Goal: Communication & Community: Answer question/provide support

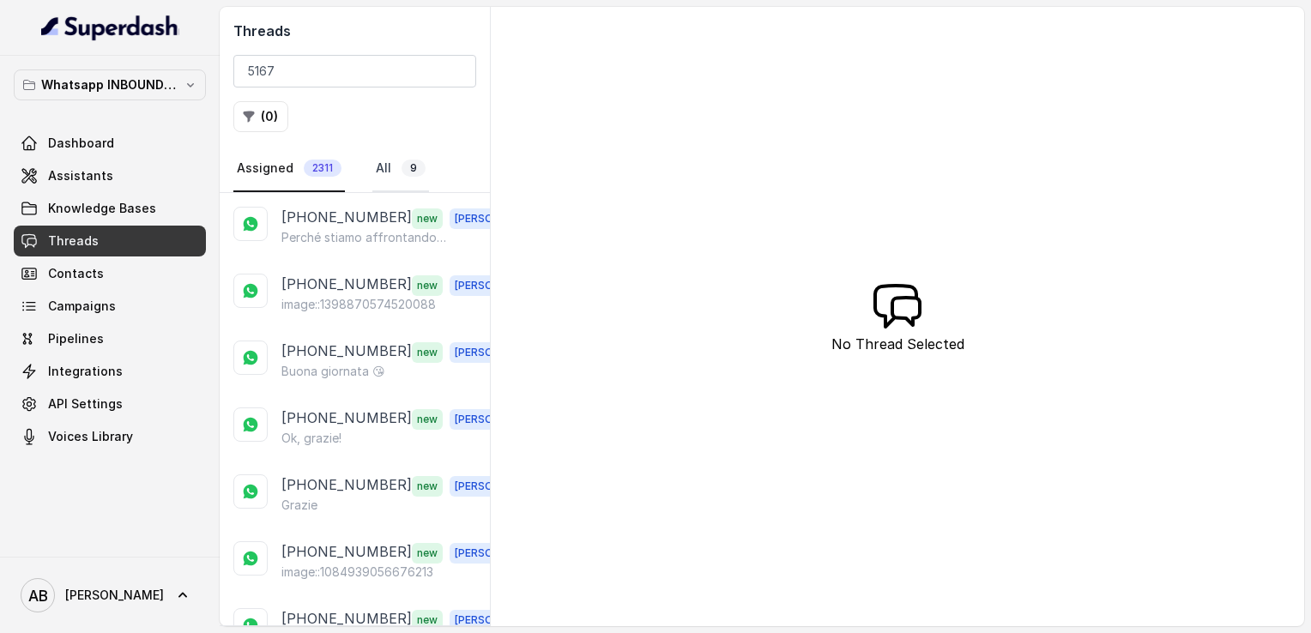
type input "5167"
click at [390, 165] on link "All 9" at bounding box center [400, 169] width 57 height 46
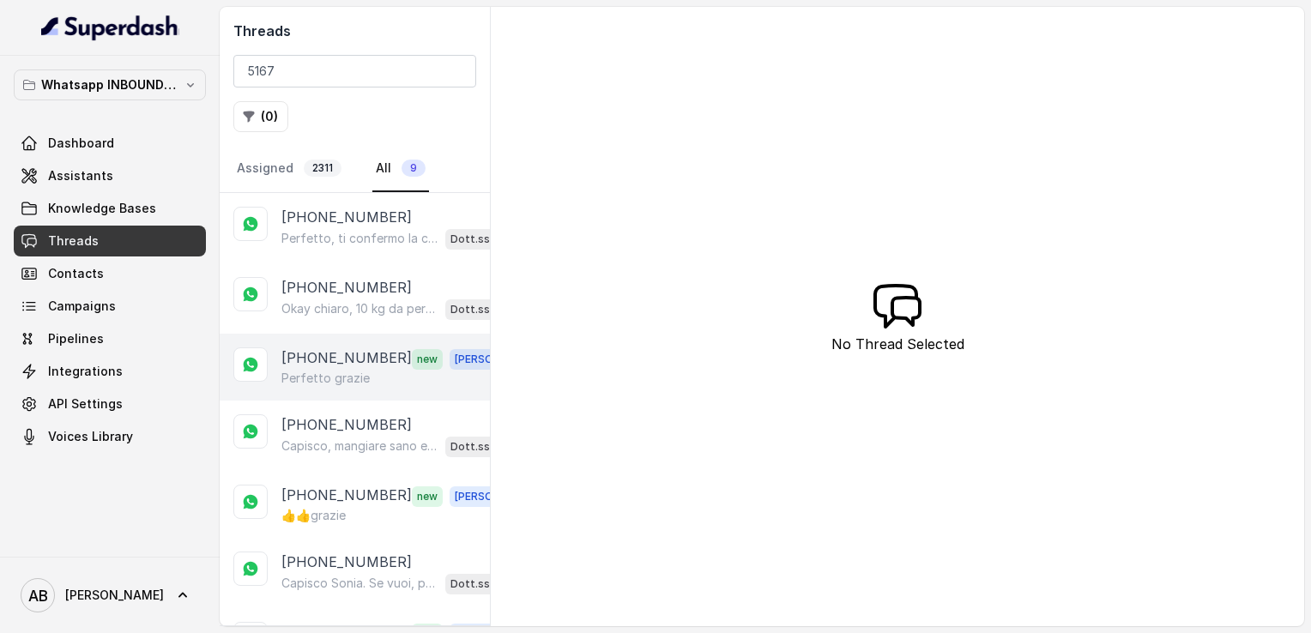
click at [346, 360] on p "[PHONE_NUMBER]" at bounding box center [346, 359] width 130 height 22
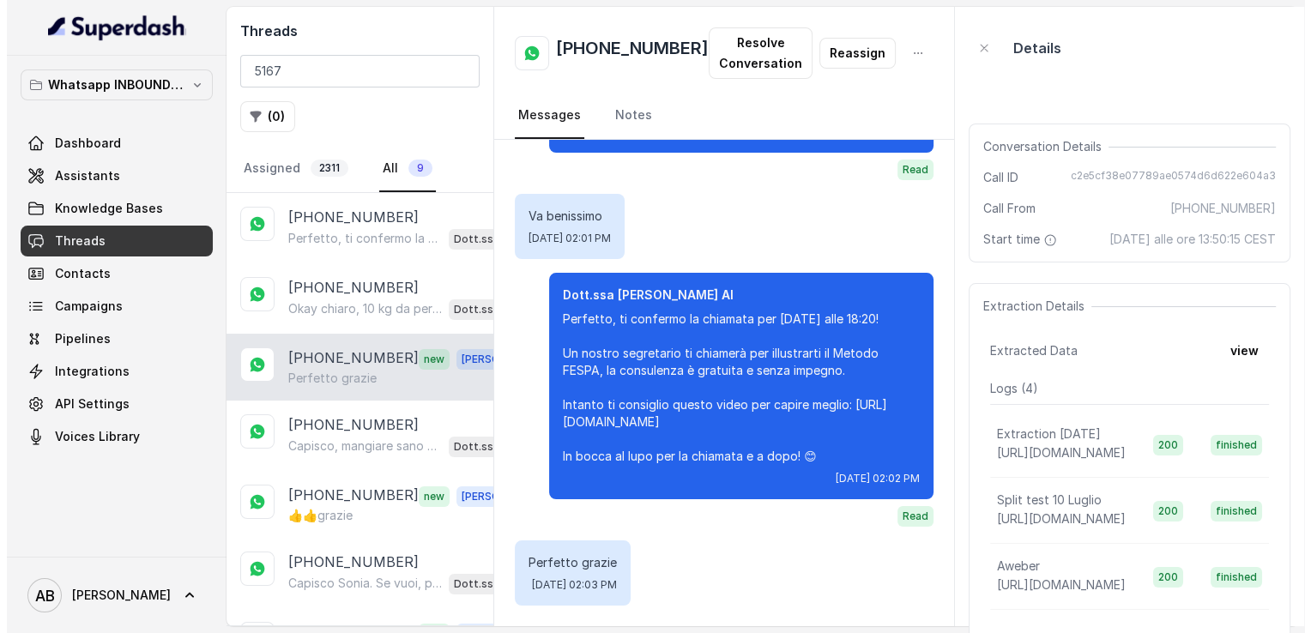
scroll to position [1266, 0]
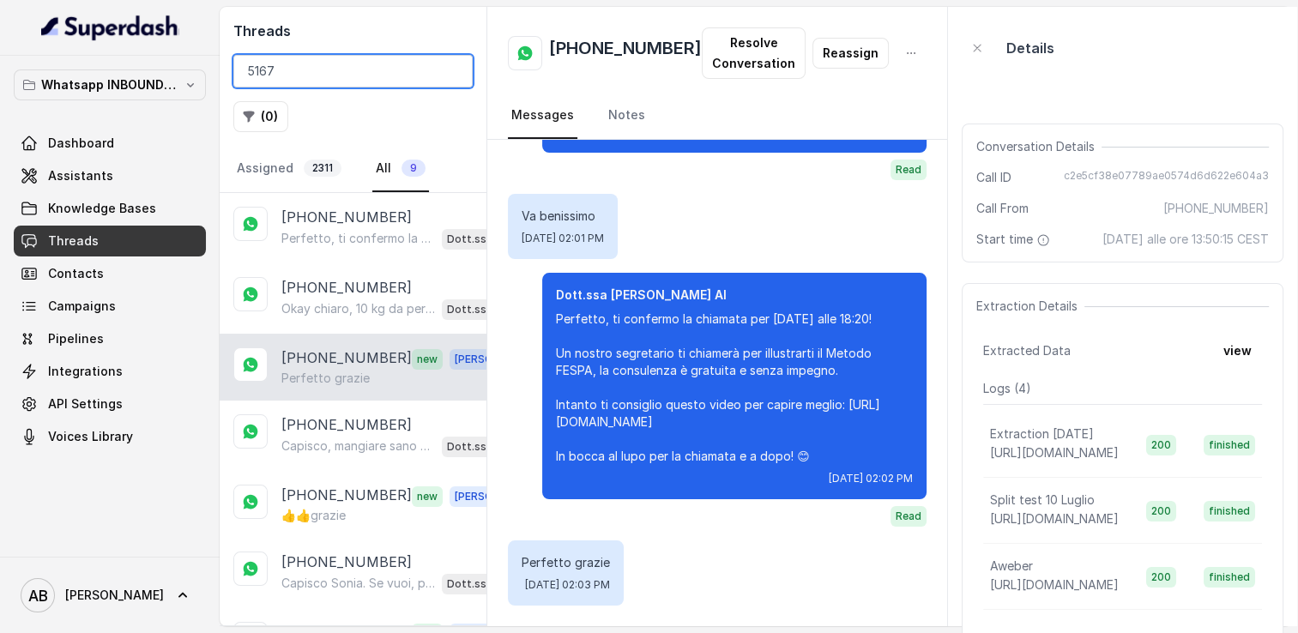
click at [449, 71] on input "5167" at bounding box center [352, 71] width 239 height 33
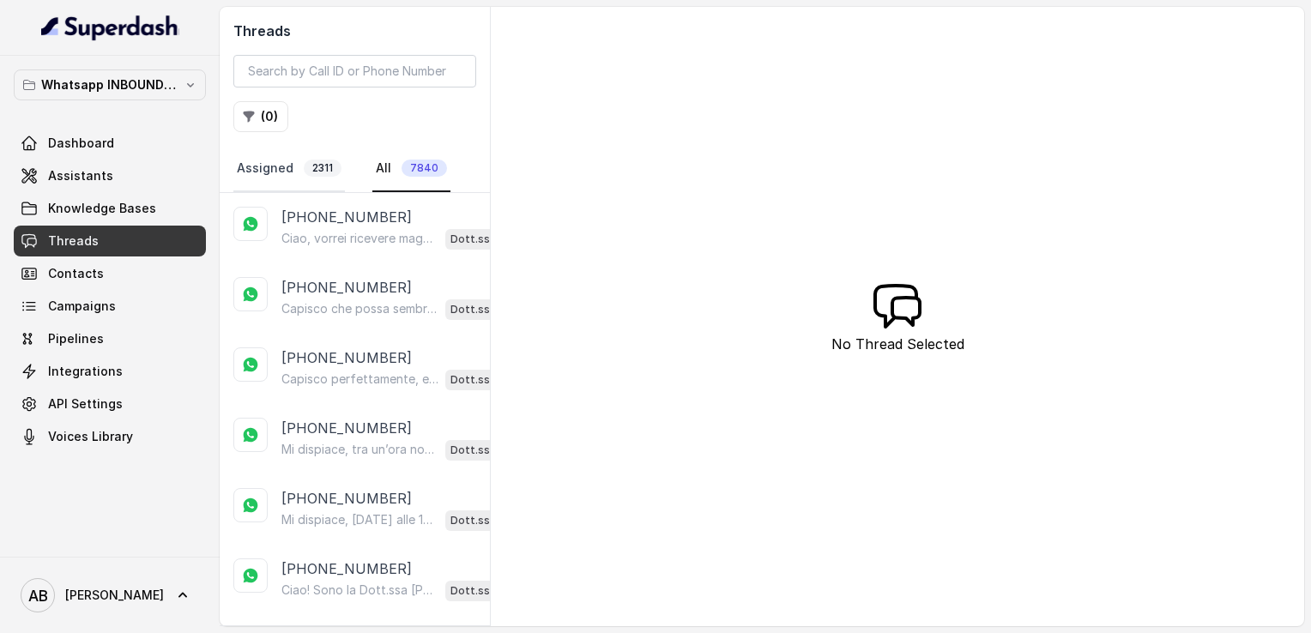
click at [299, 164] on link "Assigned 2311" at bounding box center [289, 169] width 112 height 46
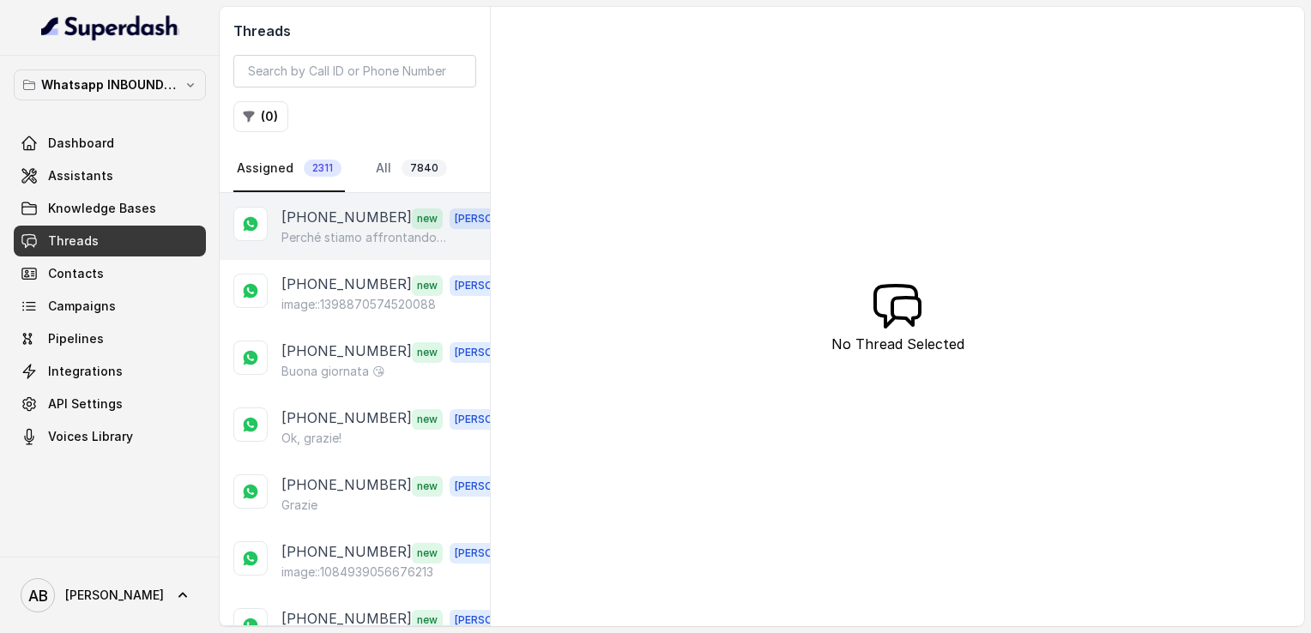
click at [360, 237] on p "Perché stiamo affrontando troppe spese….purtroppo spese mediche" at bounding box center [363, 237] width 165 height 17
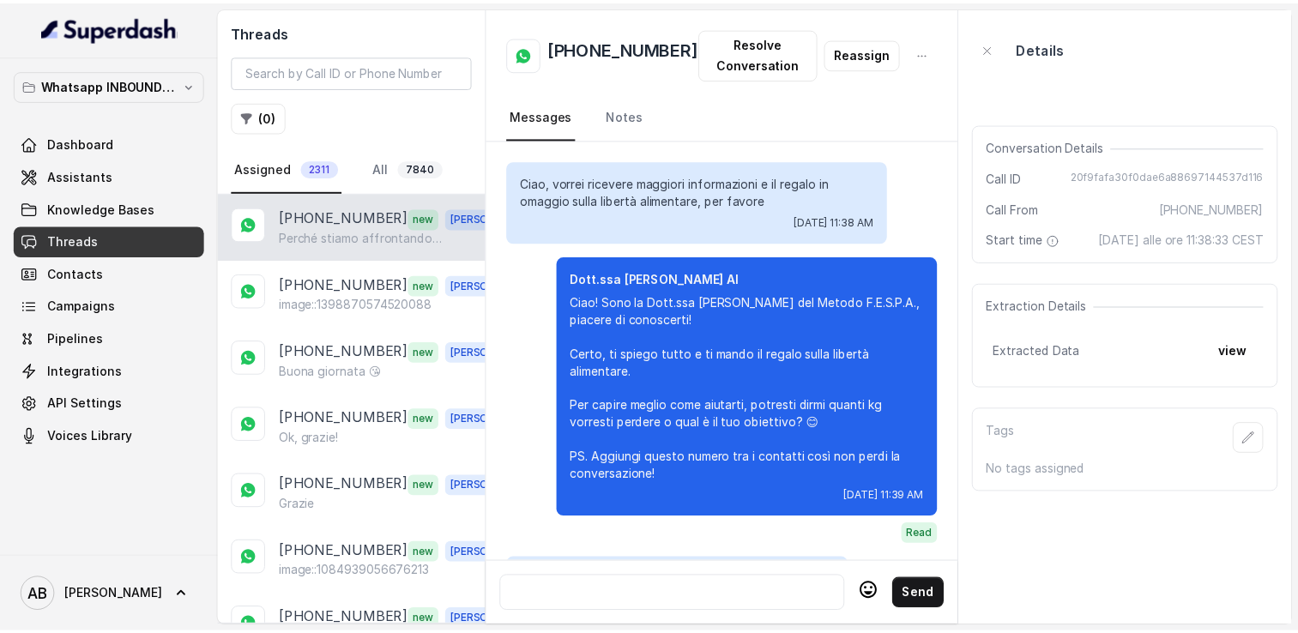
scroll to position [2427, 0]
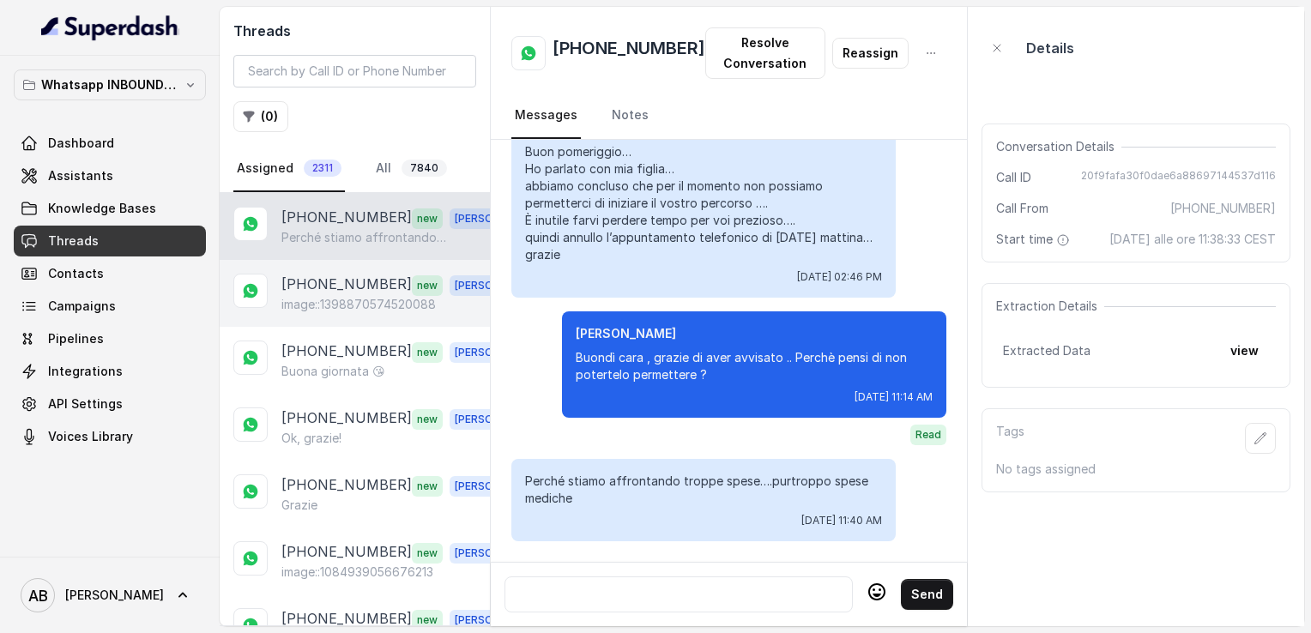
click at [332, 283] on p "[PHONE_NUMBER]" at bounding box center [346, 285] width 130 height 22
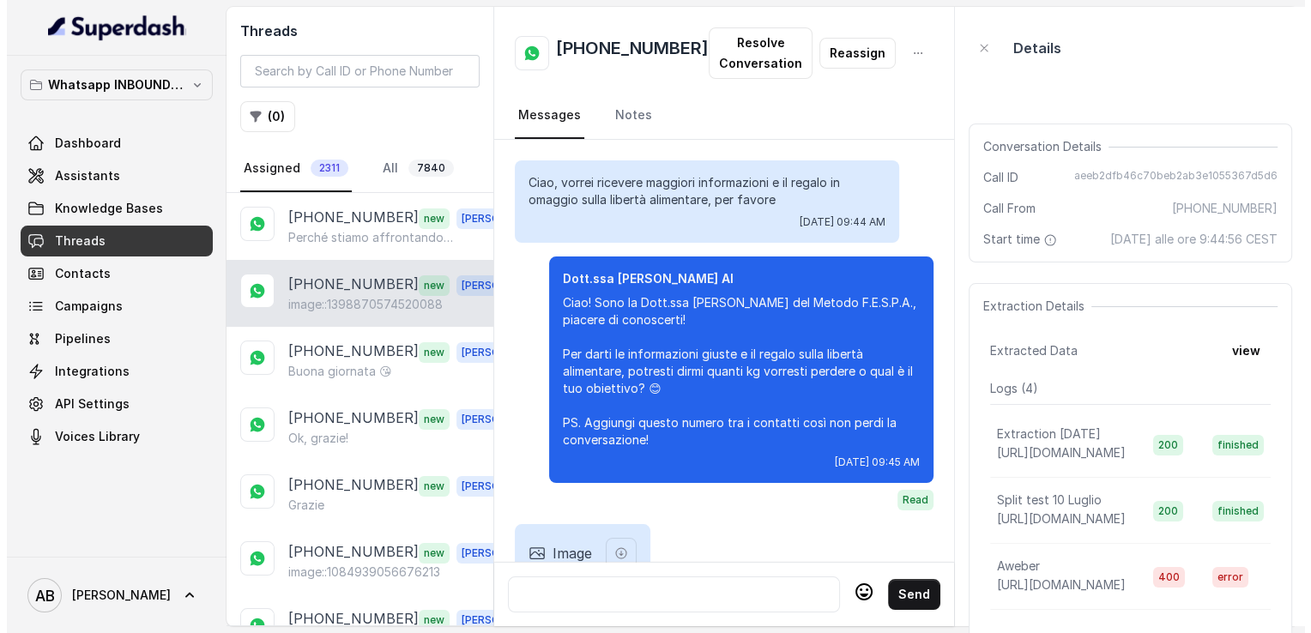
scroll to position [1236, 0]
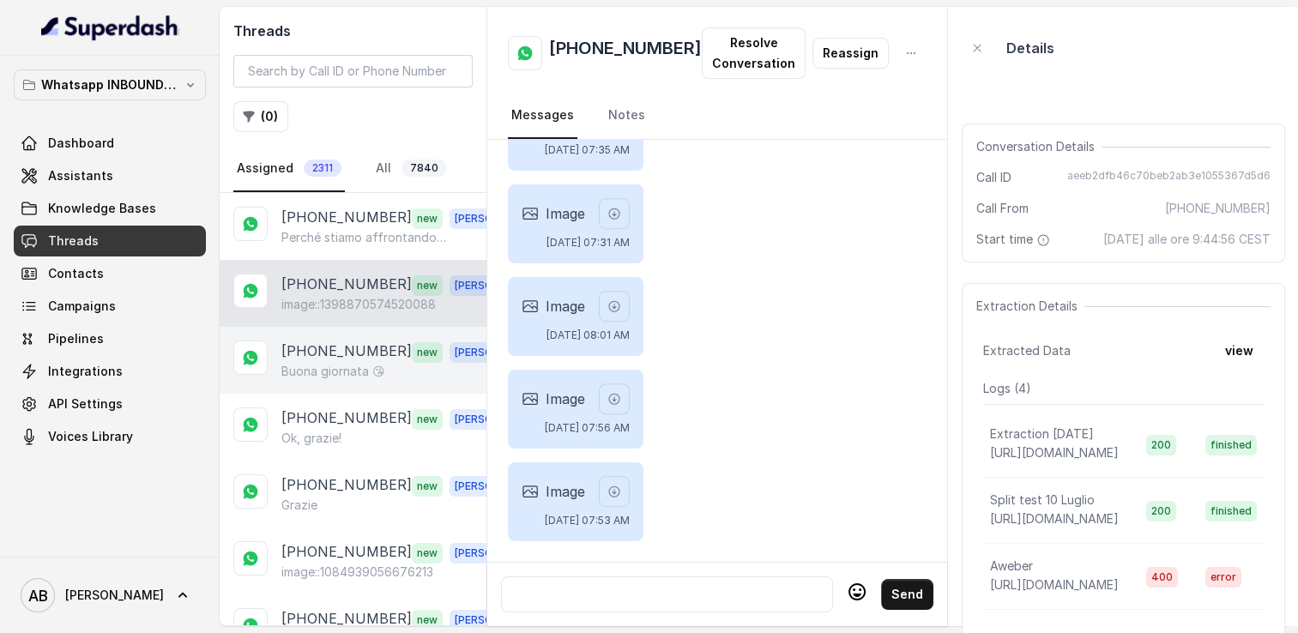
click at [336, 363] on p "Buona giornata 😘" at bounding box center [333, 371] width 104 height 17
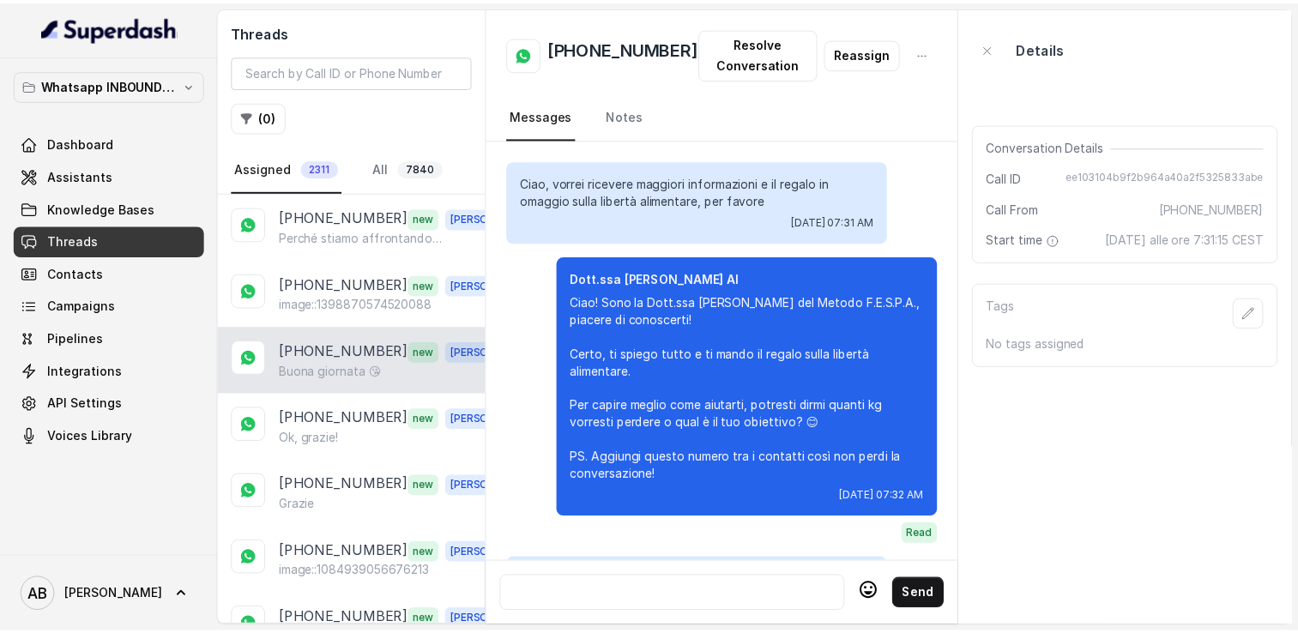
scroll to position [1740, 0]
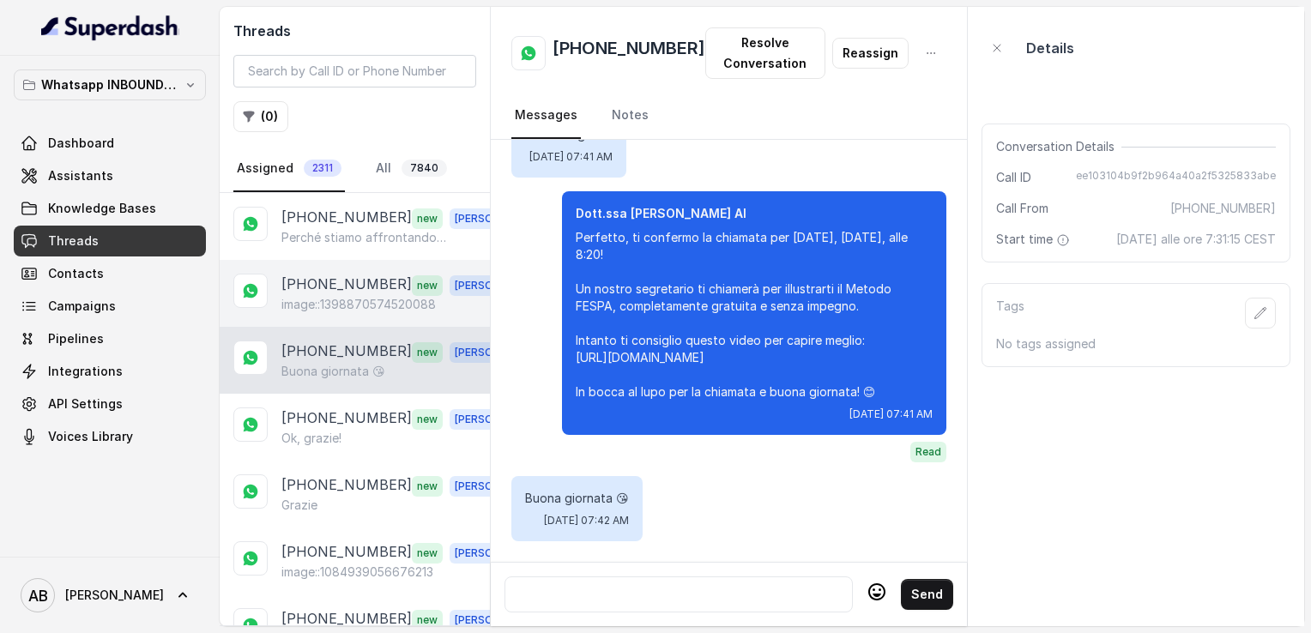
click at [335, 312] on div "[PHONE_NUMBER] new [PERSON_NAME] image::1398870574520088" at bounding box center [355, 293] width 270 height 67
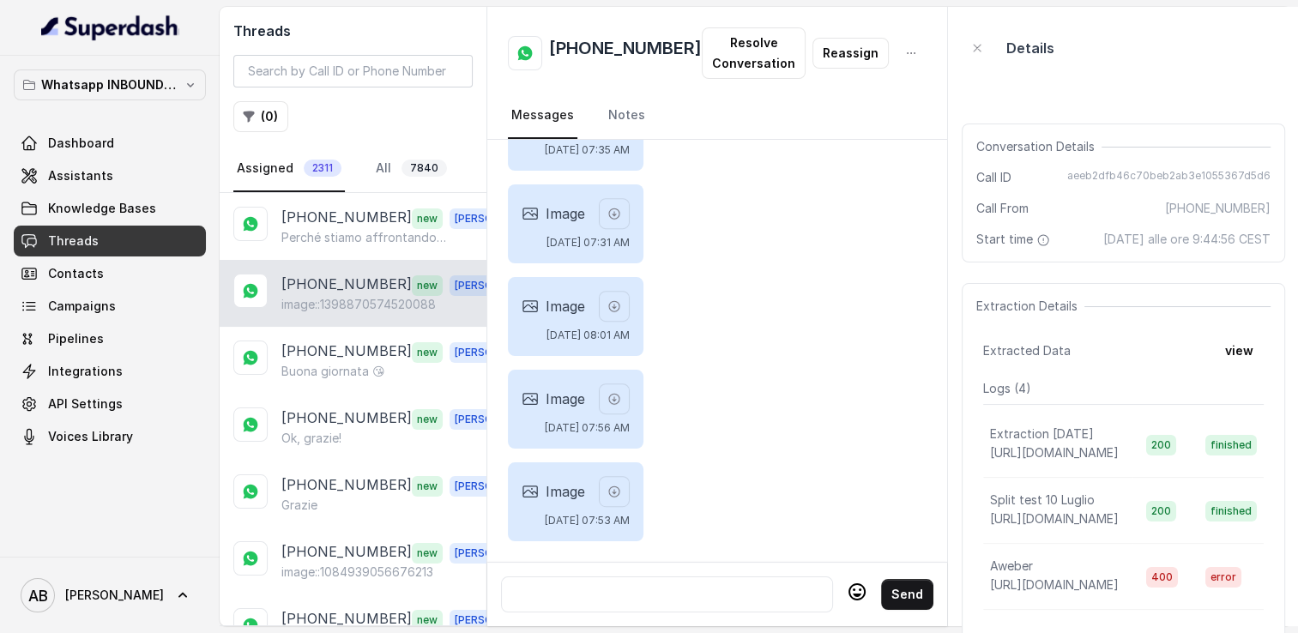
click at [906, 55] on button "button" at bounding box center [911, 53] width 31 height 31
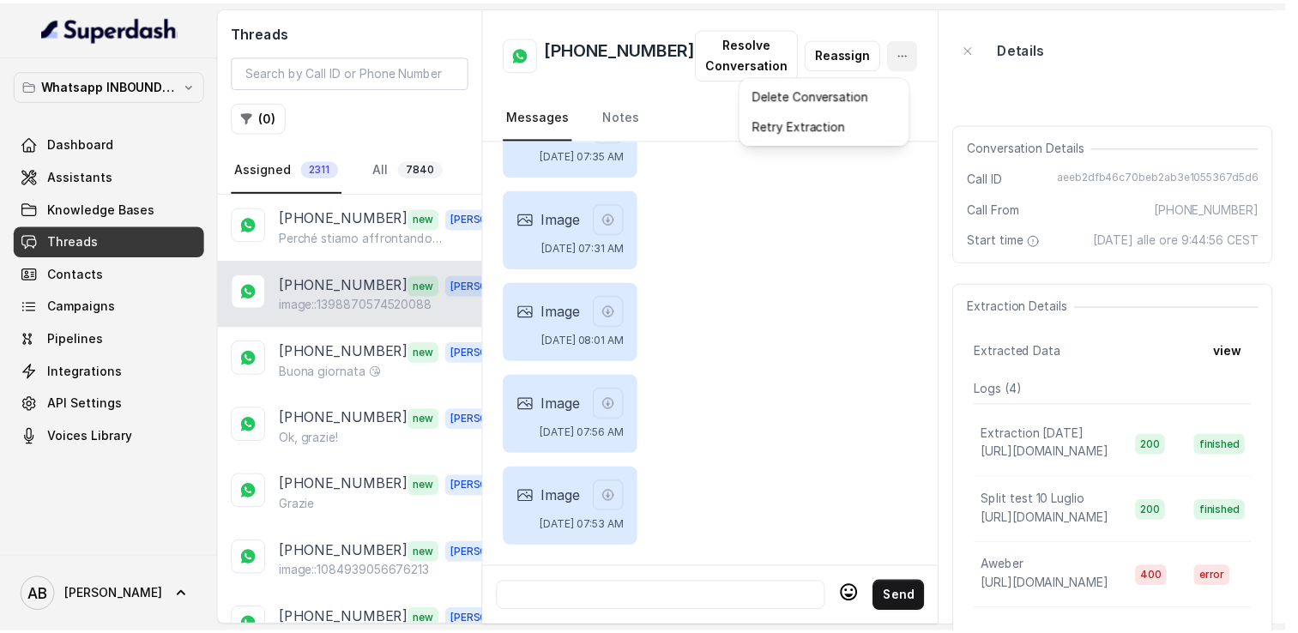
scroll to position [1218, 0]
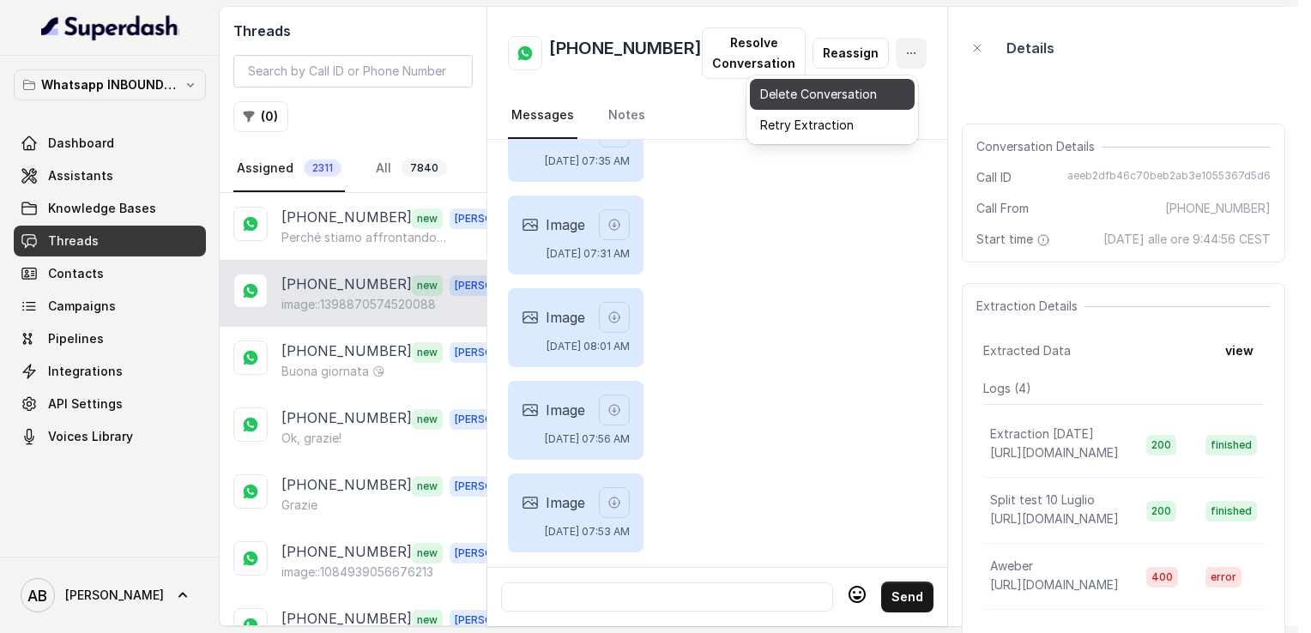
click at [817, 107] on button "Delete Conversation" at bounding box center [832, 94] width 165 height 31
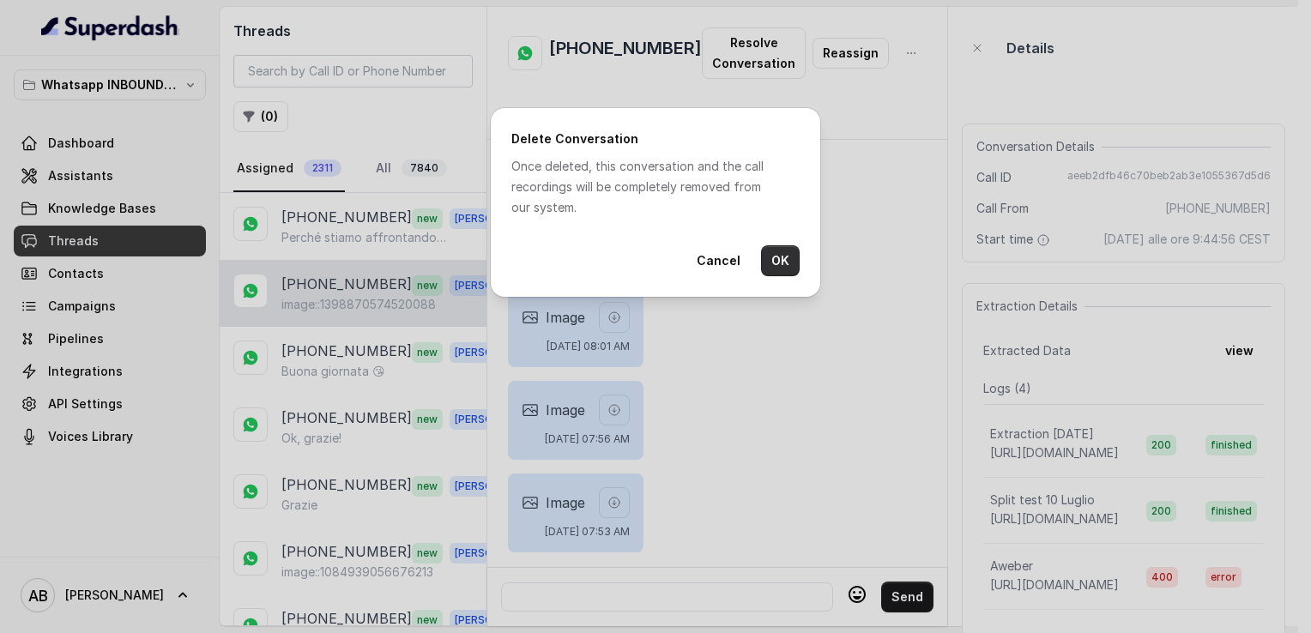
click at [784, 271] on button "OK" at bounding box center [780, 260] width 39 height 31
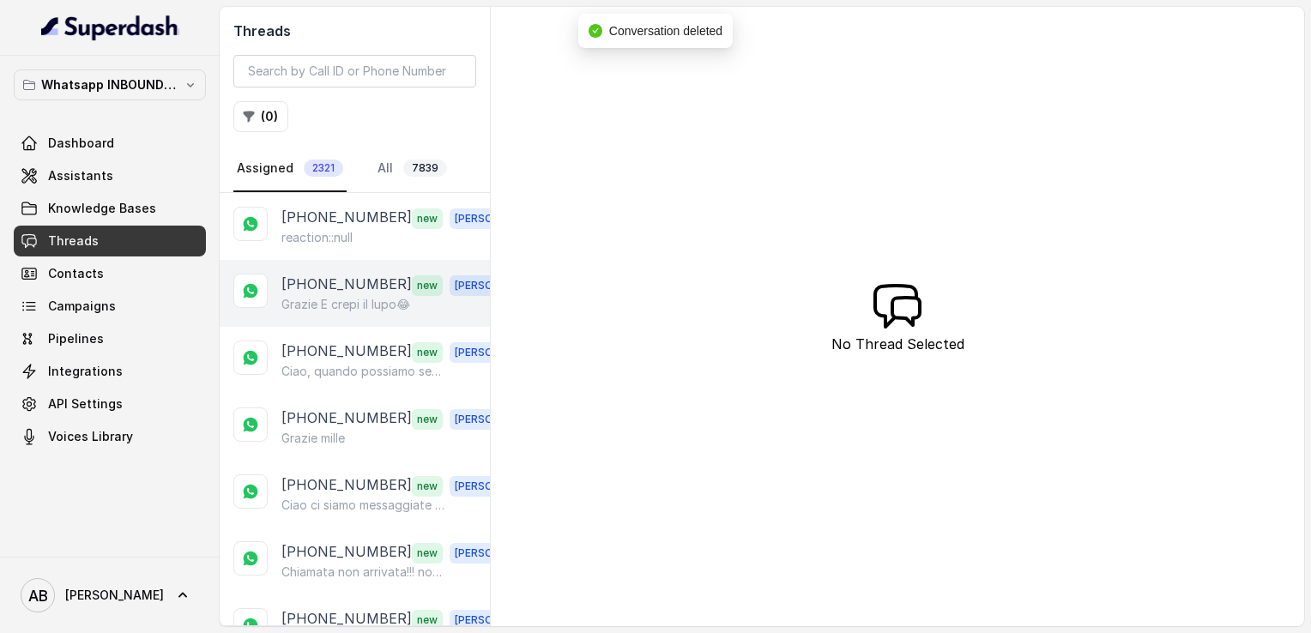
click at [354, 300] on p "Grazie E crepi il lupo😂" at bounding box center [345, 304] width 129 height 17
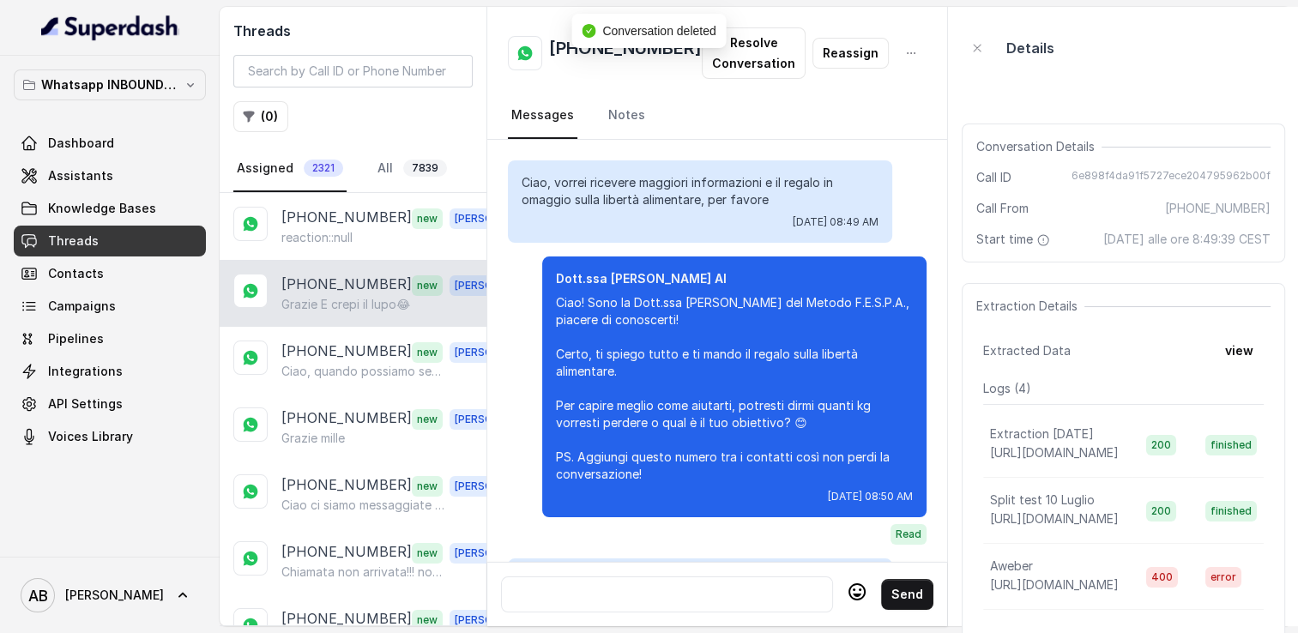
scroll to position [1758, 0]
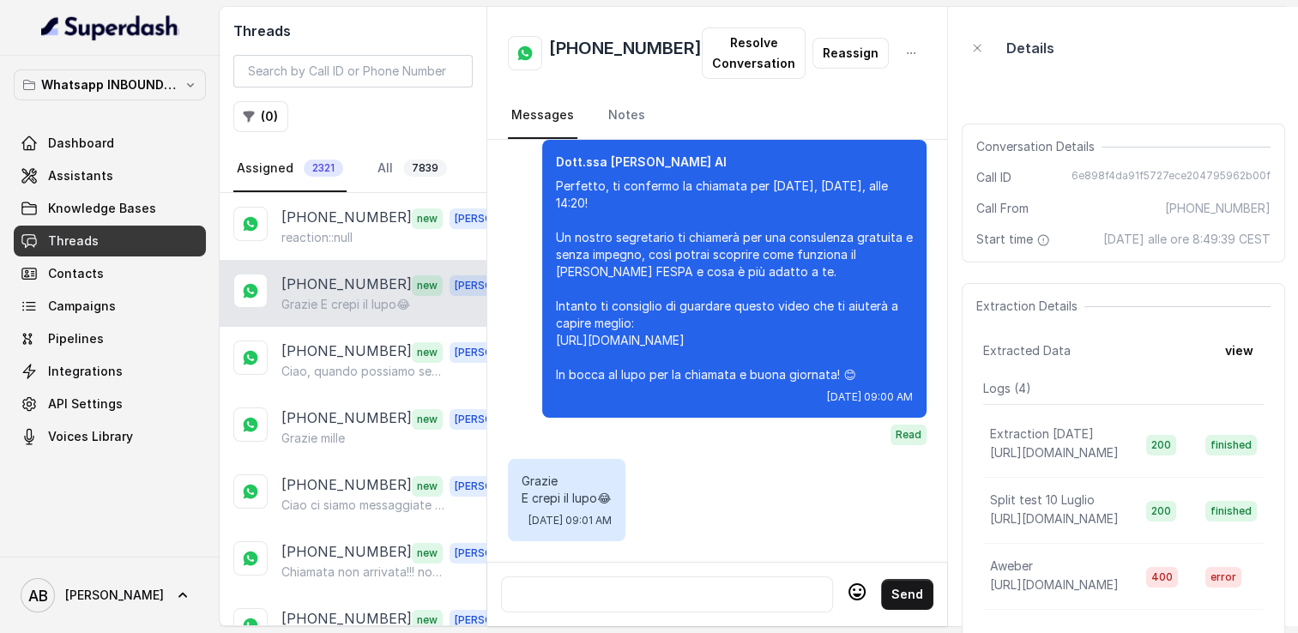
click at [848, 585] on icon at bounding box center [857, 592] width 21 height 21
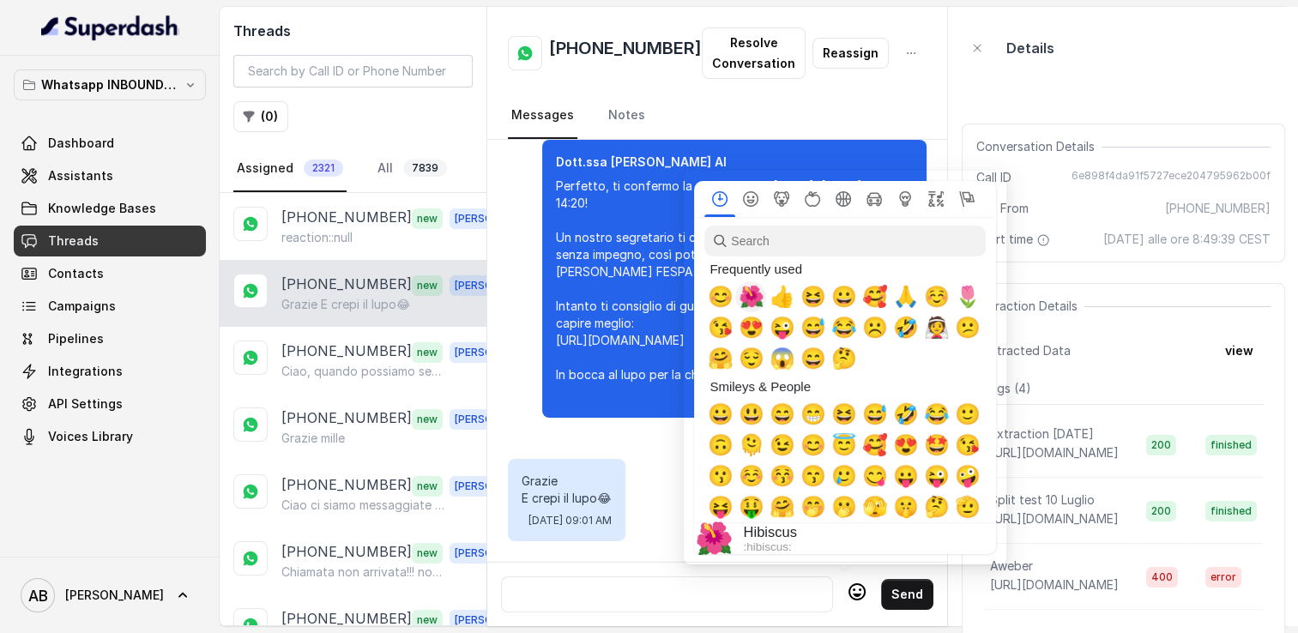
drag, startPoint x: 752, startPoint y: 293, endPoint x: 838, endPoint y: 594, distance: 313.5
click at [752, 294] on span "🌺" at bounding box center [751, 297] width 26 height 24
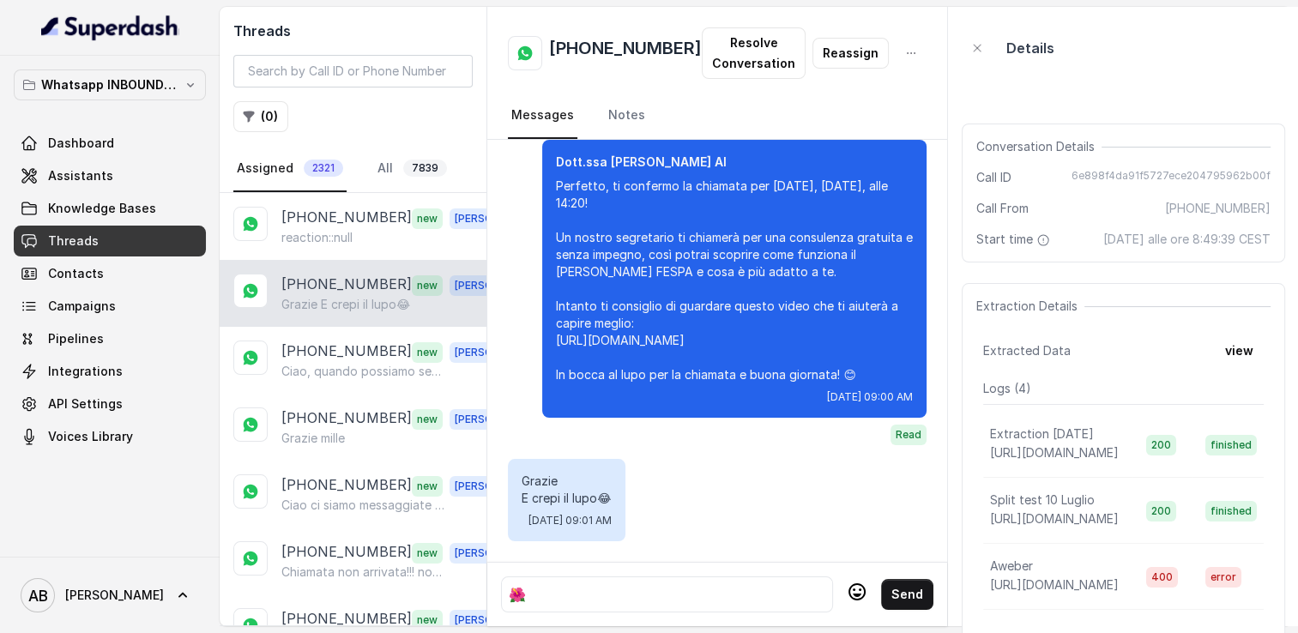
click at [847, 585] on icon at bounding box center [857, 592] width 21 height 21
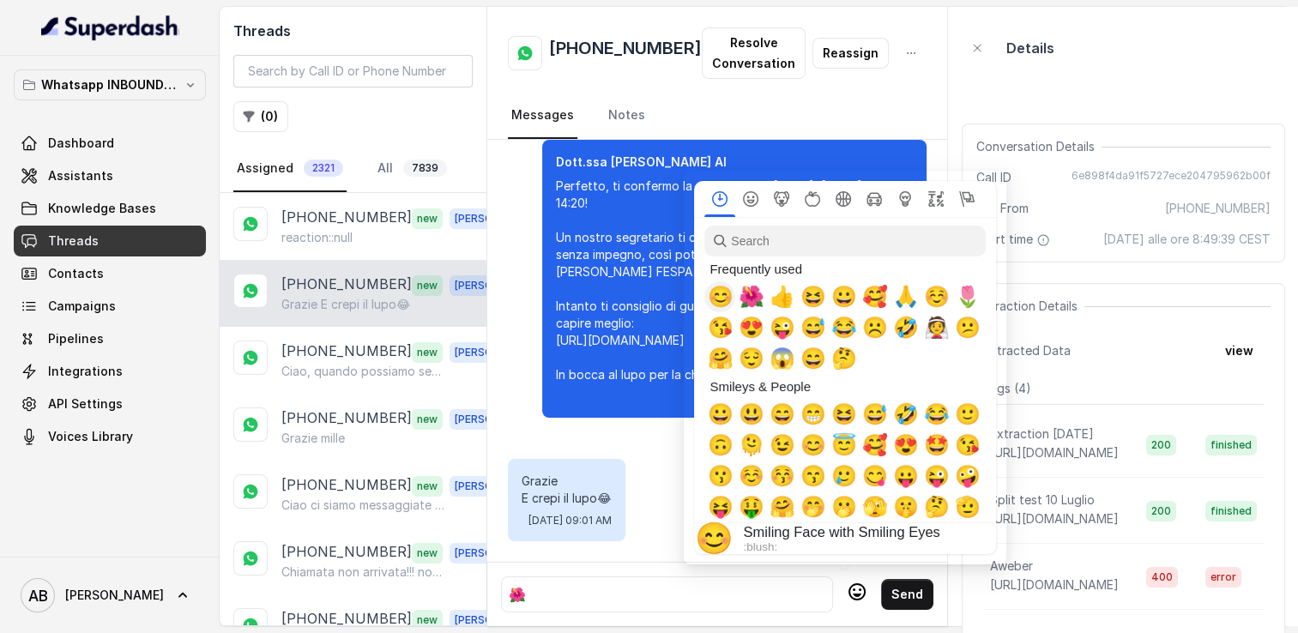
click at [716, 301] on span "😊" at bounding box center [720, 297] width 26 height 24
click at [893, 587] on button "Send" at bounding box center [907, 594] width 52 height 31
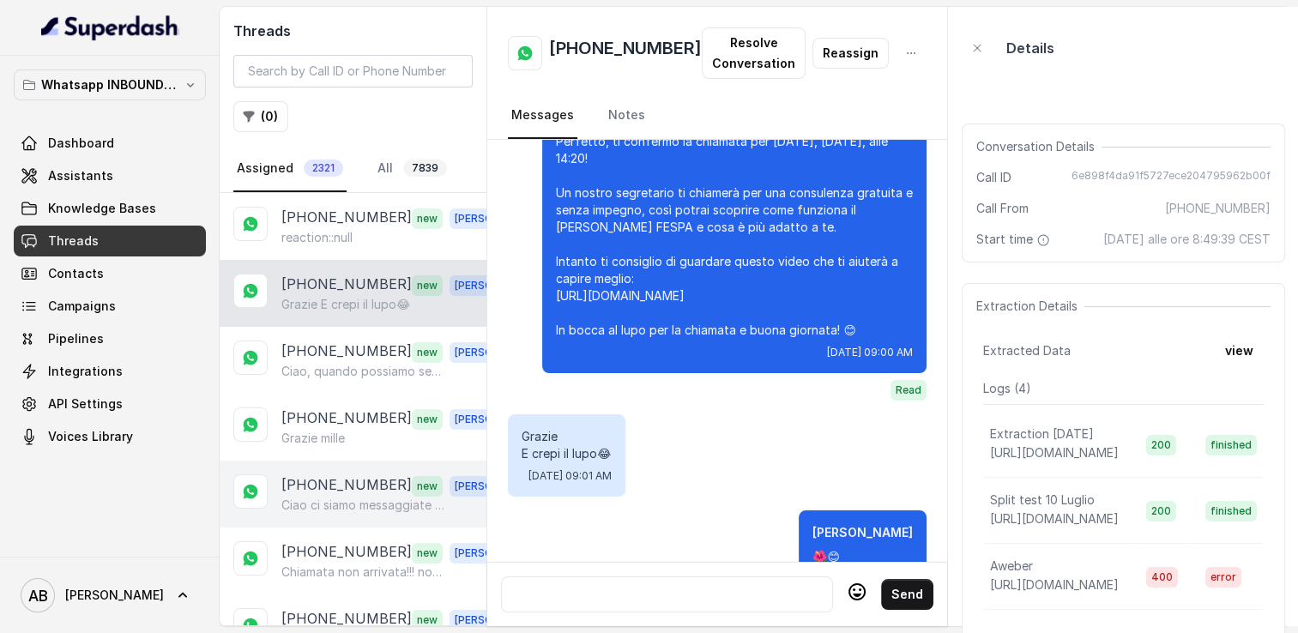
click at [328, 484] on p "[PHONE_NUMBER]" at bounding box center [346, 486] width 130 height 22
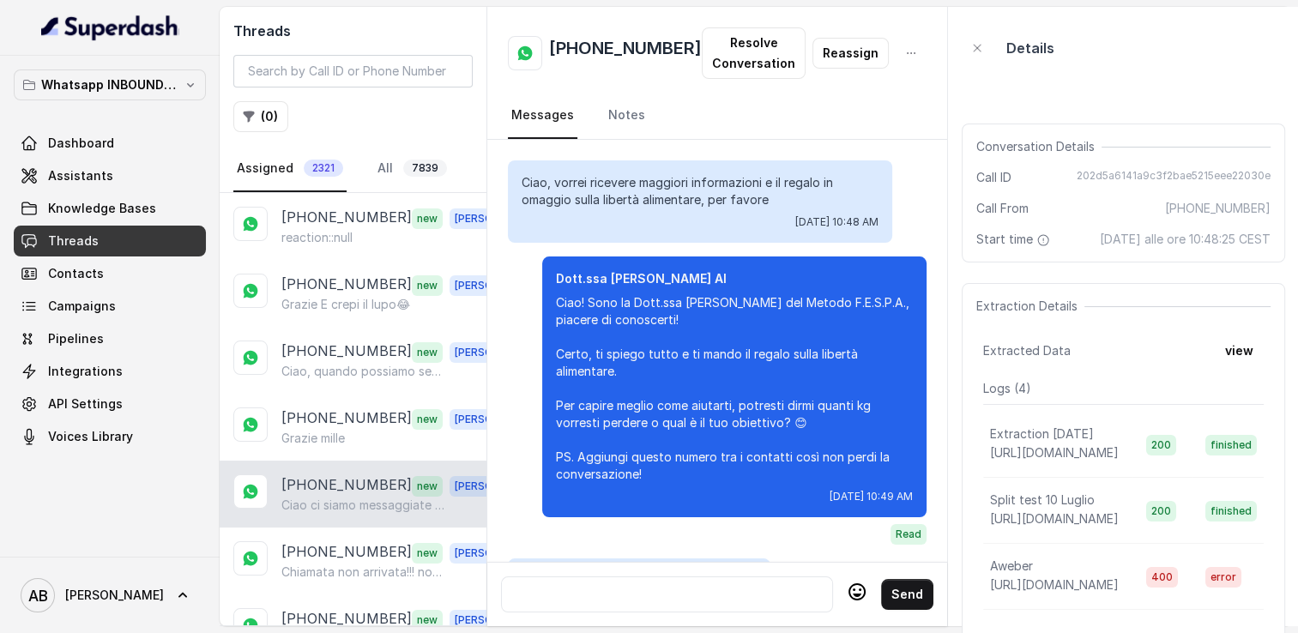
scroll to position [1854, 0]
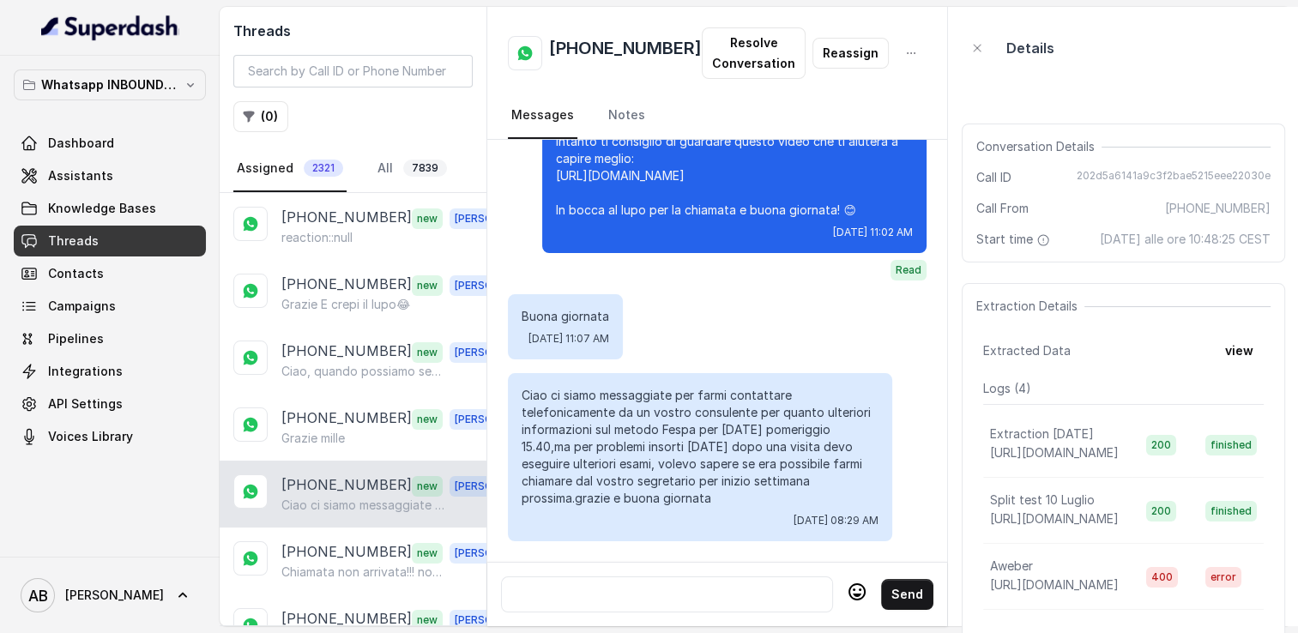
click at [664, 584] on div at bounding box center [667, 594] width 317 height 21
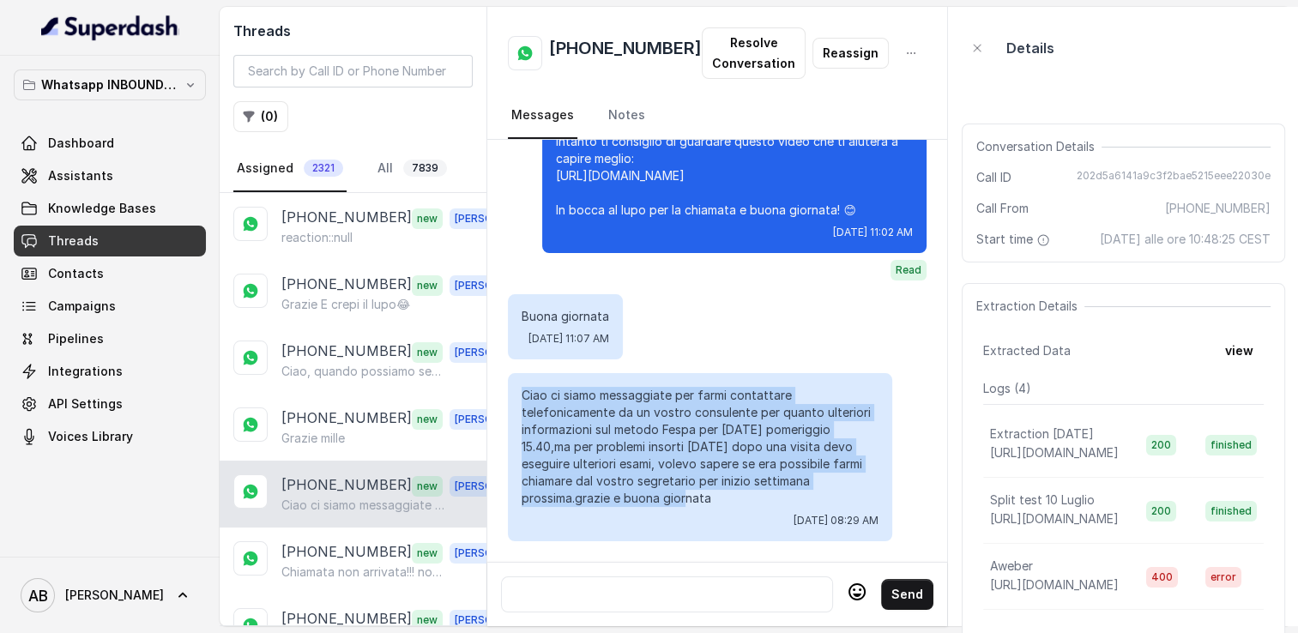
drag, startPoint x: 522, startPoint y: 384, endPoint x: 631, endPoint y: 482, distance: 147.0
click at [631, 482] on p "Ciao ci siamo messaggiate per farmi contattare telefonicamente da un vostro con…" at bounding box center [700, 447] width 357 height 120
copy p "Ciao ci siamo messaggiate per farmi contattare telefonicamente da un vostro con…"
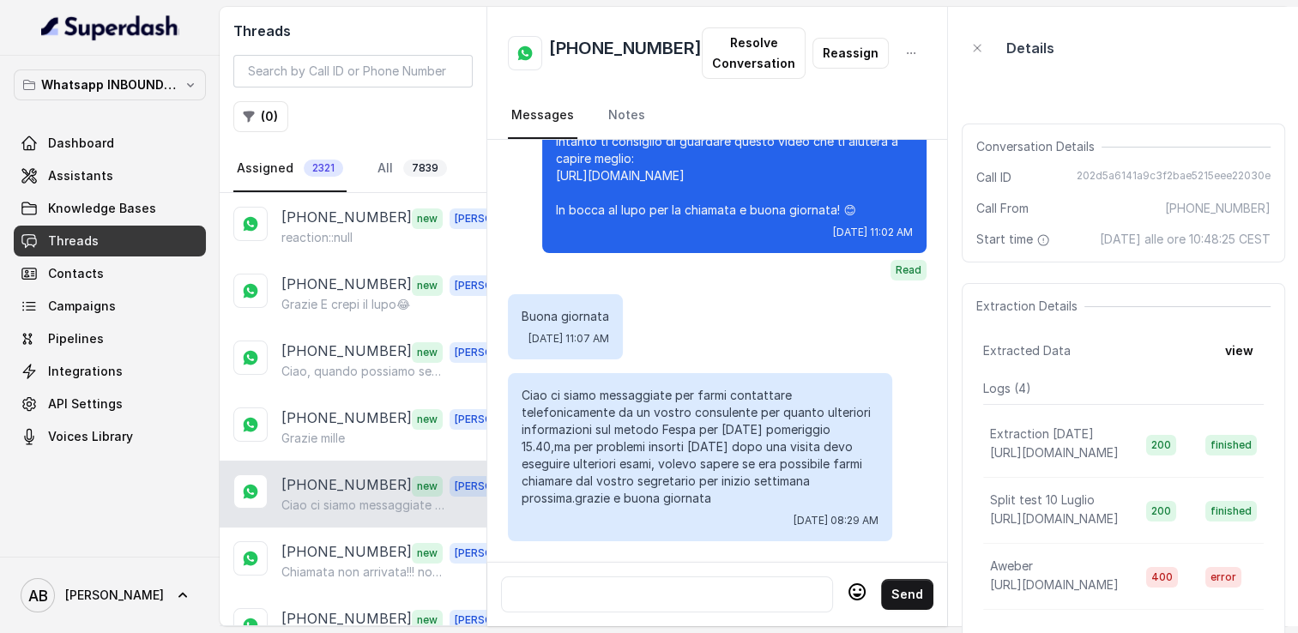
click at [621, 584] on div at bounding box center [667, 594] width 317 height 21
paste div
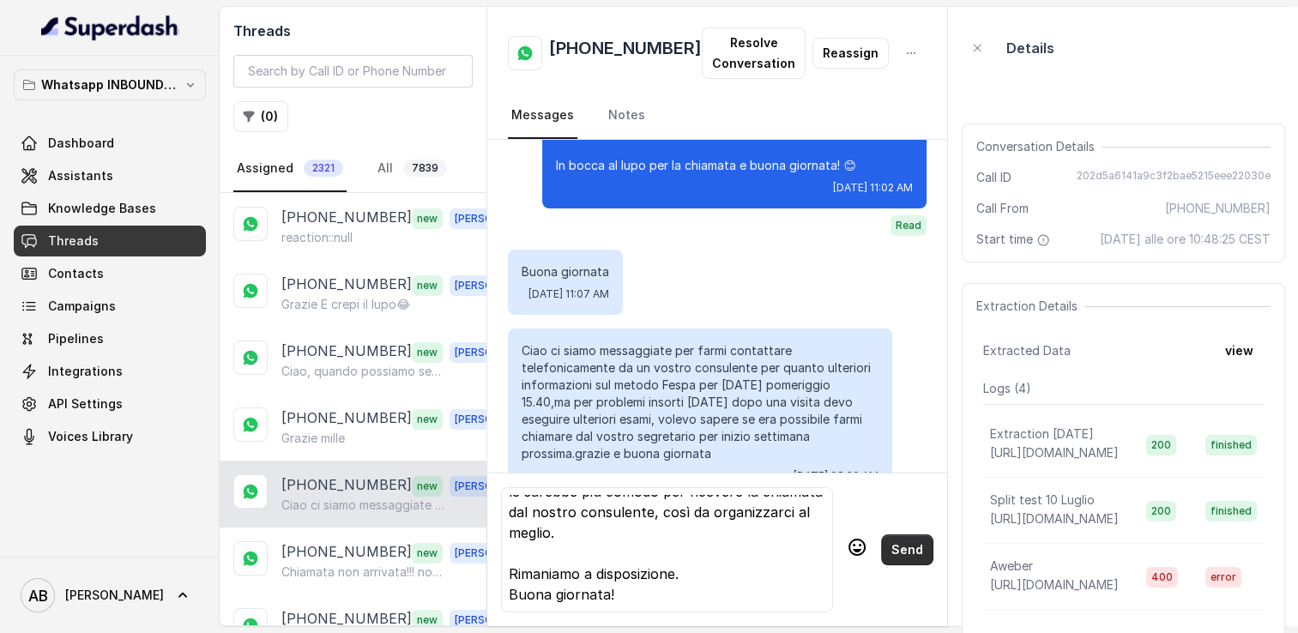
click at [889, 544] on button "Send" at bounding box center [907, 550] width 52 height 31
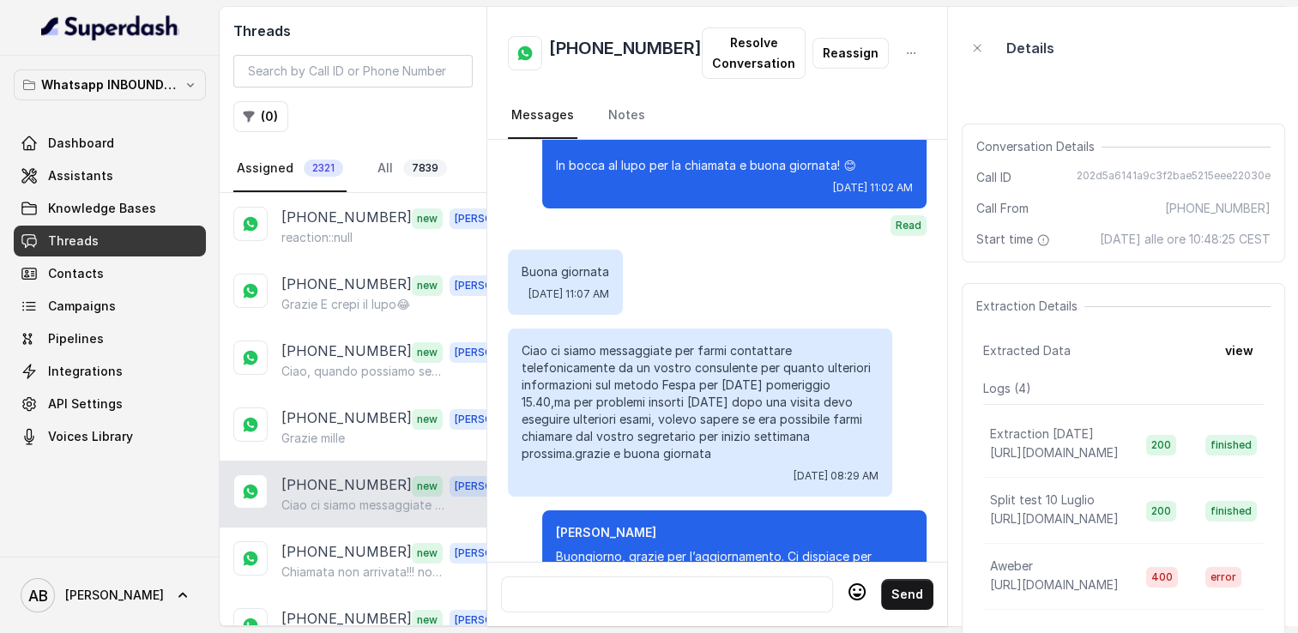
click at [590, 47] on h2 "[PHONE_NUMBER]" at bounding box center [625, 53] width 153 height 34
copy h2 "[PHONE_NUMBER]"
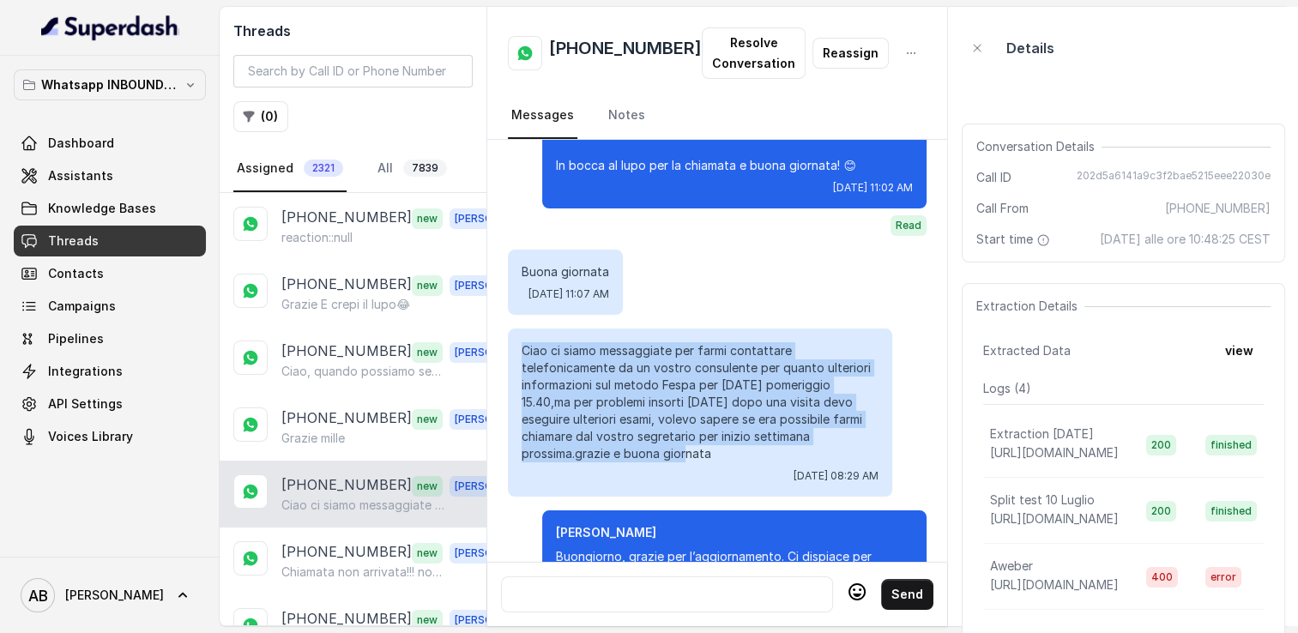
drag, startPoint x: 522, startPoint y: 386, endPoint x: 660, endPoint y: 491, distance: 173.4
click at [660, 463] on p "Ciao ci siamo messaggiate per farmi contattare telefonicamente da un vostro con…" at bounding box center [700, 402] width 357 height 120
copy p "Ciao ci siamo messaggiate per farmi contattare telefonicamente da un vostro con…"
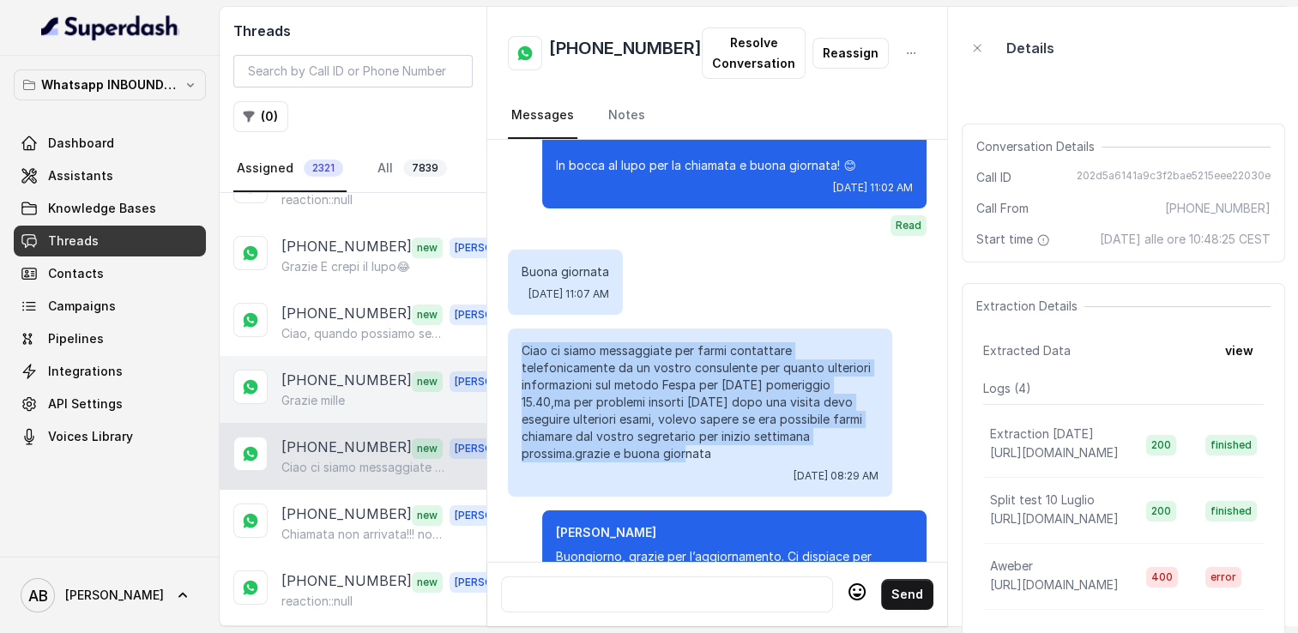
scroll to position [257, 0]
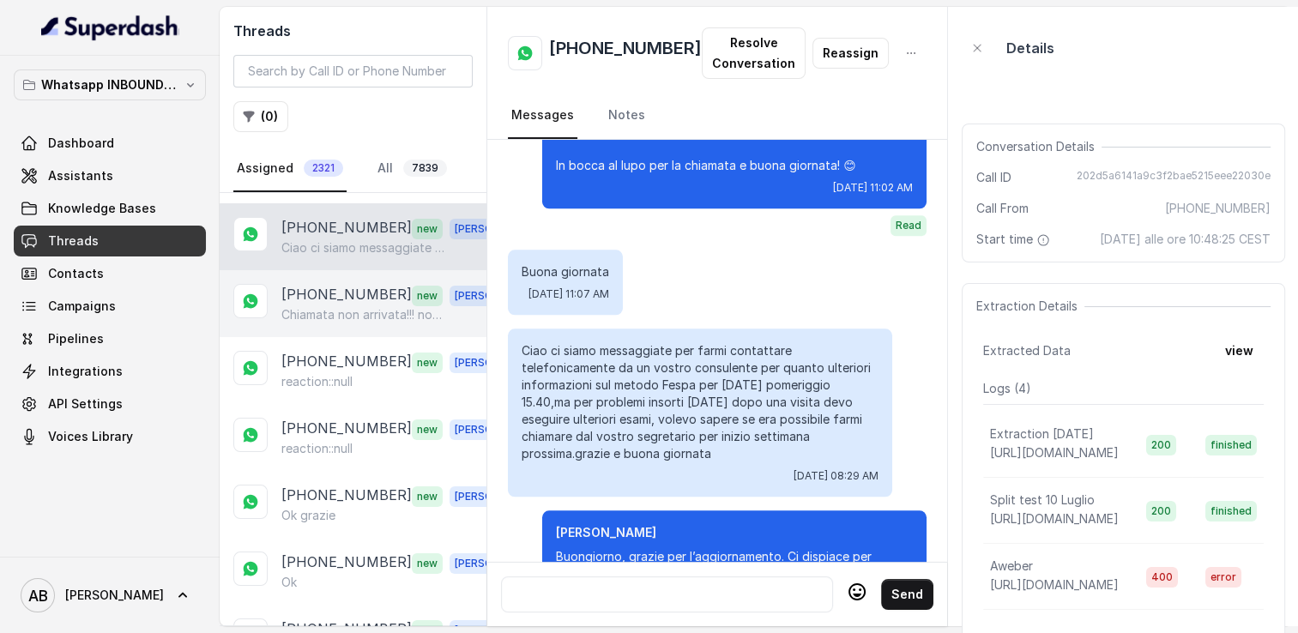
click at [347, 307] on p "Chiamata non arrivata!!! non serve più niente grazie" at bounding box center [363, 314] width 165 height 17
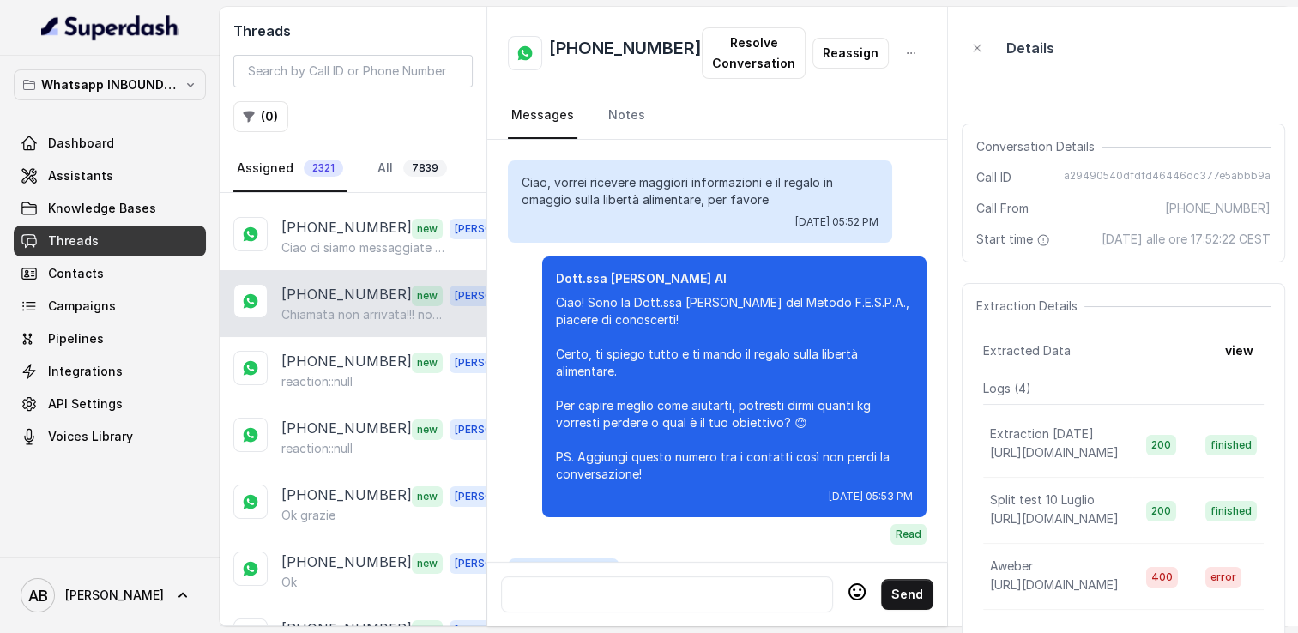
scroll to position [2602, 0]
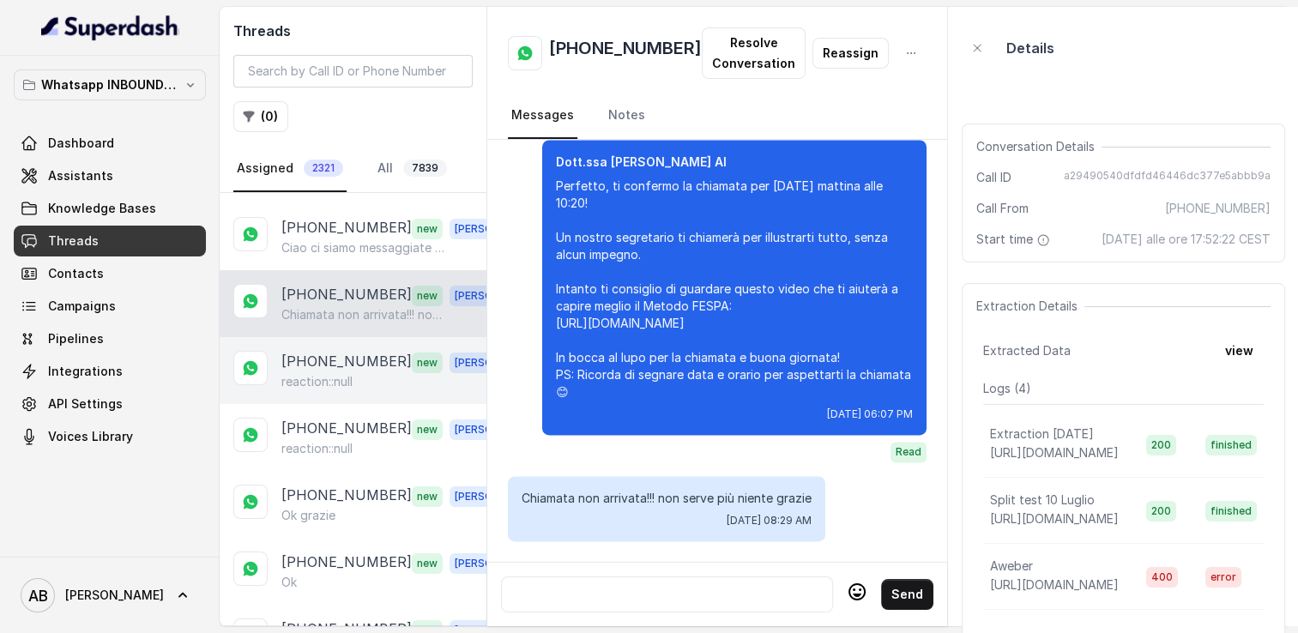
click at [358, 386] on div "[PHONE_NUMBER] new [PERSON_NAME] reaction::null" at bounding box center [353, 370] width 267 height 67
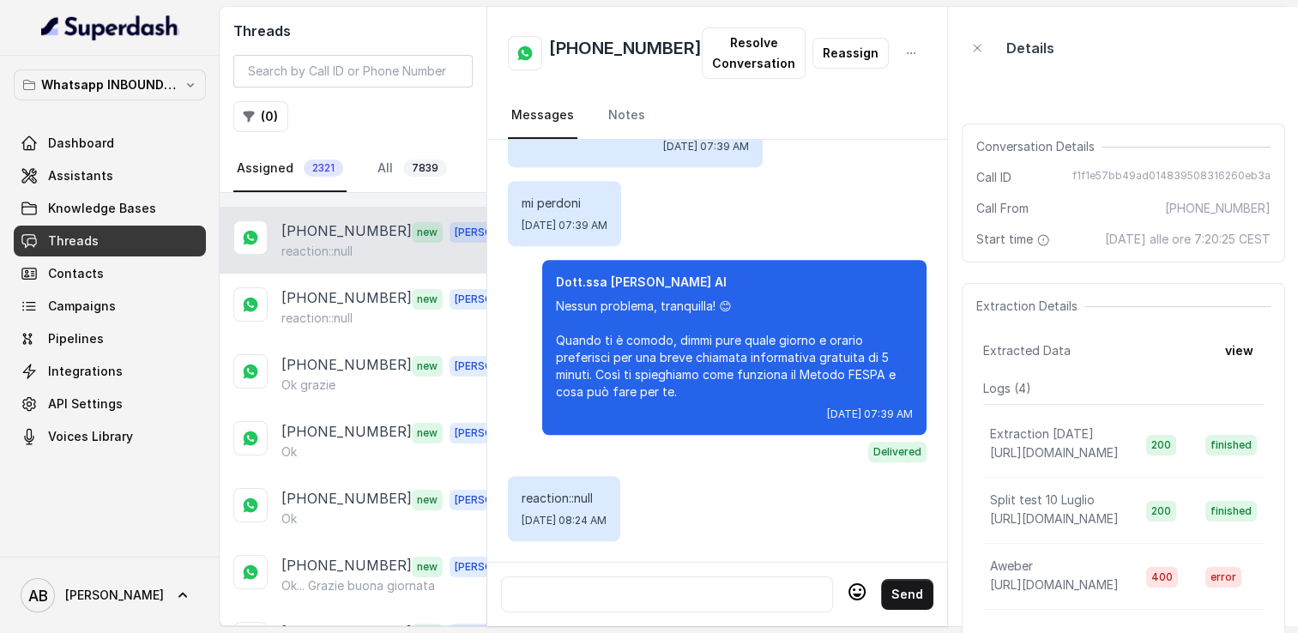
scroll to position [429, 0]
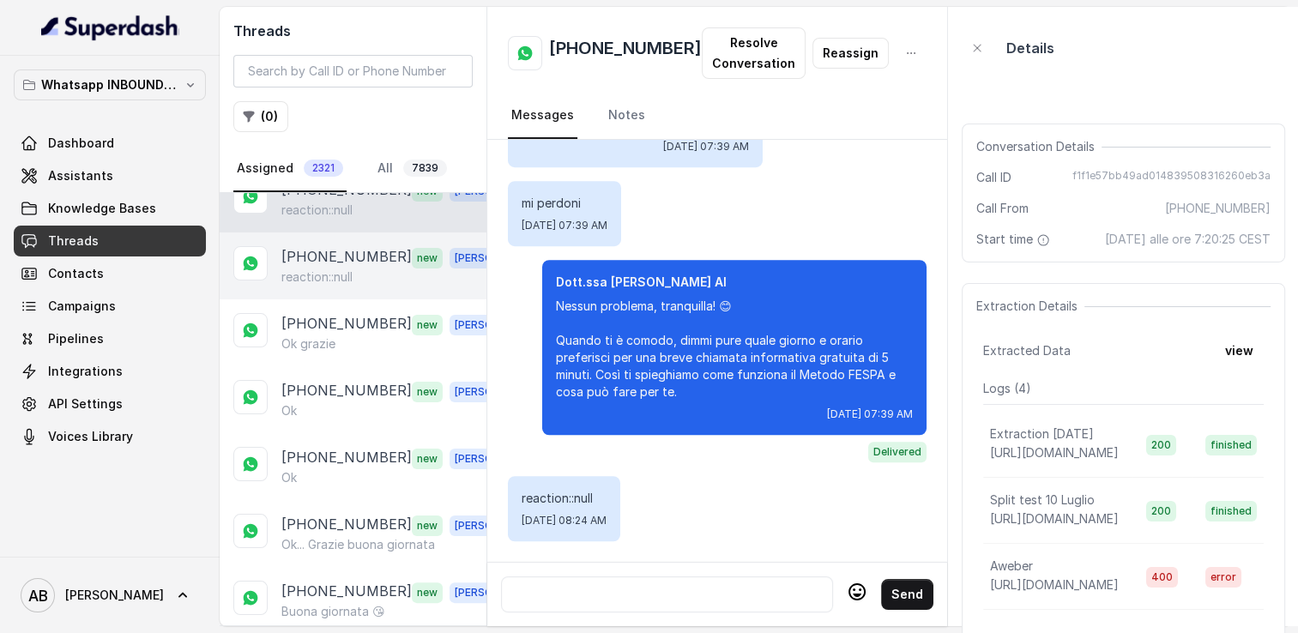
click at [343, 269] on p "reaction::null" at bounding box center [316, 277] width 71 height 17
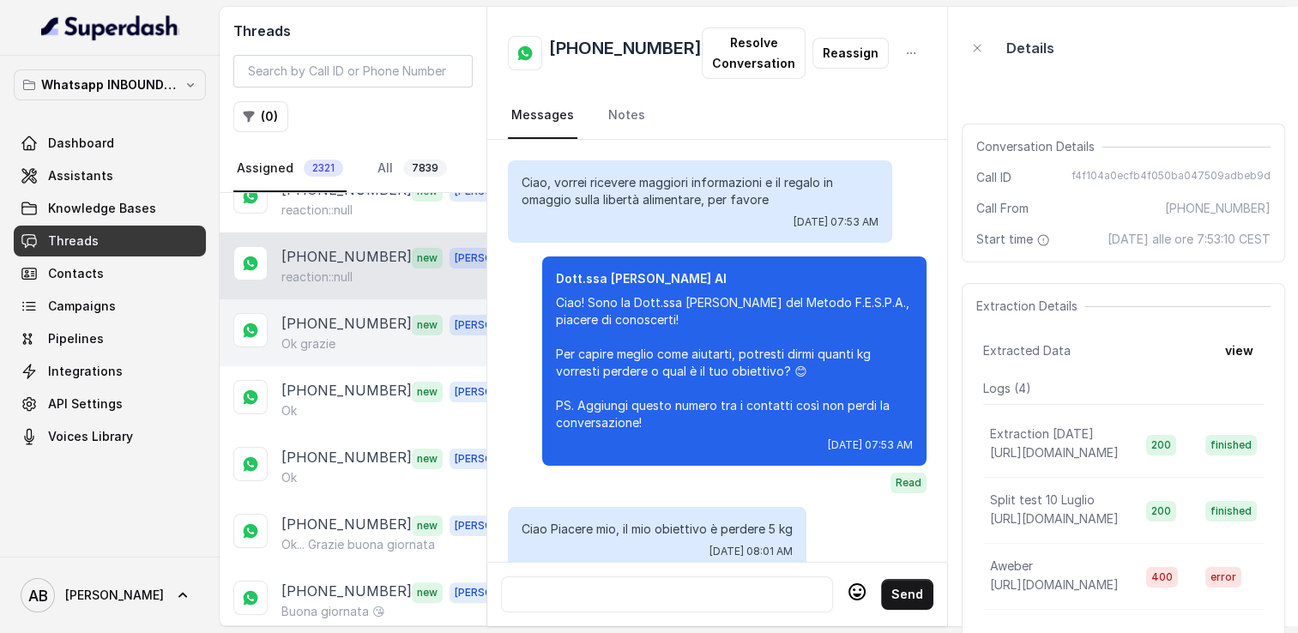
scroll to position [2183, 0]
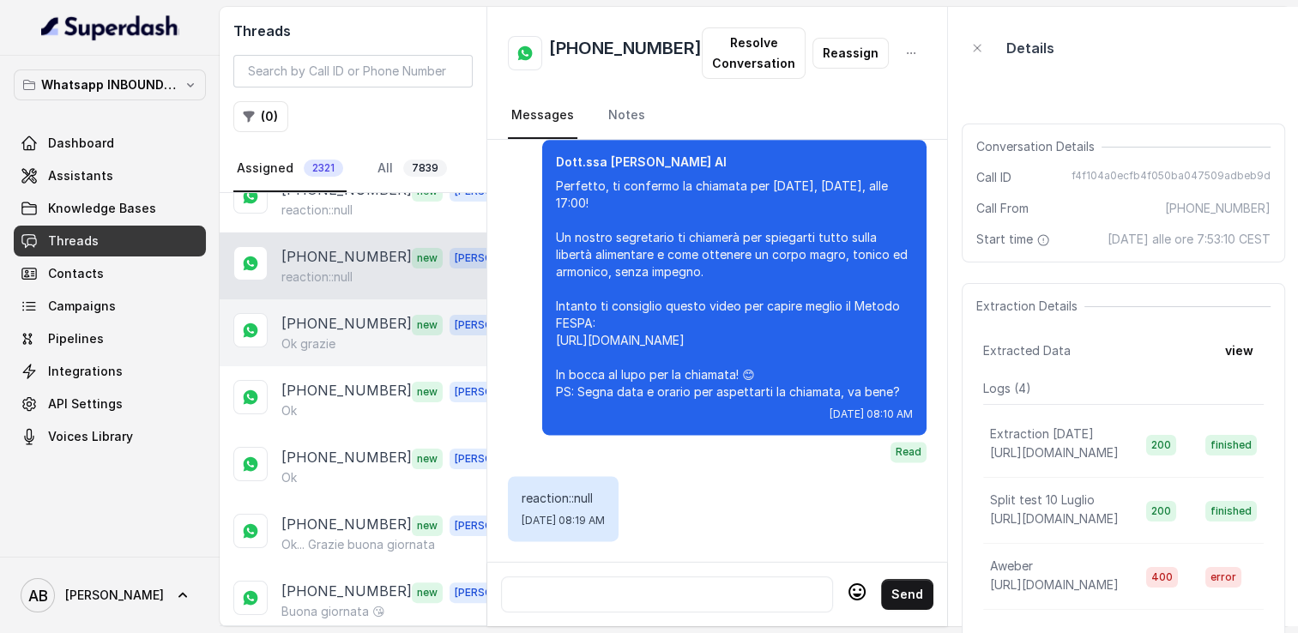
click at [354, 326] on p "[PHONE_NUMBER]" at bounding box center [346, 324] width 130 height 22
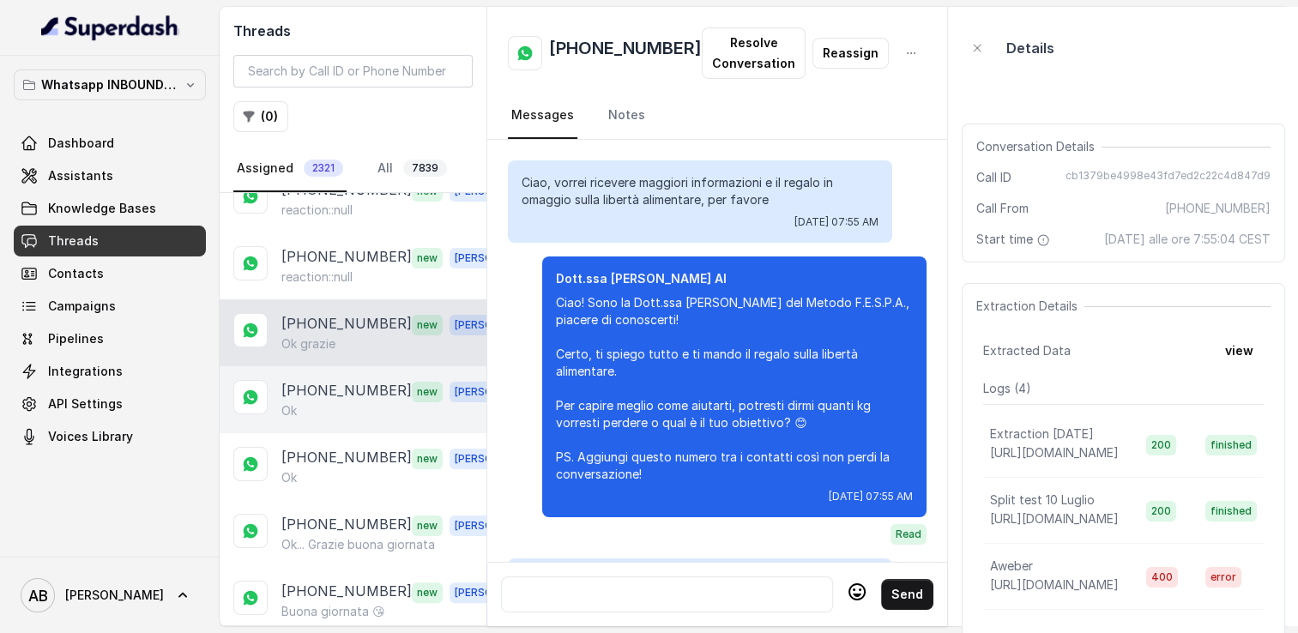
scroll to position [2297, 0]
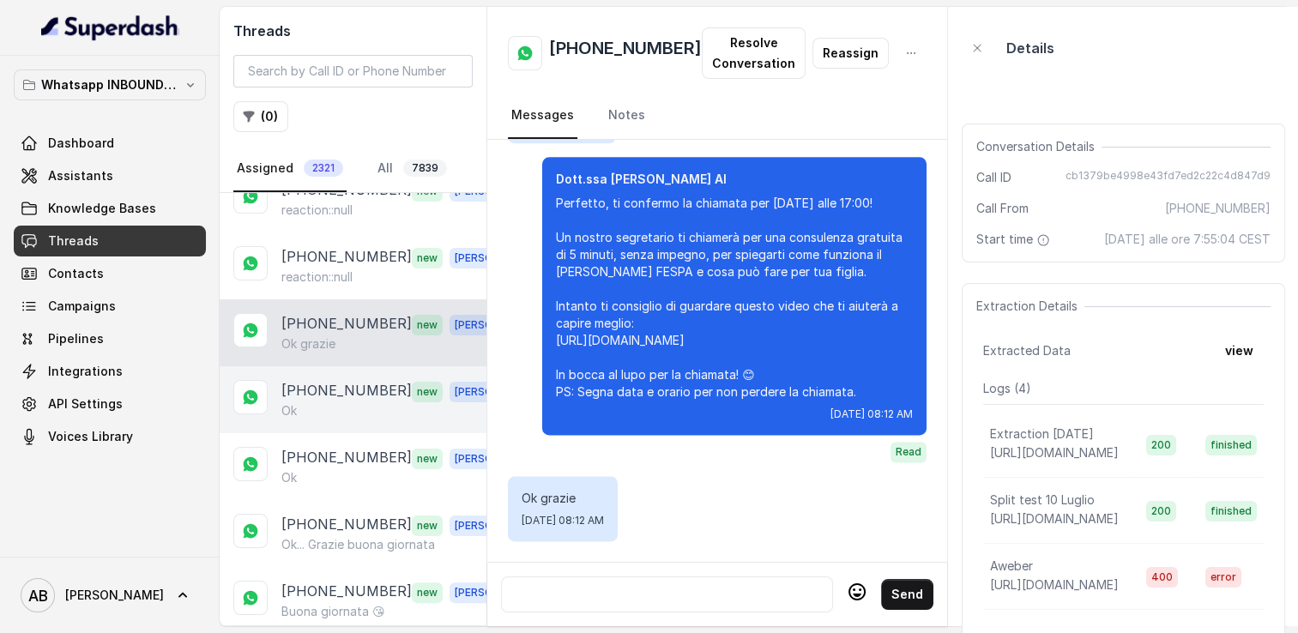
click at [360, 366] on div "[PHONE_NUMBER] new [PERSON_NAME]" at bounding box center [353, 399] width 267 height 67
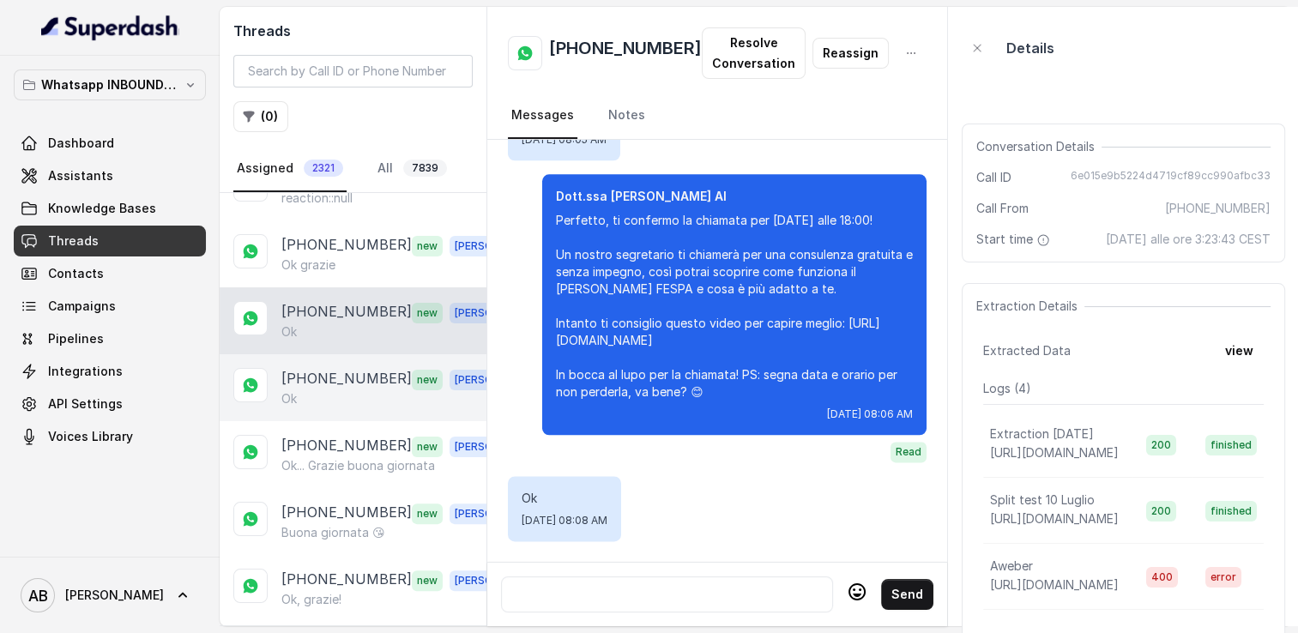
scroll to position [515, 0]
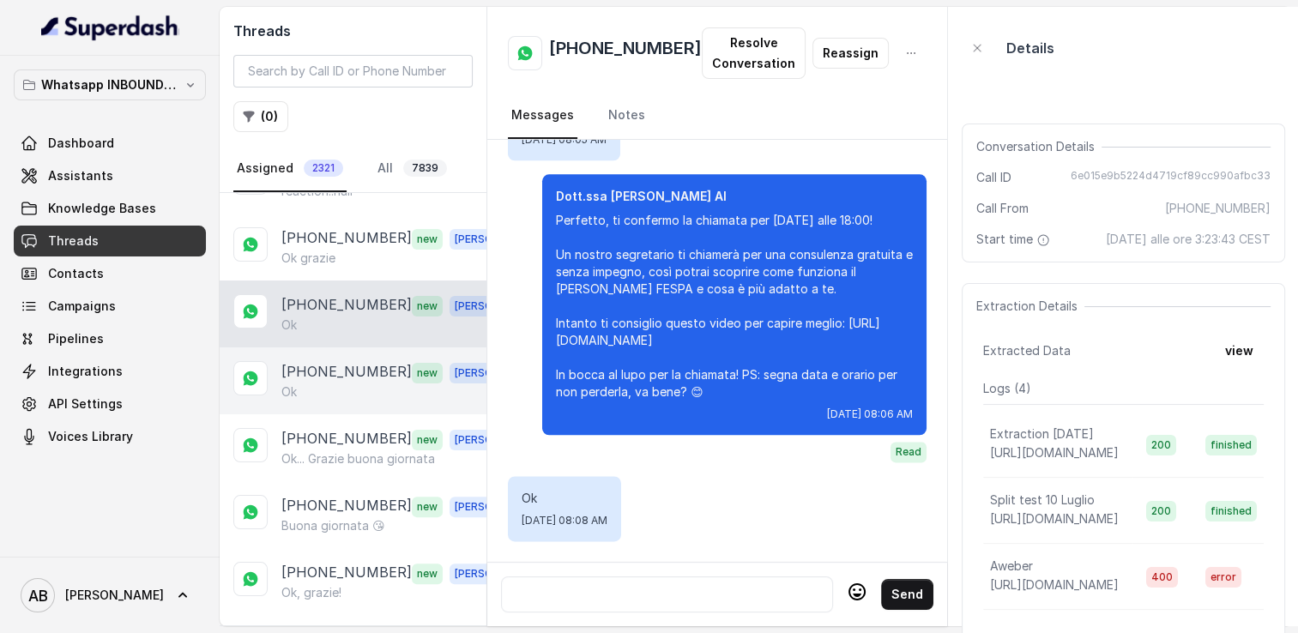
click at [315, 384] on div "Ok" at bounding box center [400, 392] width 239 height 17
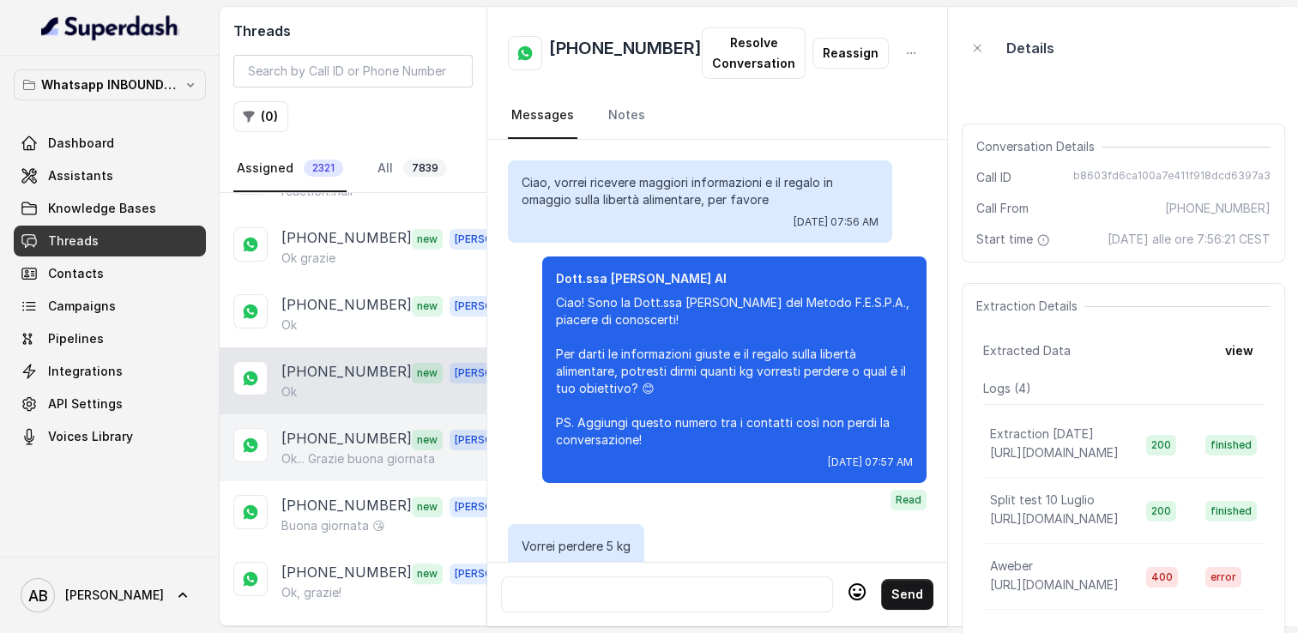
scroll to position [1734, 0]
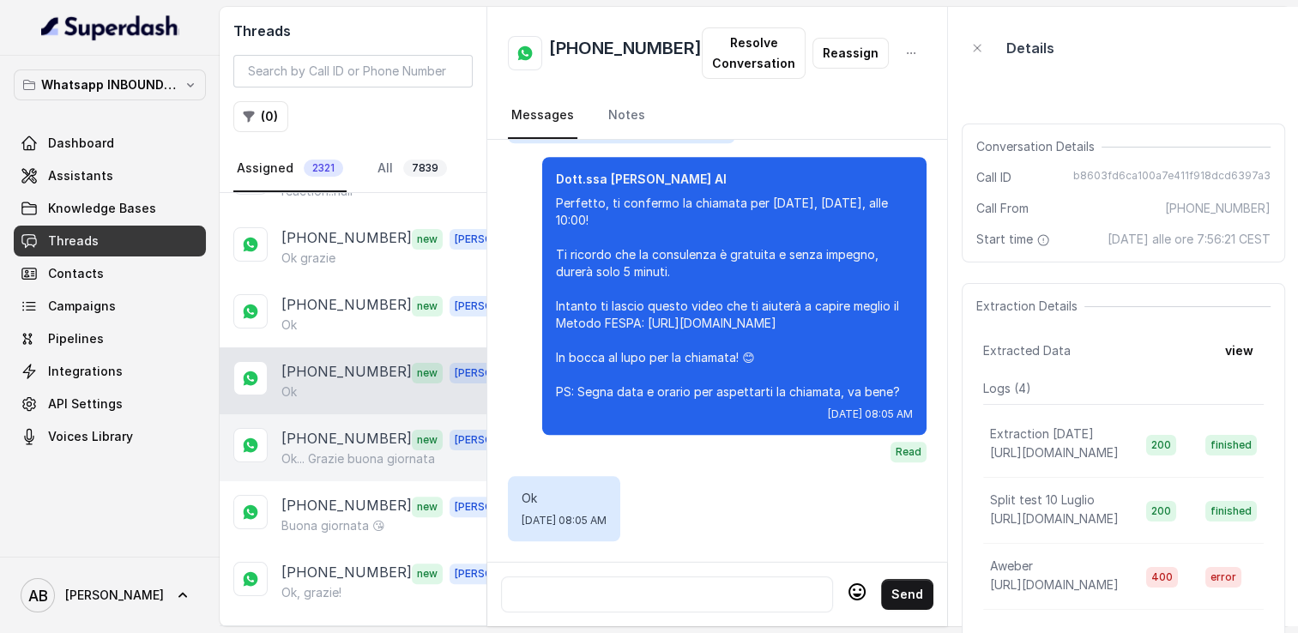
click at [340, 433] on p "[PHONE_NUMBER]" at bounding box center [346, 439] width 130 height 22
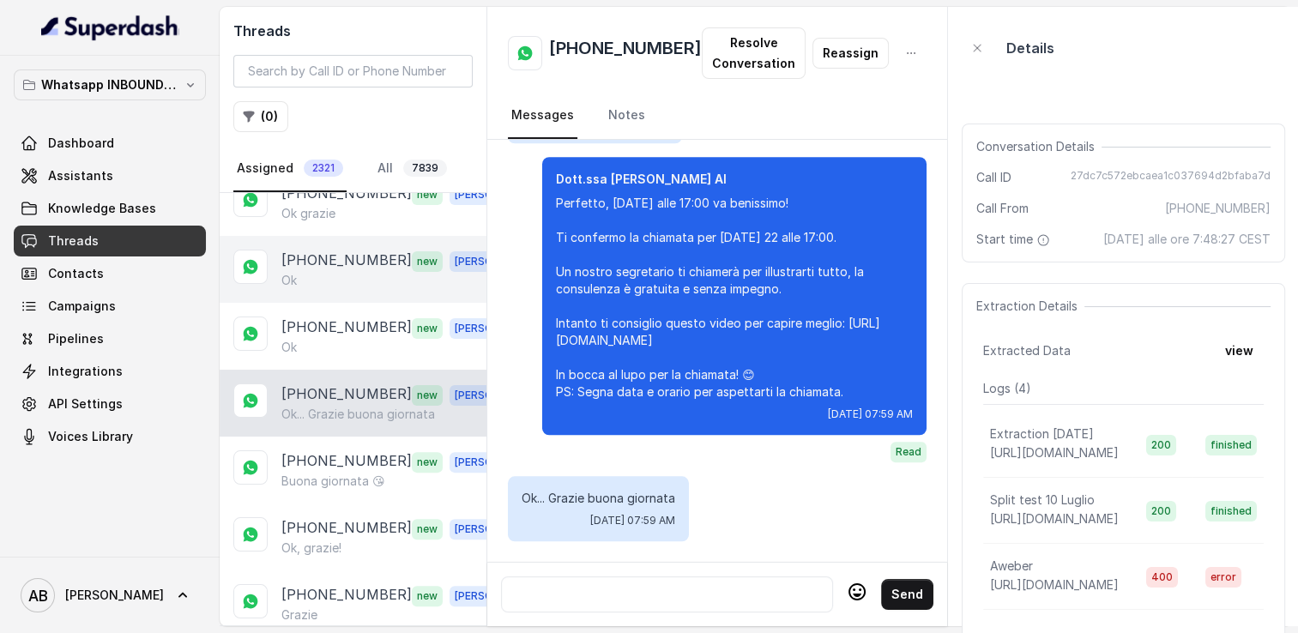
scroll to position [687, 0]
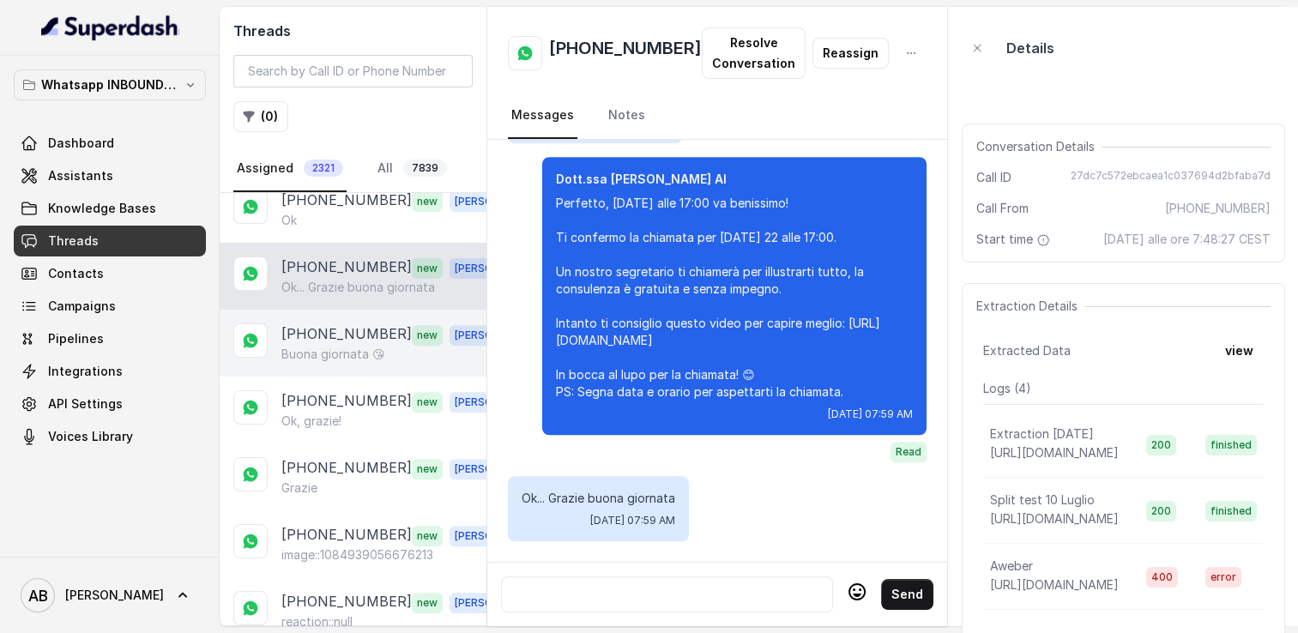
click at [342, 346] on p "Buona giornata 😘" at bounding box center [333, 354] width 104 height 17
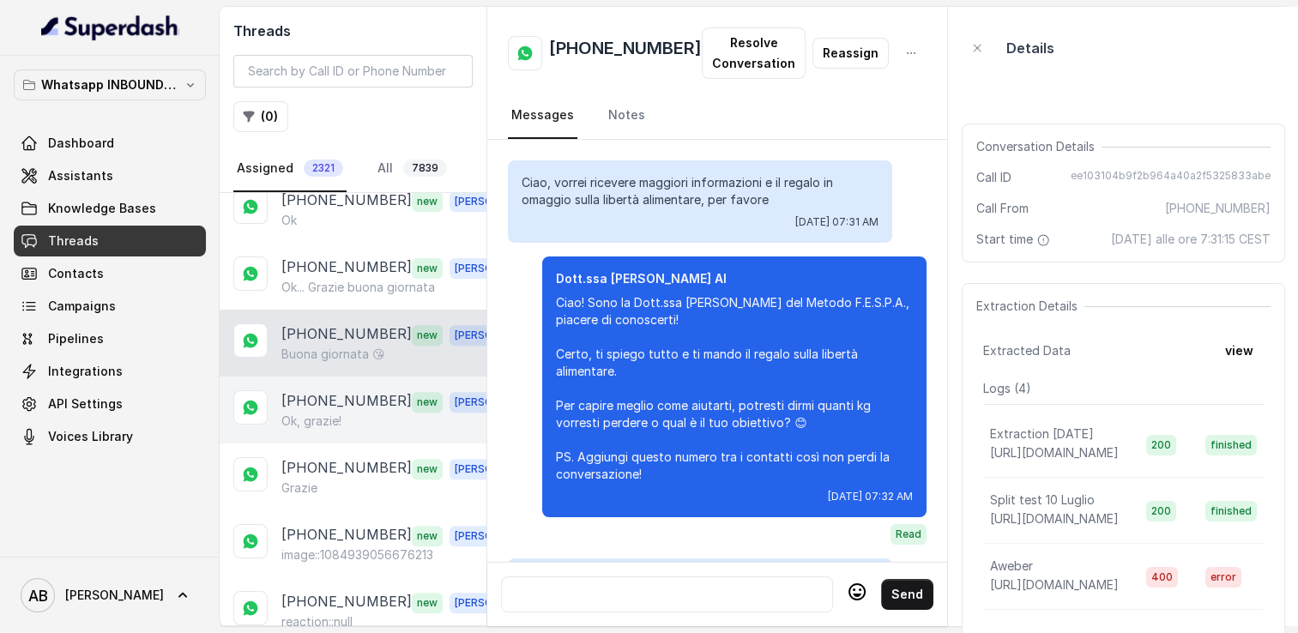
click at [350, 421] on div "[PHONE_NUMBER] new [PERSON_NAME], grazie!" at bounding box center [353, 410] width 267 height 67
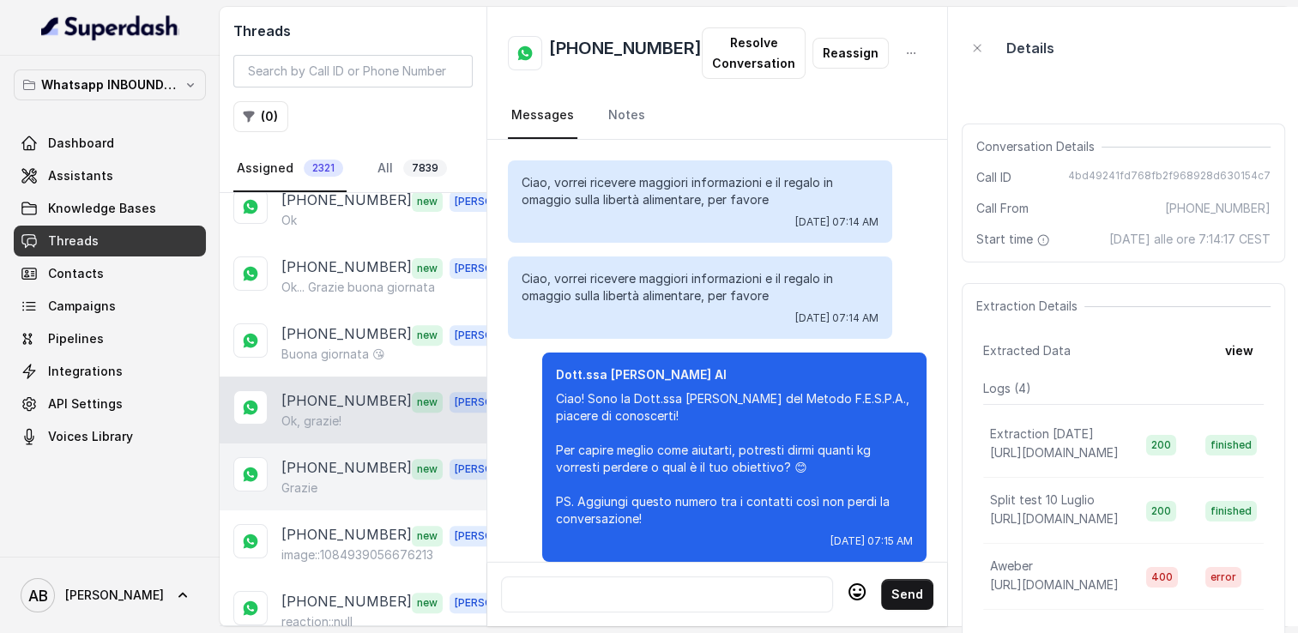
scroll to position [2097, 0]
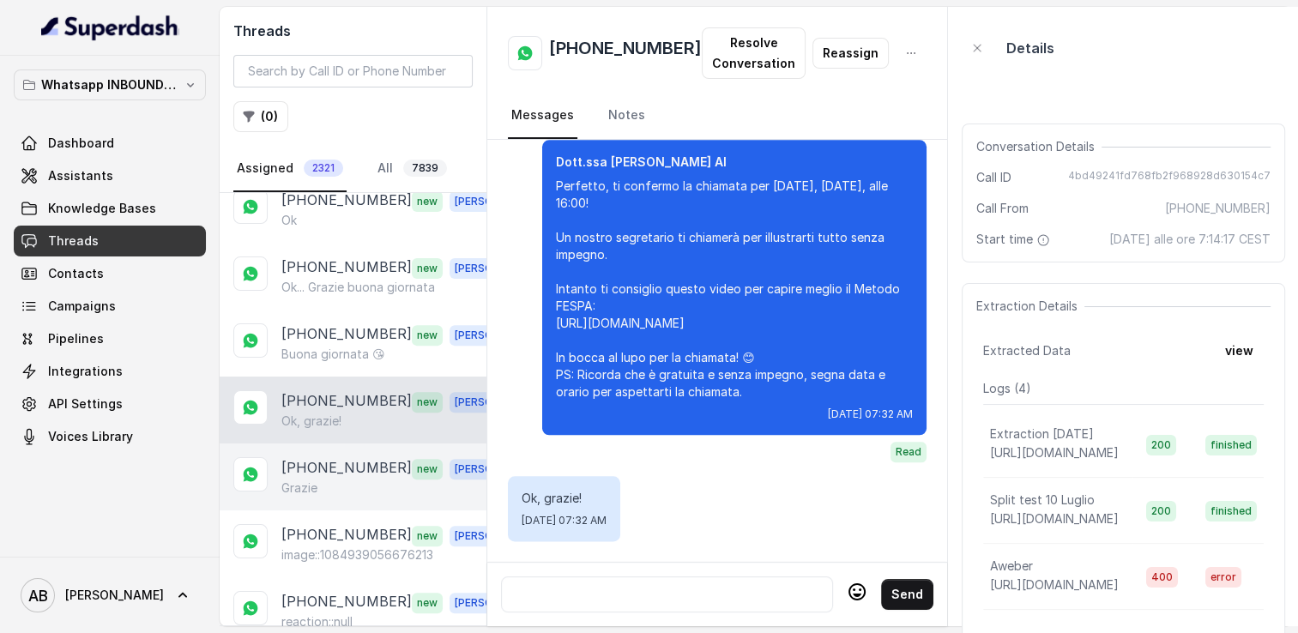
click at [363, 480] on div "Grazie" at bounding box center [400, 488] width 239 height 17
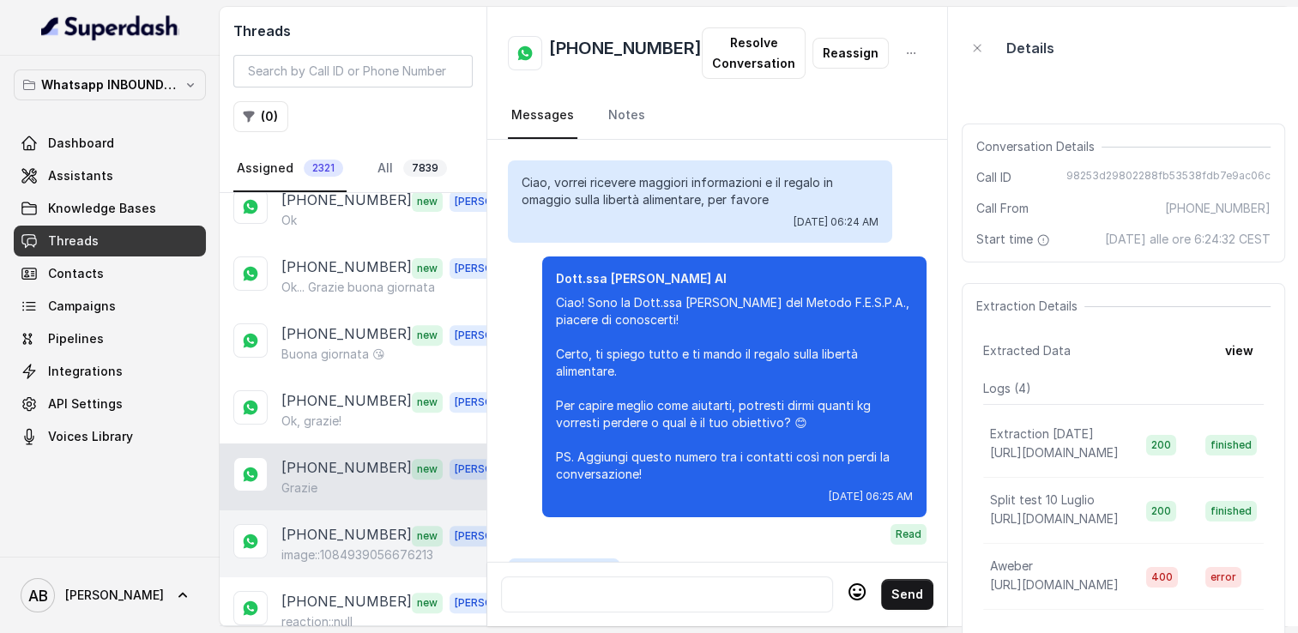
scroll to position [1984, 0]
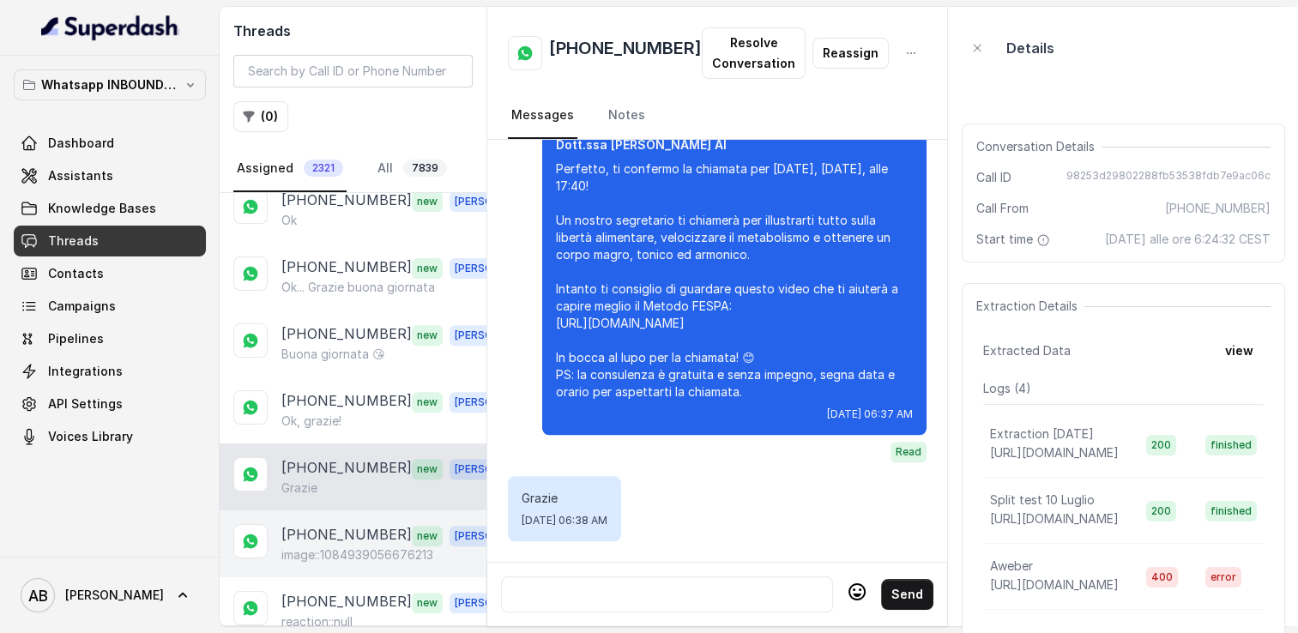
click at [366, 524] on p "[PHONE_NUMBER]" at bounding box center [346, 535] width 130 height 22
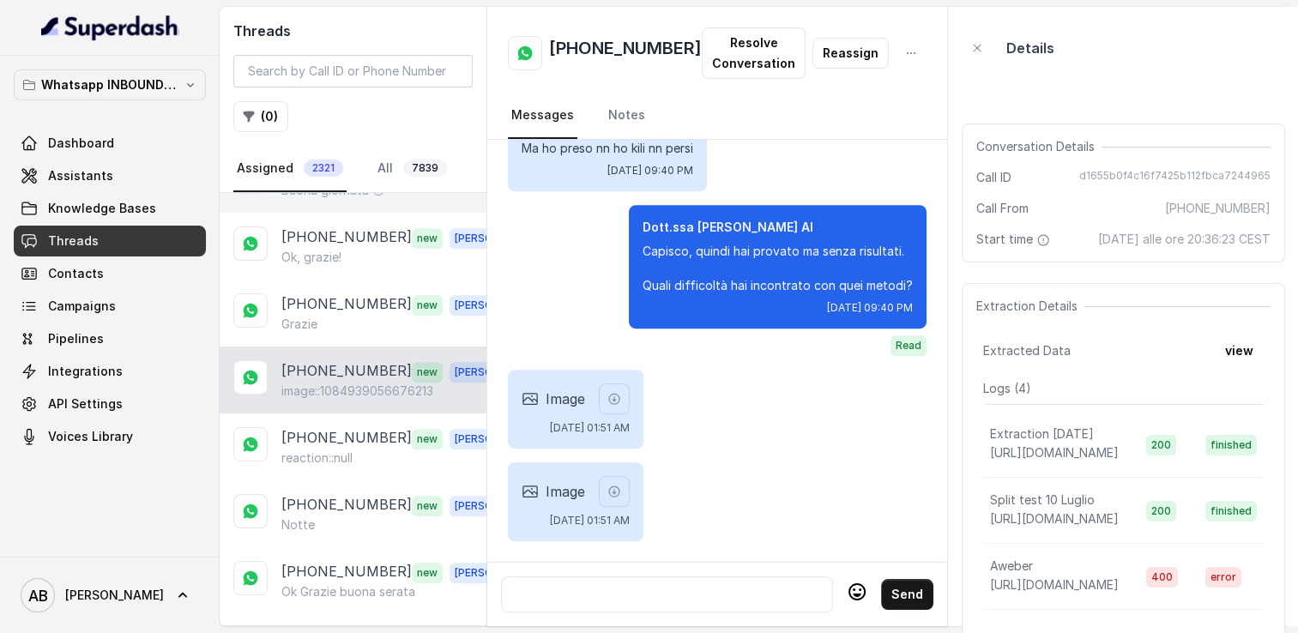
scroll to position [858, 0]
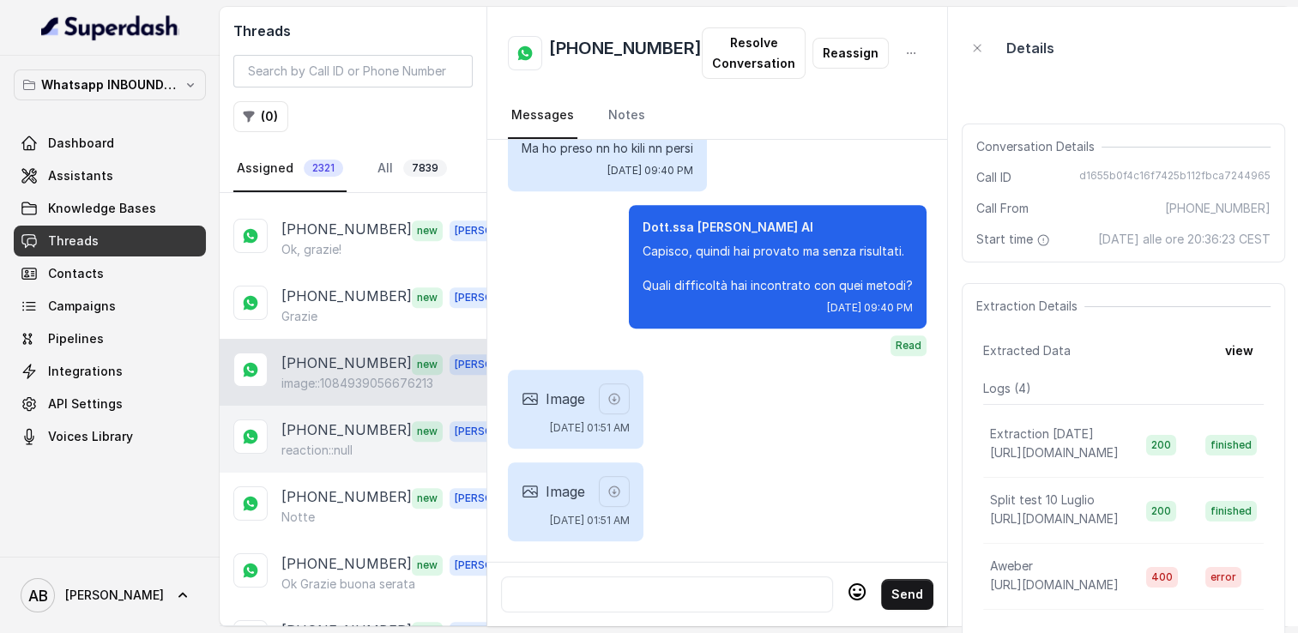
click at [331, 420] on p "[PHONE_NUMBER]" at bounding box center [346, 431] width 130 height 22
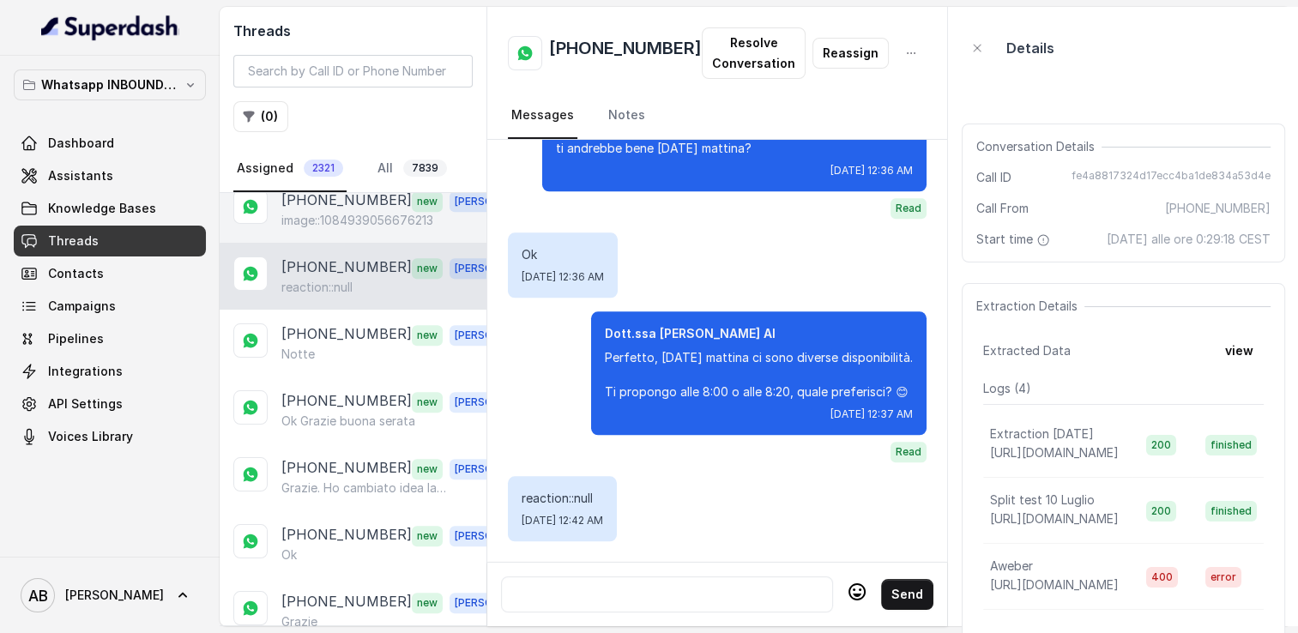
scroll to position [1116, 0]
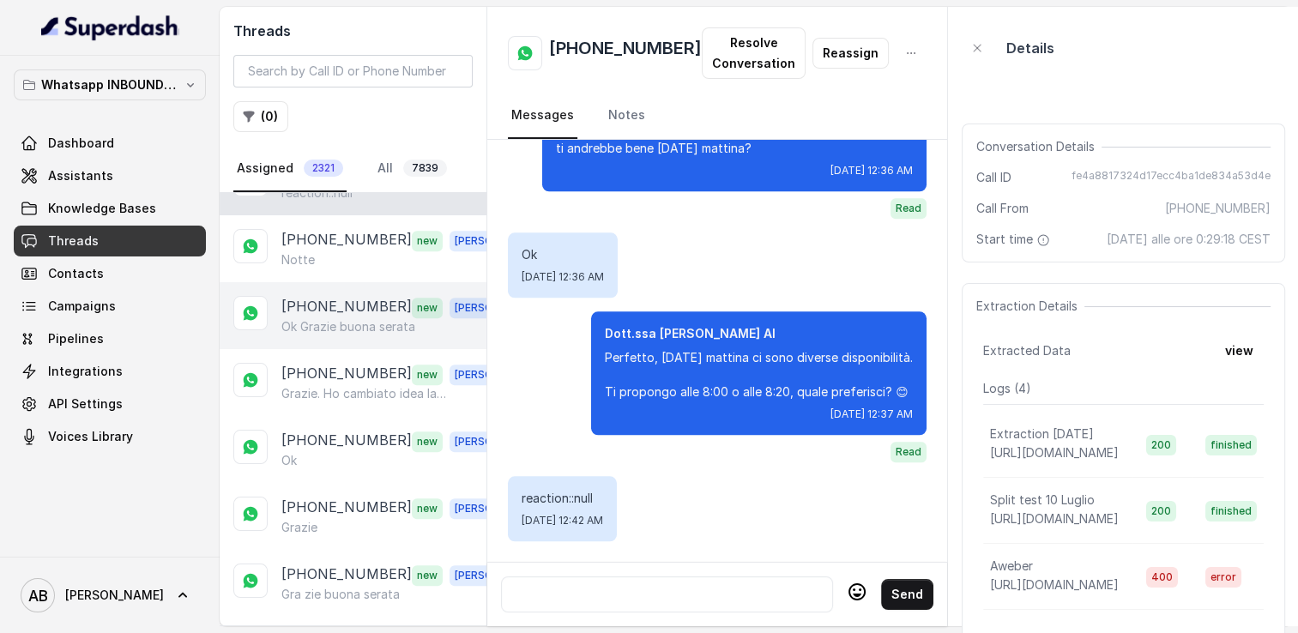
click at [347, 334] on div "[PHONE_NUMBER] new [PERSON_NAME] Grazie buona serata" at bounding box center [353, 315] width 267 height 67
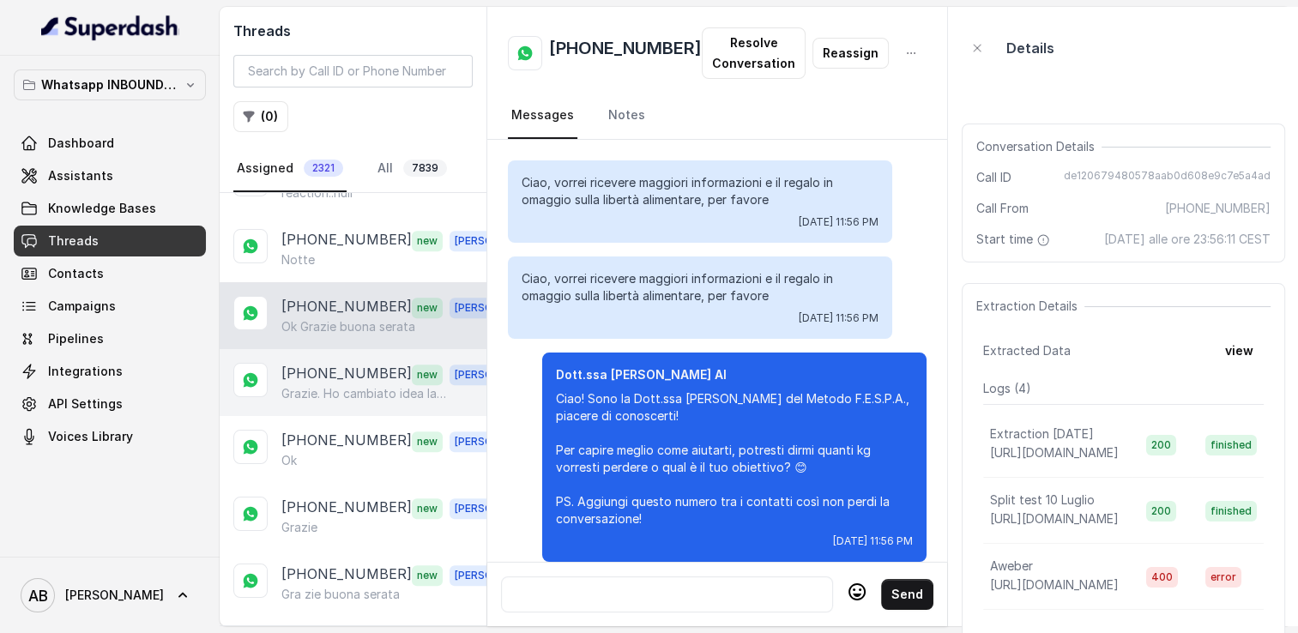
click at [349, 396] on div "[PHONE_NUMBER] new [PERSON_NAME]. Ho cambiato idea la ringrazio" at bounding box center [353, 382] width 267 height 67
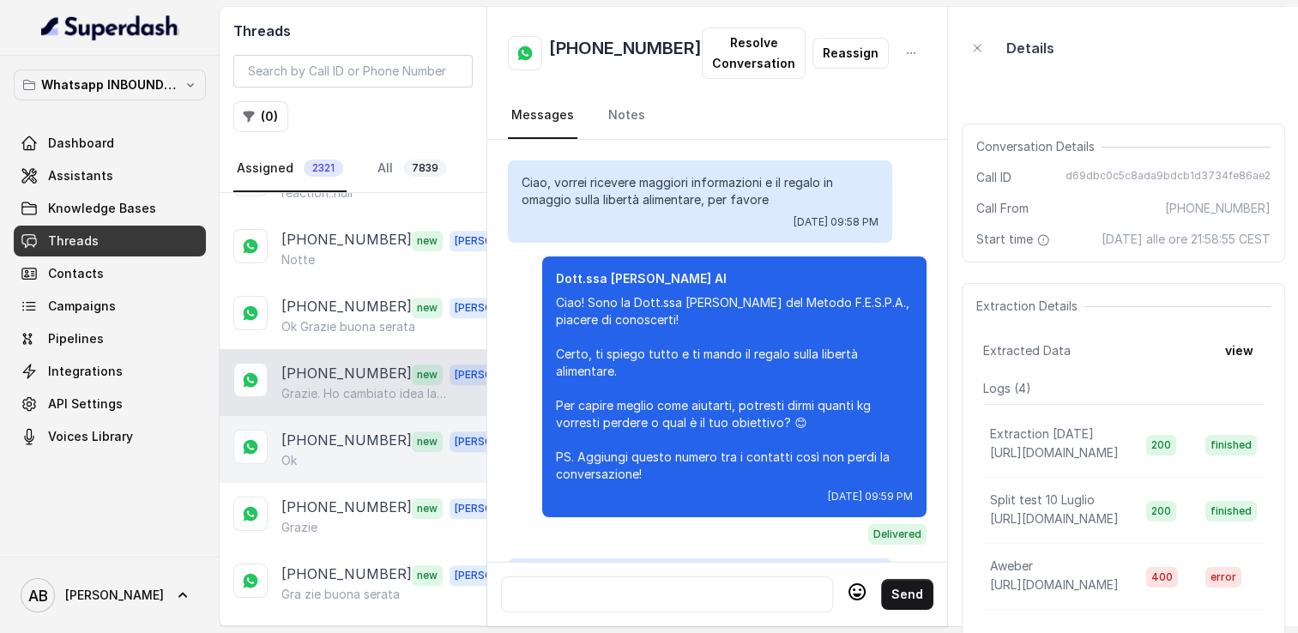
click at [360, 463] on div "[PHONE_NUMBER] new [PERSON_NAME]" at bounding box center [353, 449] width 267 height 67
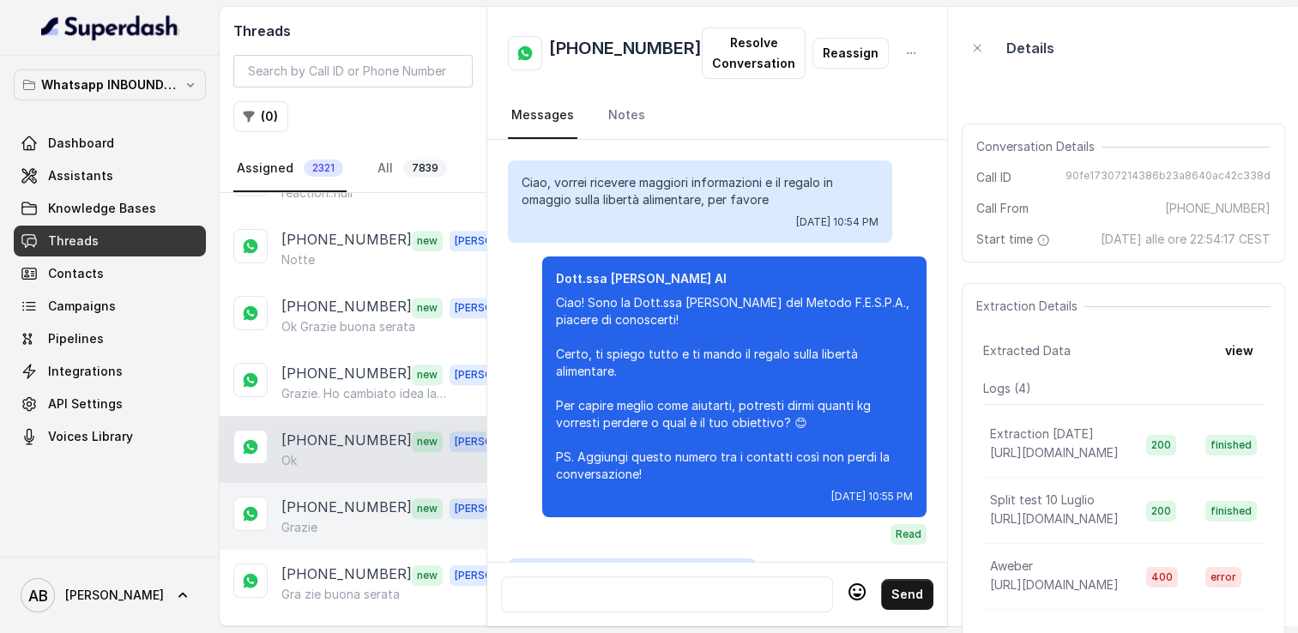
scroll to position [1136, 0]
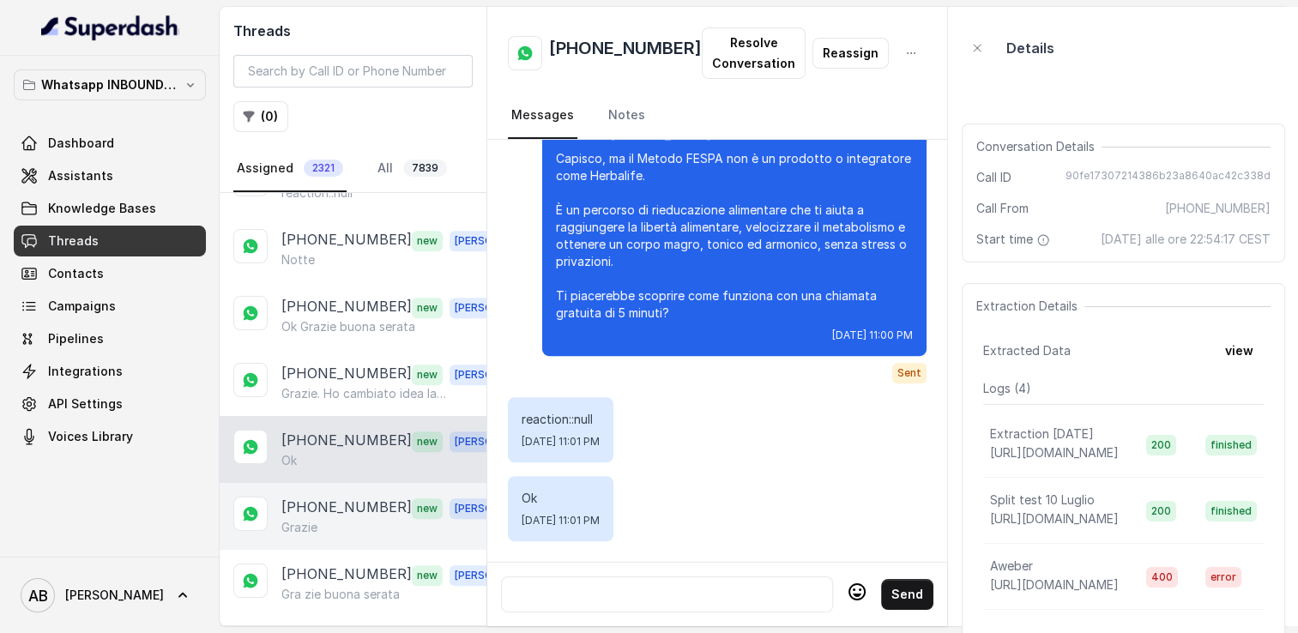
drag, startPoint x: 364, startPoint y: 493, endPoint x: 367, endPoint y: 506, distance: 13.3
click at [365, 497] on p "[PHONE_NUMBER]" at bounding box center [346, 508] width 130 height 22
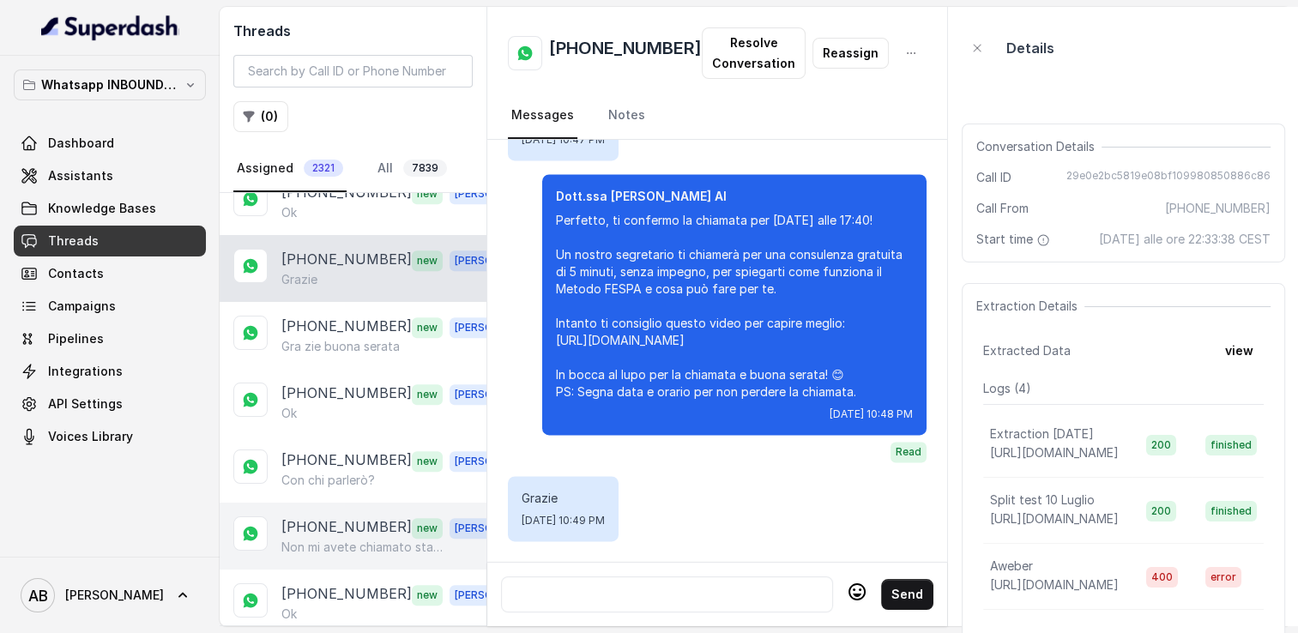
scroll to position [1373, 0]
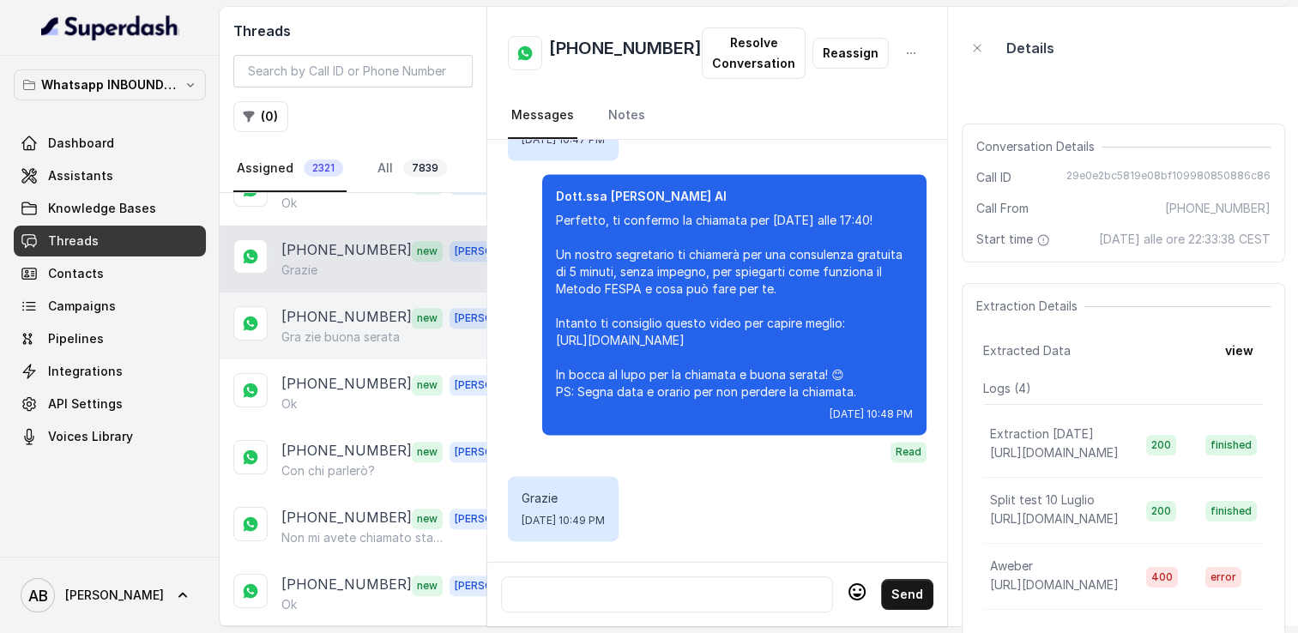
click at [337, 341] on div "[PHONE_NUMBER] new [PERSON_NAME] zie buona serata" at bounding box center [353, 326] width 267 height 67
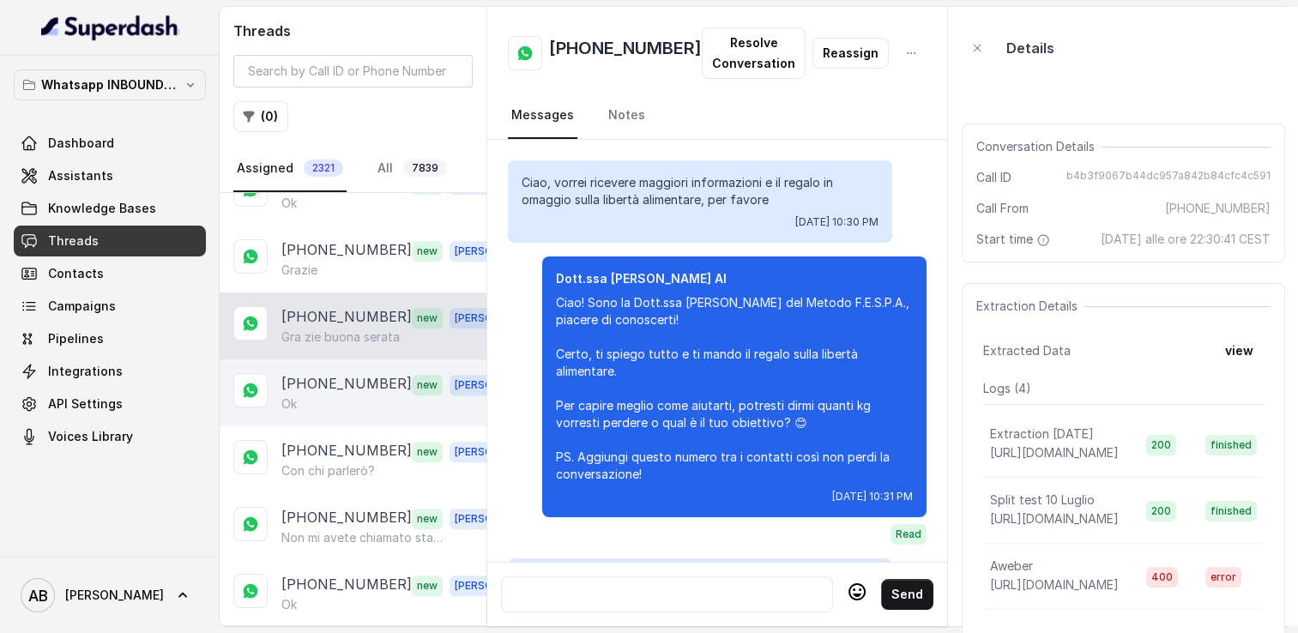
scroll to position [2523, 0]
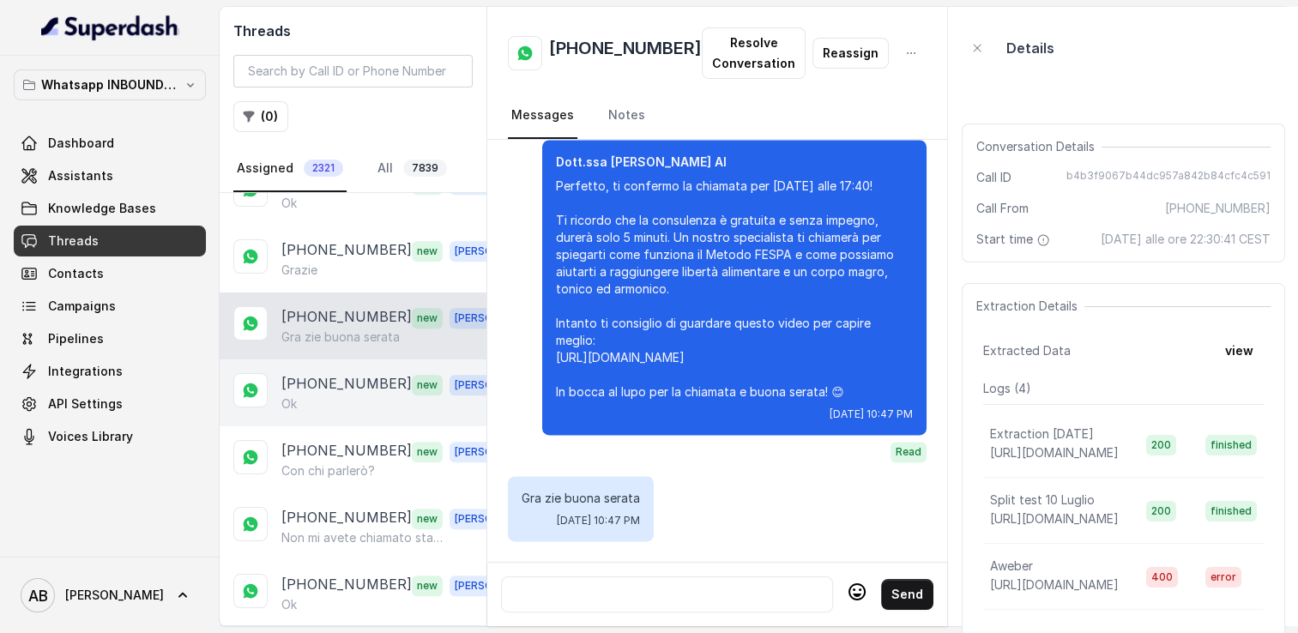
click at [349, 402] on div "[PHONE_NUMBER] new [PERSON_NAME]" at bounding box center [353, 393] width 267 height 67
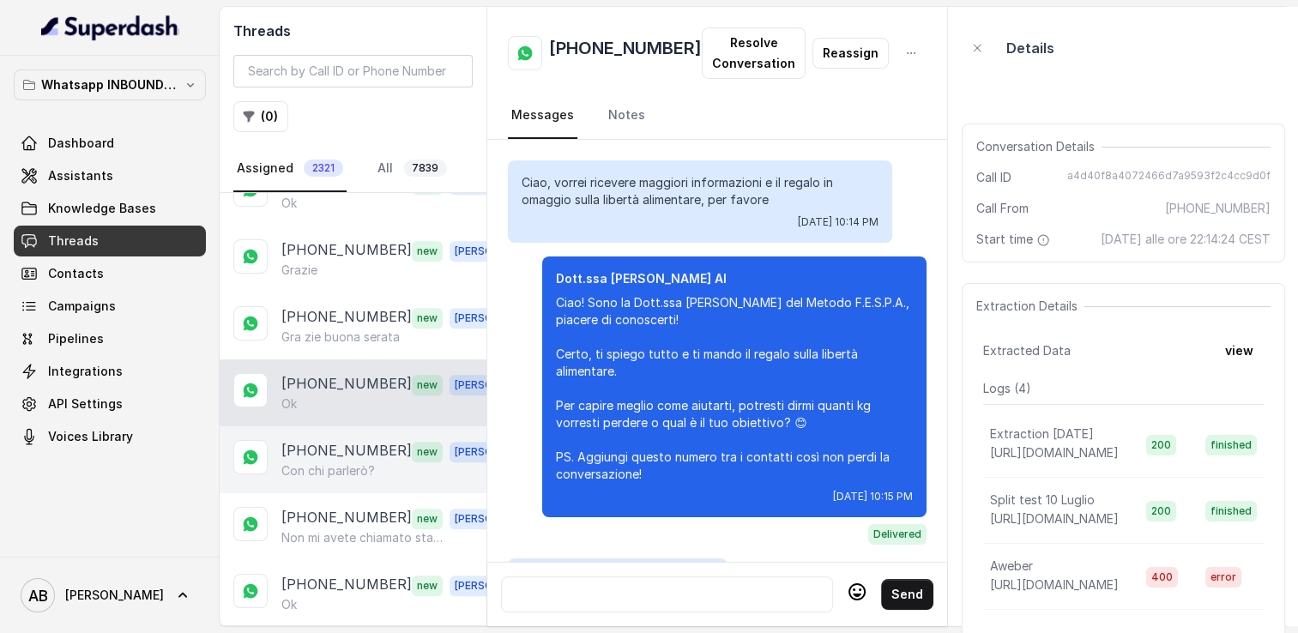
scroll to position [3460, 0]
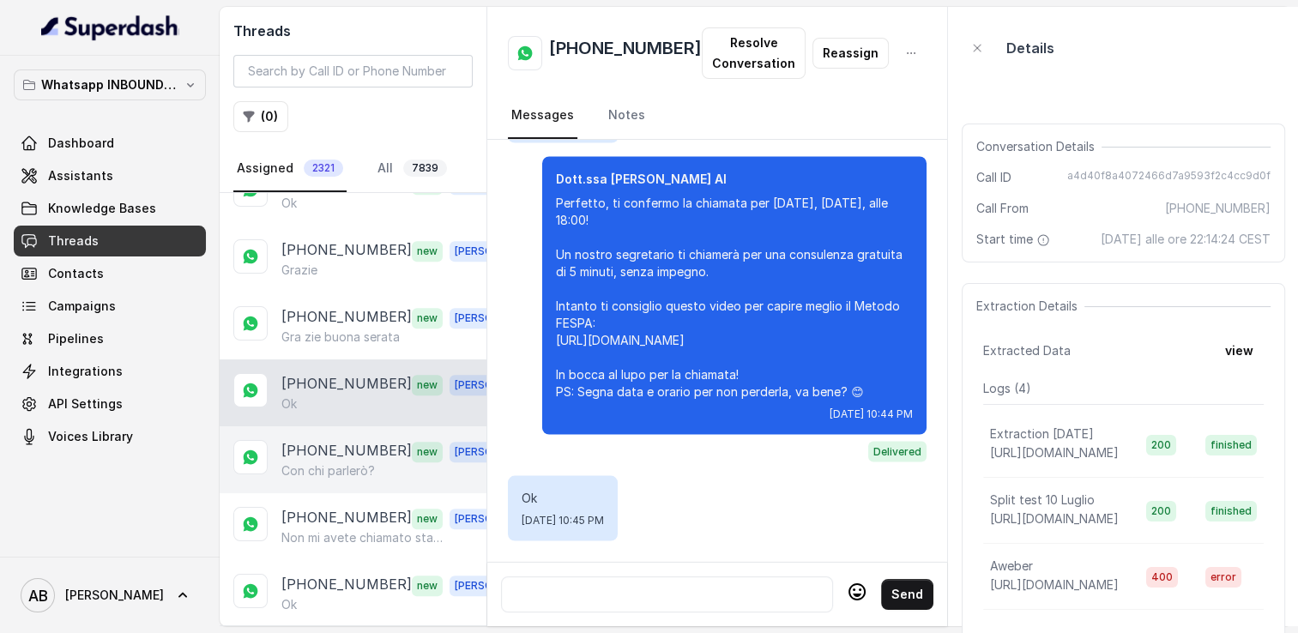
click at [354, 463] on p "Con chi parlerò?" at bounding box center [328, 471] width 94 height 17
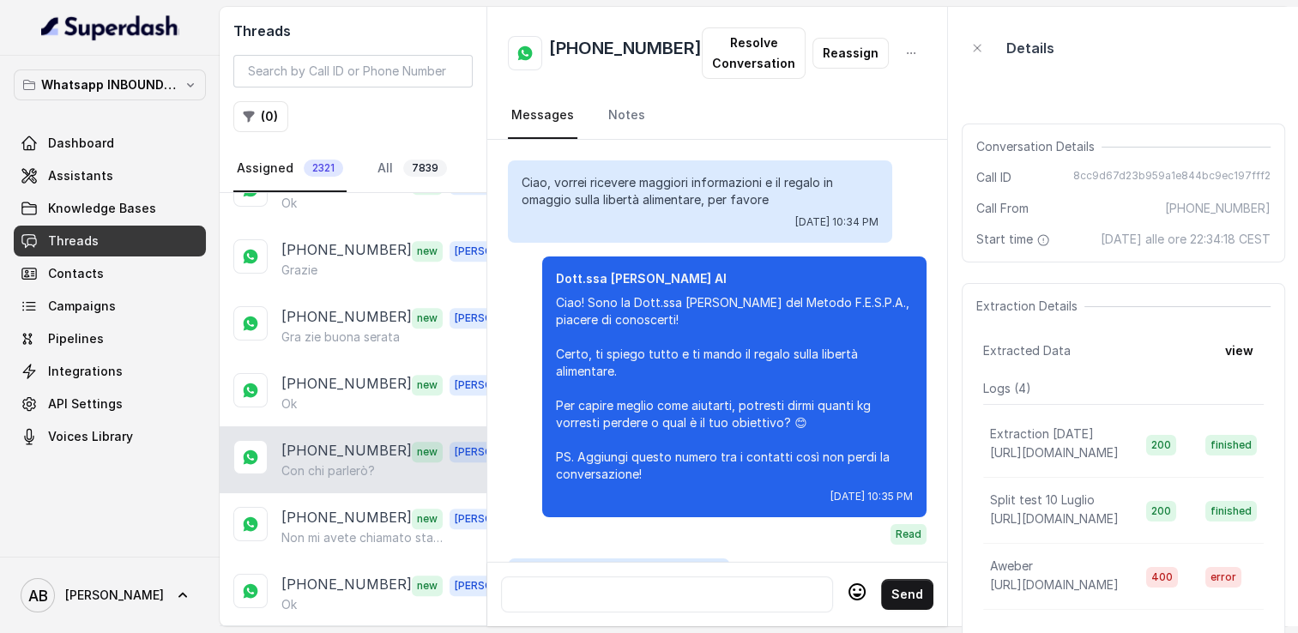
scroll to position [1847, 0]
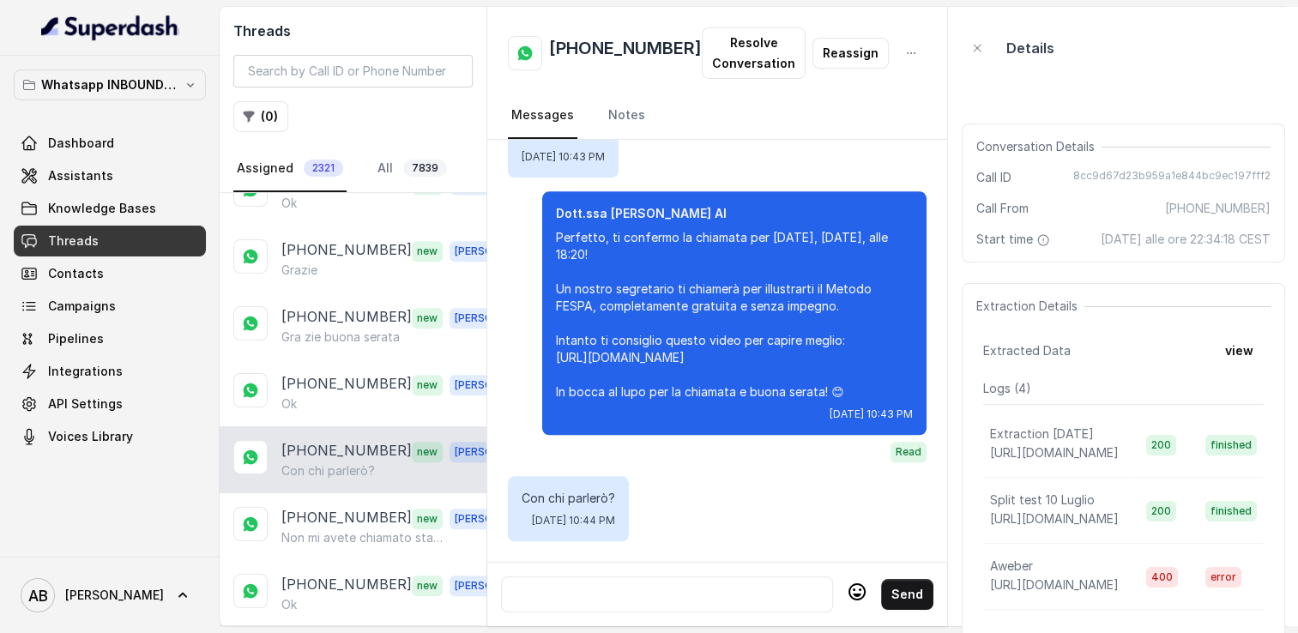
click at [595, 53] on h2 "[PHONE_NUMBER]" at bounding box center [625, 53] width 153 height 34
click at [596, 53] on h2 "[PHONE_NUMBER]" at bounding box center [625, 53] width 153 height 34
copy h2 "[PHONE_NUMBER]"
click at [641, 589] on div at bounding box center [667, 594] width 317 height 21
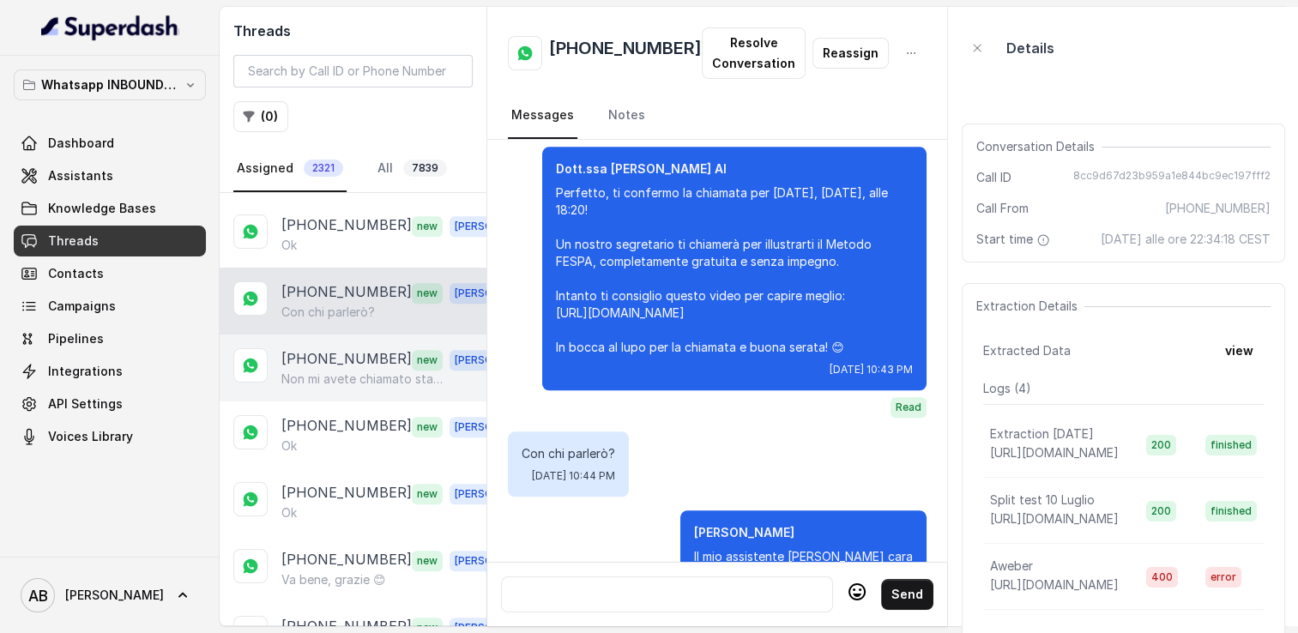
scroll to position [1545, 0]
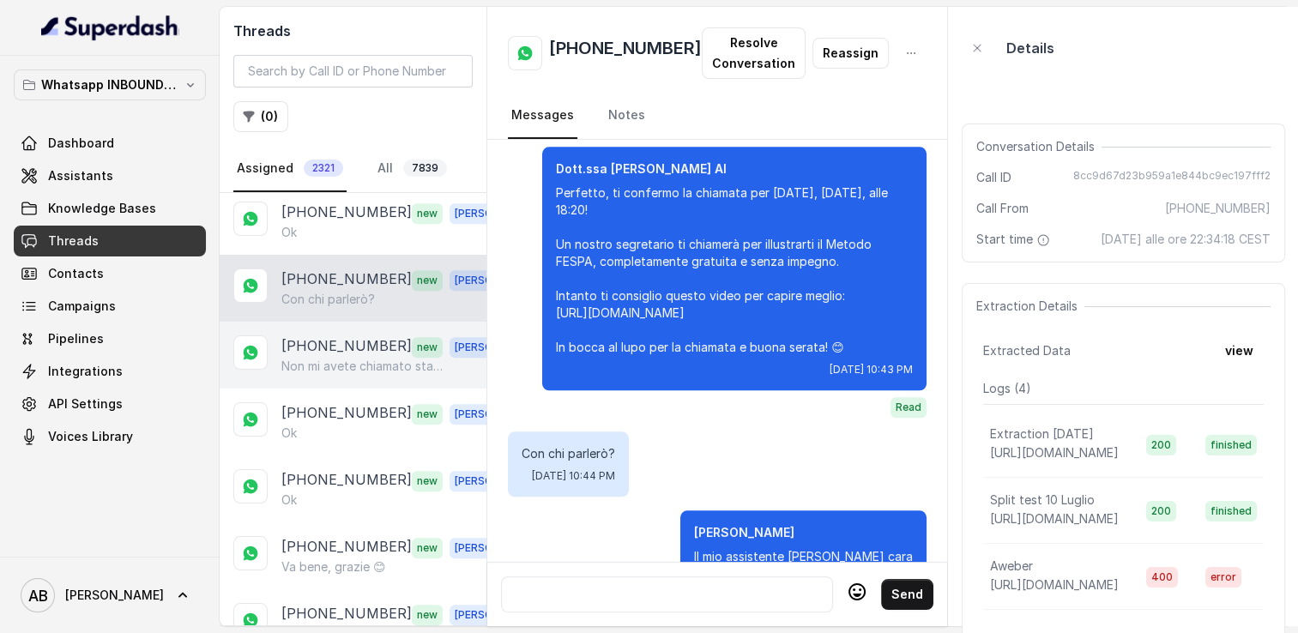
click at [368, 358] on p "Non mi avete chiamato stamattina poi" at bounding box center [363, 366] width 165 height 17
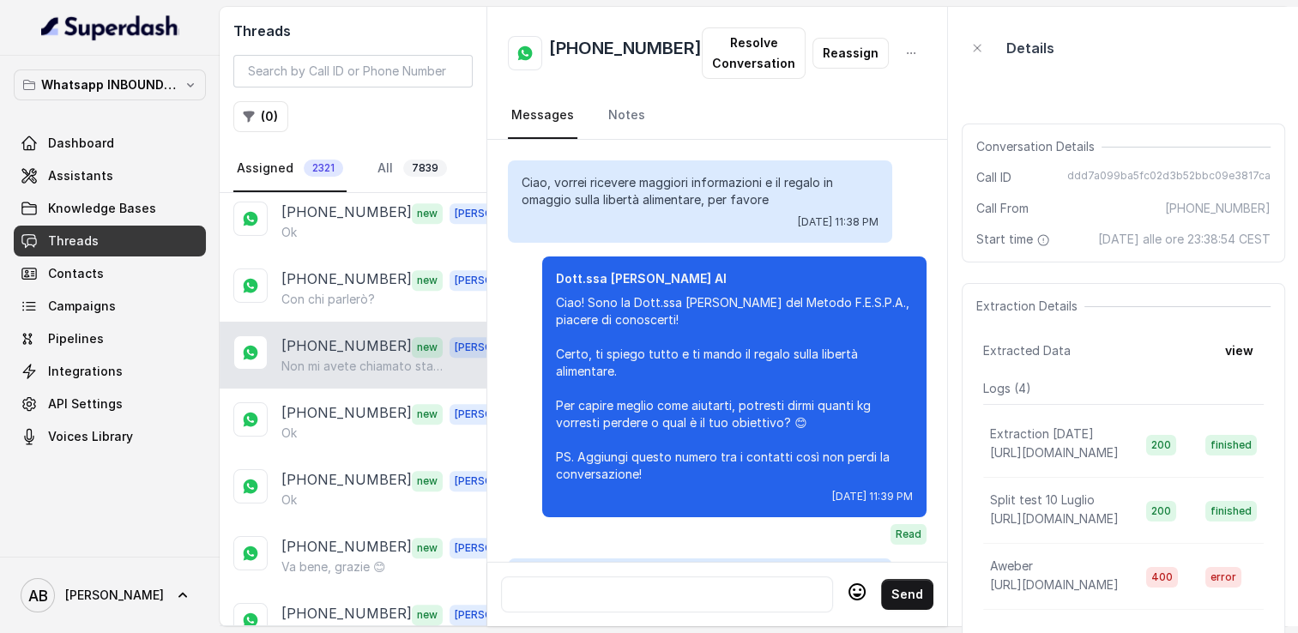
scroll to position [2815, 0]
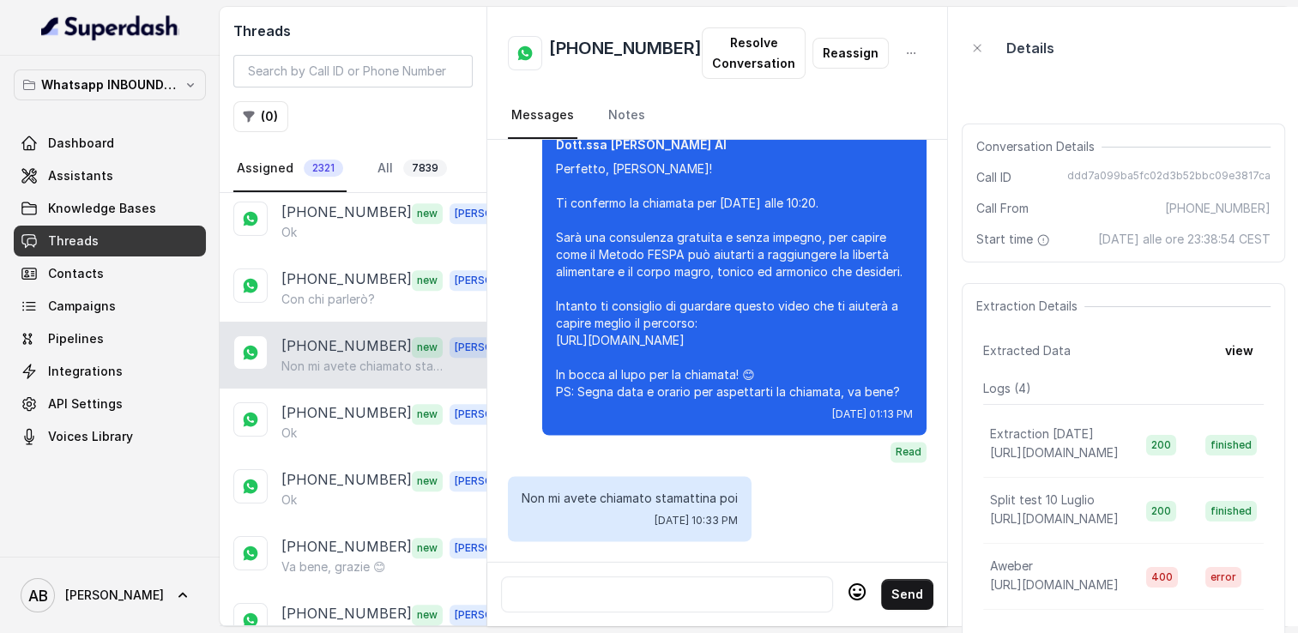
click at [597, 52] on h2 "[PHONE_NUMBER]" at bounding box center [625, 53] width 153 height 34
copy h2 "[PHONE_NUMBER]"
click at [639, 584] on div at bounding box center [667, 594] width 317 height 21
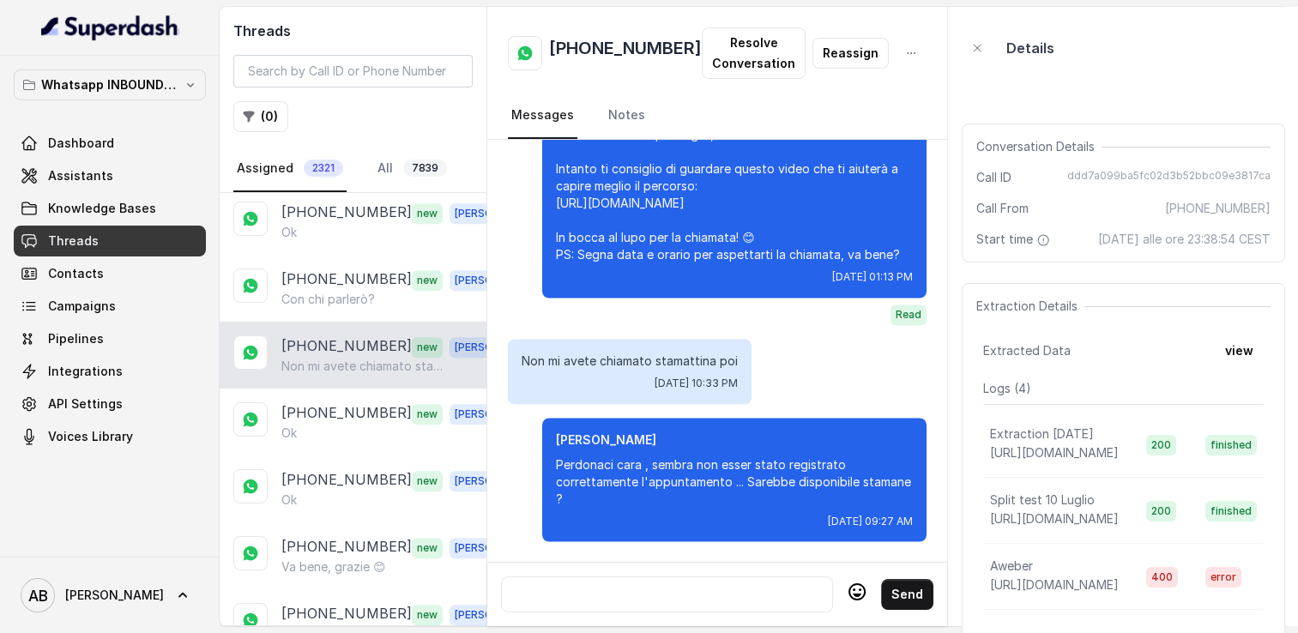
scroll to position [2928, 0]
click at [632, 584] on div at bounding box center [667, 594] width 317 height 21
click at [596, 58] on h2 "[PHONE_NUMBER]" at bounding box center [625, 53] width 153 height 34
click at [596, 57] on h2 "[PHONE_NUMBER]" at bounding box center [625, 53] width 153 height 34
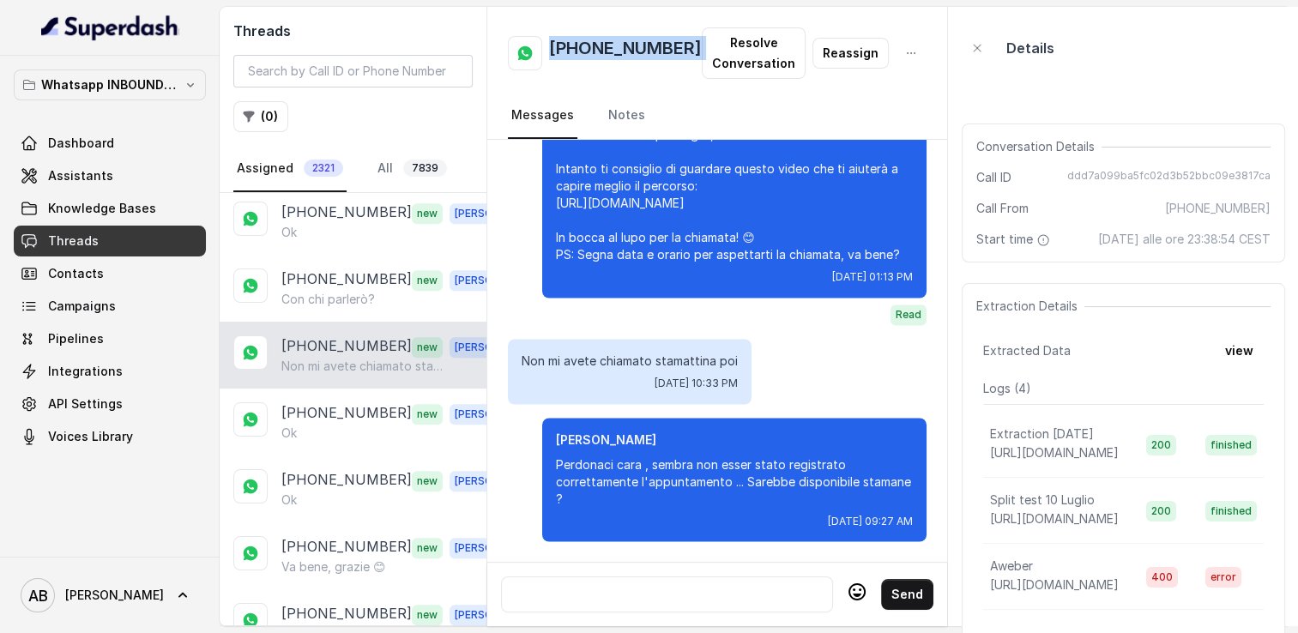
copy h2 "[PHONE_NUMBER]"
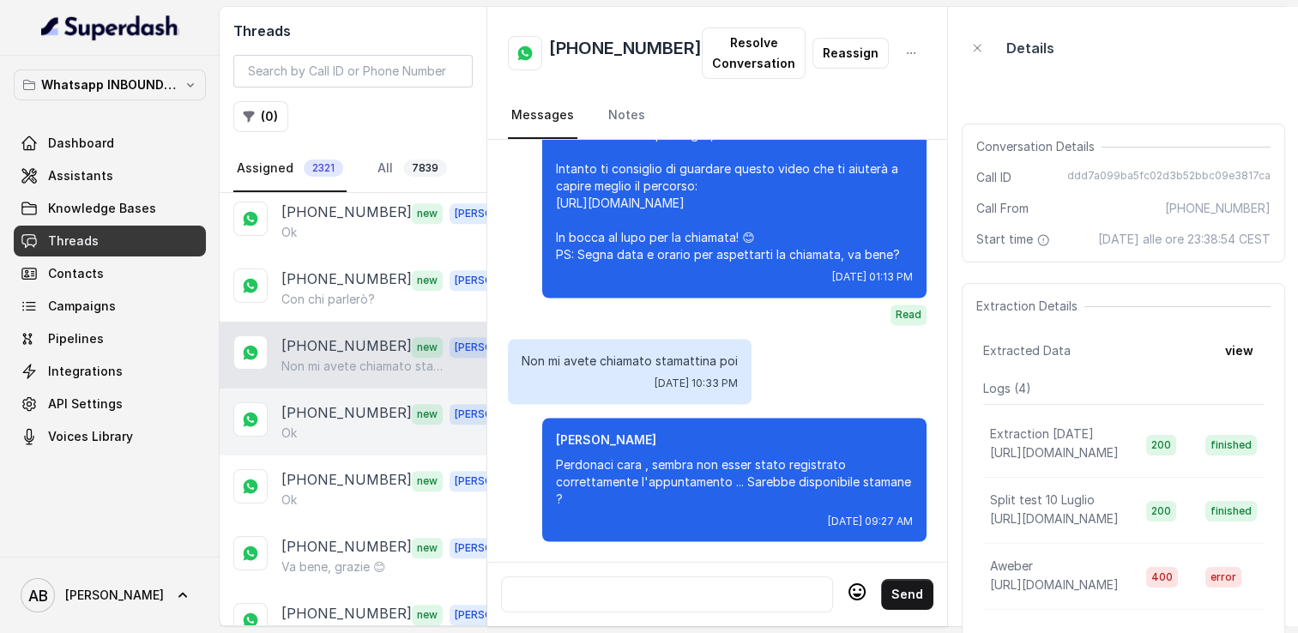
click at [378, 403] on p "[PHONE_NUMBER]" at bounding box center [346, 414] width 130 height 22
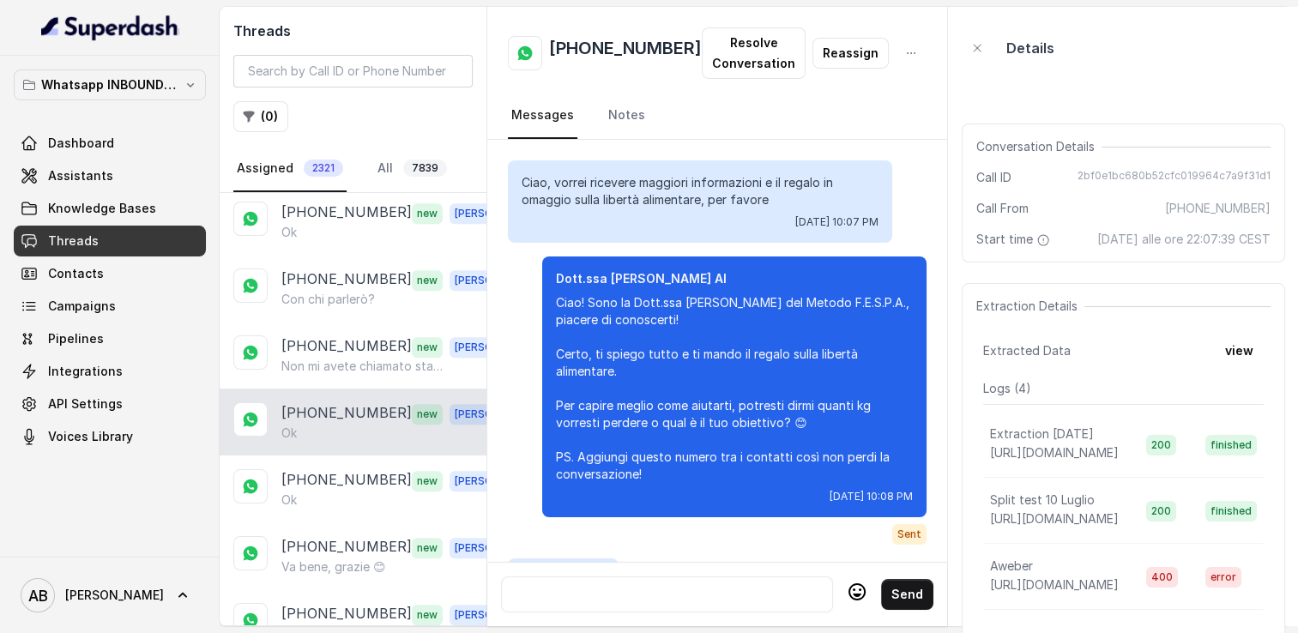
scroll to position [3481, 0]
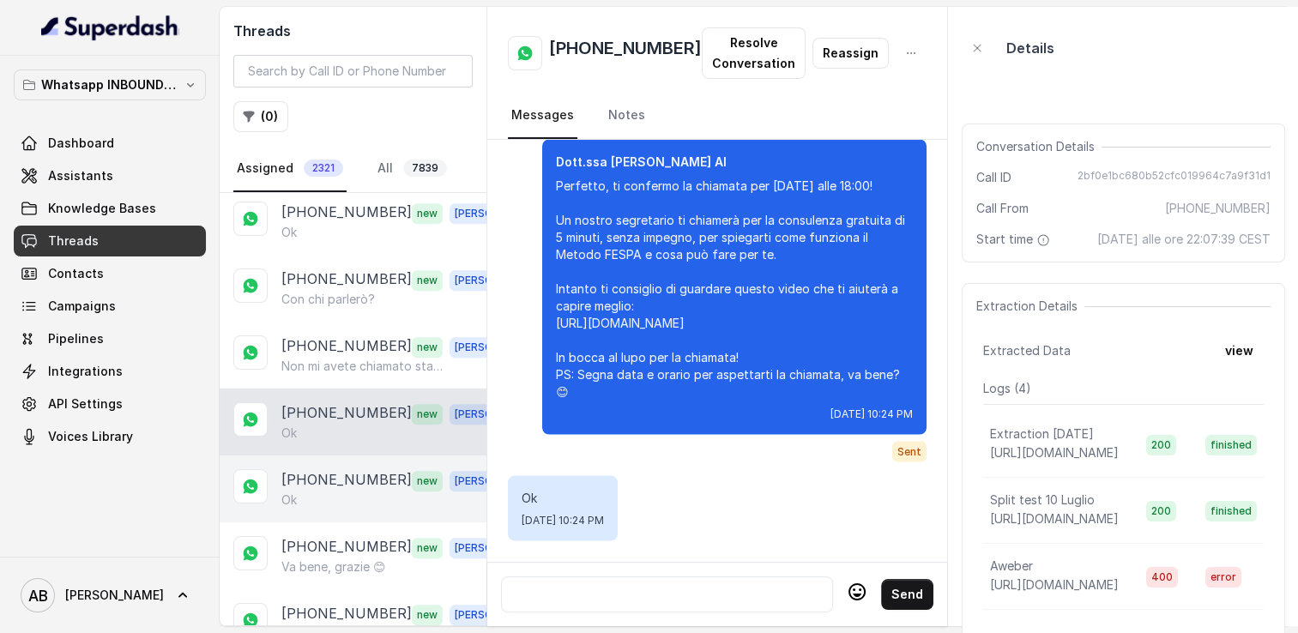
click at [326, 492] on div "Ok" at bounding box center [400, 500] width 239 height 17
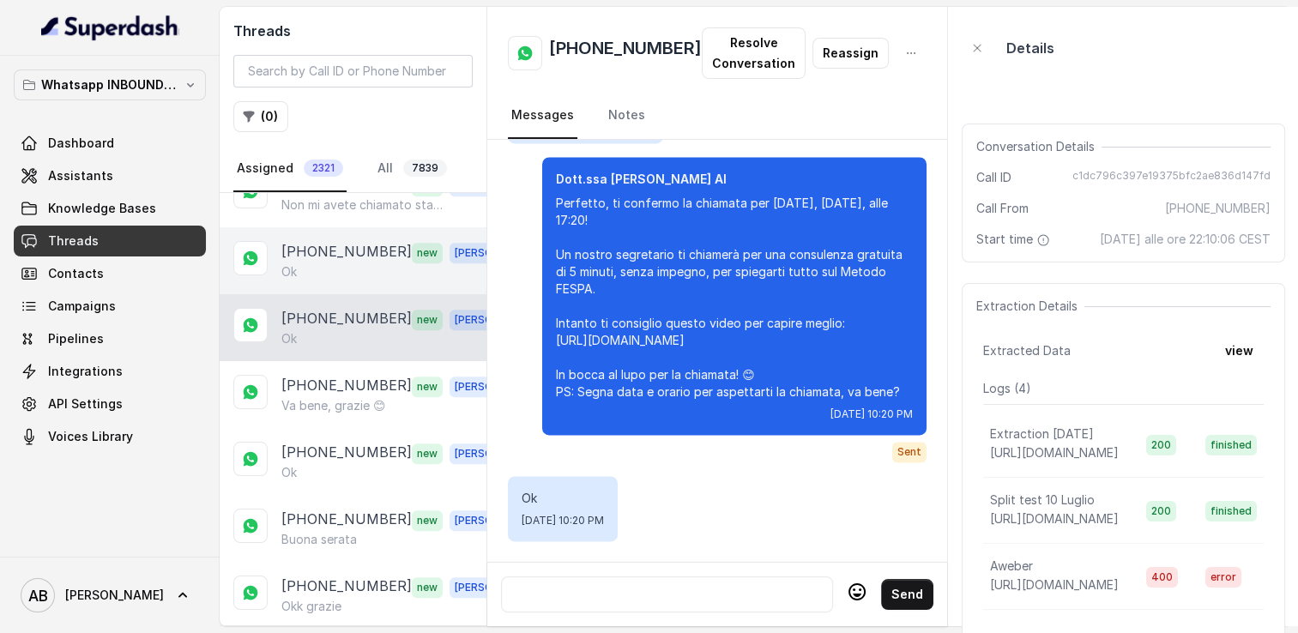
scroll to position [1716, 0]
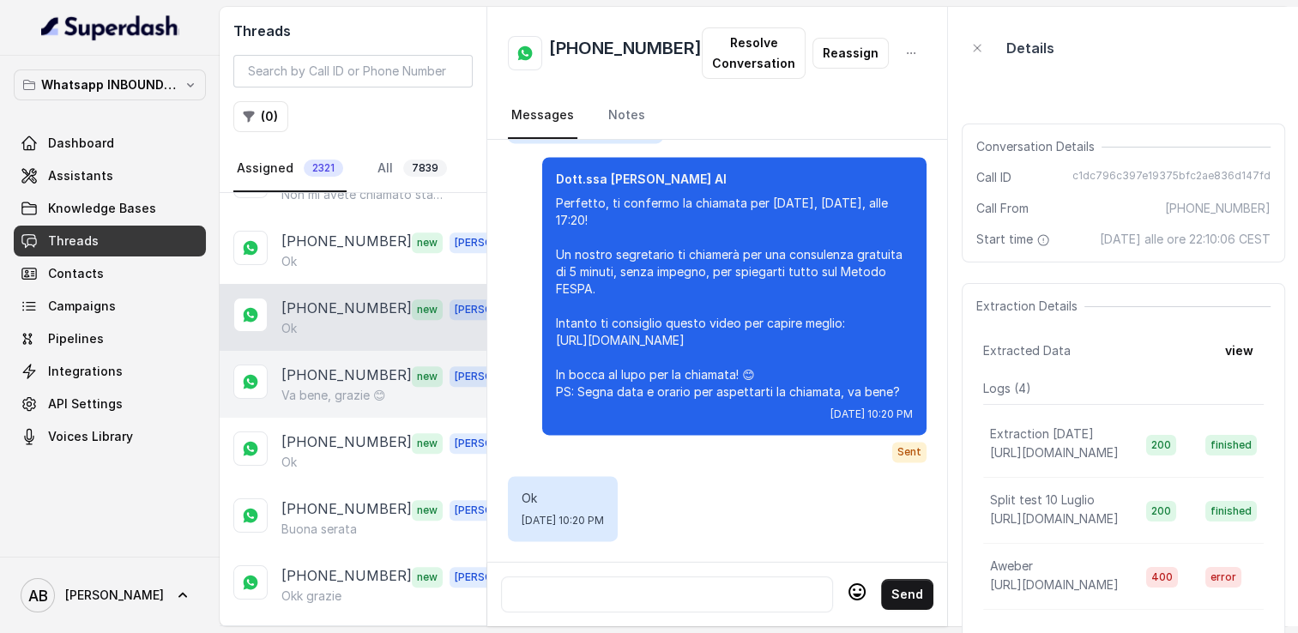
click at [340, 365] on p "[PHONE_NUMBER]" at bounding box center [346, 376] width 130 height 22
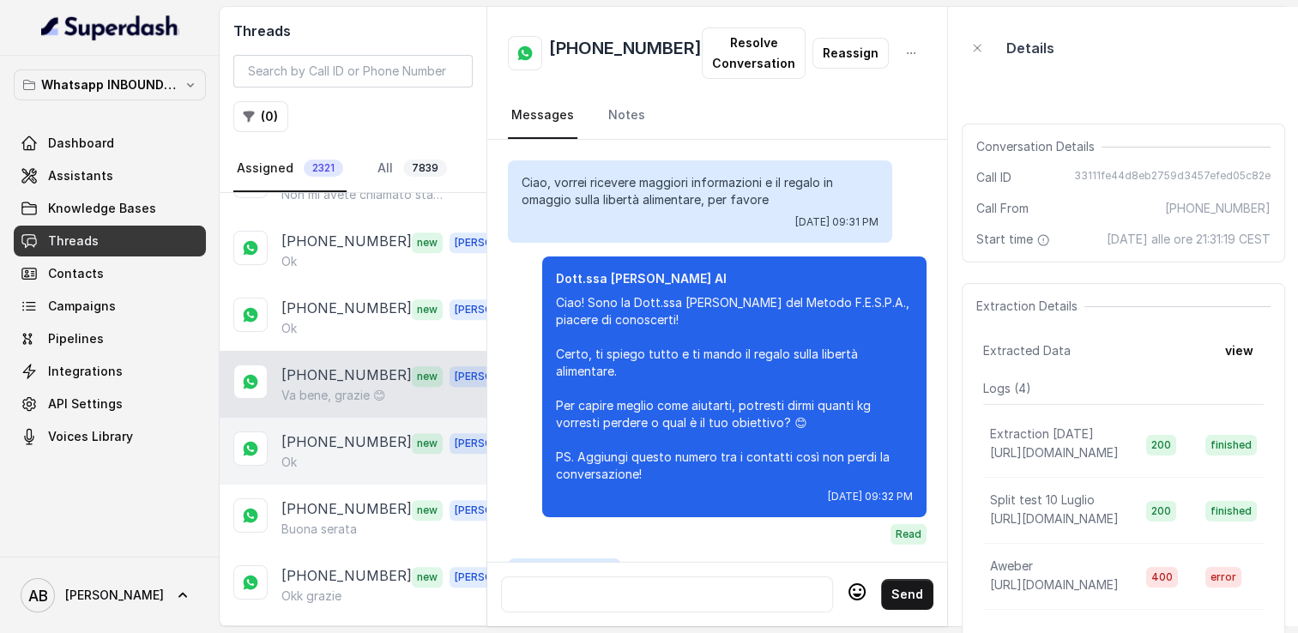
scroll to position [1785, 0]
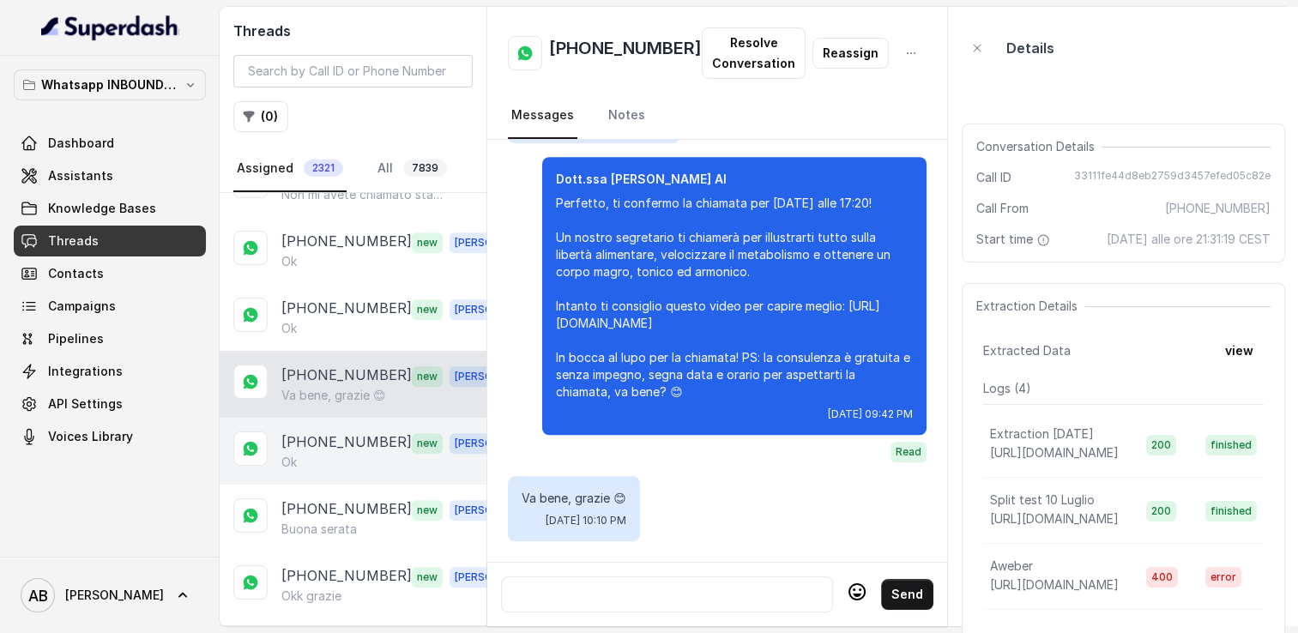
click at [337, 432] on p "[PHONE_NUMBER]" at bounding box center [346, 443] width 130 height 22
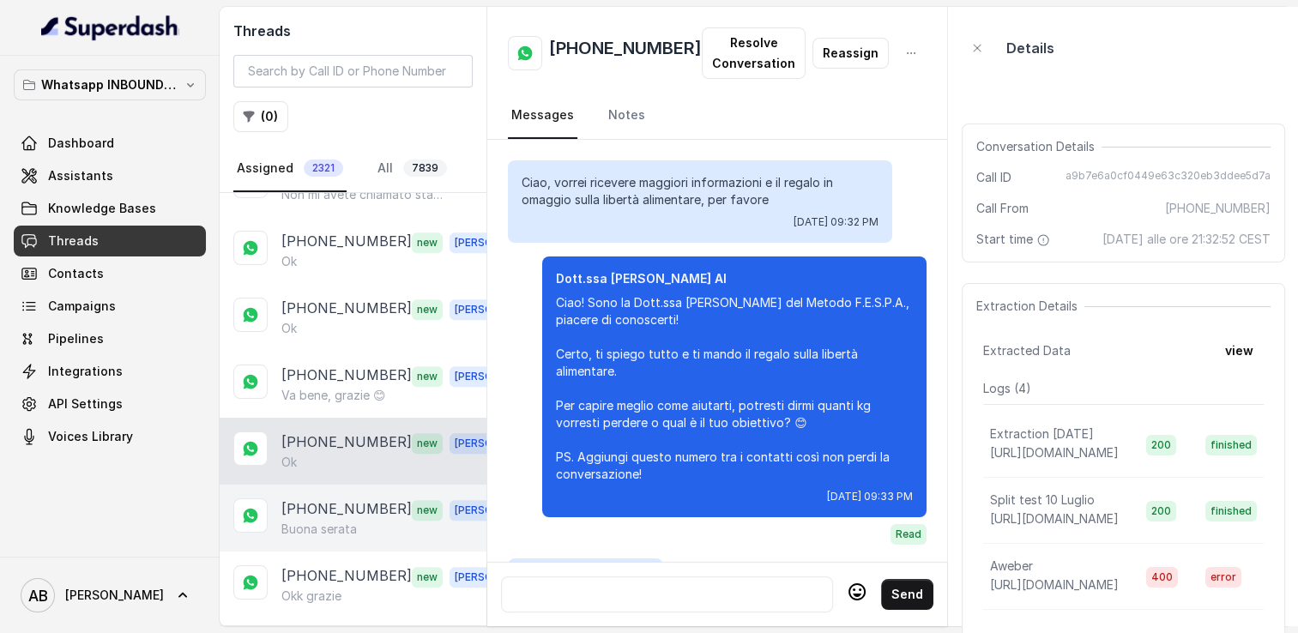
scroll to position [2152, 0]
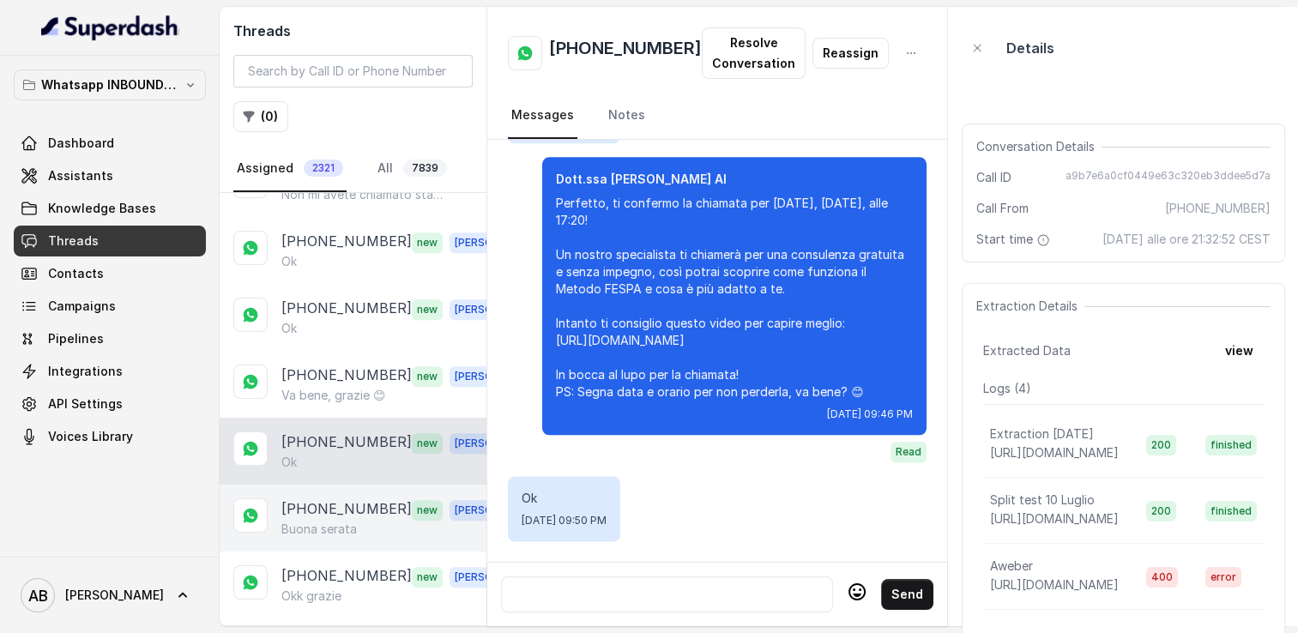
click at [350, 499] on p "[PHONE_NUMBER]" at bounding box center [346, 510] width 130 height 22
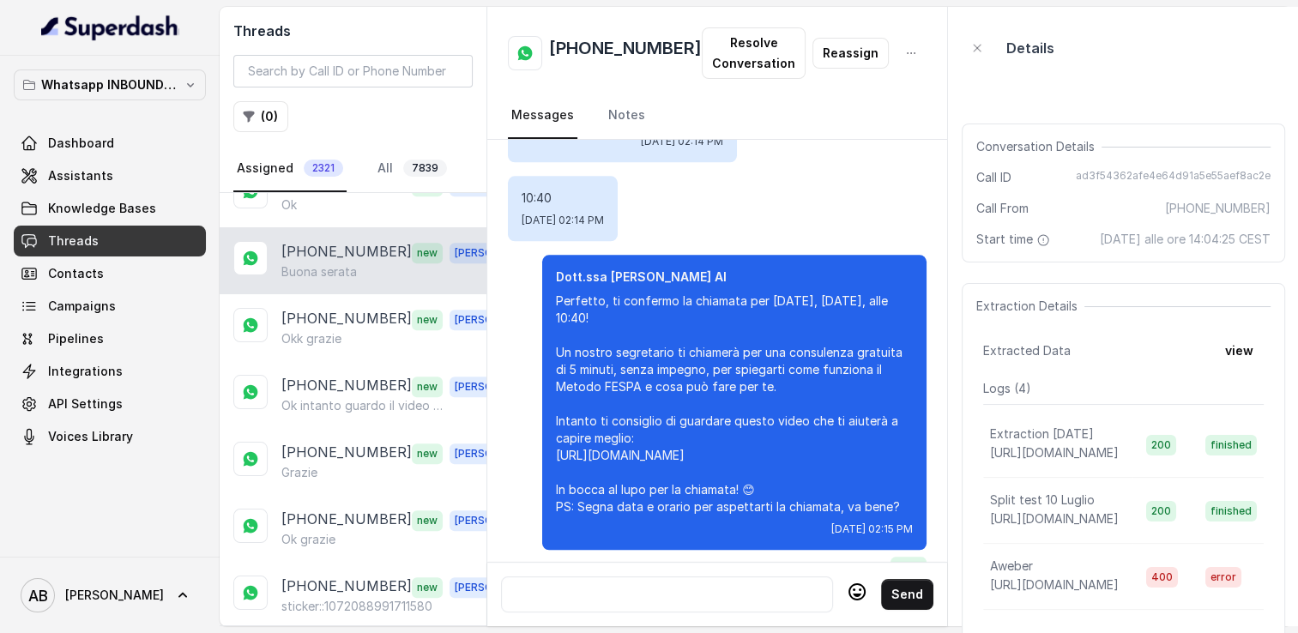
scroll to position [1984, 0]
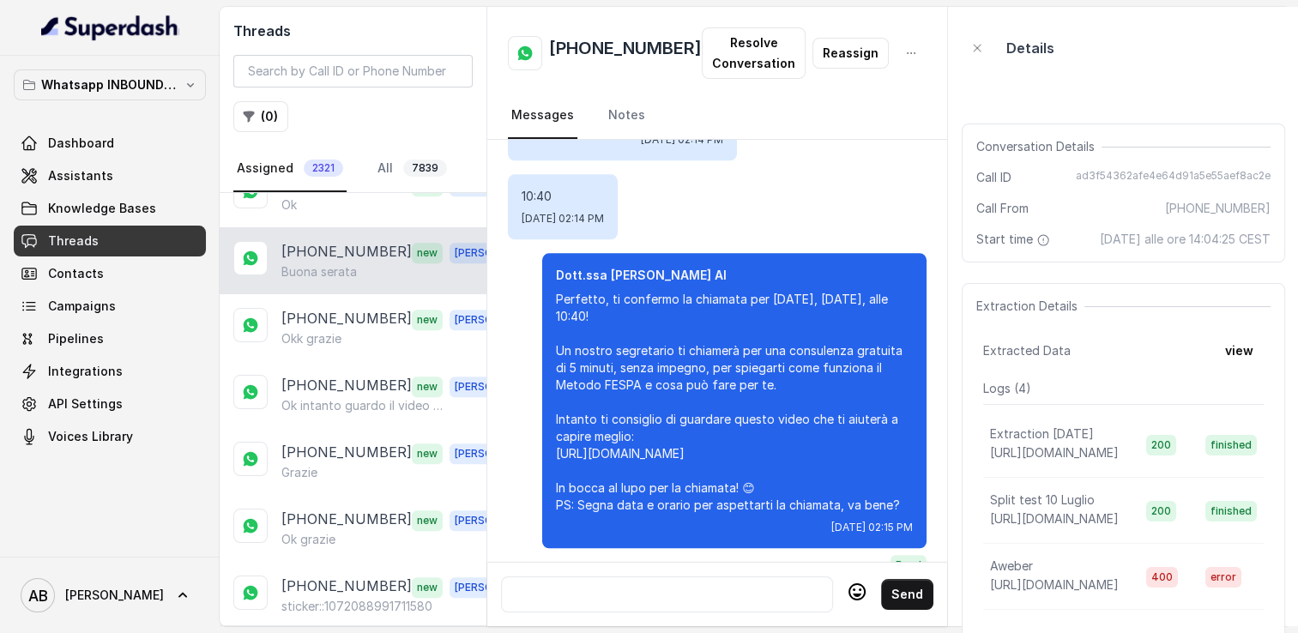
click at [607, 39] on h2 "[PHONE_NUMBER]" at bounding box center [625, 53] width 153 height 34
click at [597, 46] on h2 "[PHONE_NUMBER]" at bounding box center [625, 53] width 153 height 34
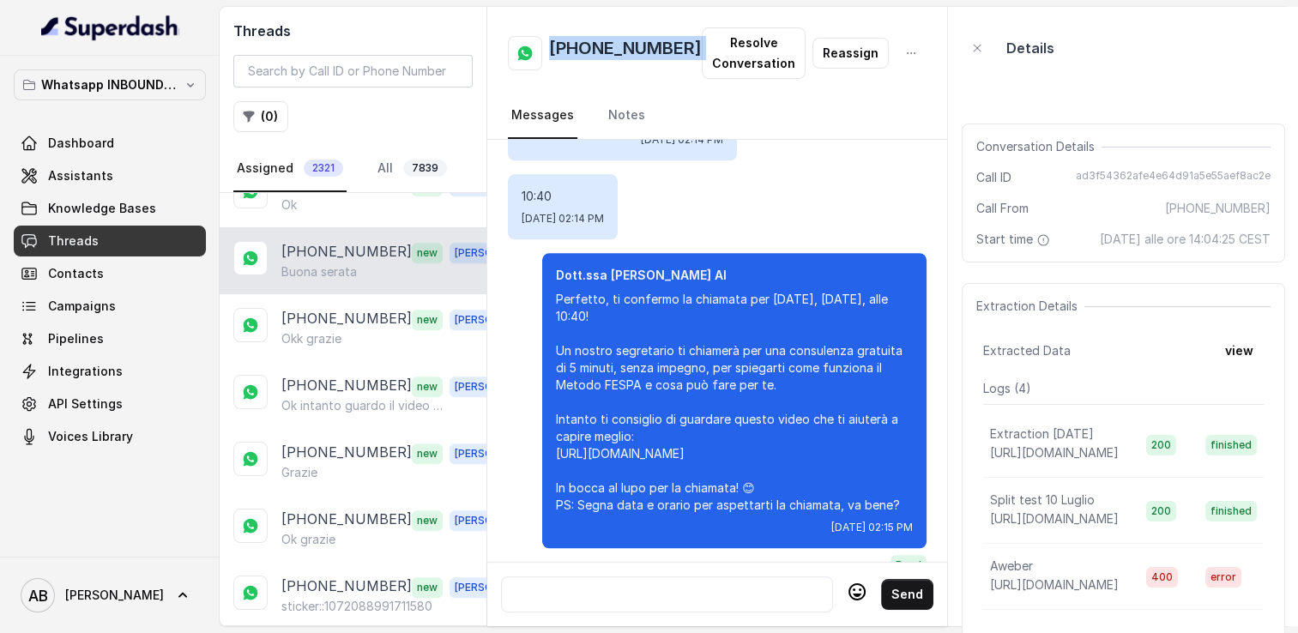
copy h2 "[PHONE_NUMBER]"
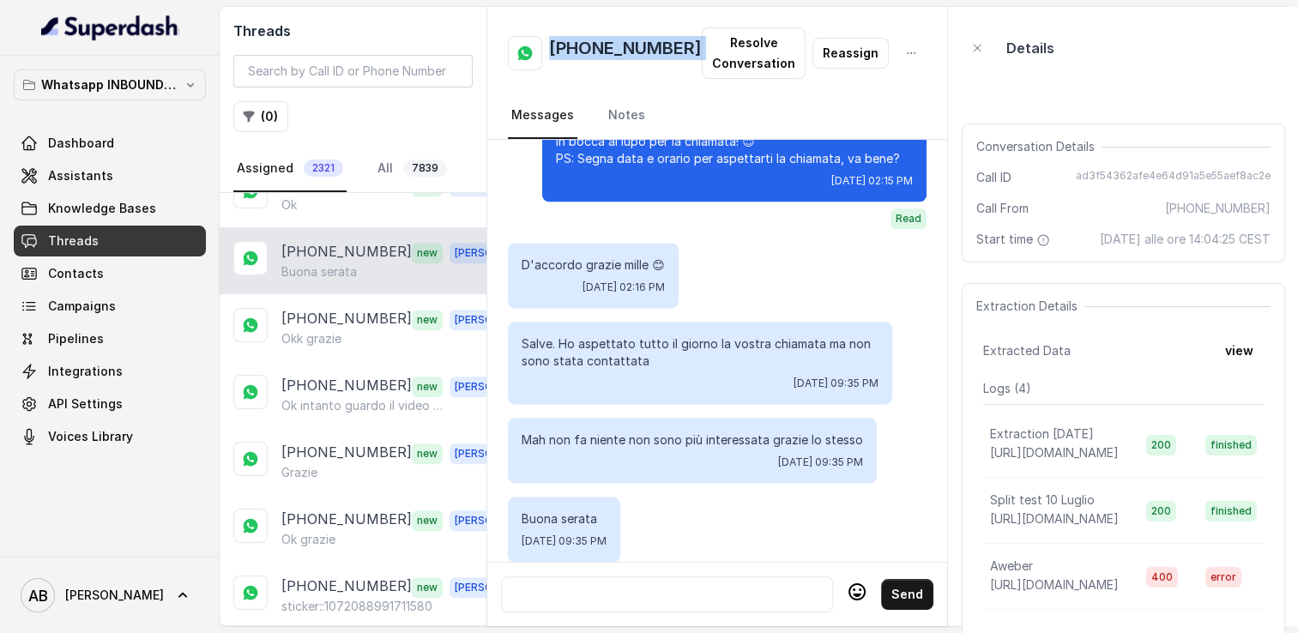
scroll to position [2328, 0]
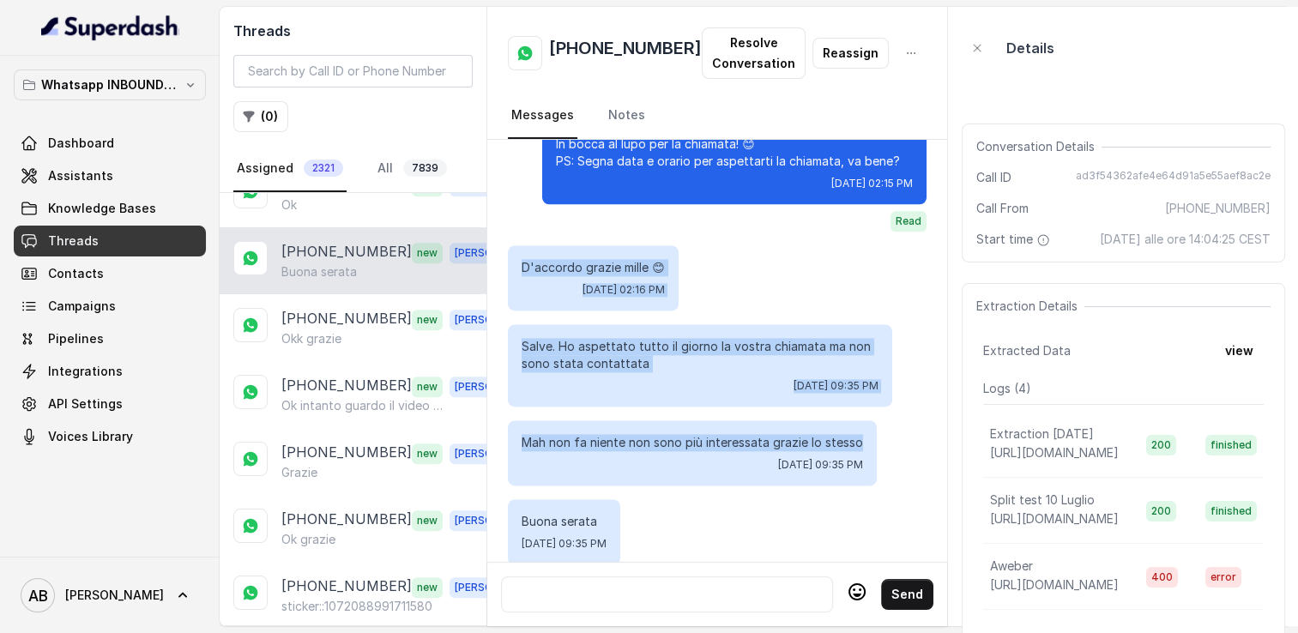
drag, startPoint x: 523, startPoint y: 317, endPoint x: 823, endPoint y: 489, distance: 346.4
copy div "D'accordo grazie mille 😊 Sun, Aug 17, 2025, 02:16 PM Salve. Ho aspettato tutto …"
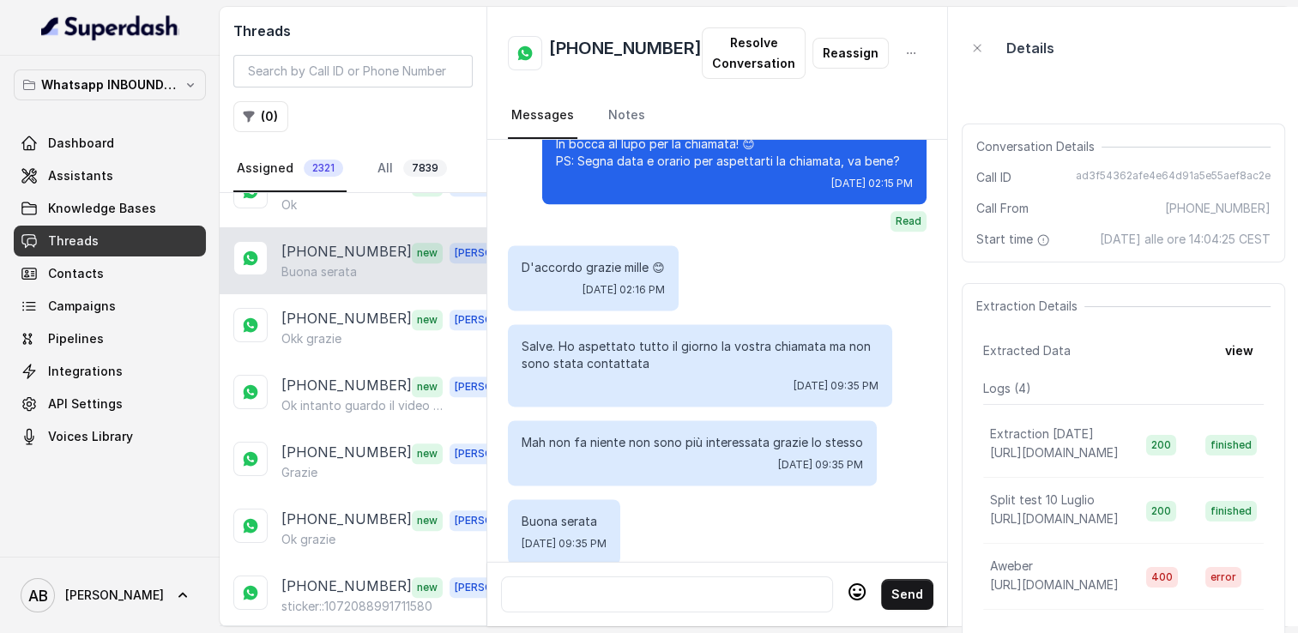
click at [633, 584] on div at bounding box center [667, 594] width 317 height 21
paste div
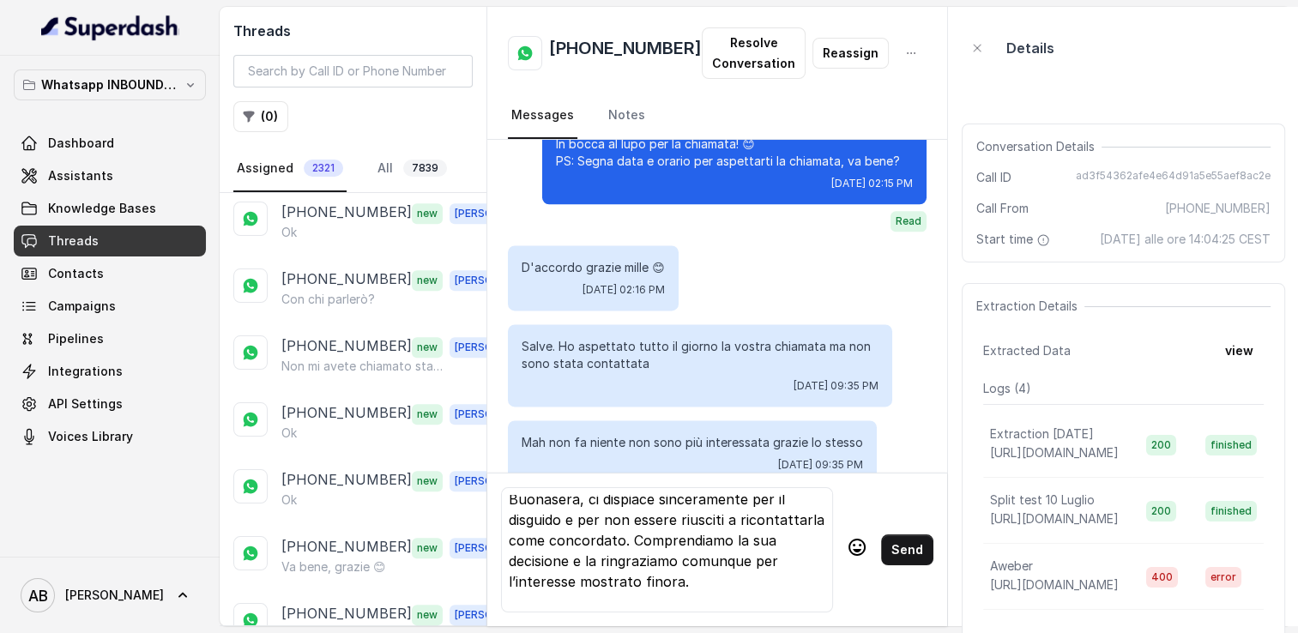
scroll to position [0, 0]
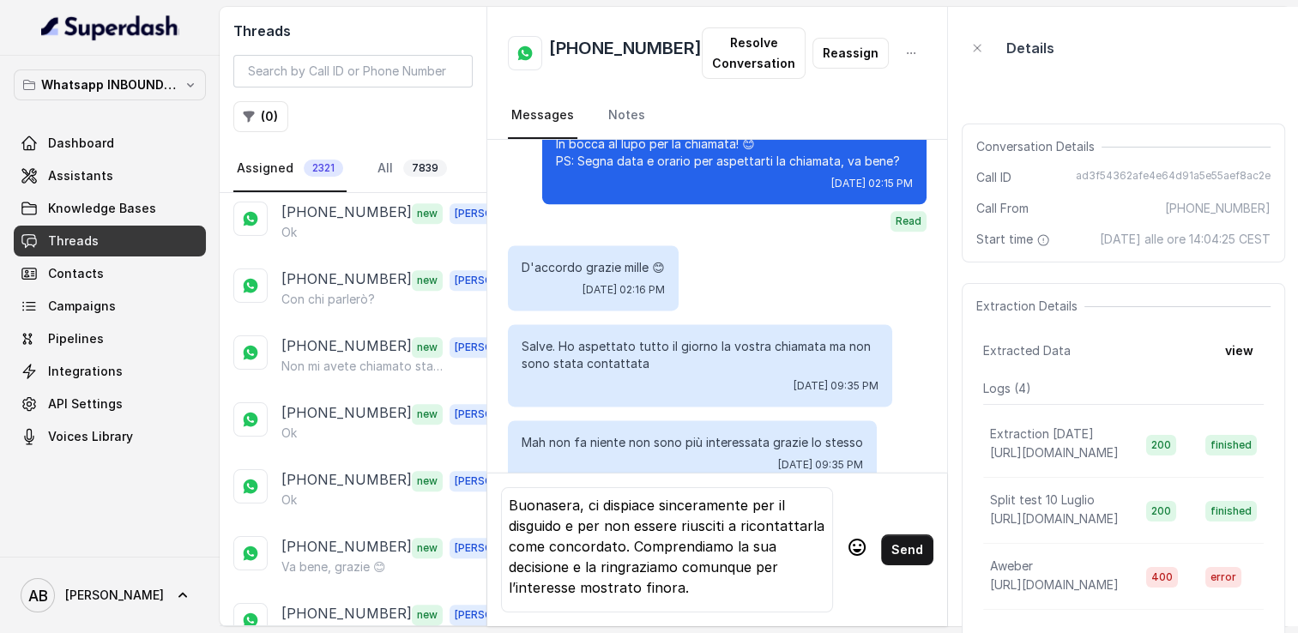
click at [578, 509] on p "Buonasera, ci dispiace sinceramente per il disguido e per non essere riusciti a…" at bounding box center [667, 546] width 317 height 103
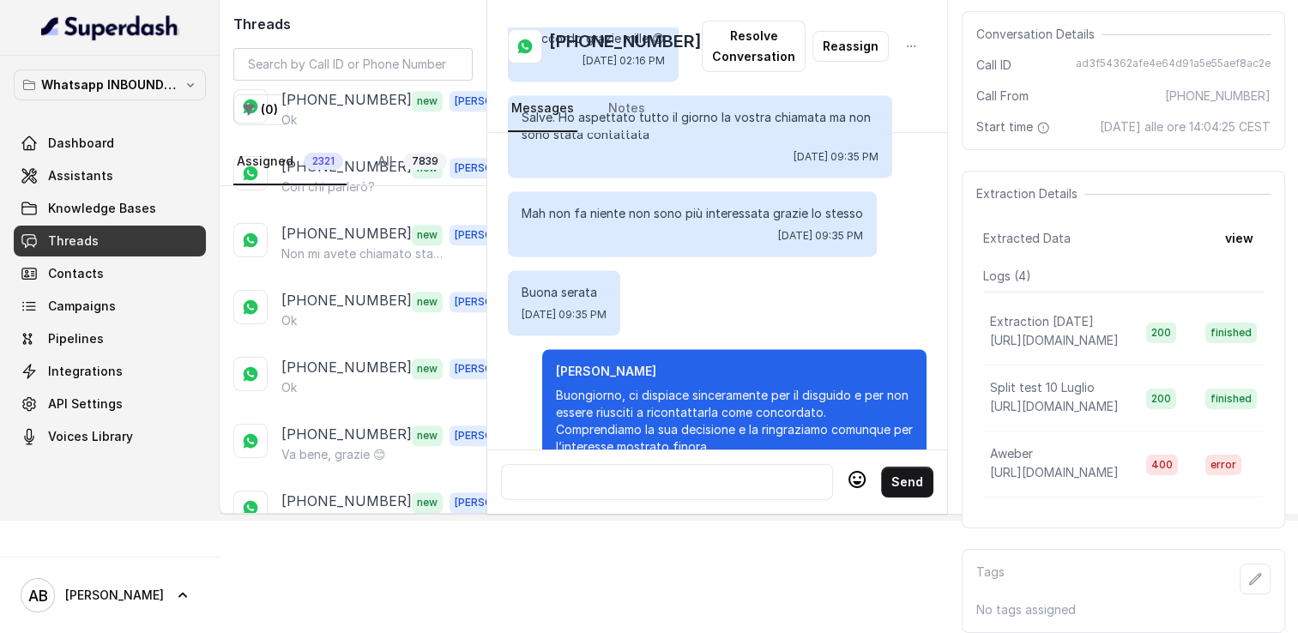
scroll to position [2406, 0]
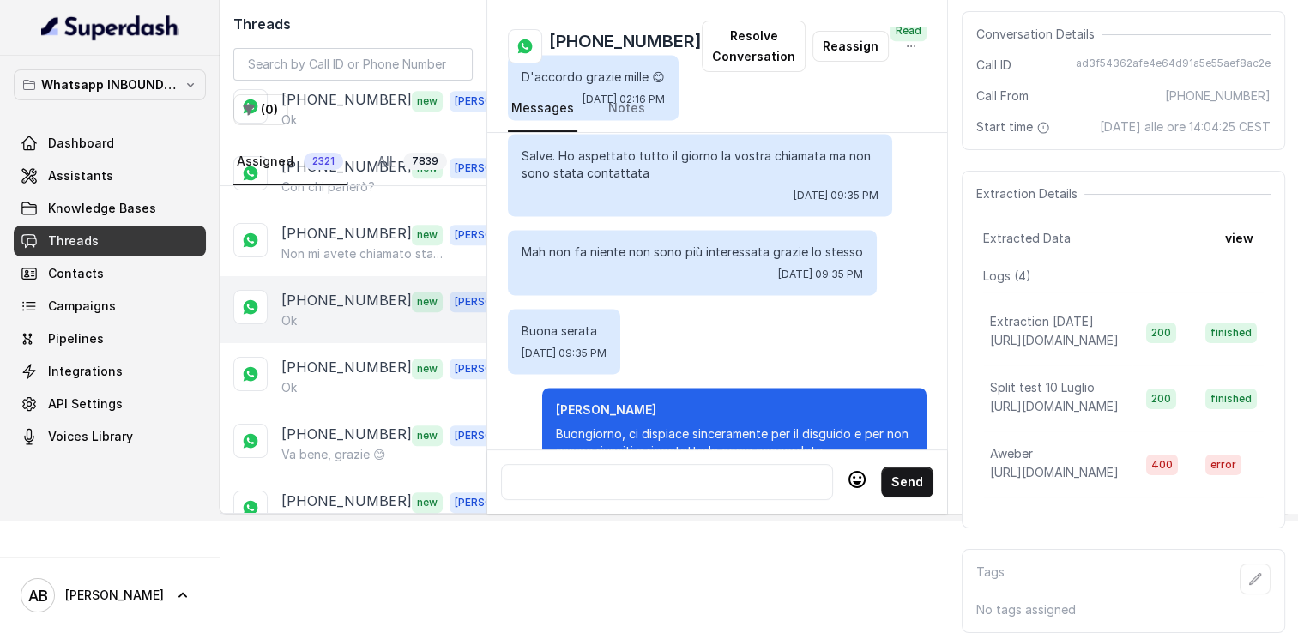
click at [366, 290] on p "[PHONE_NUMBER]" at bounding box center [346, 301] width 130 height 22
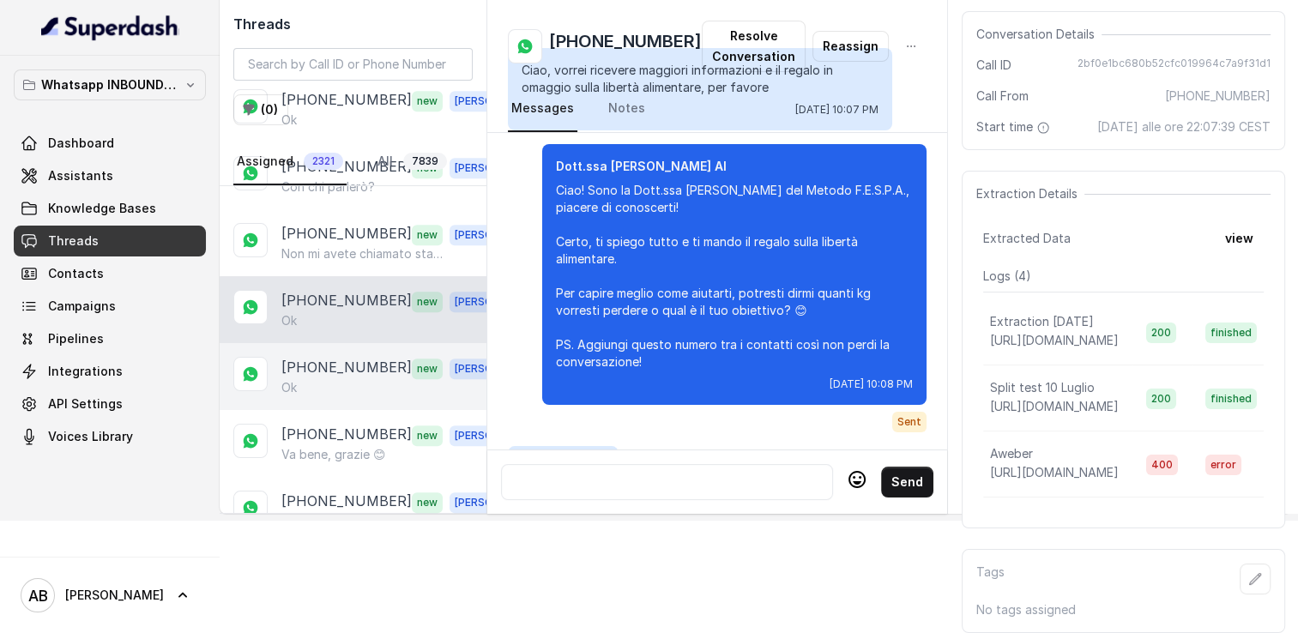
scroll to position [3481, 0]
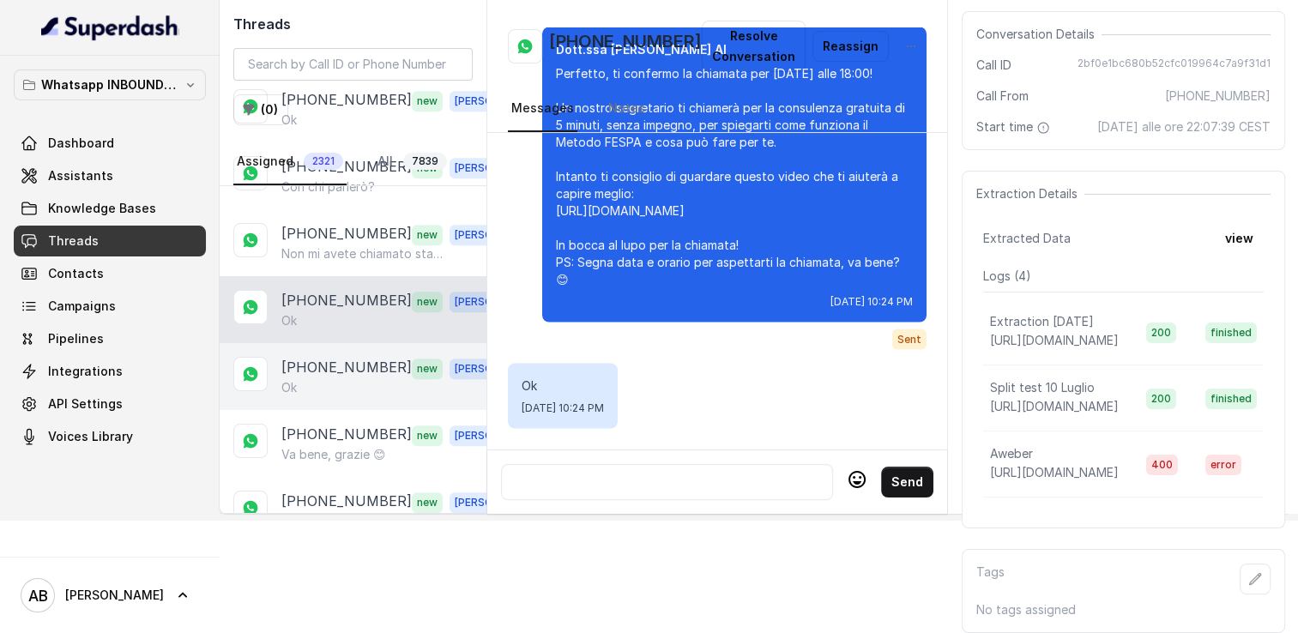
click at [359, 379] on div "Ok" at bounding box center [400, 387] width 239 height 17
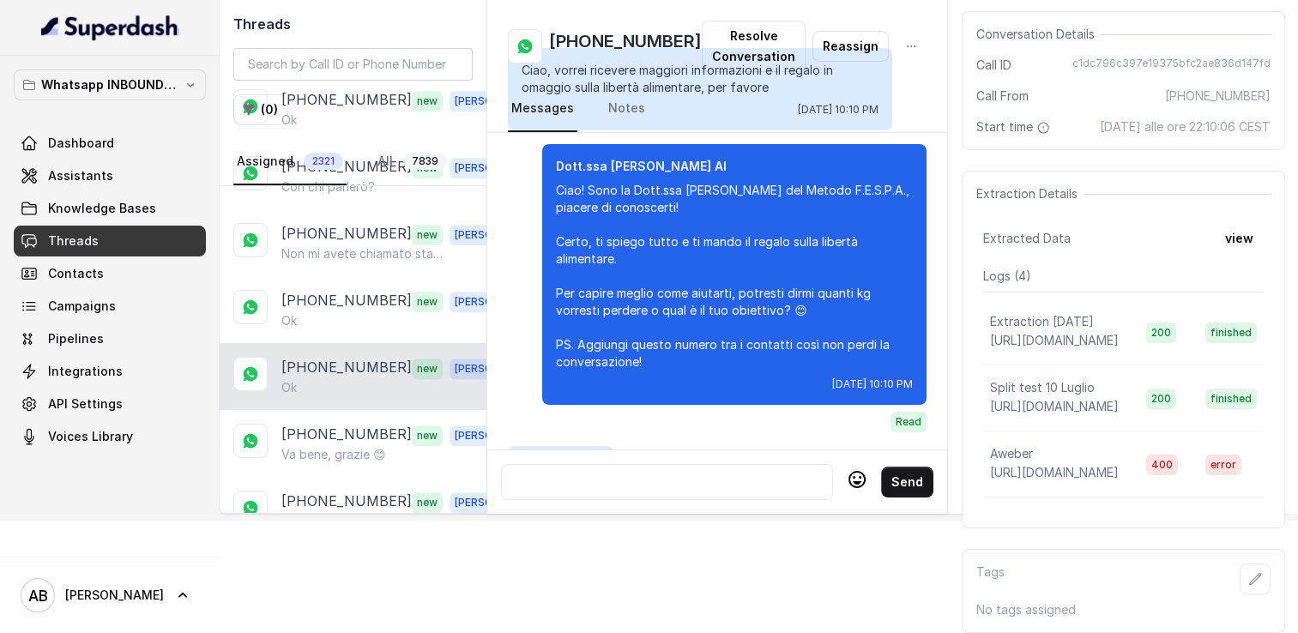
scroll to position [2647, 0]
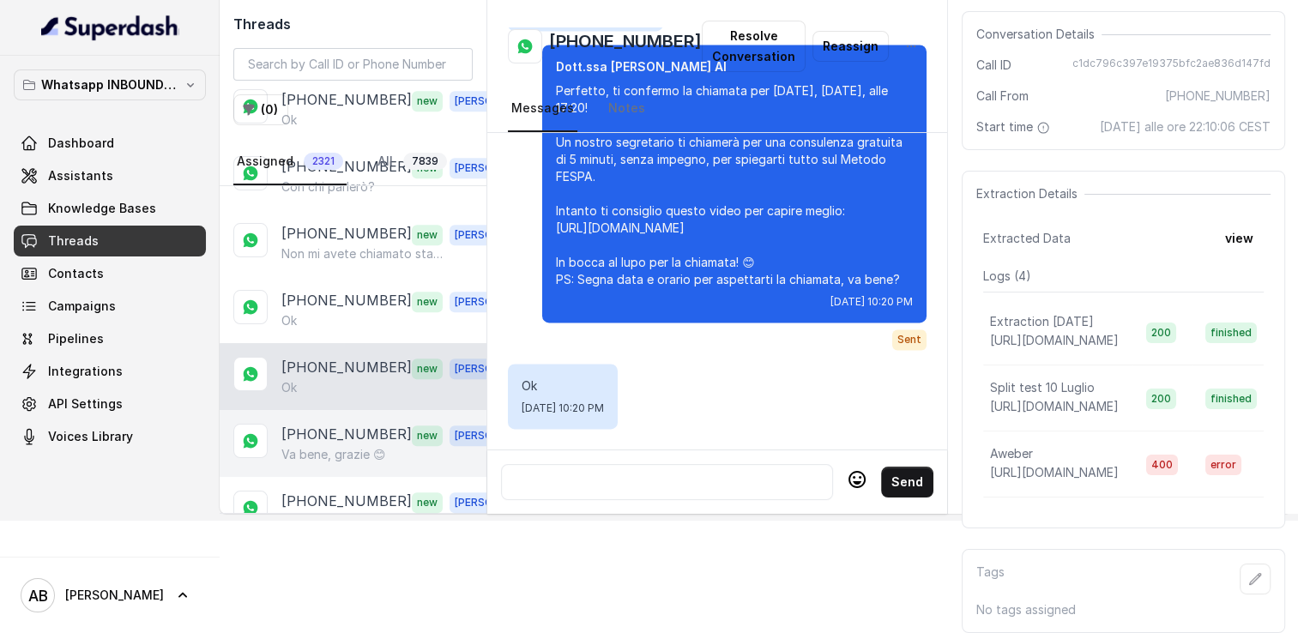
click at [346, 446] on p "Va bene, grazie 😊" at bounding box center [333, 454] width 105 height 17
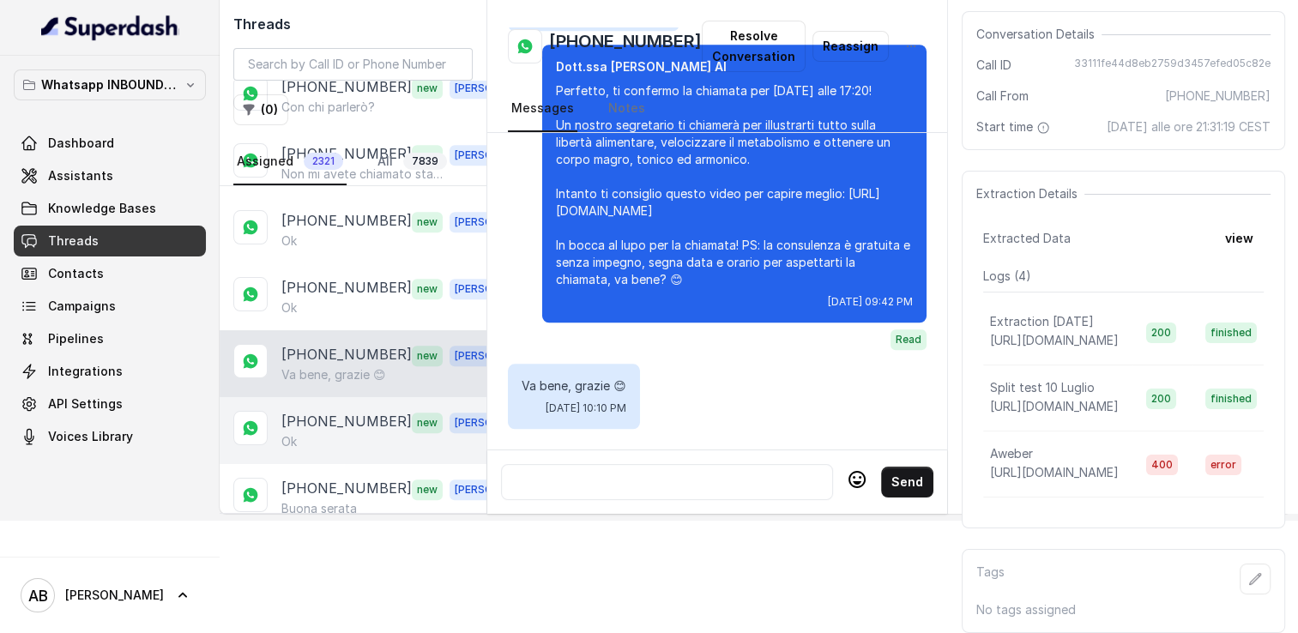
scroll to position [1631, 0]
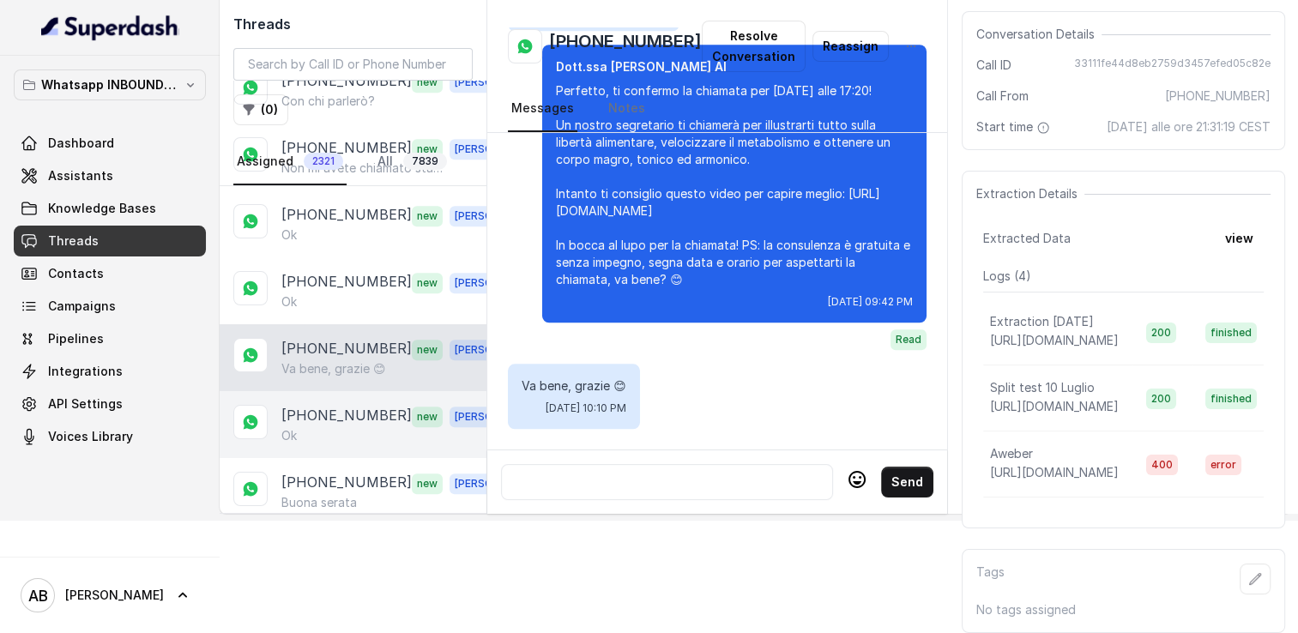
click at [344, 427] on div "Ok" at bounding box center [400, 435] width 239 height 17
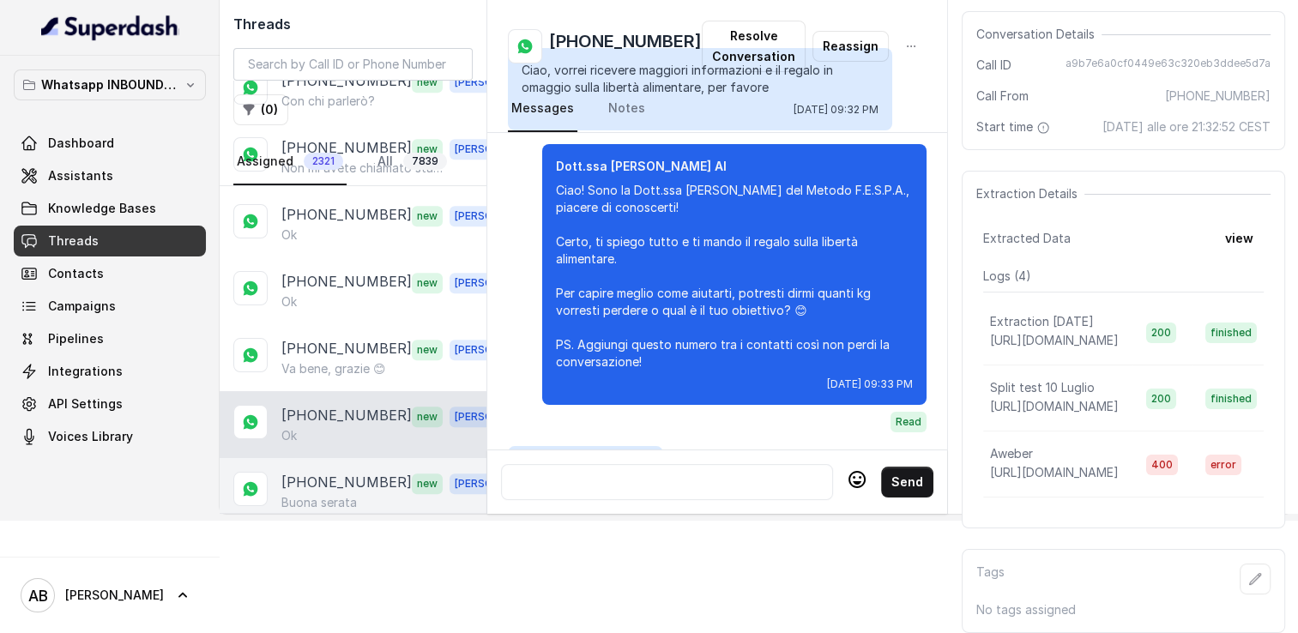
scroll to position [2152, 0]
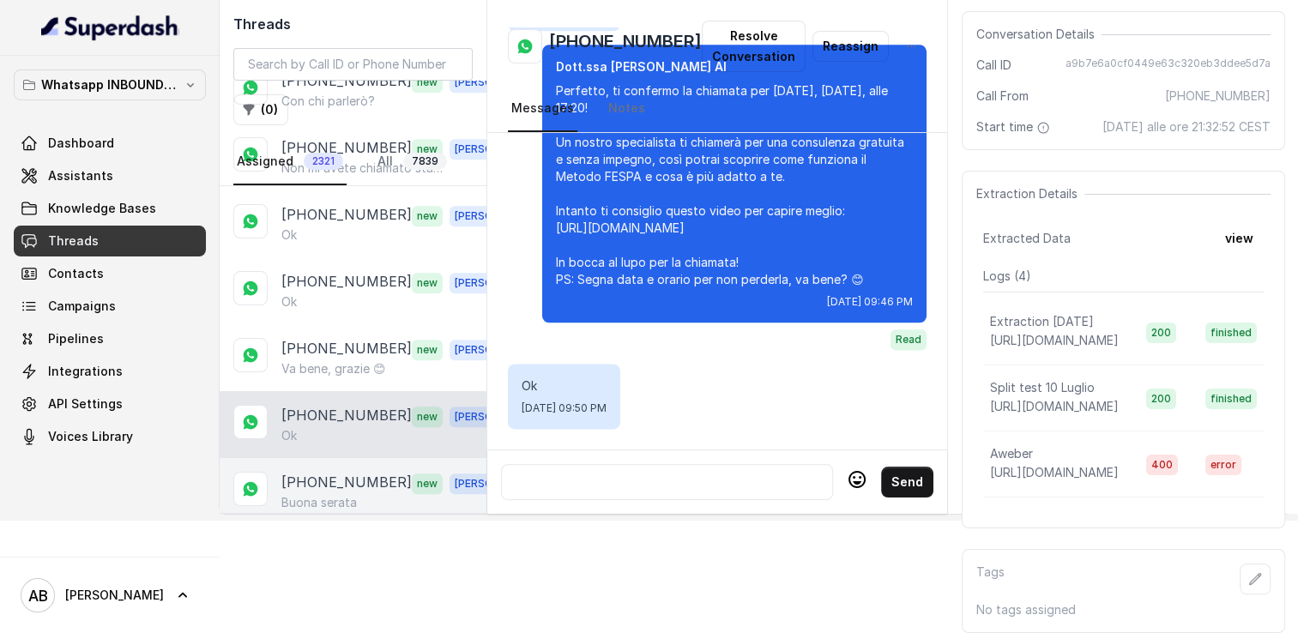
click at [343, 472] on p "[PHONE_NUMBER]" at bounding box center [346, 483] width 130 height 22
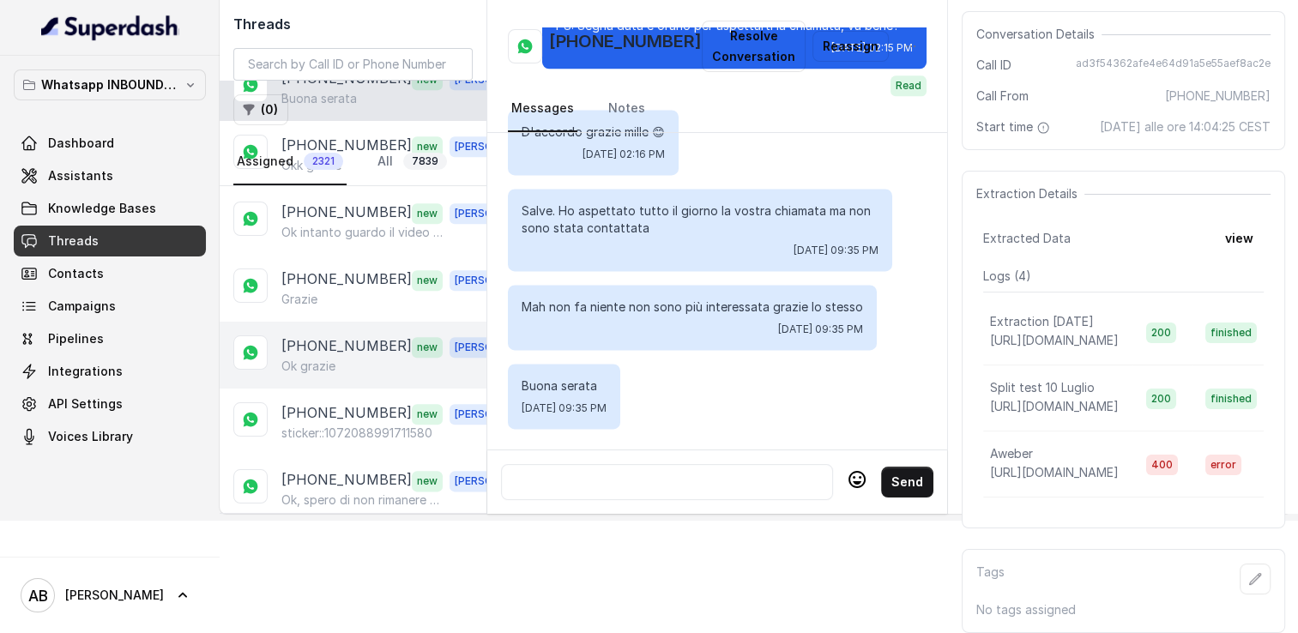
scroll to position [2060, 0]
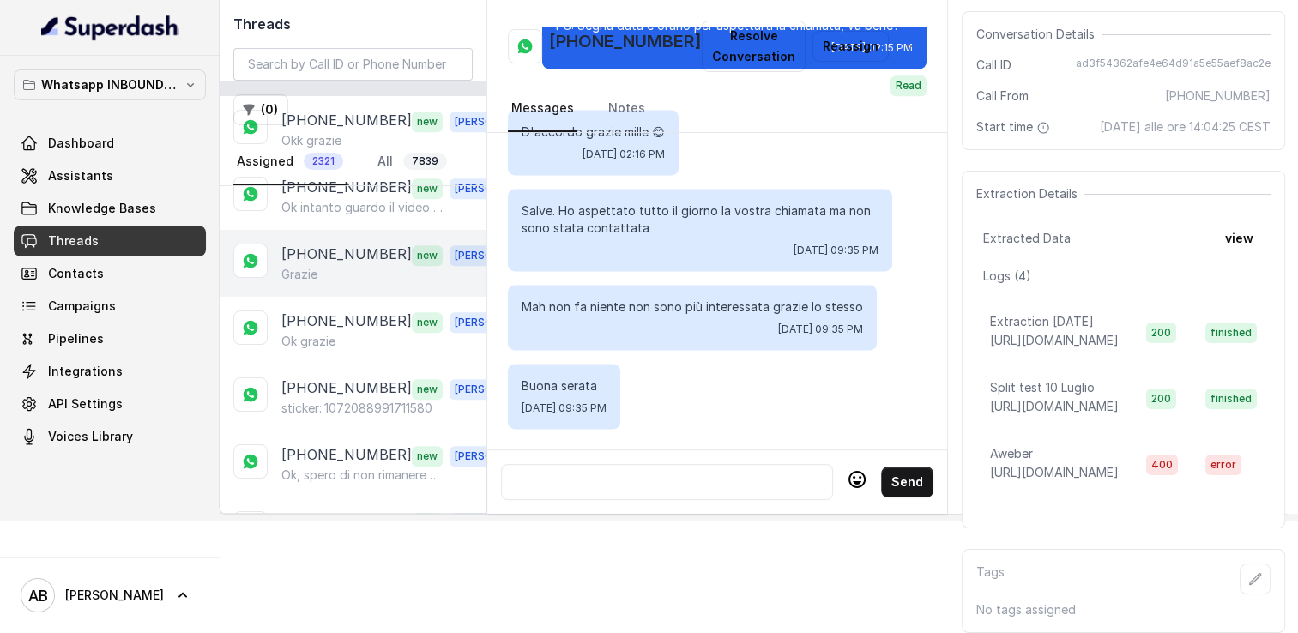
click at [335, 252] on div "+393288010746 new Alessandro Grazie" at bounding box center [353, 263] width 267 height 67
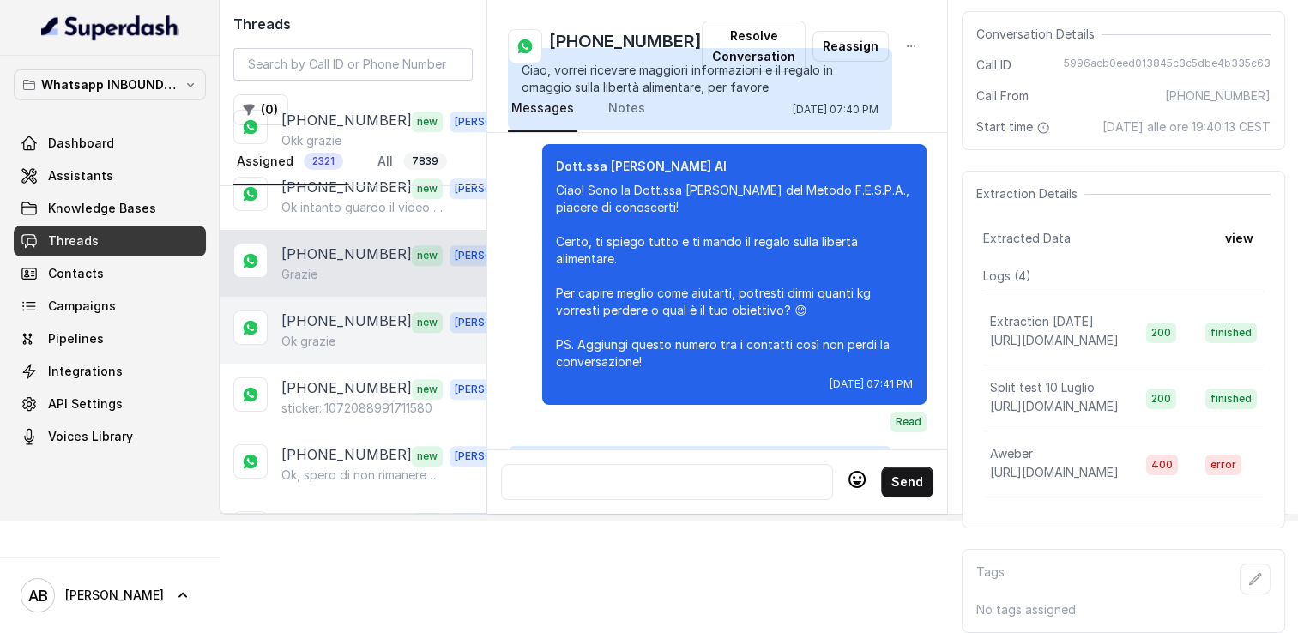
scroll to position [2444, 0]
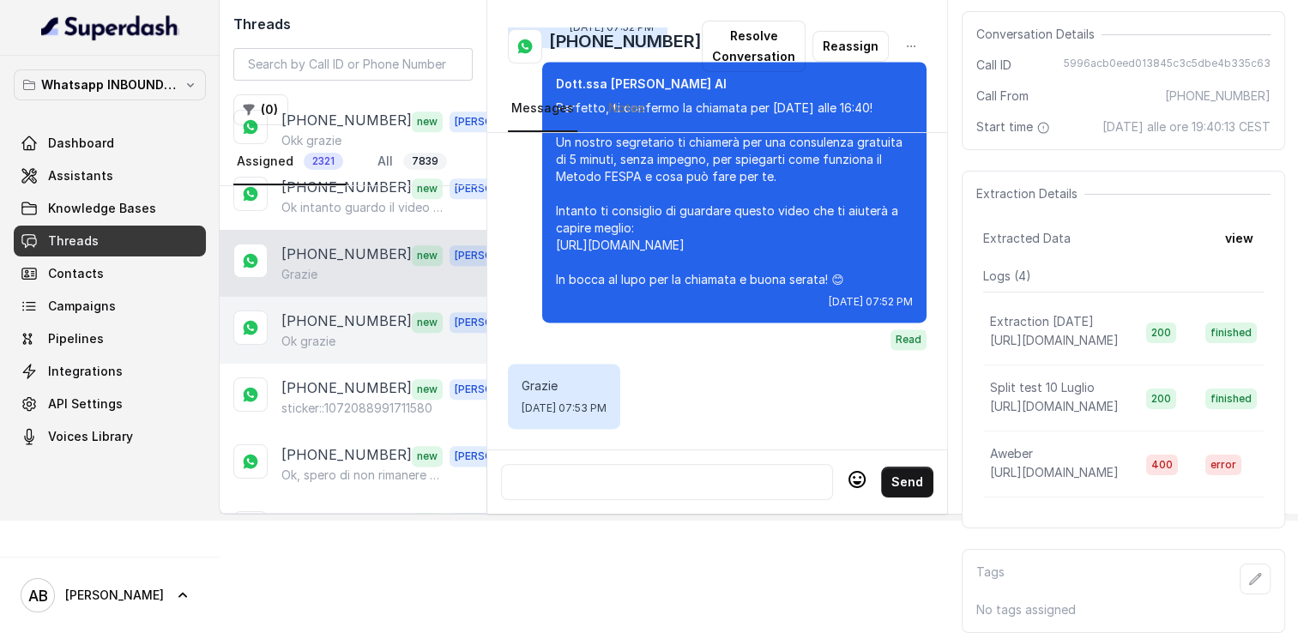
click at [333, 320] on div "+393394284748 new Alessandro Ok grazie" at bounding box center [353, 330] width 267 height 67
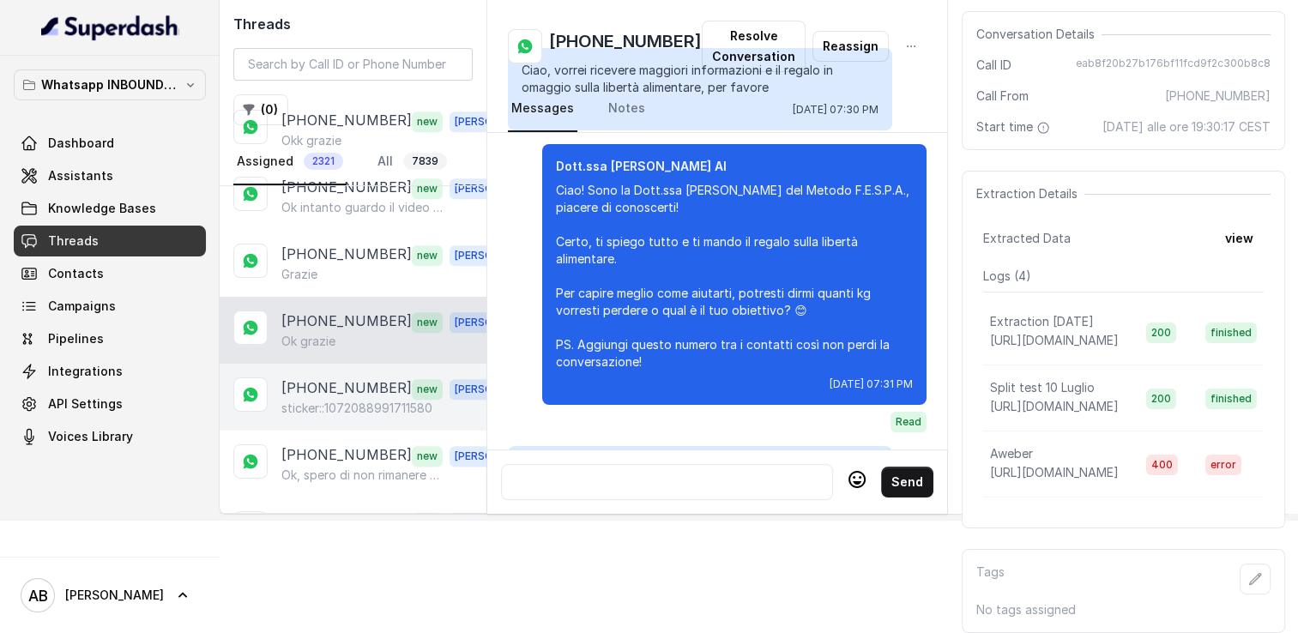
scroll to position [3368, 0]
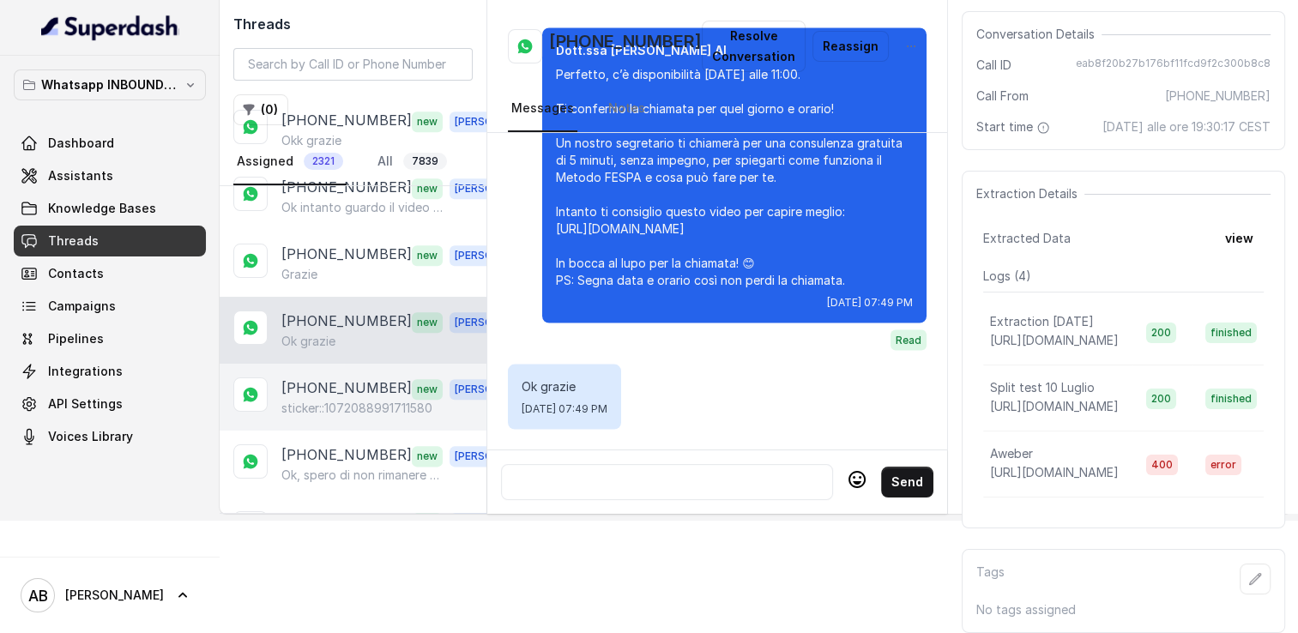
click at [343, 400] on p "sticker::1072088991711580" at bounding box center [356, 408] width 151 height 17
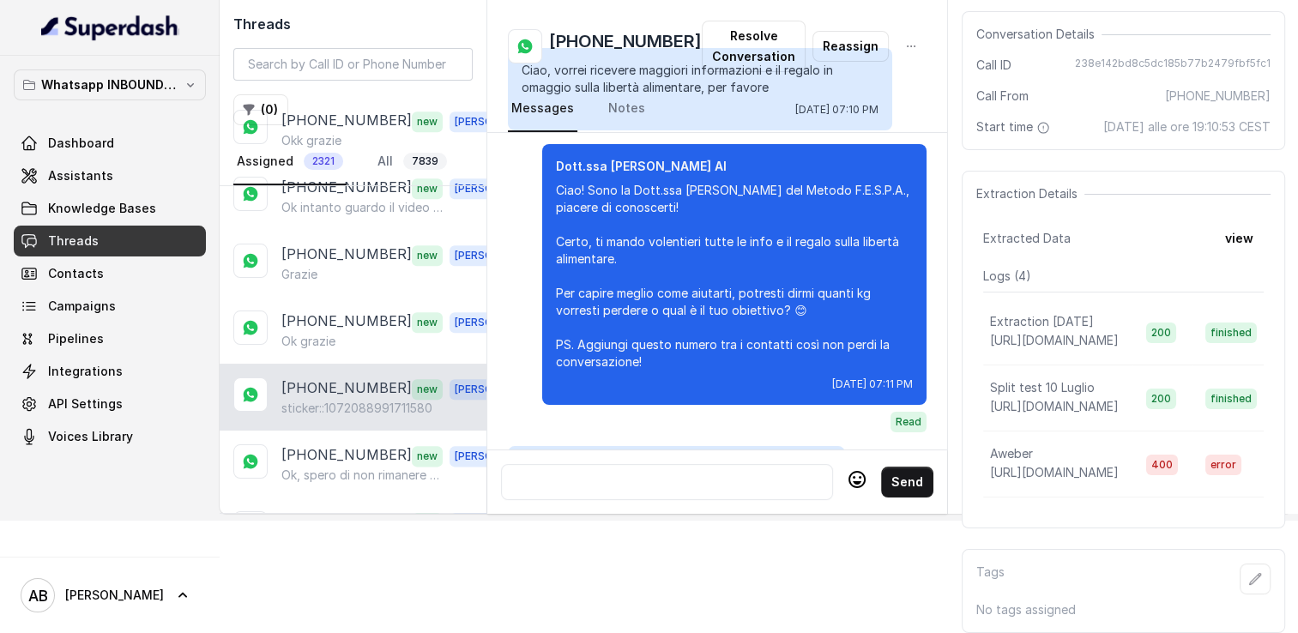
scroll to position [2420, 0]
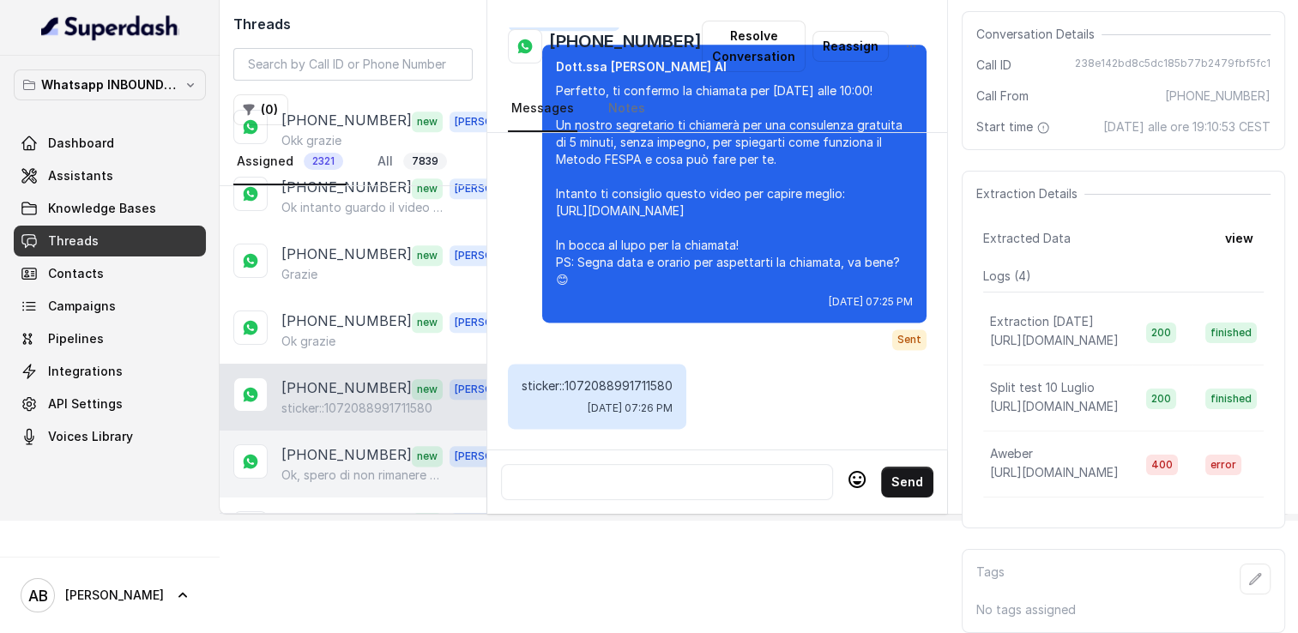
click at [350, 445] on p "[PHONE_NUMBER]" at bounding box center [346, 456] width 130 height 22
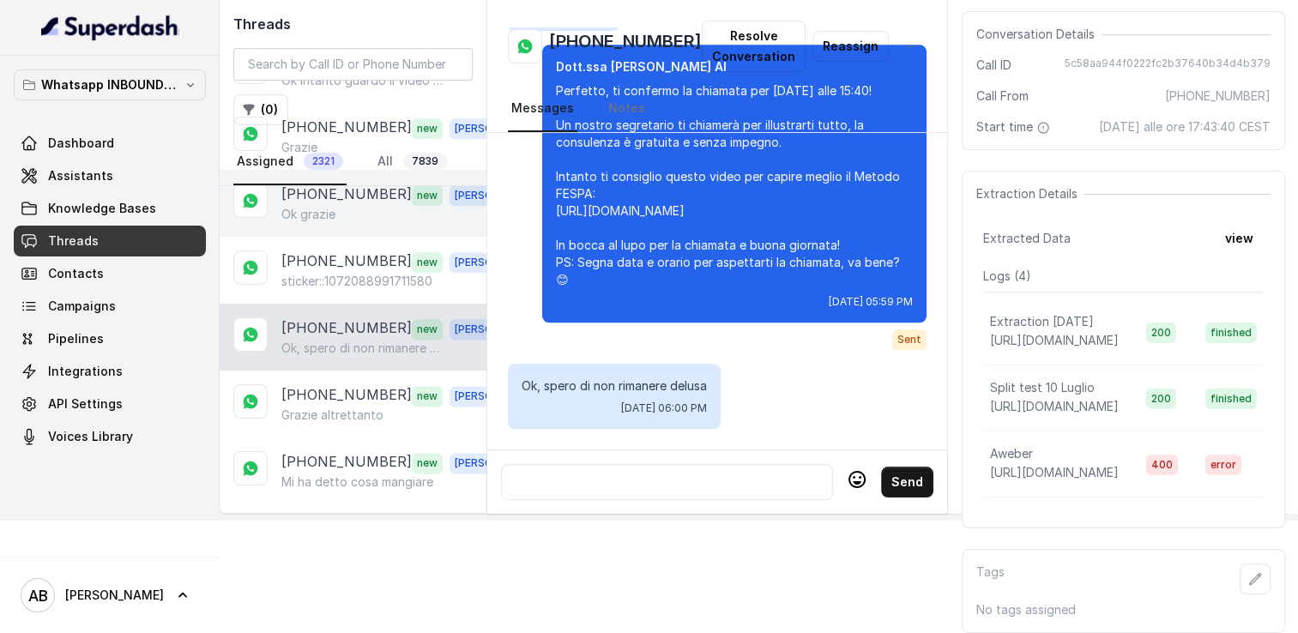
scroll to position [2231, 0]
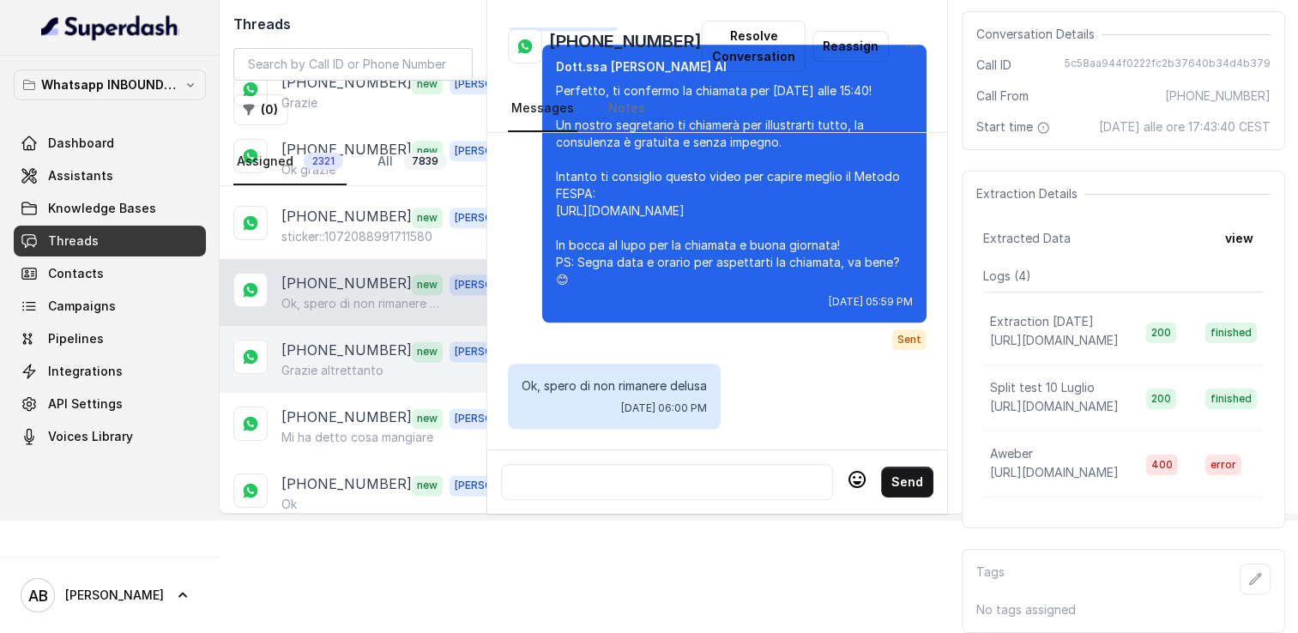
click at [344, 362] on p "Grazie altrettanto" at bounding box center [332, 370] width 102 height 17
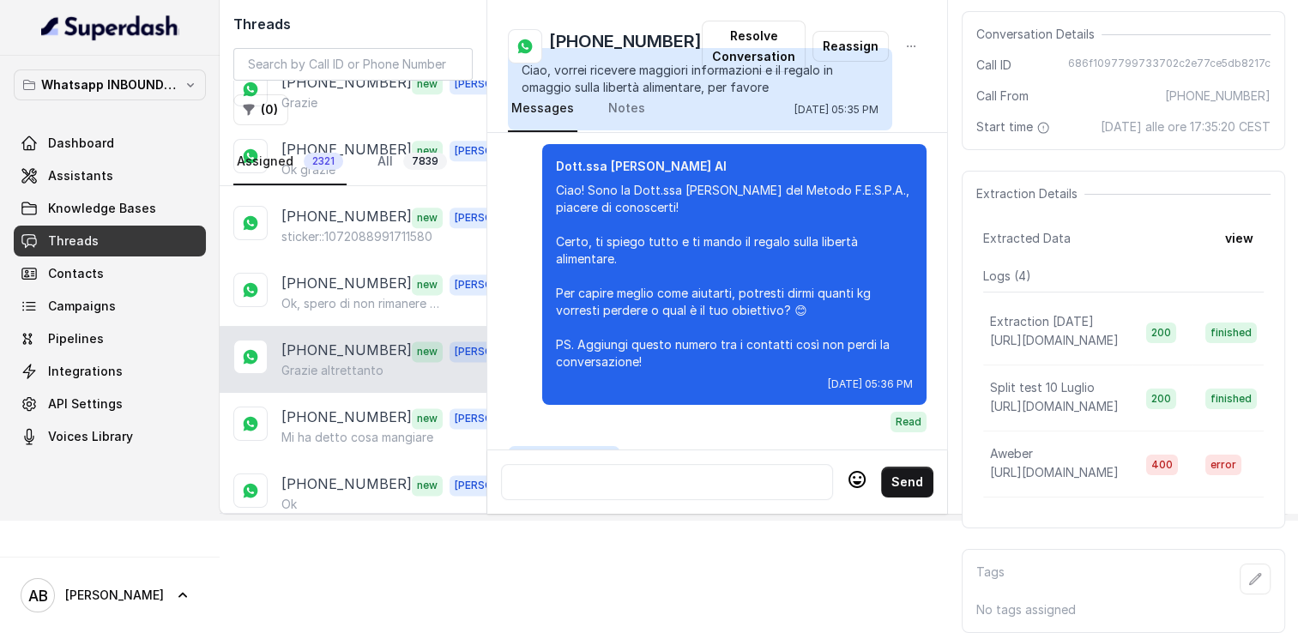
scroll to position [2211, 0]
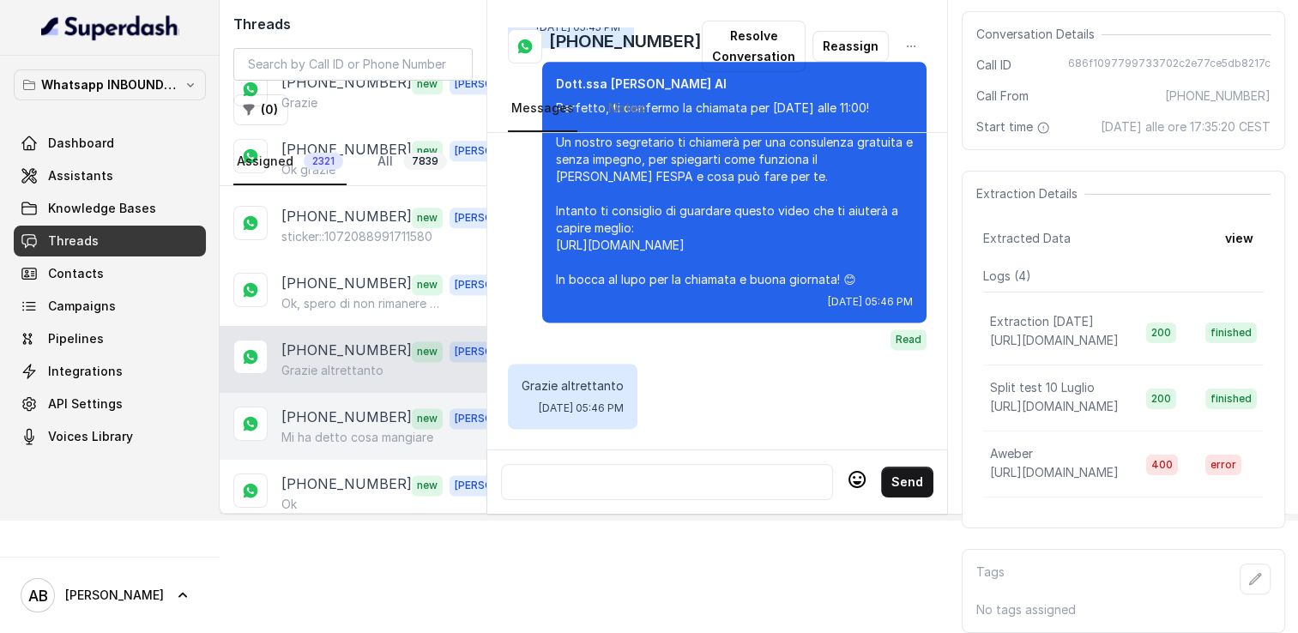
click at [357, 407] on p "[PHONE_NUMBER]" at bounding box center [346, 418] width 130 height 22
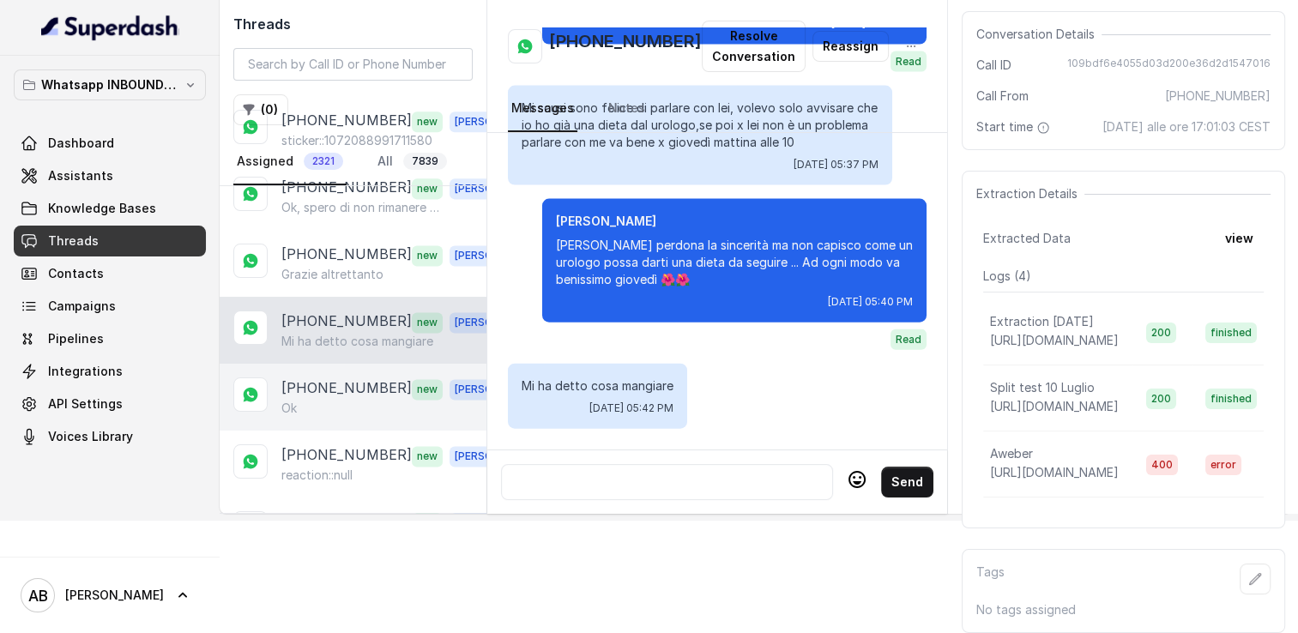
scroll to position [2403, 0]
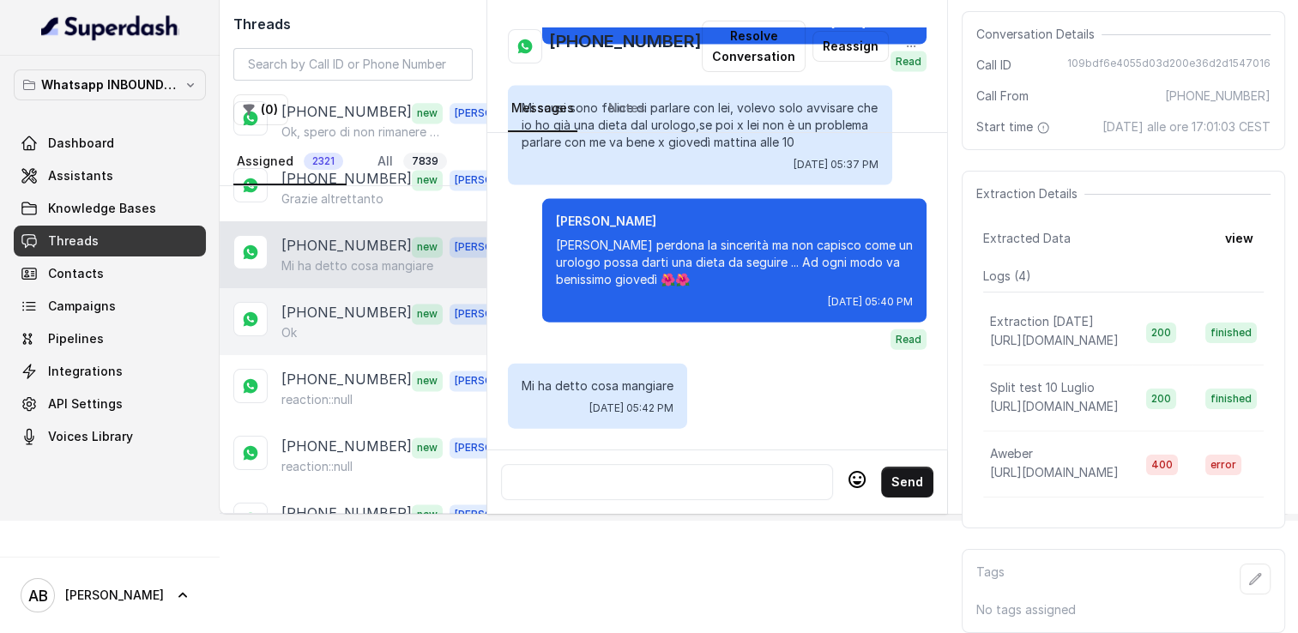
click at [380, 297] on div "+393397559675 new Alessandro Ok" at bounding box center [353, 321] width 267 height 67
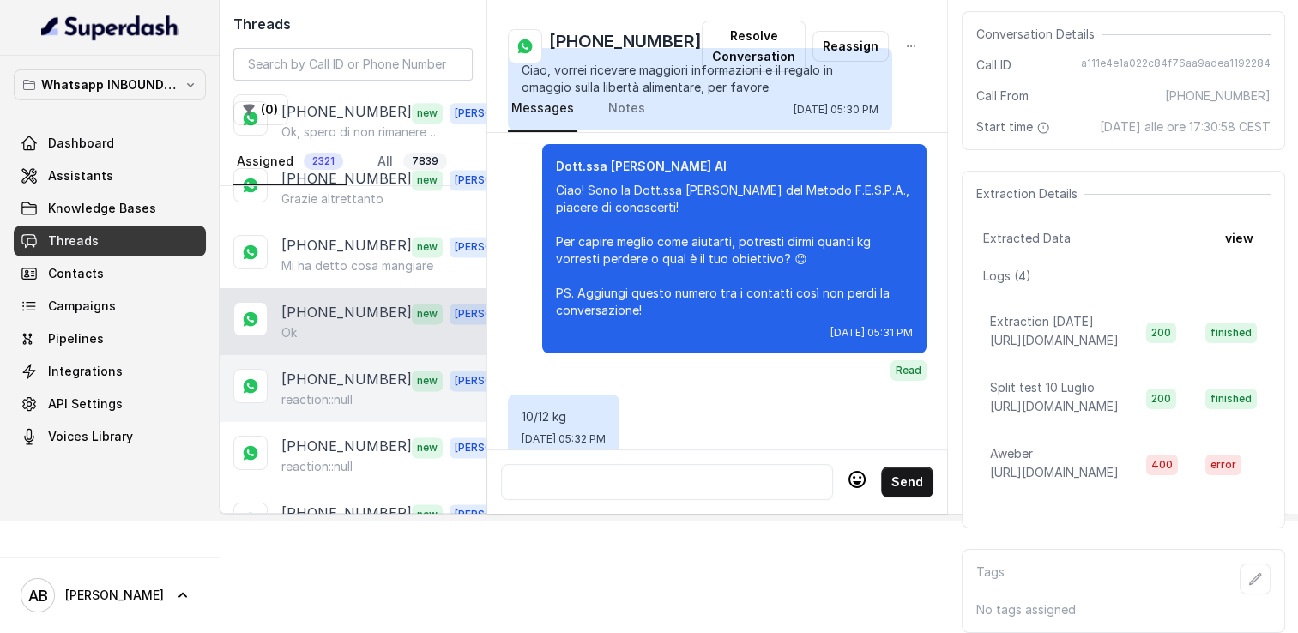
scroll to position [1620, 0]
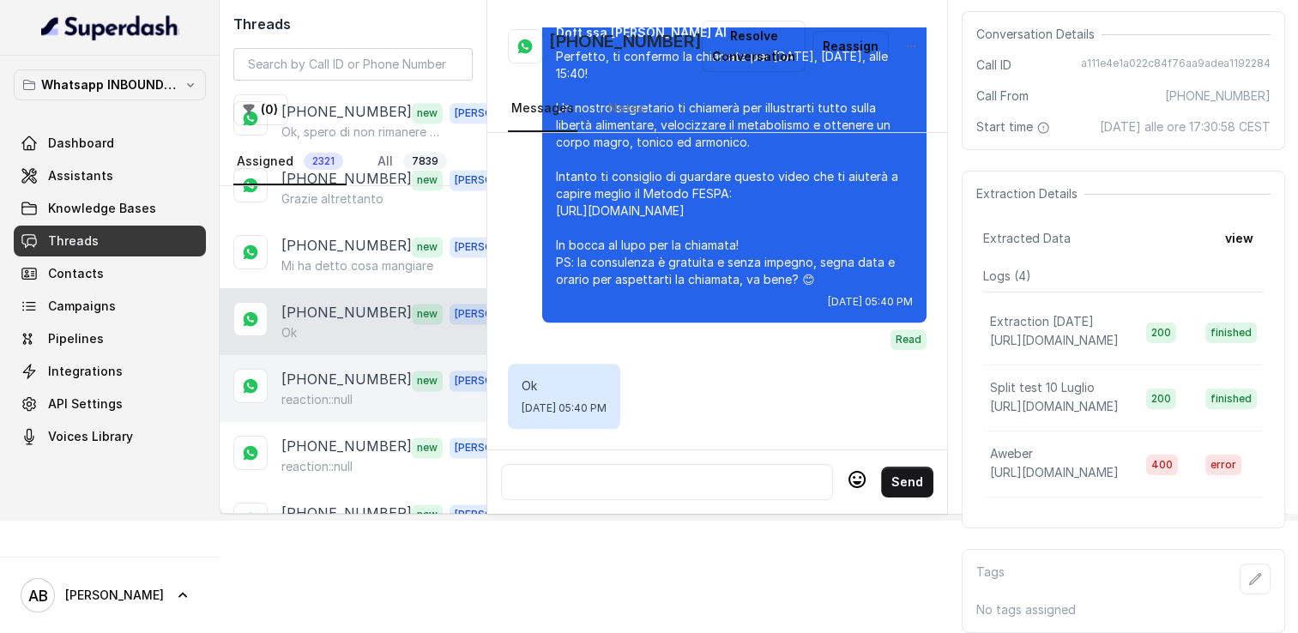
click at [377, 355] on div "+393500707248 new Alessandro reaction::null" at bounding box center [353, 388] width 267 height 67
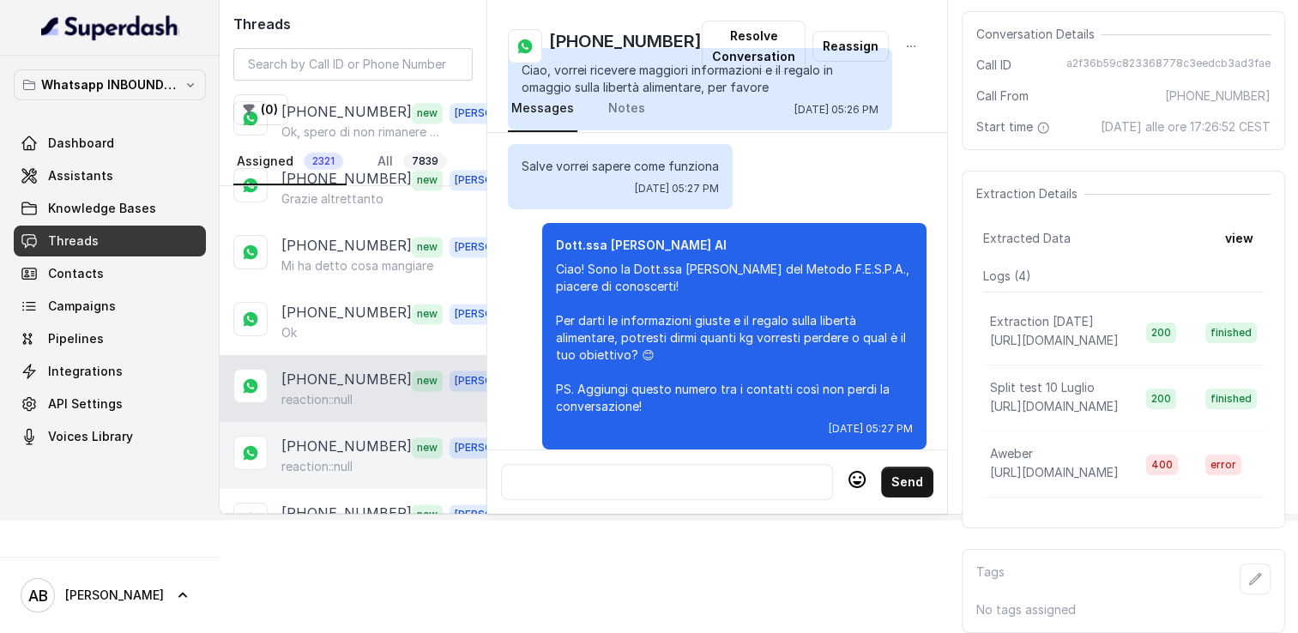
scroll to position [2146, 0]
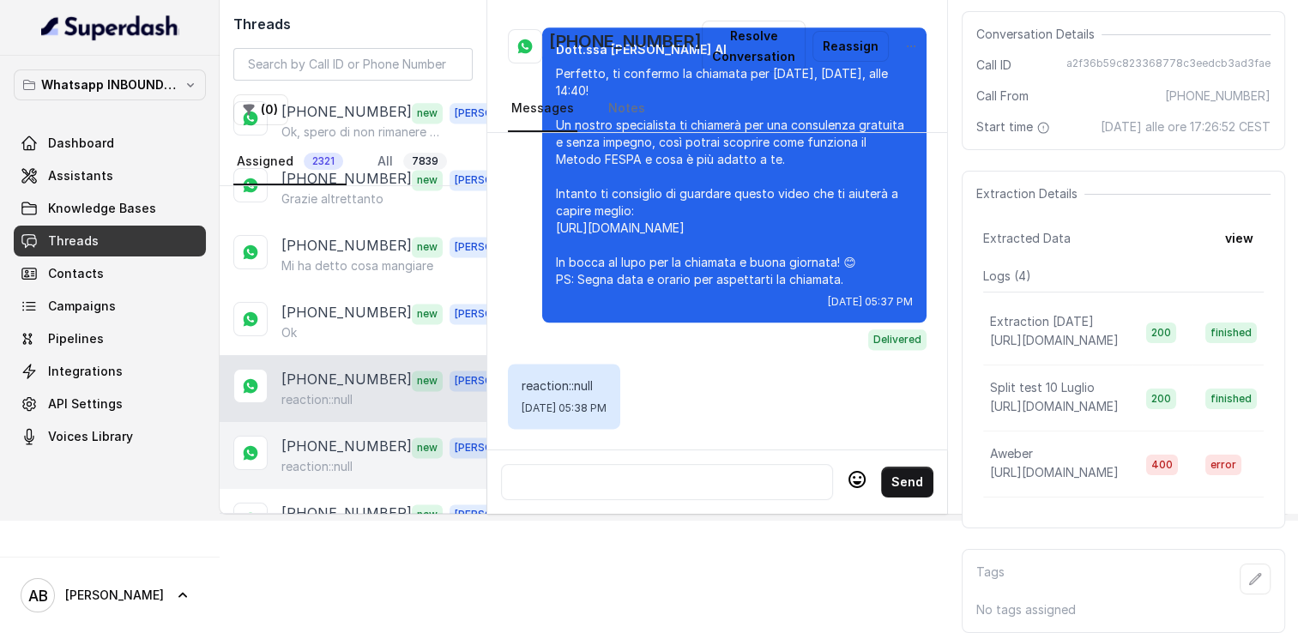
click at [378, 422] on div "+393291055438 new Alessandro reaction::null" at bounding box center [353, 455] width 267 height 67
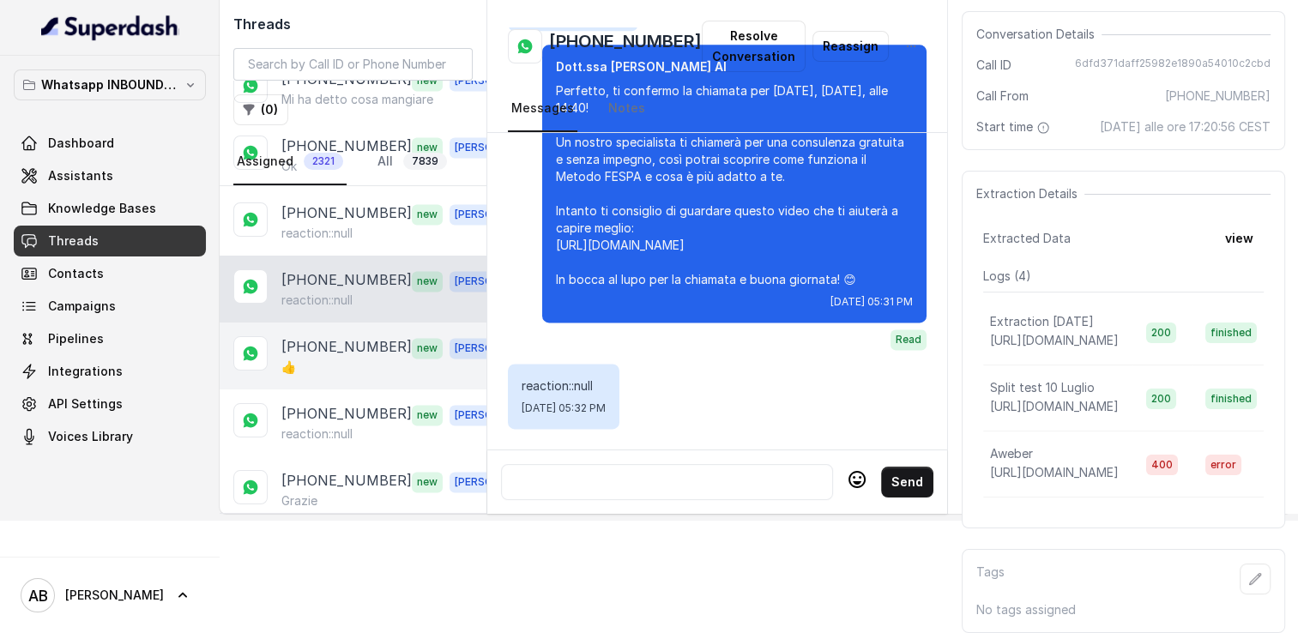
scroll to position [2575, 0]
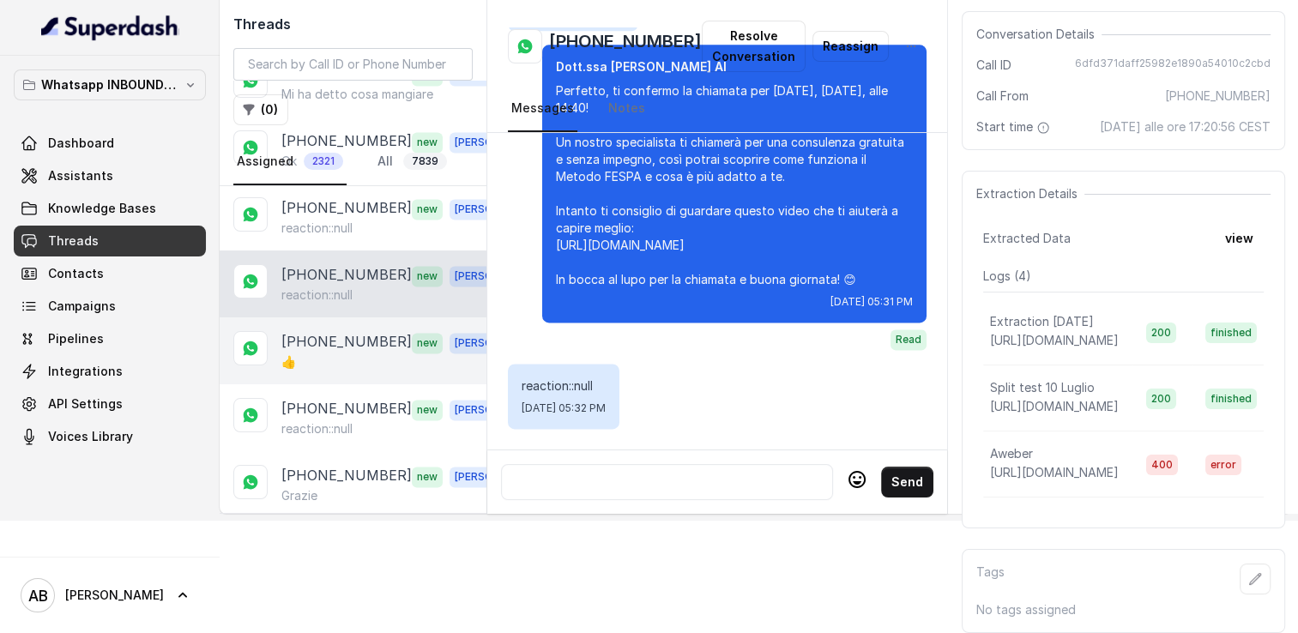
click at [368, 331] on p "+393470374684" at bounding box center [346, 342] width 130 height 22
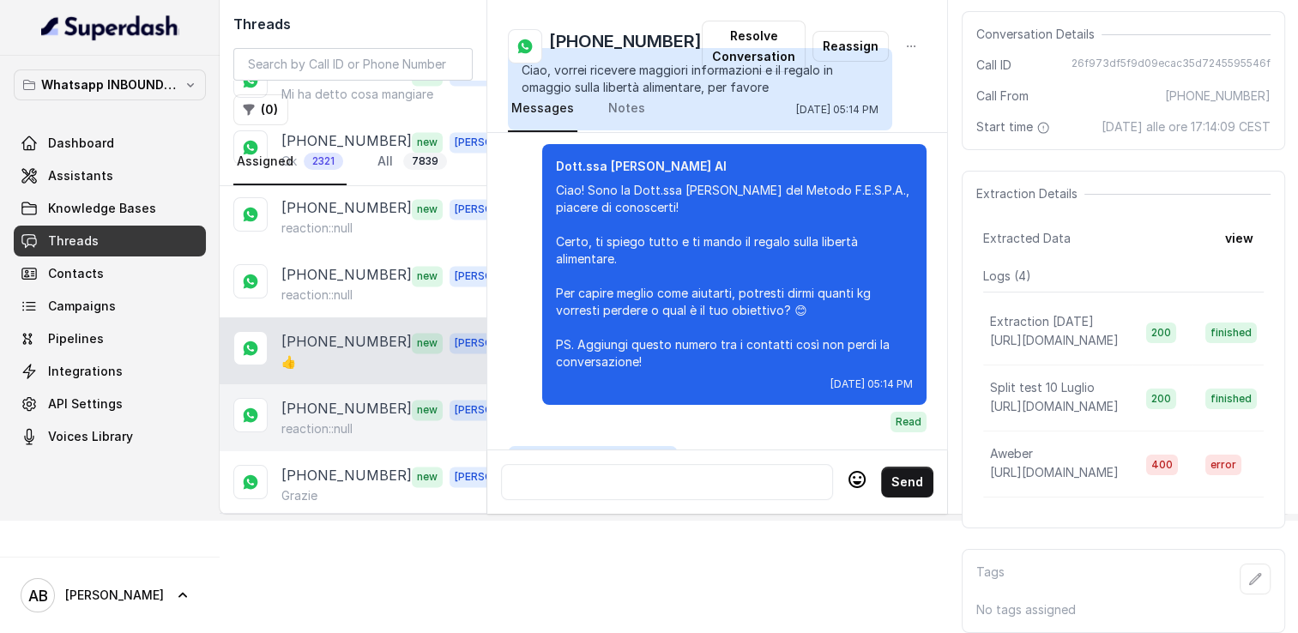
scroll to position [2077, 0]
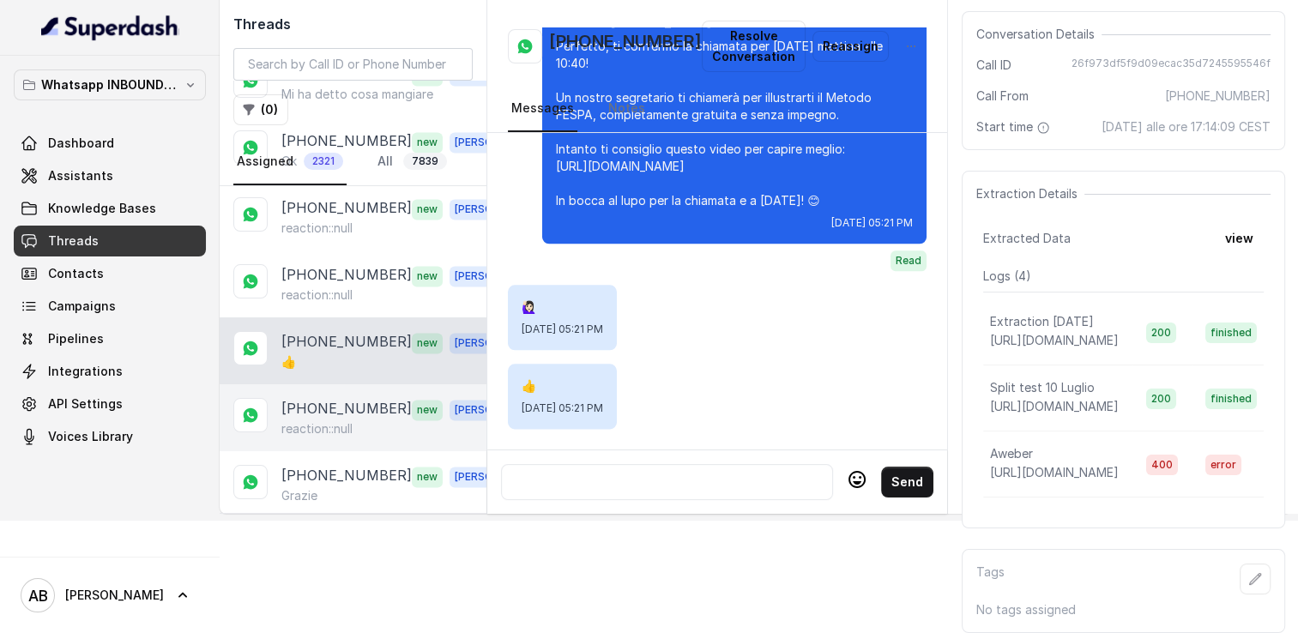
click at [352, 384] on div "+393393763133 new Alessandro reaction::null" at bounding box center [353, 417] width 267 height 67
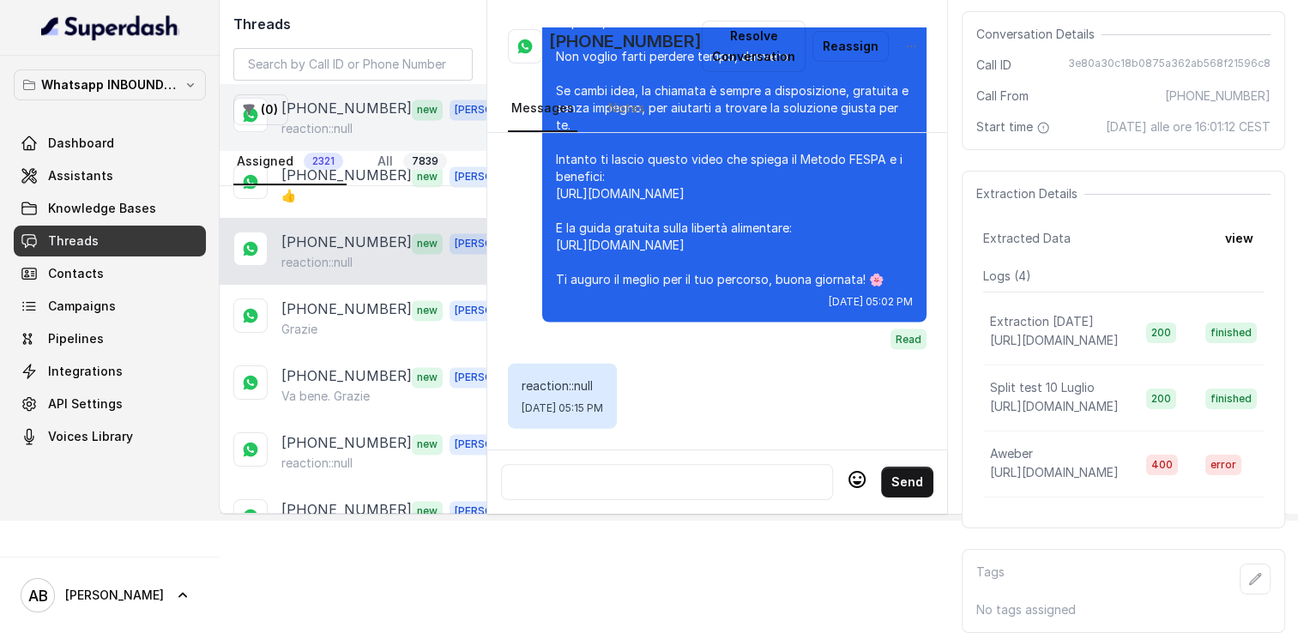
scroll to position [2746, 0]
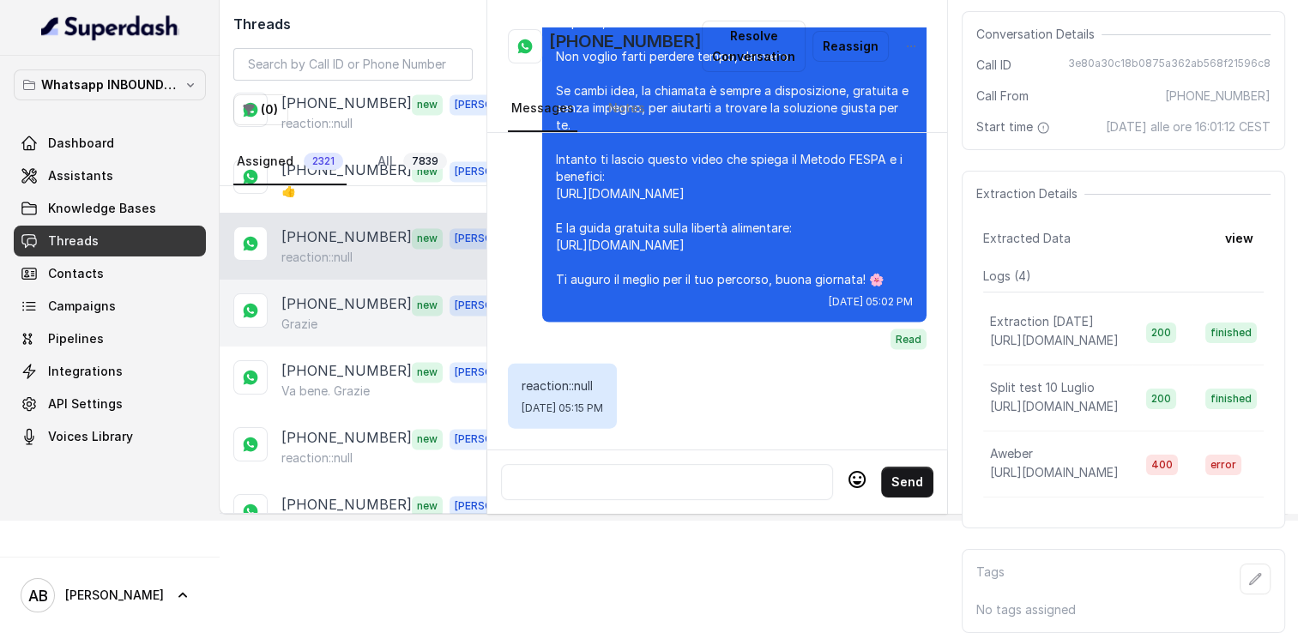
click at [330, 294] on p "+393471439903" at bounding box center [346, 305] width 130 height 22
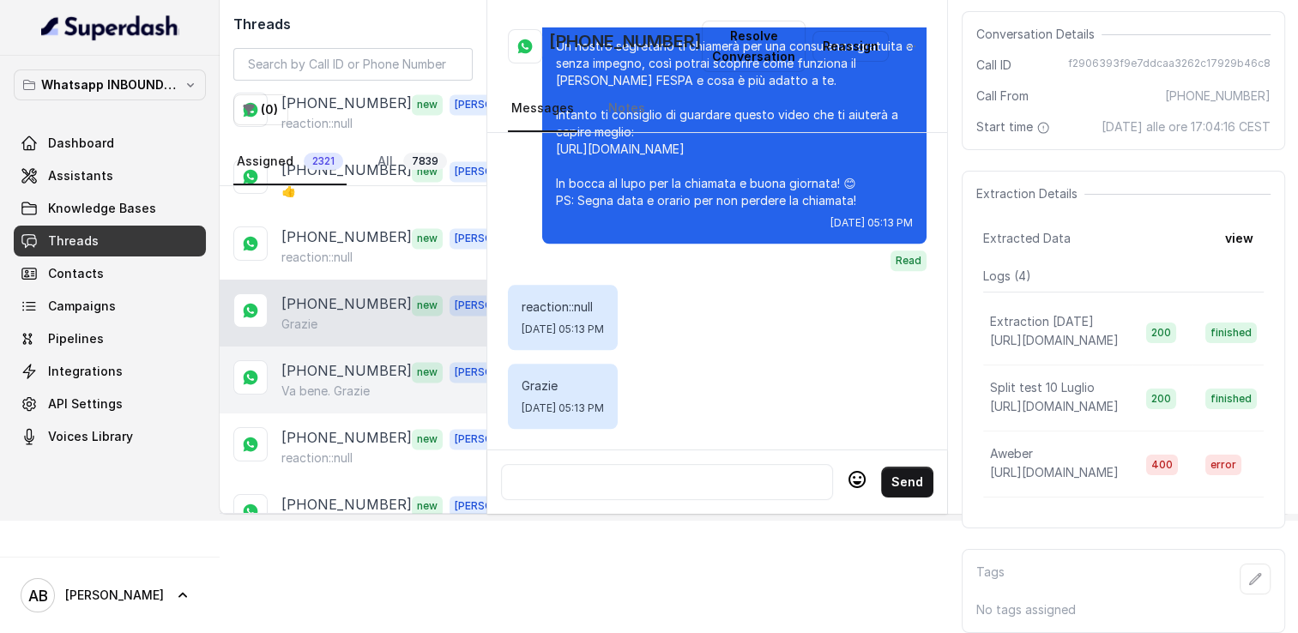
click at [354, 360] on p "+393341504800" at bounding box center [346, 371] width 130 height 22
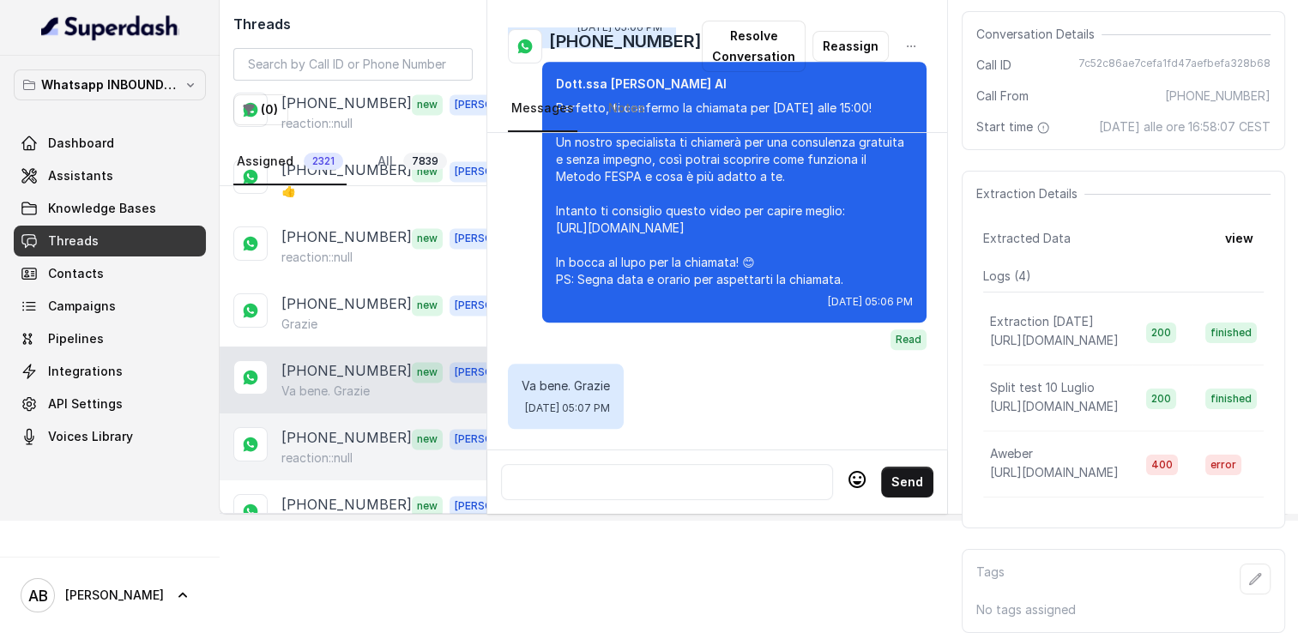
click at [378, 450] on div "reaction::null" at bounding box center [400, 458] width 239 height 17
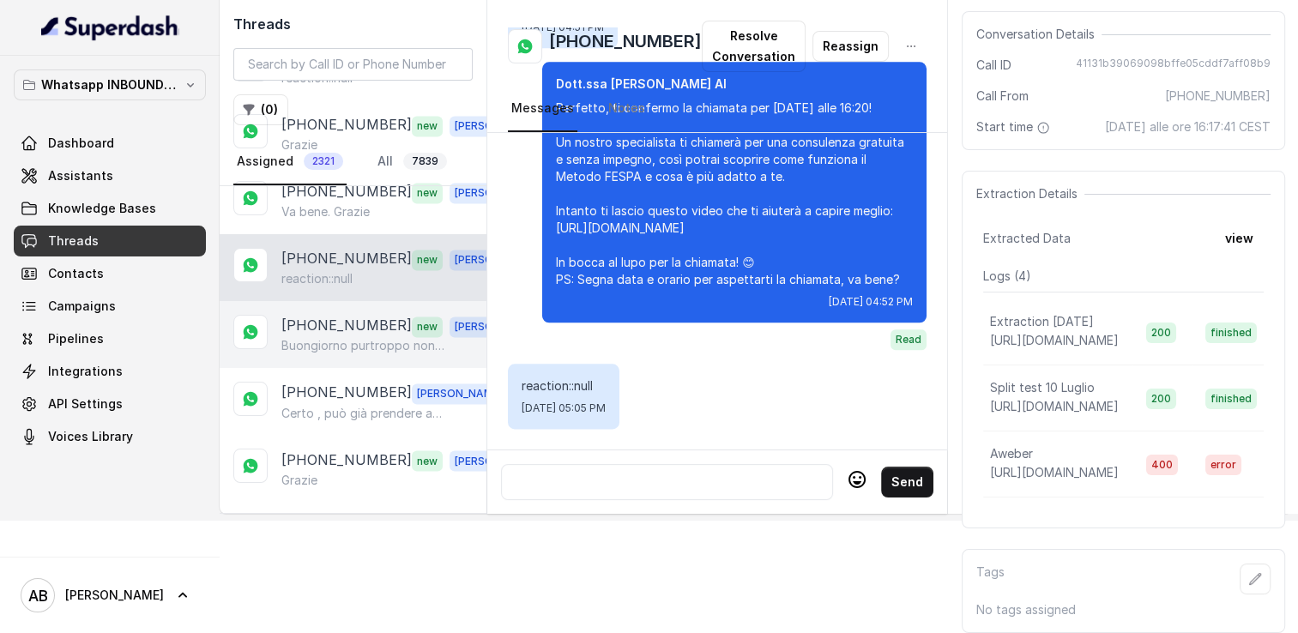
click at [362, 337] on p "Buongiorno purtroppo non sono più interessata scusate se vi ho fatto perdere te…" at bounding box center [363, 345] width 165 height 17
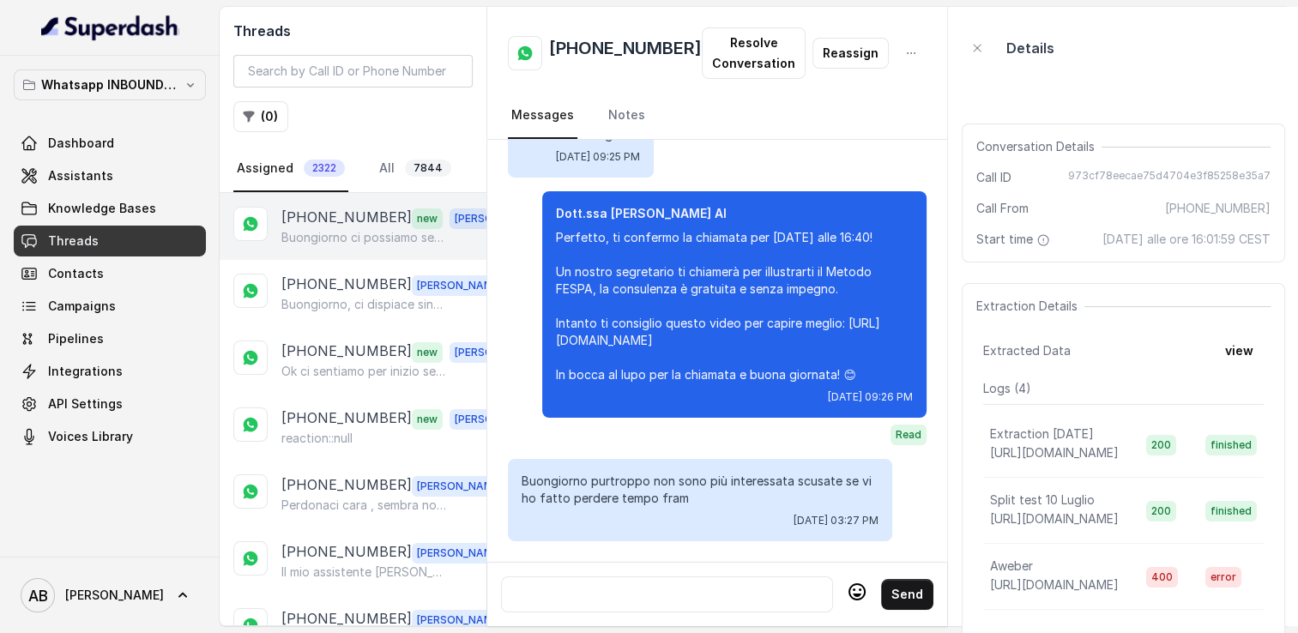
click at [339, 215] on p "+393896812232" at bounding box center [346, 218] width 130 height 22
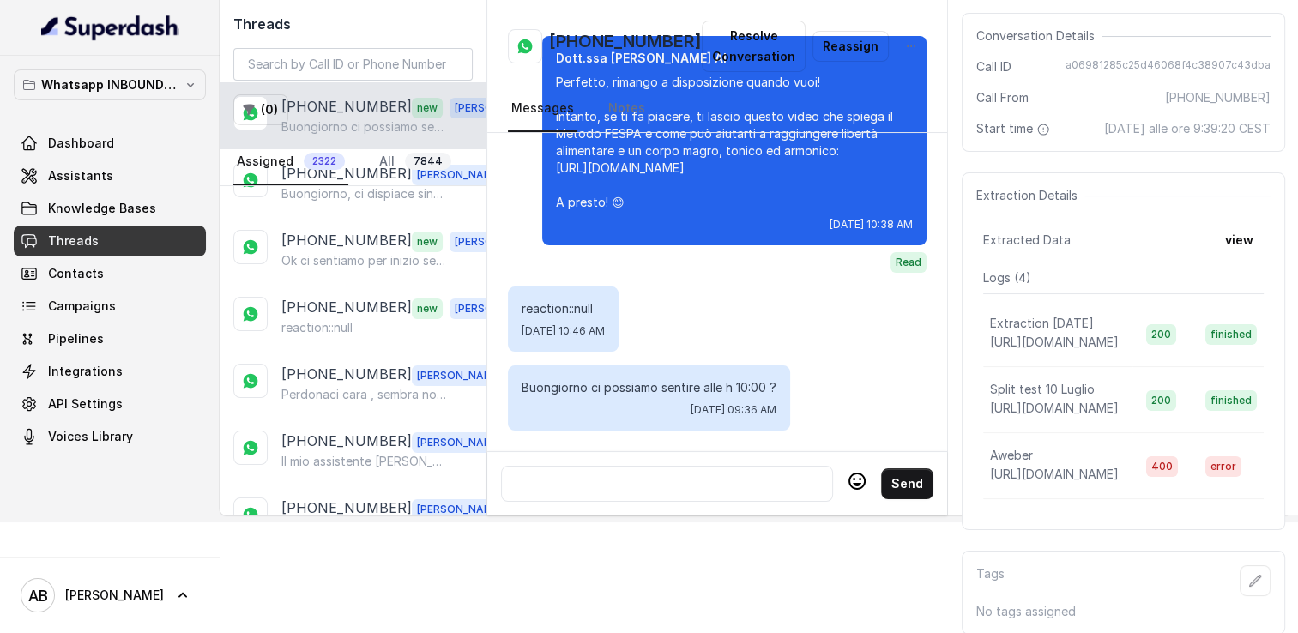
scroll to position [127, 0]
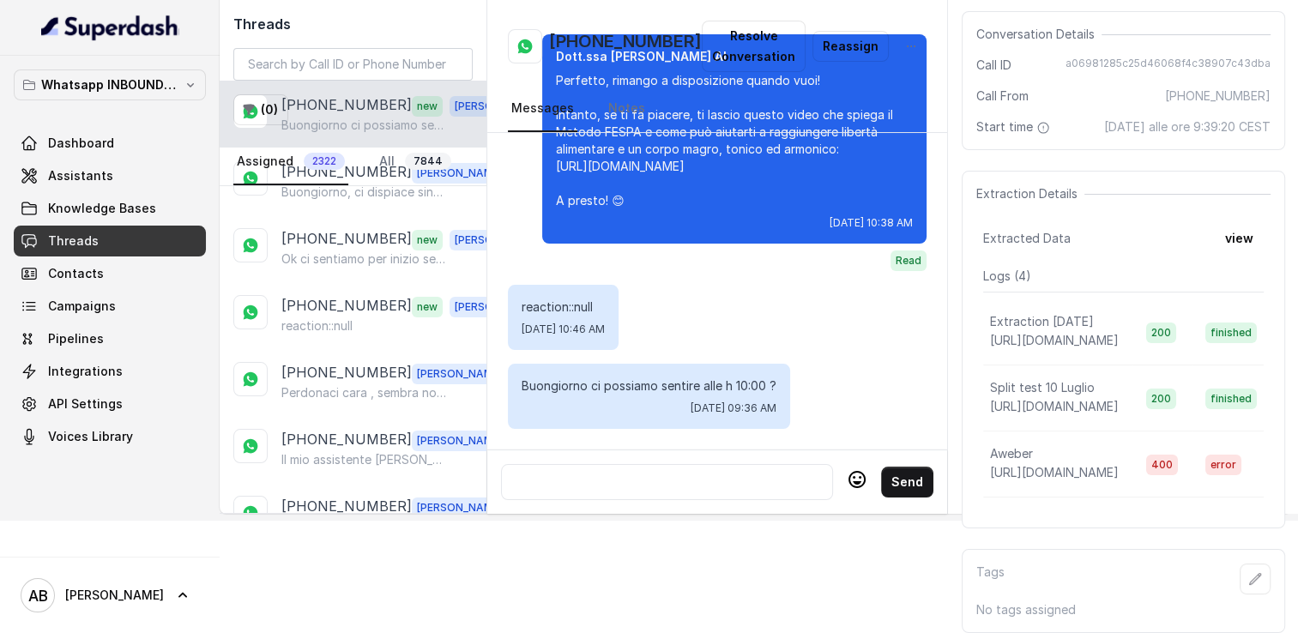
click at [657, 472] on div at bounding box center [667, 482] width 317 height 21
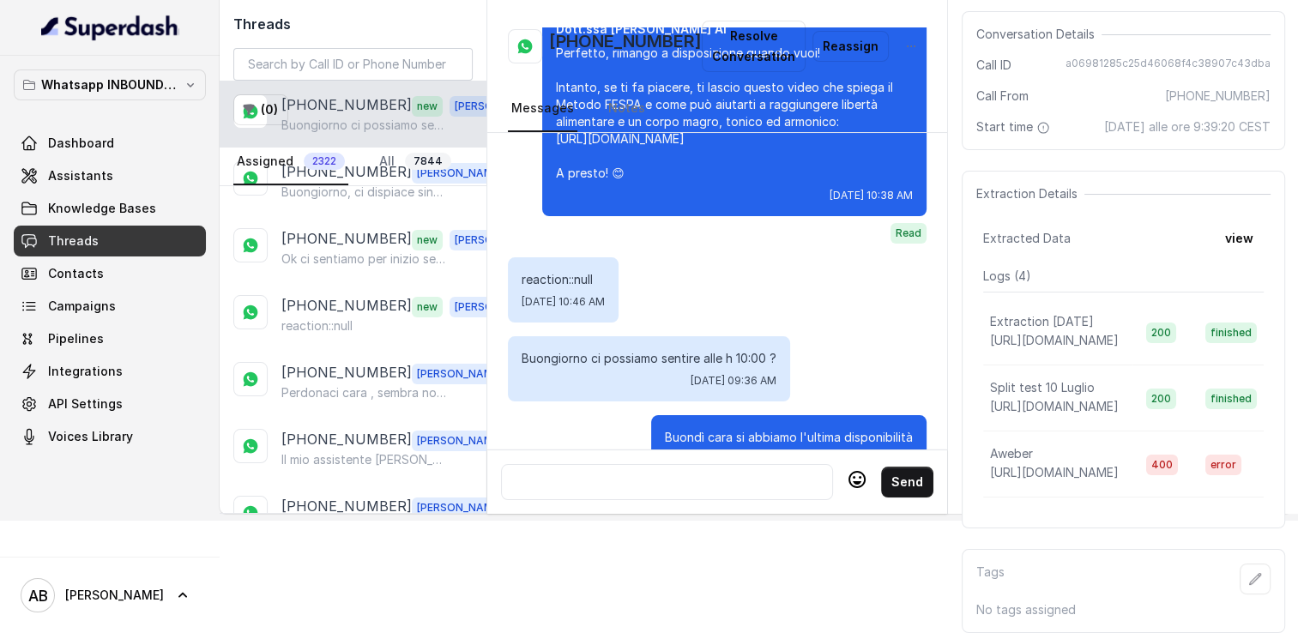
click at [609, 37] on h2 "+393896812232" at bounding box center [625, 46] width 153 height 34
copy h2 "+393896812232"
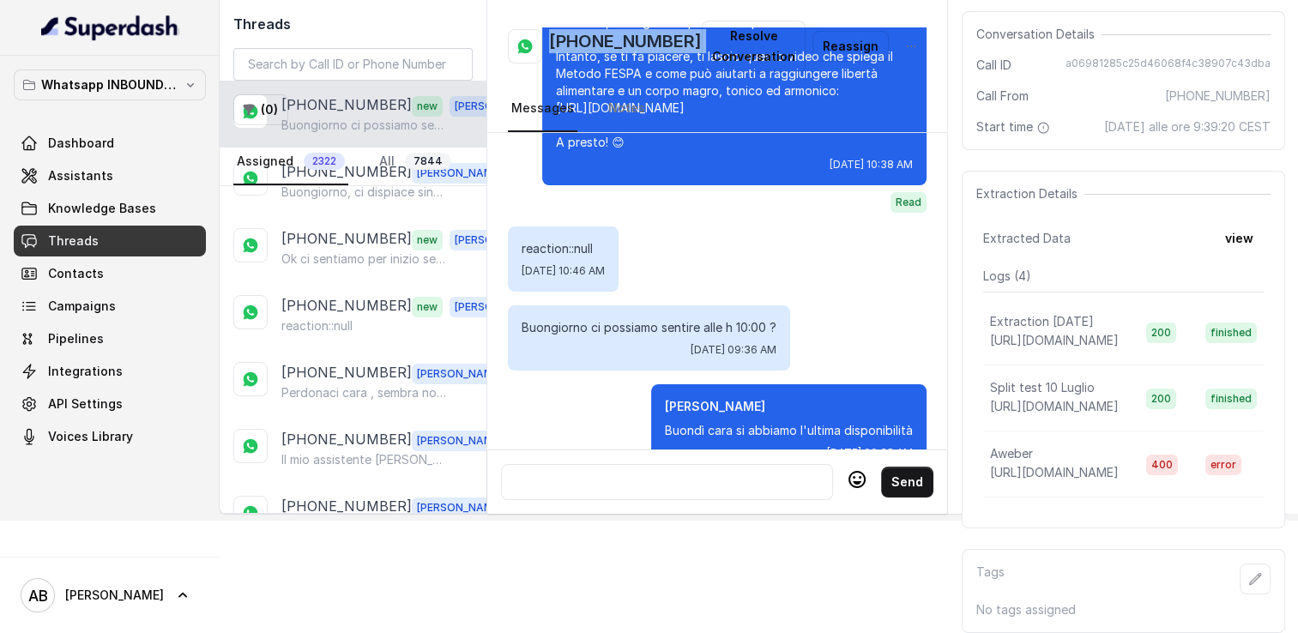
scroll to position [1974, 0]
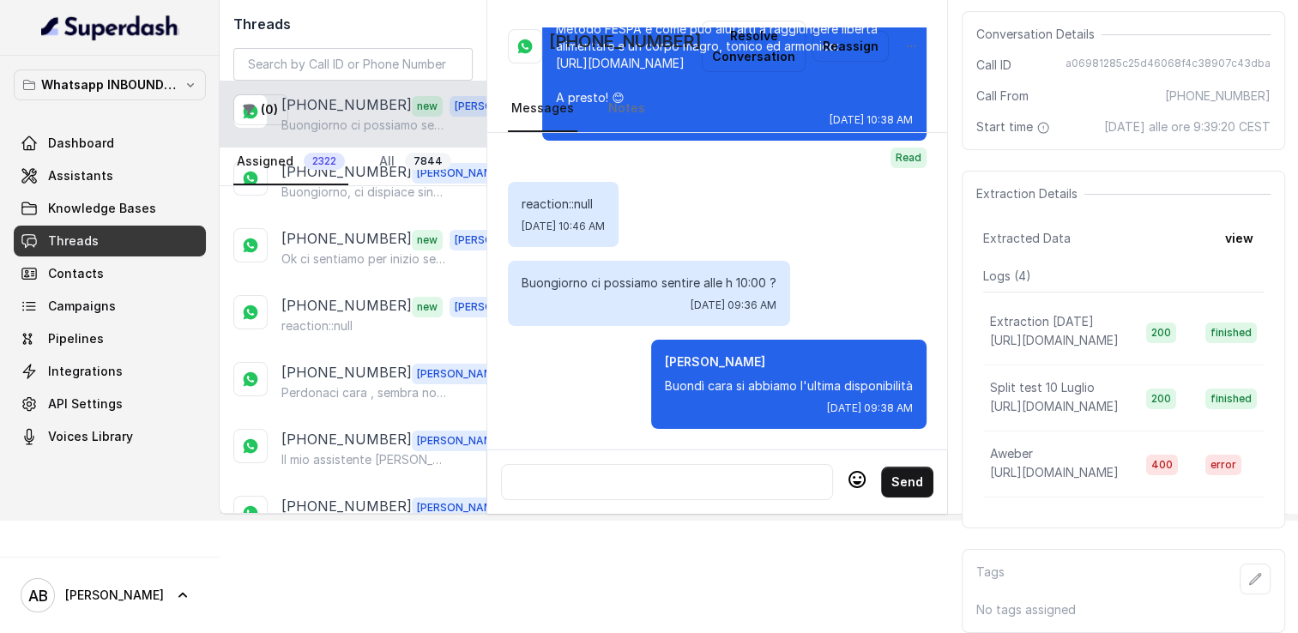
click at [663, 472] on div at bounding box center [667, 482] width 317 height 21
click at [849, 471] on icon at bounding box center [857, 479] width 17 height 17
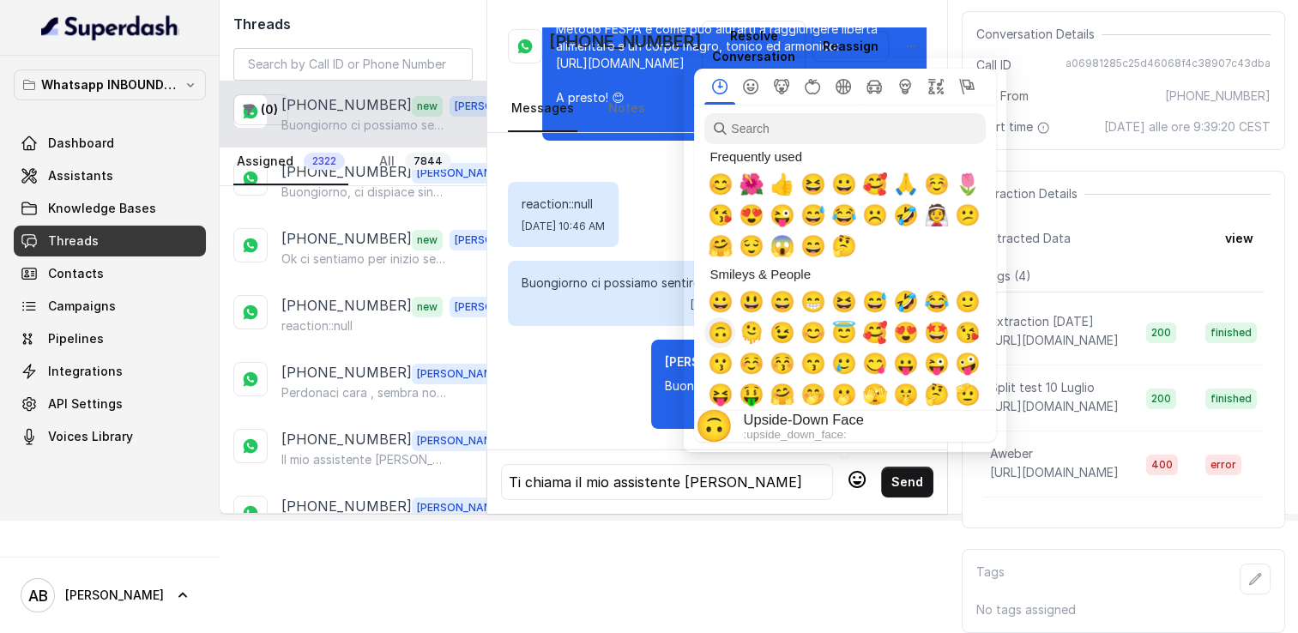
click at [731, 173] on span "😊" at bounding box center [720, 185] width 26 height 24
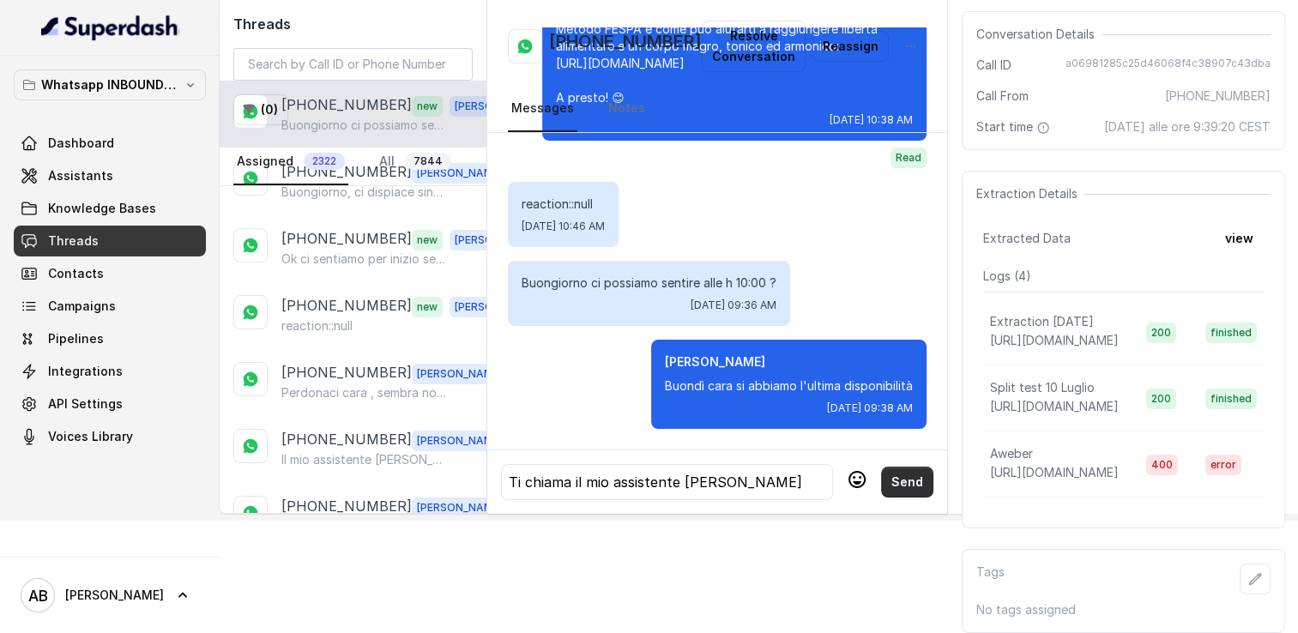
click at [895, 467] on button "Send" at bounding box center [907, 482] width 52 height 31
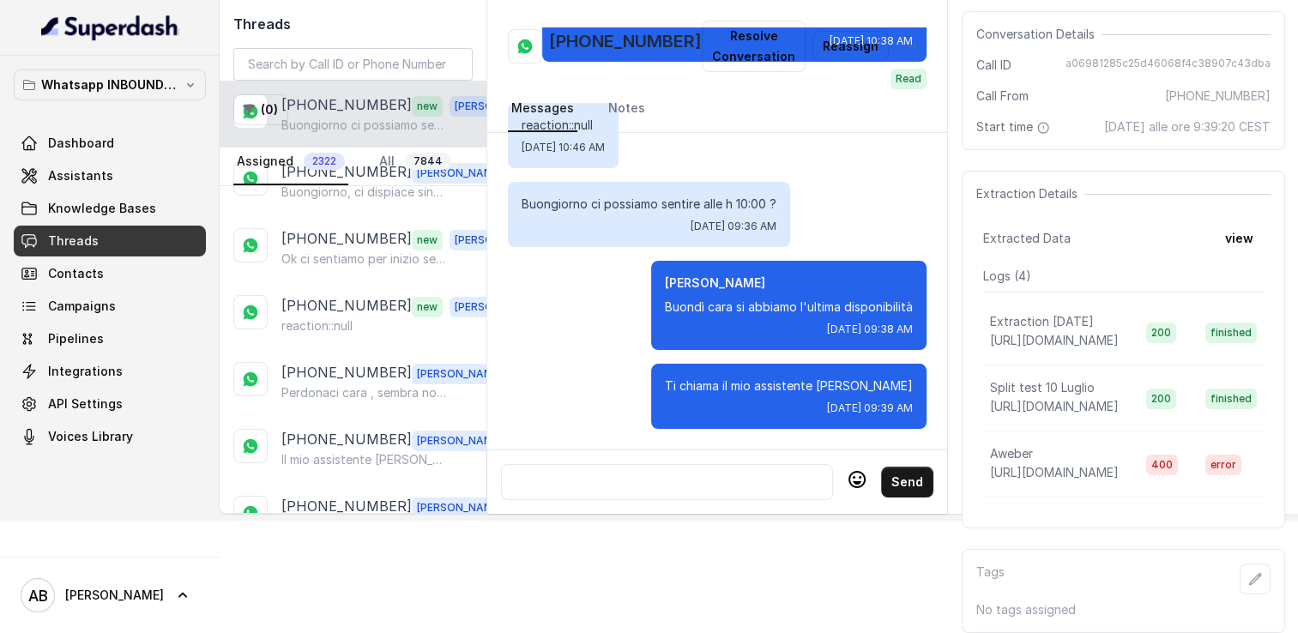
scroll to position [2053, 0]
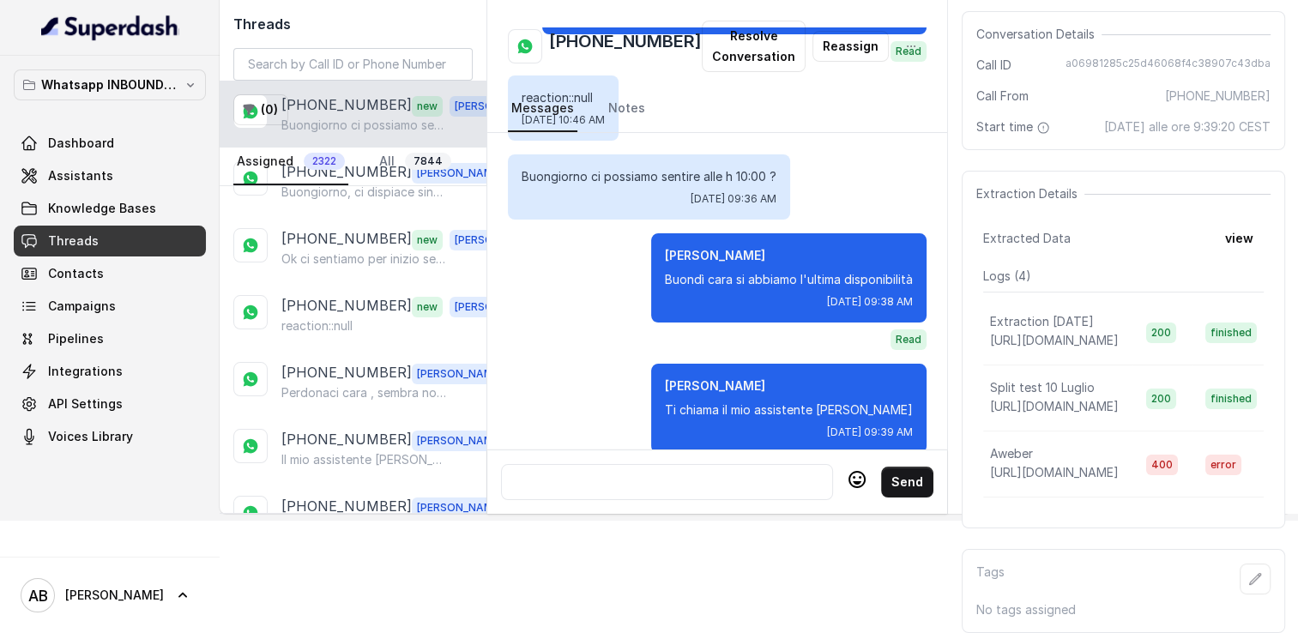
click at [664, 472] on div at bounding box center [667, 482] width 317 height 21
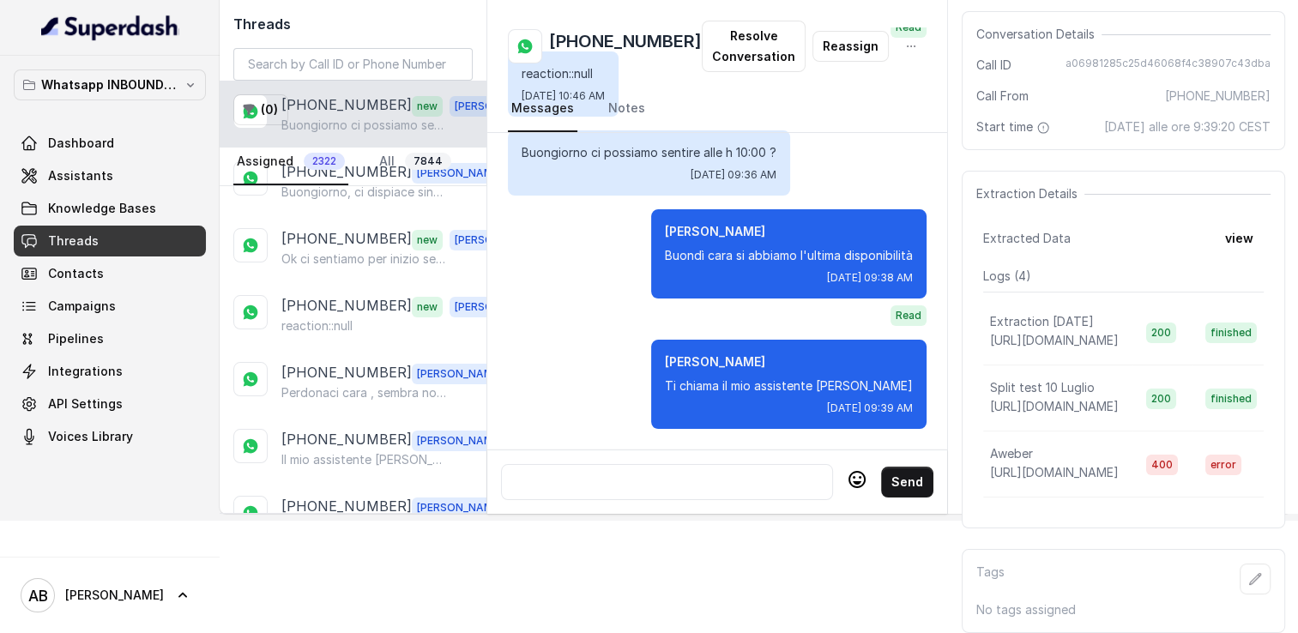
scroll to position [2104, 0]
click at [654, 472] on div at bounding box center [667, 482] width 317 height 21
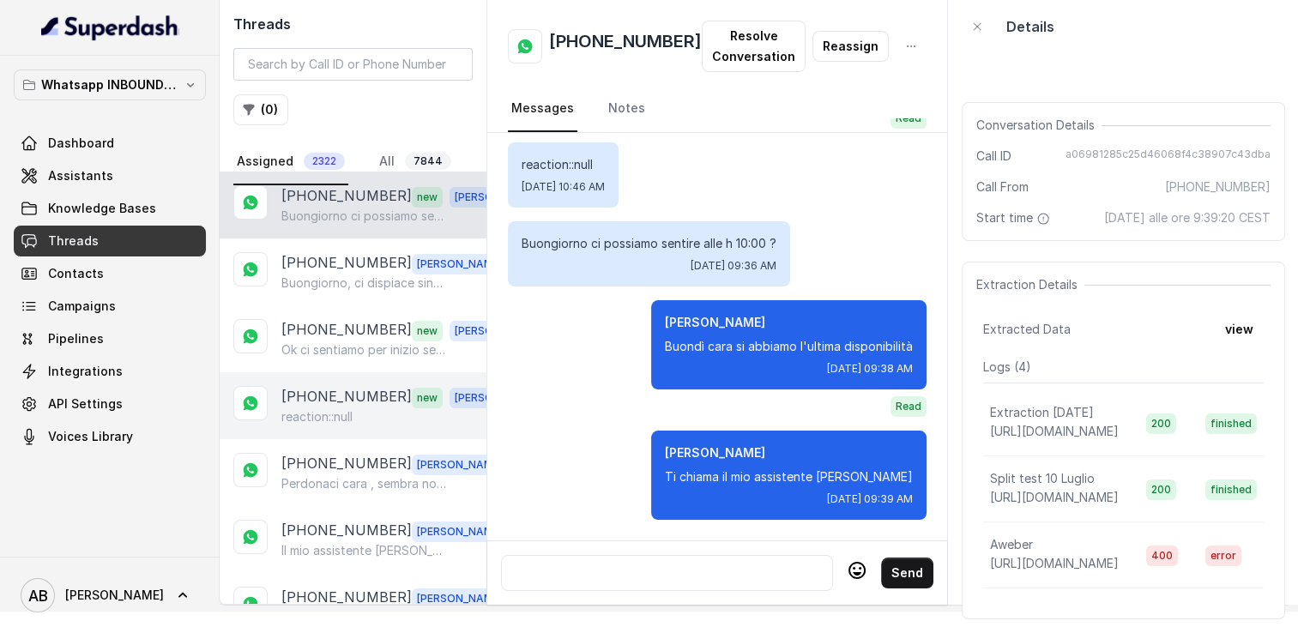
scroll to position [0, 0]
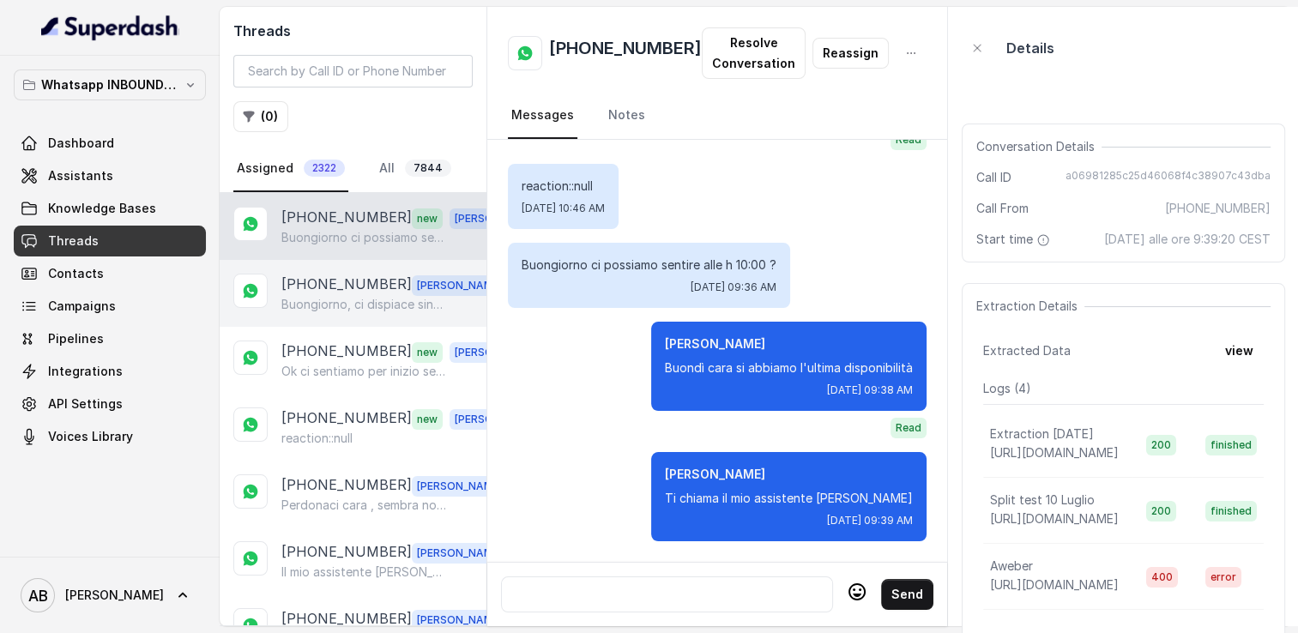
click at [364, 308] on p "Buongiorno, ci dispiace sinceramente per il disguido e per non essere riusciti …" at bounding box center [363, 304] width 165 height 17
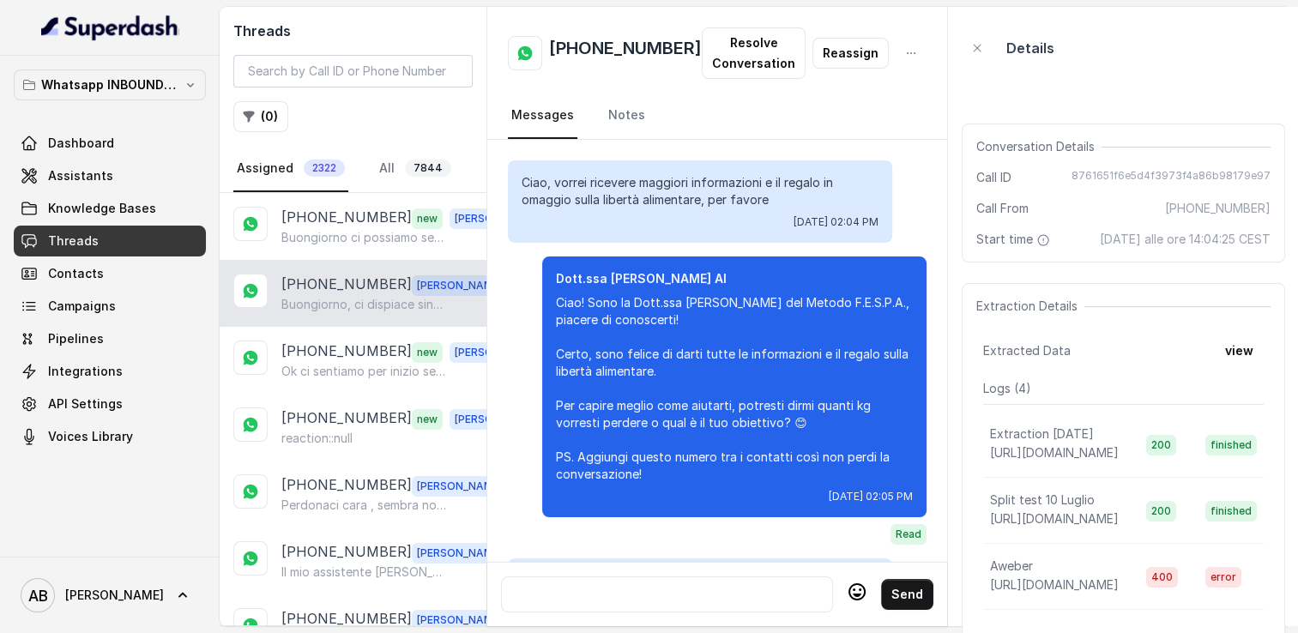
scroll to position [2630, 0]
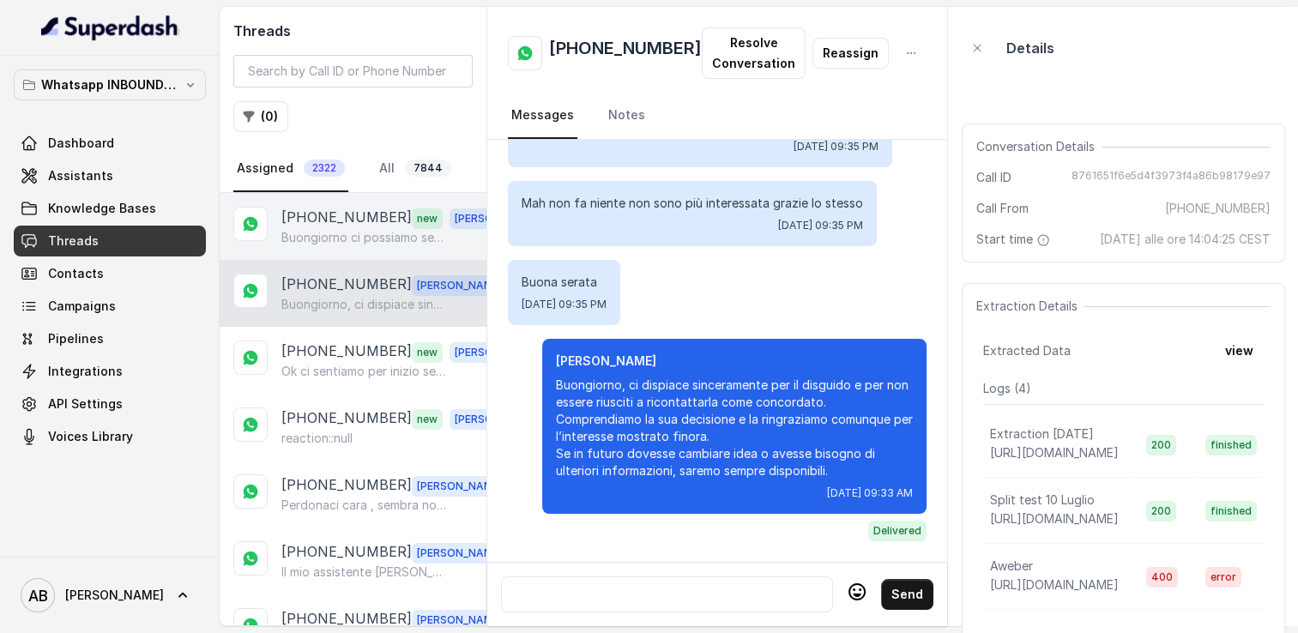
click at [343, 234] on p "Buongiorno ci possiamo sentire alle h 10:00 ?" at bounding box center [363, 237] width 165 height 17
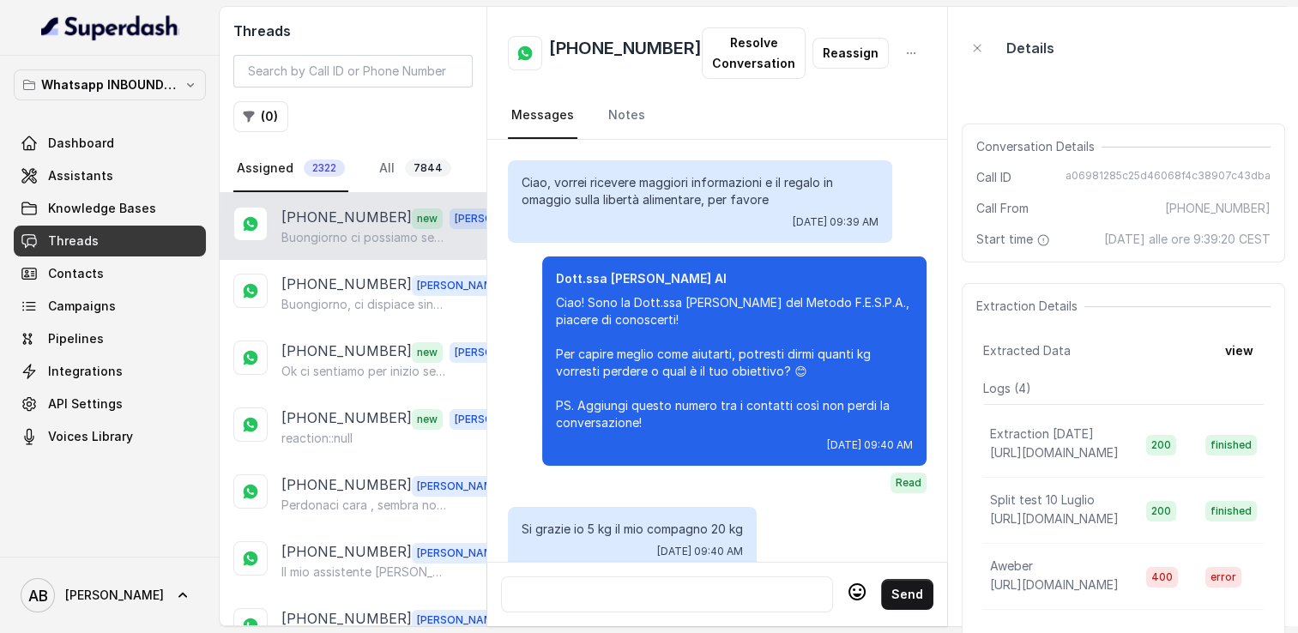
scroll to position [1871, 0]
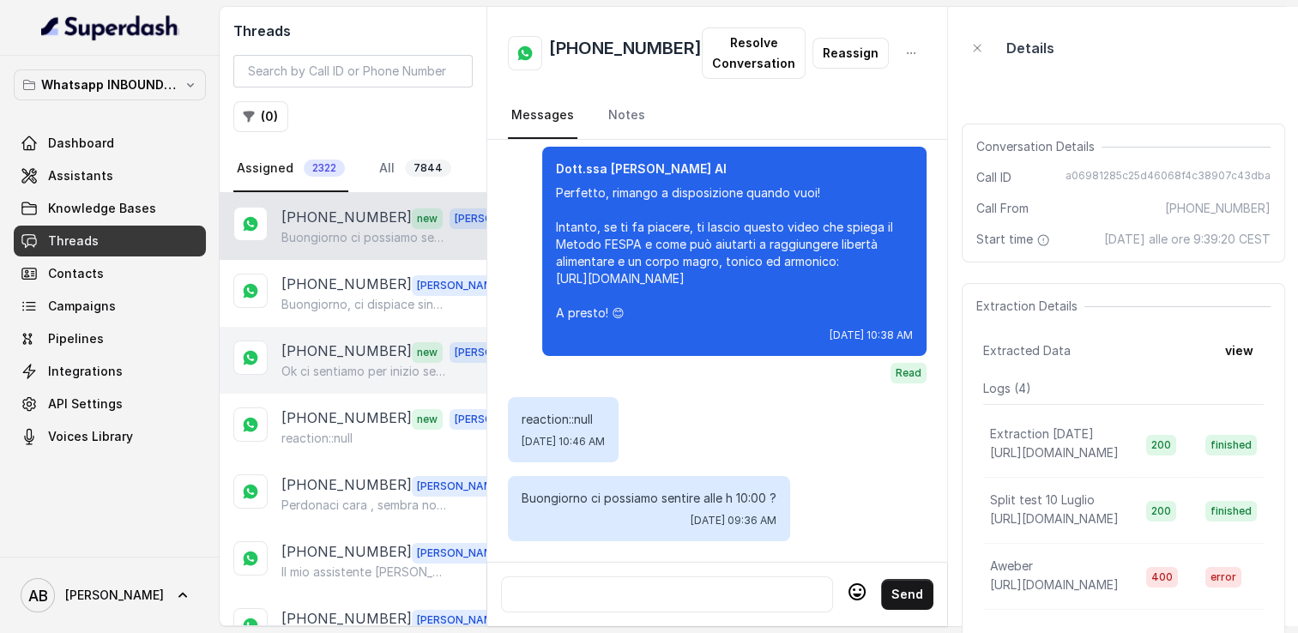
click at [331, 372] on p "Ok ci sentiamo per inizio settimana si pomeriggio e se w possibile martedì Graz…" at bounding box center [363, 371] width 165 height 17
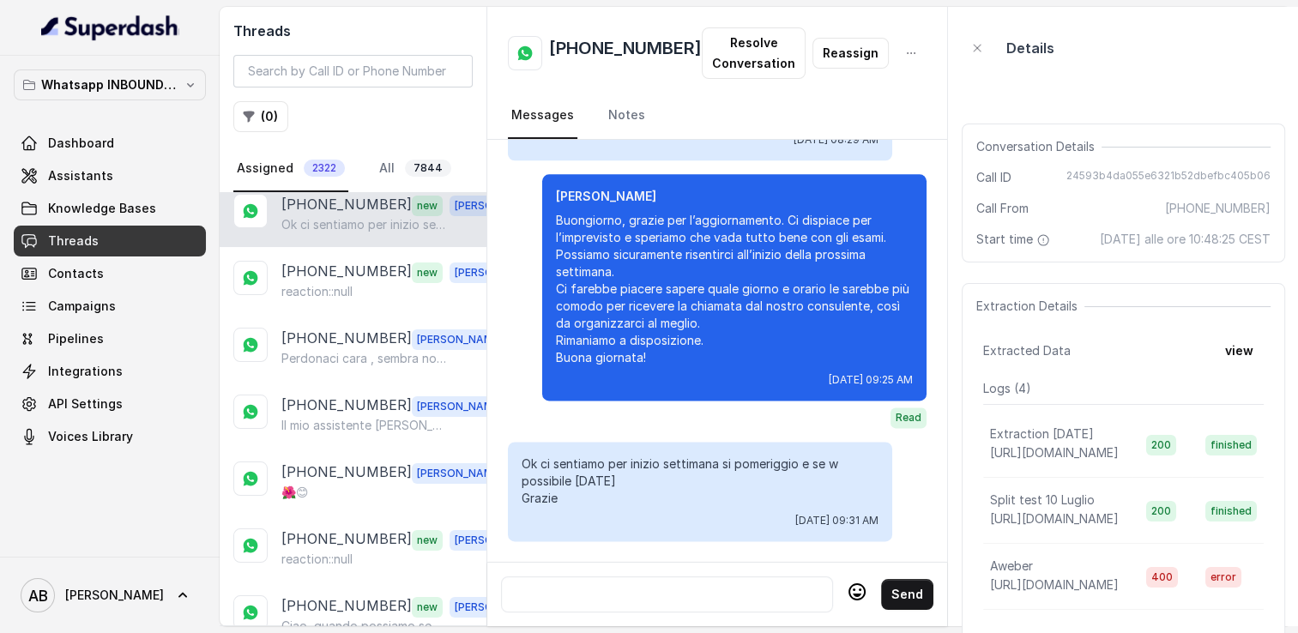
scroll to position [172, 0]
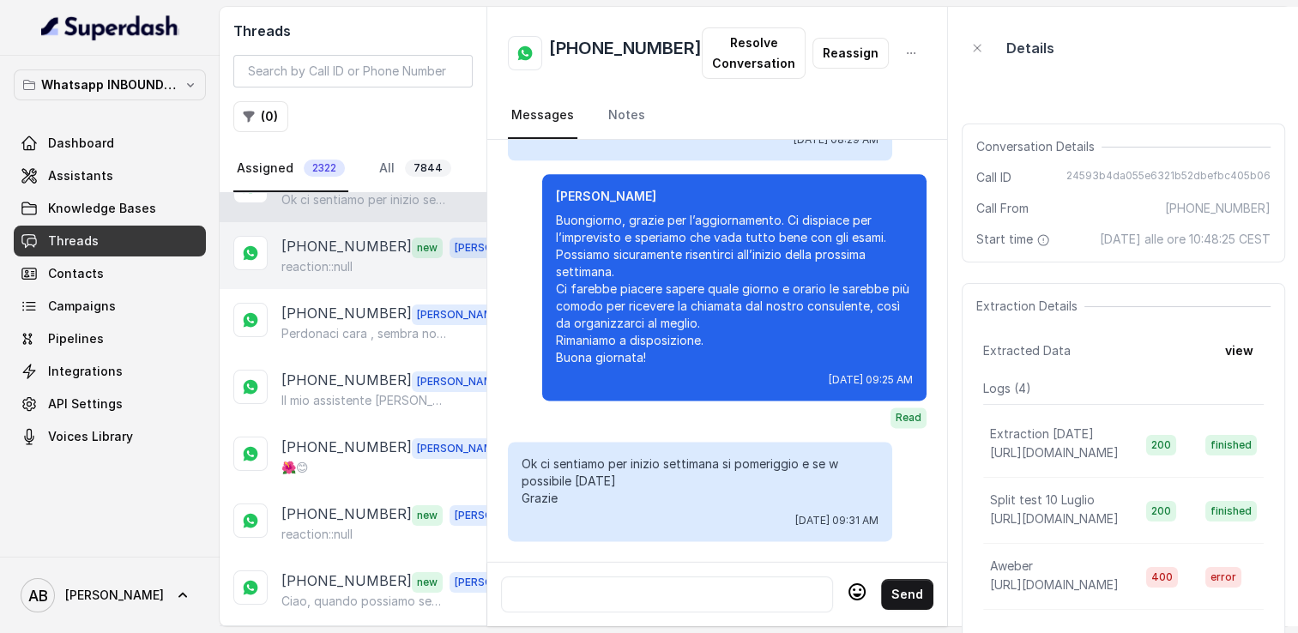
click at [336, 260] on p "reaction::null" at bounding box center [316, 266] width 71 height 17
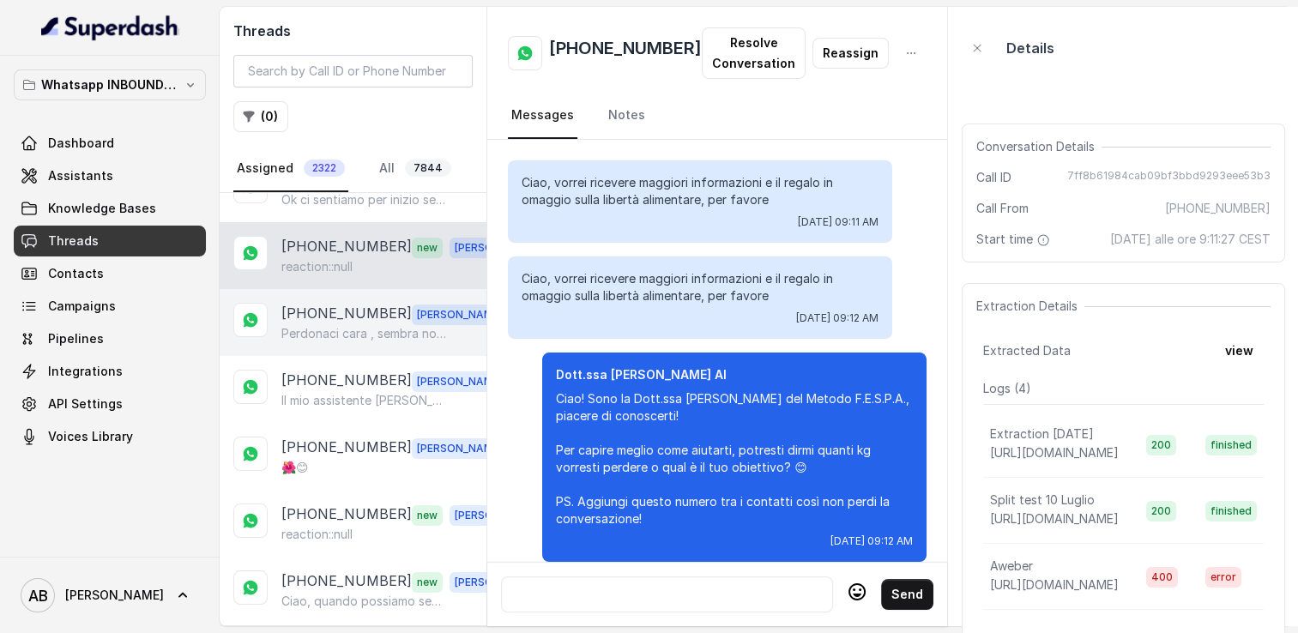
click at [341, 307] on p "[PHONE_NUMBER]" at bounding box center [346, 314] width 130 height 22
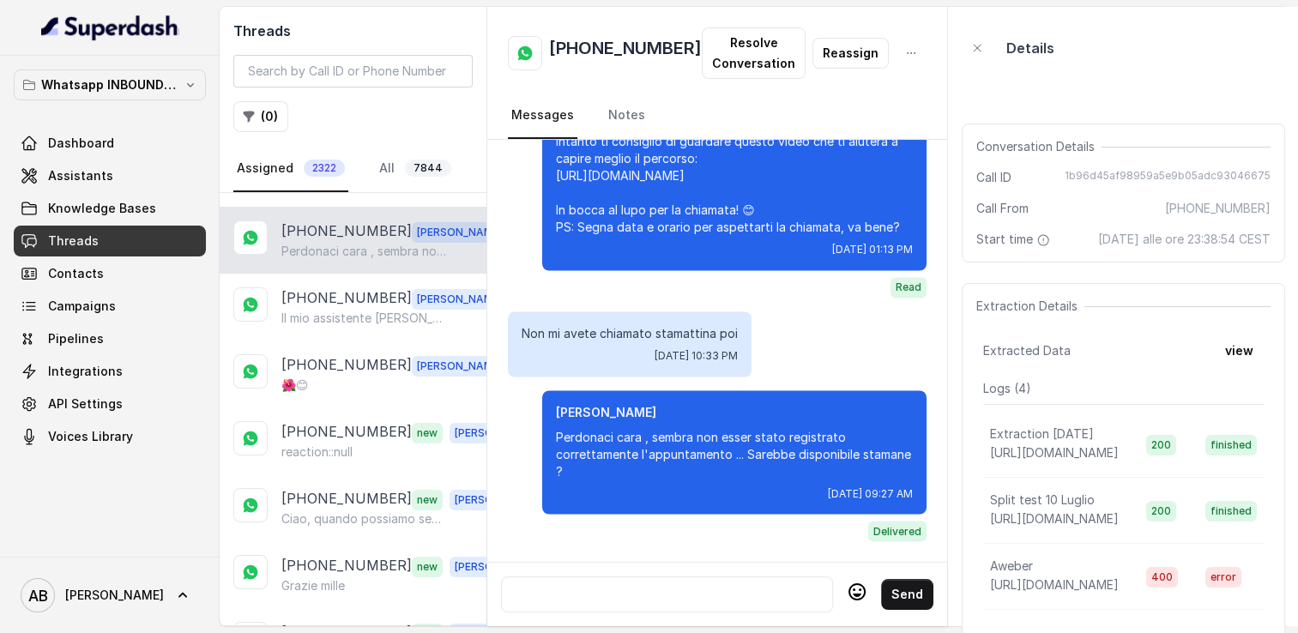
scroll to position [257, 0]
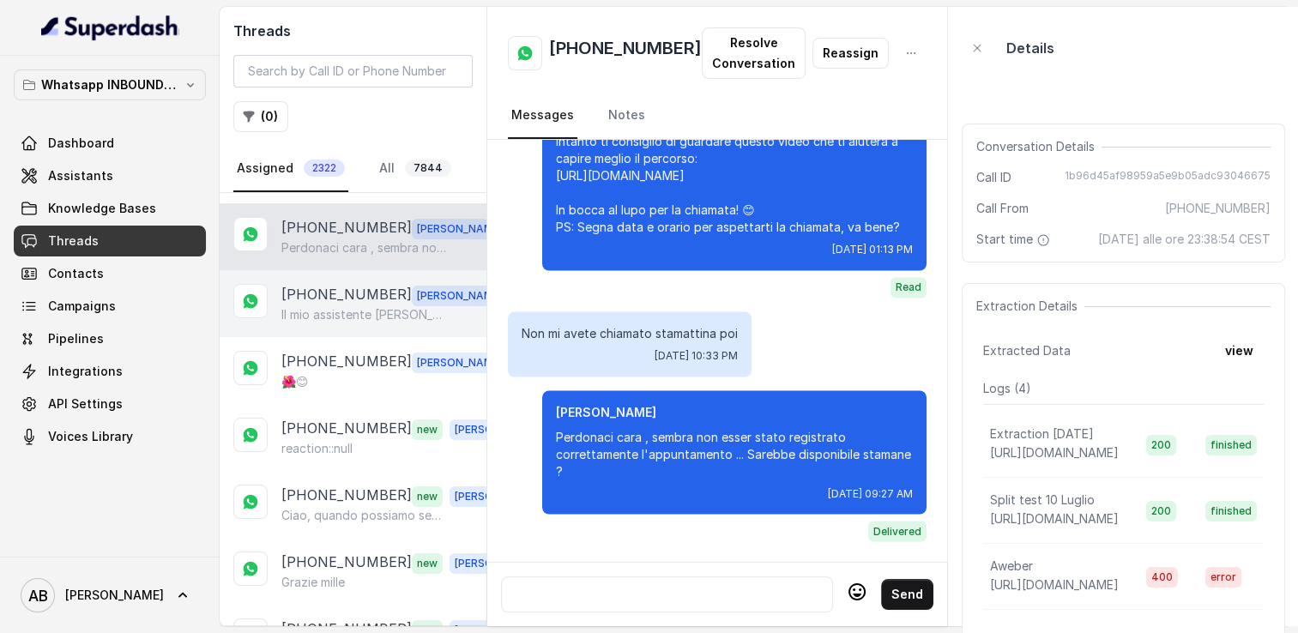
click at [342, 315] on p "Il mio assistente [PERSON_NAME] cara" at bounding box center [363, 314] width 165 height 17
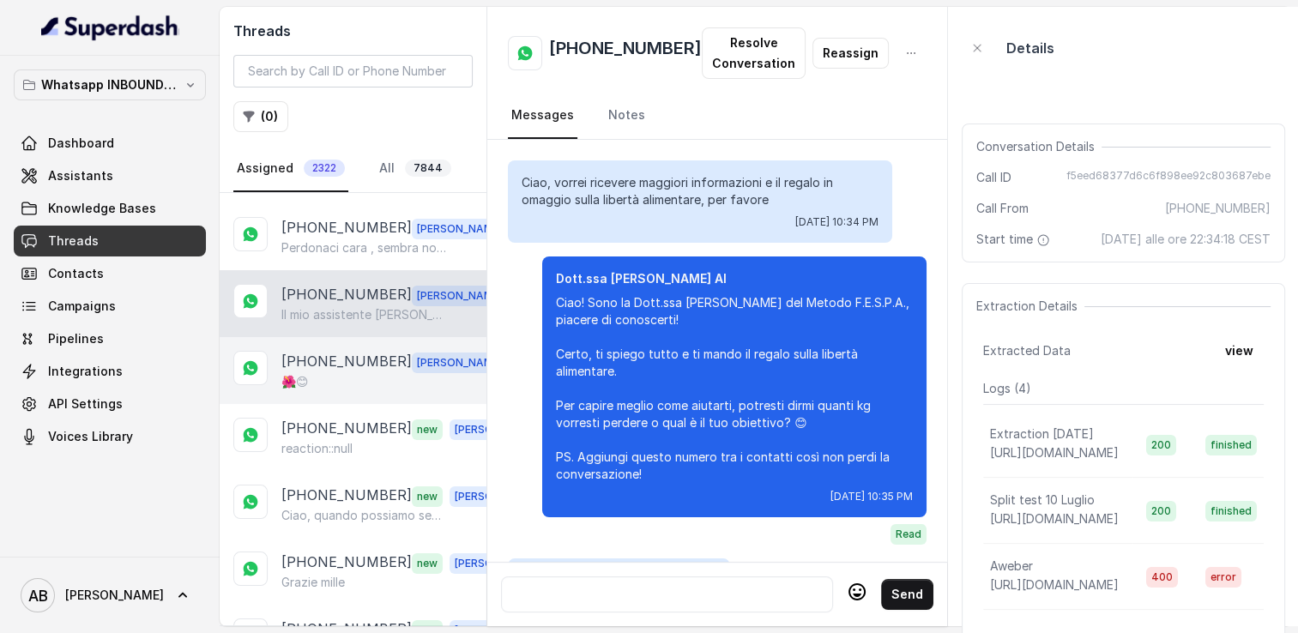
scroll to position [1977, 0]
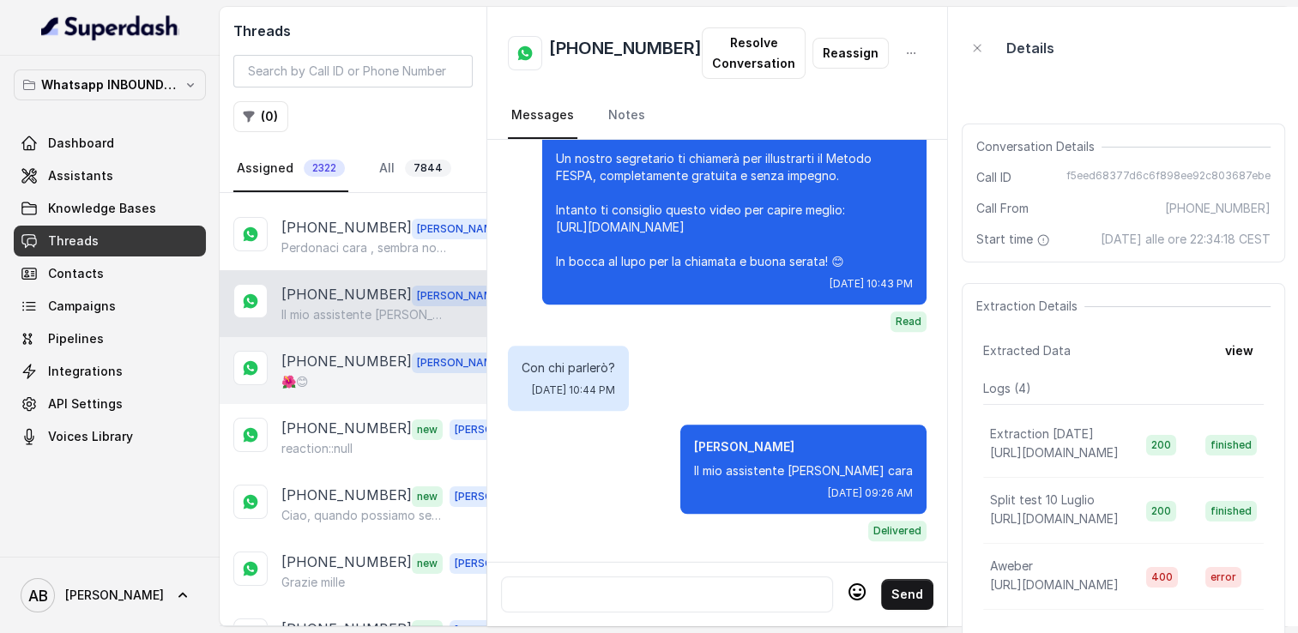
click at [343, 362] on p "[PHONE_NUMBER]" at bounding box center [346, 362] width 130 height 22
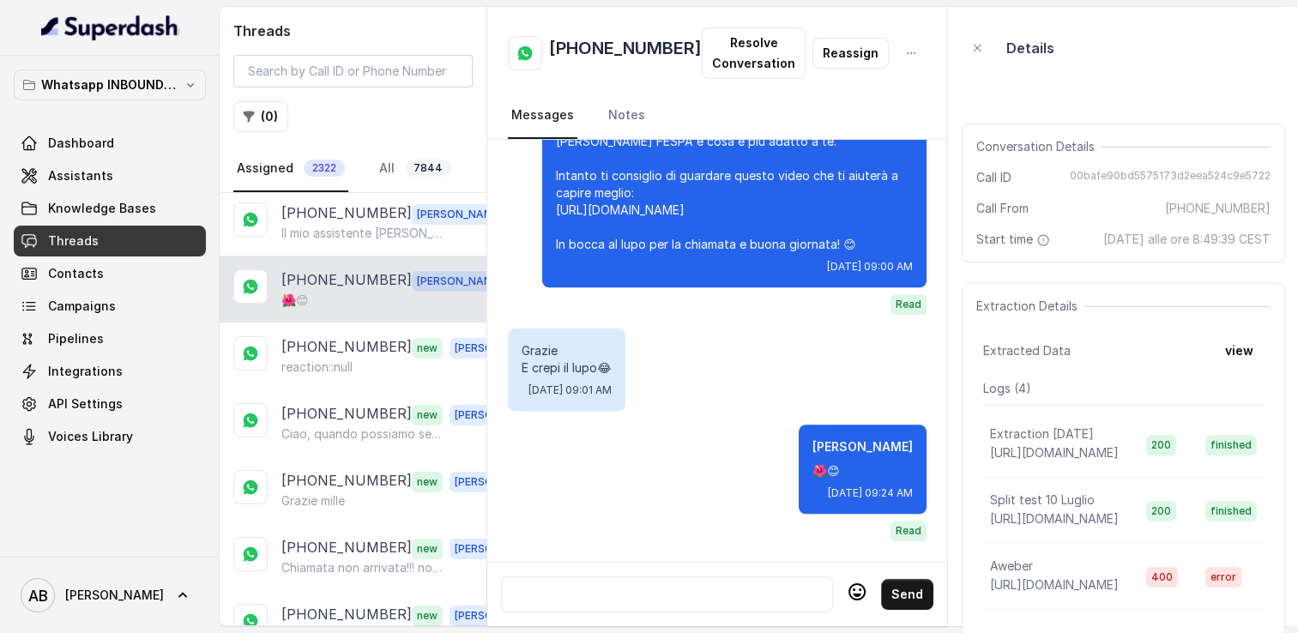
scroll to position [343, 0]
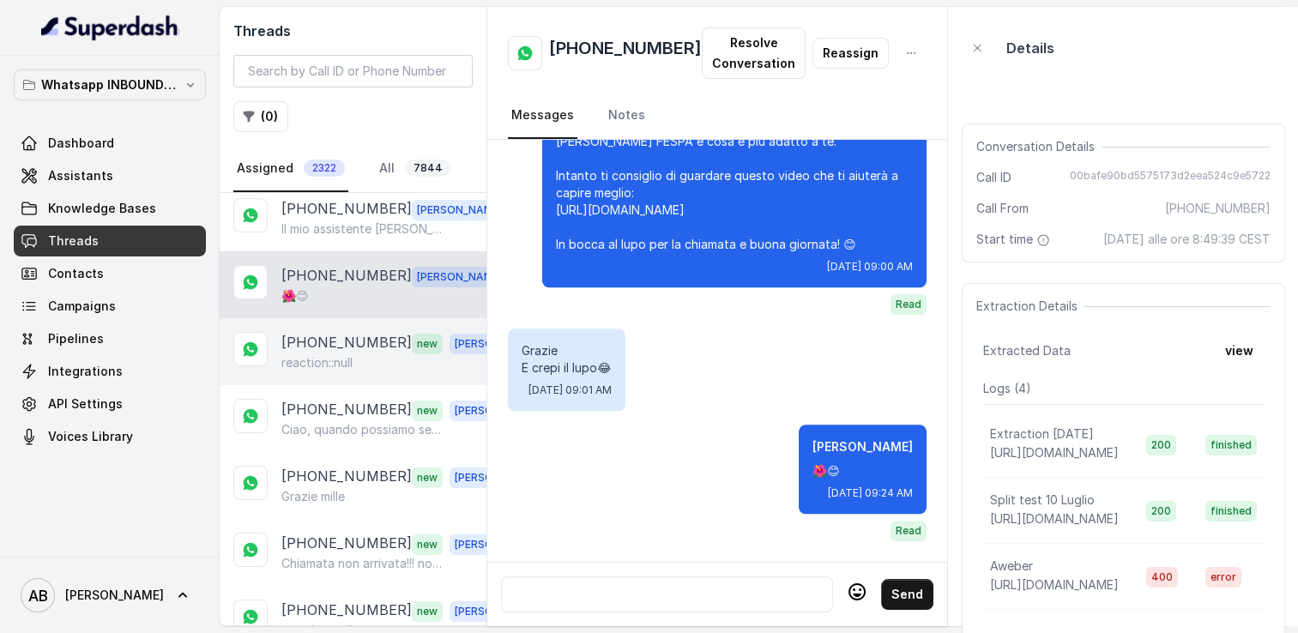
click at [336, 338] on p "[PHONE_NUMBER]" at bounding box center [346, 343] width 130 height 22
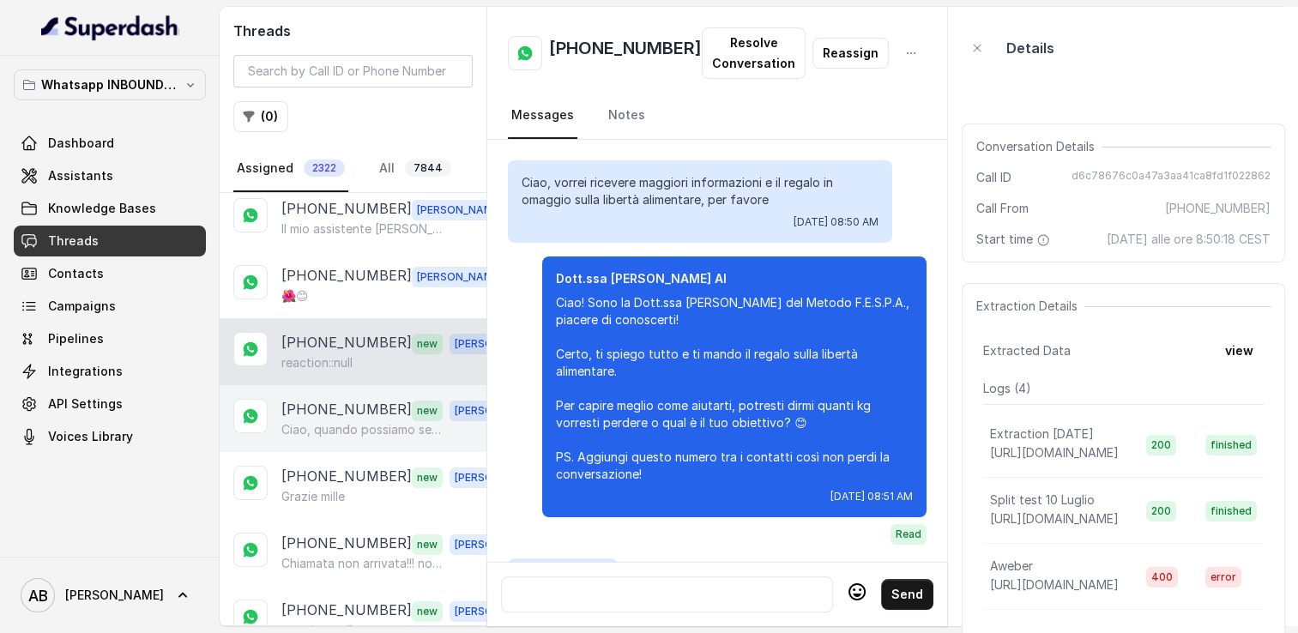
scroll to position [2472, 0]
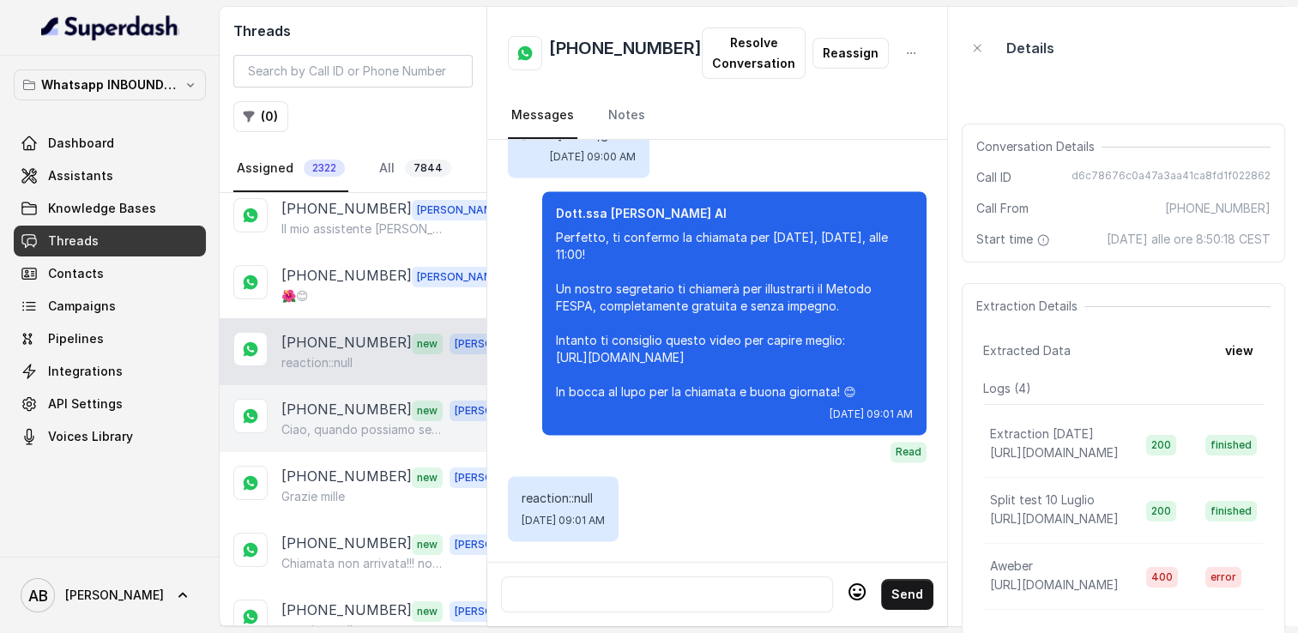
click at [337, 391] on div "+393406176786 new Alessandro Ciao, quando possiamo sentirci?? Domani pomeriggio…" at bounding box center [353, 418] width 267 height 67
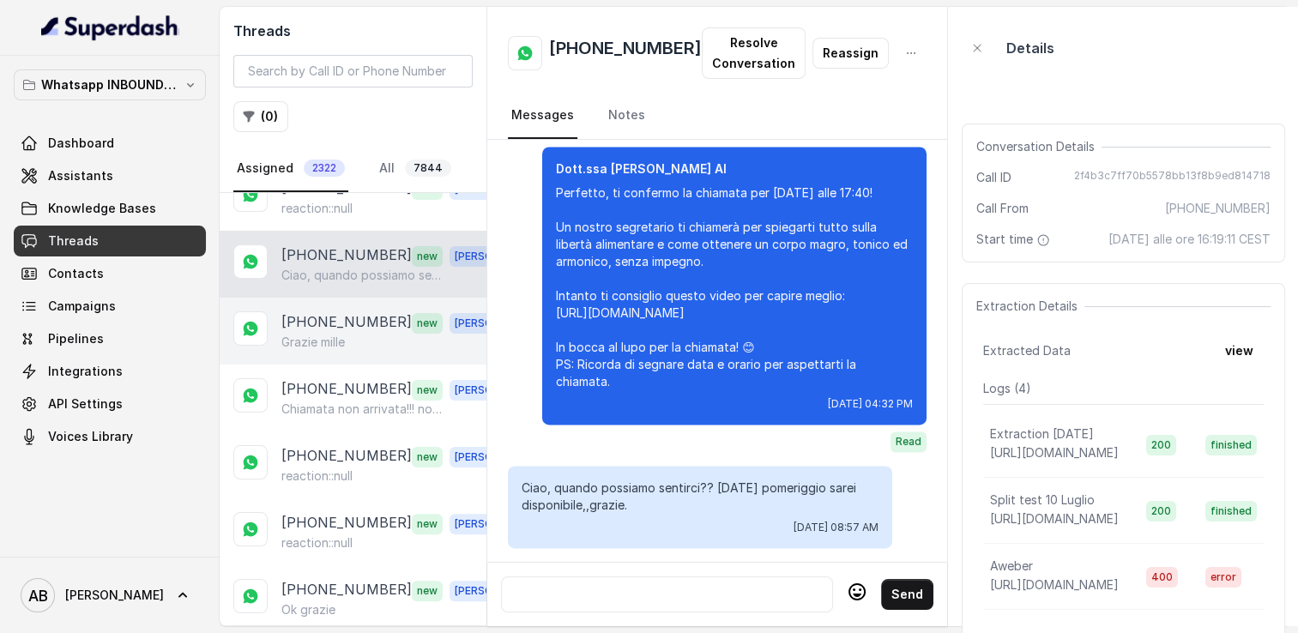
scroll to position [515, 0]
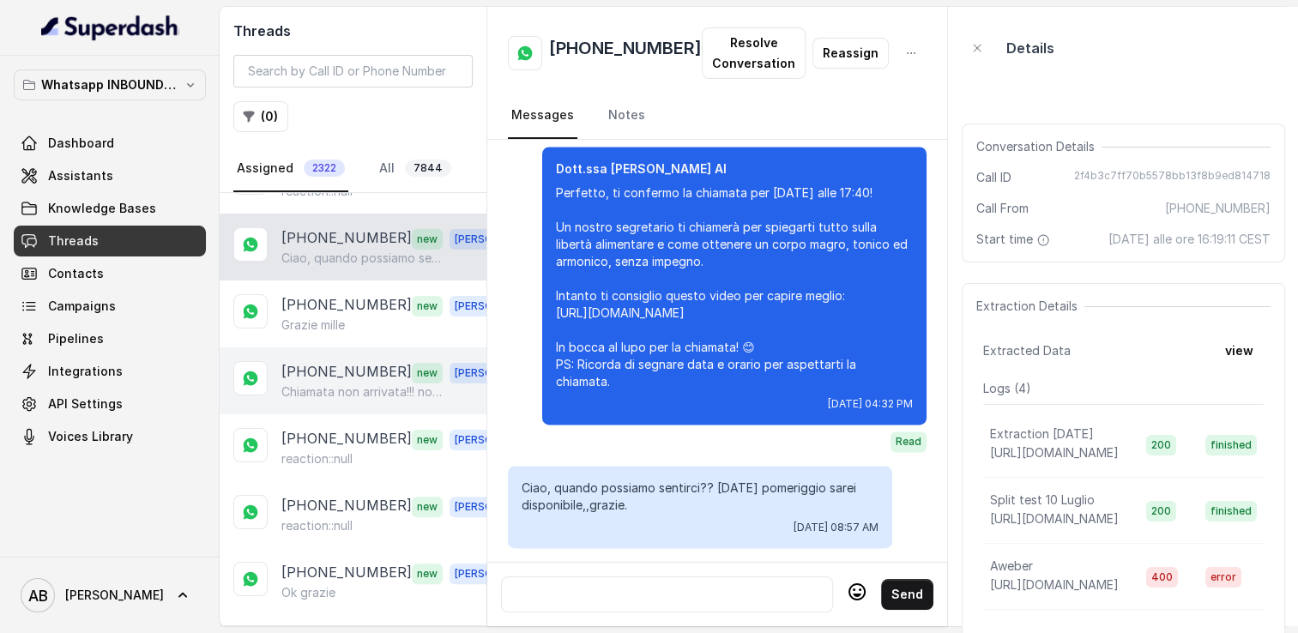
click at [340, 384] on p "Chiamata non arrivata!!! non serve più niente grazie" at bounding box center [363, 392] width 165 height 17
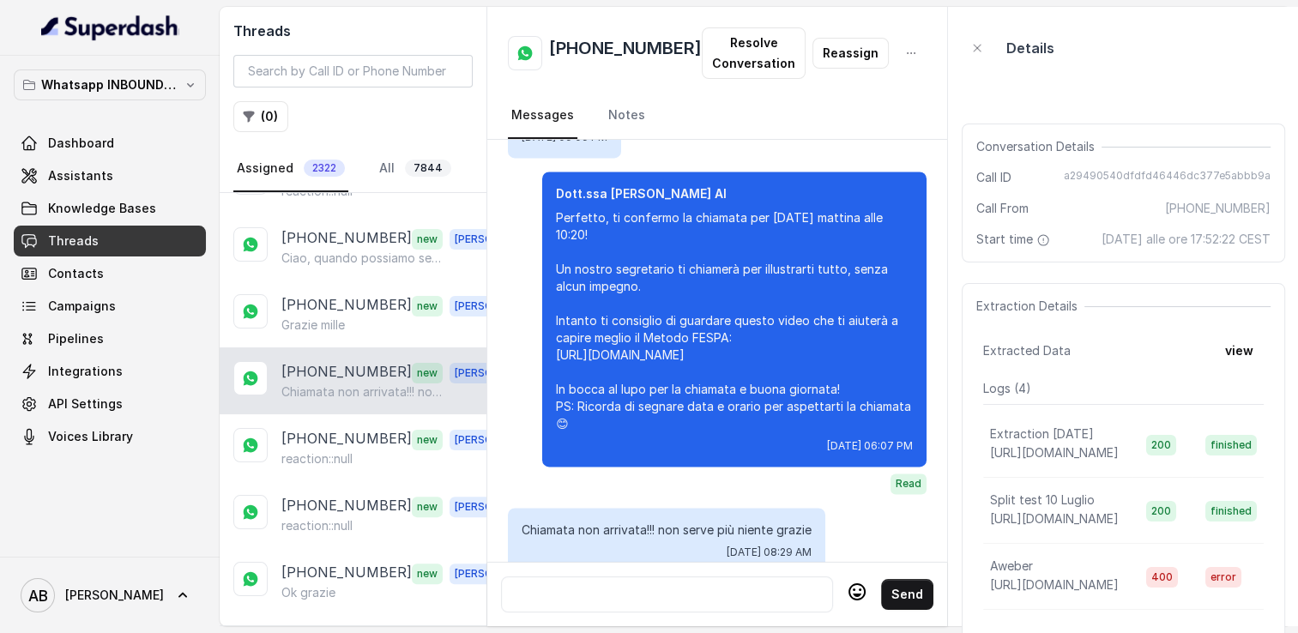
scroll to position [2516, 0]
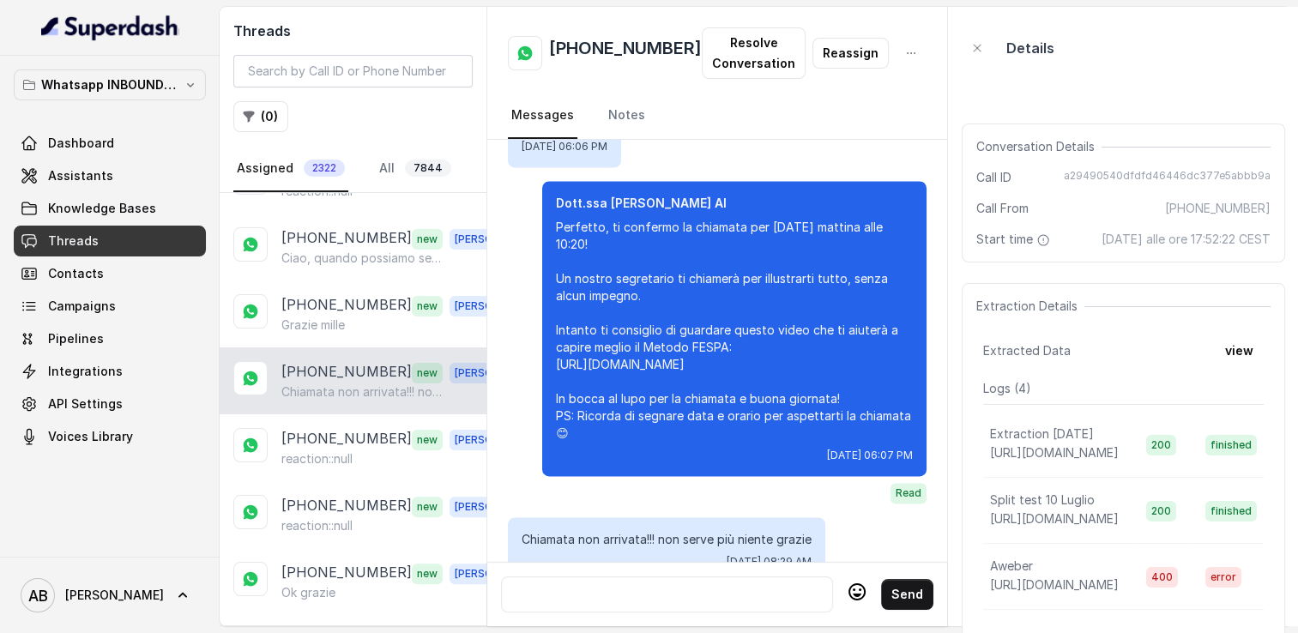
click at [599, 50] on h2 "[PHONE_NUMBER]" at bounding box center [625, 53] width 153 height 34
copy h2 "[PHONE_NUMBER]"
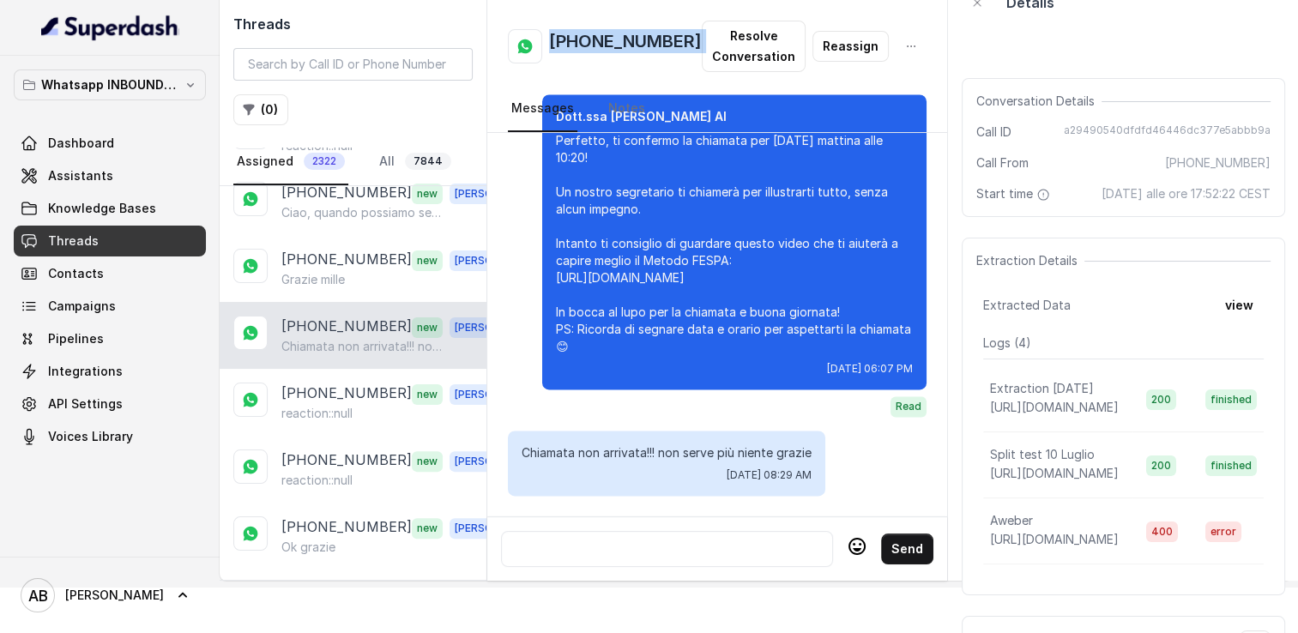
scroll to position [41, 0]
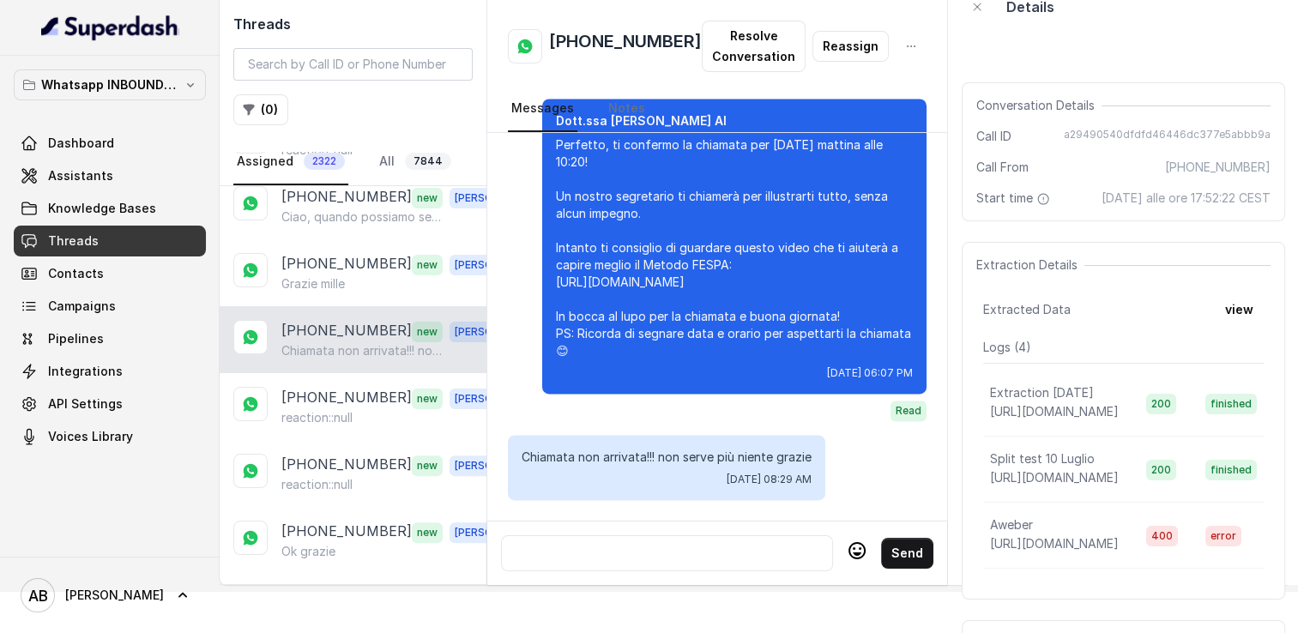
click at [683, 547] on div at bounding box center [667, 553] width 317 height 21
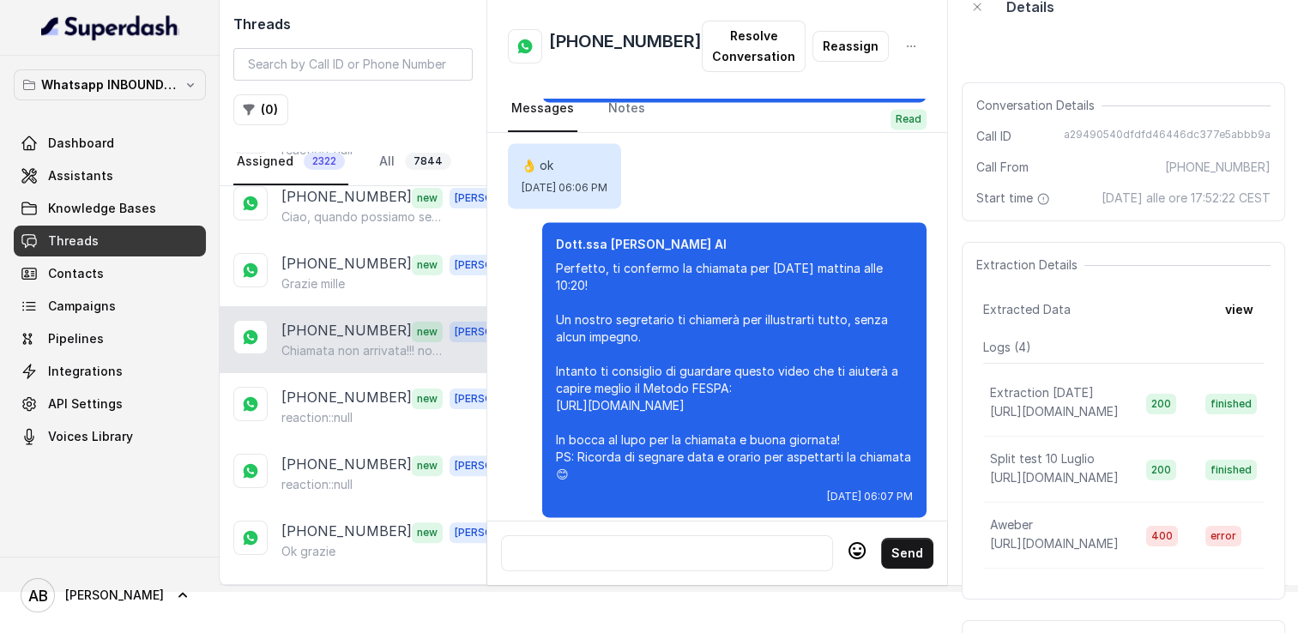
scroll to position [2430, 0]
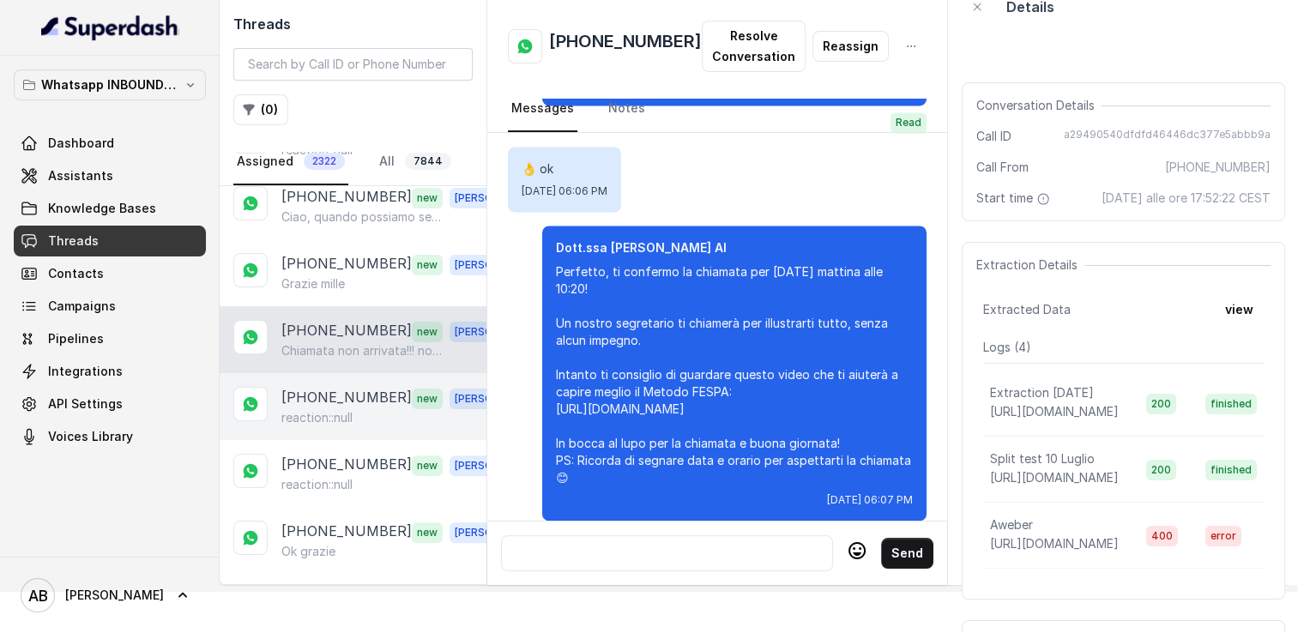
click at [336, 388] on p "[PHONE_NUMBER]" at bounding box center [346, 398] width 130 height 22
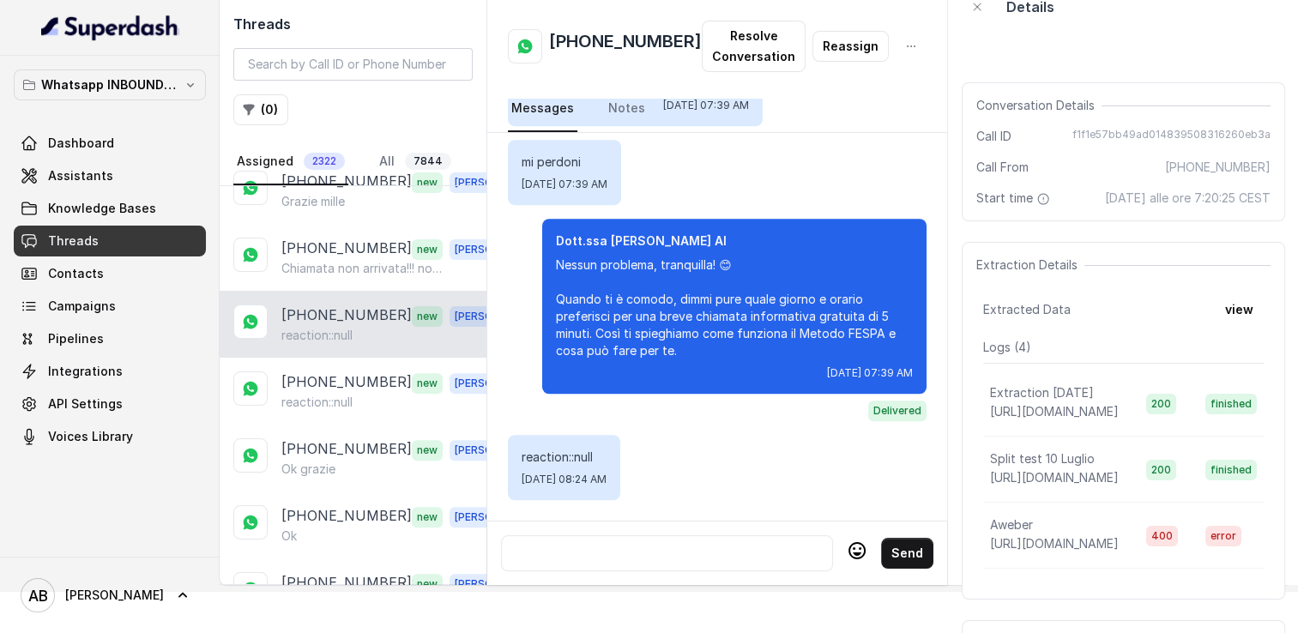
scroll to position [601, 0]
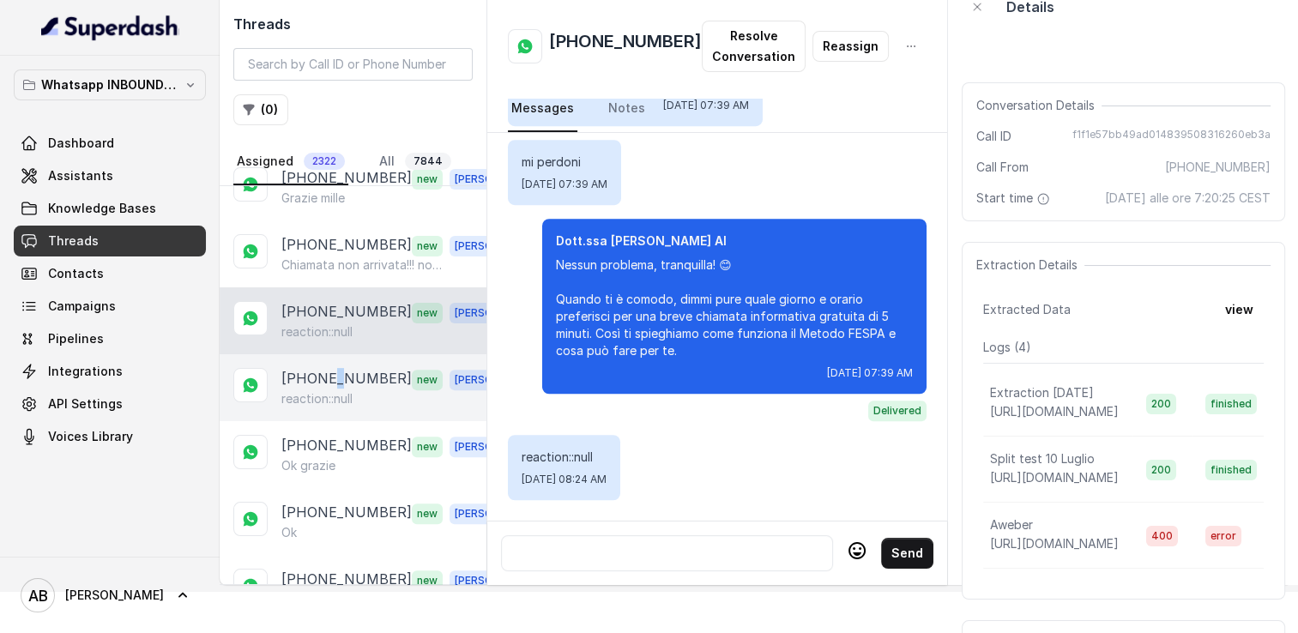
drag, startPoint x: 336, startPoint y: 350, endPoint x: 342, endPoint y: 366, distance: 16.3
click at [337, 354] on div "+393209074350 new Alessandro reaction::null" at bounding box center [353, 387] width 267 height 67
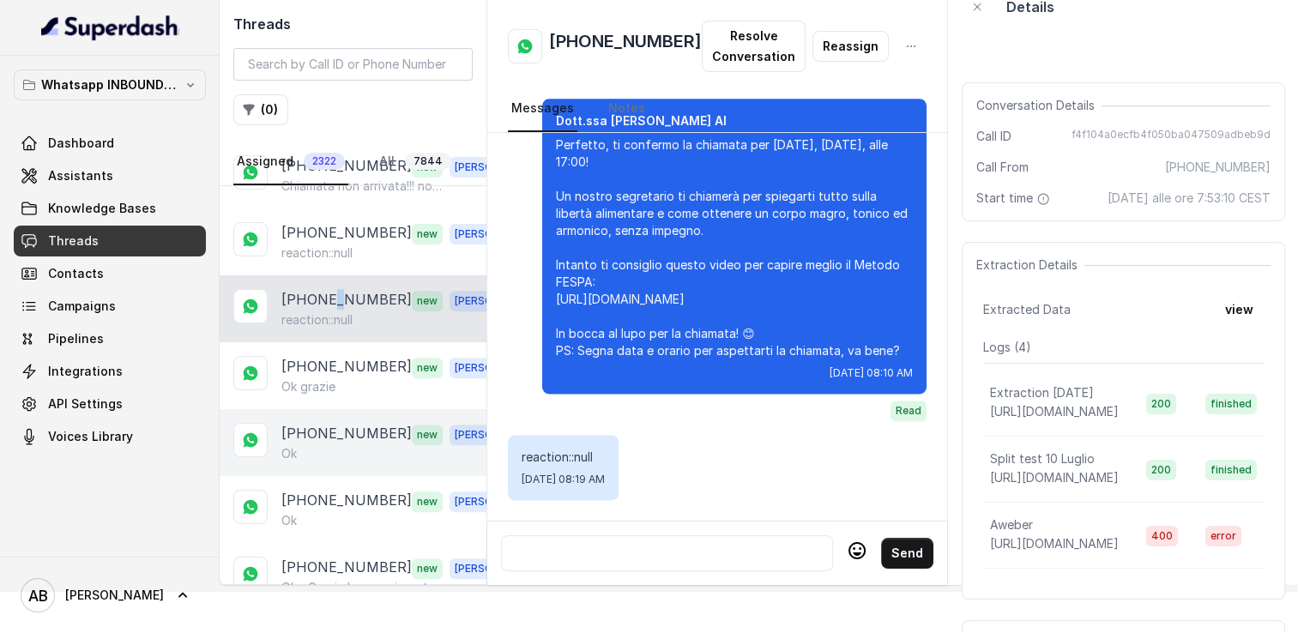
scroll to position [687, 0]
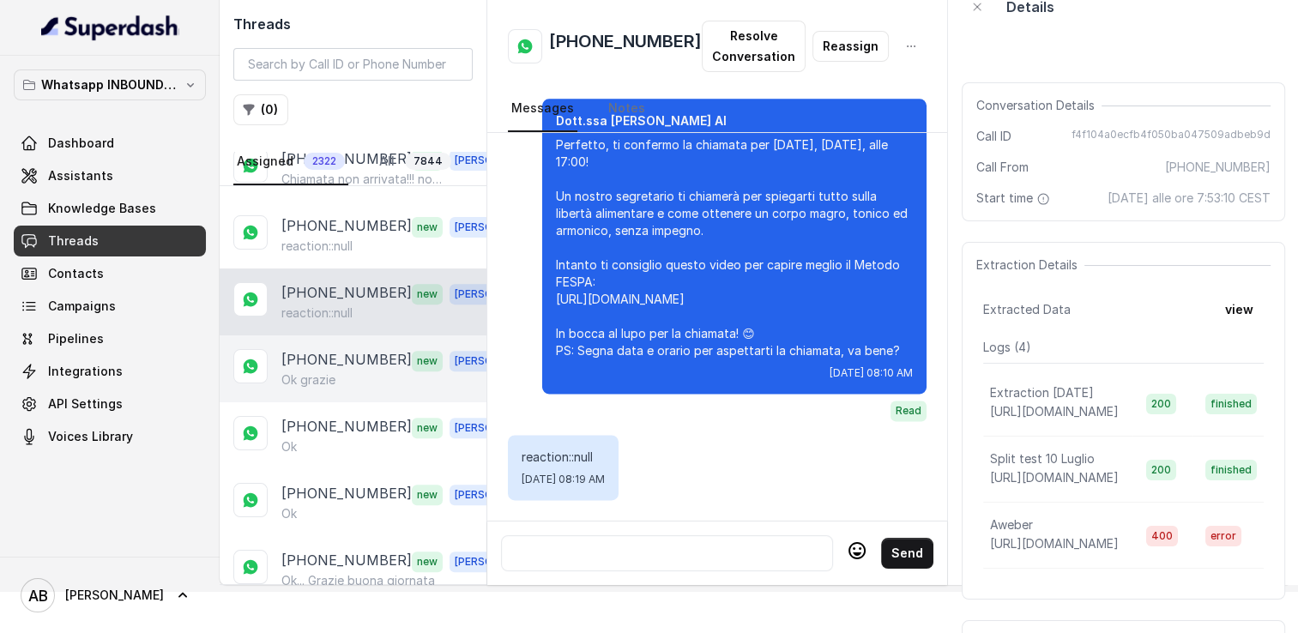
click at [354, 372] on div "Ok grazie" at bounding box center [400, 380] width 239 height 17
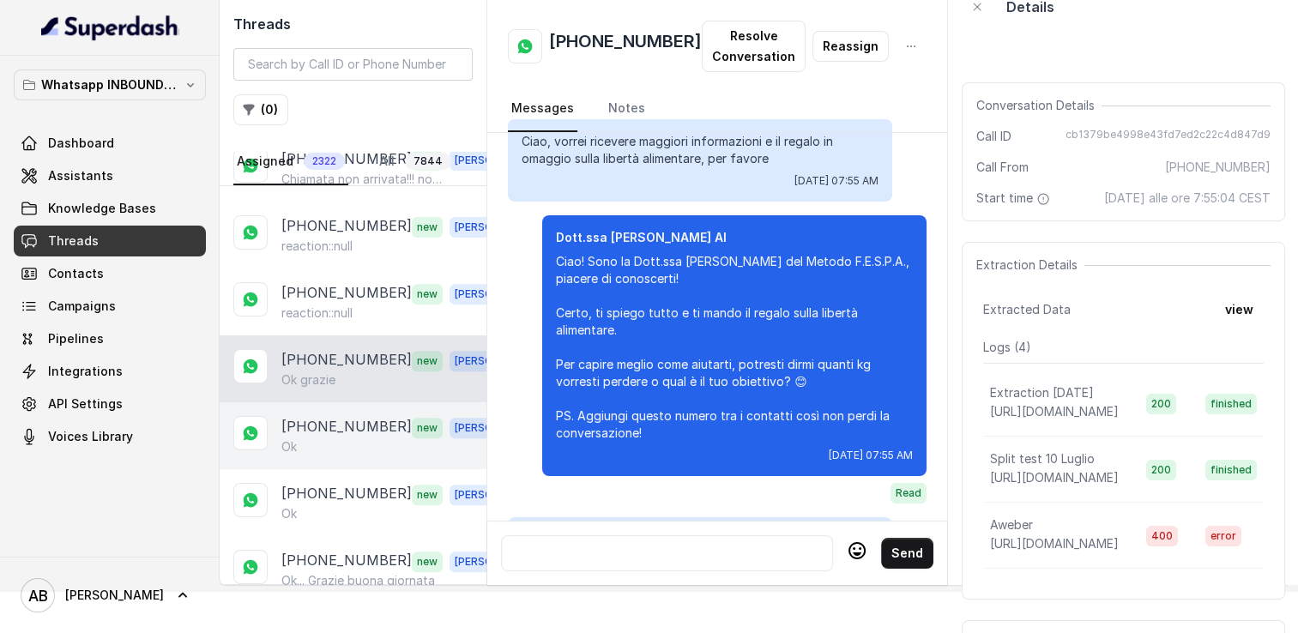
scroll to position [2297, 0]
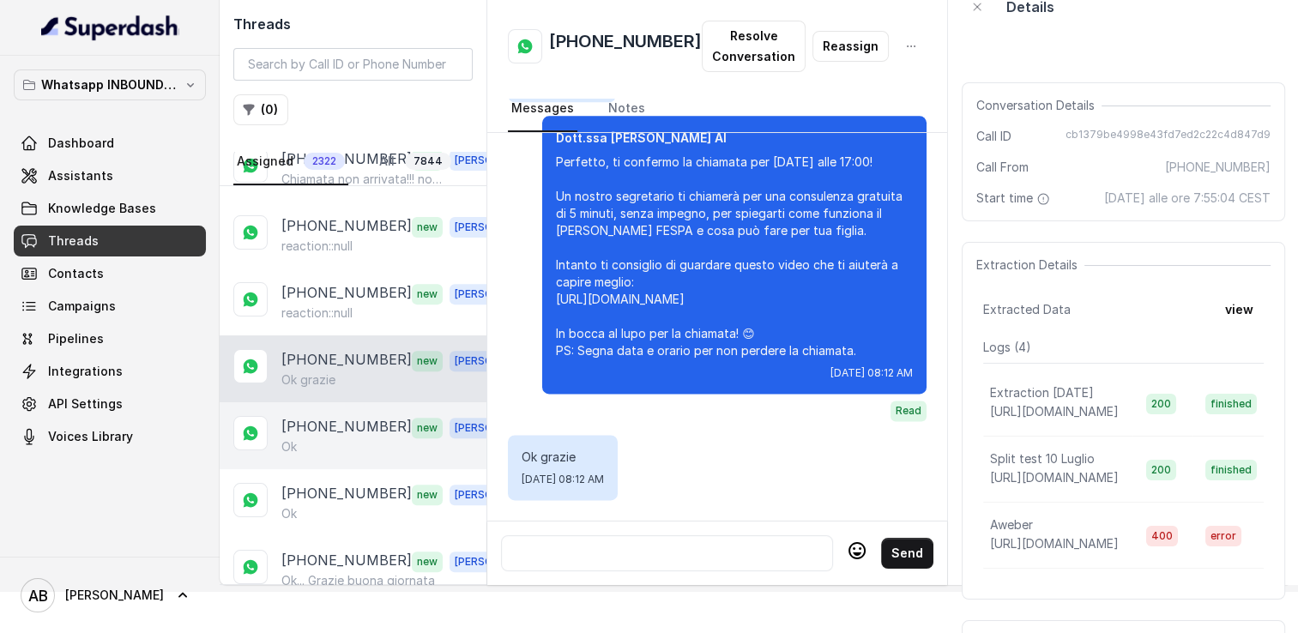
click at [353, 416] on p "[PHONE_NUMBER]" at bounding box center [346, 427] width 130 height 22
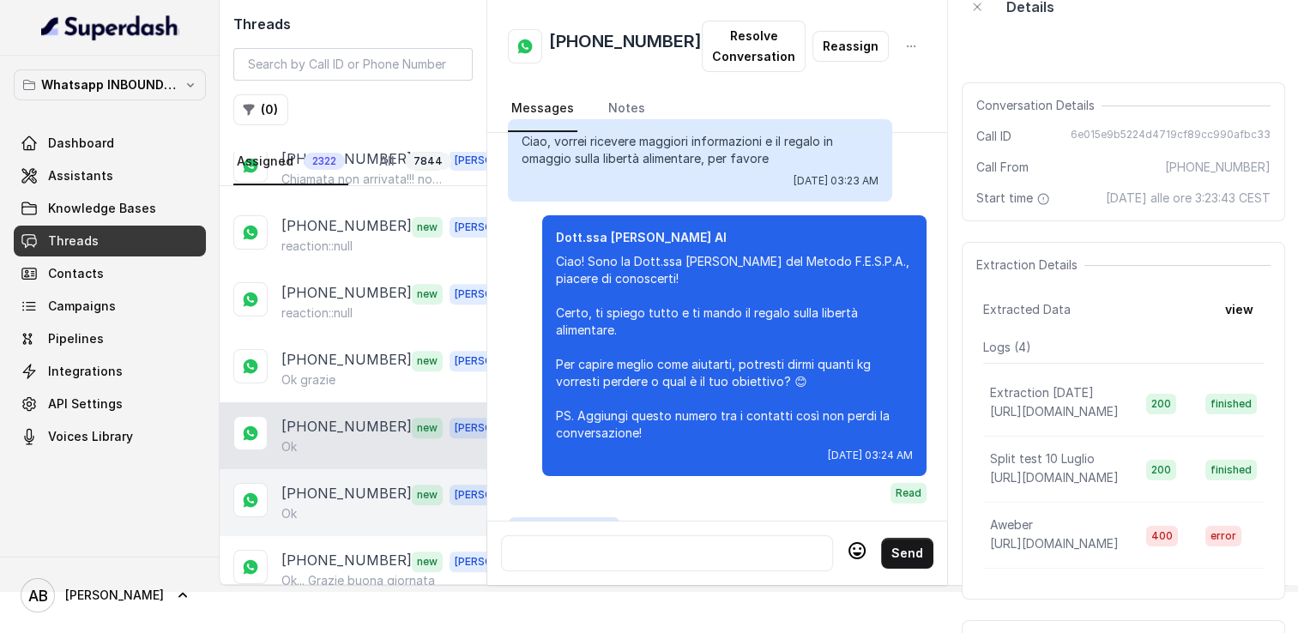
scroll to position [2194, 0]
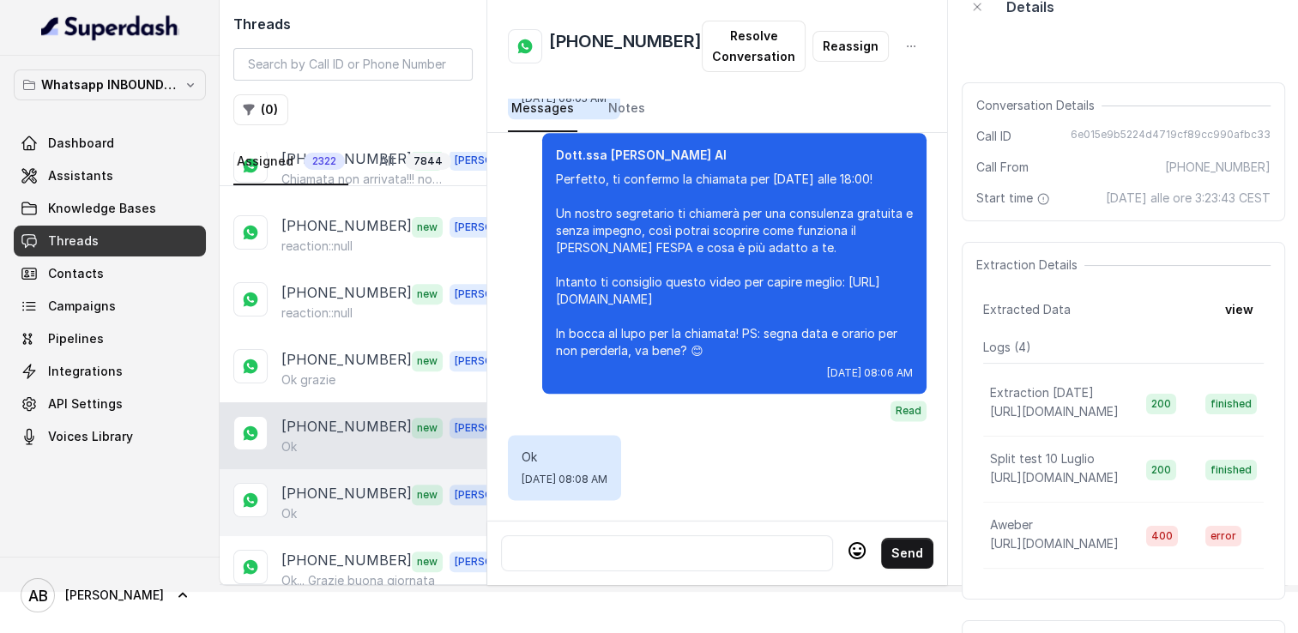
click at [366, 489] on p "[PHONE_NUMBER]" at bounding box center [346, 494] width 130 height 22
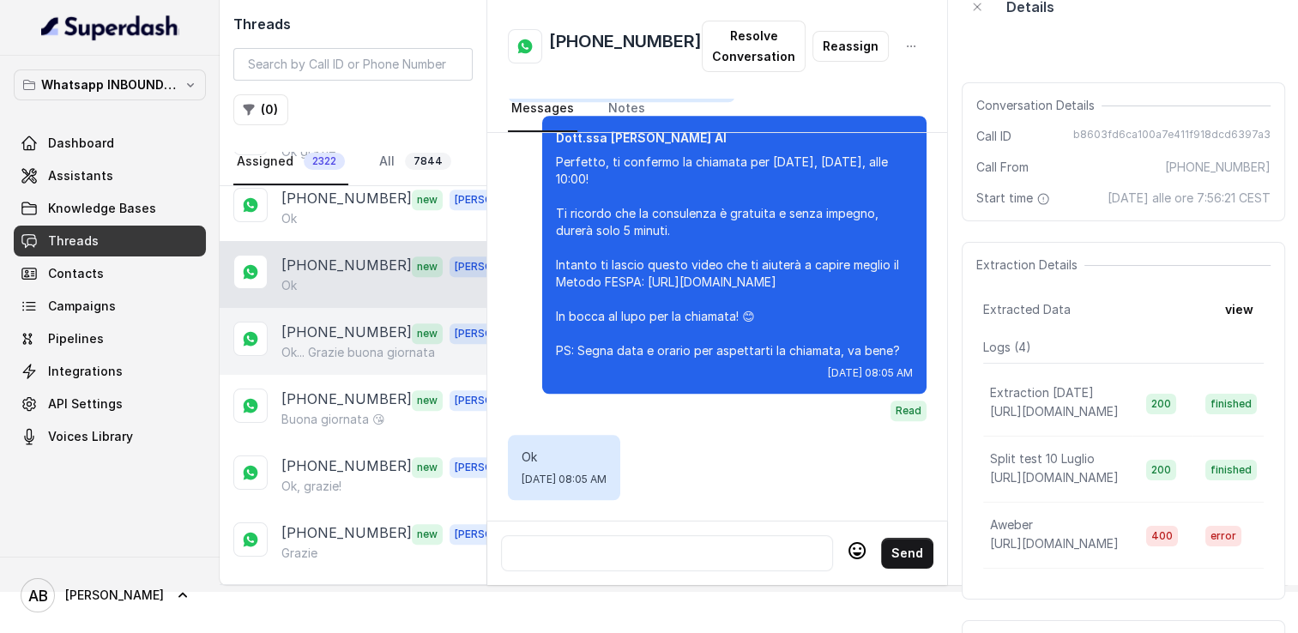
scroll to position [944, 0]
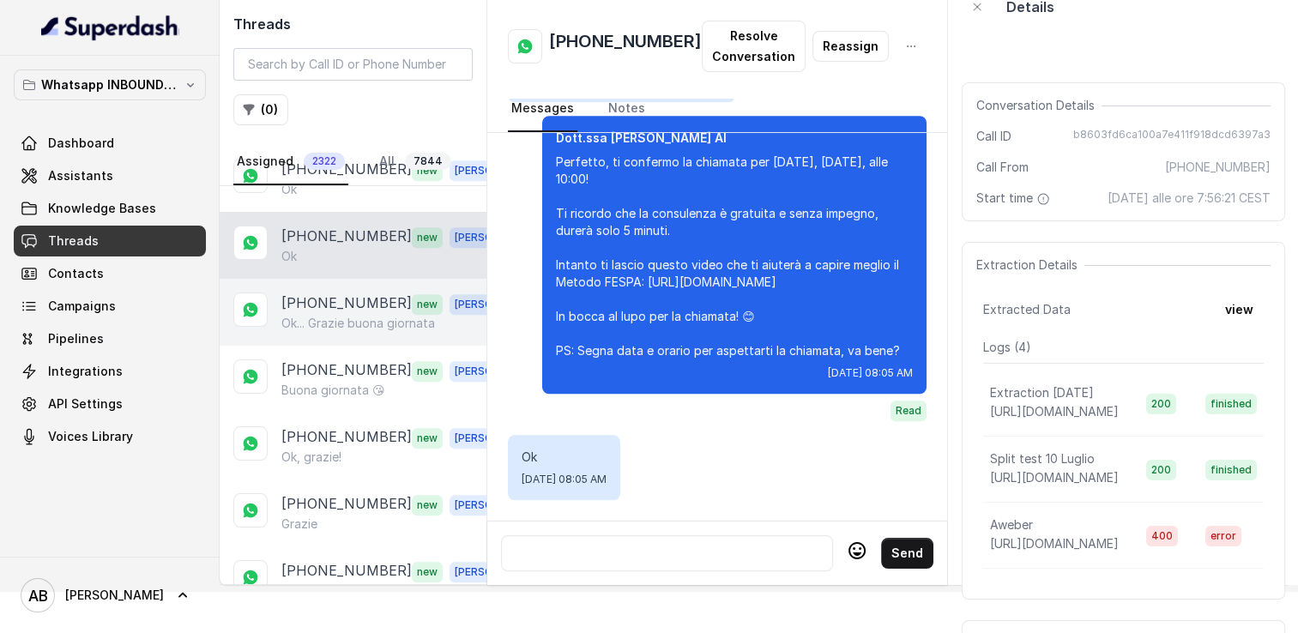
click at [362, 299] on p "[PHONE_NUMBER]" at bounding box center [346, 304] width 130 height 22
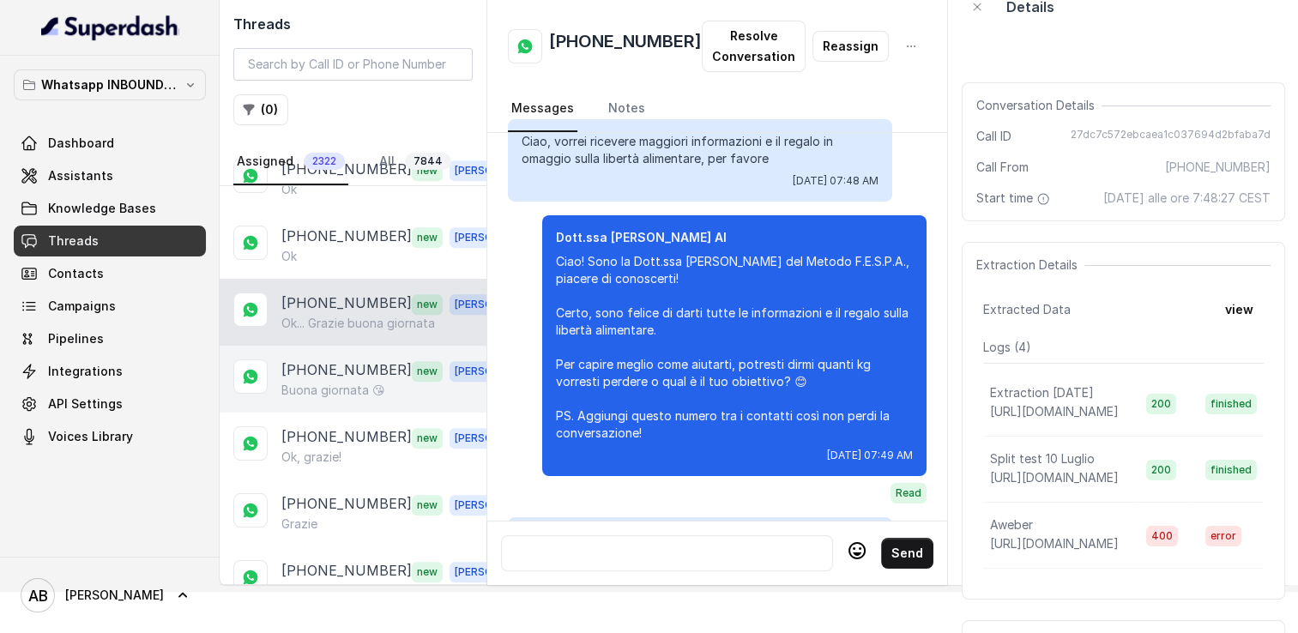
scroll to position [1854, 0]
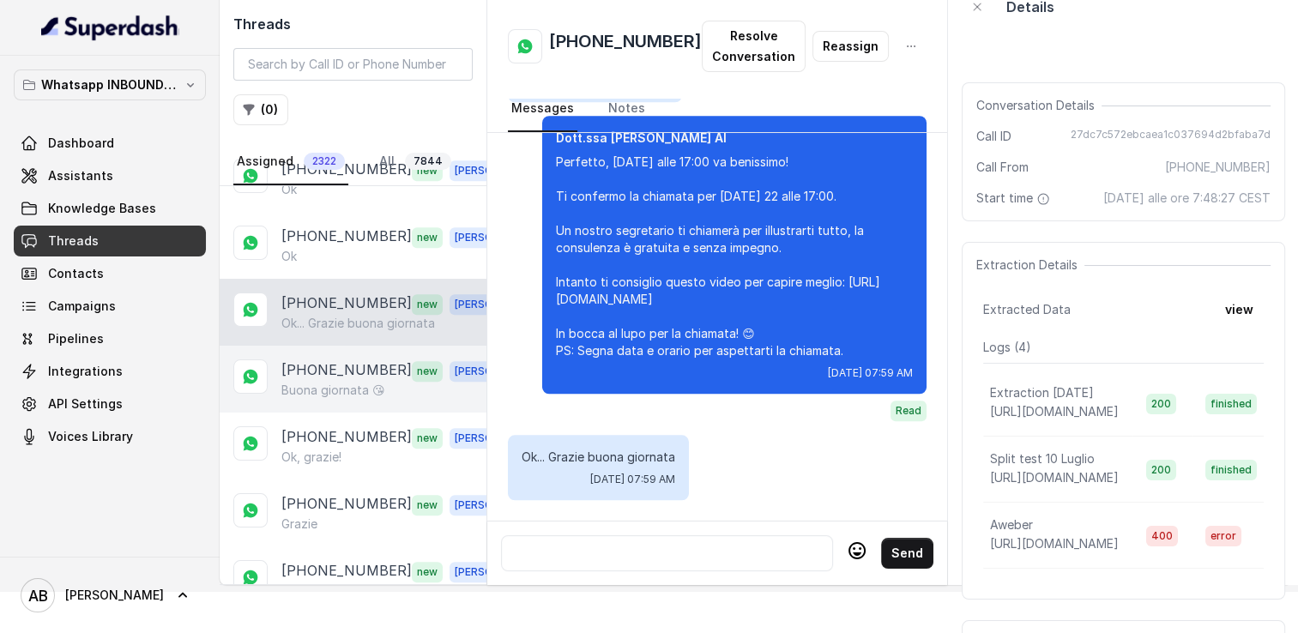
click at [354, 361] on p "[PHONE_NUMBER]" at bounding box center [346, 371] width 130 height 22
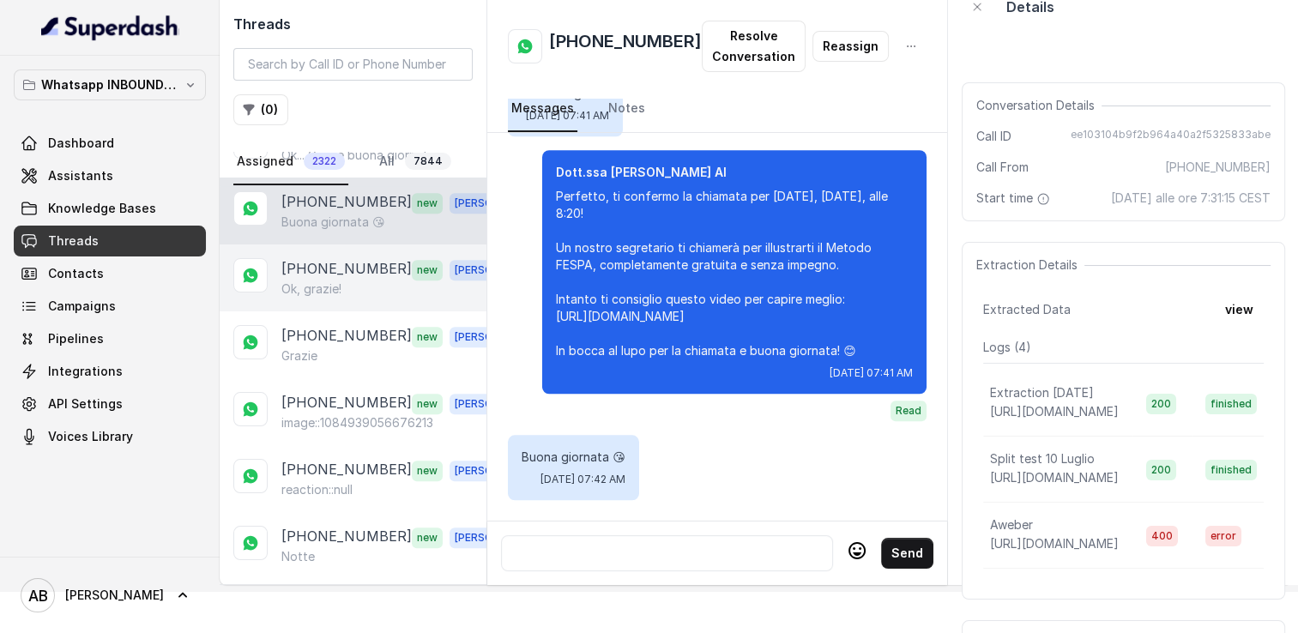
scroll to position [1116, 0]
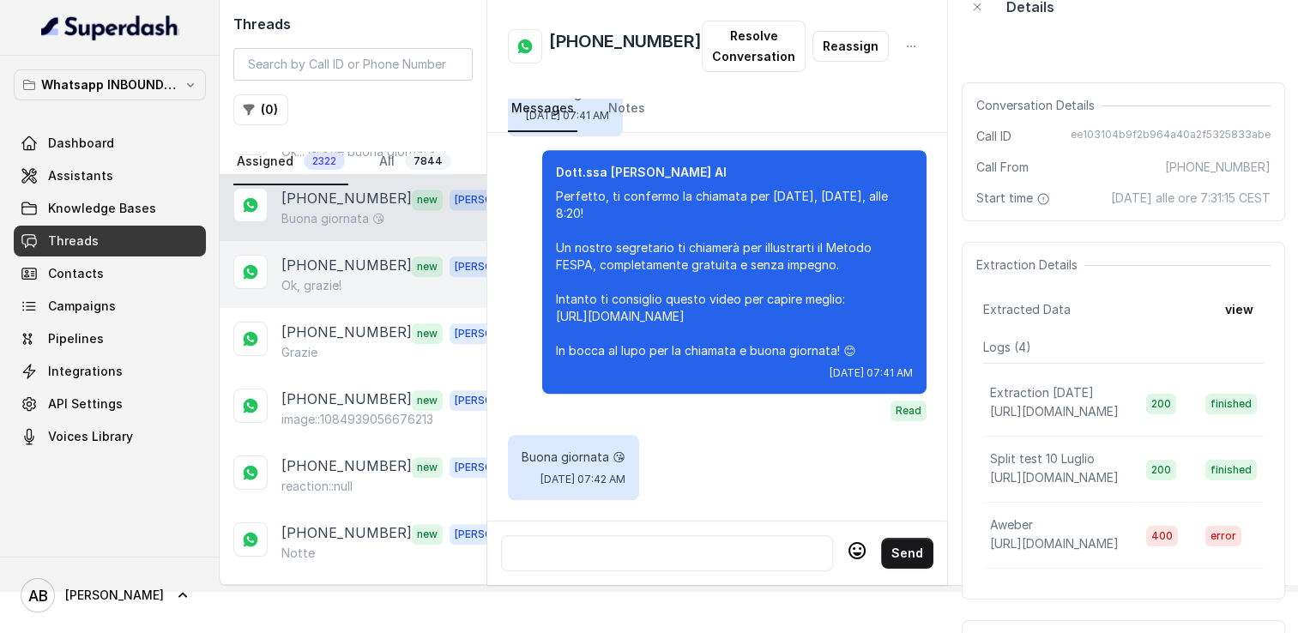
click at [350, 277] on div "Ok, grazie!" at bounding box center [400, 285] width 239 height 17
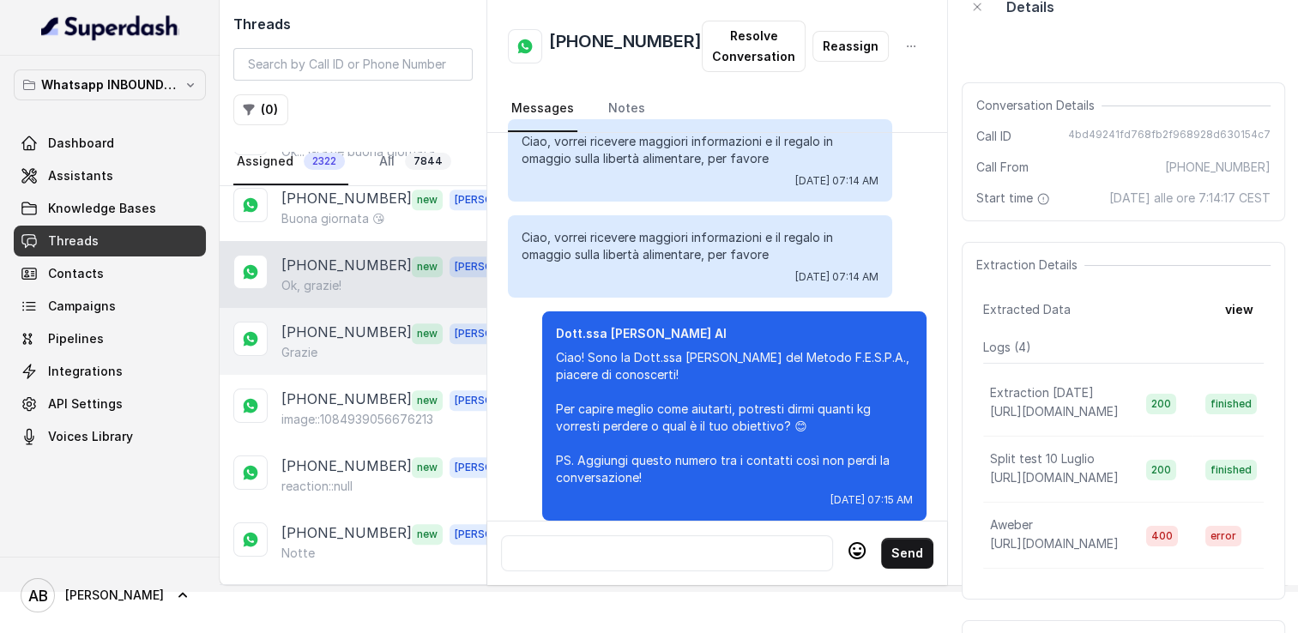
scroll to position [2097, 0]
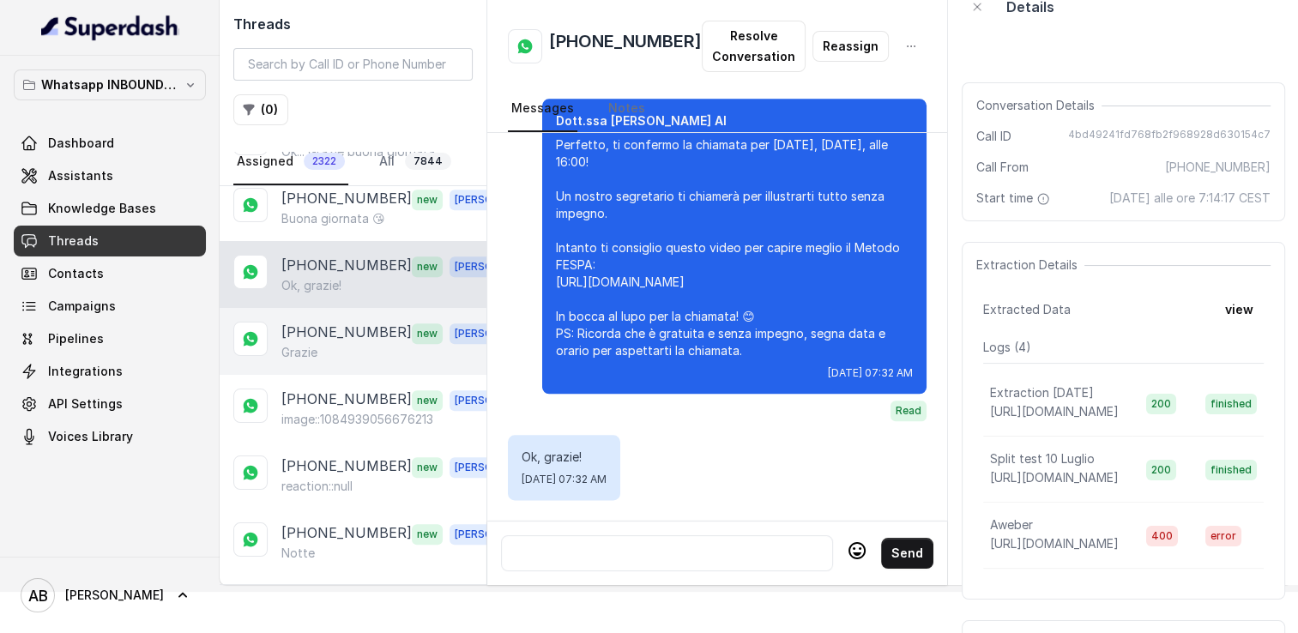
click at [357, 322] on p "[PHONE_NUMBER]" at bounding box center [346, 333] width 130 height 22
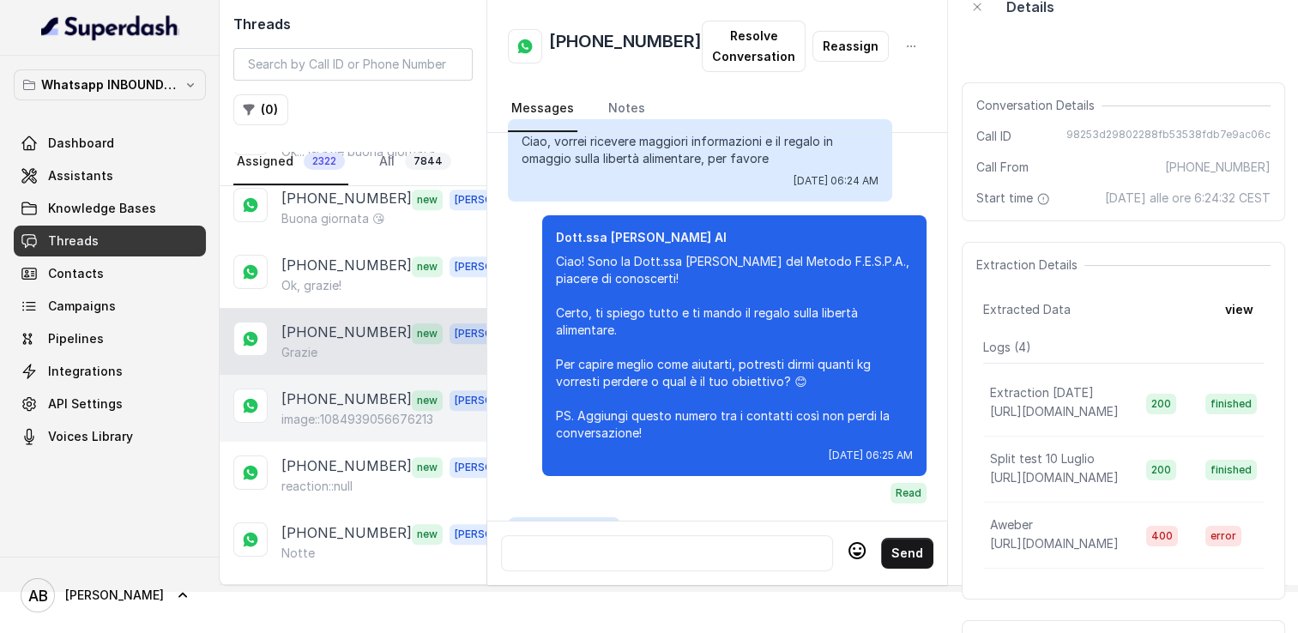
scroll to position [1984, 0]
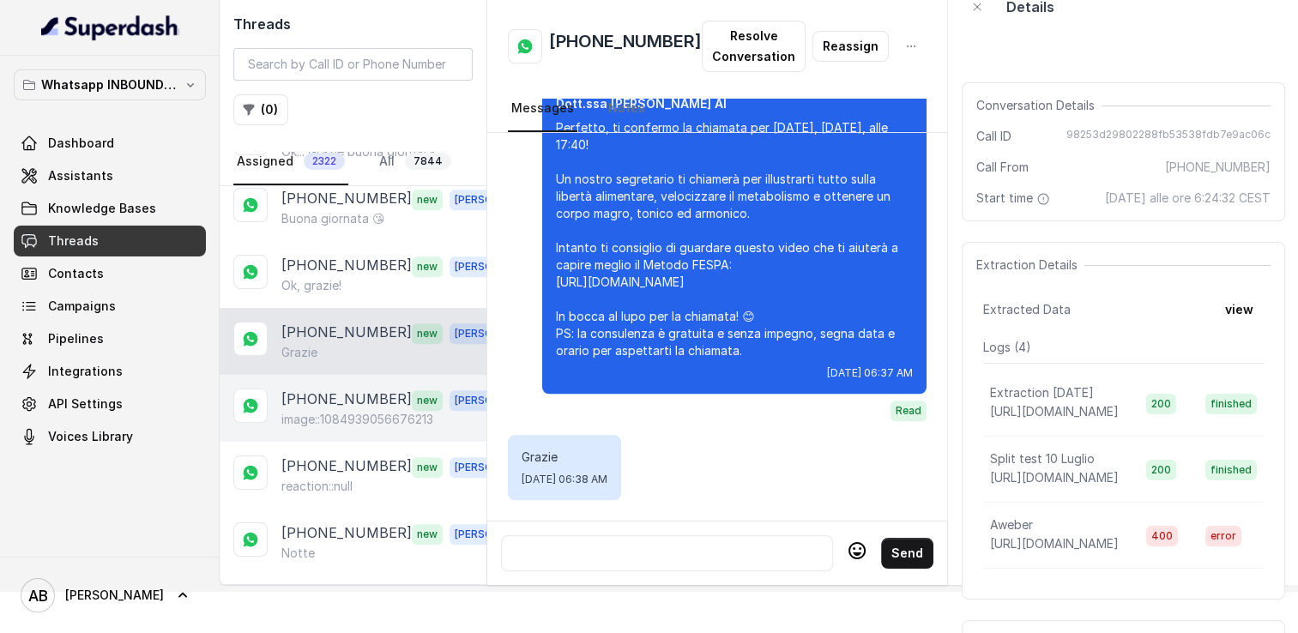
click at [368, 389] on p "[PHONE_NUMBER]" at bounding box center [346, 400] width 130 height 22
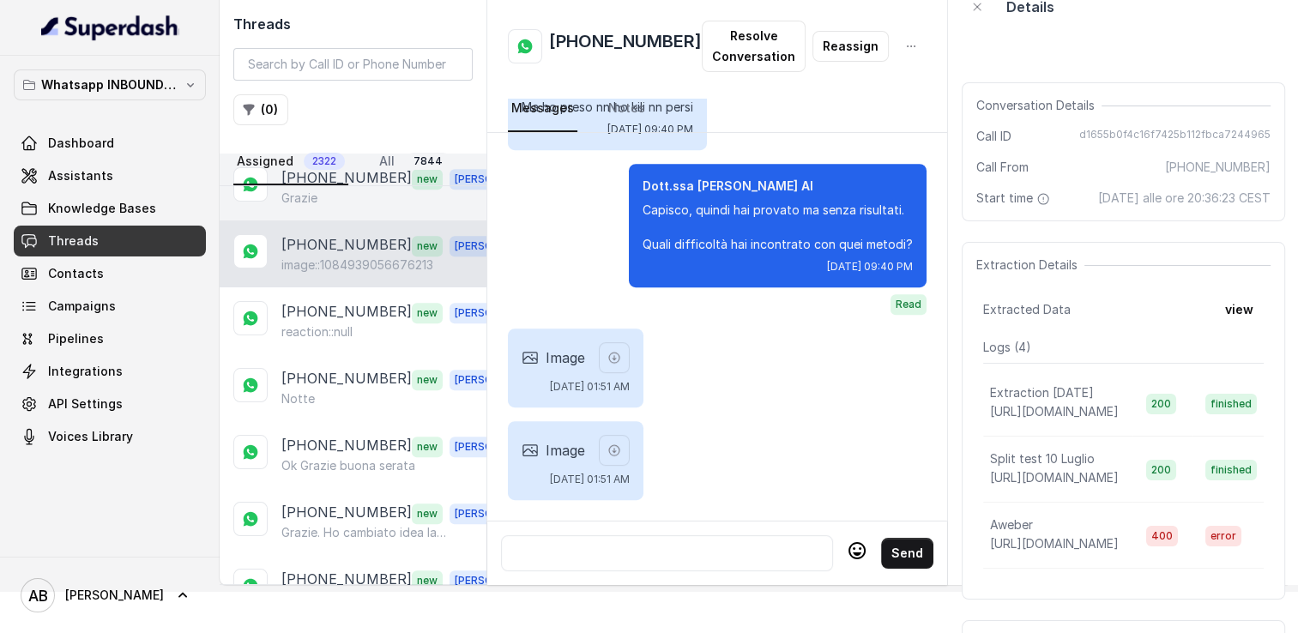
scroll to position [1287, 0]
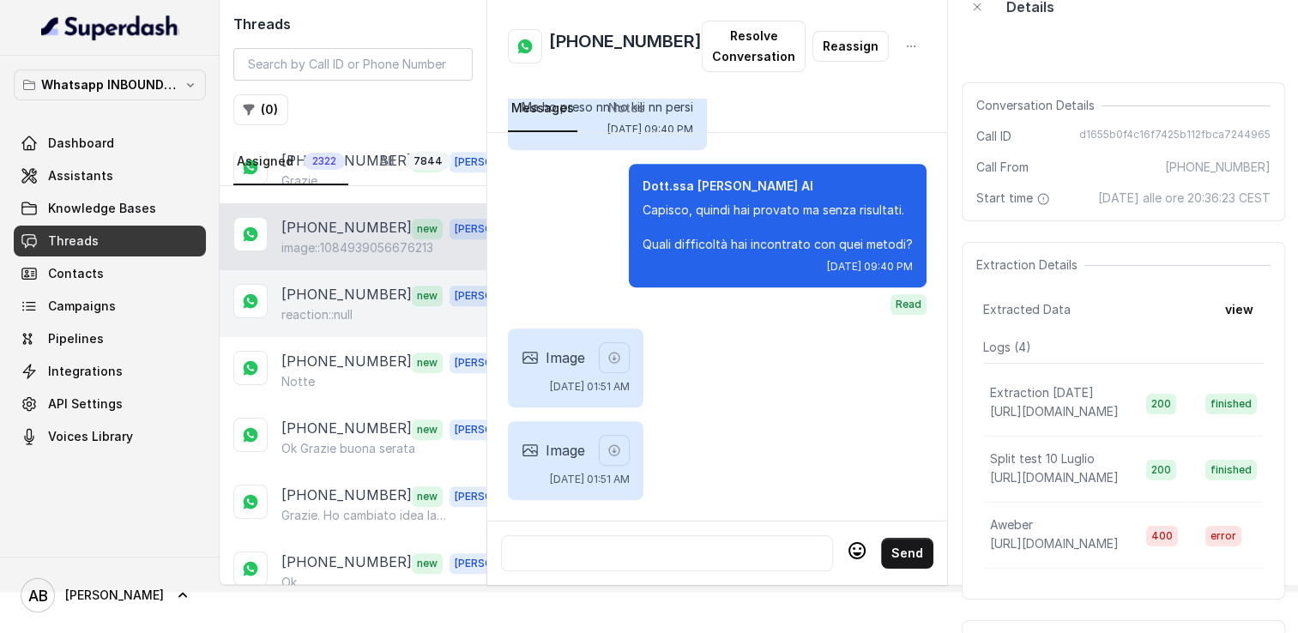
click at [350, 284] on p "[PHONE_NUMBER]" at bounding box center [346, 295] width 130 height 22
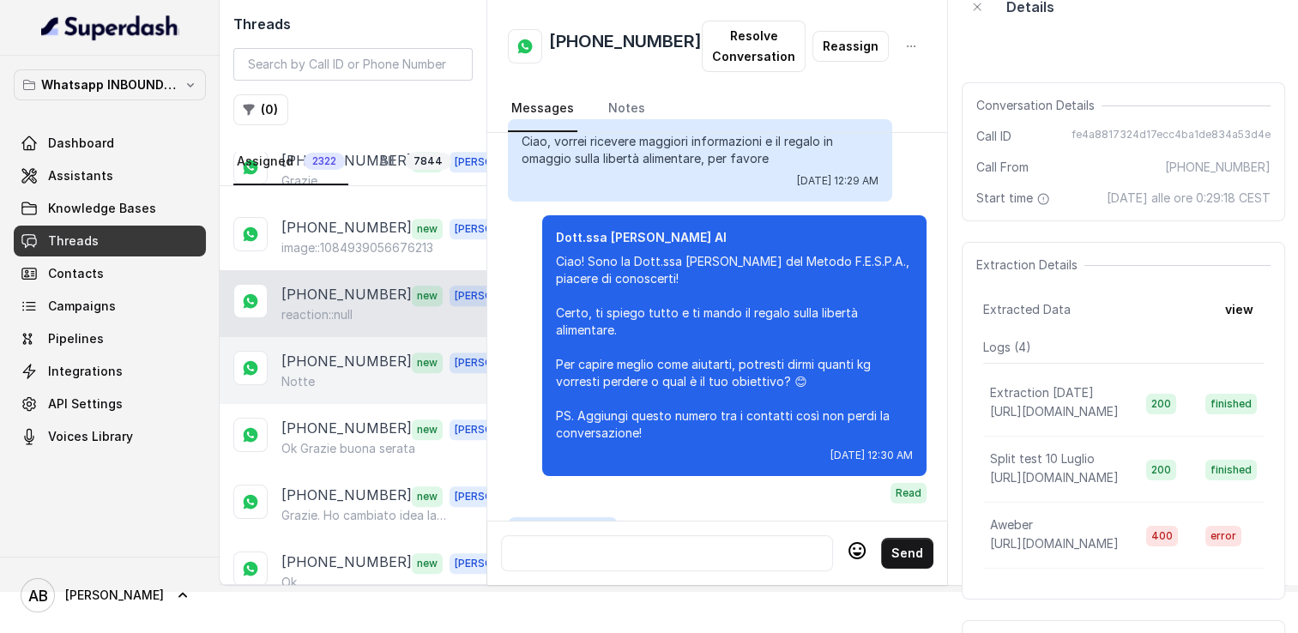
click at [334, 351] on p "[PHONE_NUMBER]" at bounding box center [346, 362] width 130 height 22
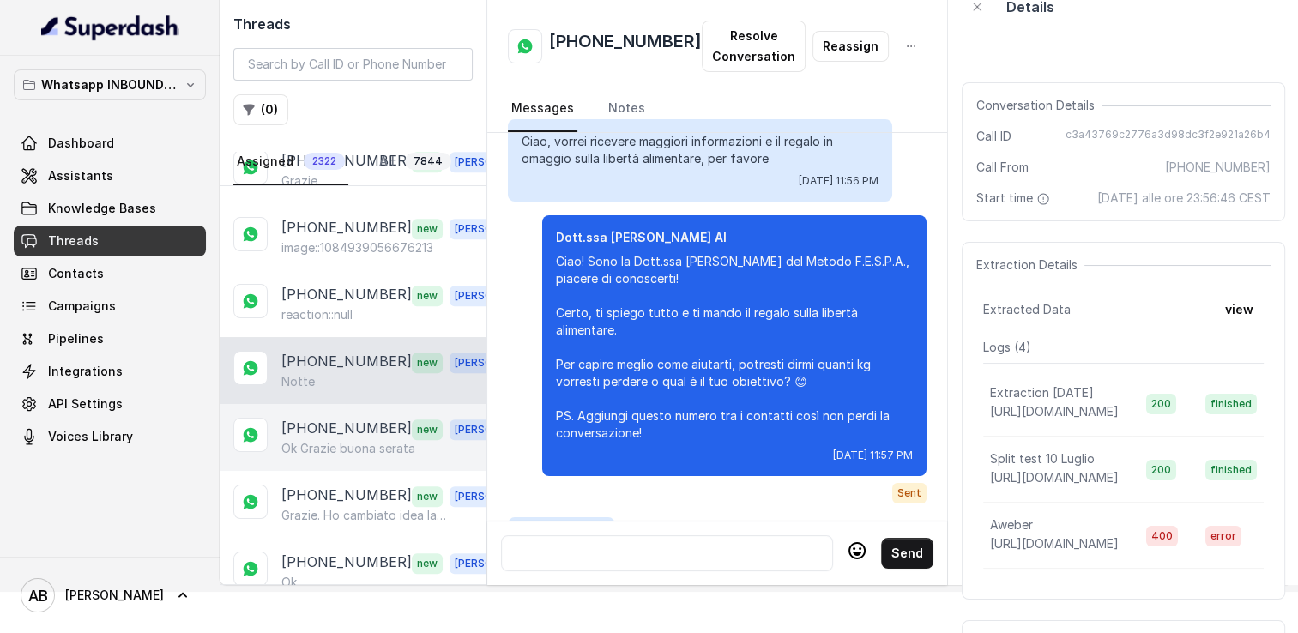
click at [360, 418] on p "[PHONE_NUMBER]" at bounding box center [346, 429] width 130 height 22
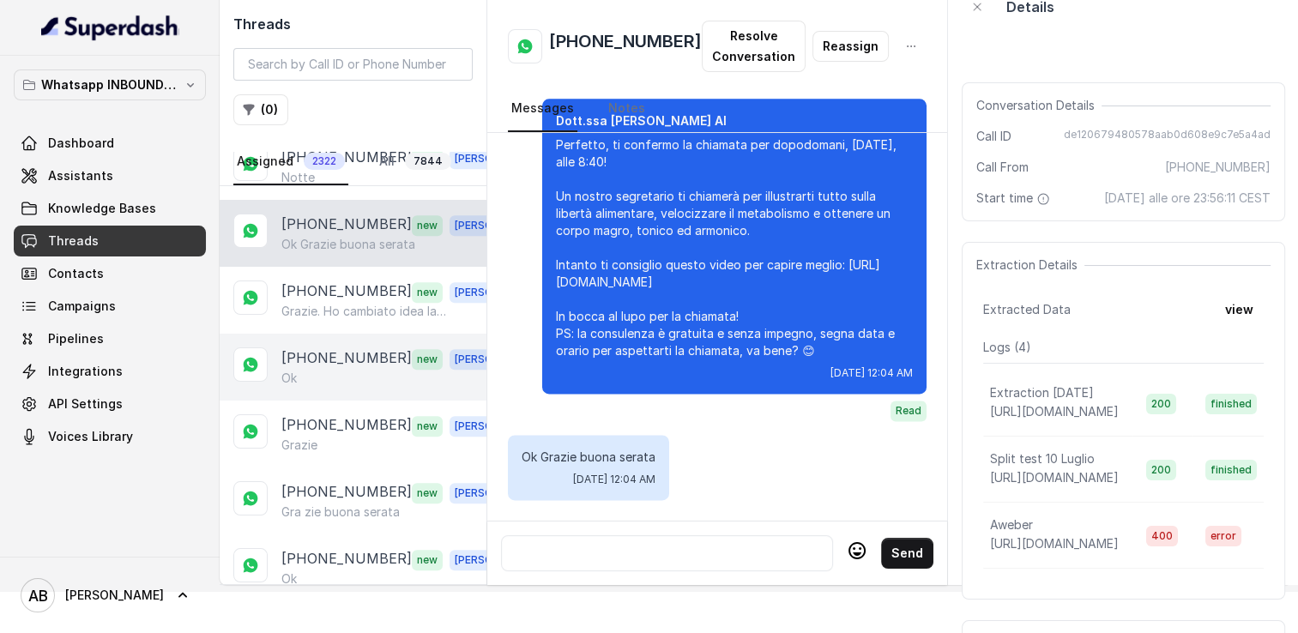
scroll to position [1545, 0]
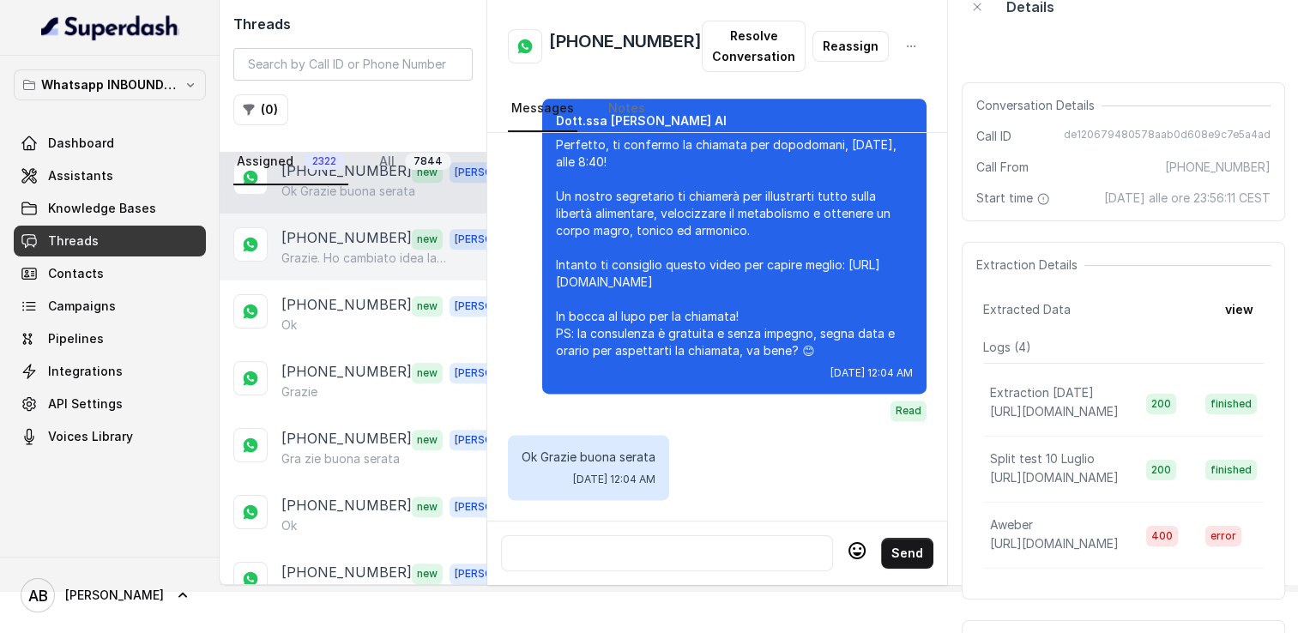
click at [360, 250] on p "Grazie. Ho cambiato idea la ringrazio" at bounding box center [363, 258] width 165 height 17
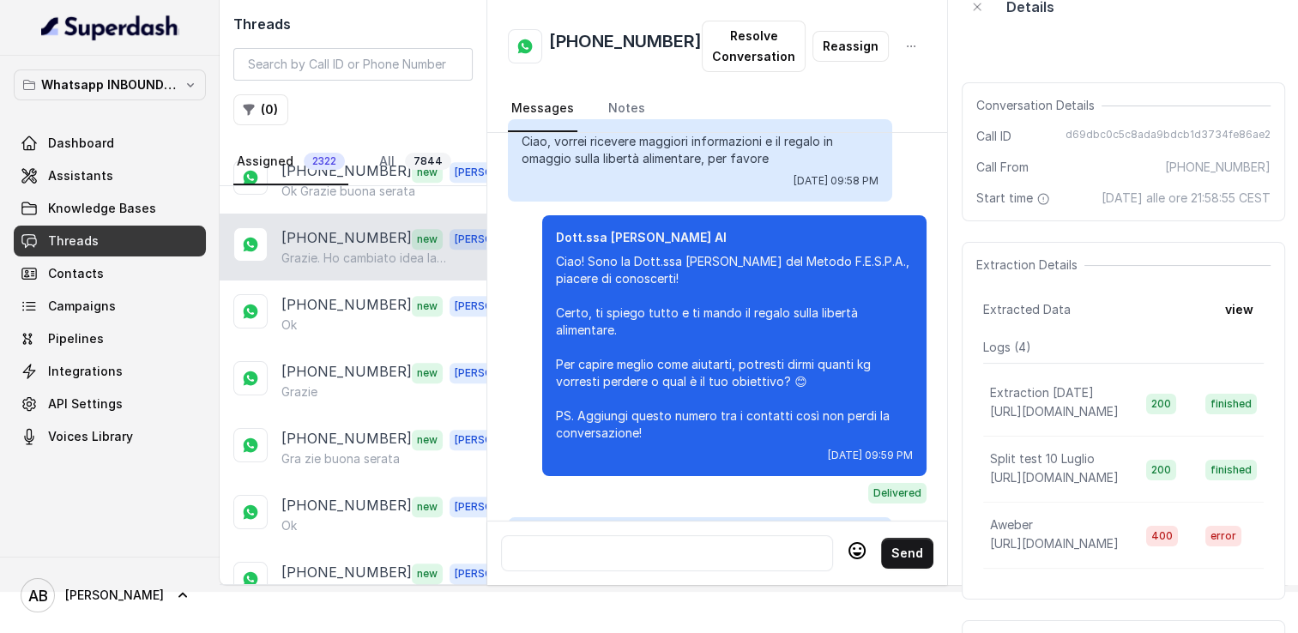
scroll to position [1950, 0]
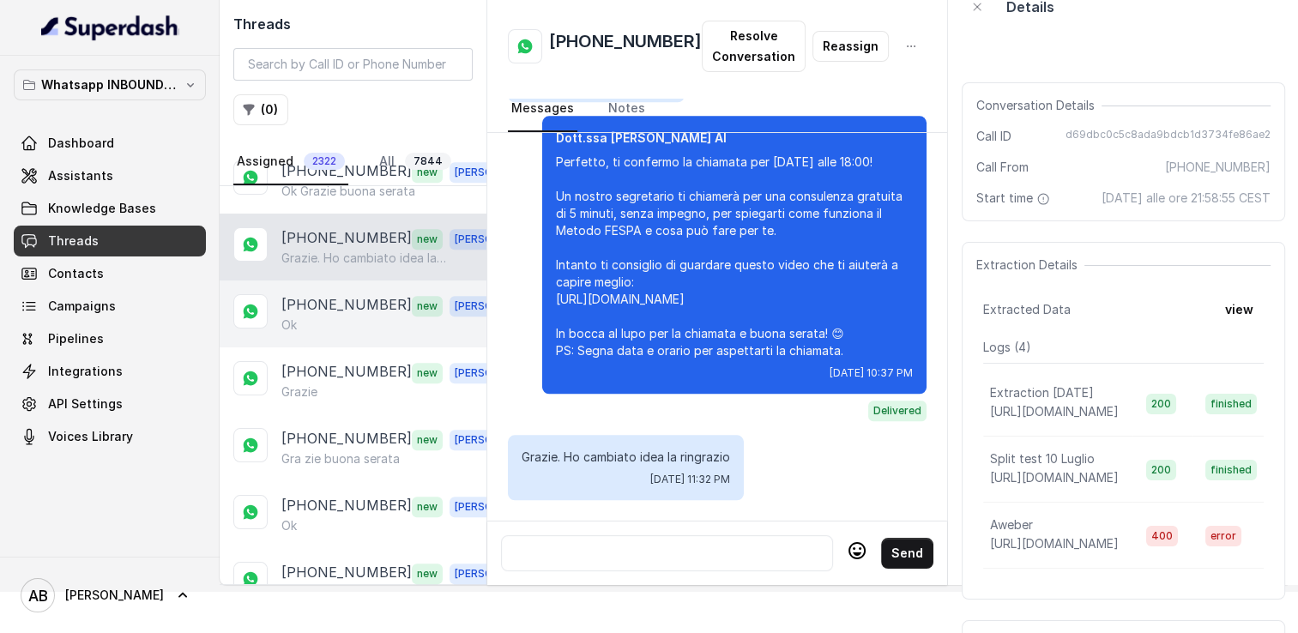
click at [343, 295] on p "[PHONE_NUMBER]" at bounding box center [346, 305] width 130 height 22
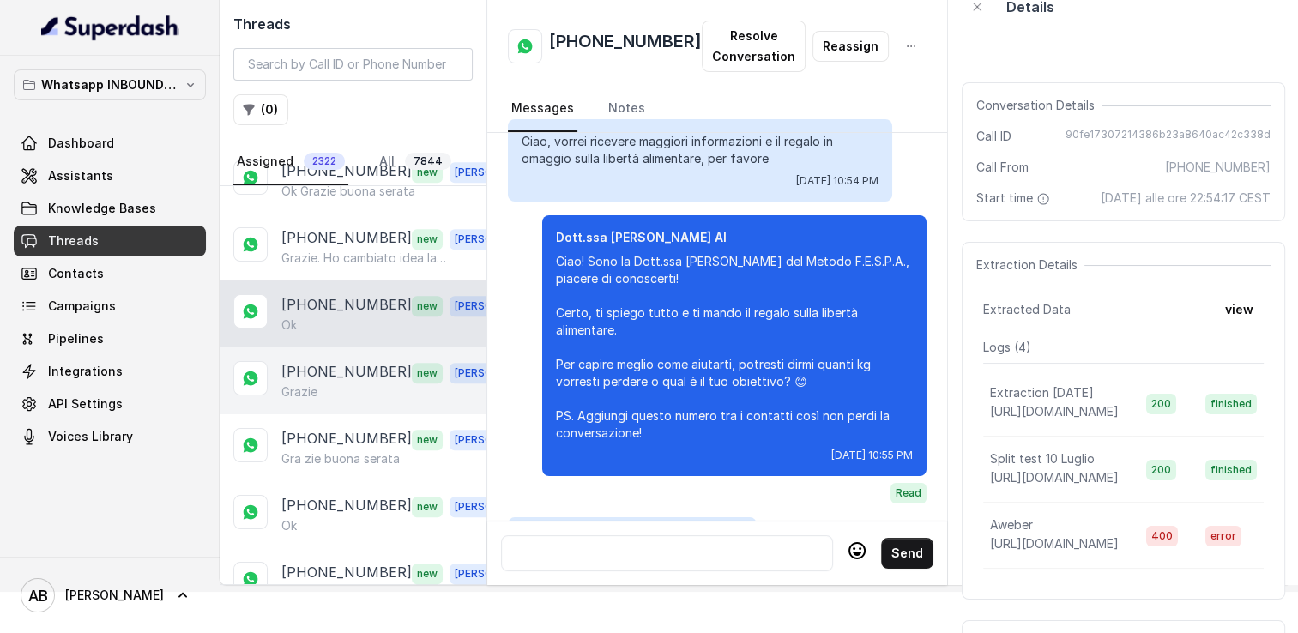
scroll to position [1136, 0]
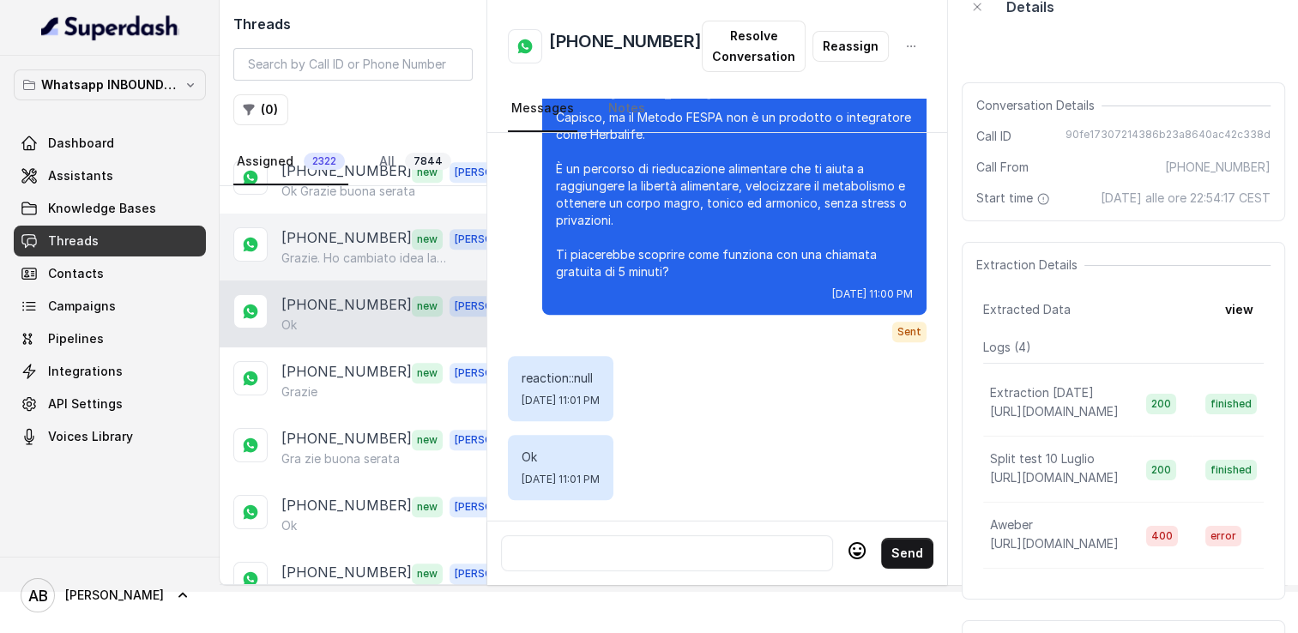
click at [305, 227] on p "[PHONE_NUMBER]" at bounding box center [346, 238] width 130 height 22
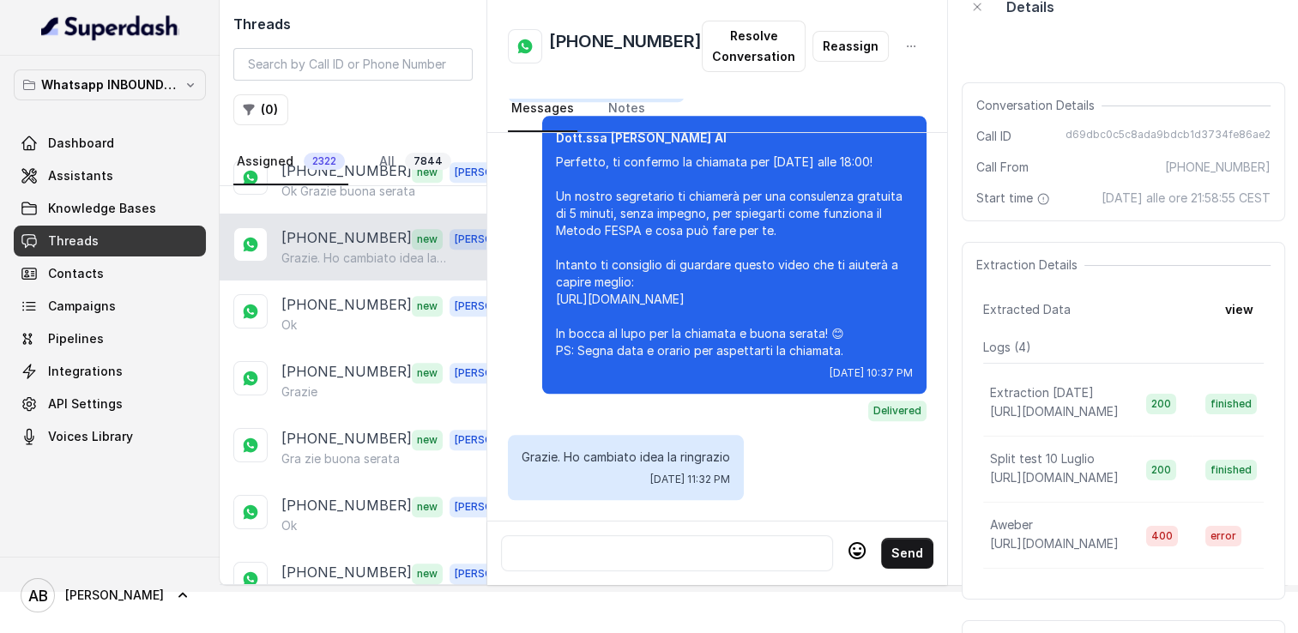
scroll to position [1950, 0]
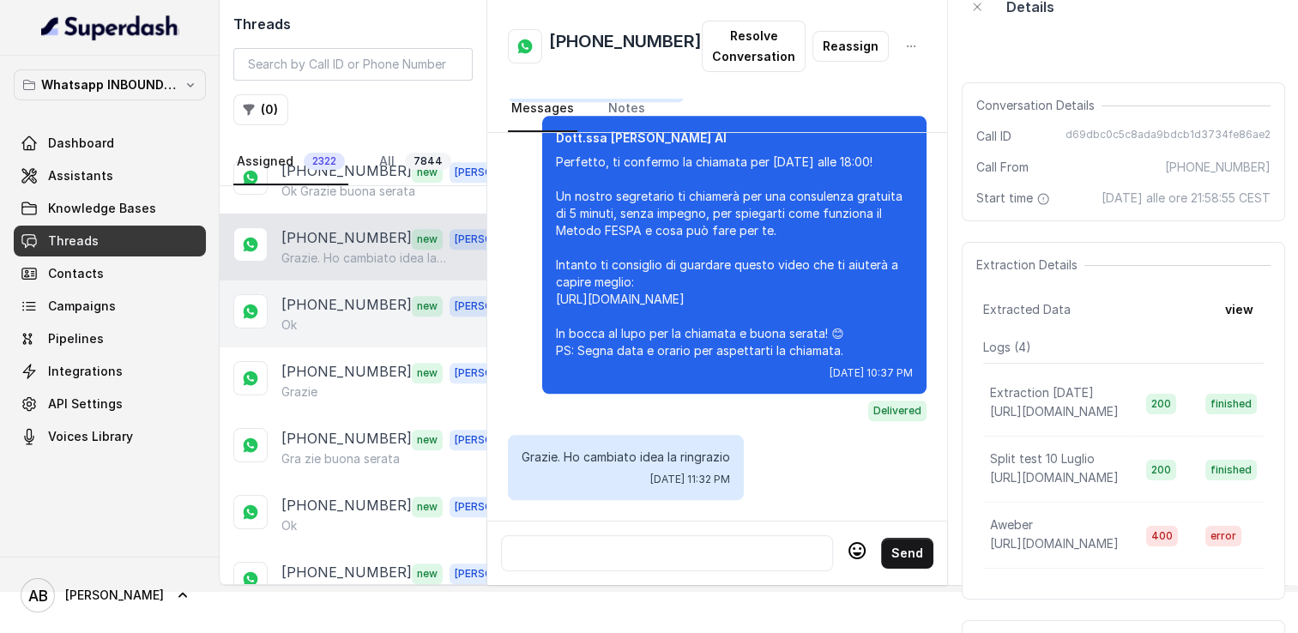
click at [342, 294] on p "[PHONE_NUMBER]" at bounding box center [346, 305] width 130 height 22
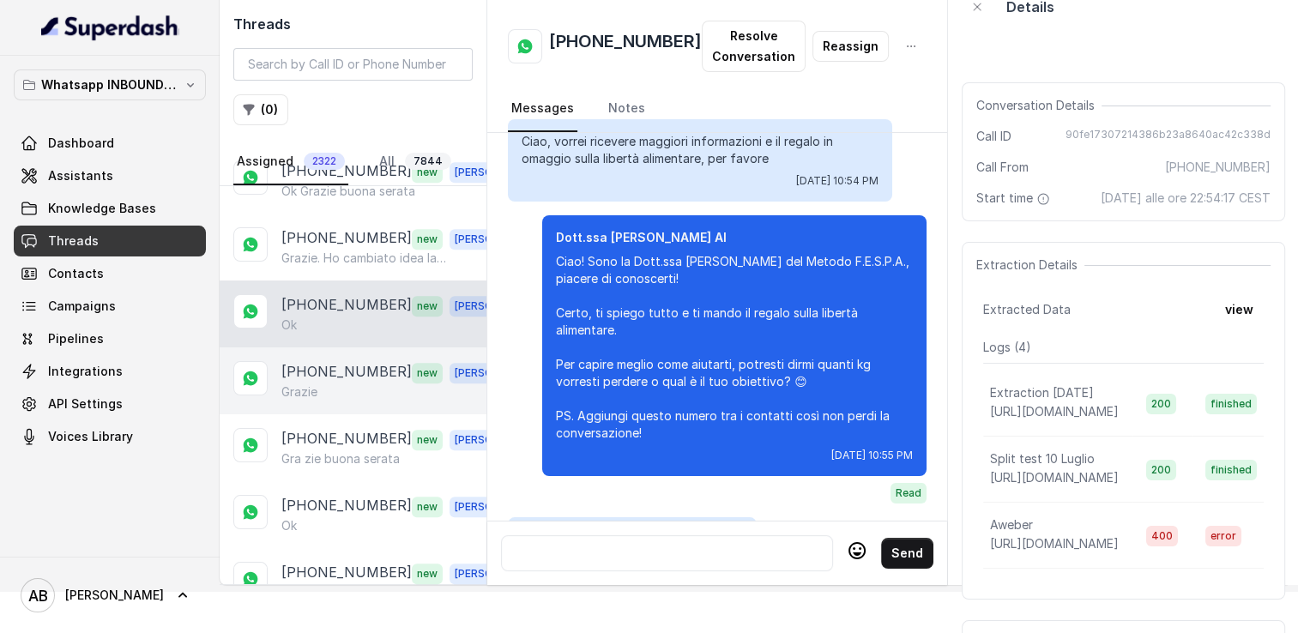
scroll to position [1136, 0]
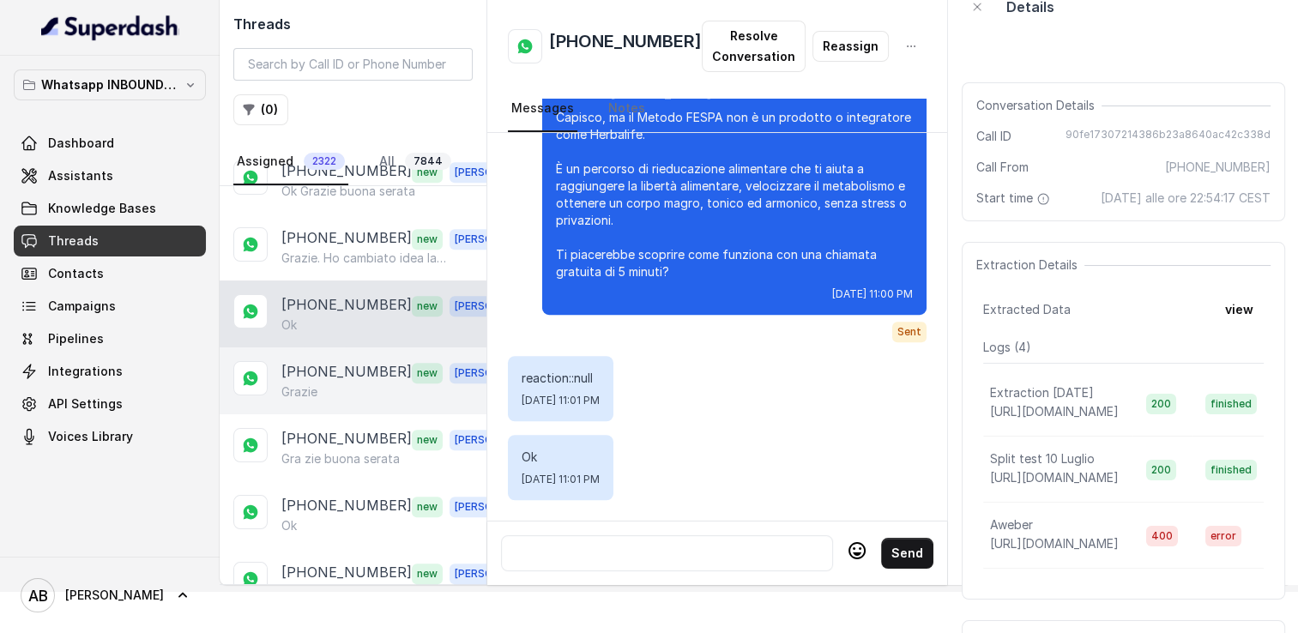
click at [347, 361] on p "[PHONE_NUMBER]" at bounding box center [346, 372] width 130 height 22
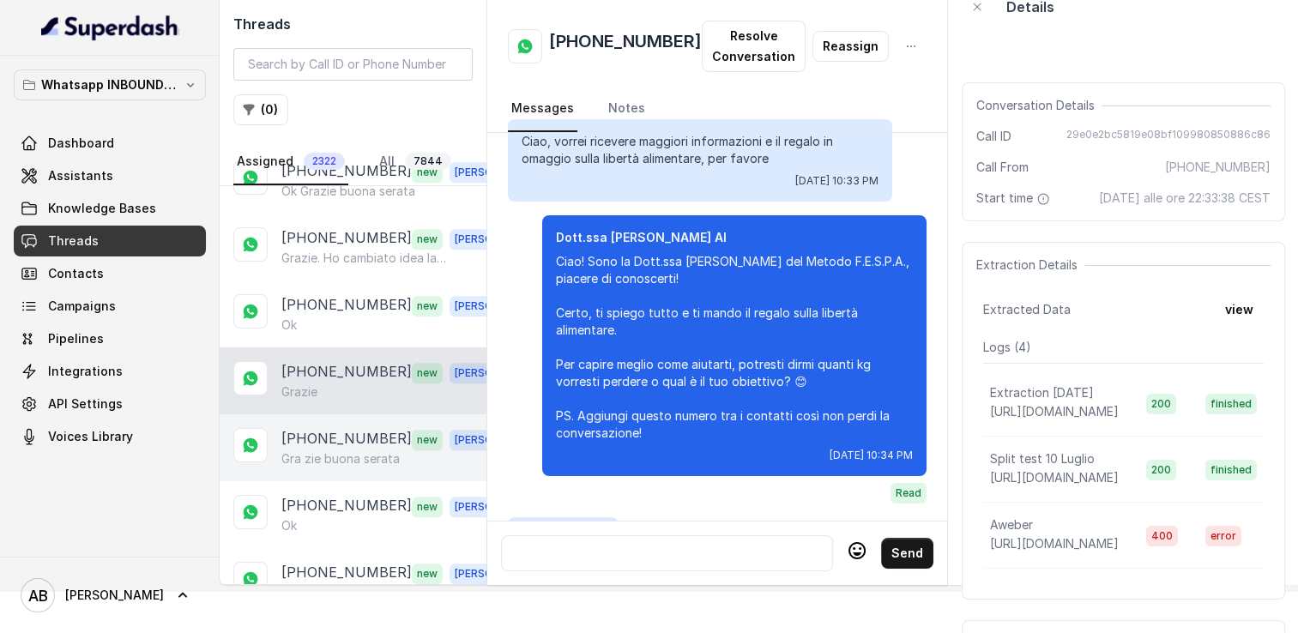
scroll to position [2499, 0]
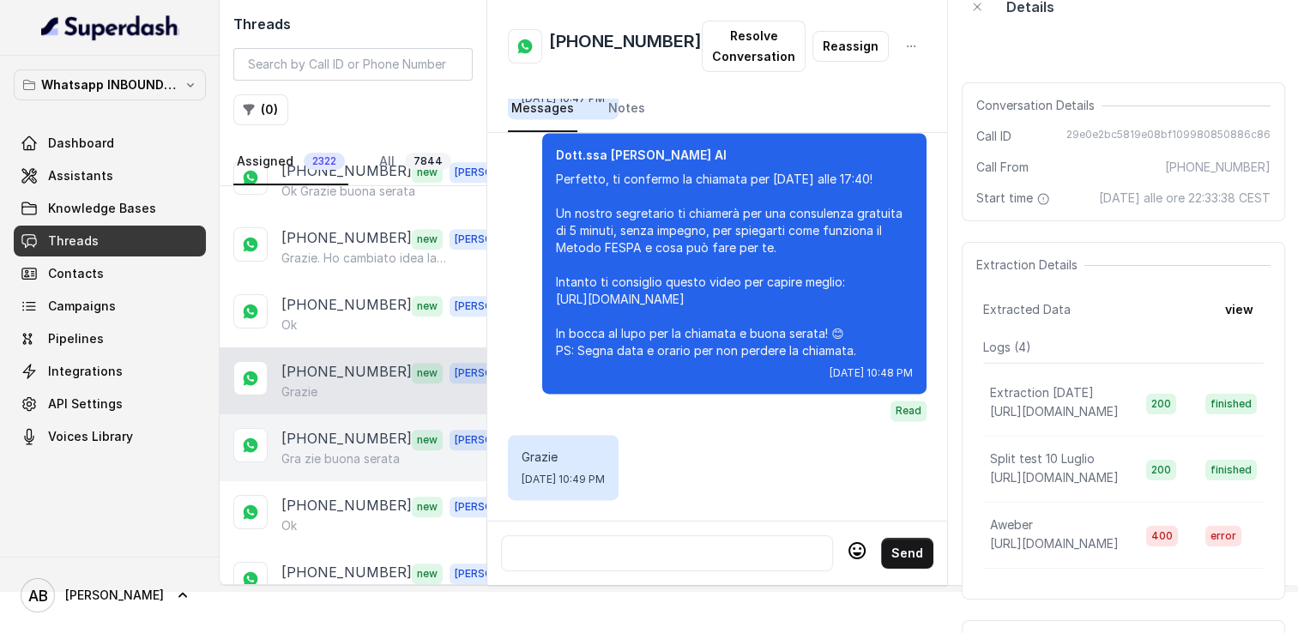
click at [349, 428] on p "[PHONE_NUMBER]" at bounding box center [346, 439] width 130 height 22
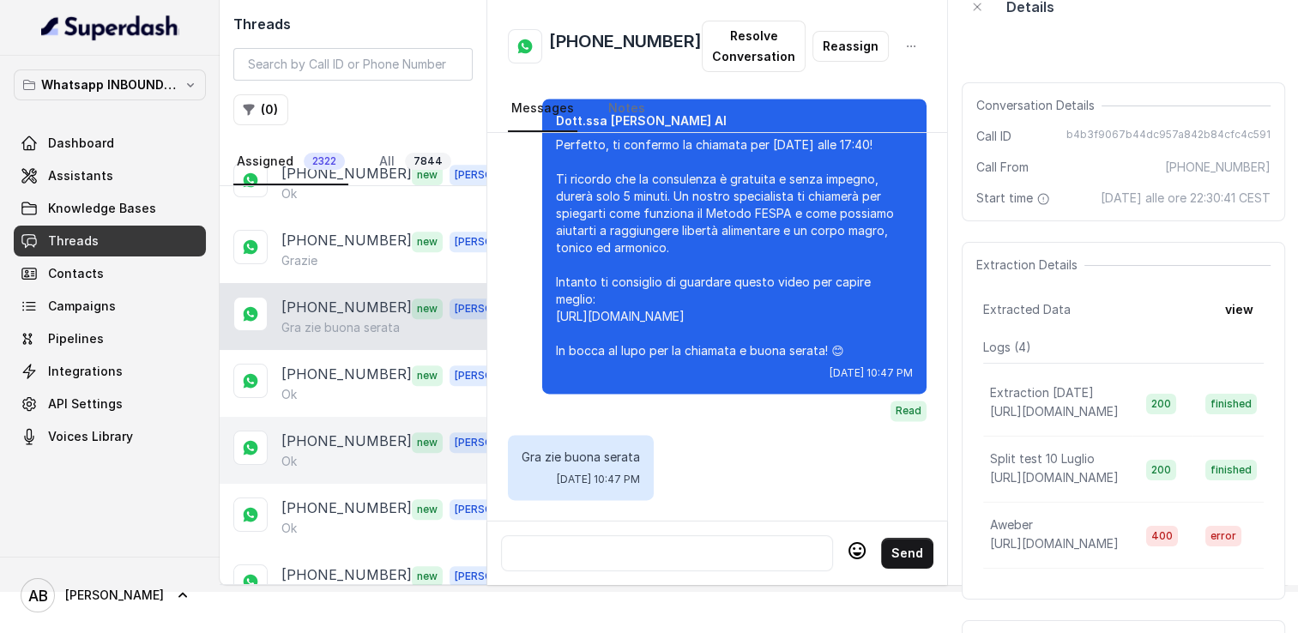
scroll to position [1716, 0]
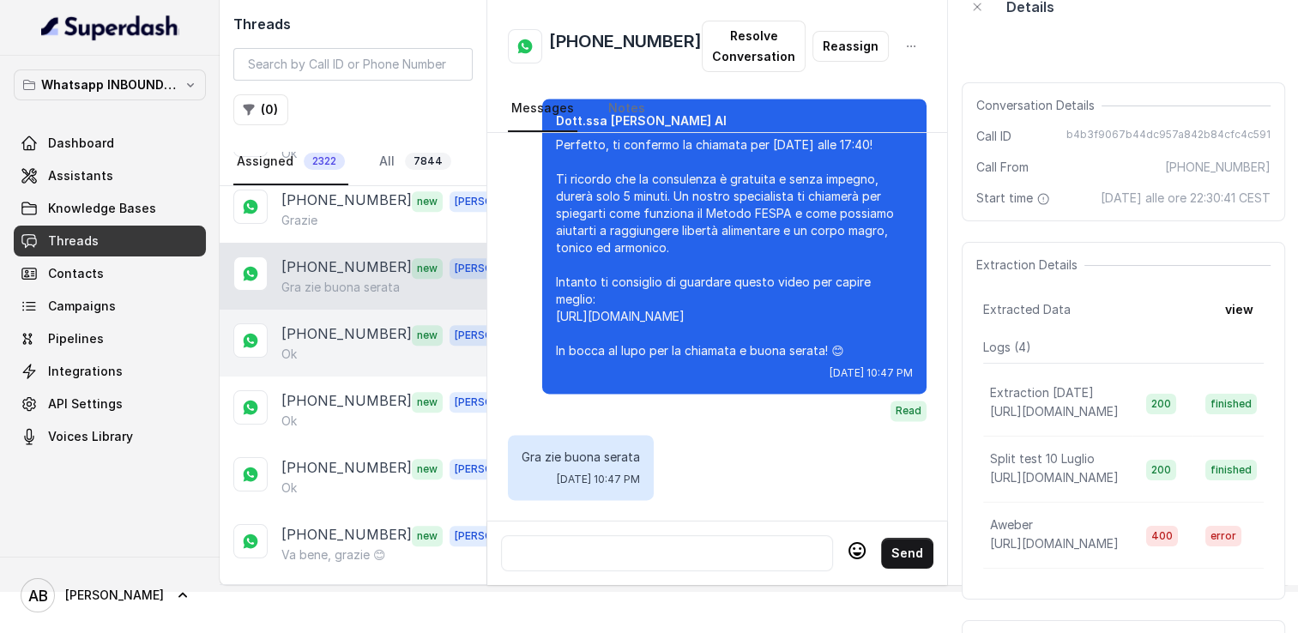
click at [346, 324] on p "[PHONE_NUMBER]" at bounding box center [346, 335] width 130 height 22
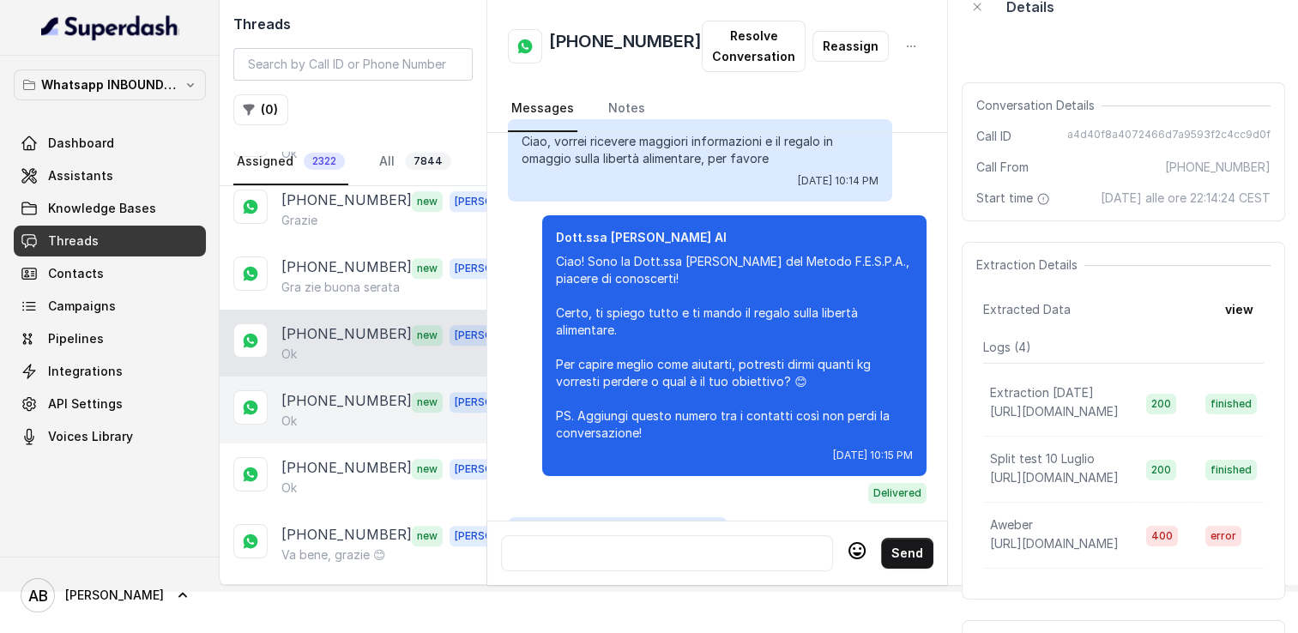
click at [347, 390] on p "[PHONE_NUMBER]" at bounding box center [346, 401] width 130 height 22
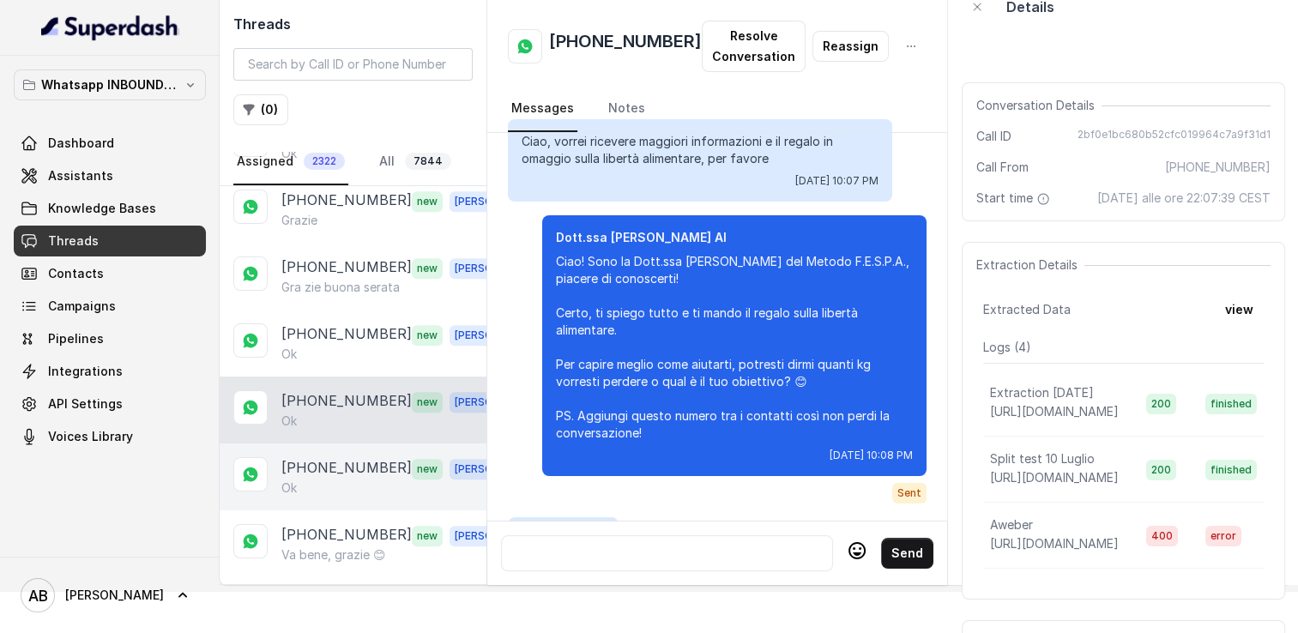
click at [359, 480] on div "Ok" at bounding box center [400, 488] width 239 height 17
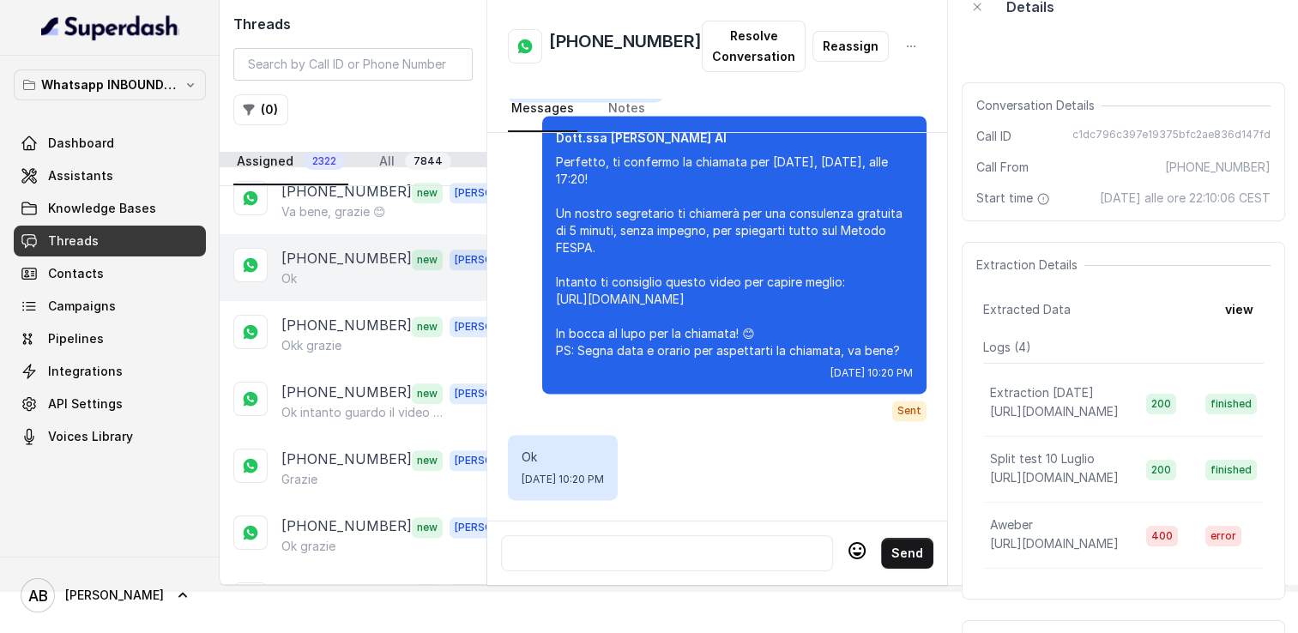
click at [357, 234] on div "+393397734383 new Alessandro Ok" at bounding box center [353, 267] width 267 height 67
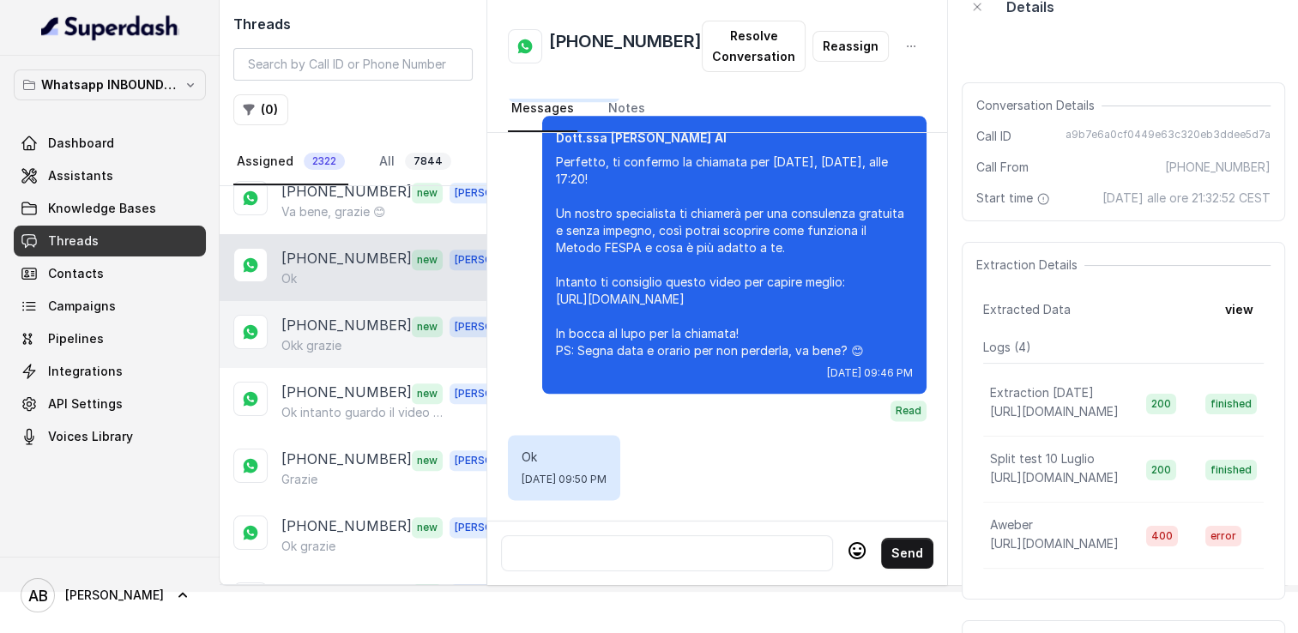
click at [366, 315] on p "[PHONE_NUMBER]" at bounding box center [346, 326] width 130 height 22
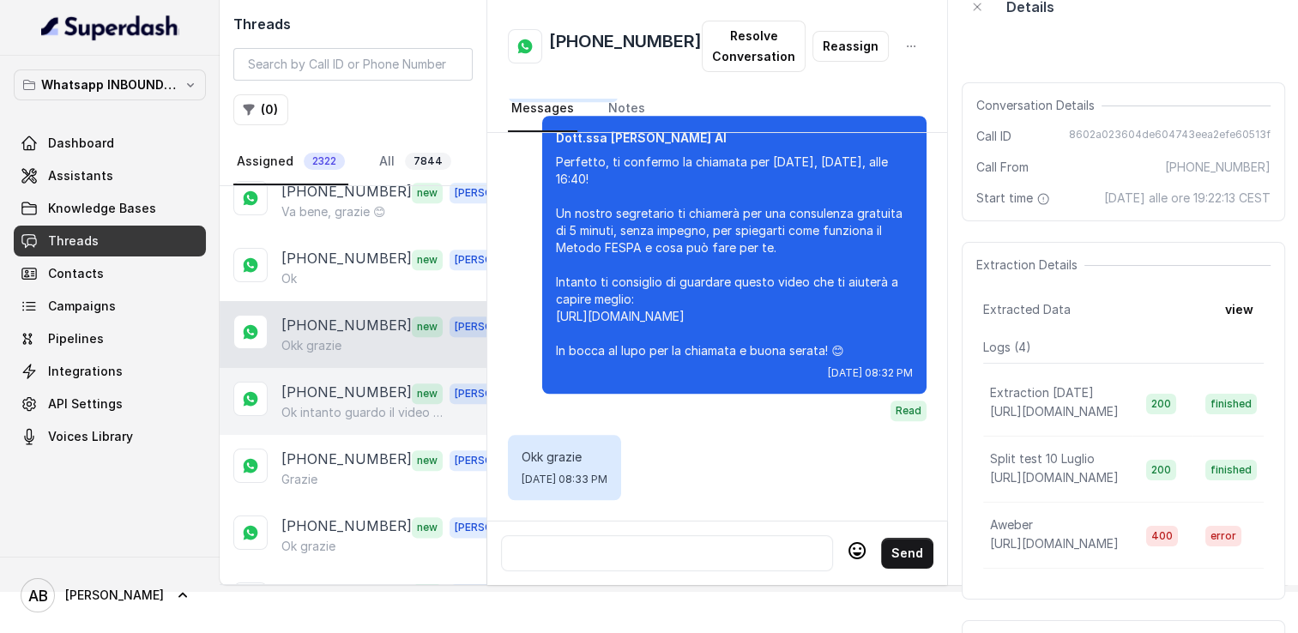
click at [364, 404] on p "Ok intanto guardo il video grazie" at bounding box center [363, 412] width 165 height 17
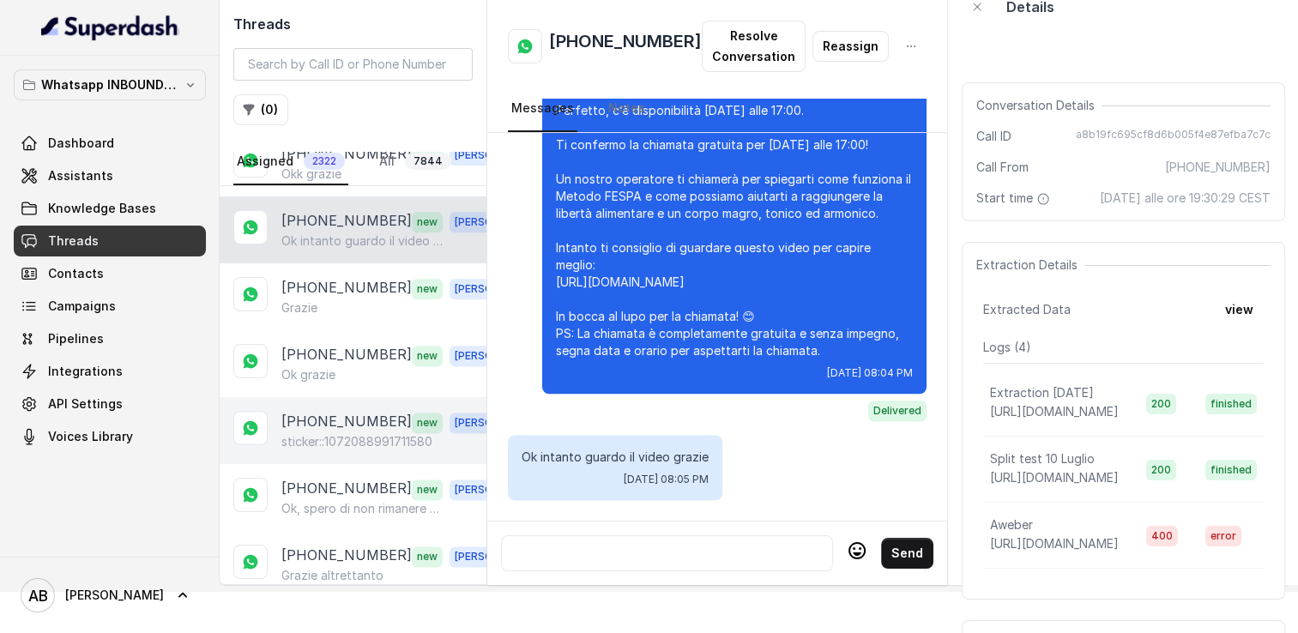
click at [340, 411] on p "[PHONE_NUMBER]" at bounding box center [346, 422] width 130 height 22
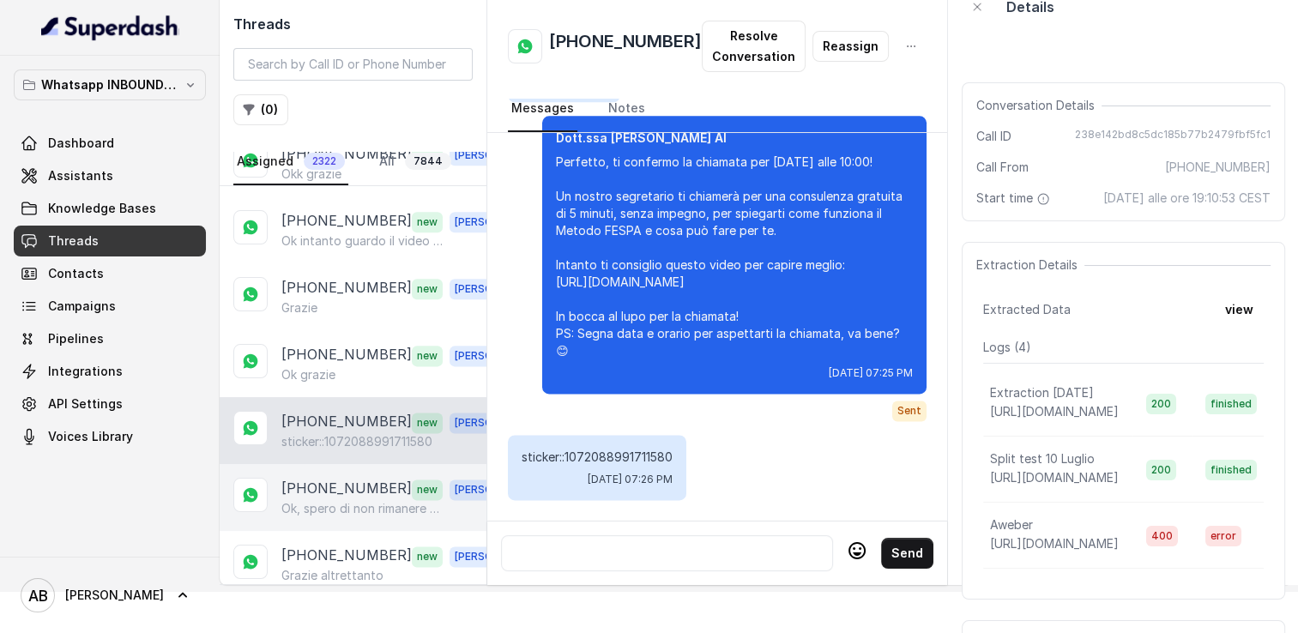
click at [357, 478] on p "[PHONE_NUMBER]" at bounding box center [346, 489] width 130 height 22
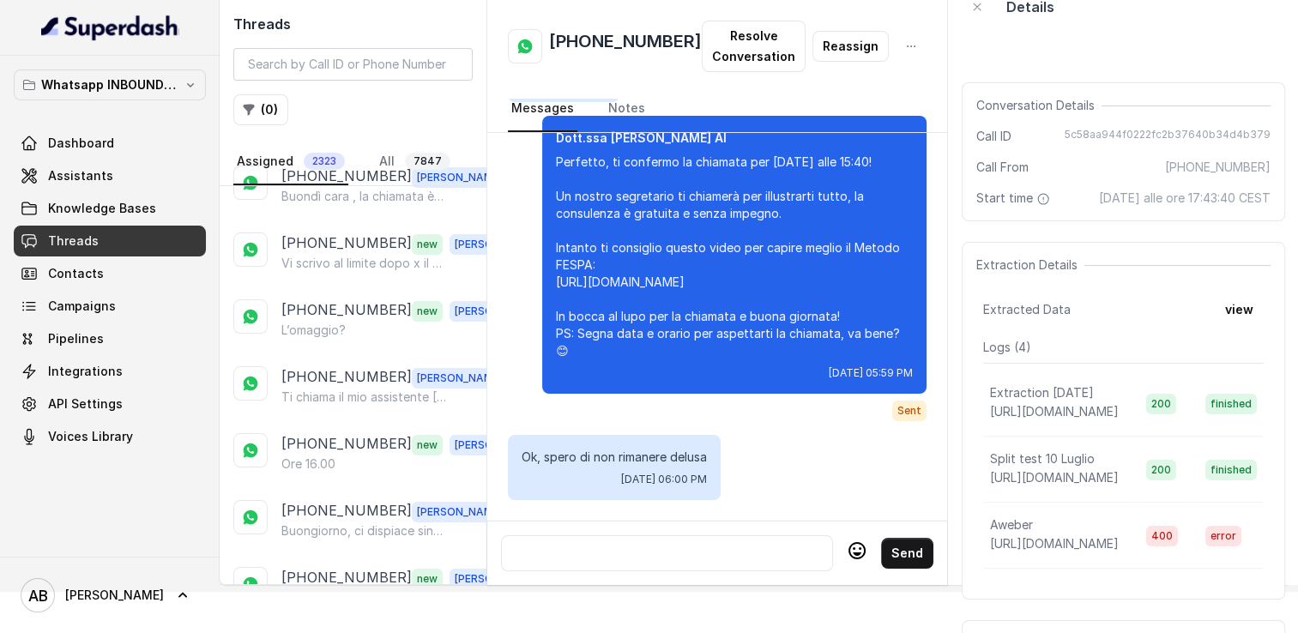
click at [461, 149] on nav "Assigned 2323 All 7847" at bounding box center [352, 162] width 239 height 46
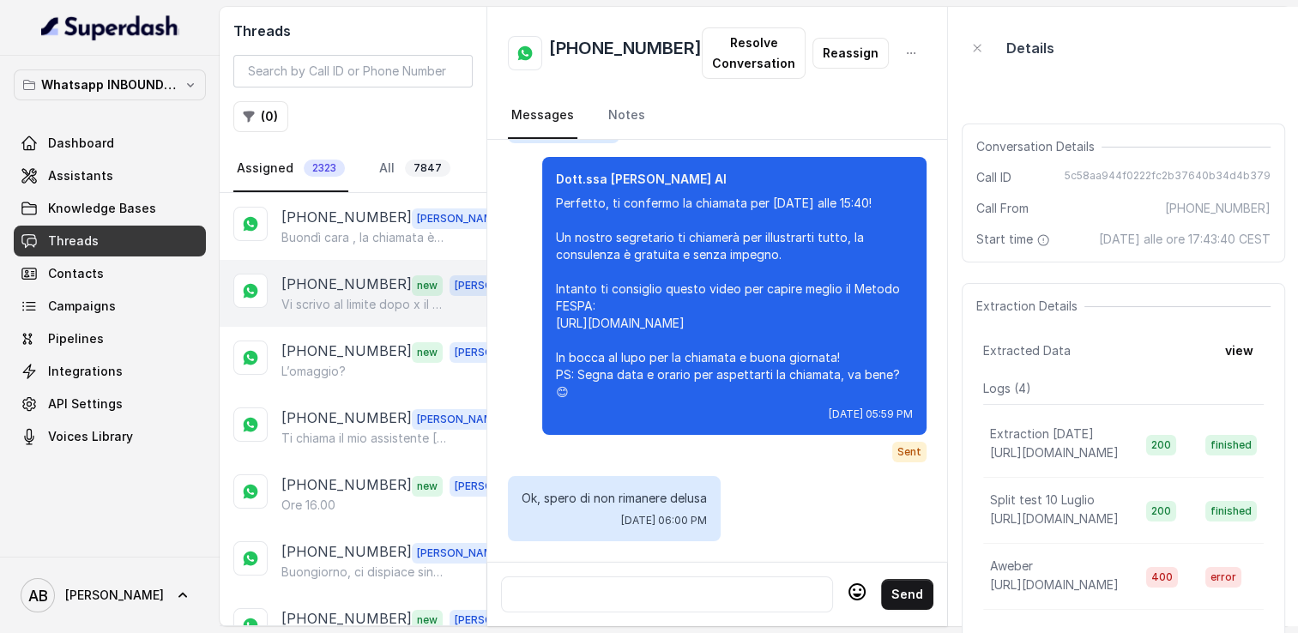
click at [360, 275] on p "[PHONE_NUMBER]" at bounding box center [346, 285] width 130 height 22
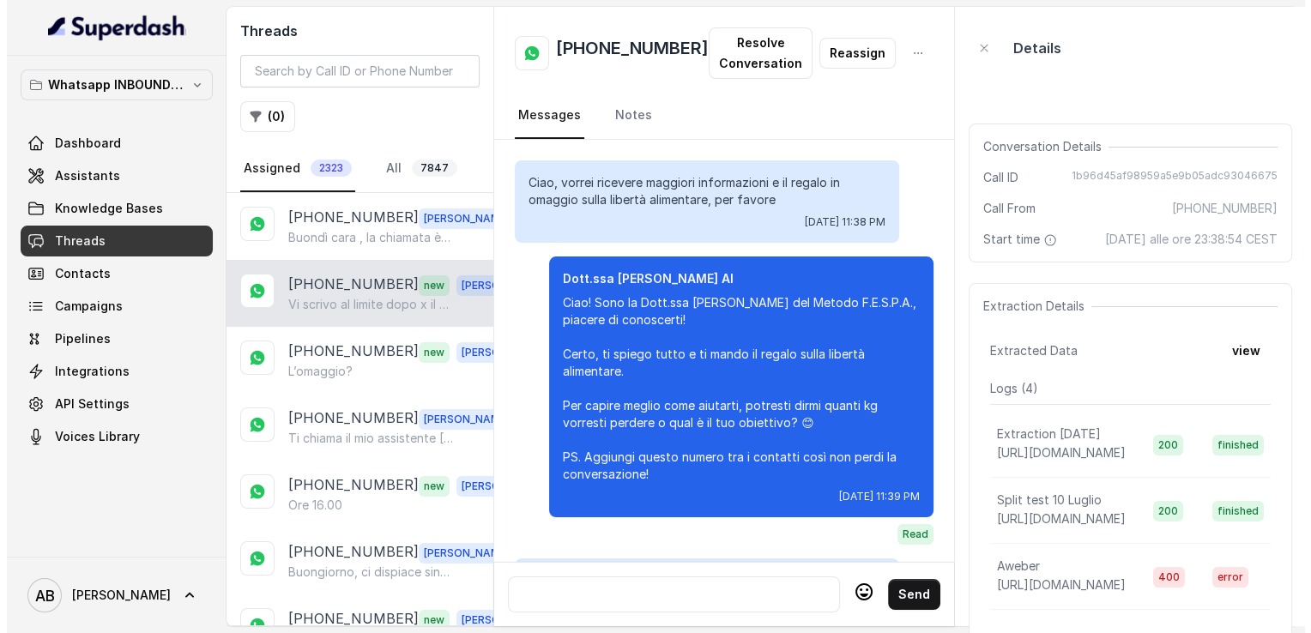
scroll to position [3138, 0]
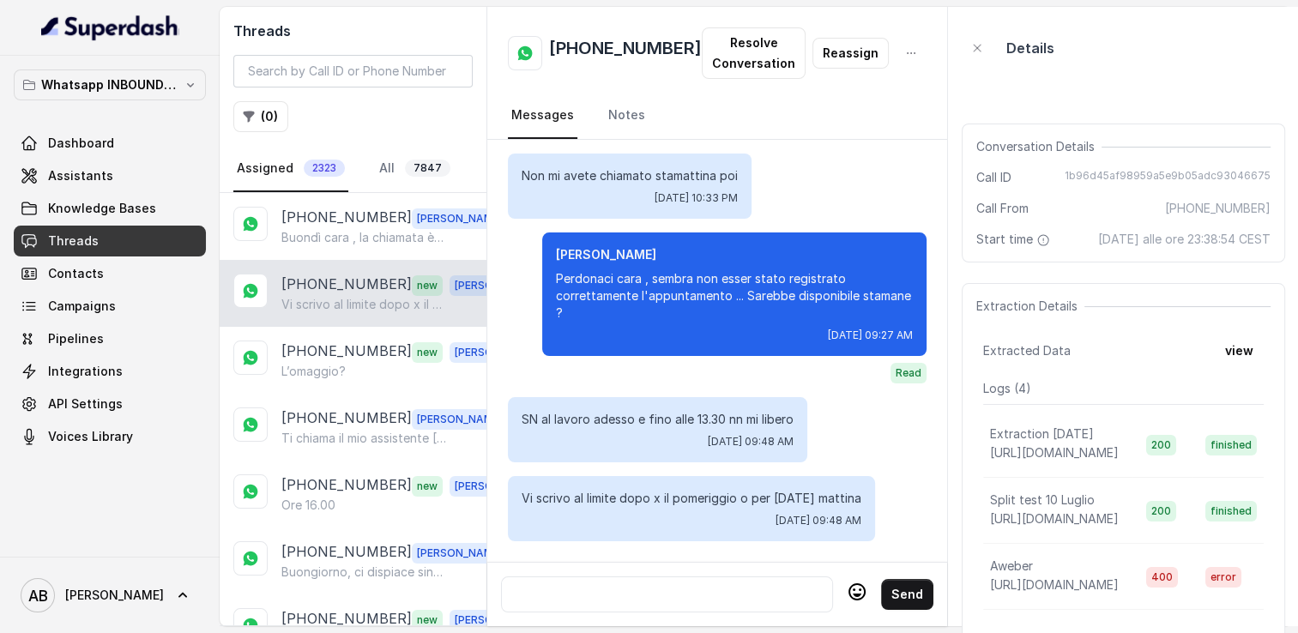
click at [360, 275] on p "[PHONE_NUMBER]" at bounding box center [346, 285] width 130 height 22
click at [601, 46] on h2 "[PHONE_NUMBER]" at bounding box center [625, 53] width 153 height 34
copy h2 "[PHONE_NUMBER]"
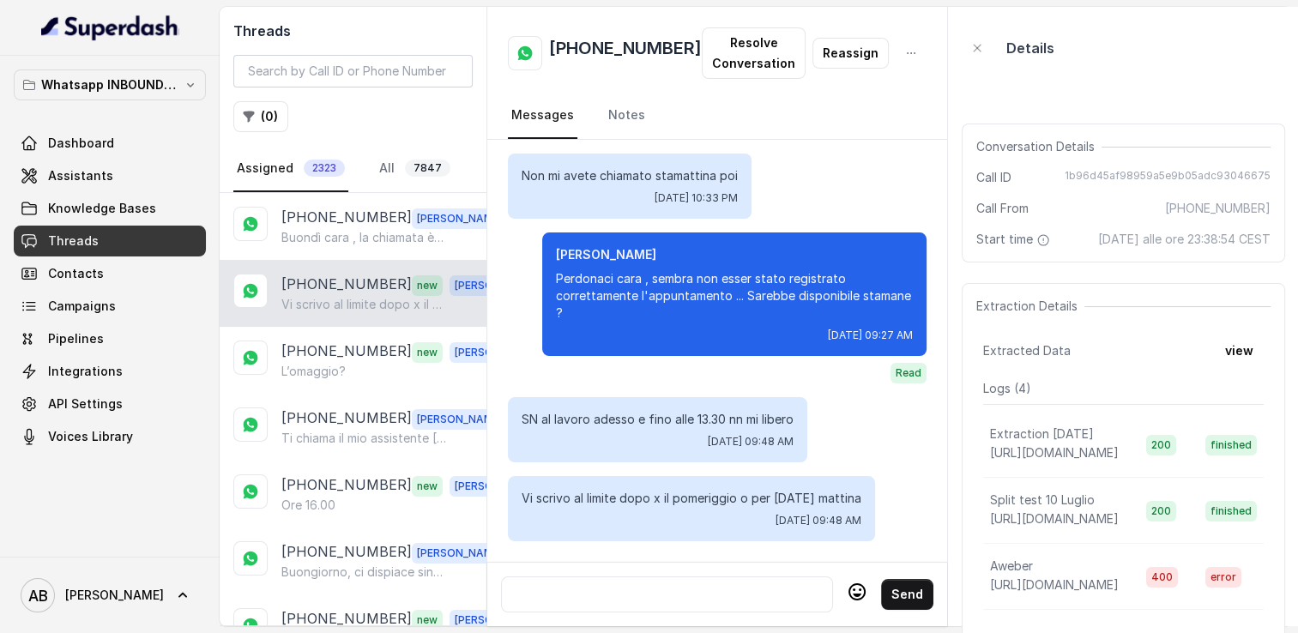
click at [607, 584] on div at bounding box center [667, 594] width 317 height 21
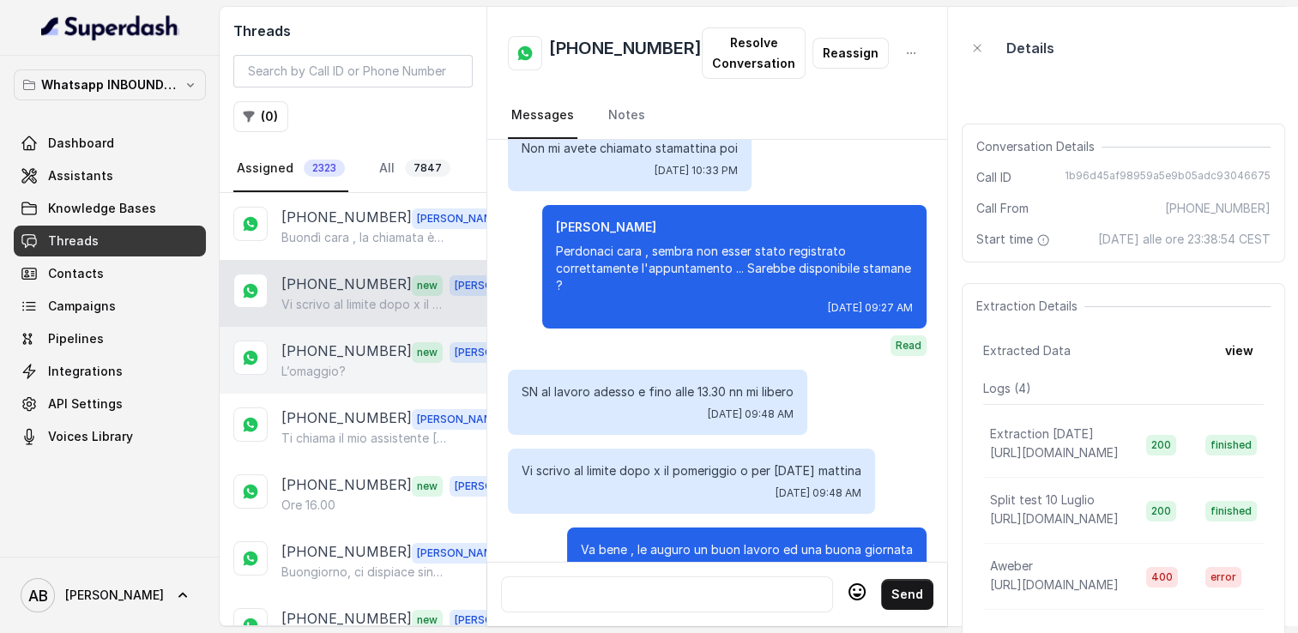
click at [342, 365] on p "L’omaggio?" at bounding box center [313, 371] width 64 height 17
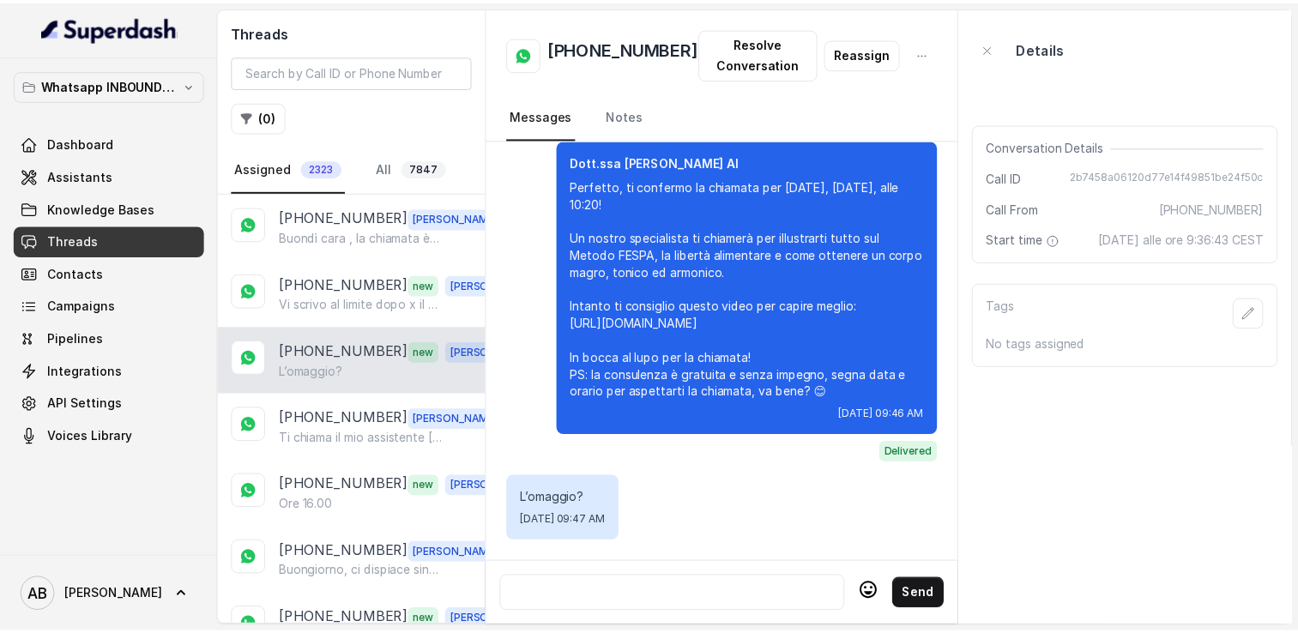
scroll to position [2235, 0]
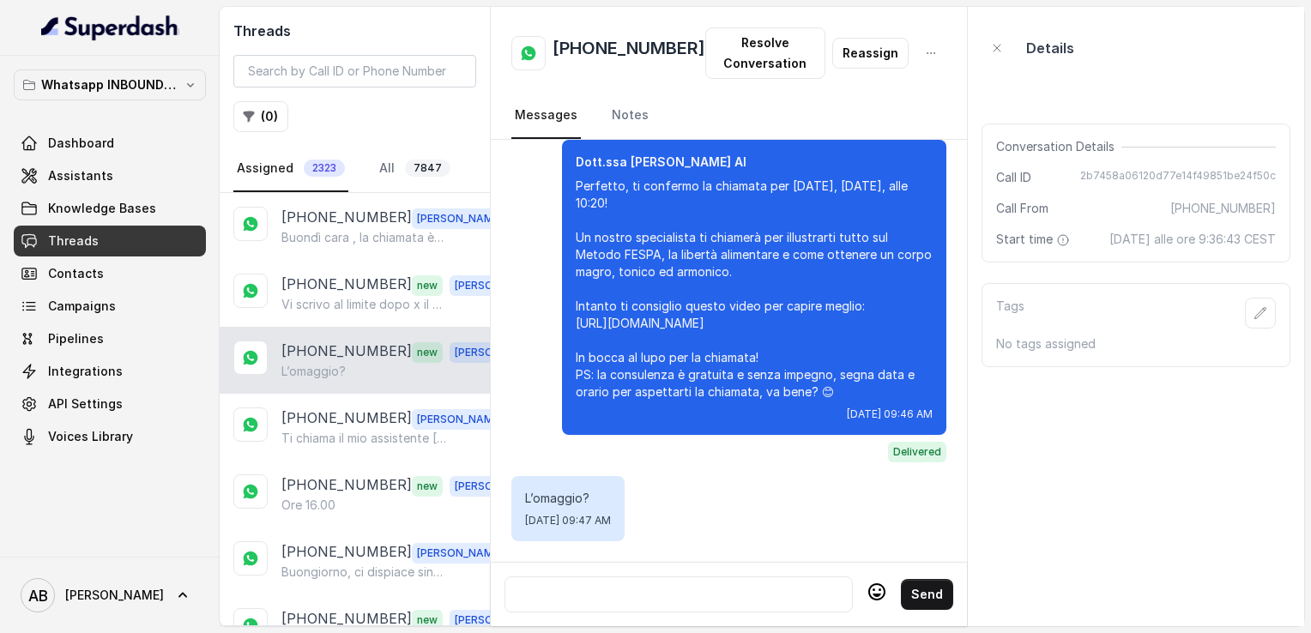
click at [669, 584] on div at bounding box center [678, 594] width 333 height 21
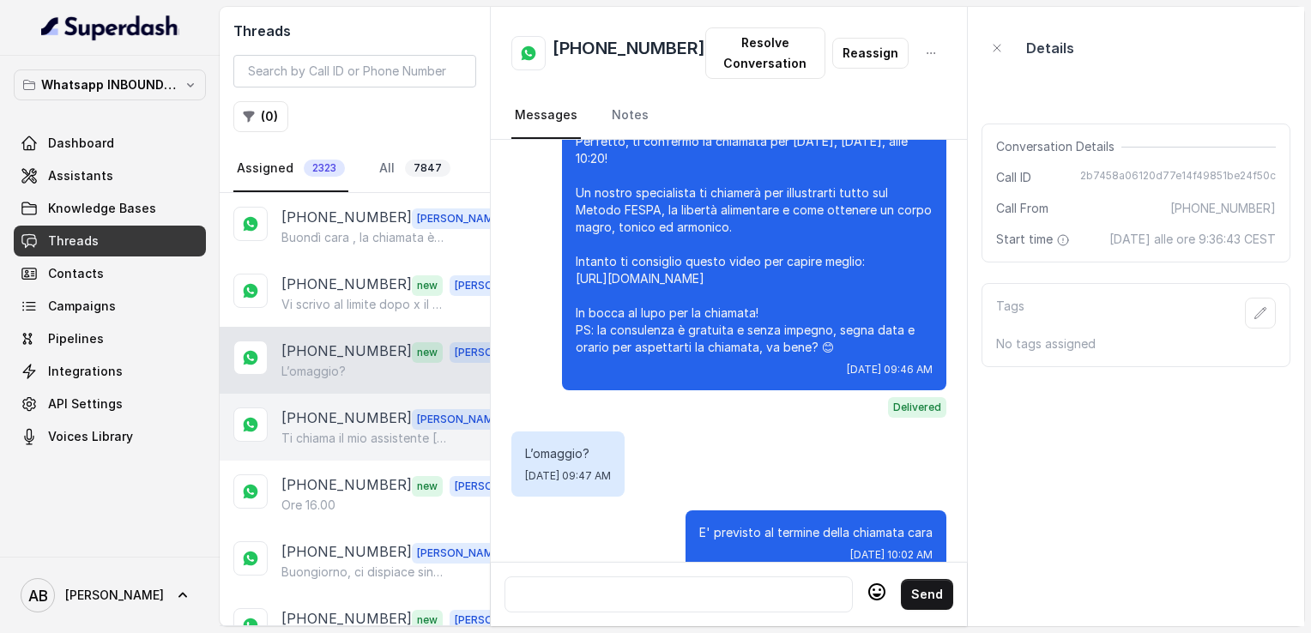
click at [320, 415] on p "+393896812232" at bounding box center [346, 419] width 130 height 22
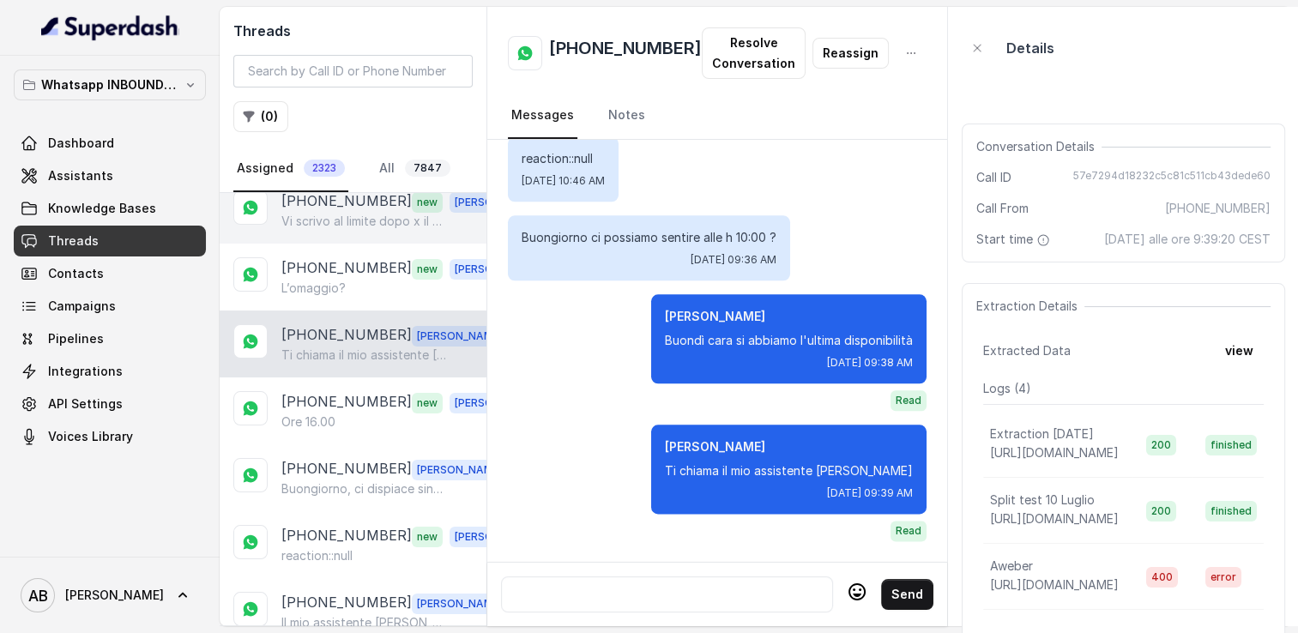
scroll to position [86, 0]
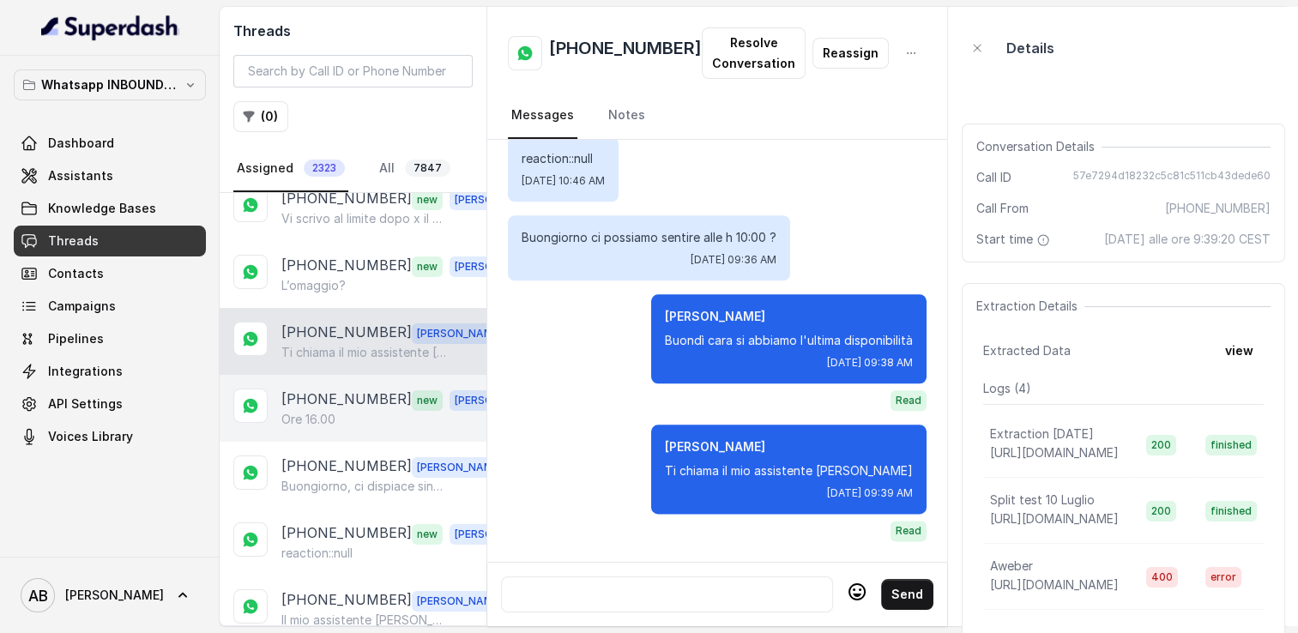
click at [349, 400] on p "[PHONE_NUMBER]" at bounding box center [346, 400] width 130 height 22
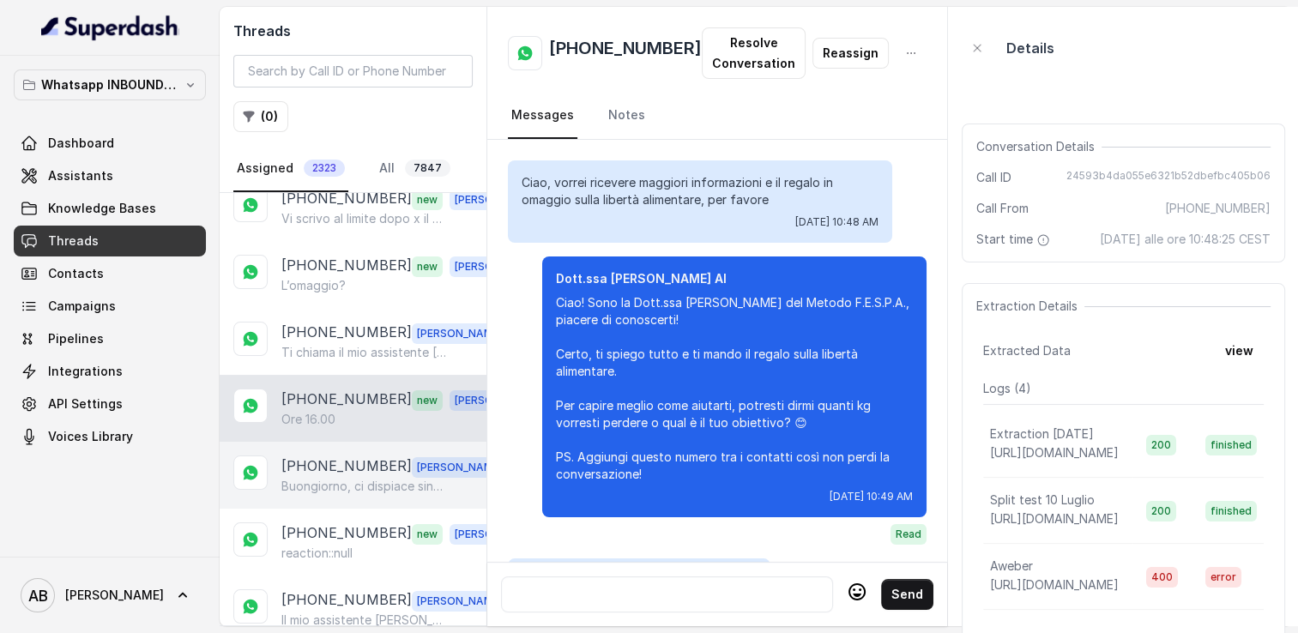
scroll to position [2314, 0]
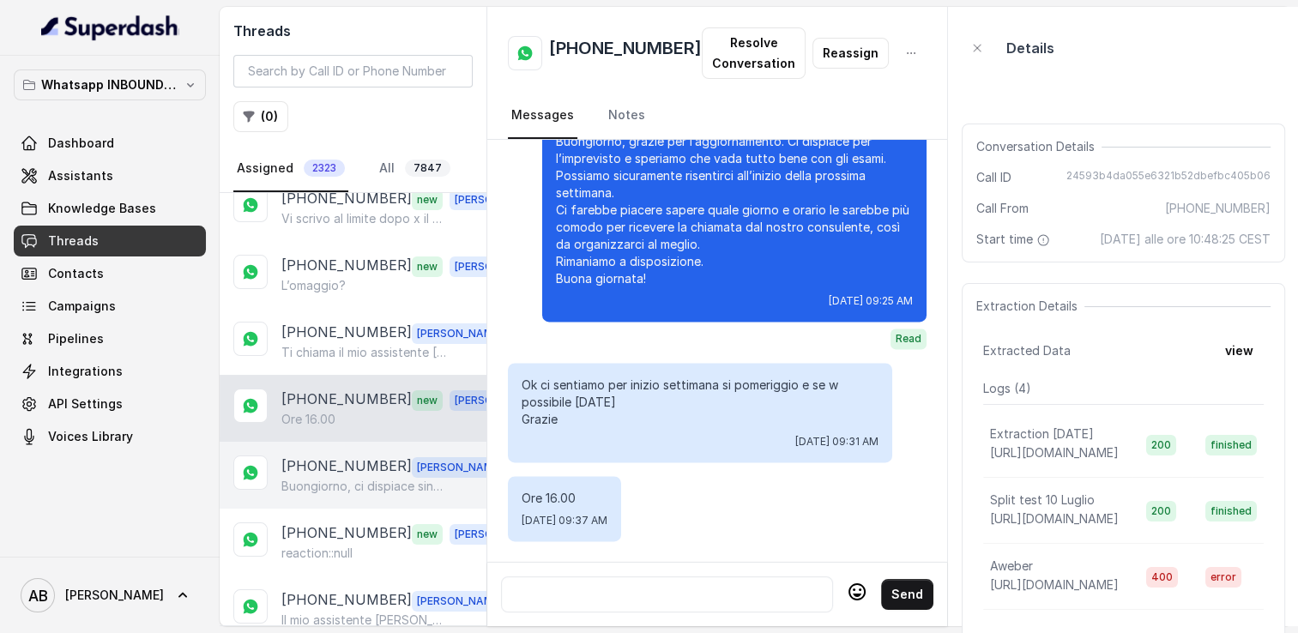
click at [347, 469] on p "[PHONE_NUMBER]" at bounding box center [346, 467] width 130 height 22
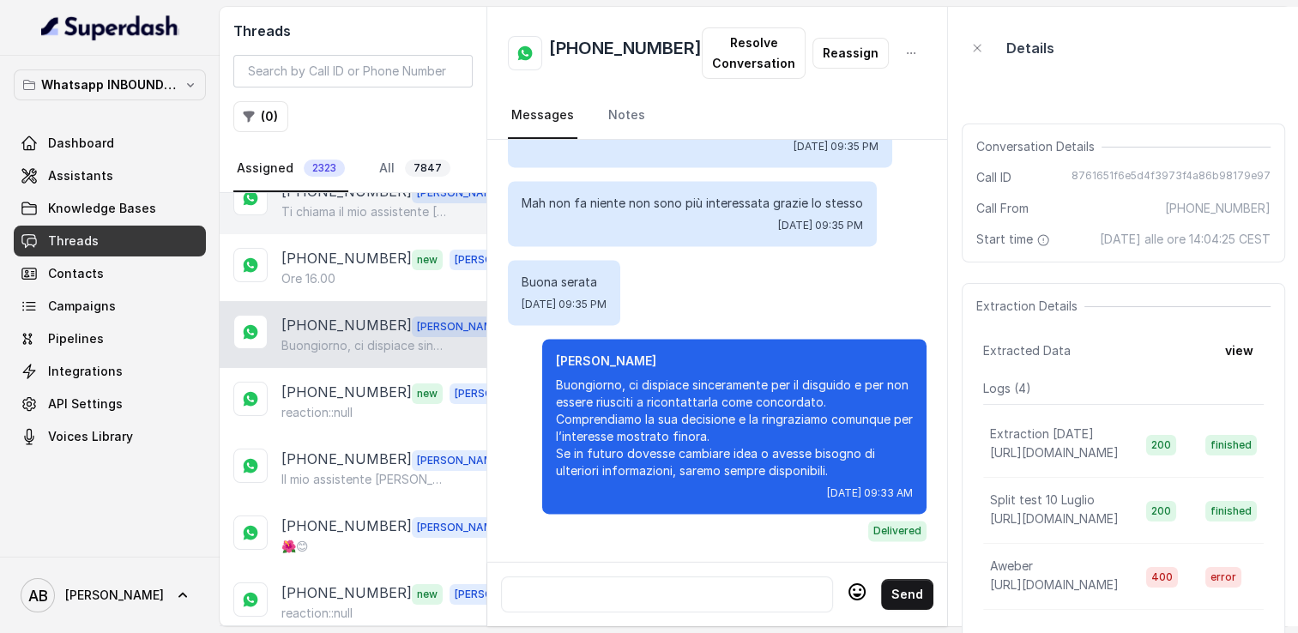
scroll to position [257, 0]
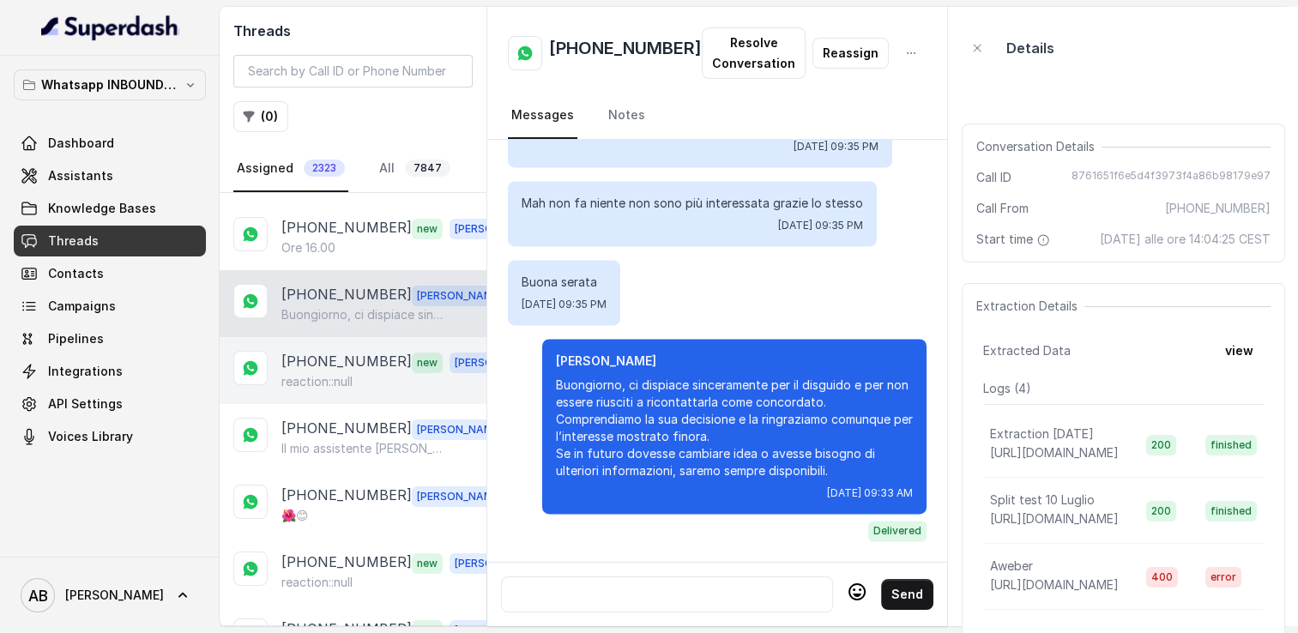
click at [347, 362] on p "[PHONE_NUMBER]" at bounding box center [346, 362] width 130 height 22
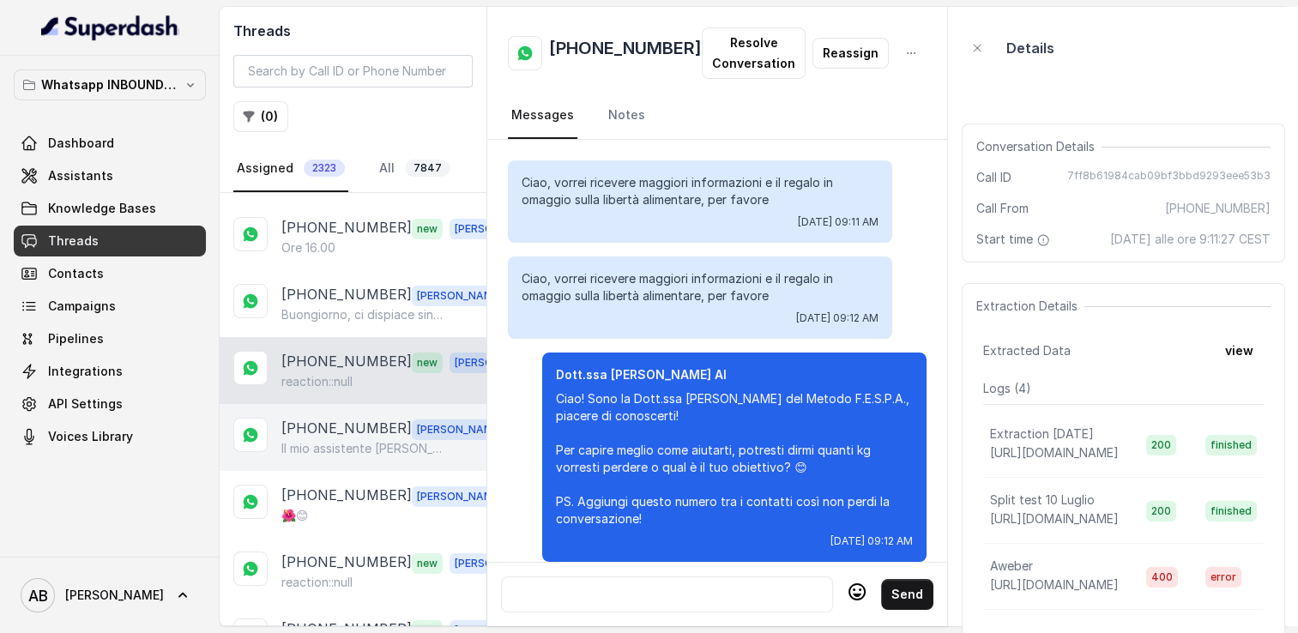
scroll to position [1888, 0]
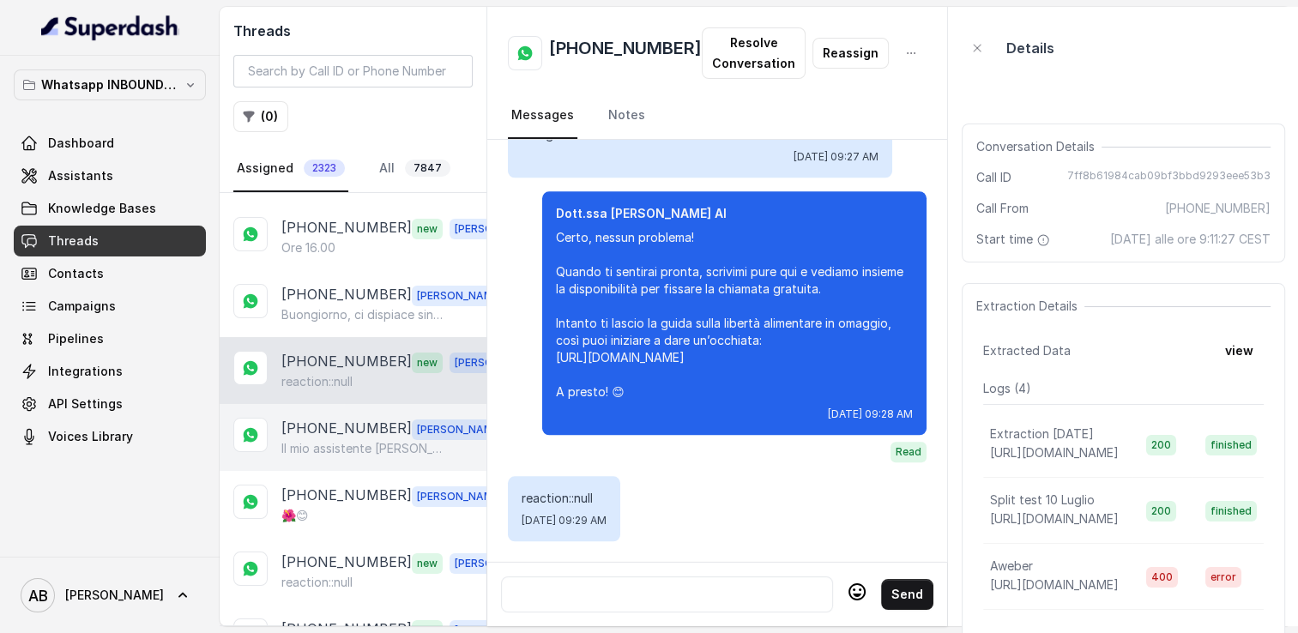
click at [360, 422] on p "[PHONE_NUMBER]" at bounding box center [346, 429] width 130 height 22
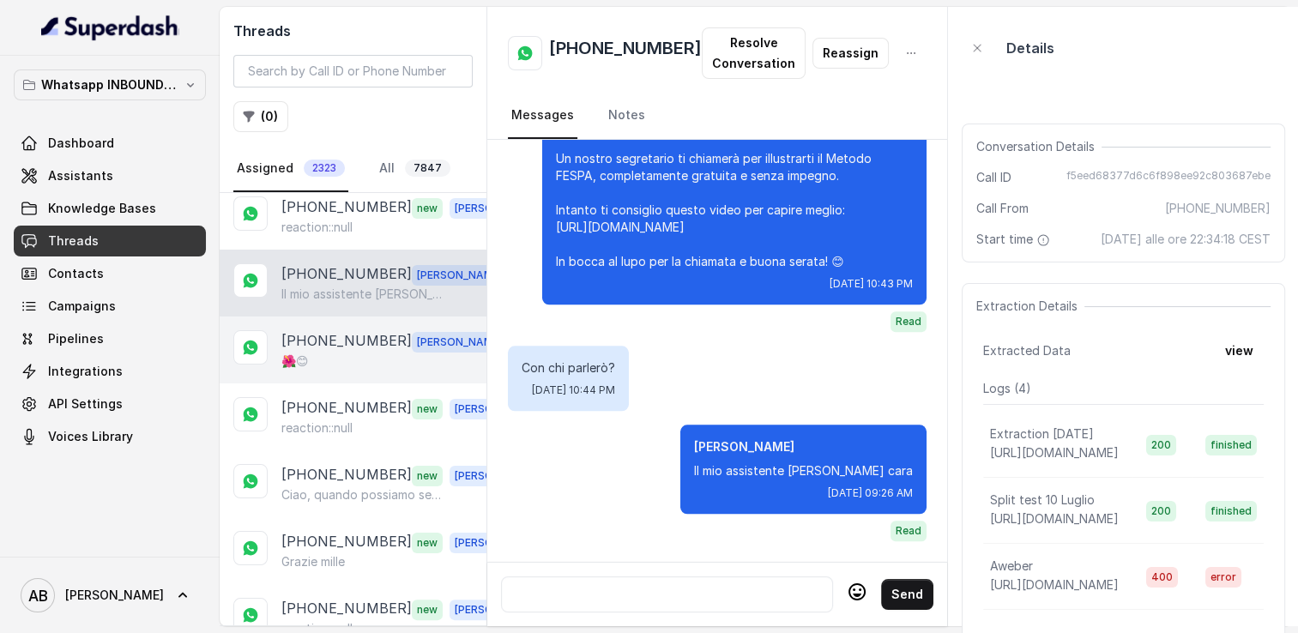
scroll to position [429, 0]
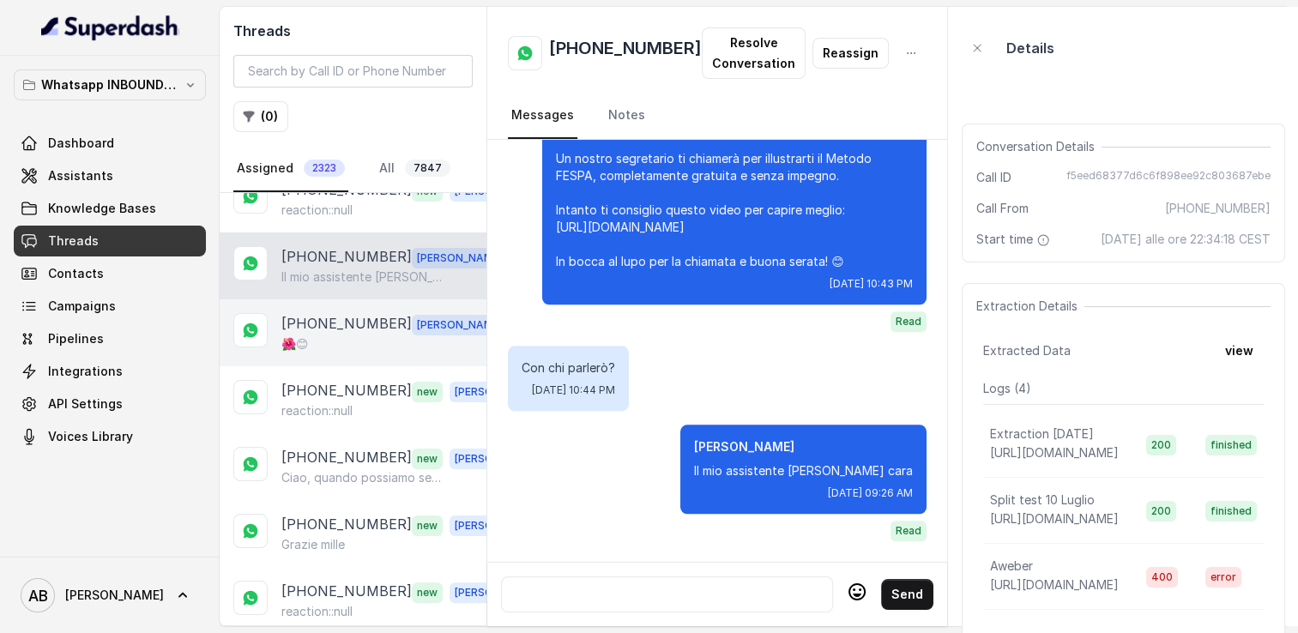
click at [338, 324] on p "[PHONE_NUMBER]" at bounding box center [346, 324] width 130 height 22
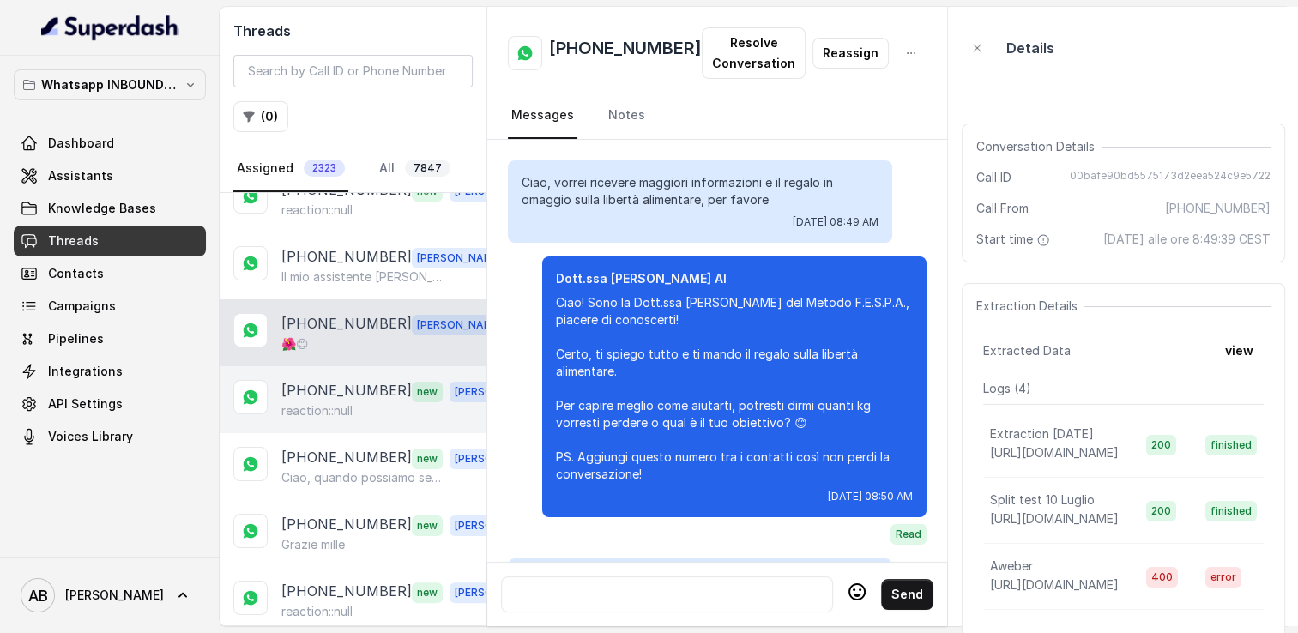
scroll to position [1888, 0]
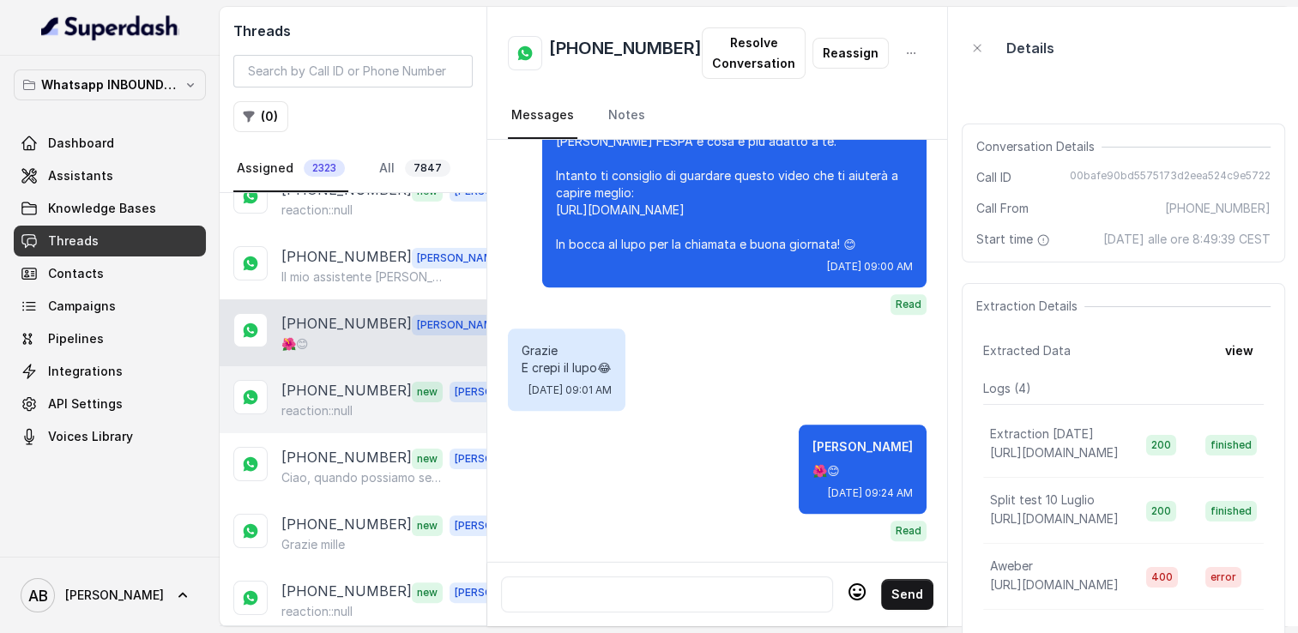
click at [359, 404] on div "reaction::null" at bounding box center [400, 411] width 239 height 17
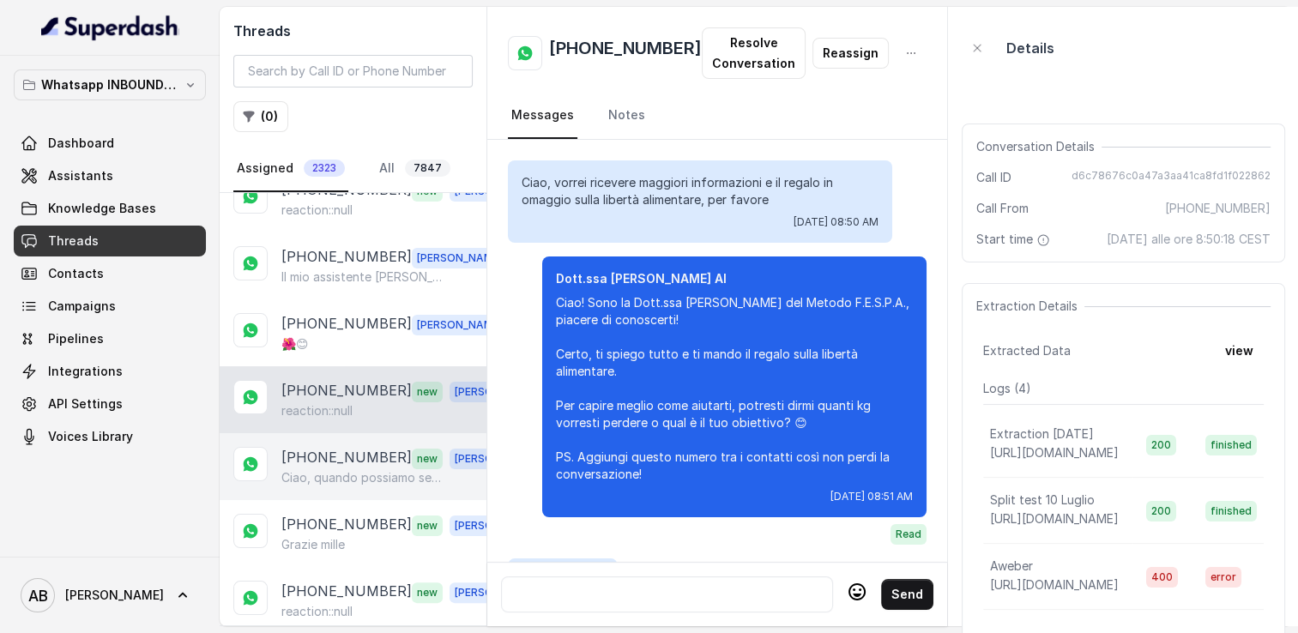
scroll to position [2472, 0]
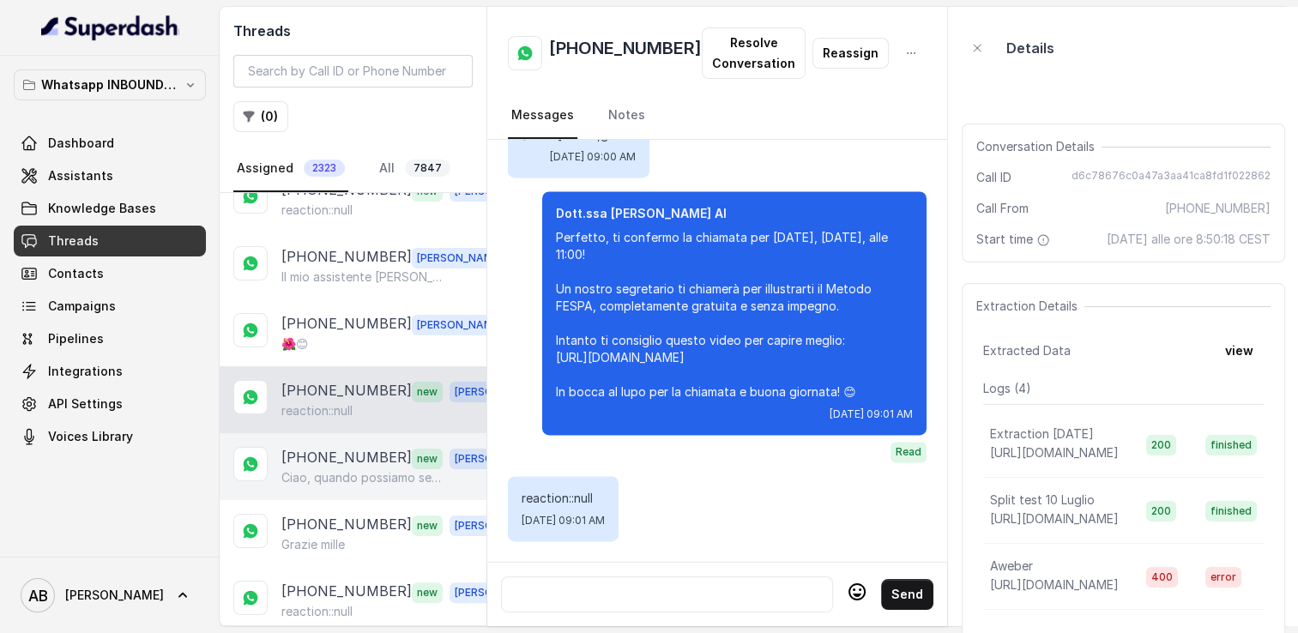
click at [369, 451] on p "[PHONE_NUMBER]" at bounding box center [346, 458] width 130 height 22
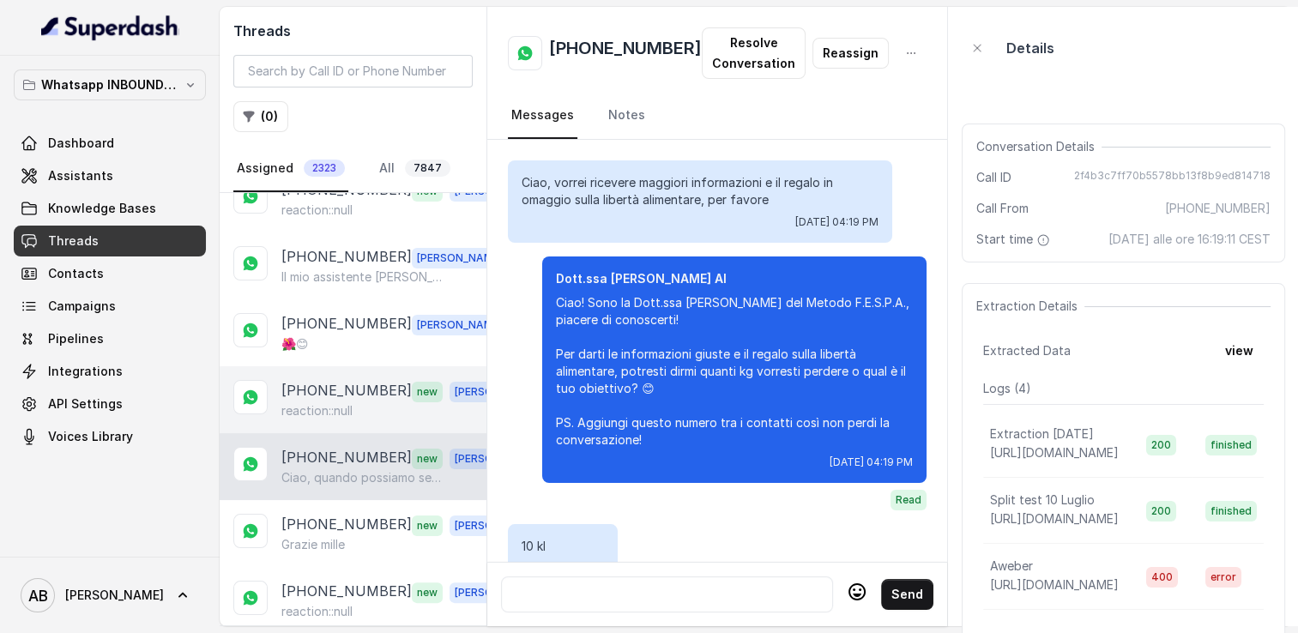
scroll to position [2516, 0]
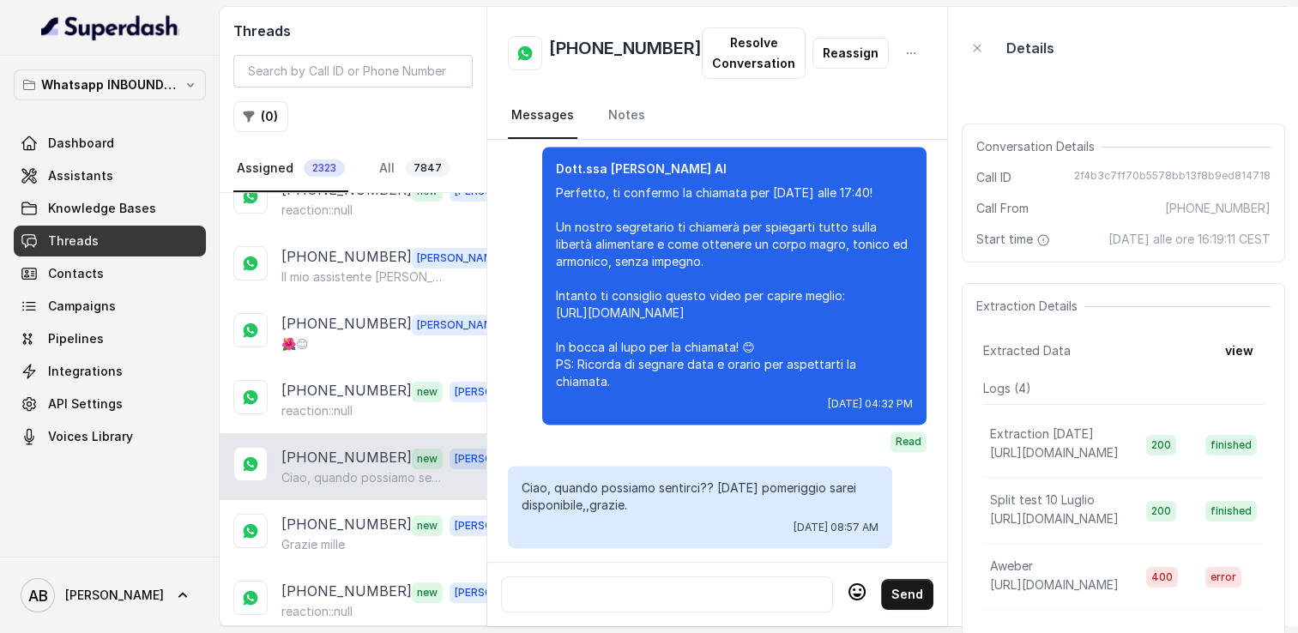
click at [596, 52] on h2 "[PHONE_NUMBER]" at bounding box center [625, 53] width 153 height 34
copy h2 "[PHONE_NUMBER]"
drag, startPoint x: 522, startPoint y: 468, endPoint x: 656, endPoint y: 486, distance: 135.1
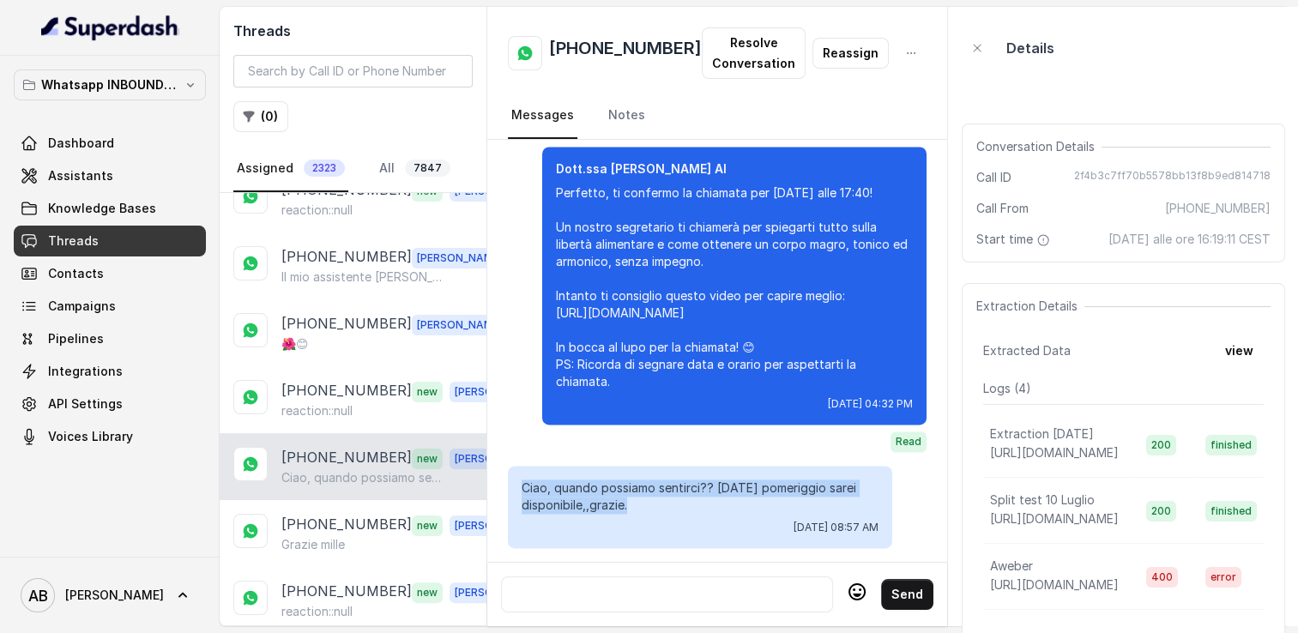
click at [657, 486] on p "Ciao, quando possiamo sentirci?? [DATE] pomeriggio sarei disponibile,,grazie." at bounding box center [700, 497] width 357 height 34
copy p "Ciao, quando possiamo sentirci?? [DATE] pomeriggio sarei disponibile,,grazie."
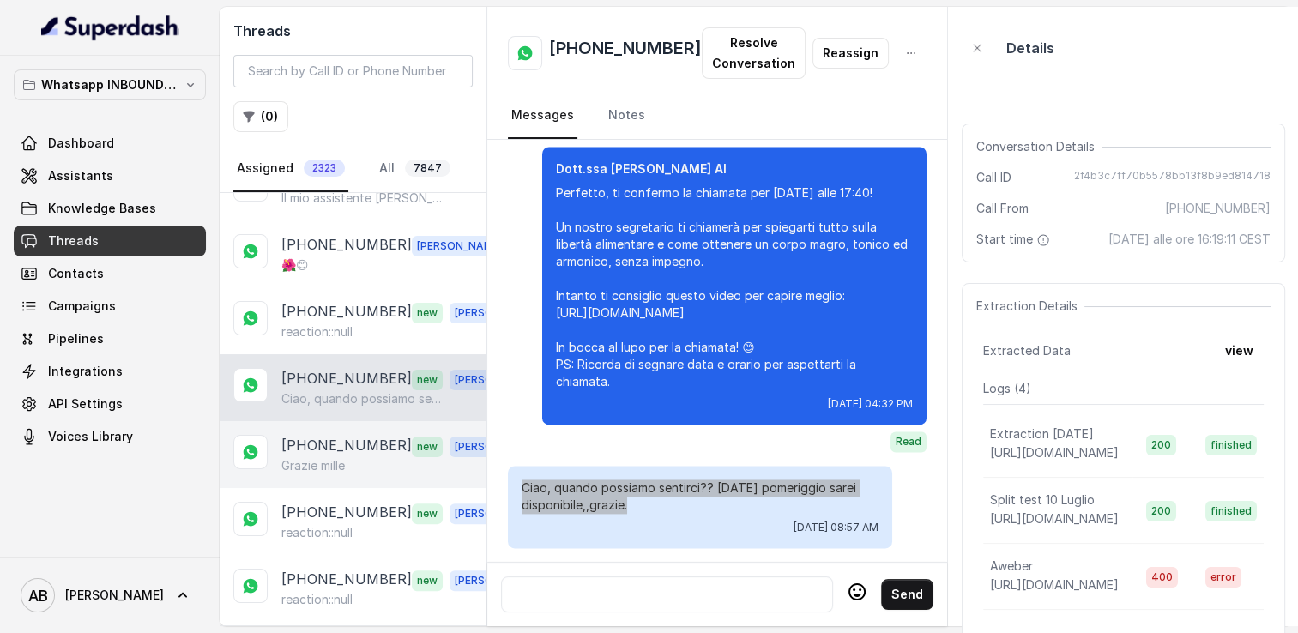
scroll to position [515, 0]
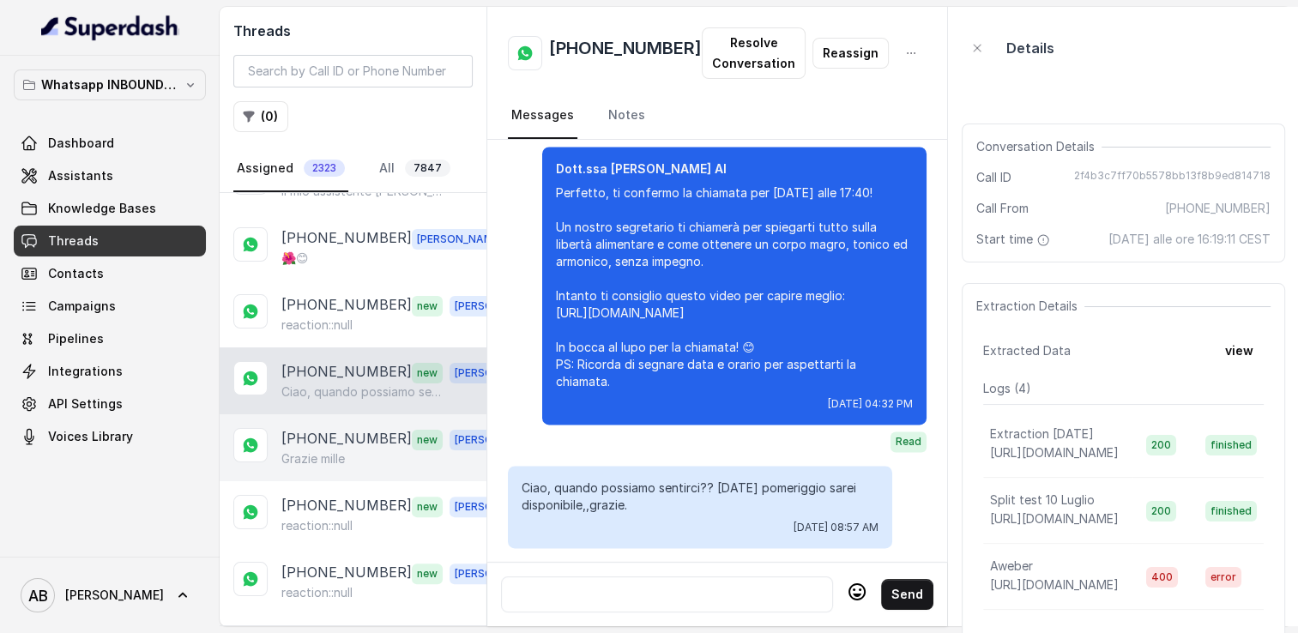
click at [336, 451] on p "Grazie mille" at bounding box center [313, 459] width 64 height 17
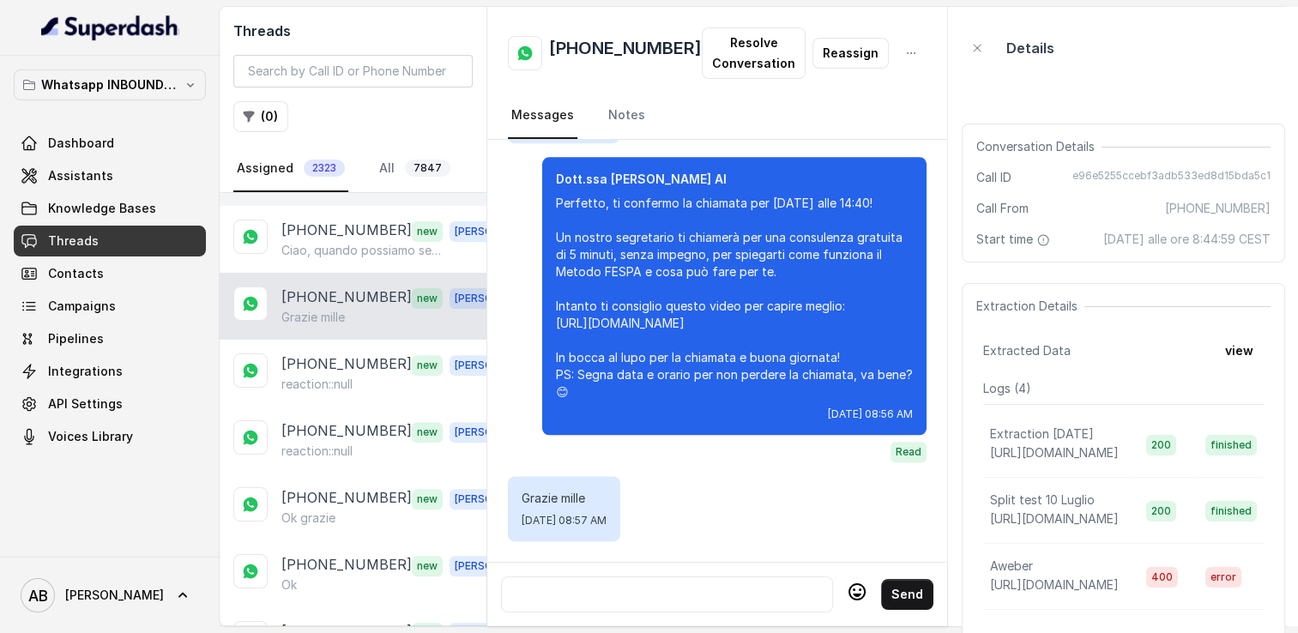
scroll to position [687, 0]
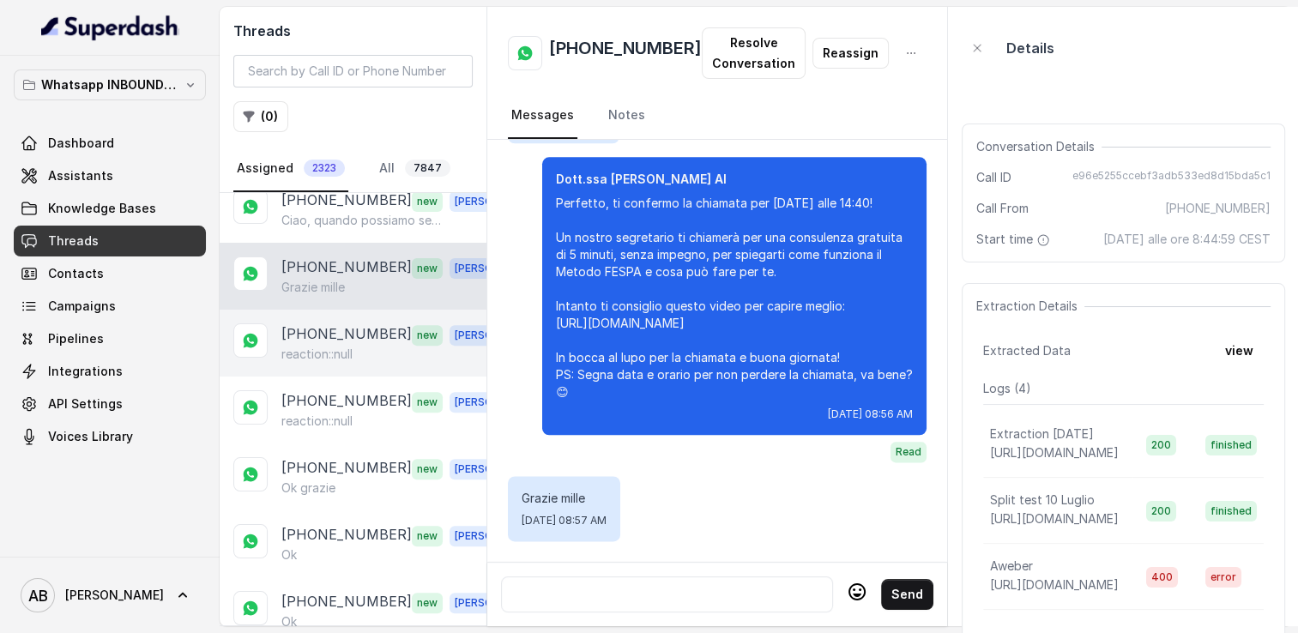
click at [346, 350] on p "reaction::null" at bounding box center [316, 354] width 71 height 17
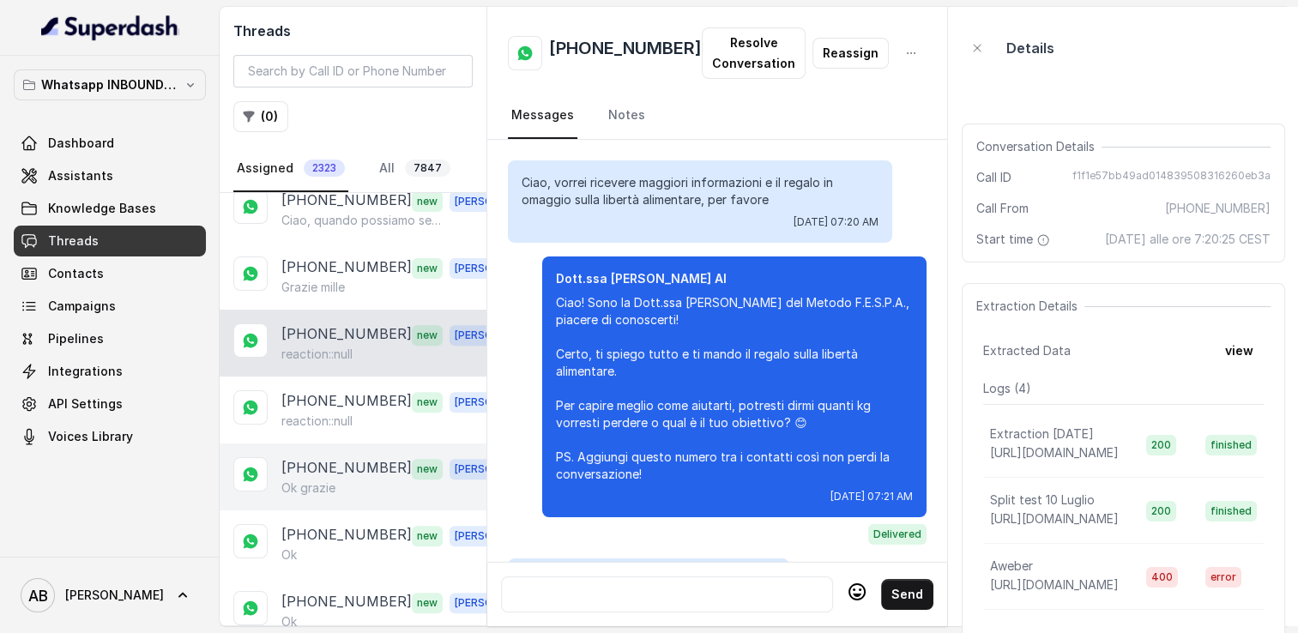
scroll to position [1294, 0]
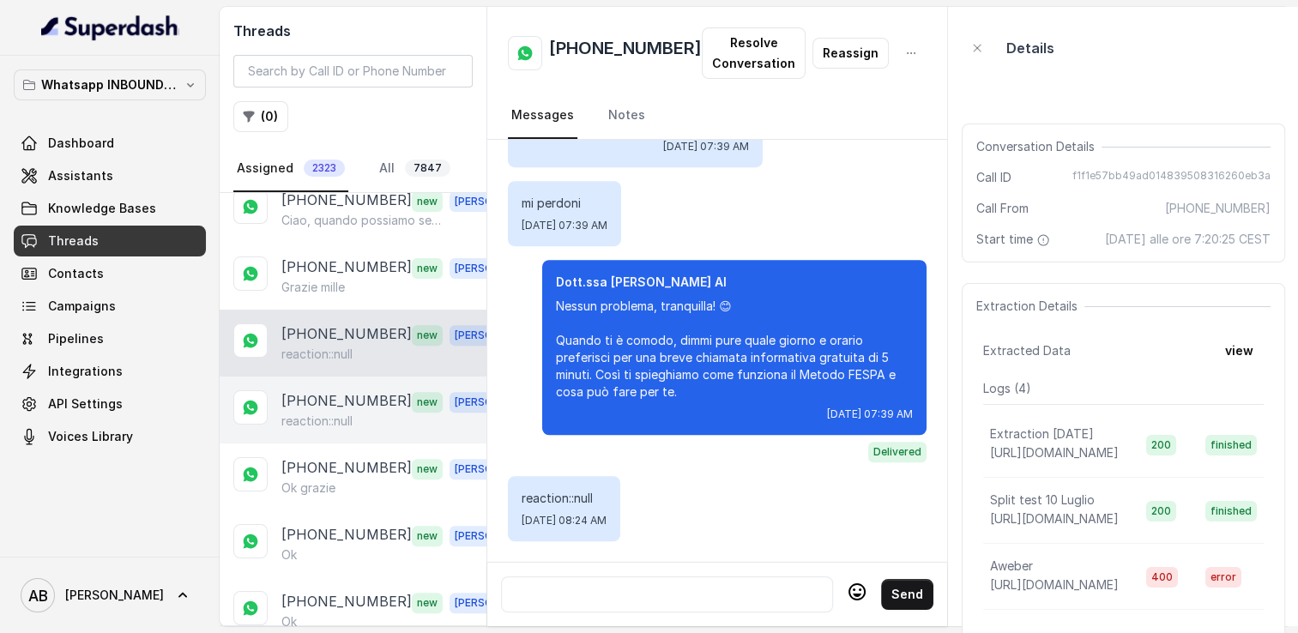
click at [339, 398] on p "[PHONE_NUMBER]" at bounding box center [346, 401] width 130 height 22
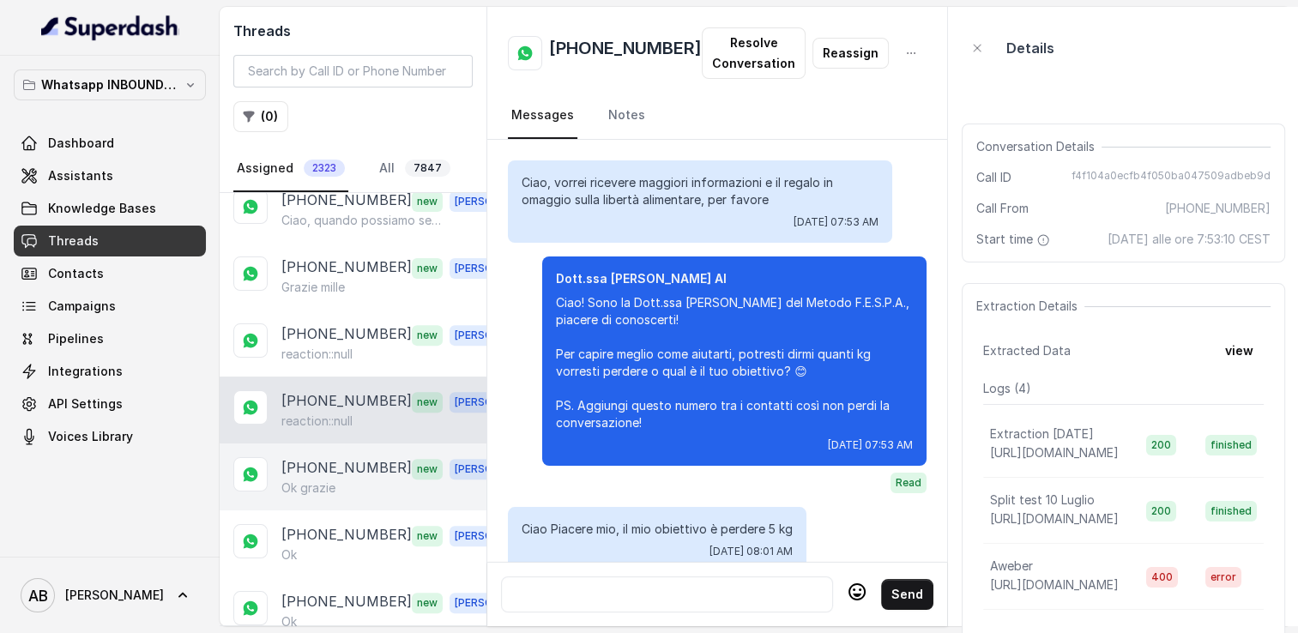
scroll to position [2183, 0]
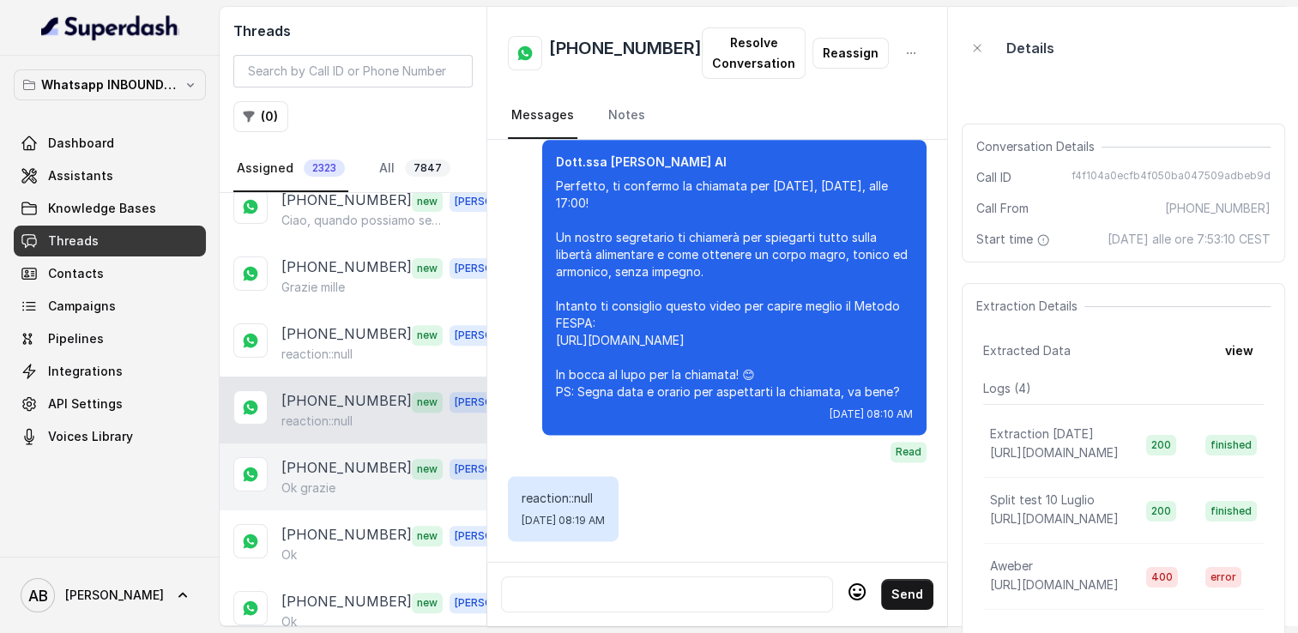
click at [360, 458] on p "[PHONE_NUMBER]" at bounding box center [346, 468] width 130 height 22
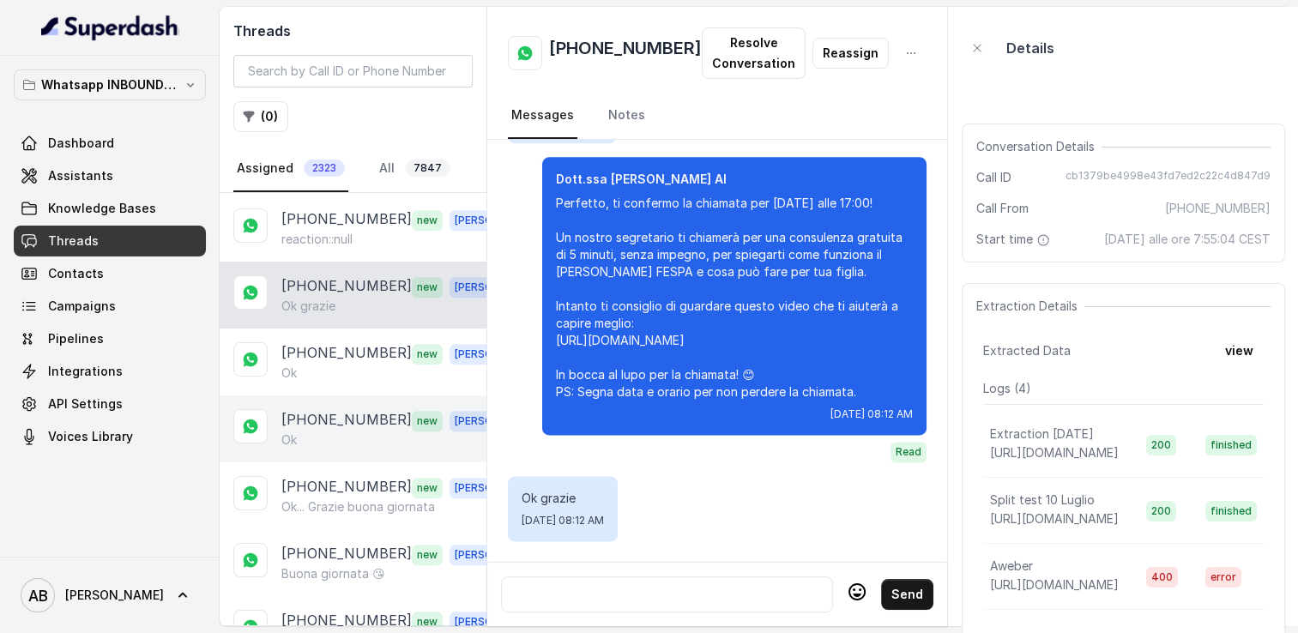
scroll to position [944, 0]
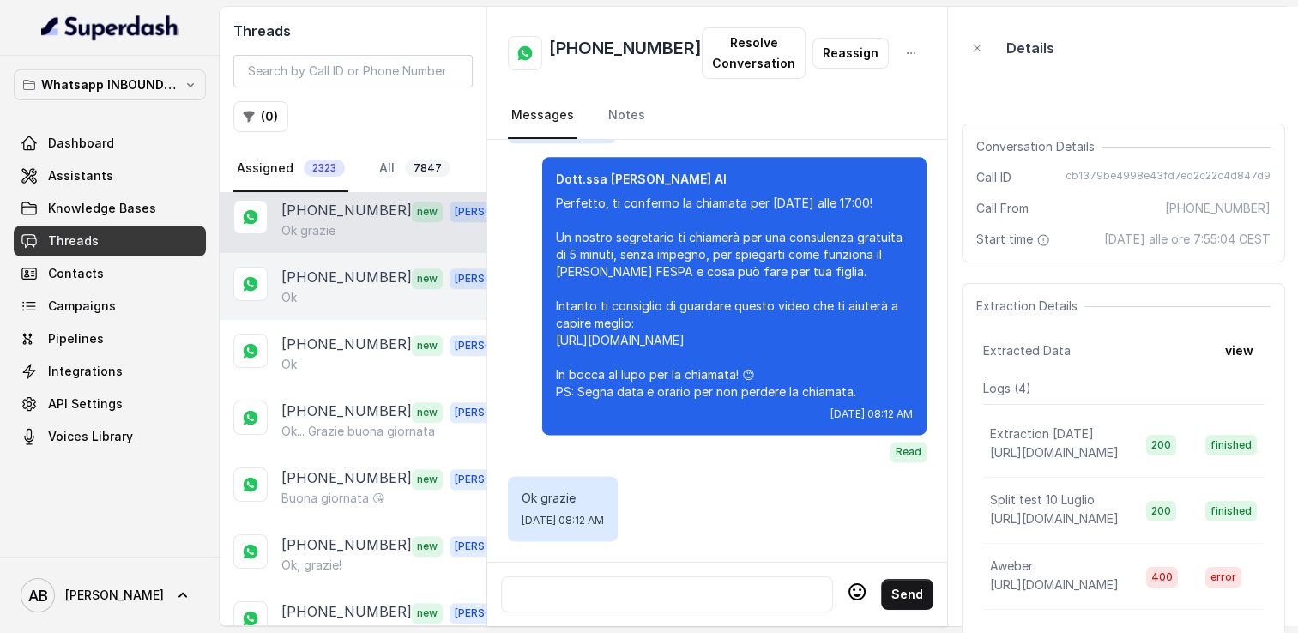
click at [342, 289] on div "Ok" at bounding box center [400, 297] width 239 height 17
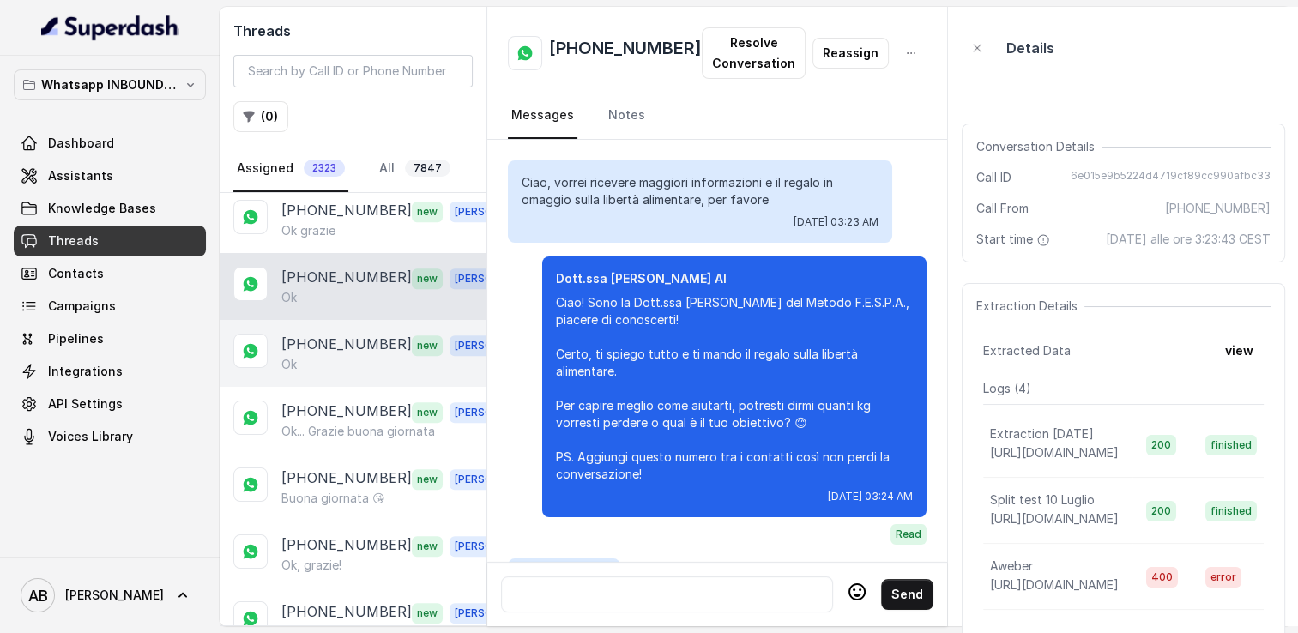
scroll to position [2194, 0]
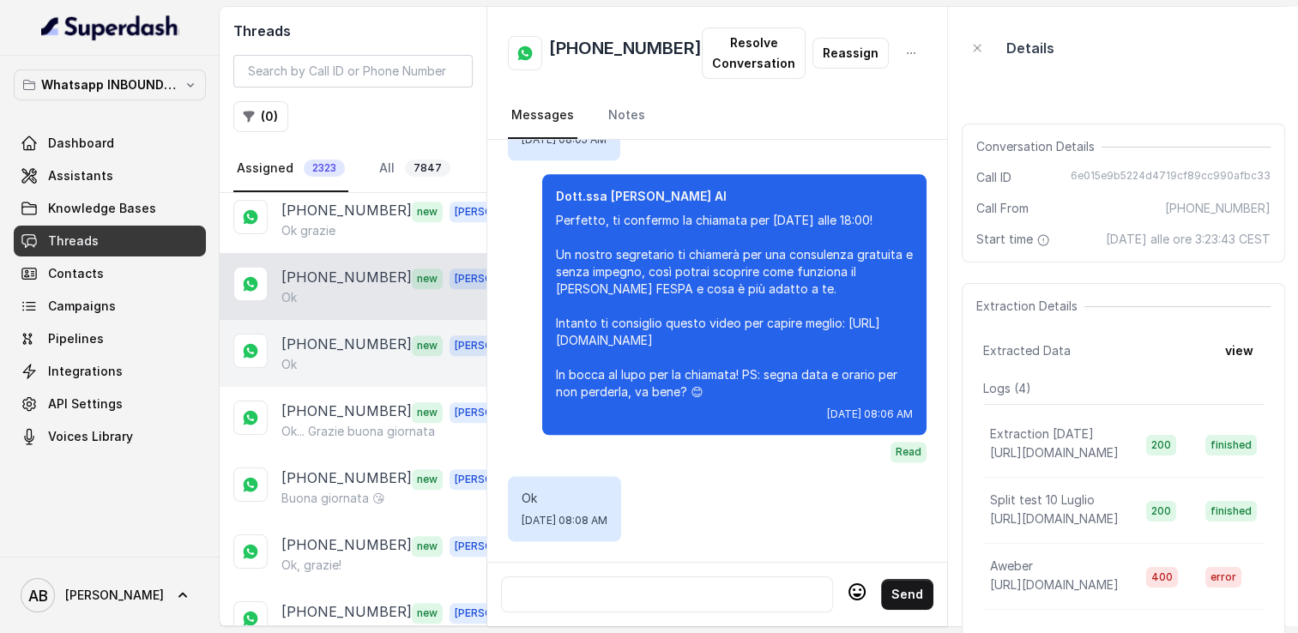
click at [330, 356] on div "Ok" at bounding box center [400, 364] width 239 height 17
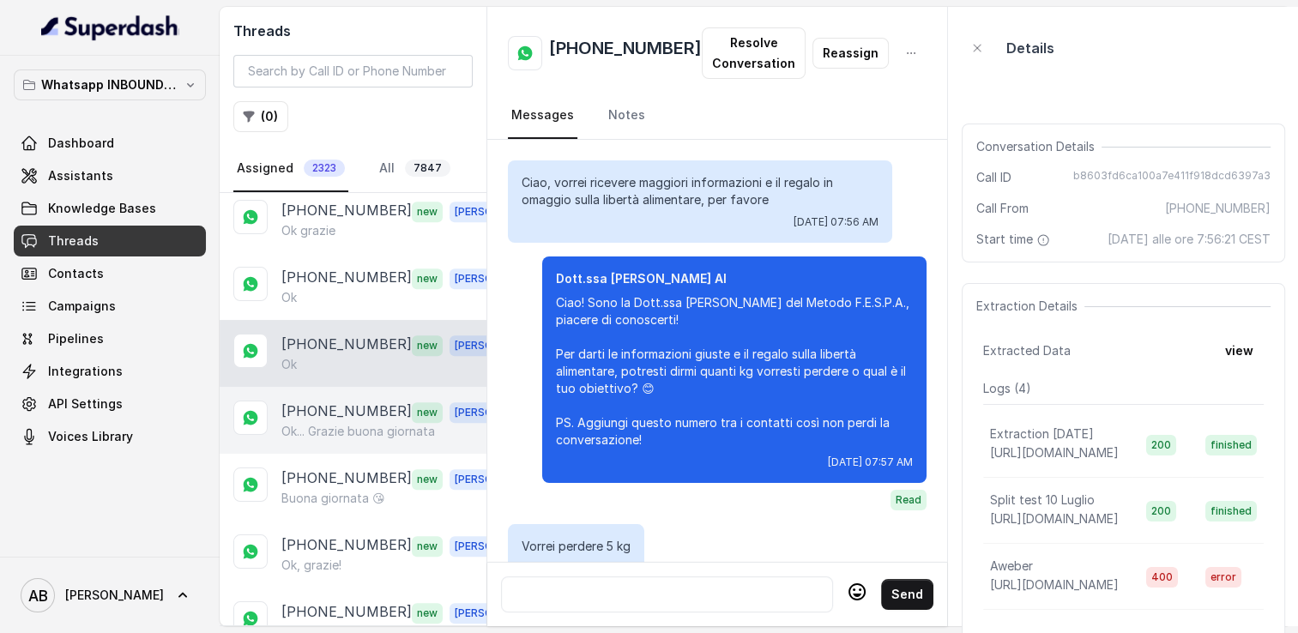
scroll to position [1734, 0]
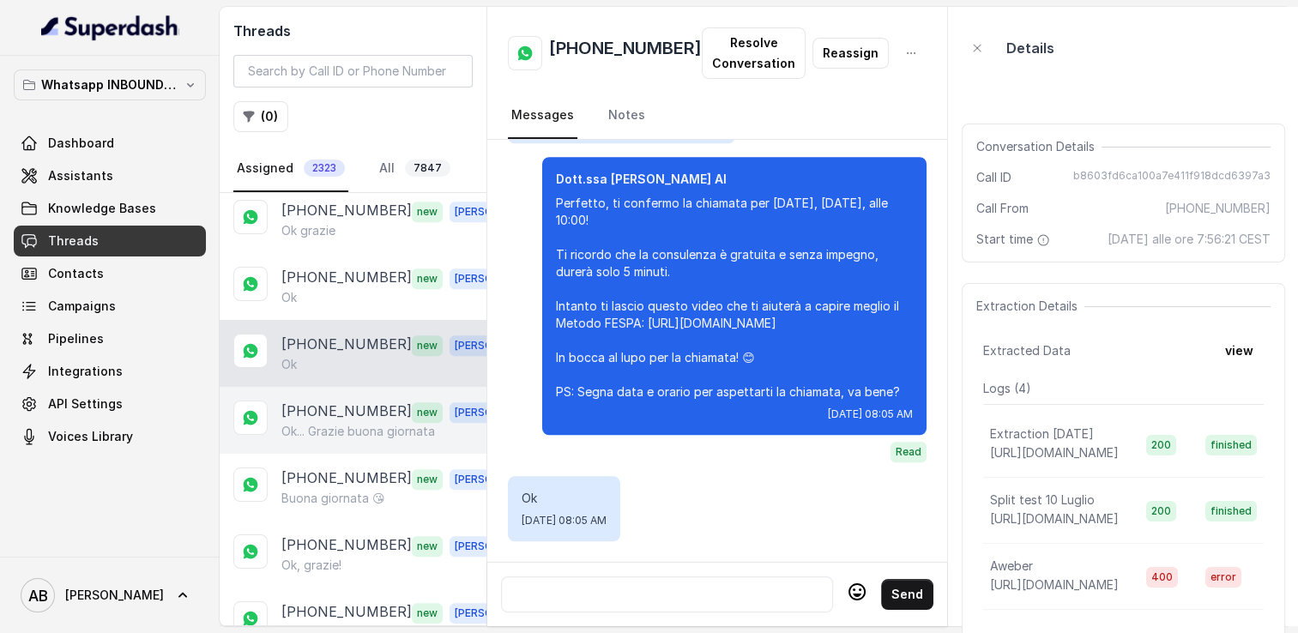
click at [345, 401] on p "[PHONE_NUMBER]" at bounding box center [346, 412] width 130 height 22
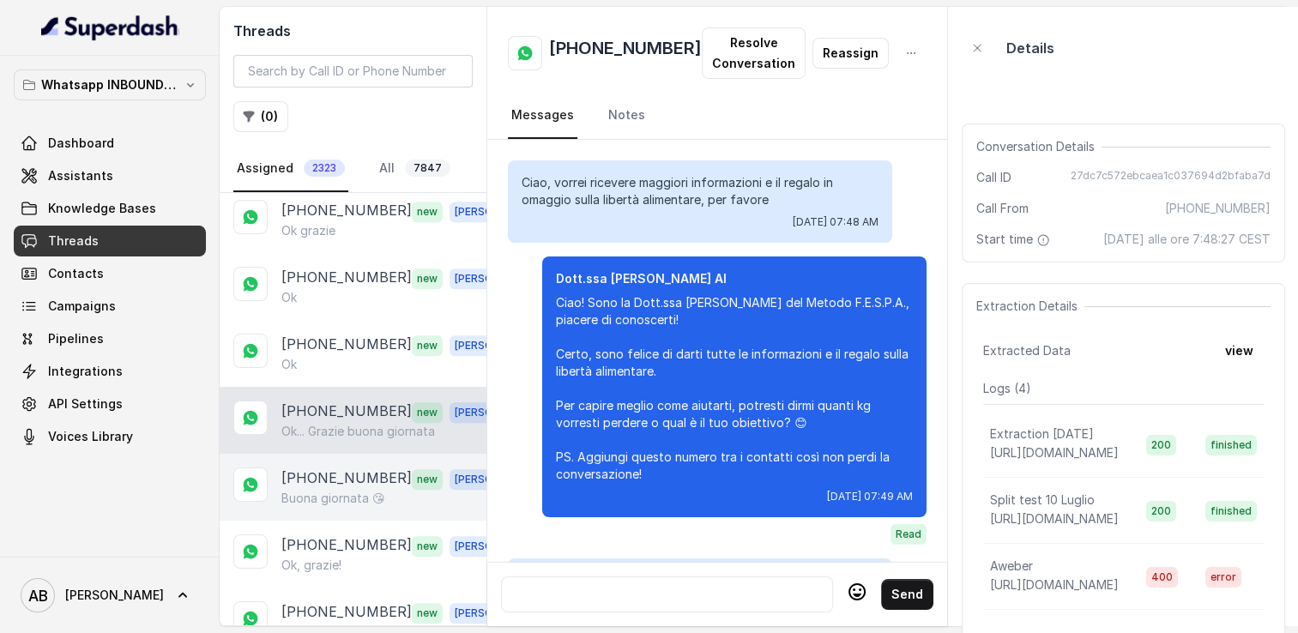
scroll to position [1854, 0]
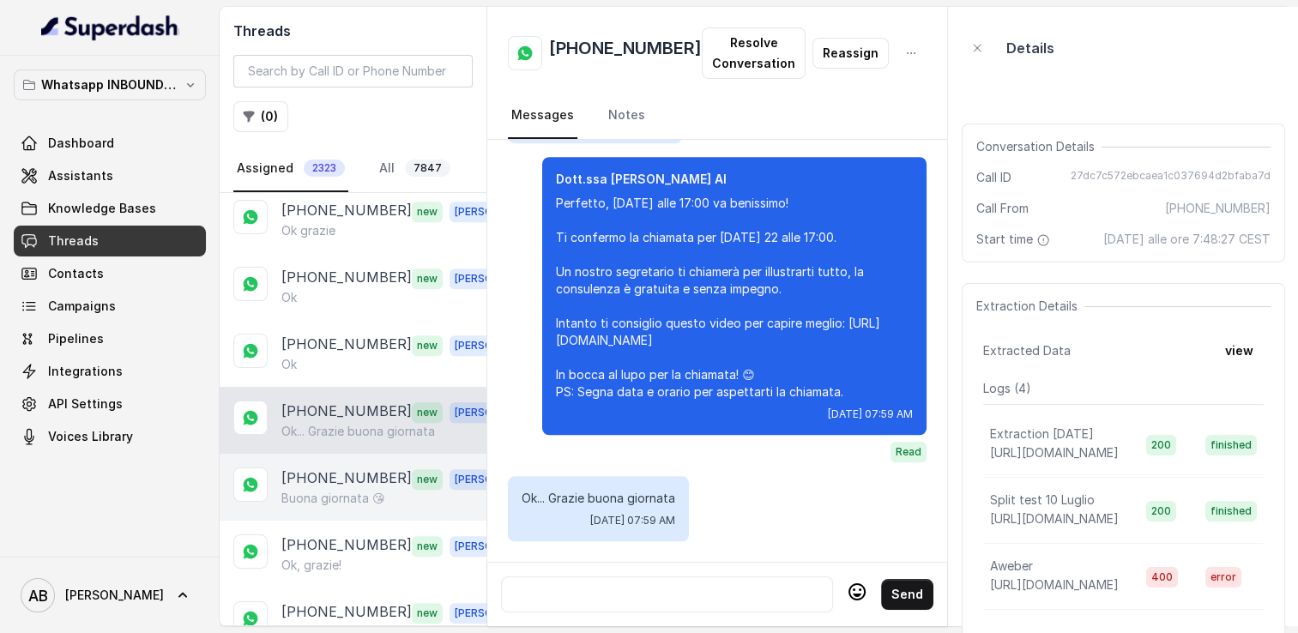
click at [354, 468] on p "[PHONE_NUMBER]" at bounding box center [346, 479] width 130 height 22
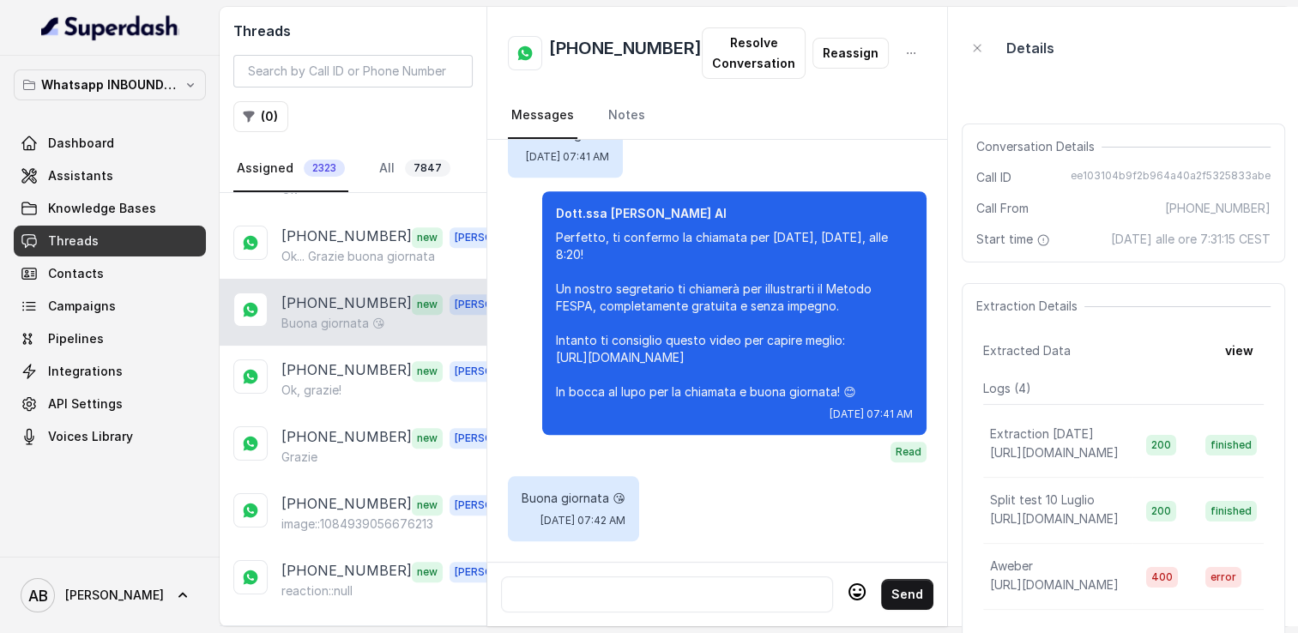
scroll to position [1202, 0]
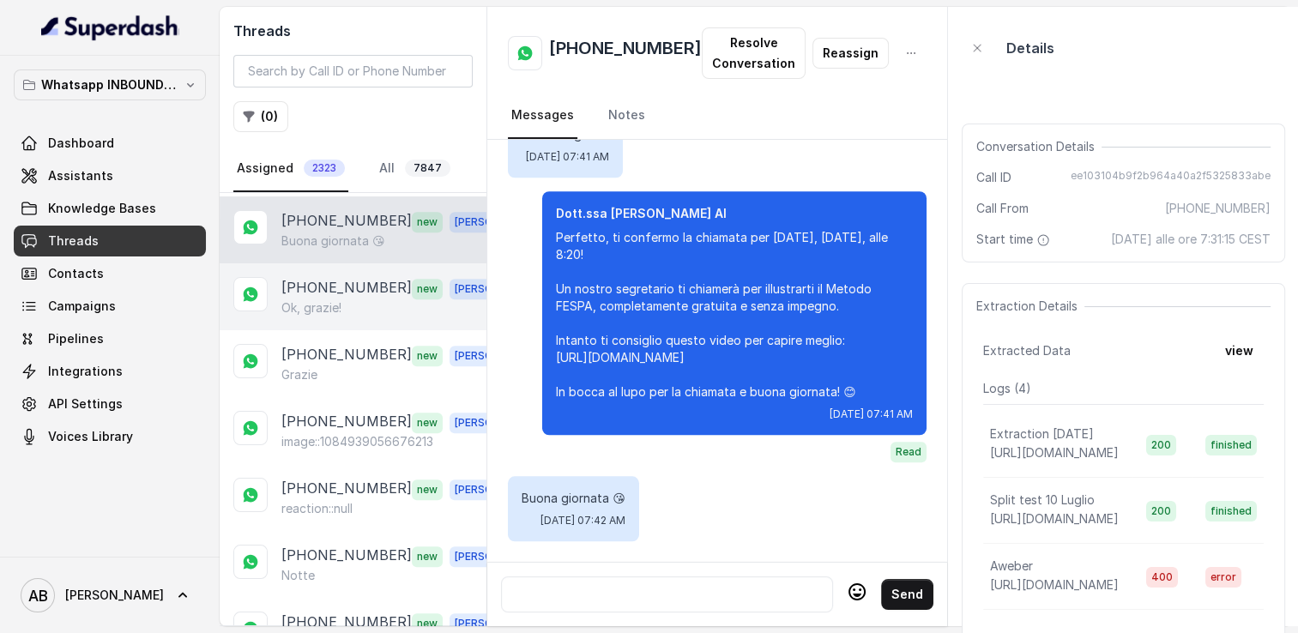
click at [354, 300] on div "Ok, grazie!" at bounding box center [400, 308] width 239 height 17
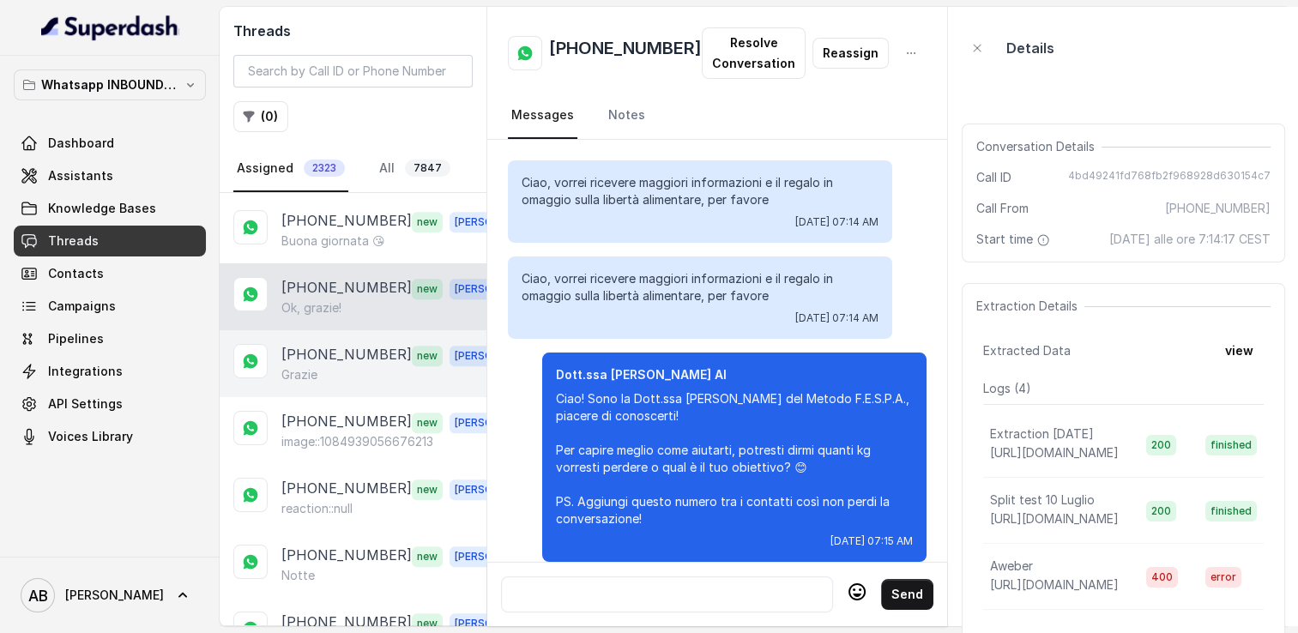
scroll to position [2097, 0]
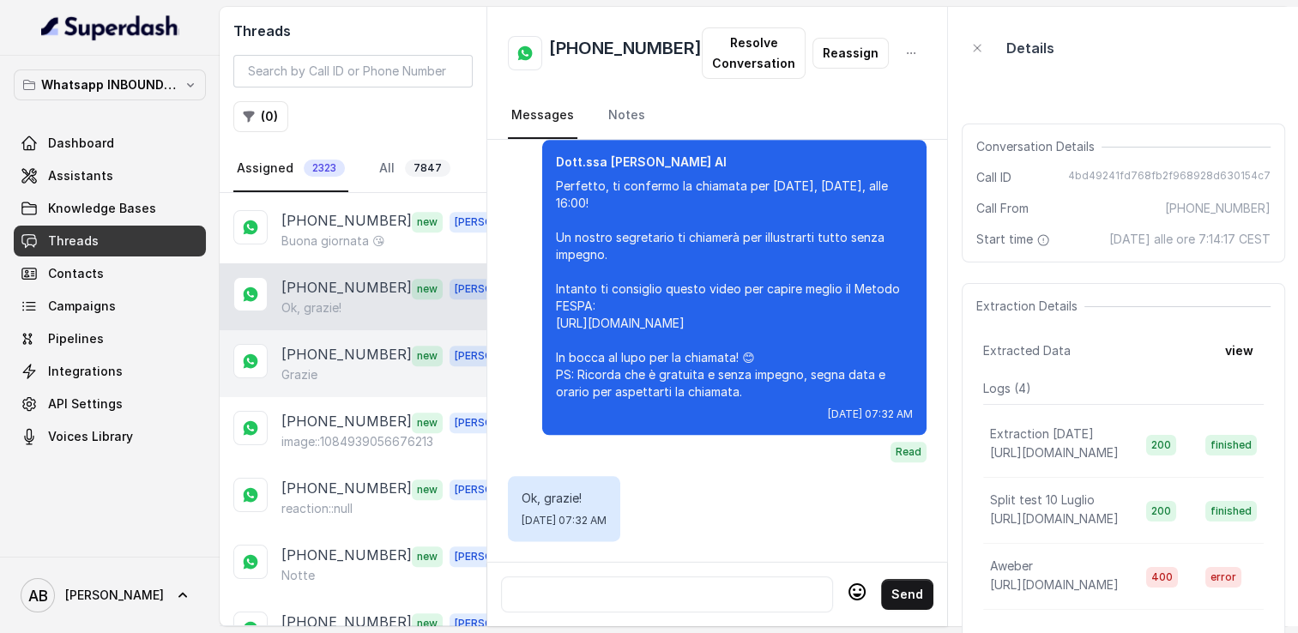
click at [346, 348] on p "[PHONE_NUMBER]" at bounding box center [346, 355] width 130 height 22
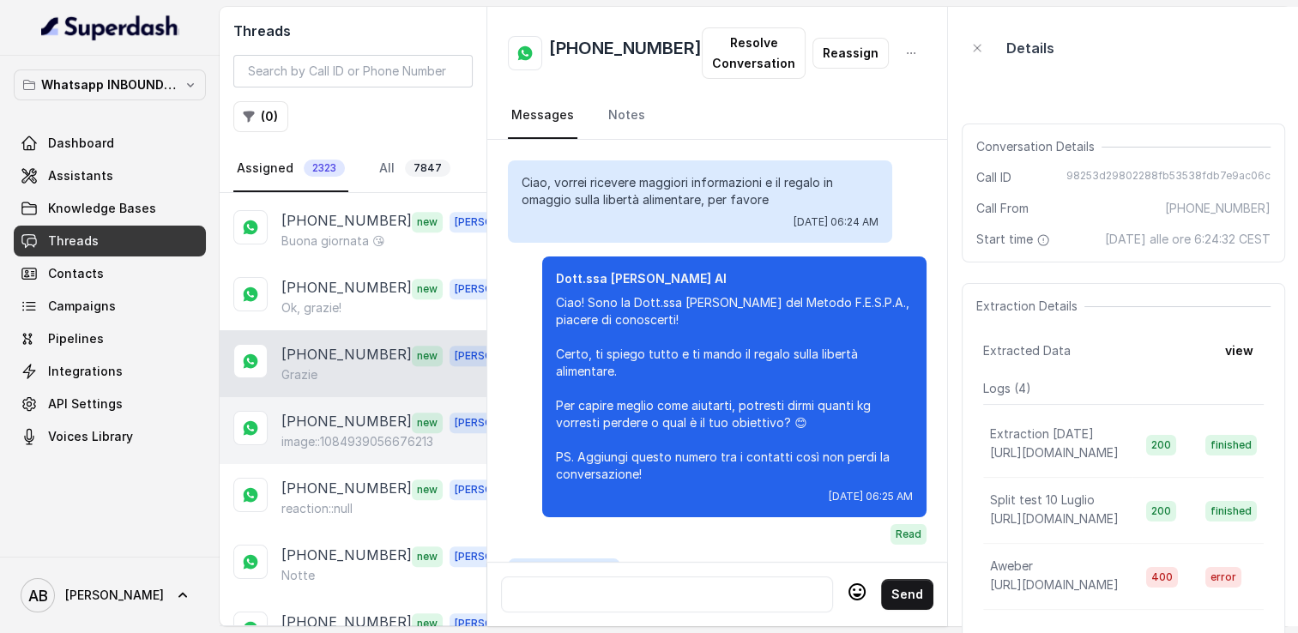
scroll to position [1984, 0]
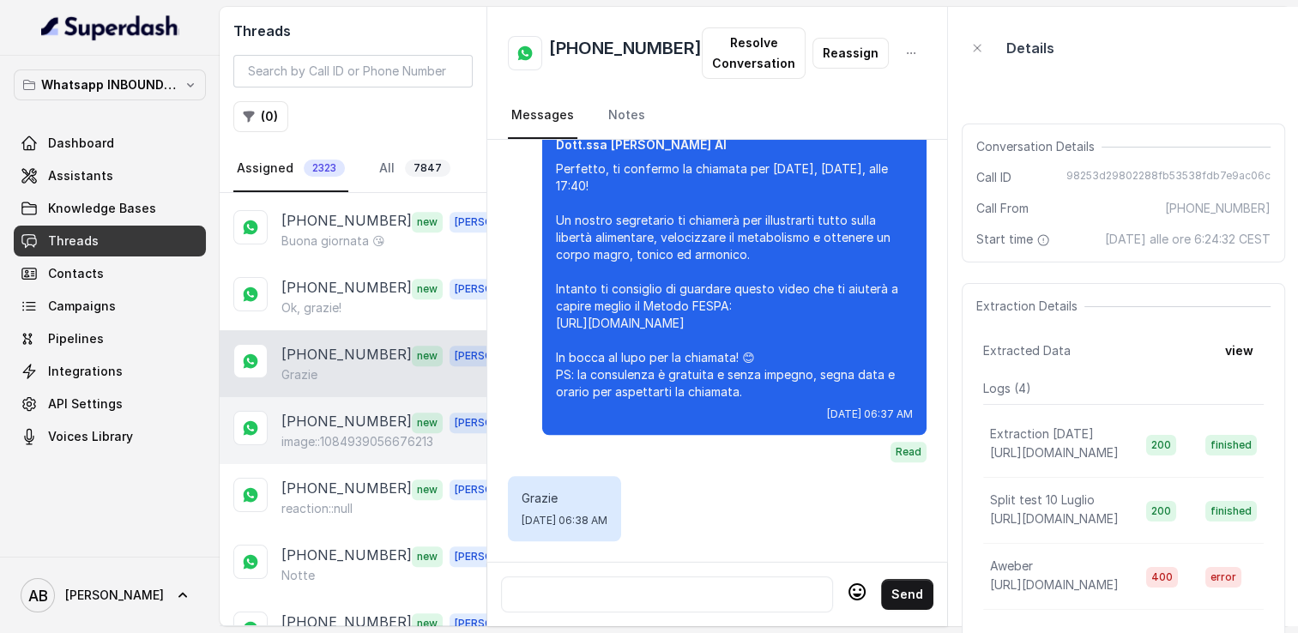
click at [355, 411] on p "[PHONE_NUMBER]" at bounding box center [346, 422] width 130 height 22
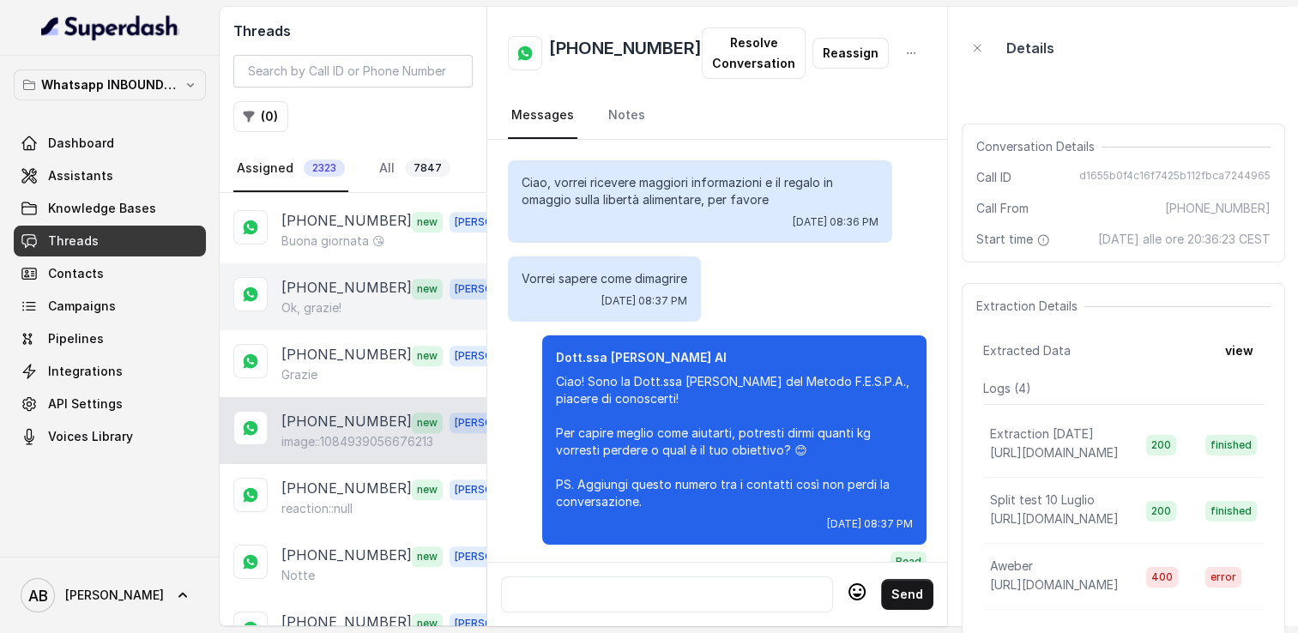
scroll to position [810, 0]
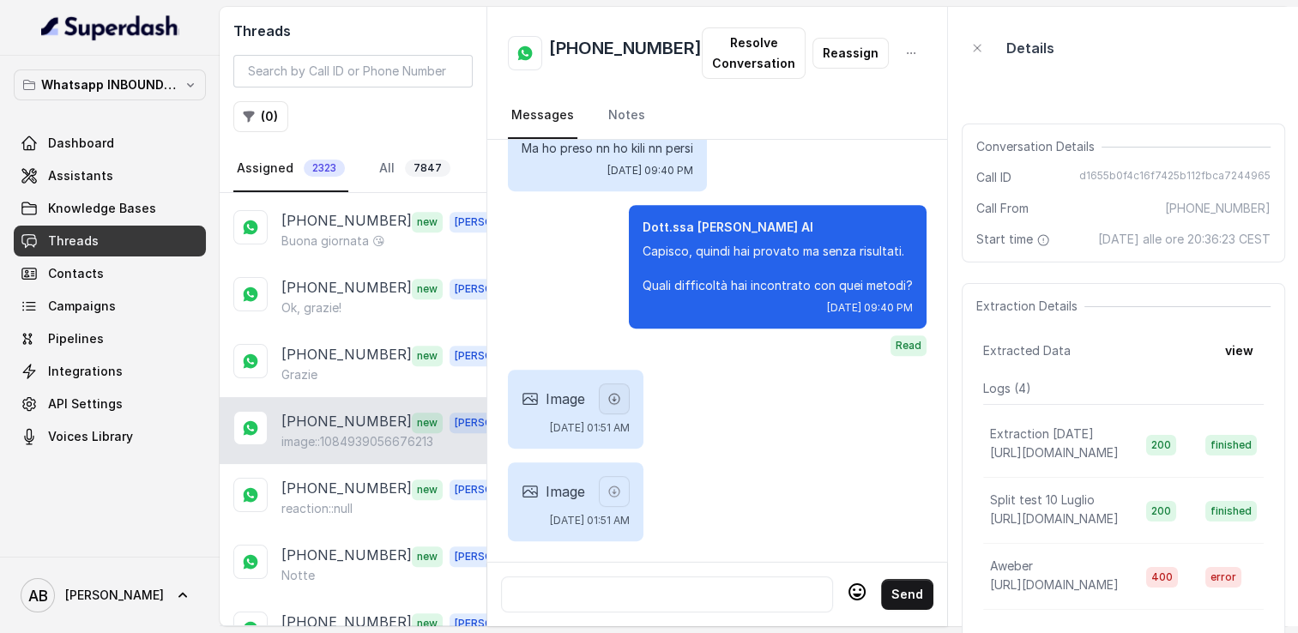
click at [630, 396] on button "button" at bounding box center [614, 399] width 31 height 31
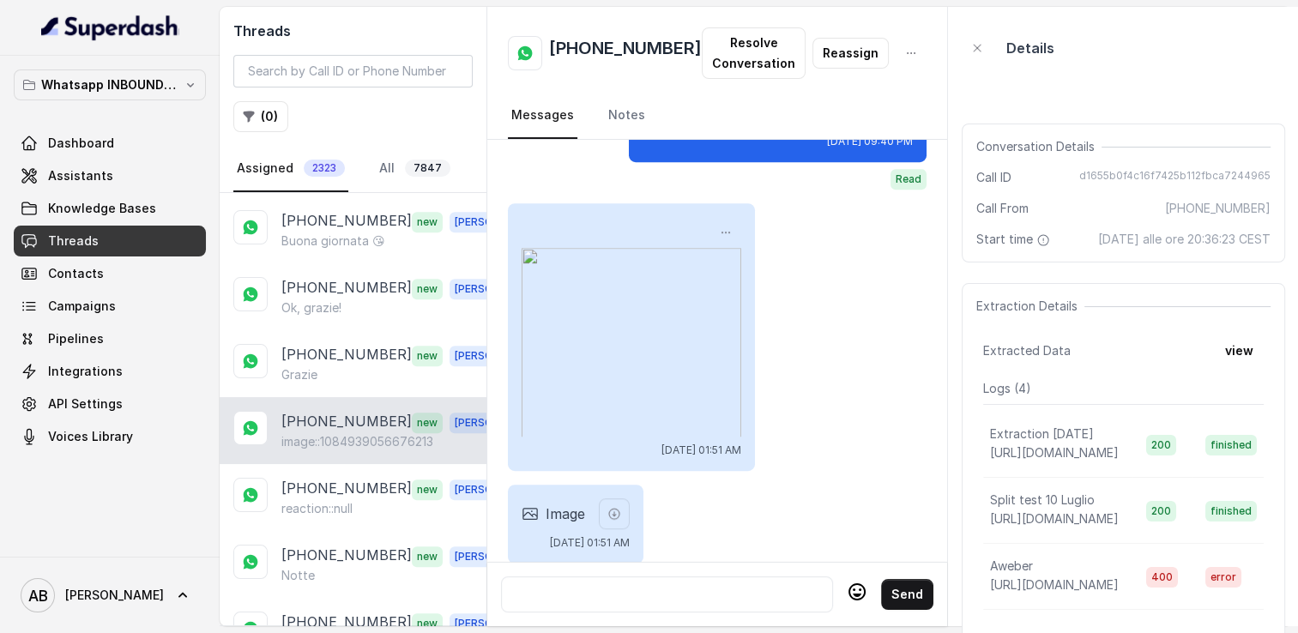
scroll to position [913, 0]
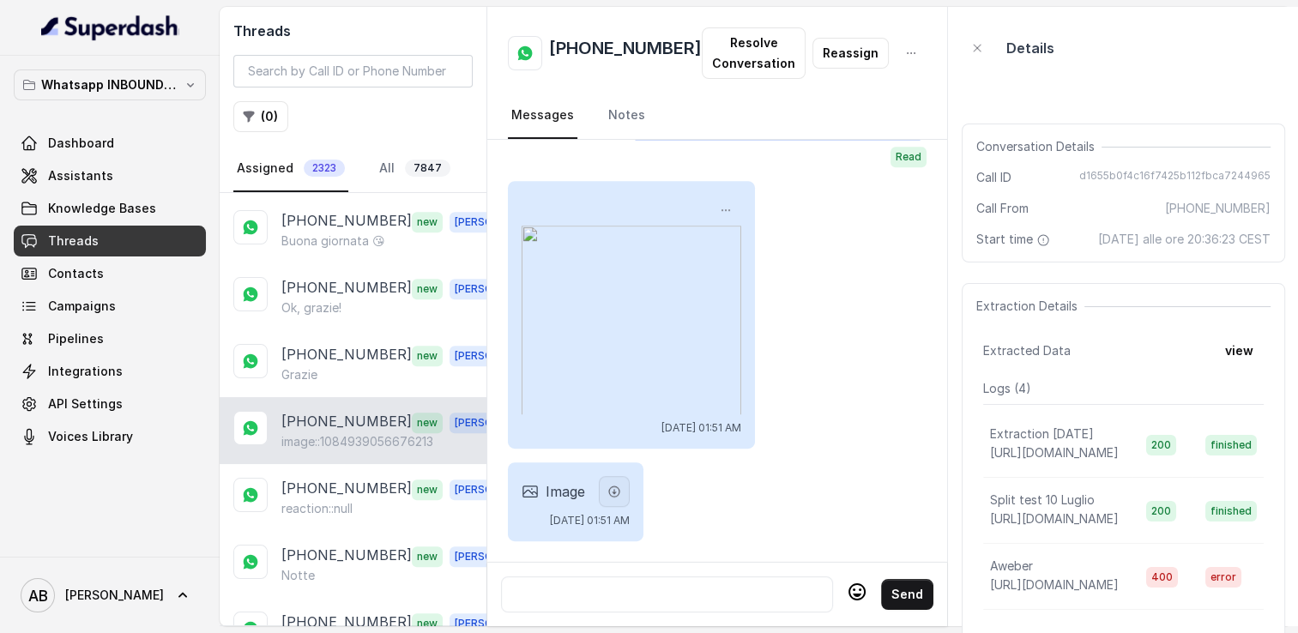
click at [630, 489] on button "button" at bounding box center [614, 491] width 31 height 31
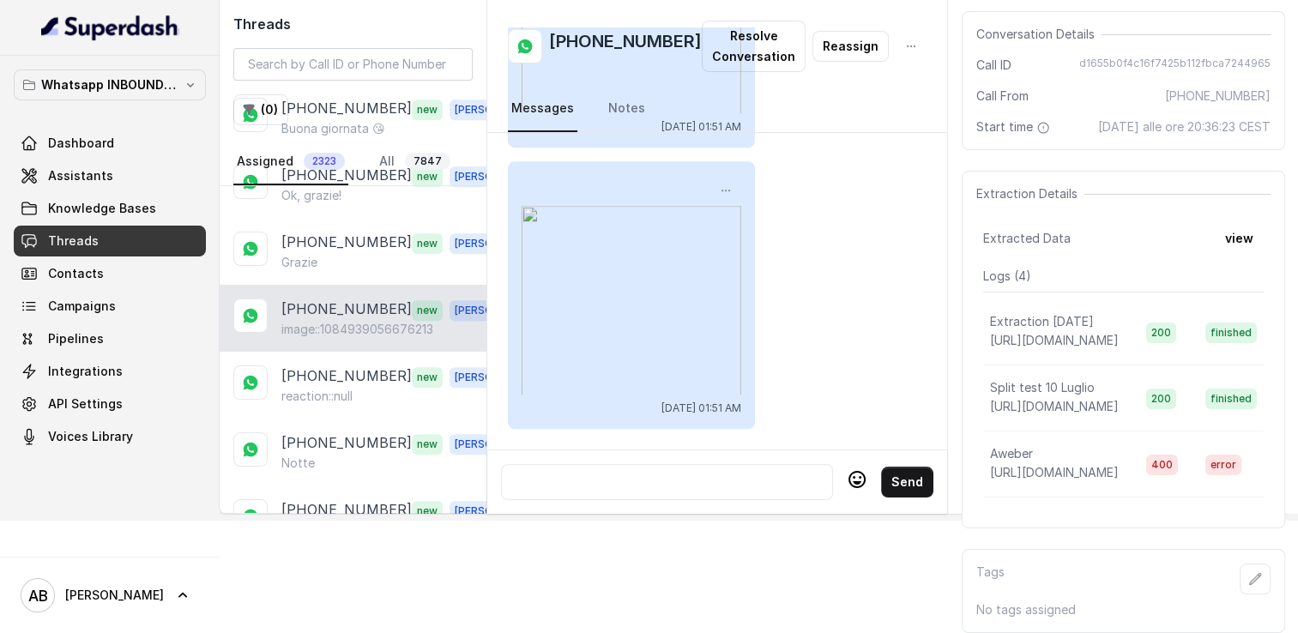
scroll to position [1188, 0]
click at [649, 472] on div at bounding box center [667, 482] width 317 height 21
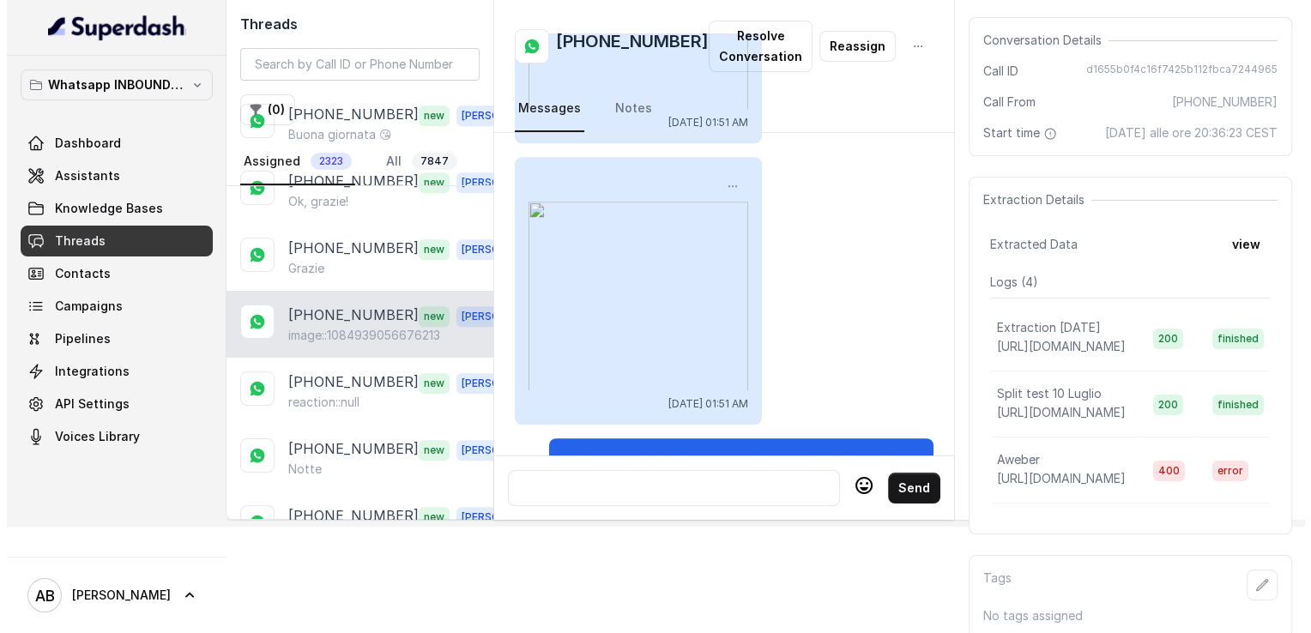
scroll to position [127, 0]
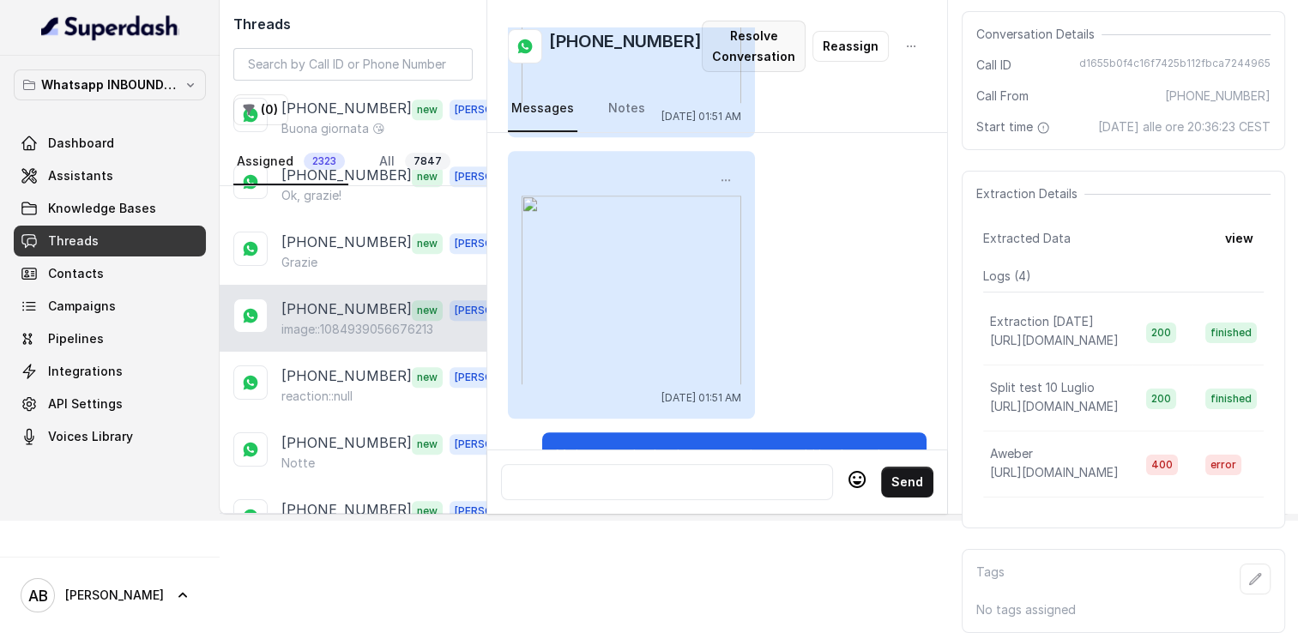
click at [736, 58] on button "Resolve Conversation" at bounding box center [754, 46] width 104 height 51
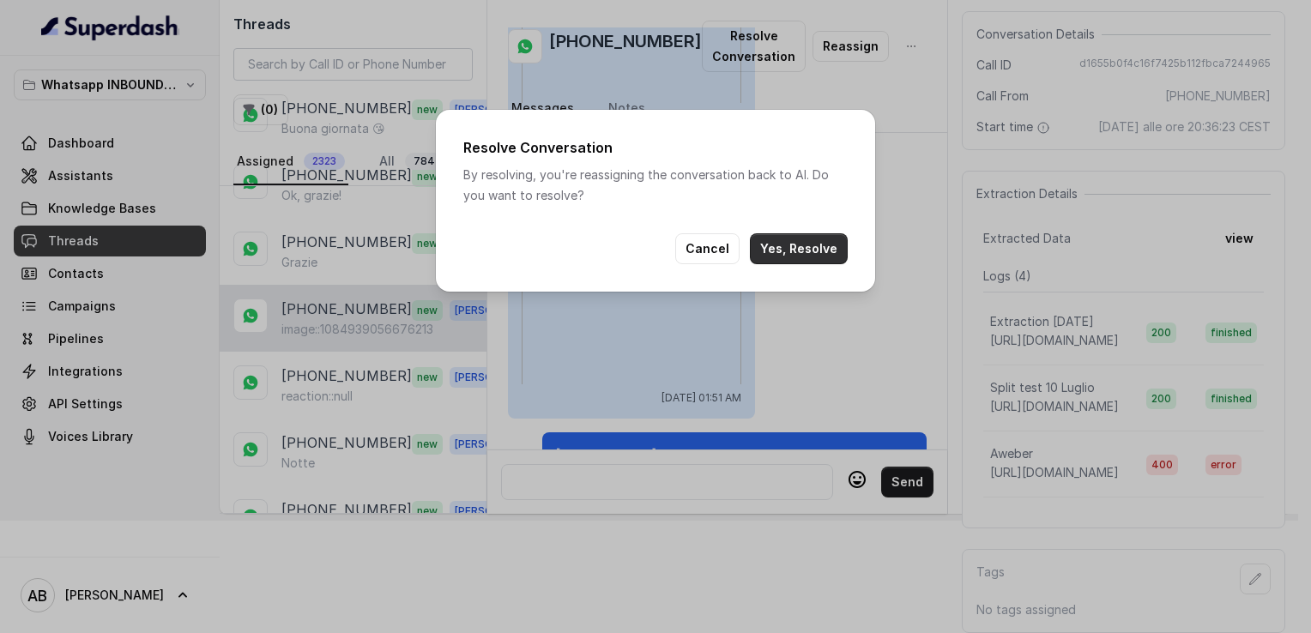
click at [789, 252] on button "Yes, Resolve" at bounding box center [799, 248] width 98 height 31
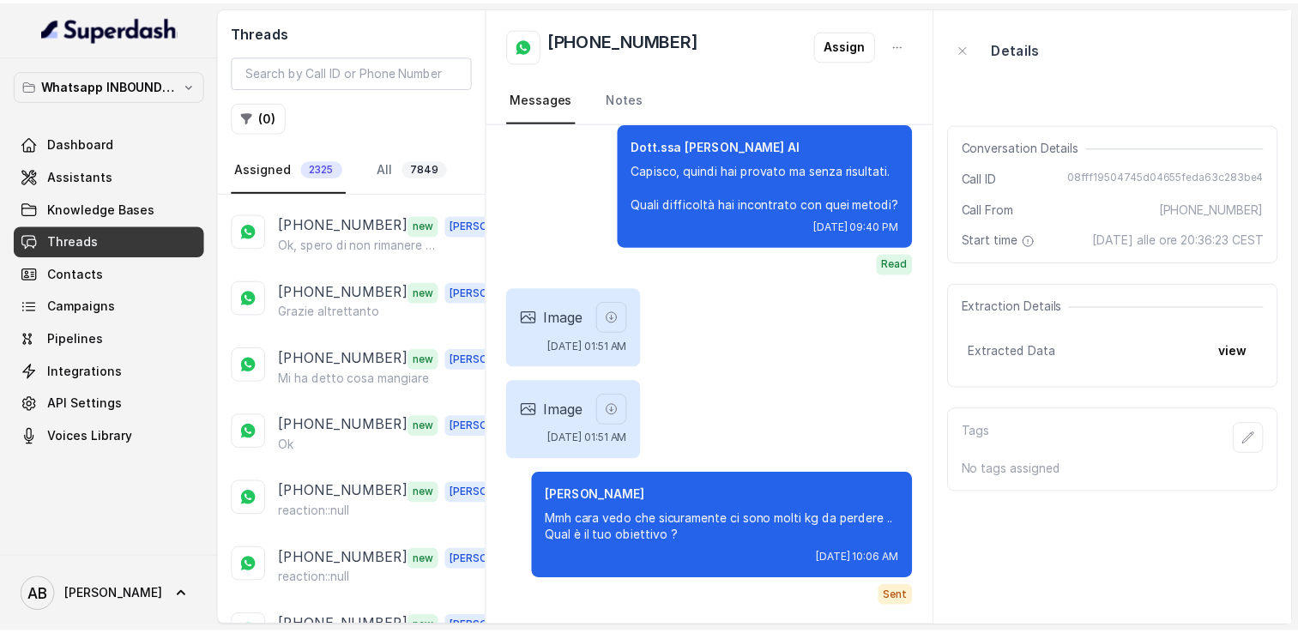
scroll to position [2832, 0]
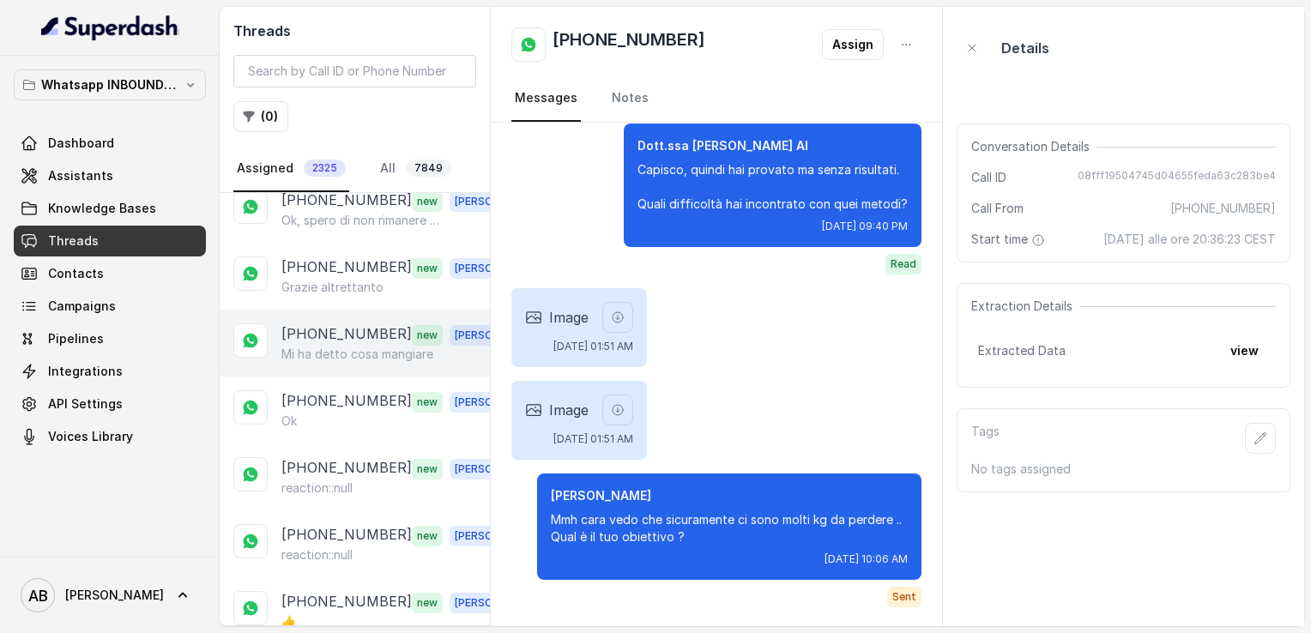
click at [360, 336] on div "+393714511383 new Alessandro Mi ha detto cosa mangiare" at bounding box center [355, 343] width 270 height 67
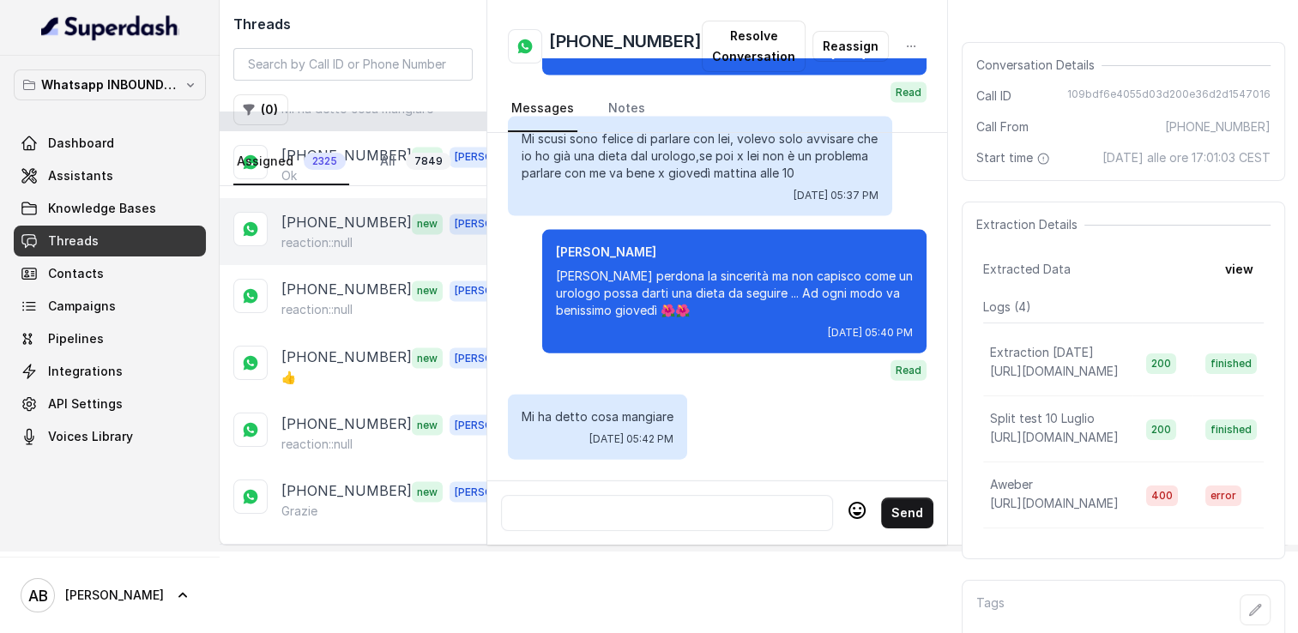
scroll to position [86, 0]
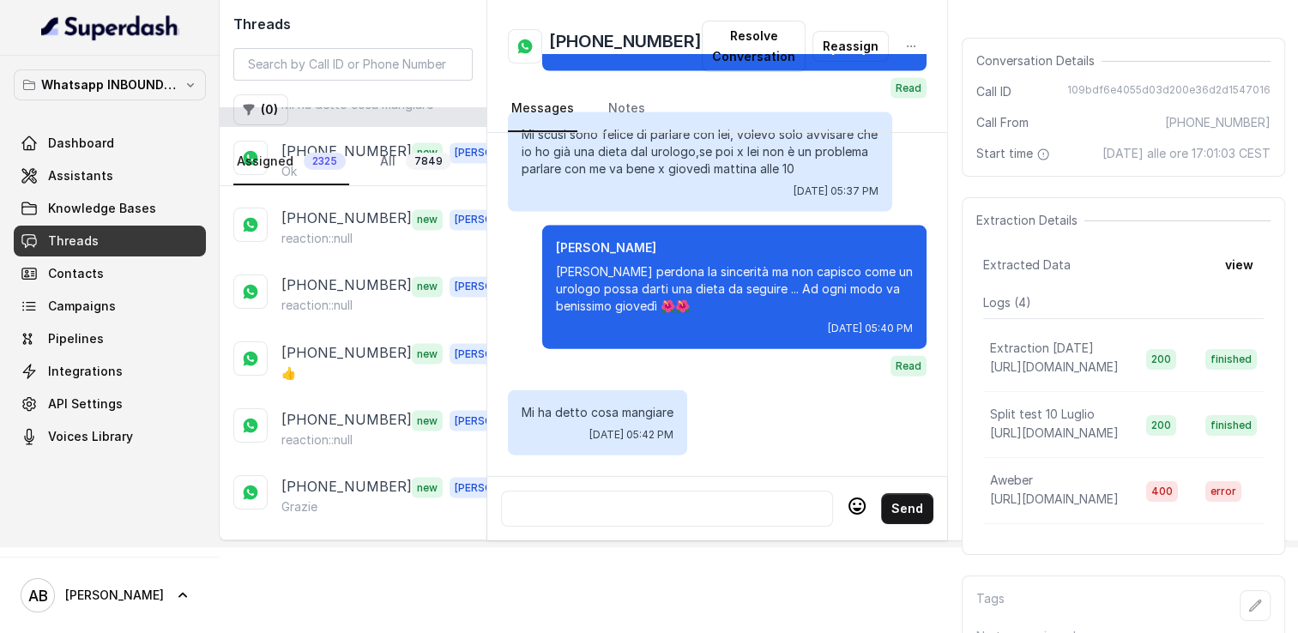
click at [359, 542] on p "Load more conversations" at bounding box center [353, 552] width 168 height 21
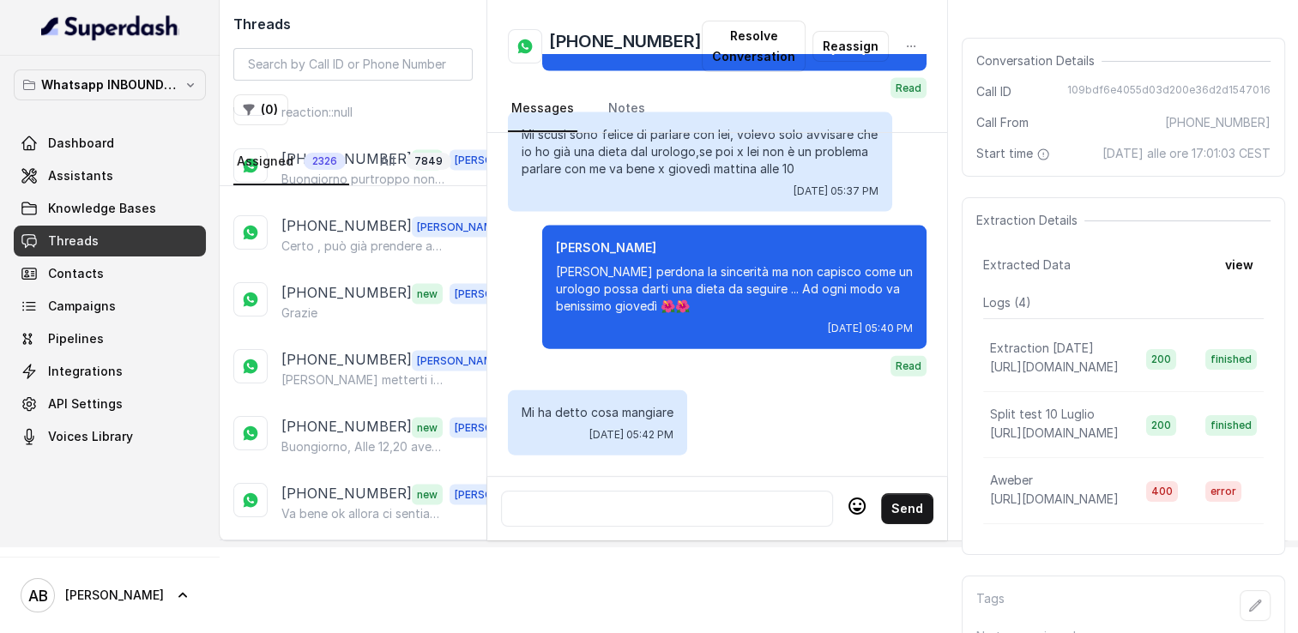
scroll to position [3597, 0]
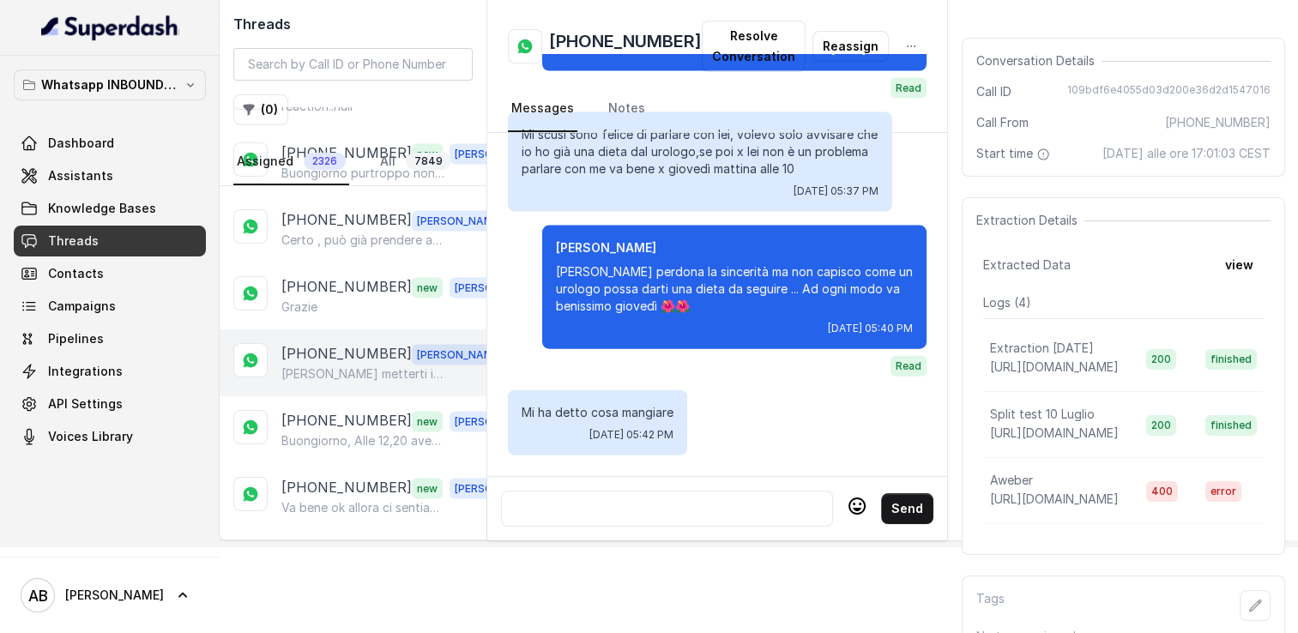
click at [346, 366] on p "[PERSON_NAME] metterti in contatto cara con la mia assistente [PERSON_NAME] all…" at bounding box center [363, 374] width 165 height 17
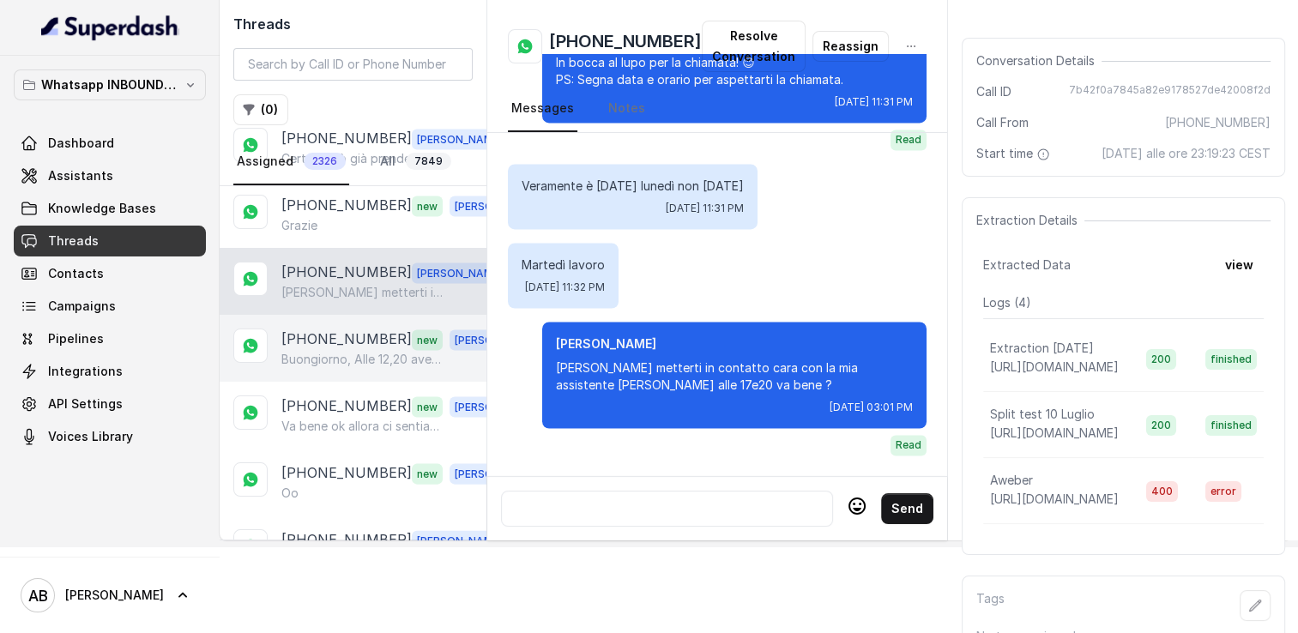
scroll to position [3683, 0]
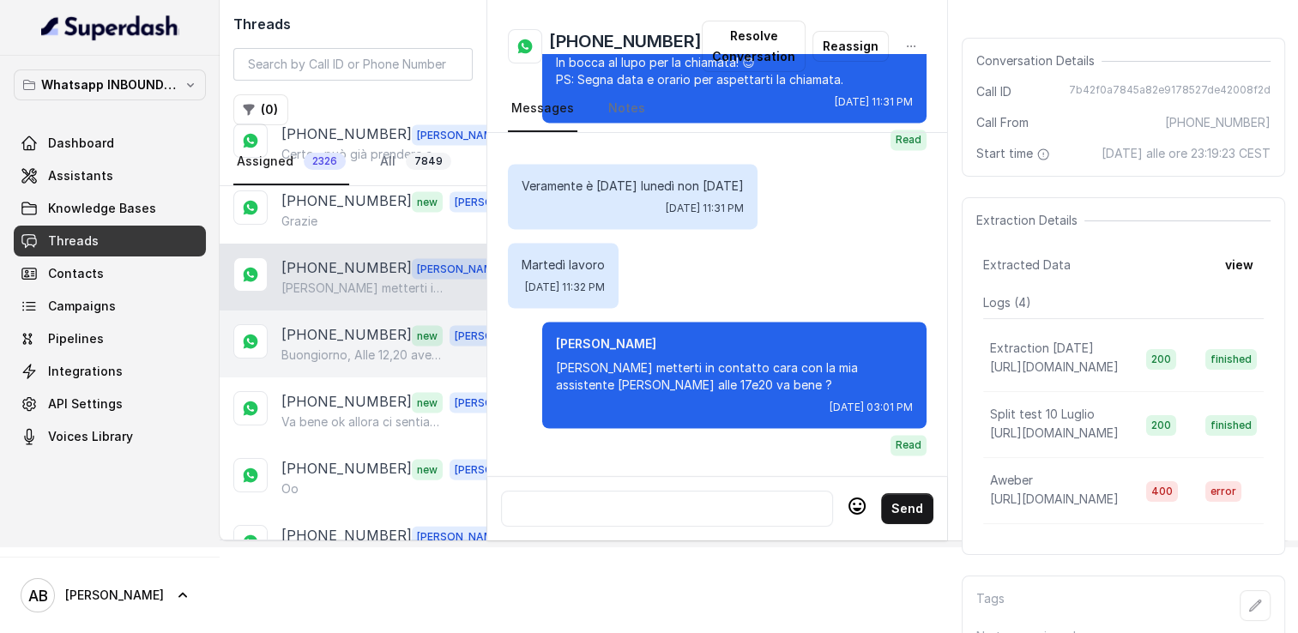
click at [343, 347] on p "Buongiorno, Alle 12,20 avevo prenotato una chiamata che non ho ancora ricevuto.…" at bounding box center [363, 355] width 165 height 17
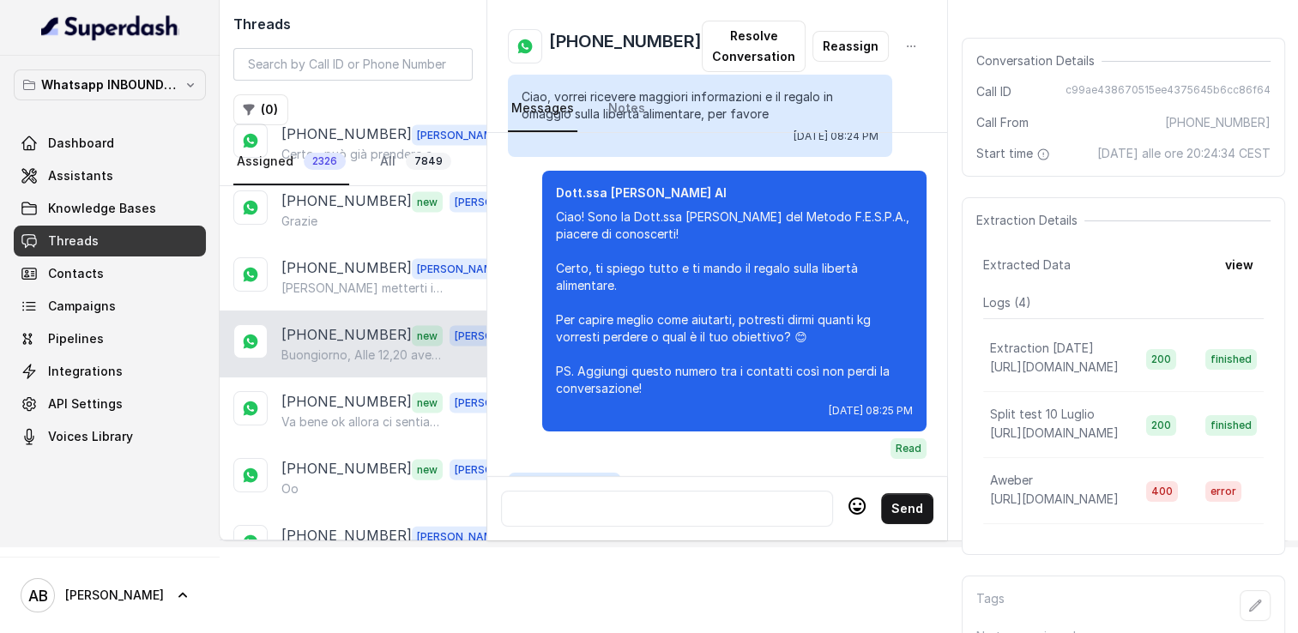
scroll to position [2080, 0]
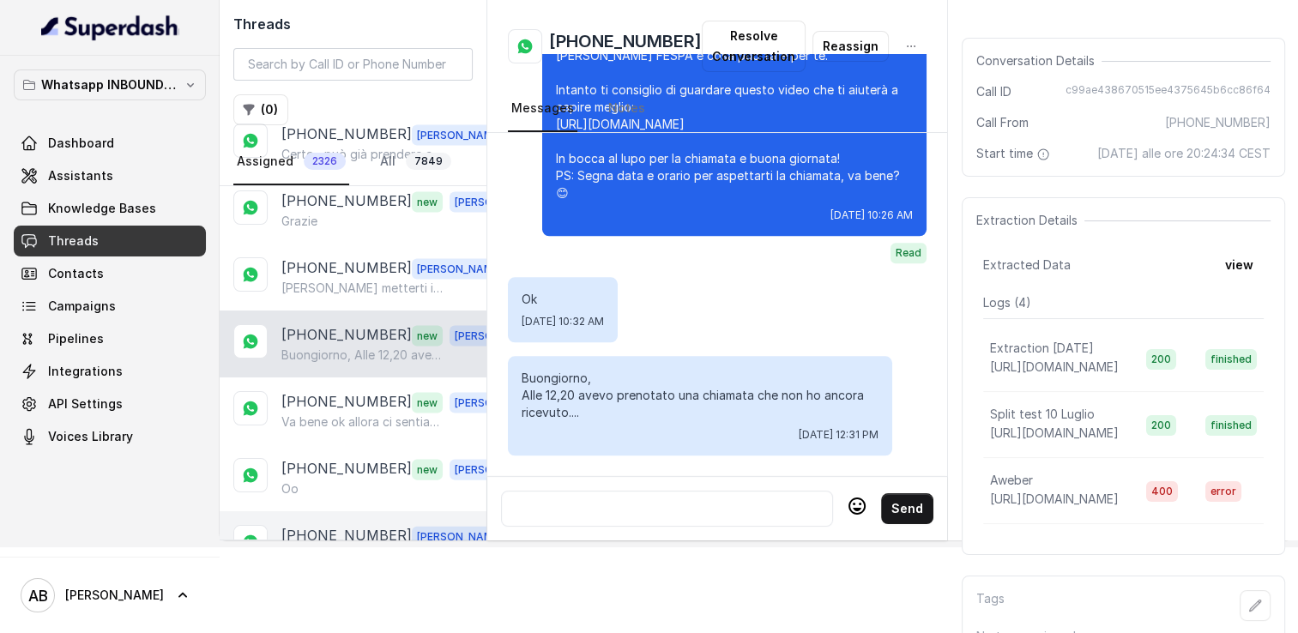
click at [380, 548] on p "[PERSON_NAME] non capisco cosa tu stia dicendo" at bounding box center [363, 556] width 165 height 17
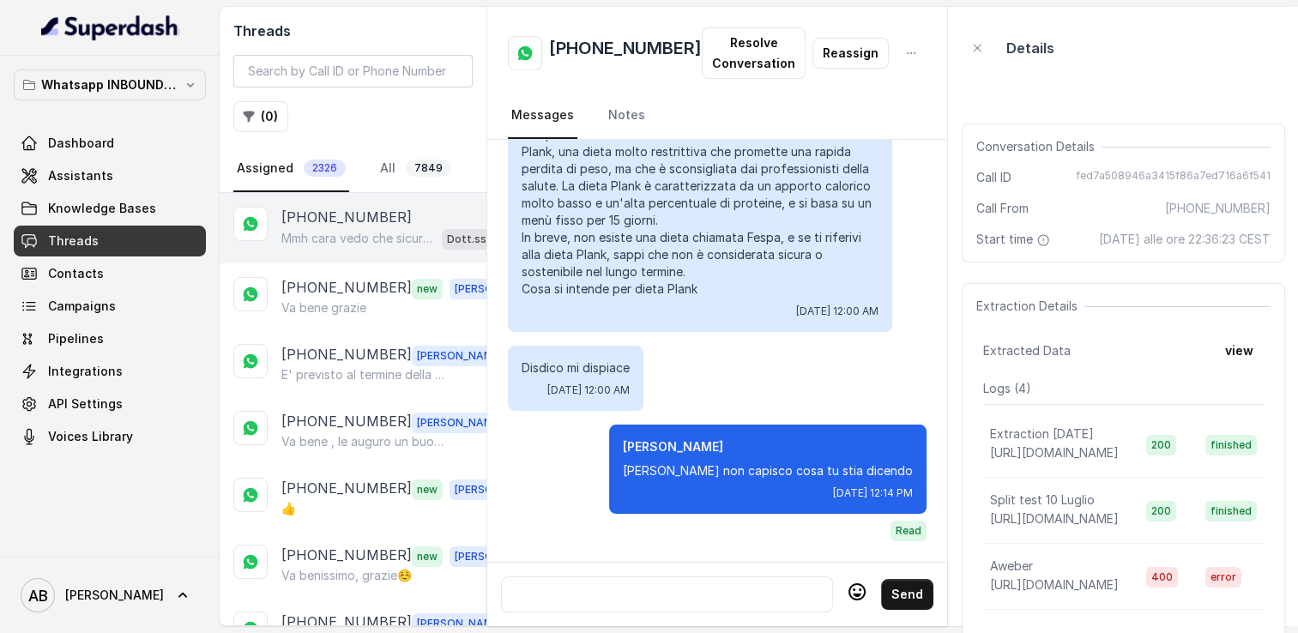
click at [350, 230] on p "Mmh cara vedo che sicuramente ci sono molti kg da perdere .. Qual è il tuo obie…" at bounding box center [358, 238] width 154 height 17
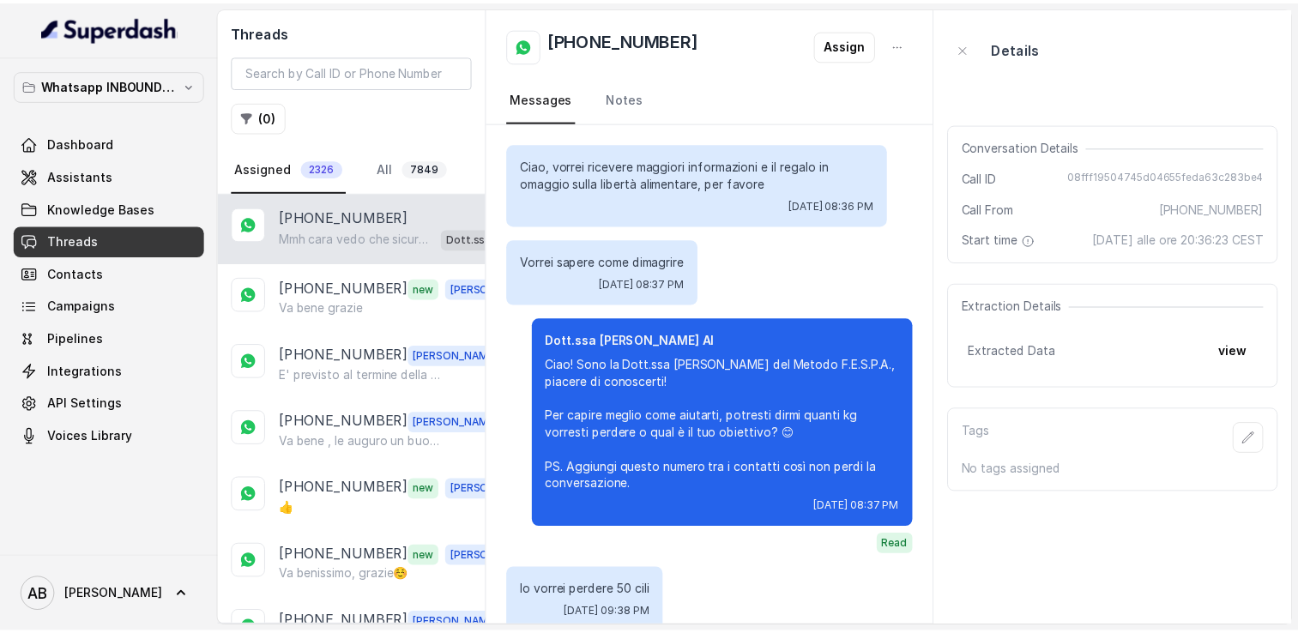
scroll to position [864, 0]
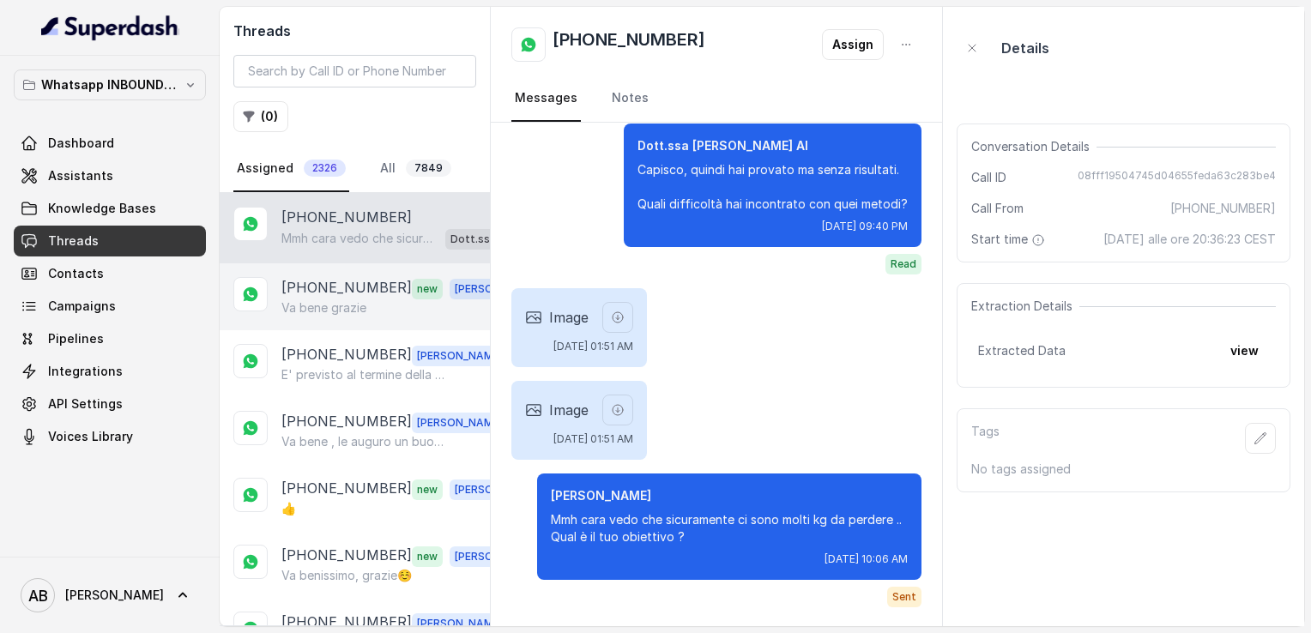
click at [332, 294] on p "+393498530574" at bounding box center [346, 288] width 130 height 22
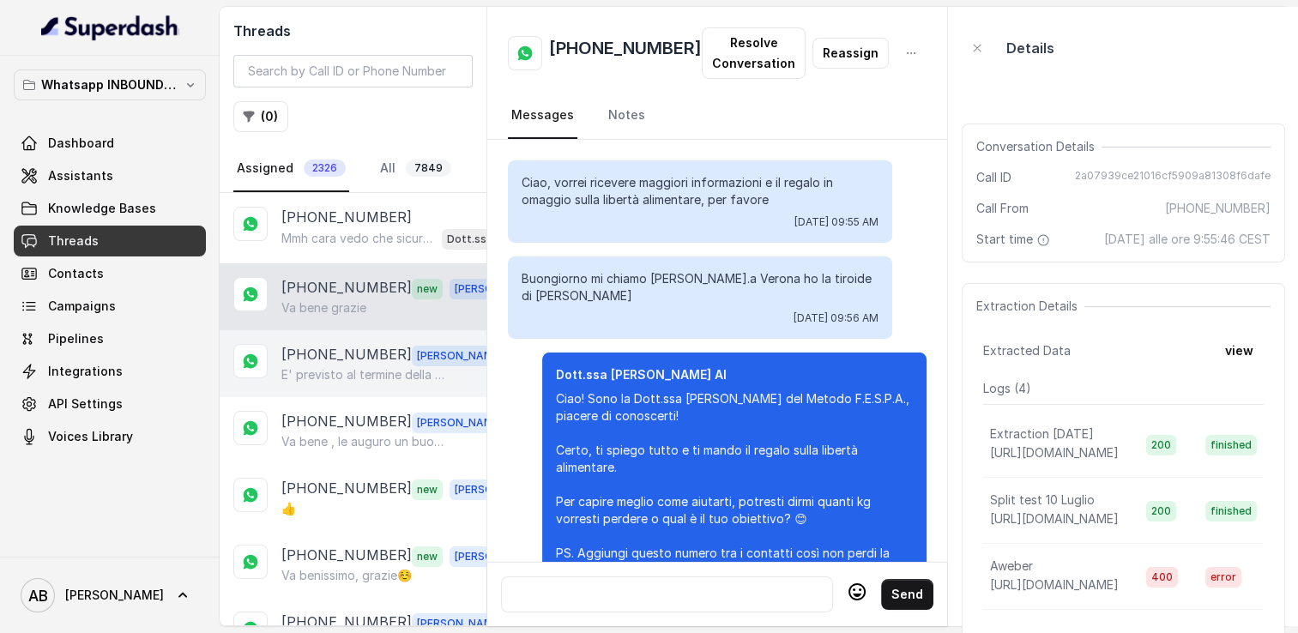
scroll to position [2029, 0]
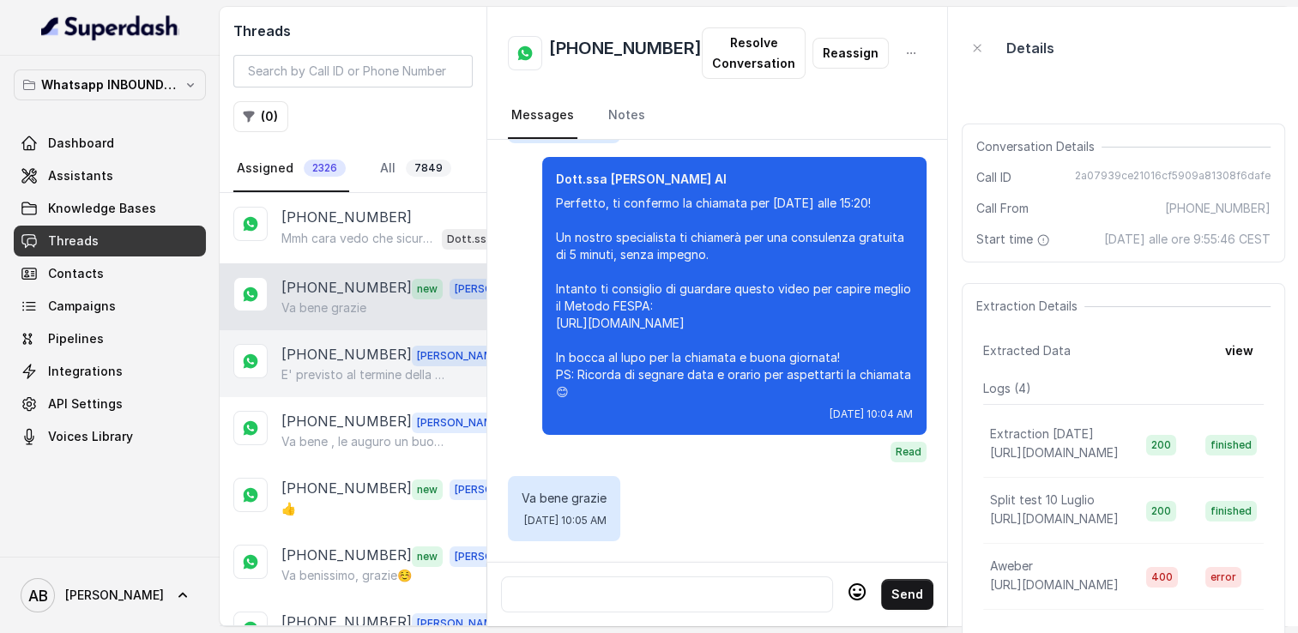
click at [338, 345] on p "+393402618209" at bounding box center [346, 355] width 130 height 22
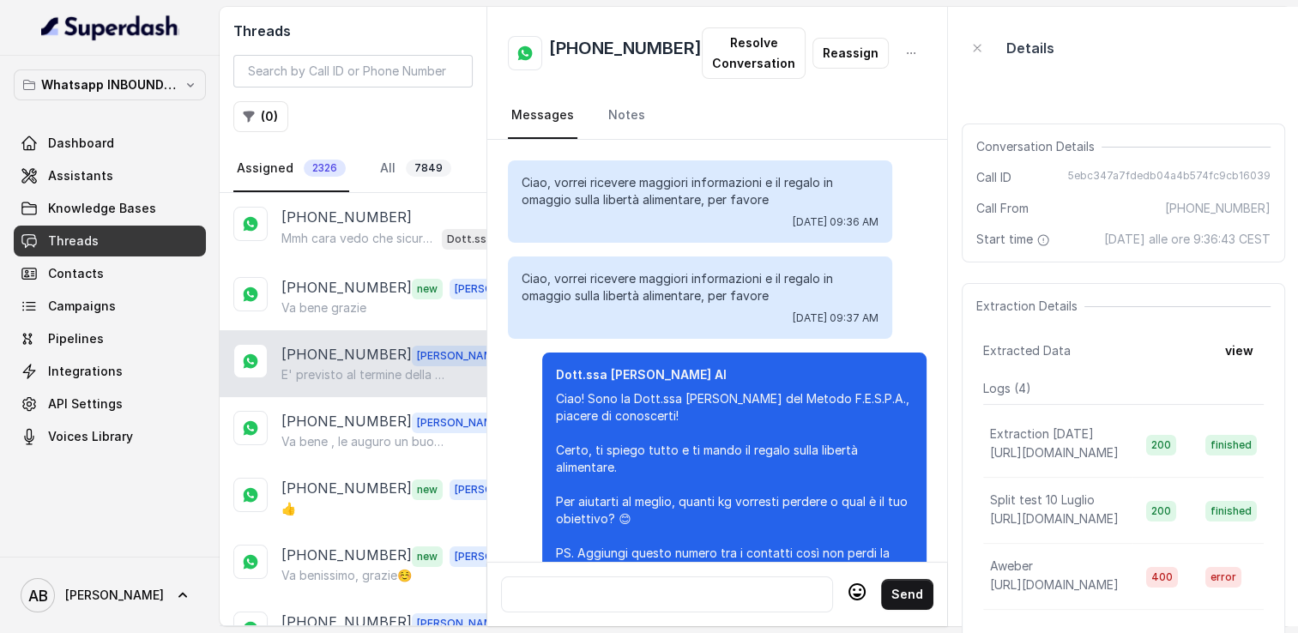
scroll to position [2444, 0]
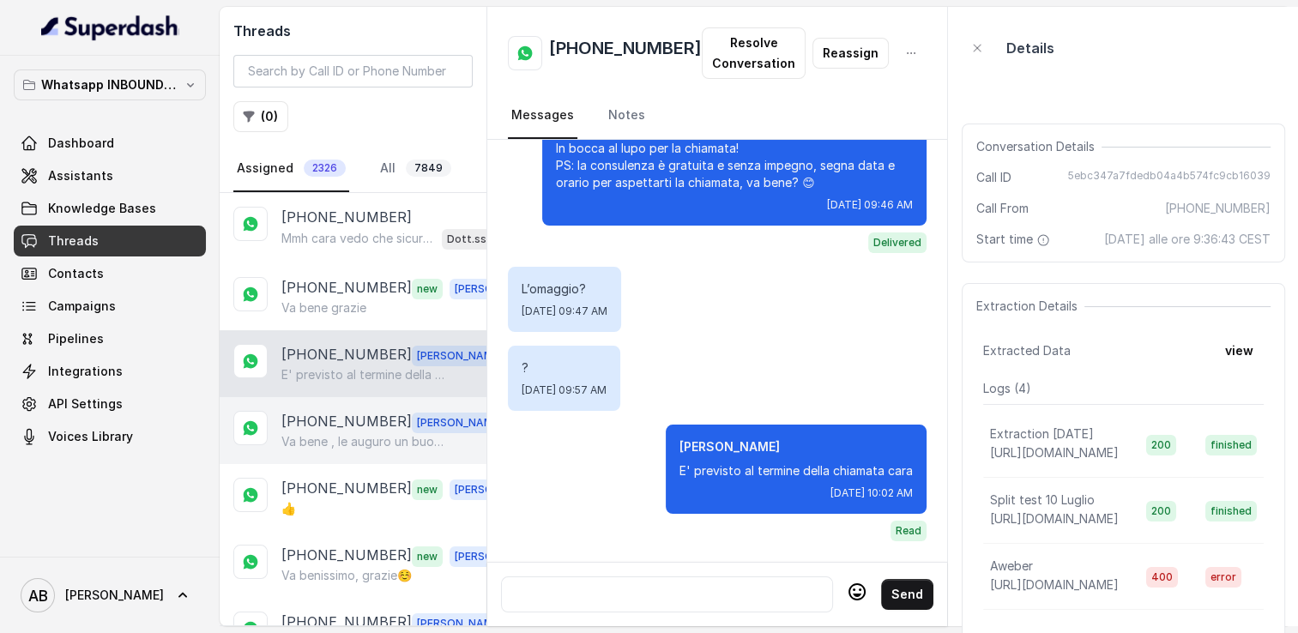
click at [356, 415] on p "[PHONE_NUMBER]" at bounding box center [346, 422] width 130 height 22
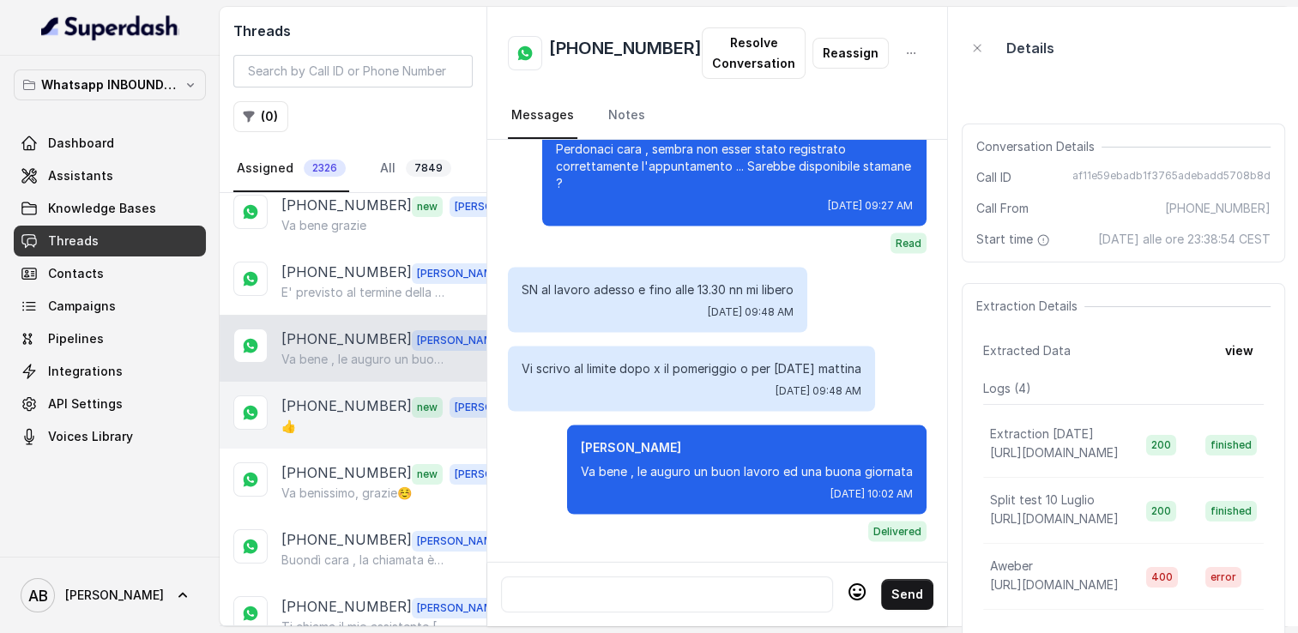
scroll to position [86, 0]
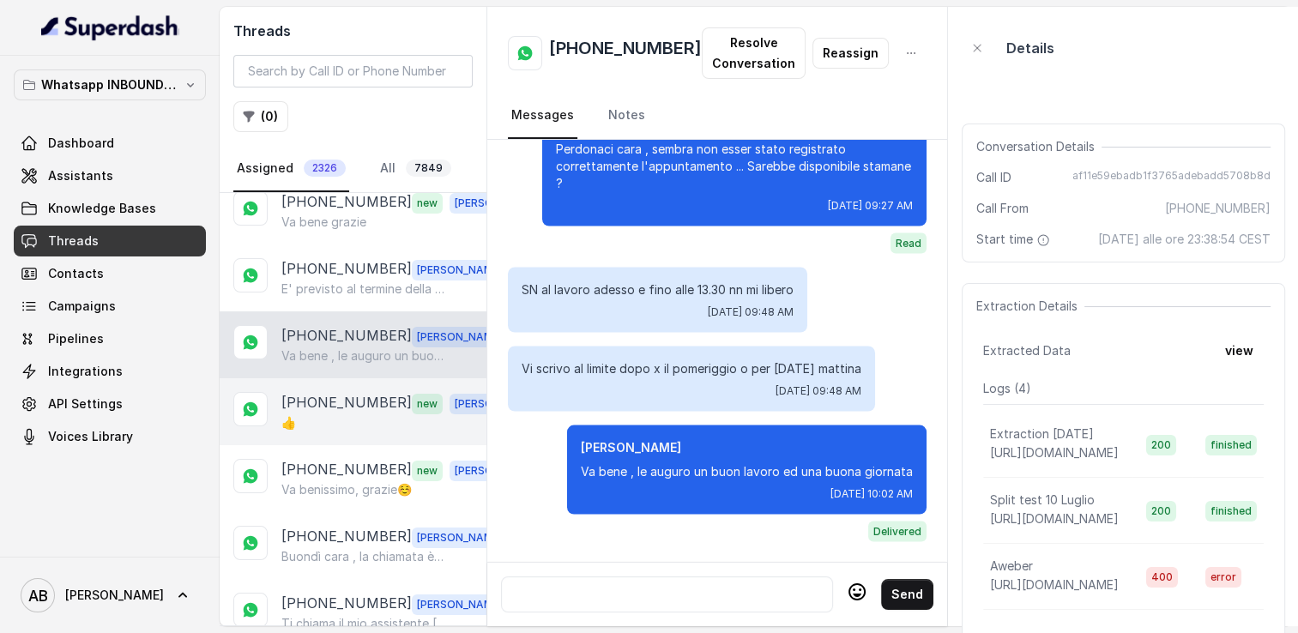
click at [335, 399] on p "+393295721679" at bounding box center [346, 403] width 130 height 22
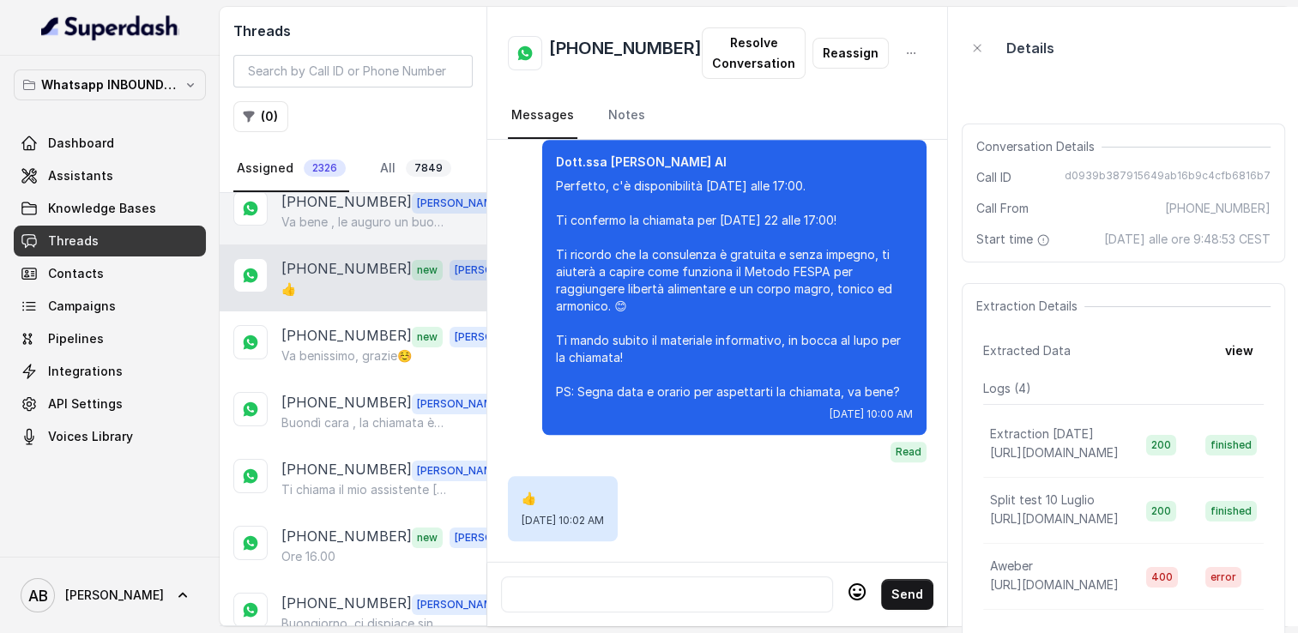
scroll to position [257, 0]
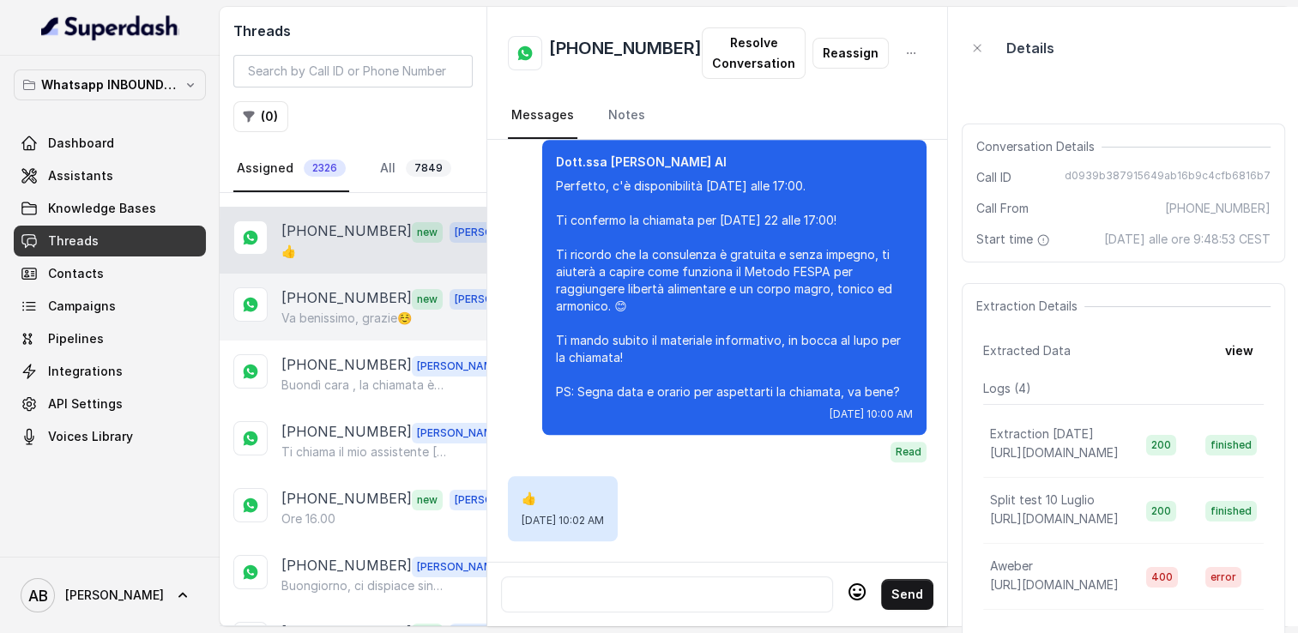
click at [325, 314] on p "Va benissimo, grazie☺️" at bounding box center [346, 318] width 130 height 17
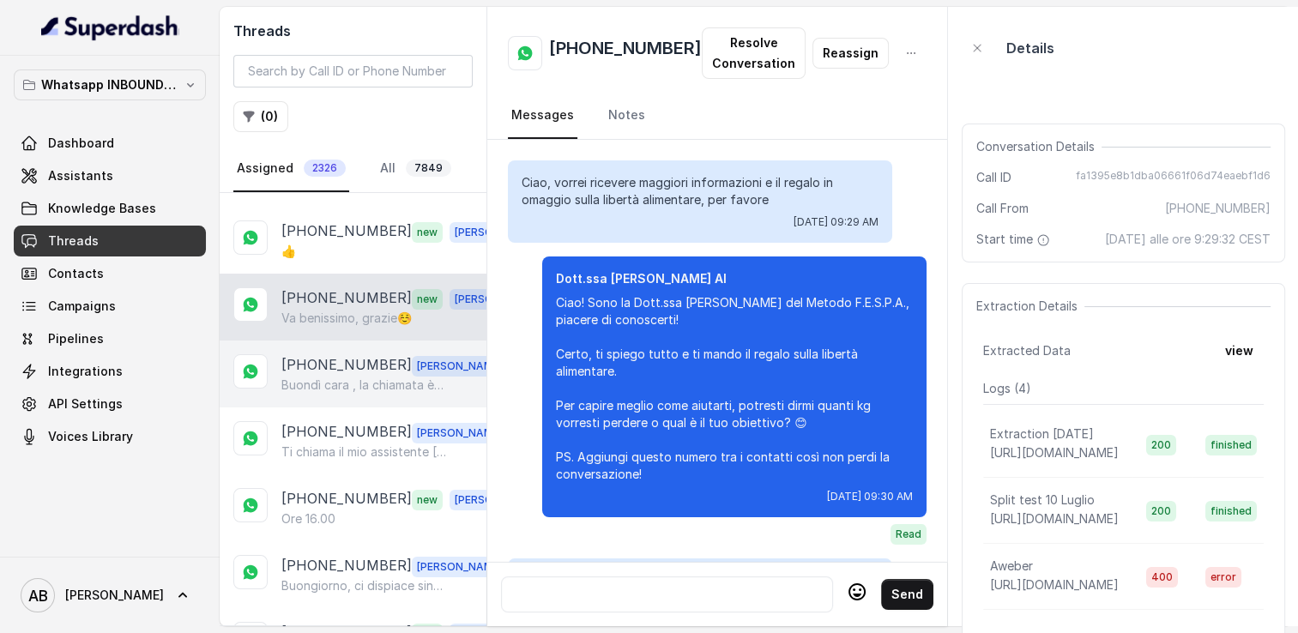
scroll to position [1984, 0]
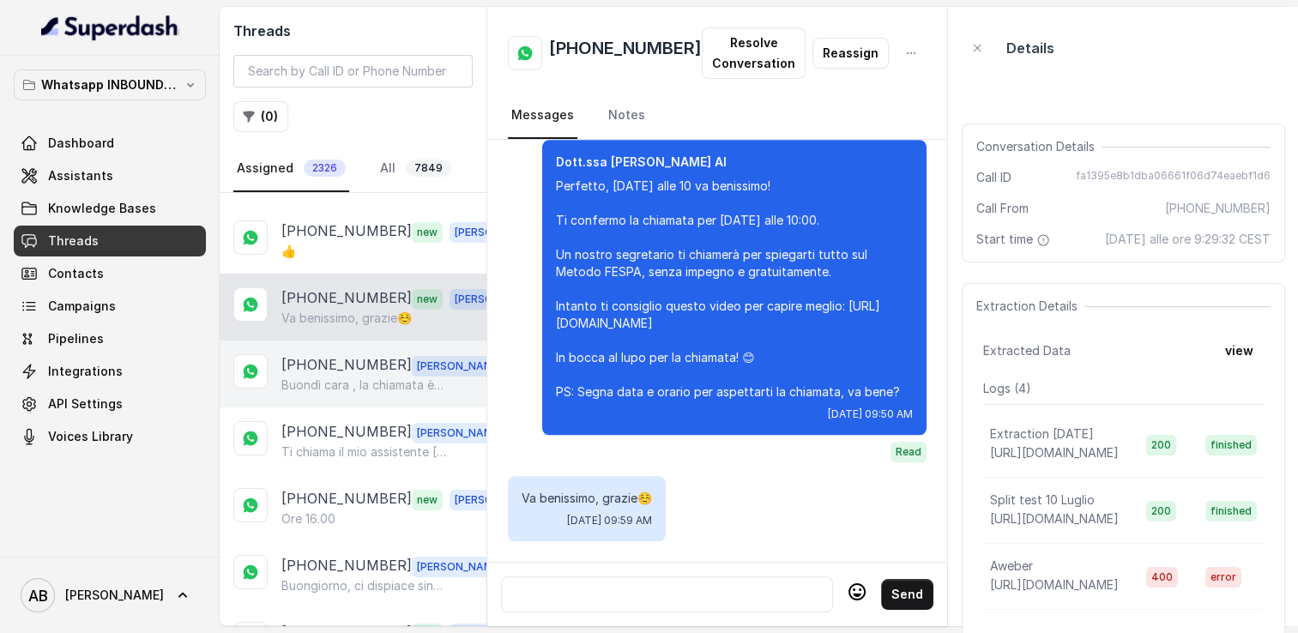
click at [332, 359] on p "[PHONE_NUMBER]" at bounding box center [346, 365] width 130 height 22
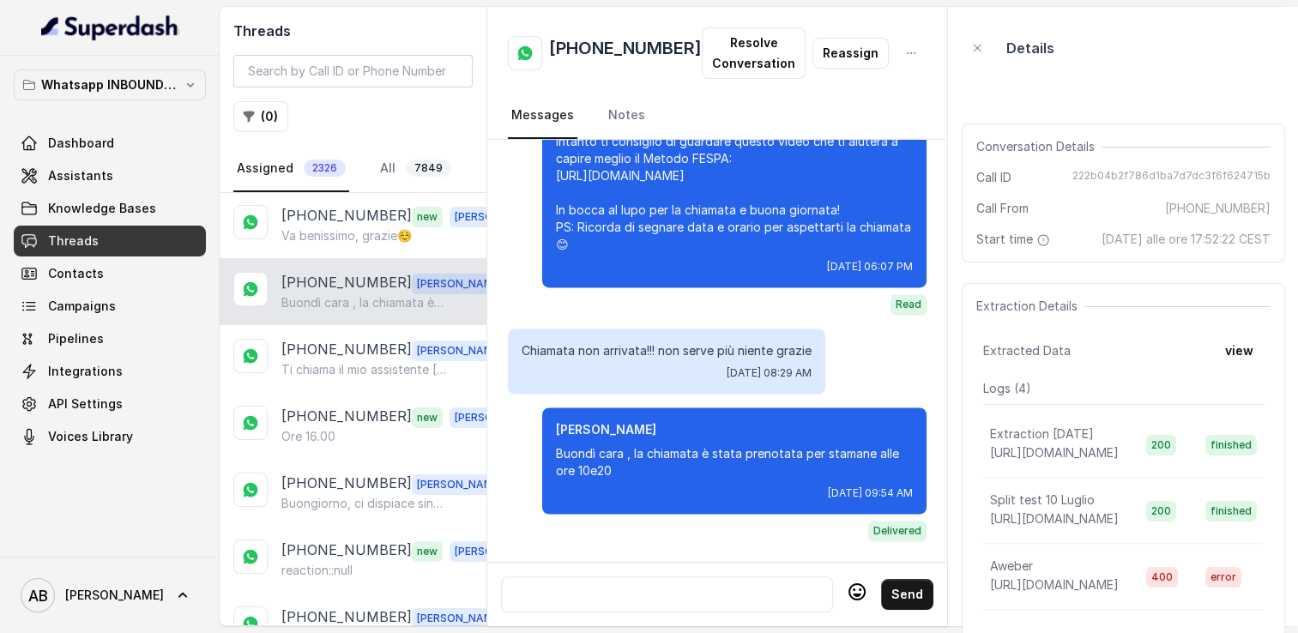
scroll to position [343, 0]
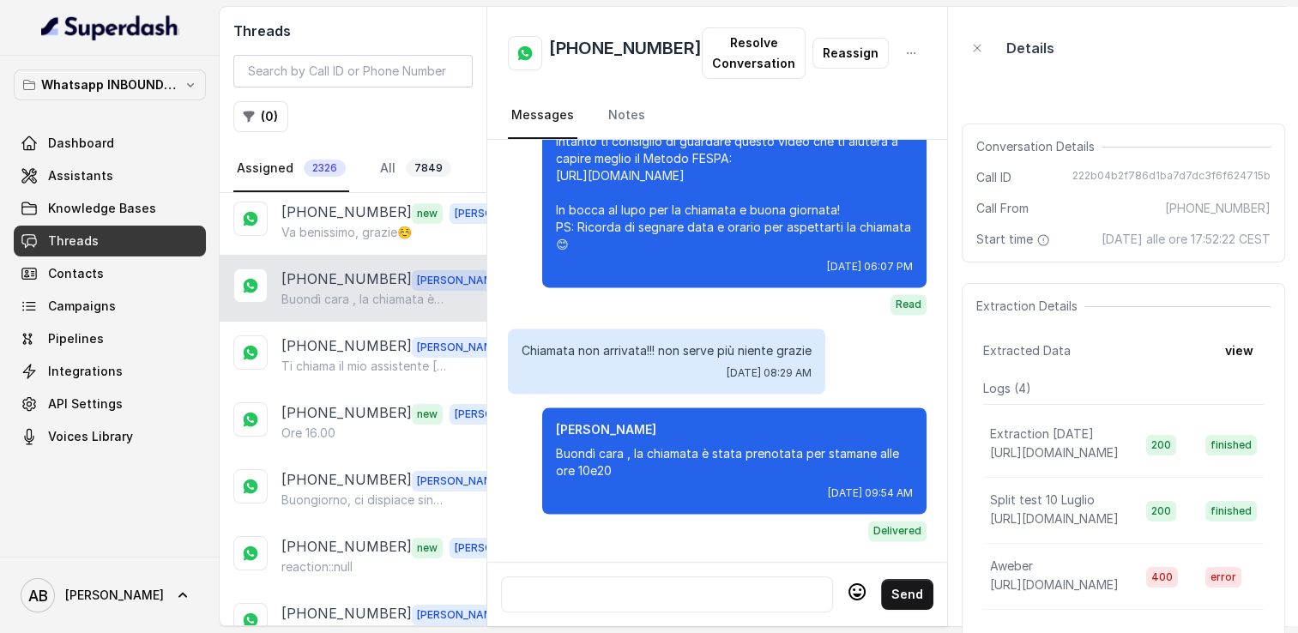
click at [332, 359] on p "Ti chiama il mio assistente Roberto 😊" at bounding box center [363, 366] width 165 height 17
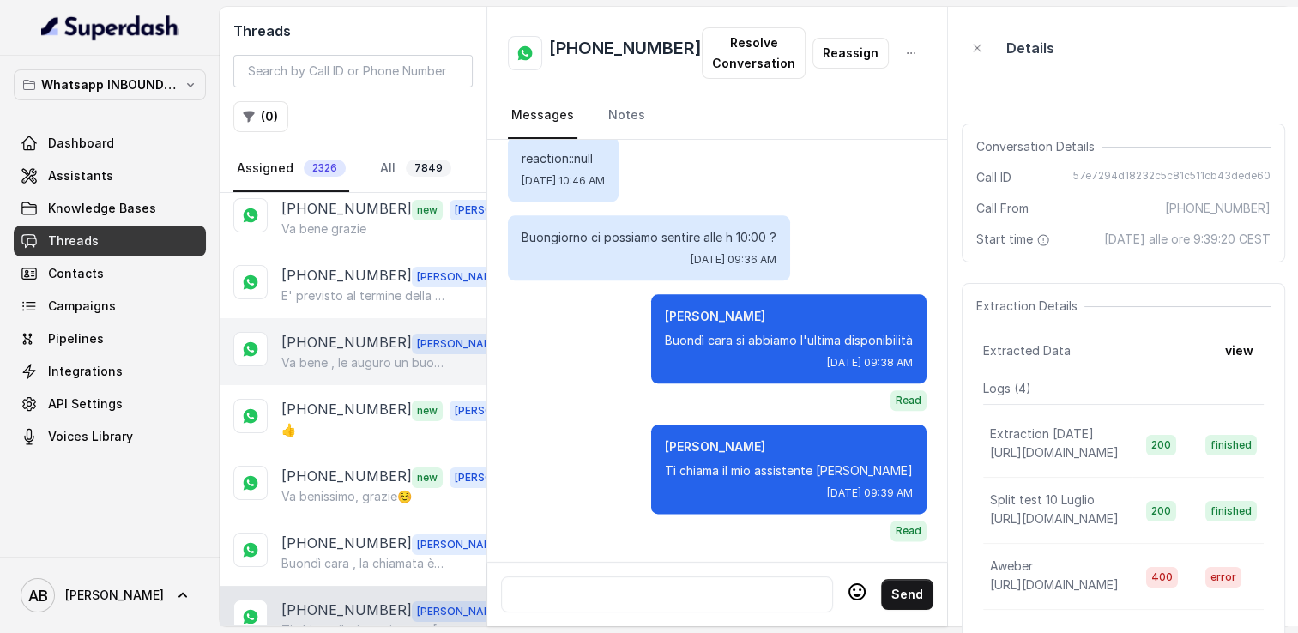
scroll to position [86, 0]
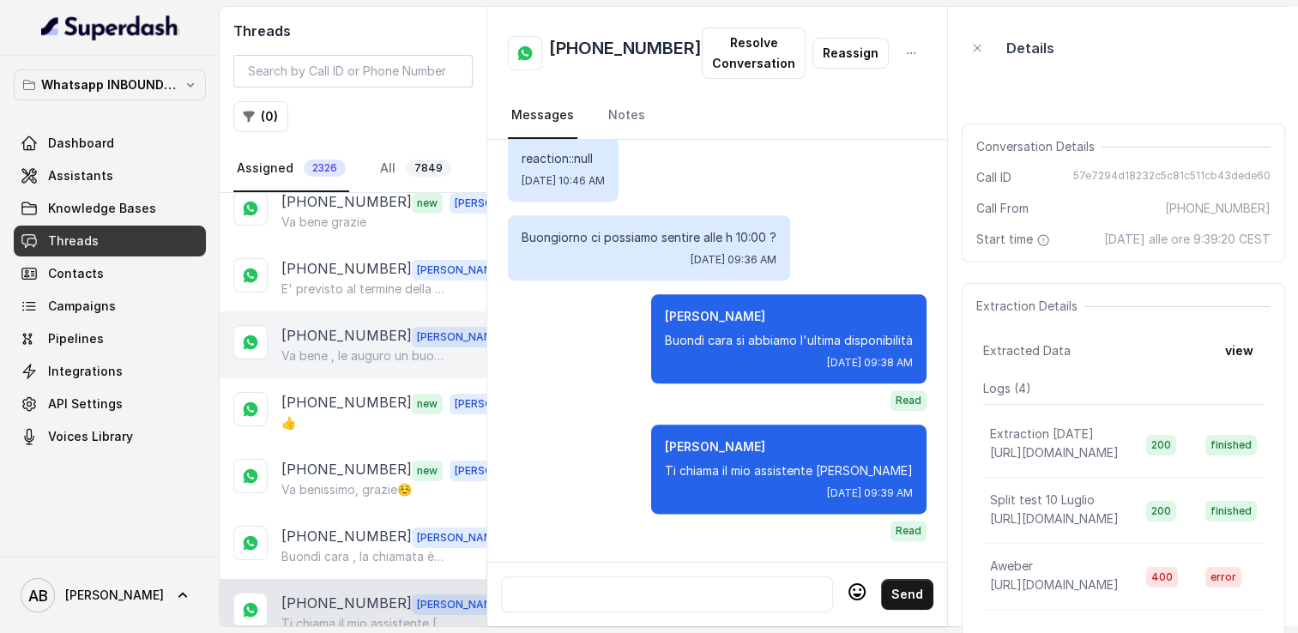
click at [354, 357] on p "Va bene , le auguro un buon lavoro ed una buona giornata" at bounding box center [363, 356] width 165 height 17
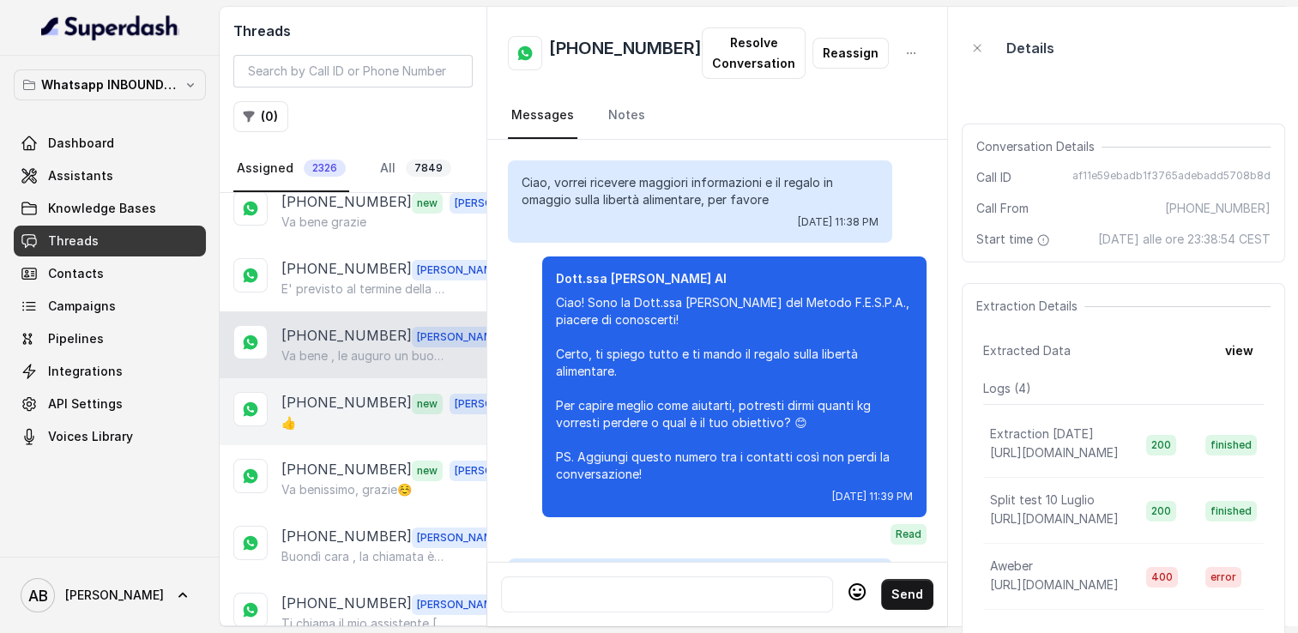
scroll to position [3268, 0]
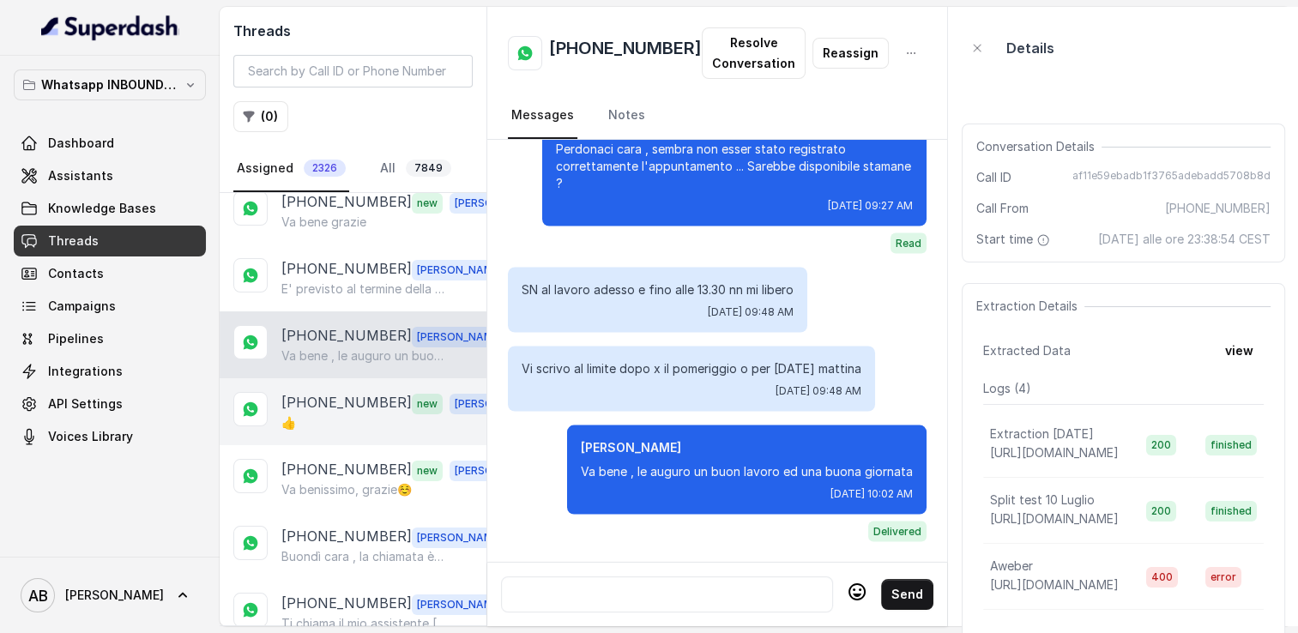
click at [348, 409] on p "+393295721679" at bounding box center [346, 403] width 130 height 22
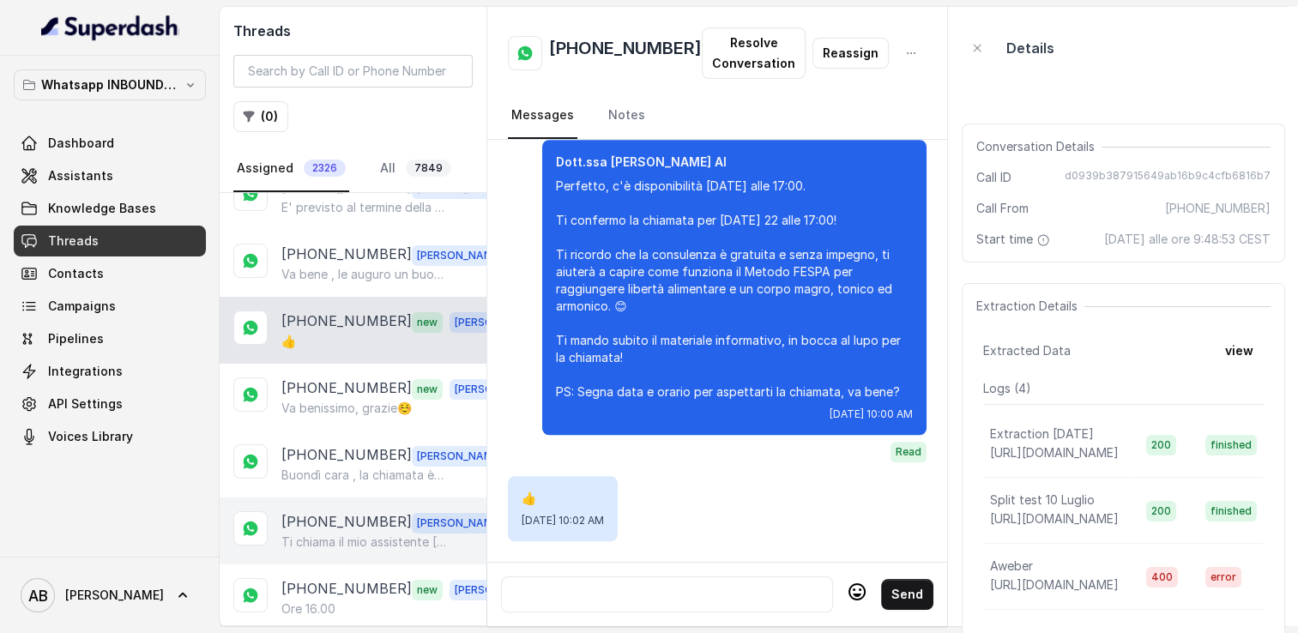
scroll to position [172, 0]
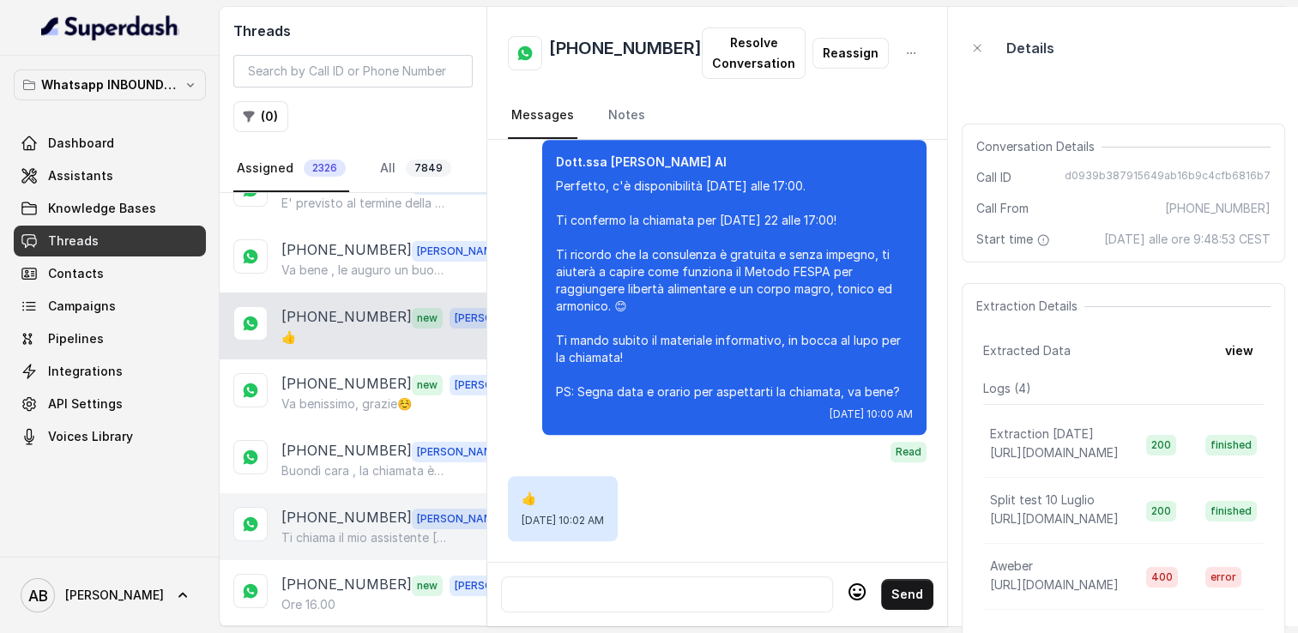
click at [342, 530] on p "Ti chiama il mio assistente [PERSON_NAME]" at bounding box center [363, 538] width 165 height 17
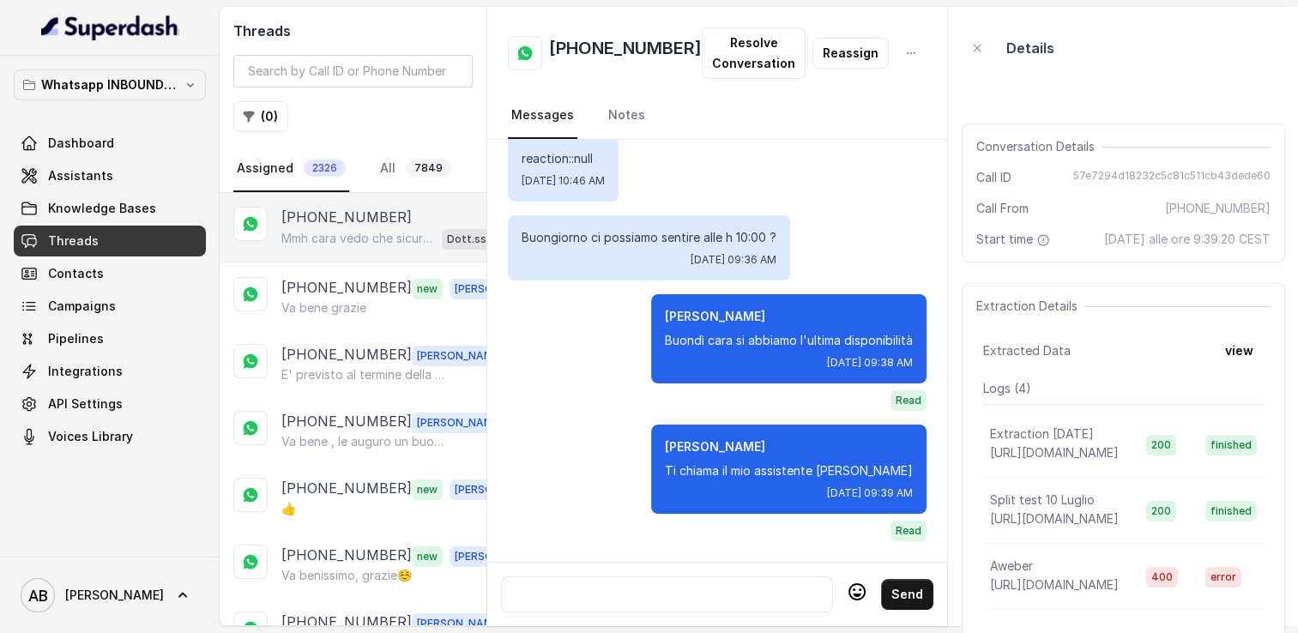
click at [367, 210] on p "[PHONE_NUMBER]" at bounding box center [346, 217] width 130 height 21
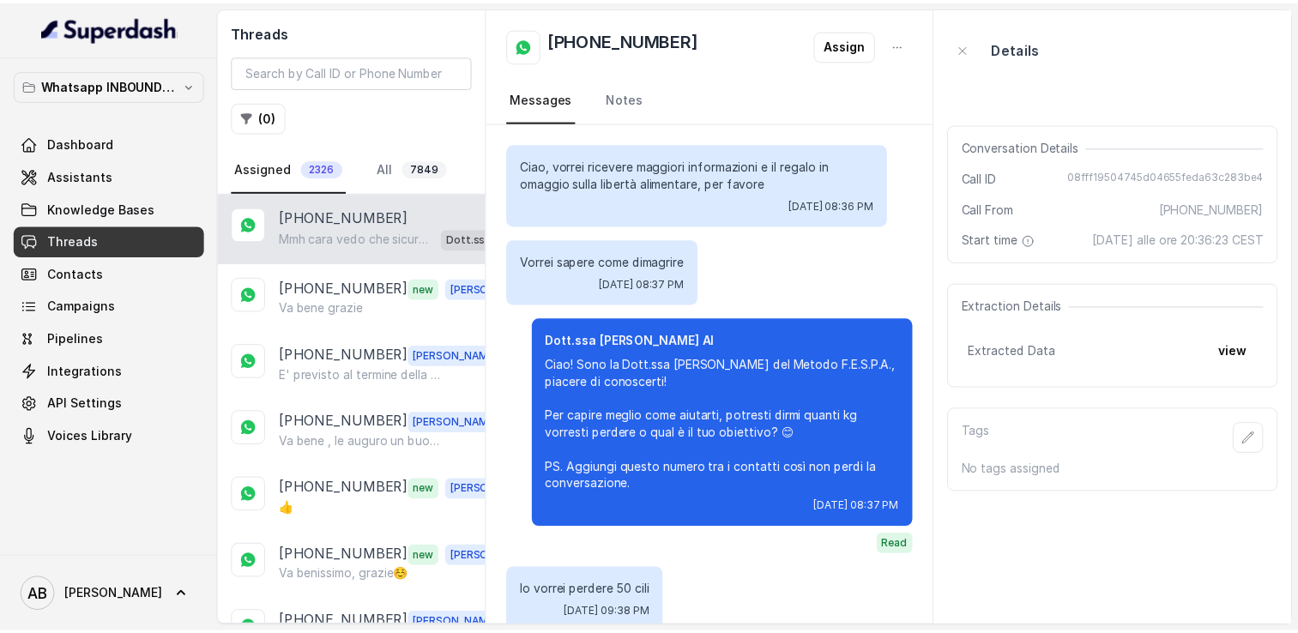
scroll to position [864, 0]
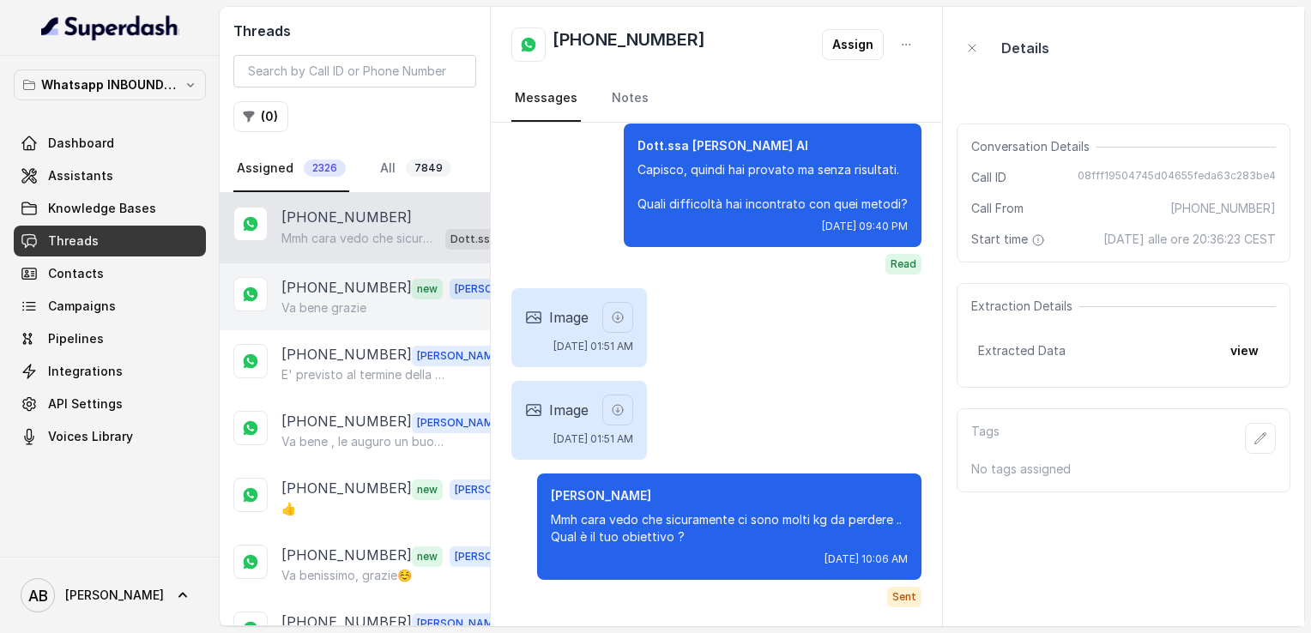
click at [359, 313] on p "Va bene grazie" at bounding box center [323, 308] width 85 height 17
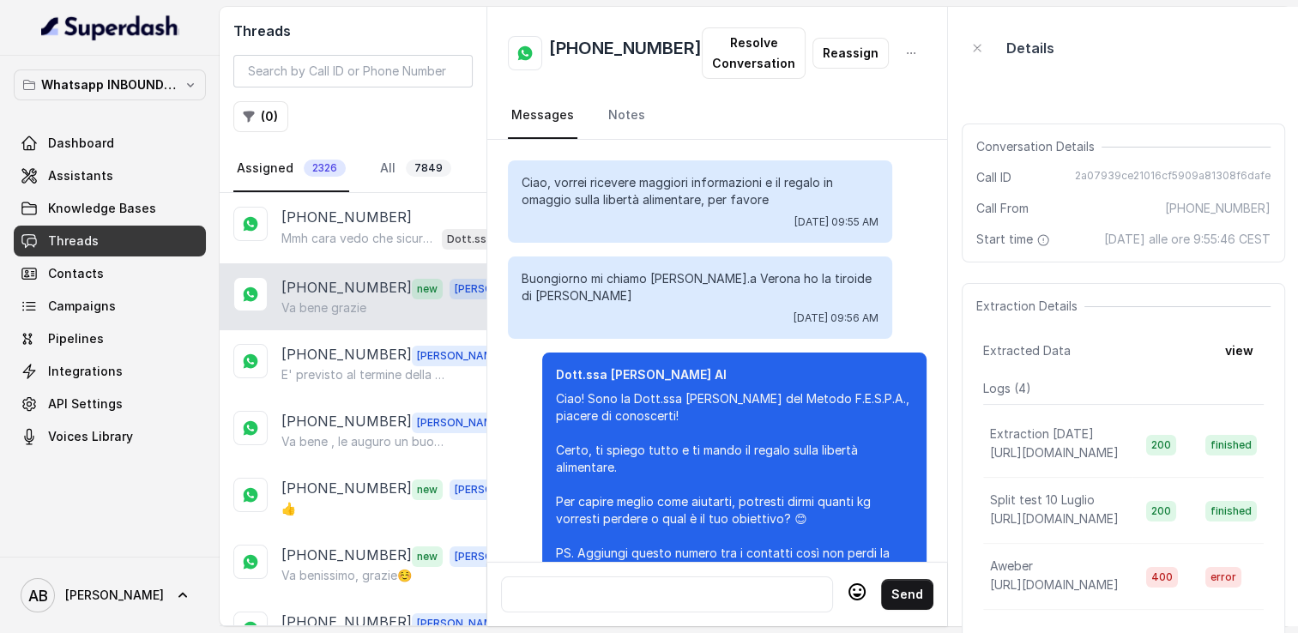
scroll to position [2029, 0]
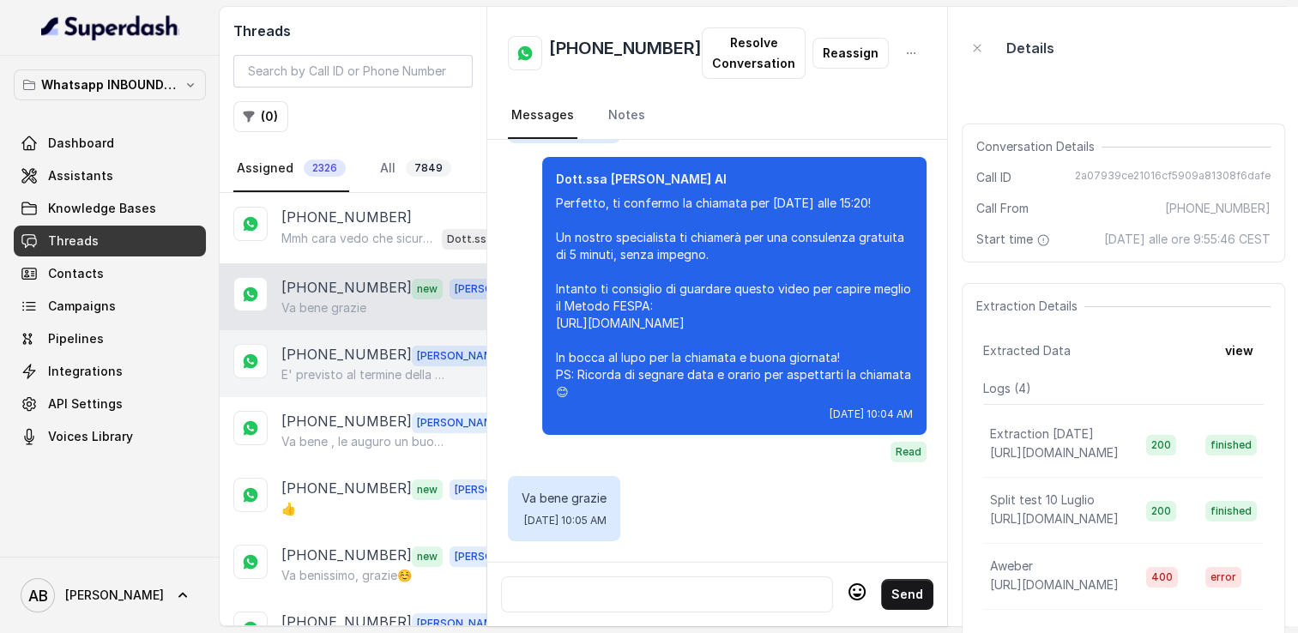
click at [338, 378] on p "E' previsto al termine della chiamata cara" at bounding box center [363, 374] width 165 height 17
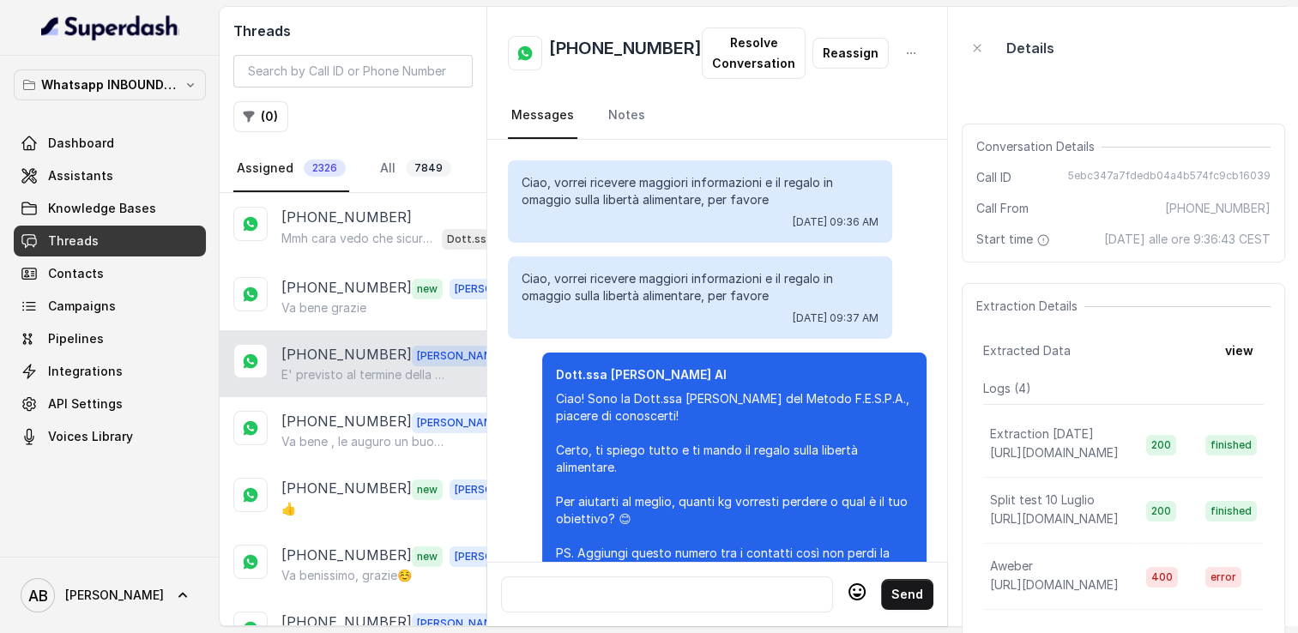
scroll to position [2444, 0]
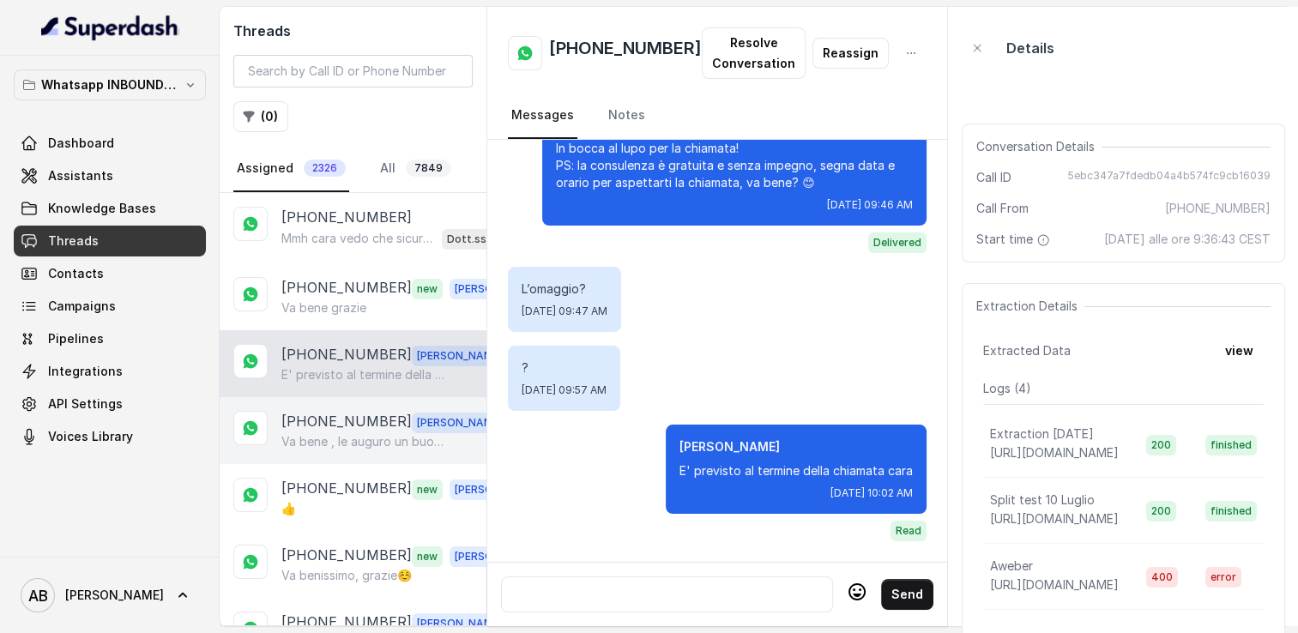
click at [340, 436] on p "Va bene , le auguro un buon lavoro ed una buona giornata" at bounding box center [363, 441] width 165 height 17
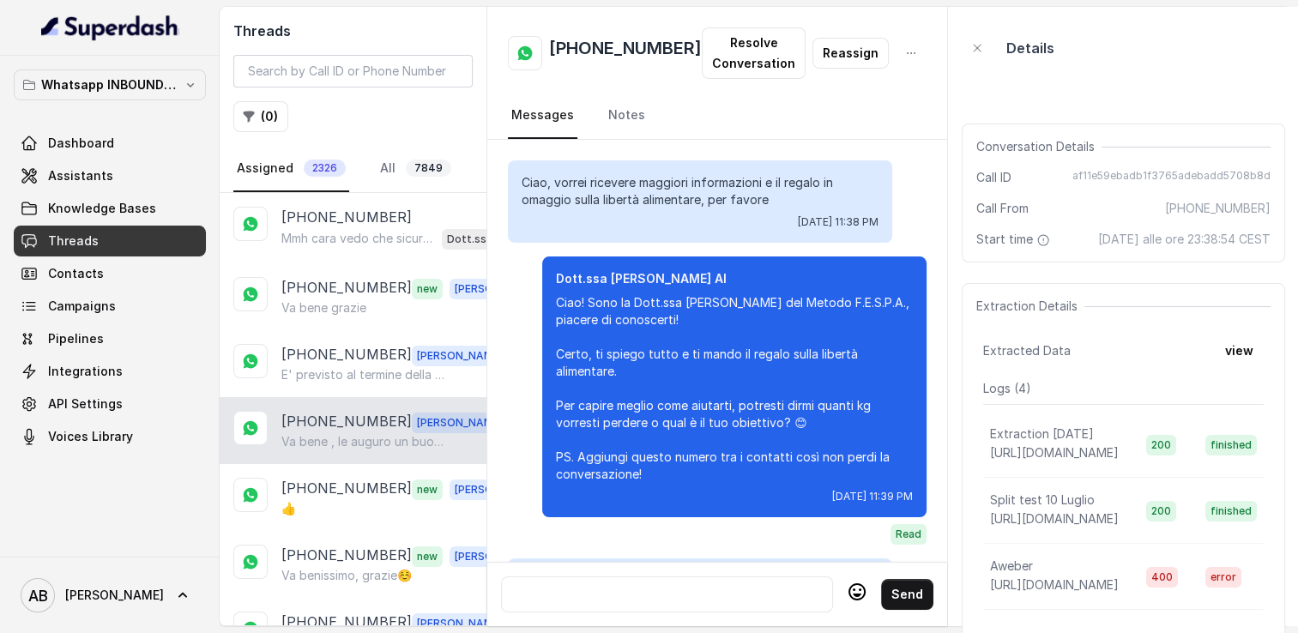
scroll to position [3268, 0]
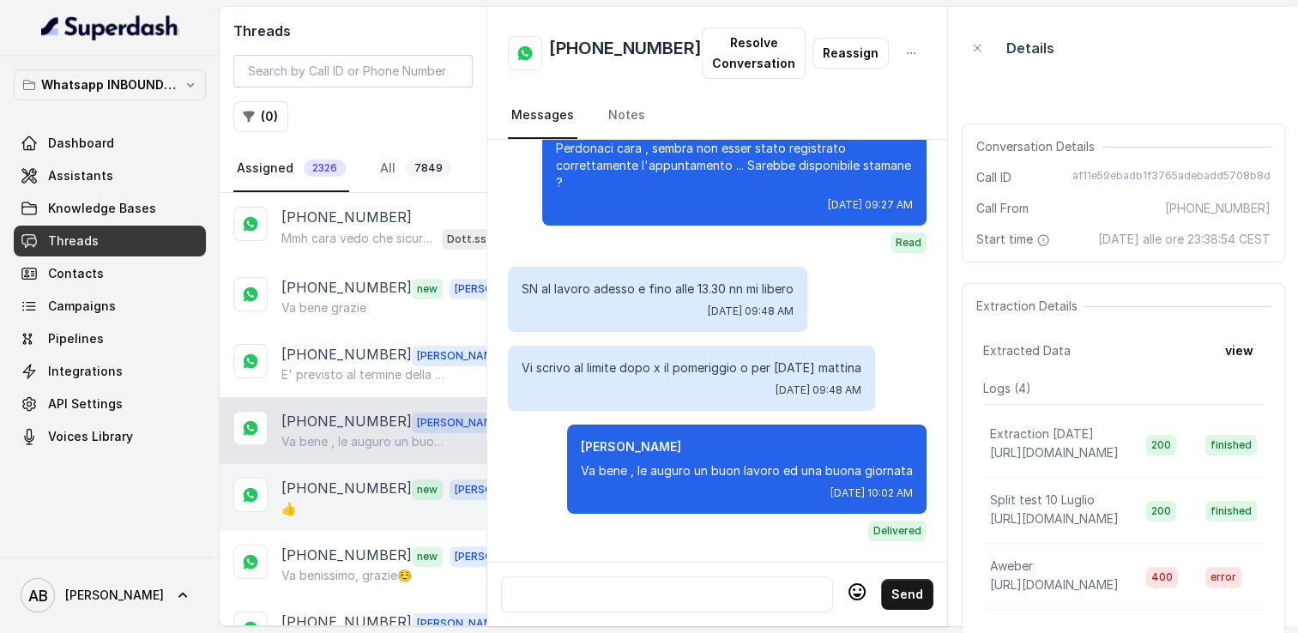
click at [340, 500] on div "👍" at bounding box center [400, 508] width 239 height 17
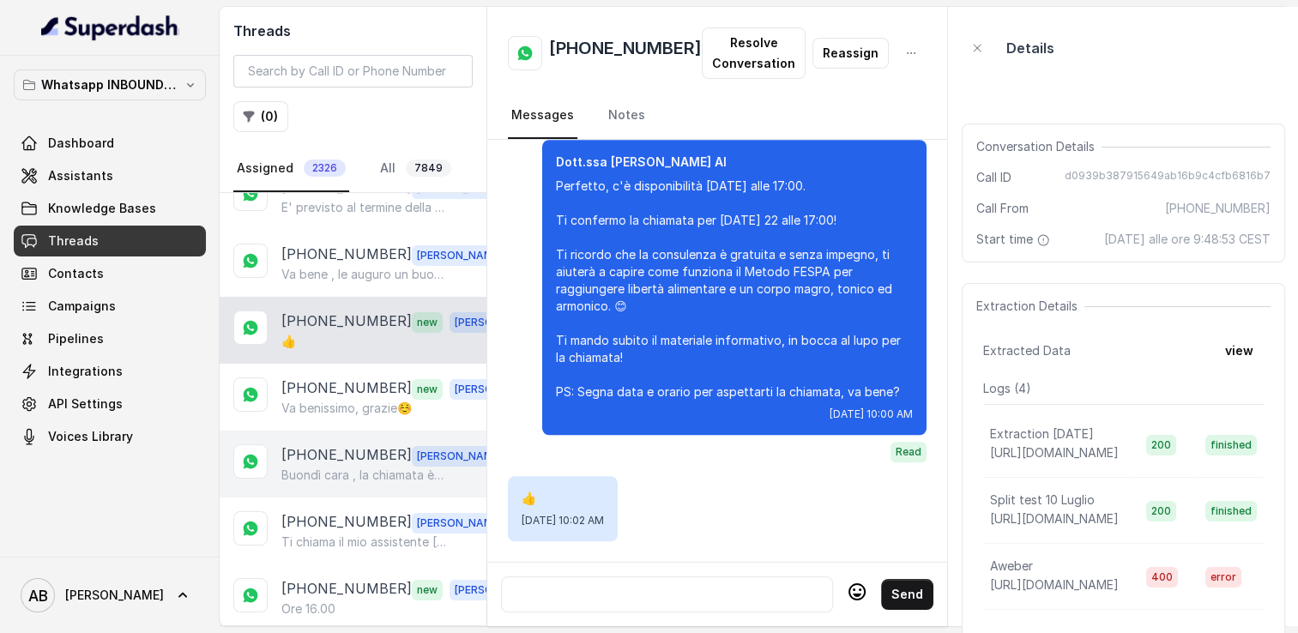
scroll to position [172, 0]
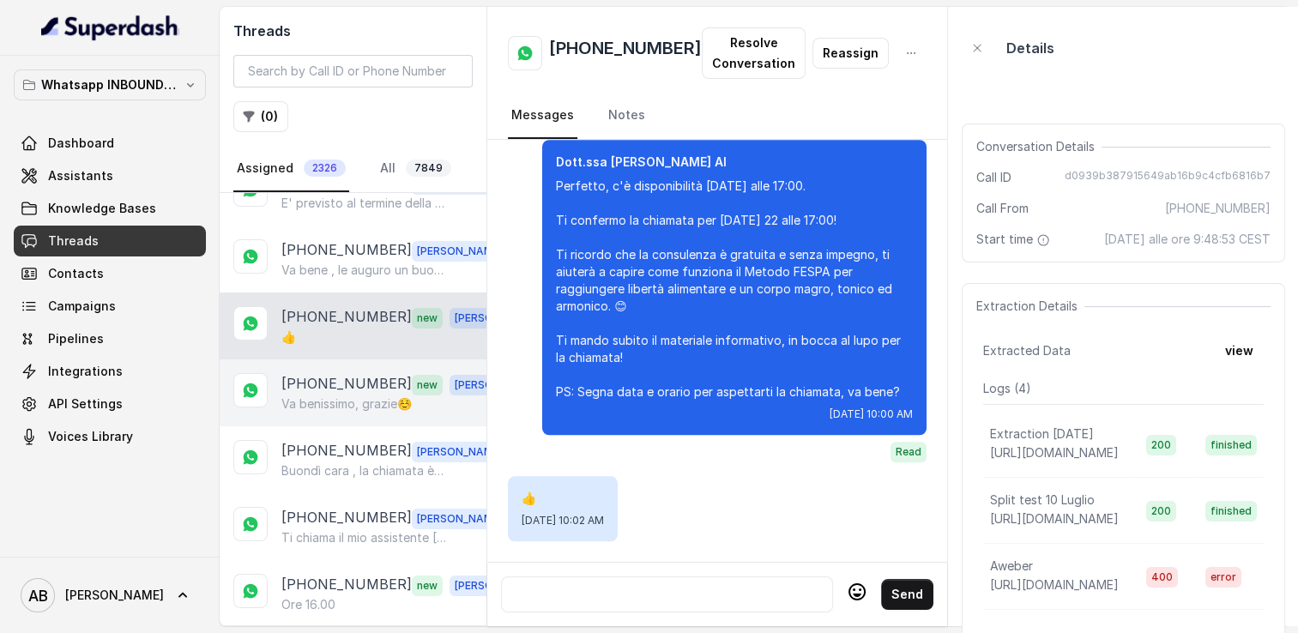
click at [350, 386] on p "[PHONE_NUMBER]" at bounding box center [346, 384] width 130 height 22
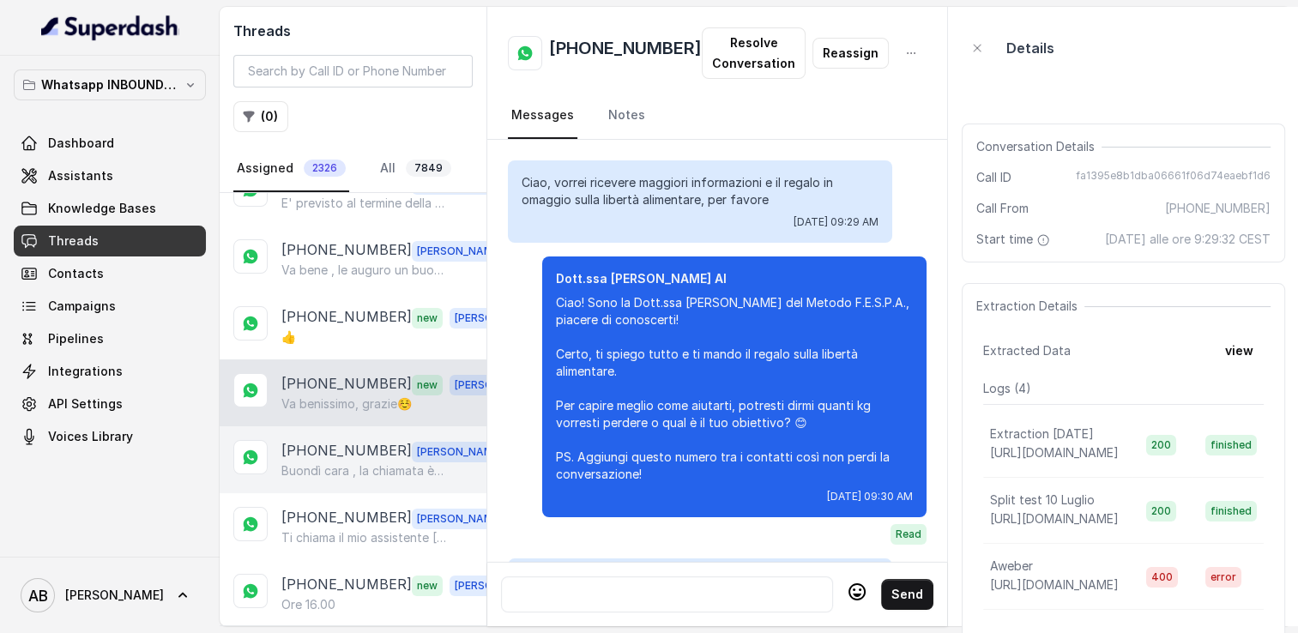
scroll to position [1984, 0]
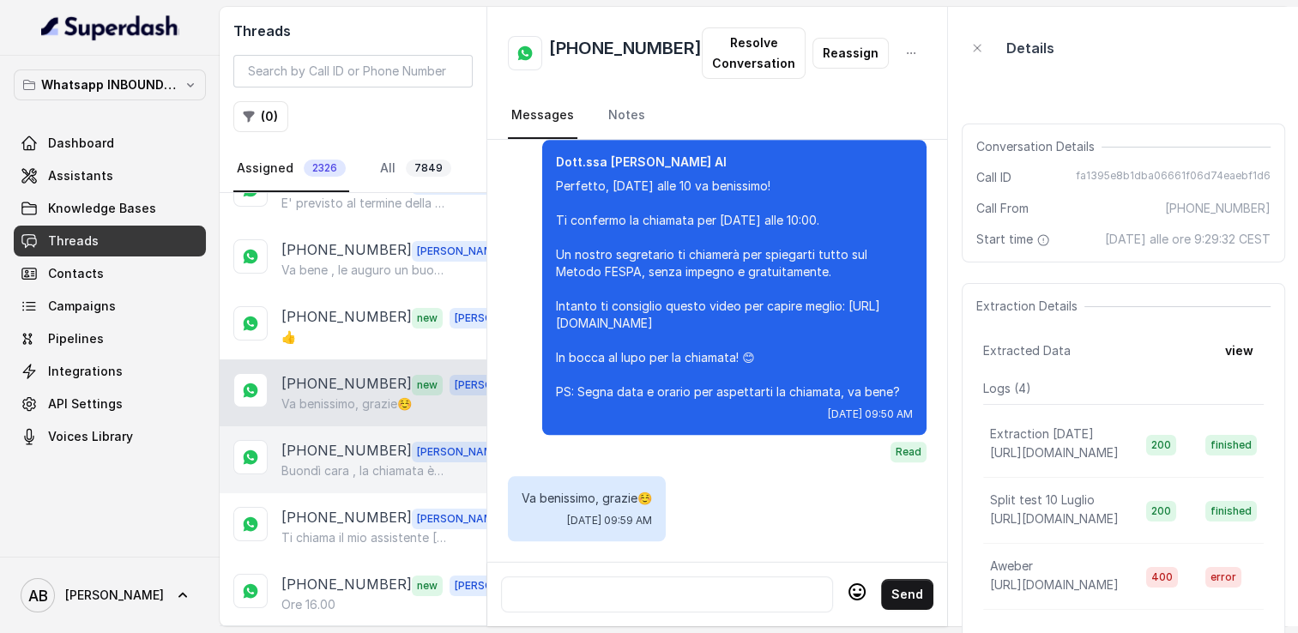
click at [347, 440] on p "[PHONE_NUMBER]" at bounding box center [346, 451] width 130 height 22
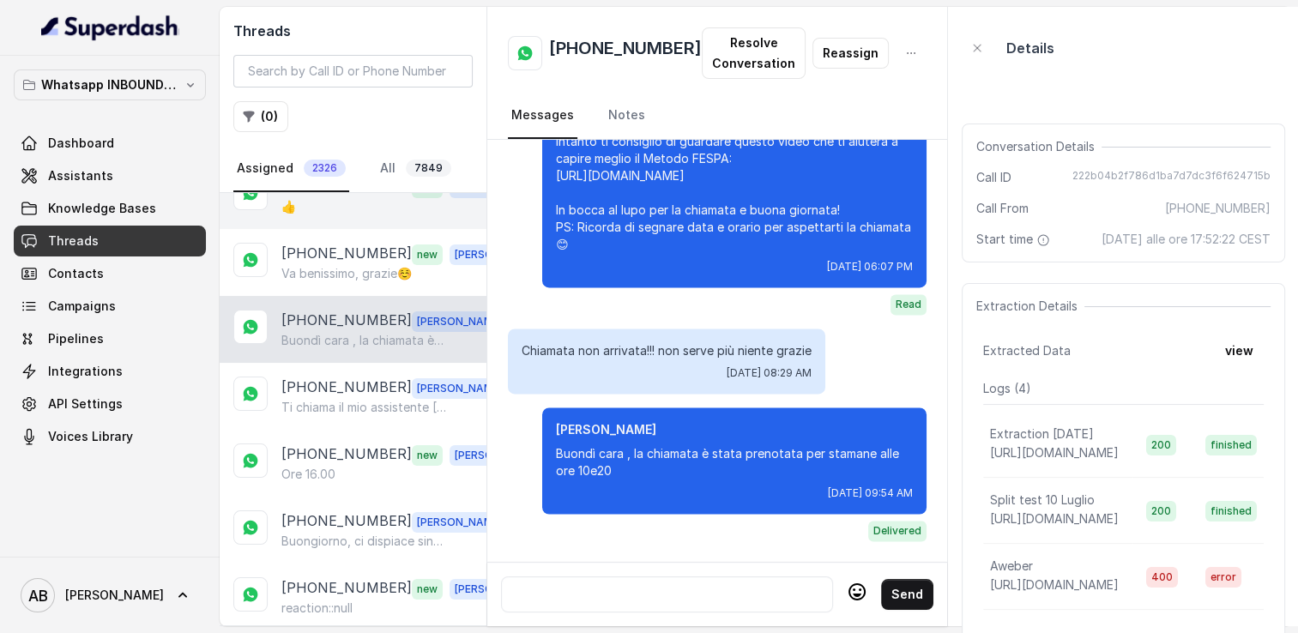
scroll to position [343, 0]
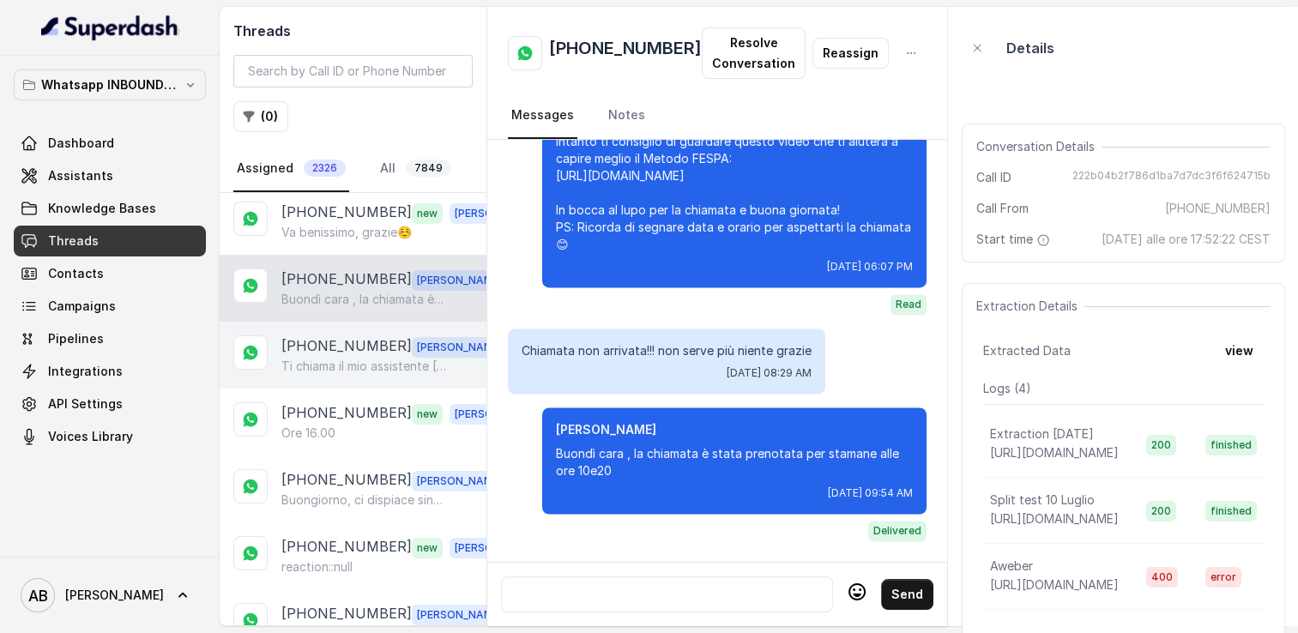
click at [336, 358] on p "Ti chiama il mio assistente [PERSON_NAME]" at bounding box center [363, 366] width 165 height 17
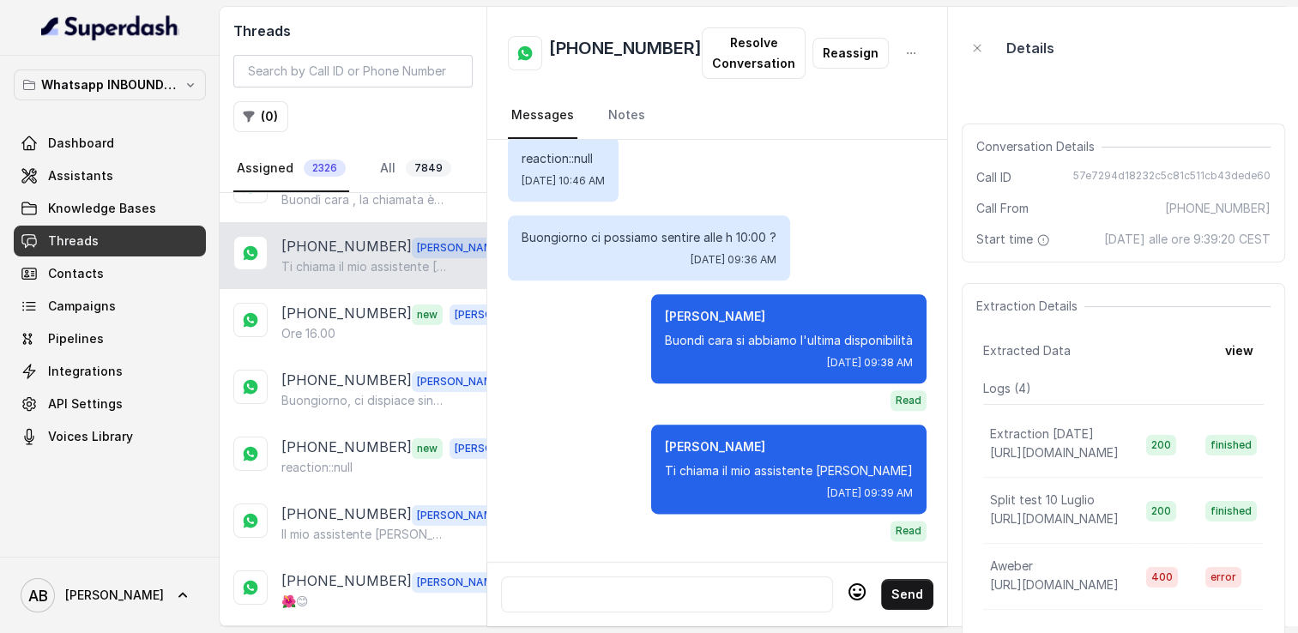
scroll to position [515, 0]
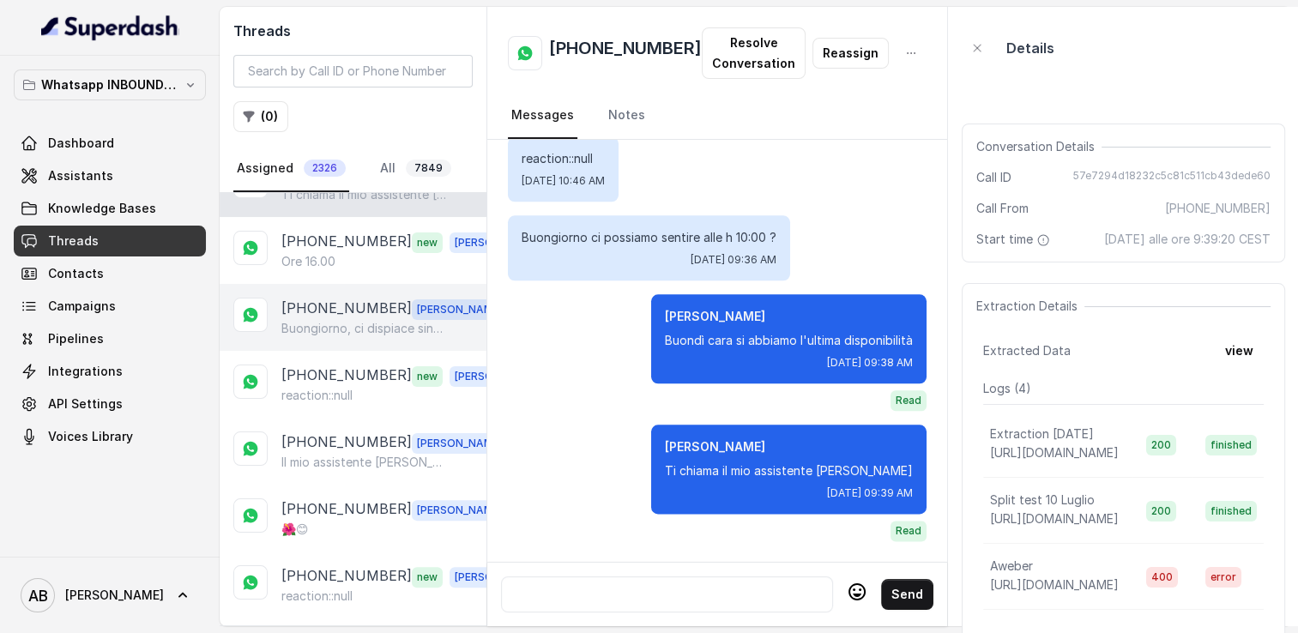
click at [333, 310] on p "[PHONE_NUMBER]" at bounding box center [346, 309] width 130 height 22
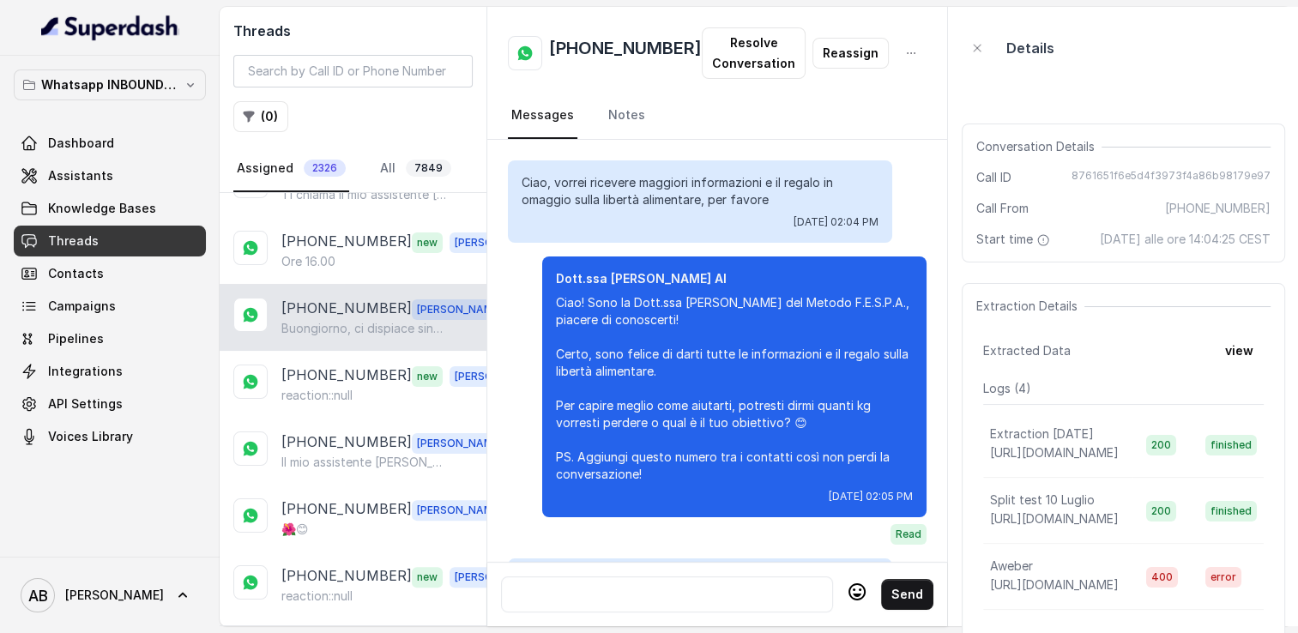
scroll to position [2630, 0]
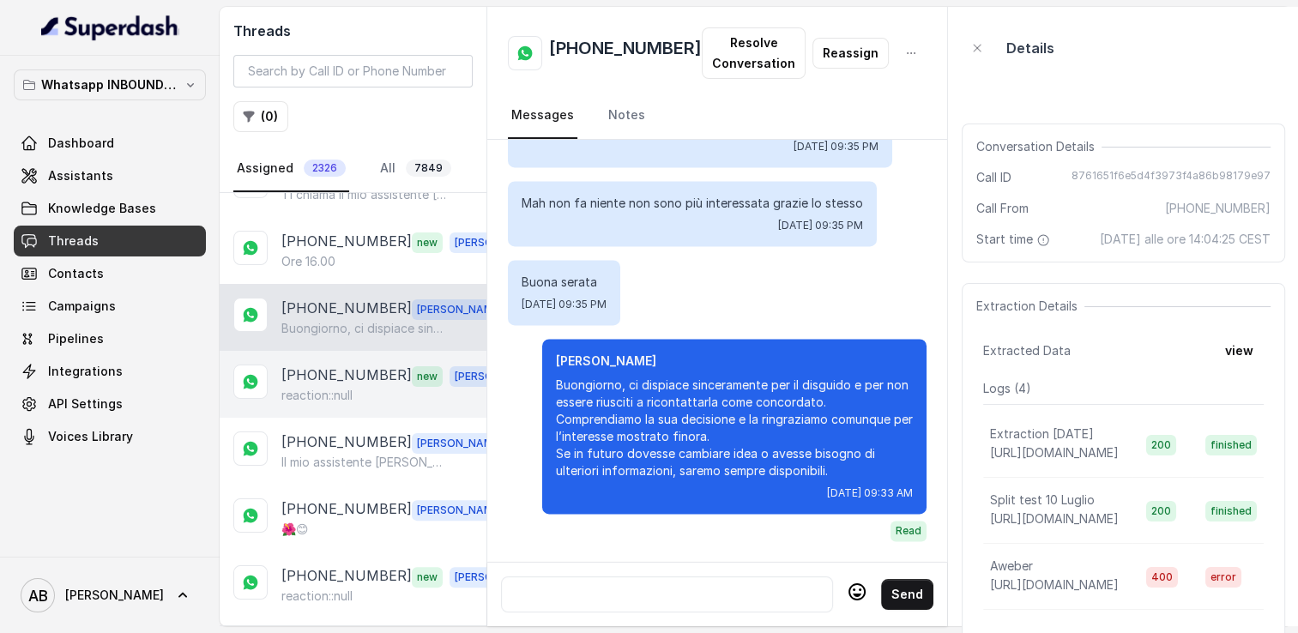
click at [342, 387] on p "reaction::null" at bounding box center [316, 395] width 71 height 17
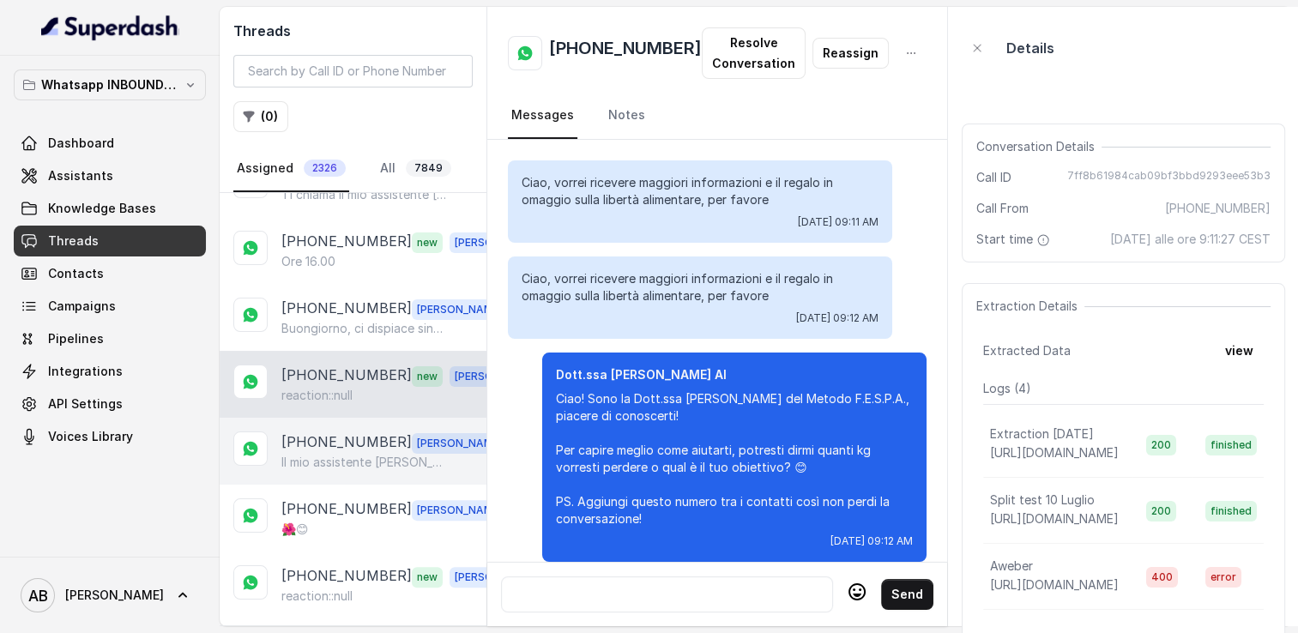
scroll to position [1888, 0]
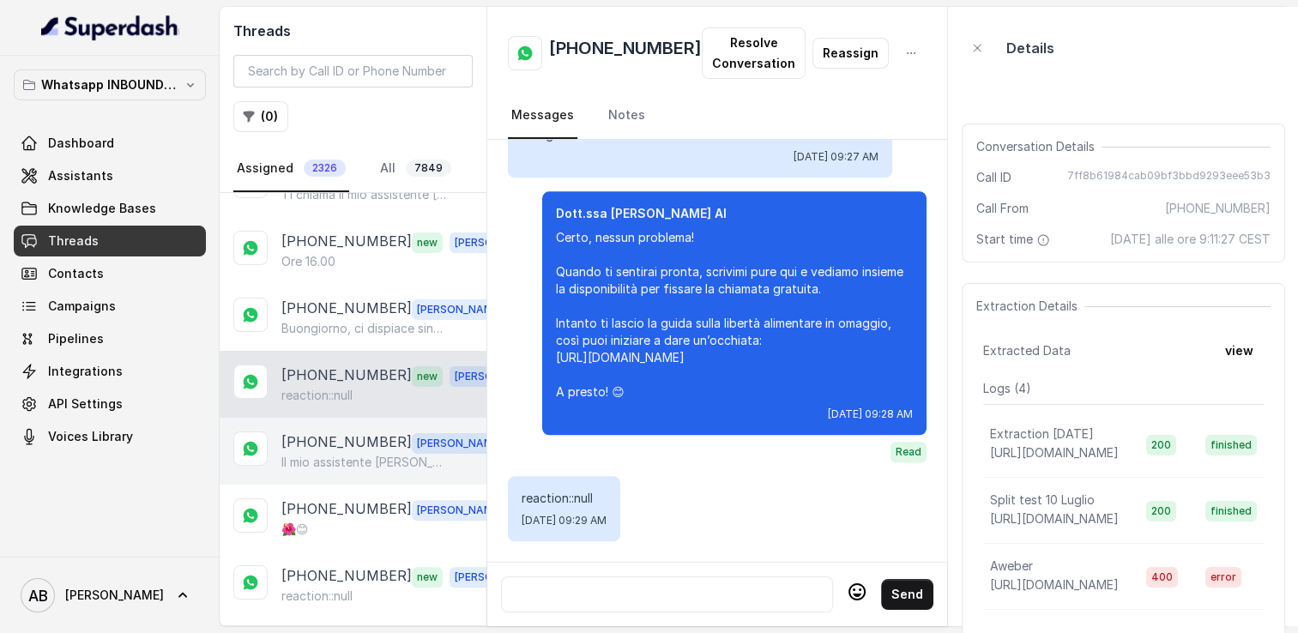
click at [345, 454] on p "Il mio assistente [PERSON_NAME] cara" at bounding box center [363, 462] width 165 height 17
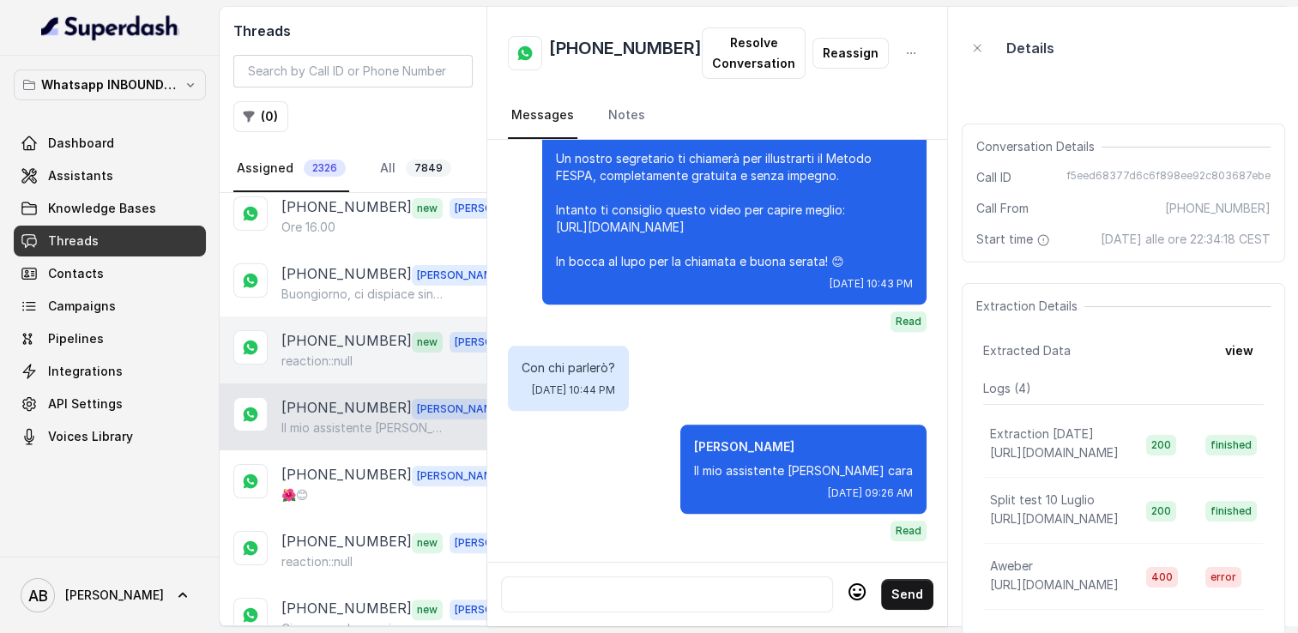
scroll to position [687, 0]
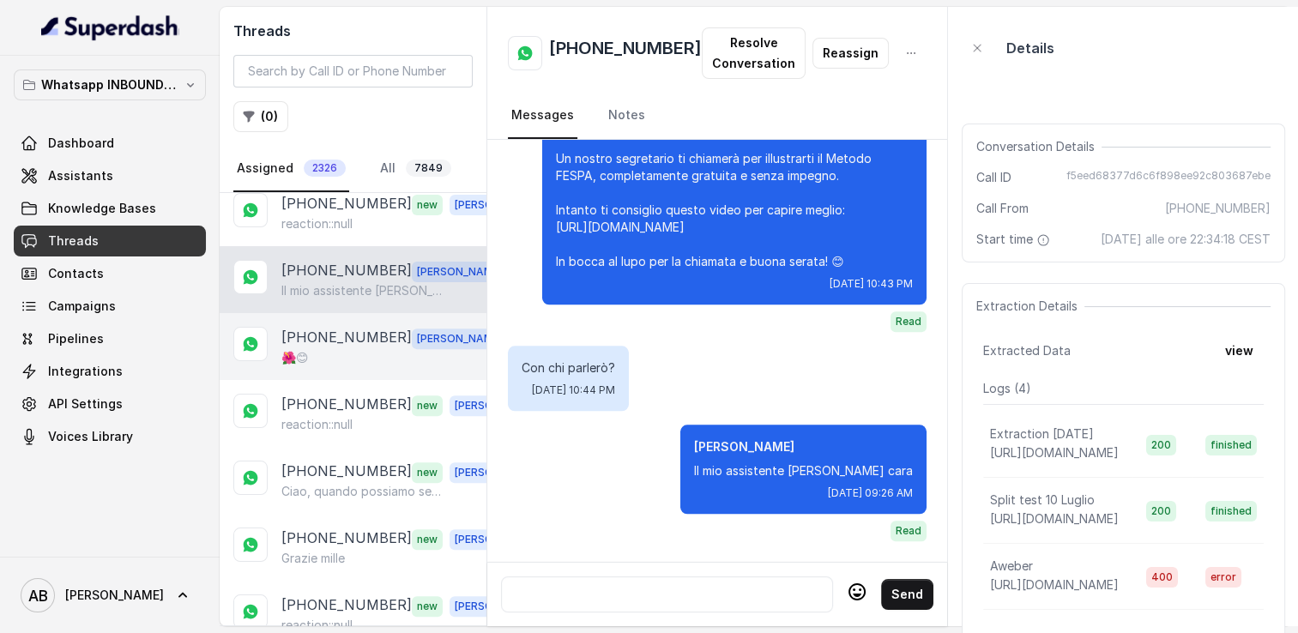
click at [340, 352] on div "🌺😊" at bounding box center [394, 357] width 227 height 17
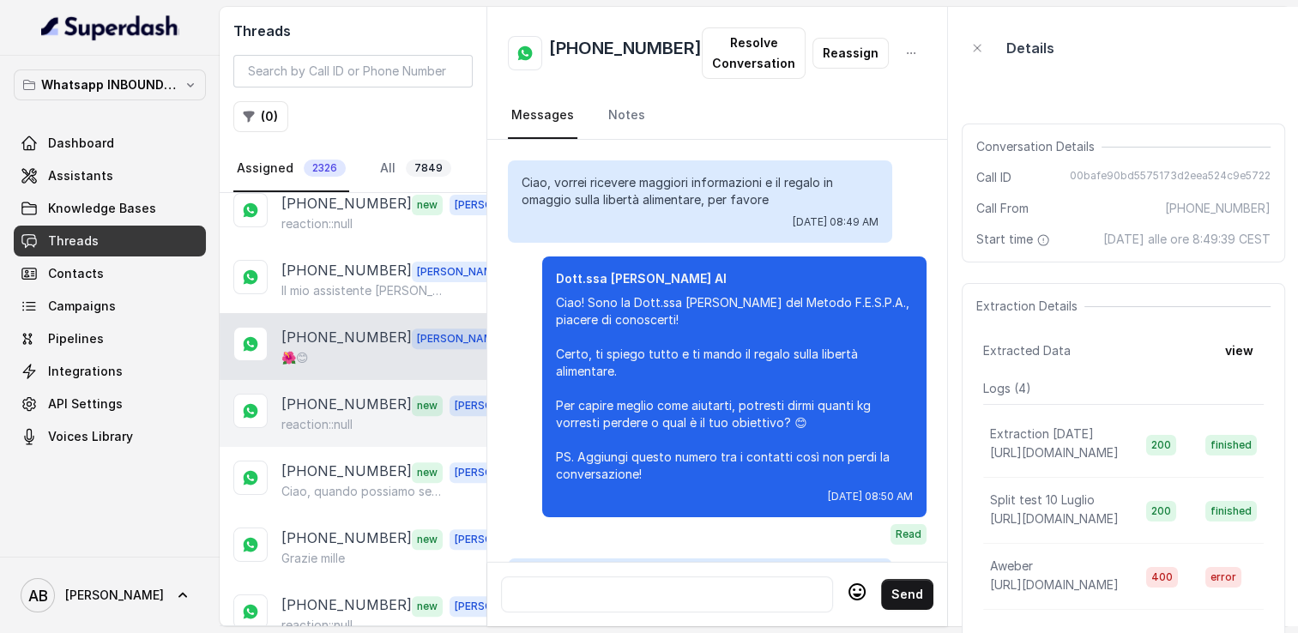
scroll to position [1888, 0]
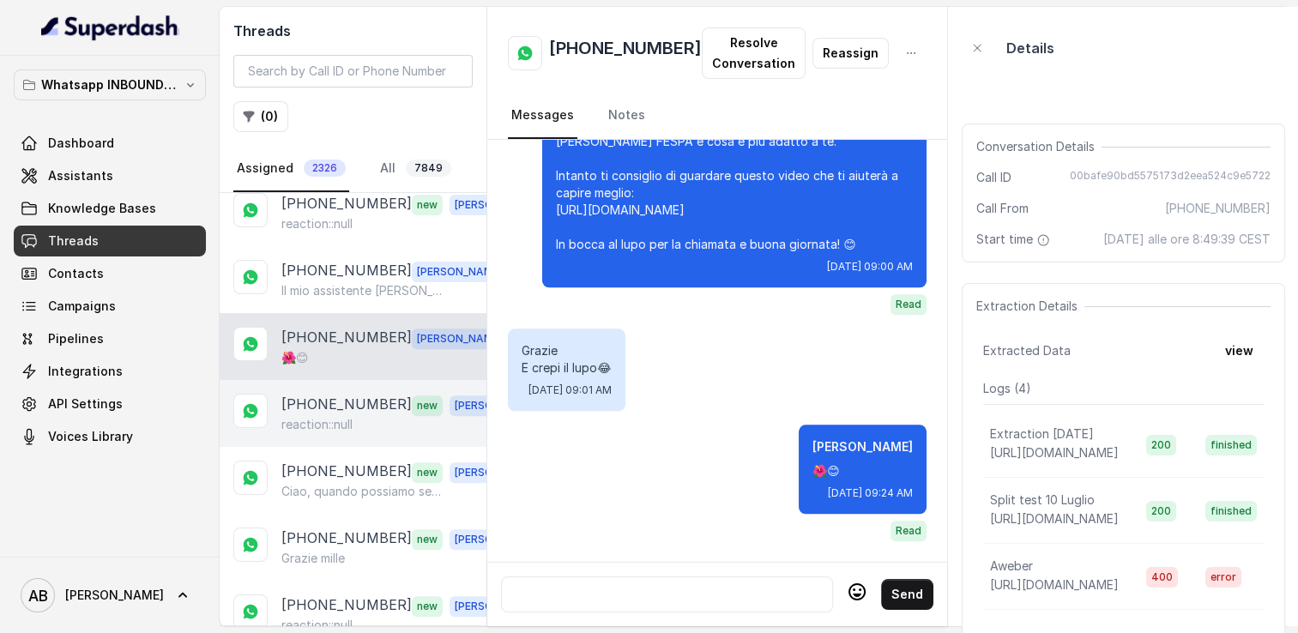
click at [345, 400] on p "[PHONE_NUMBER]" at bounding box center [346, 405] width 130 height 22
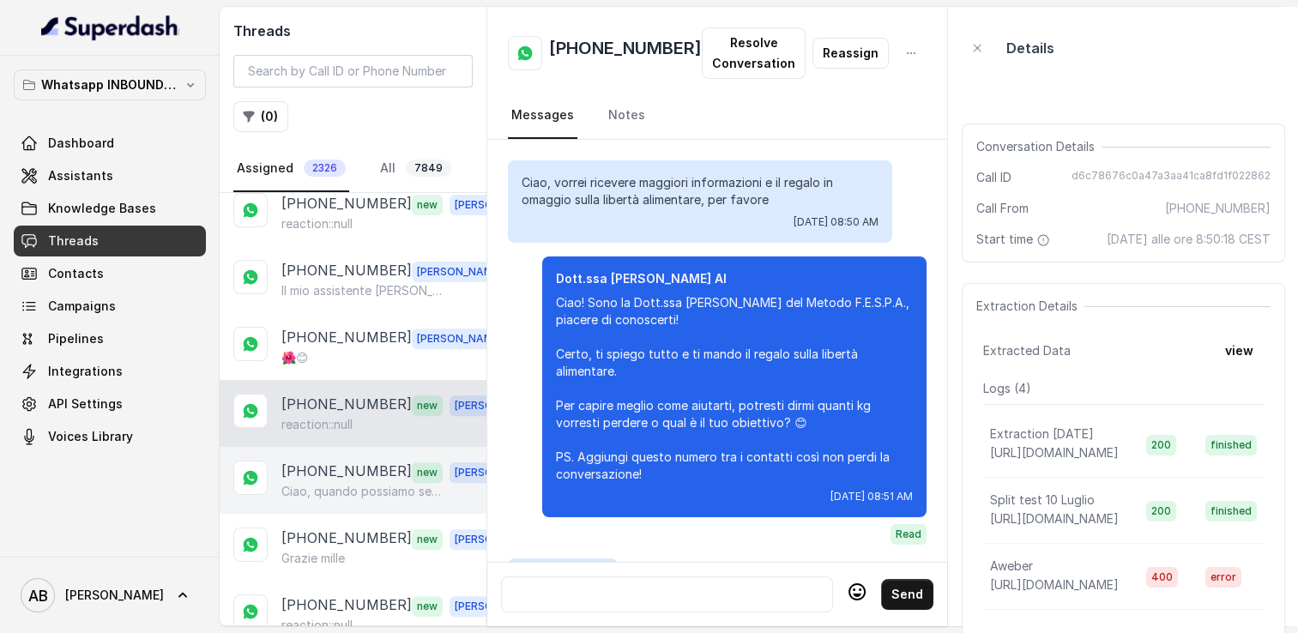
scroll to position [2472, 0]
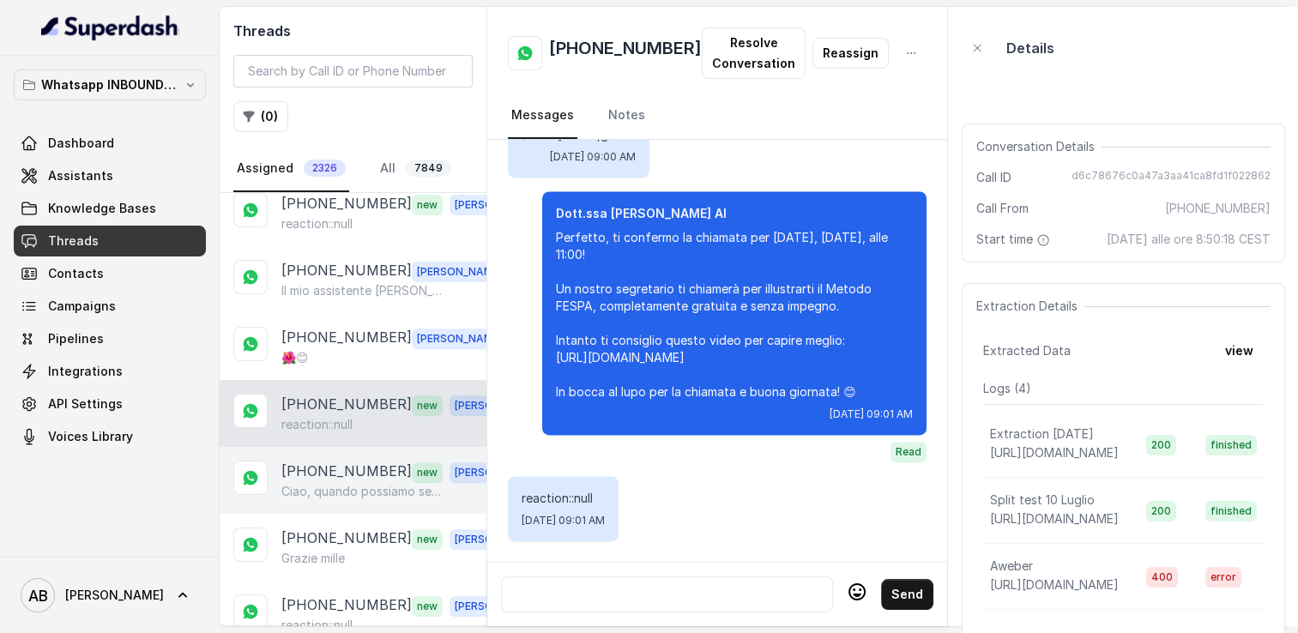
click at [360, 465] on p "[PHONE_NUMBER]" at bounding box center [346, 472] width 130 height 22
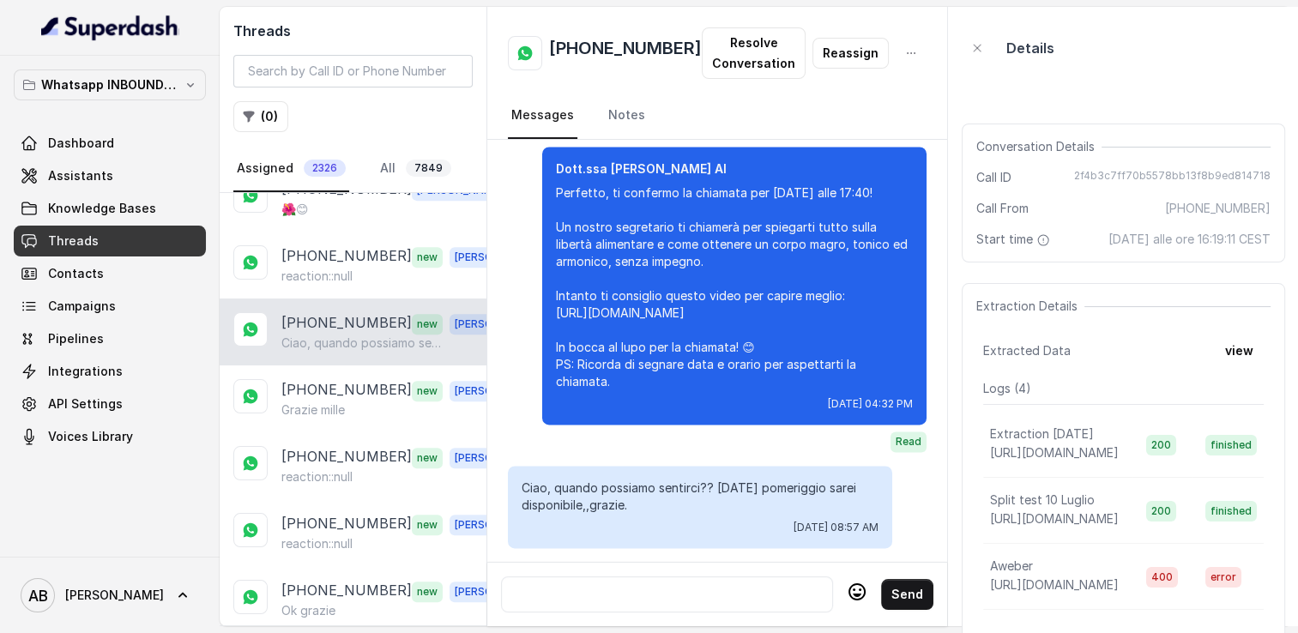
scroll to position [858, 0]
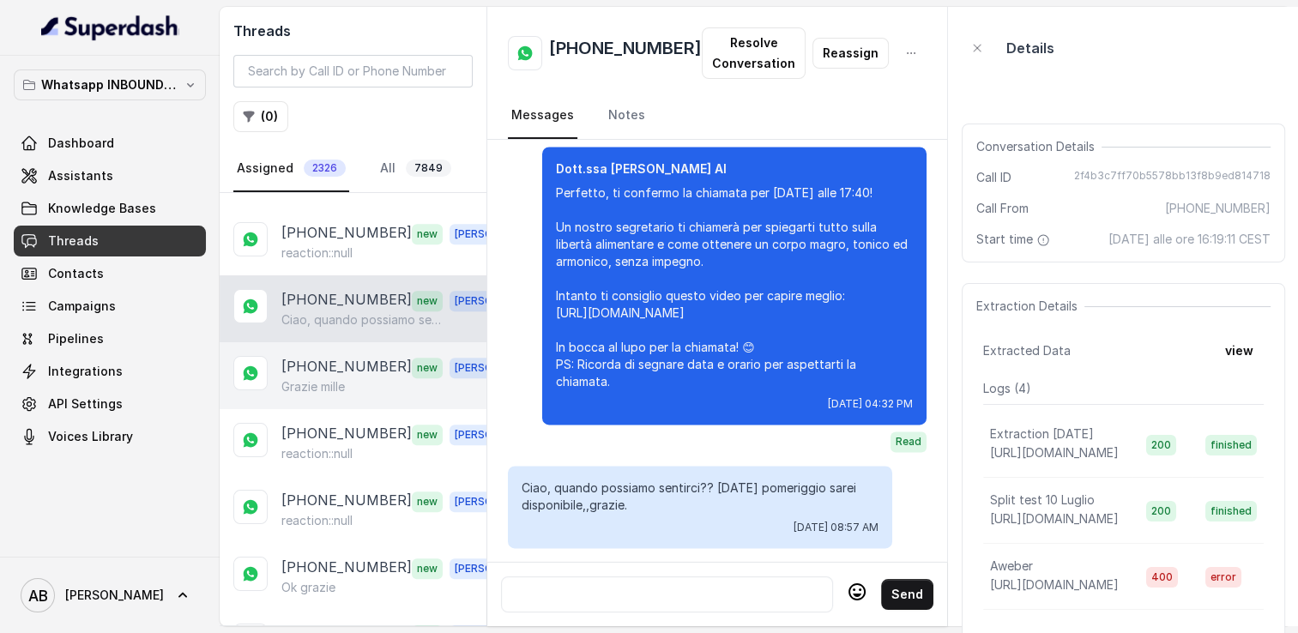
click at [338, 365] on p "[PHONE_NUMBER]" at bounding box center [346, 367] width 130 height 22
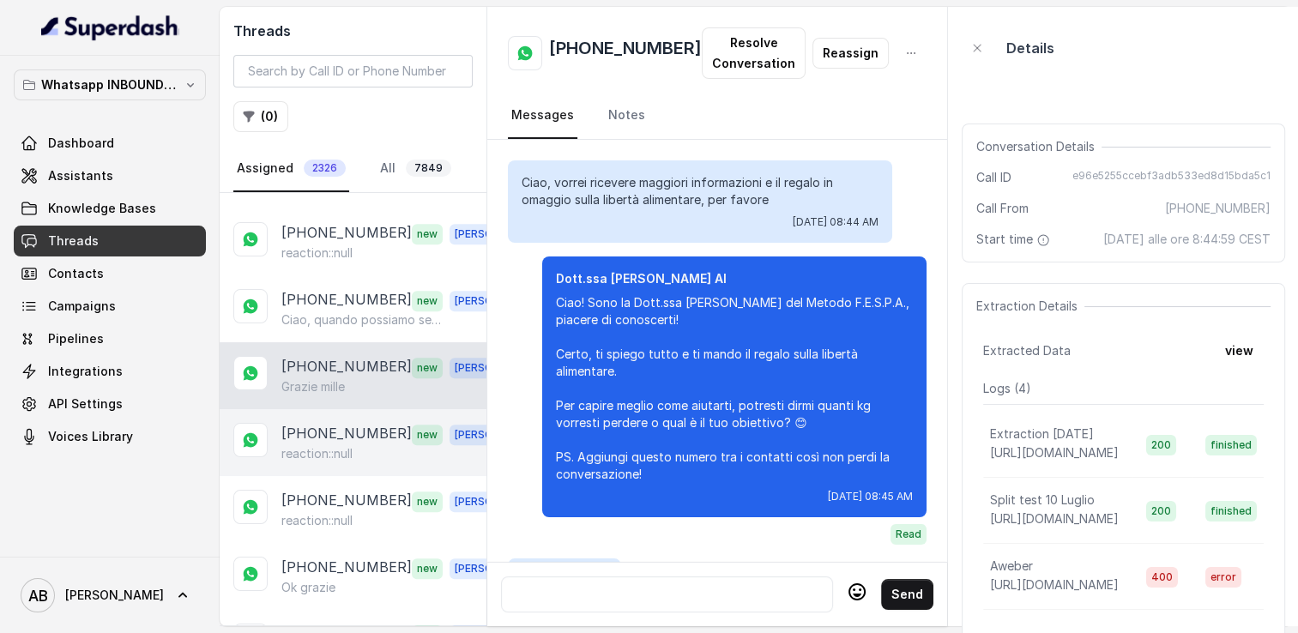
scroll to position [2176, 0]
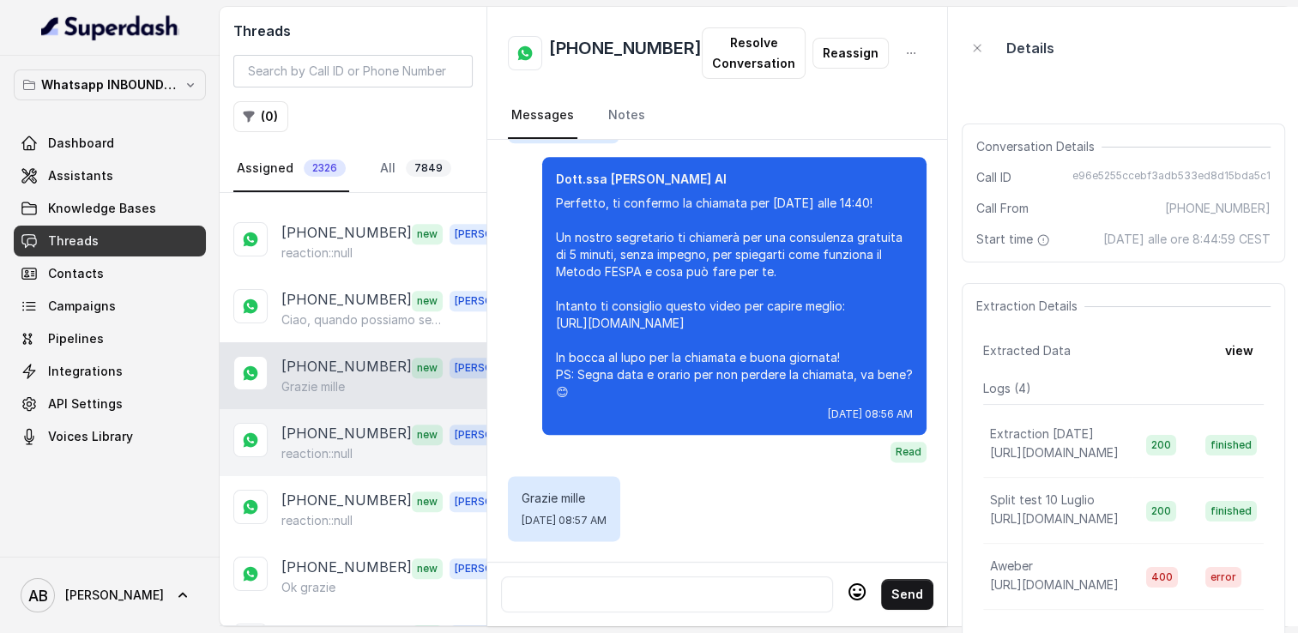
click at [350, 445] on p "reaction::null" at bounding box center [316, 453] width 71 height 17
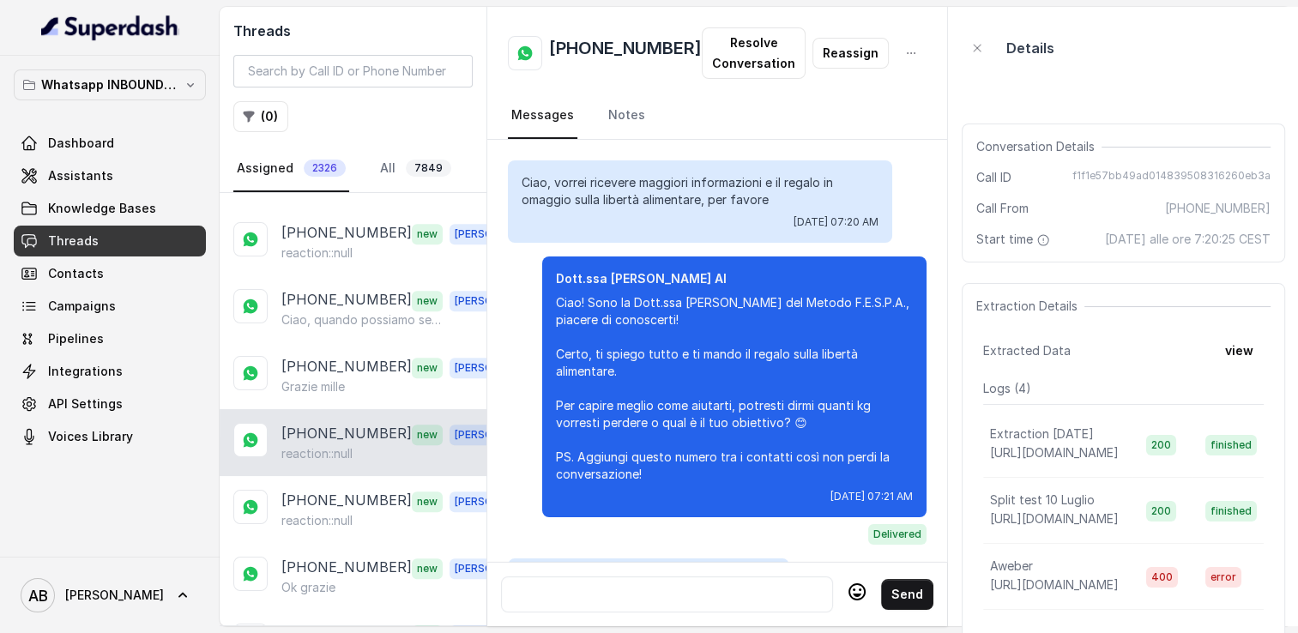
scroll to position [1294, 0]
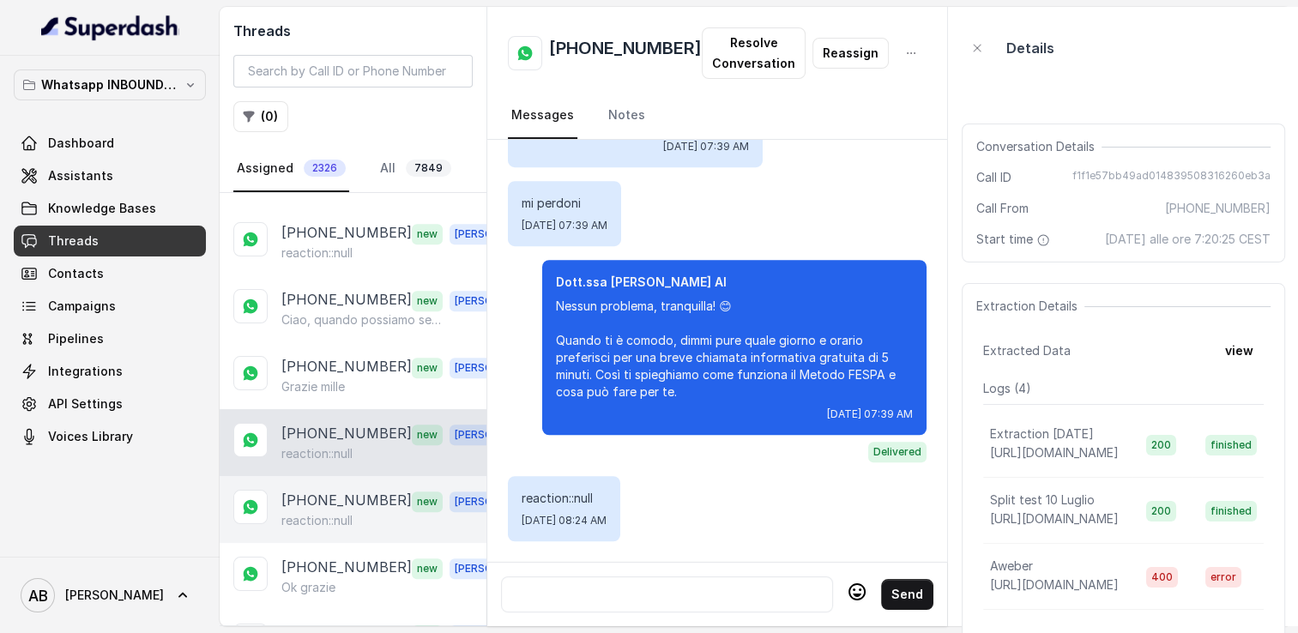
click at [343, 498] on p "[PHONE_NUMBER]" at bounding box center [346, 501] width 130 height 22
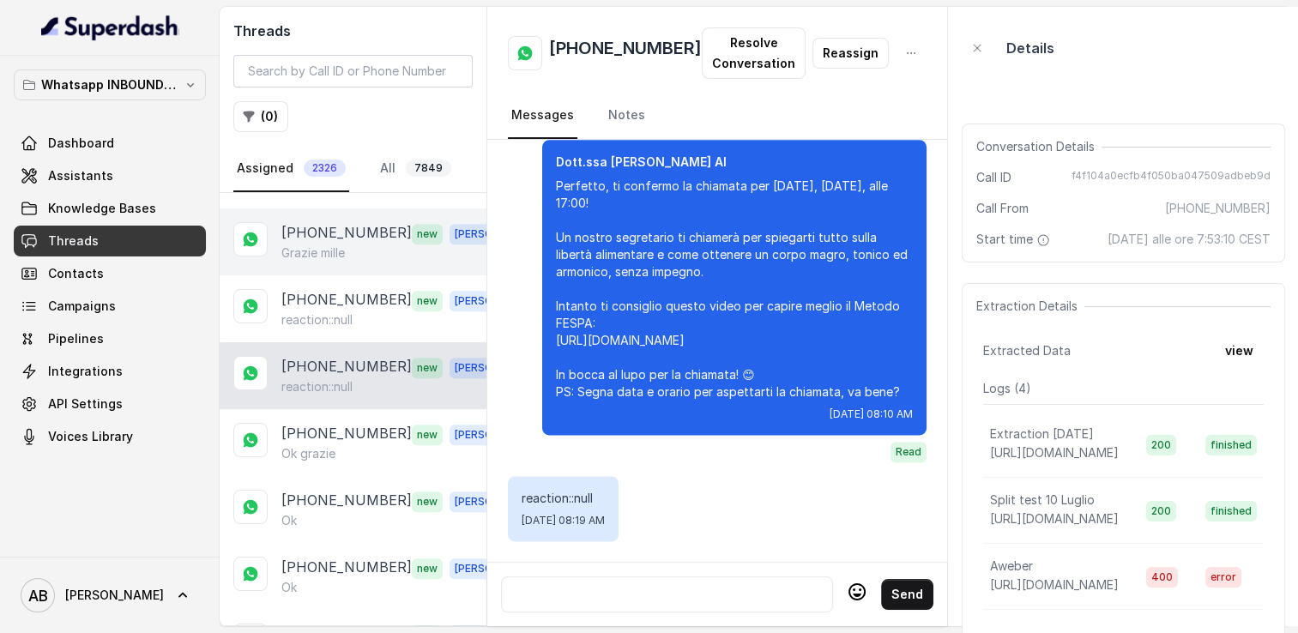
scroll to position [1030, 0]
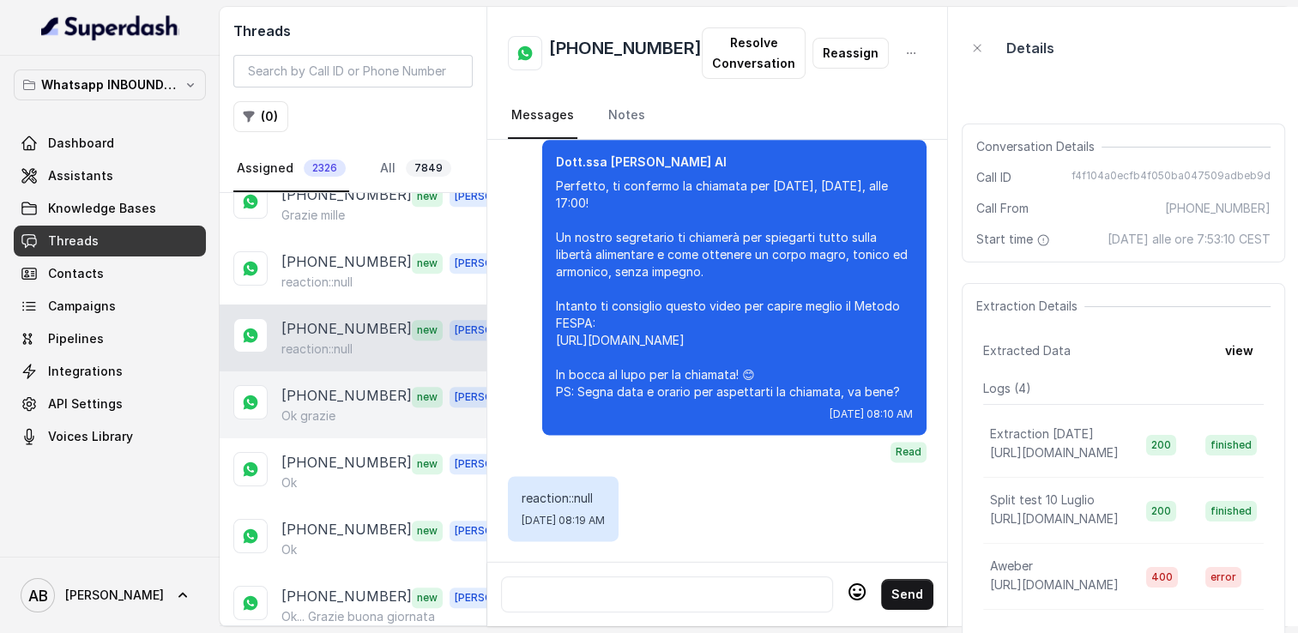
click at [342, 385] on p "[PHONE_NUMBER]" at bounding box center [346, 396] width 130 height 22
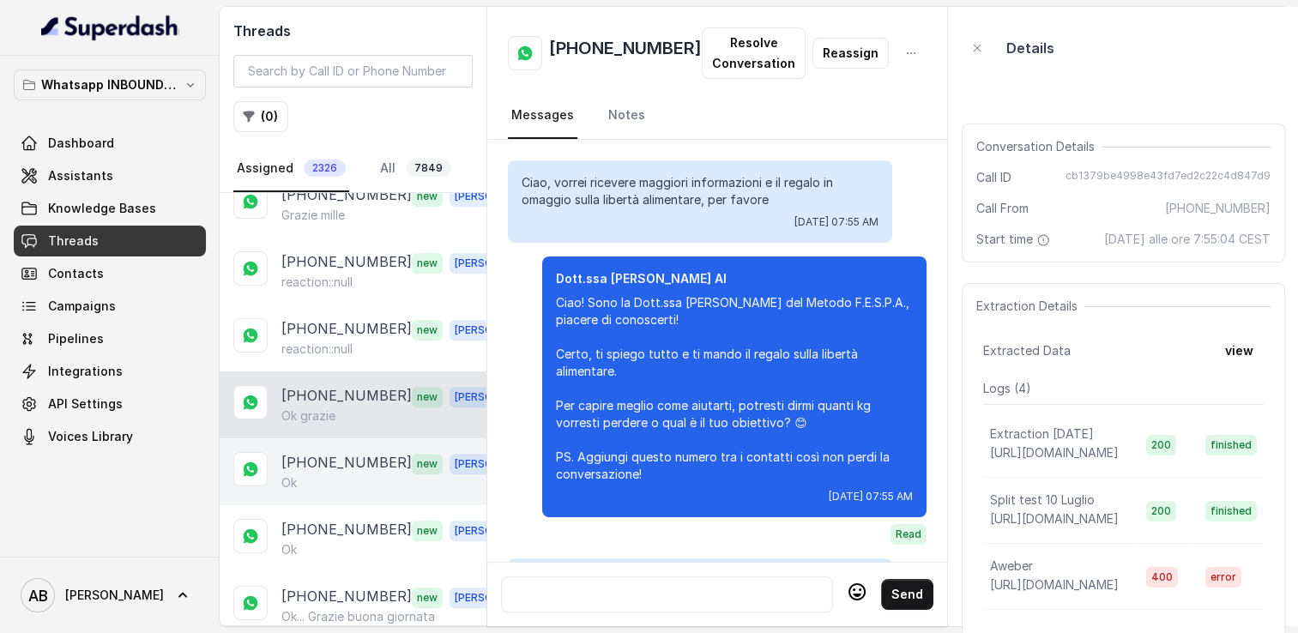
scroll to position [2297, 0]
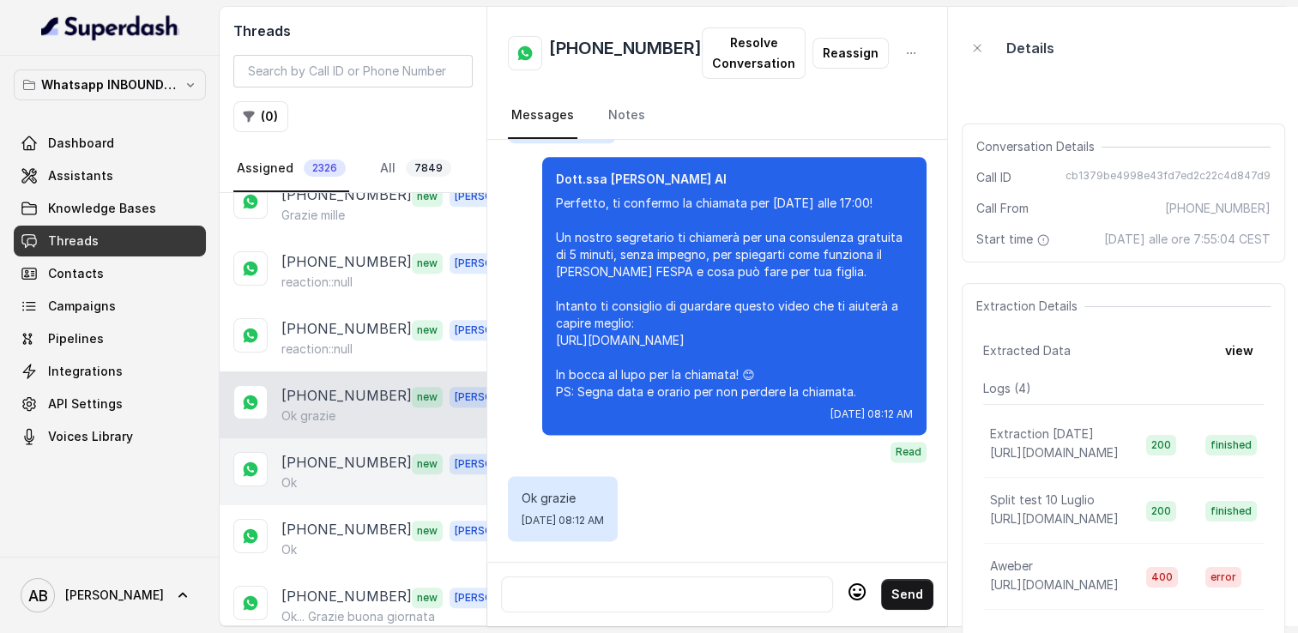
click at [333, 475] on div "Ok" at bounding box center [400, 483] width 239 height 17
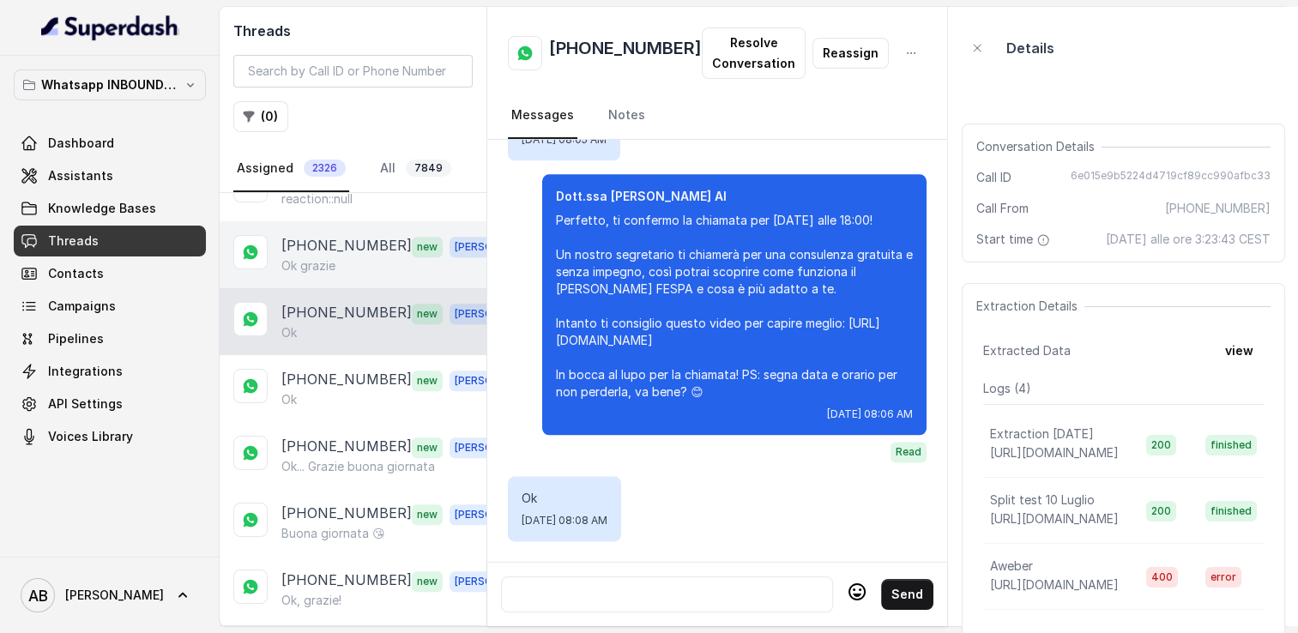
scroll to position [1202, 0]
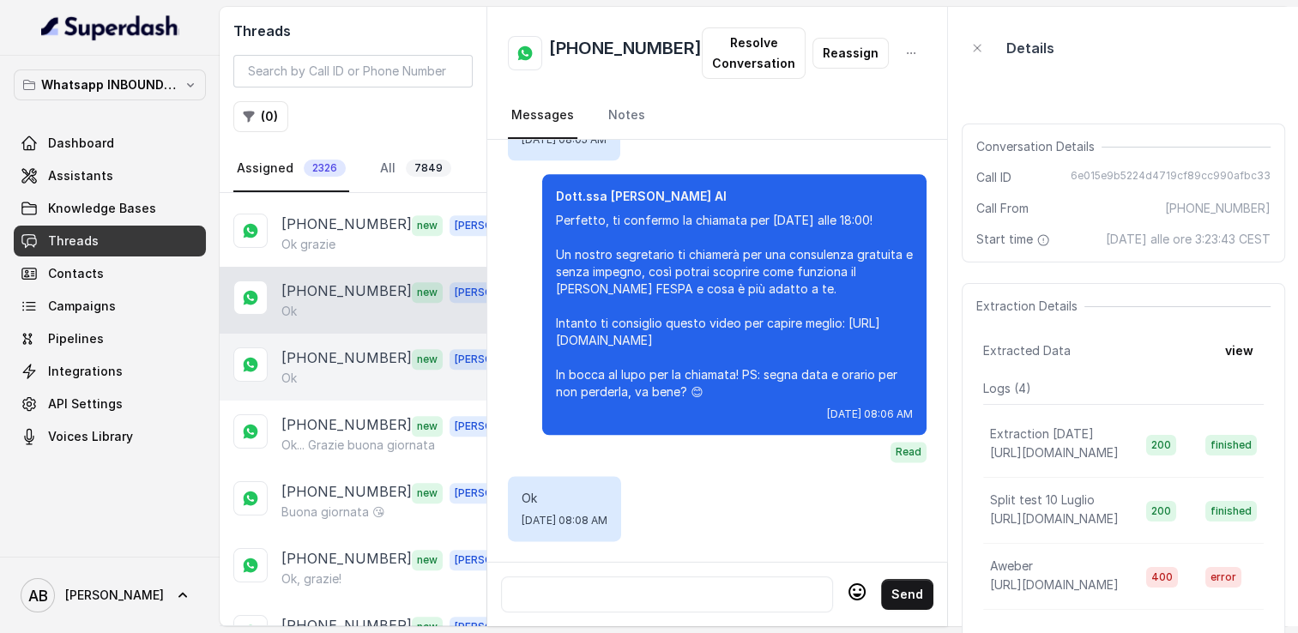
click at [339, 370] on div "Ok" at bounding box center [400, 378] width 239 height 17
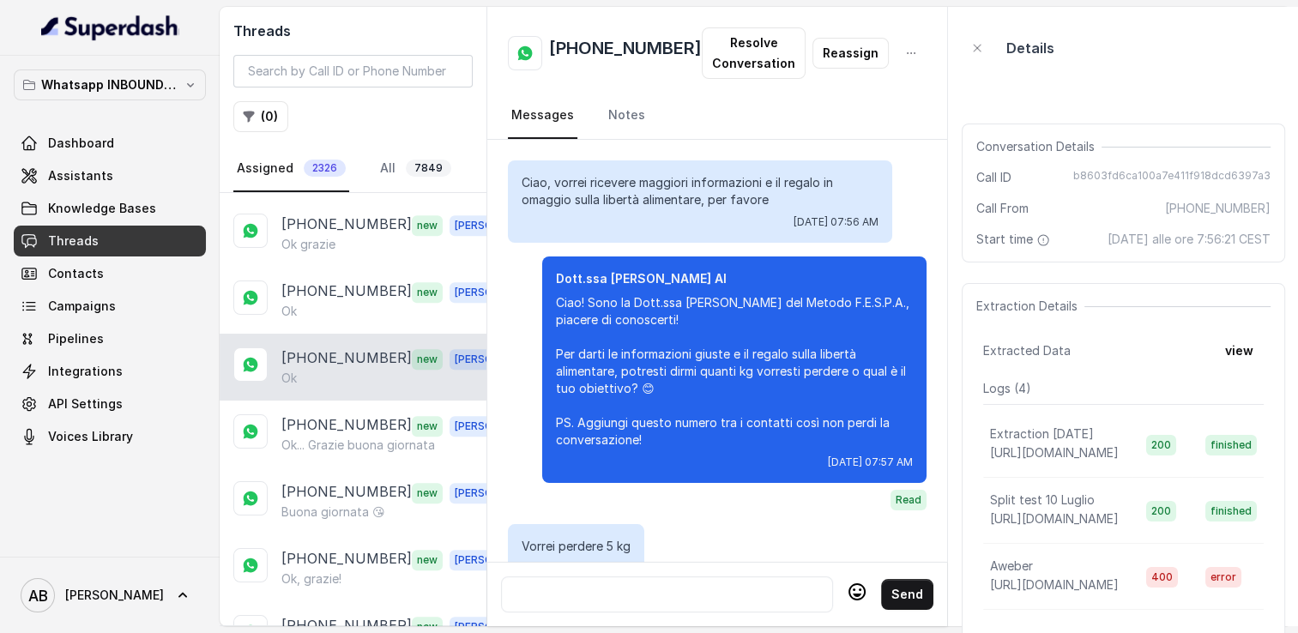
scroll to position [1734, 0]
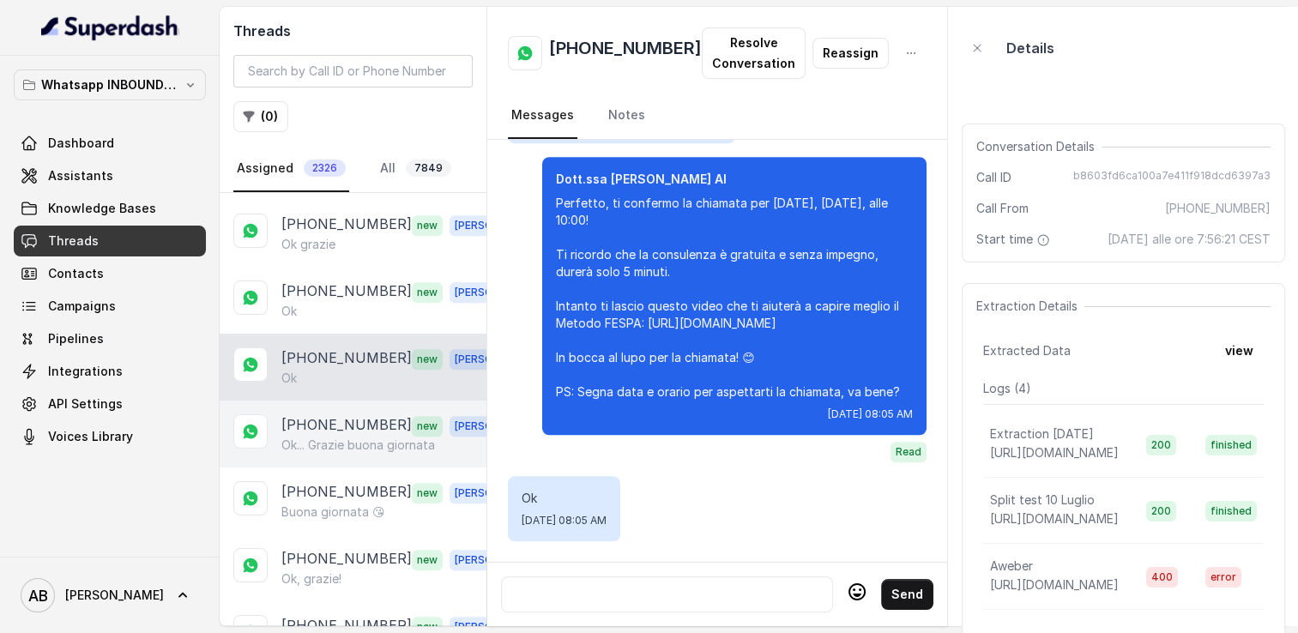
click at [336, 415] on p "[PHONE_NUMBER]" at bounding box center [346, 426] width 130 height 22
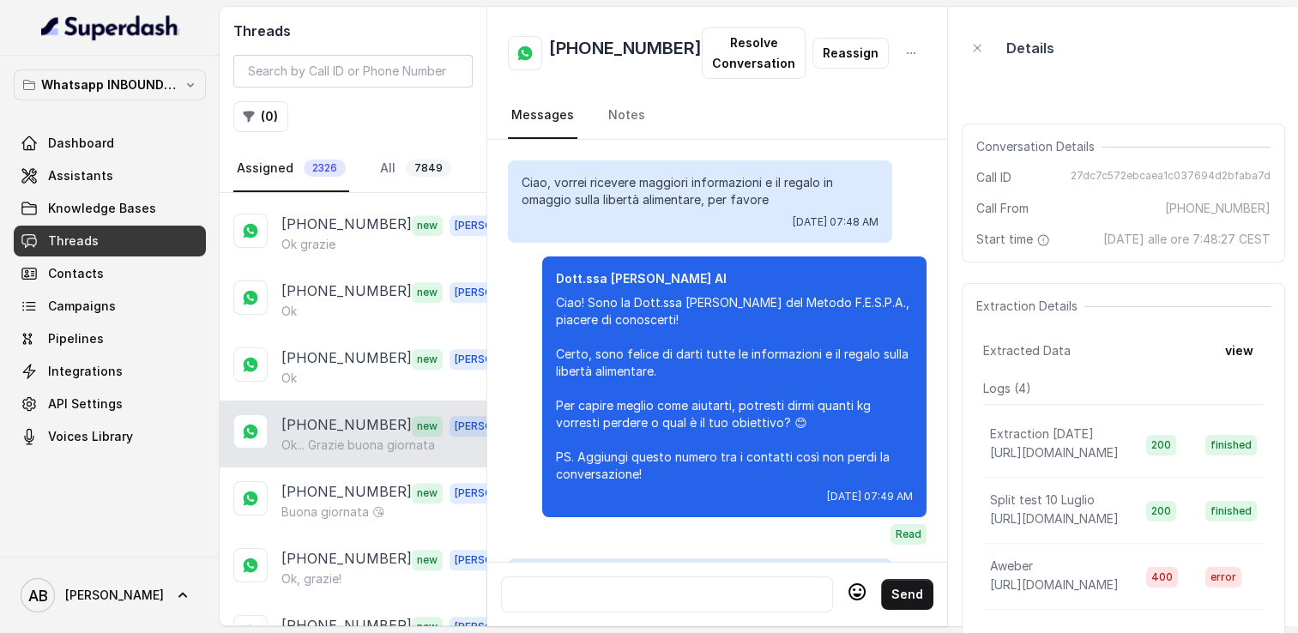
scroll to position [1854, 0]
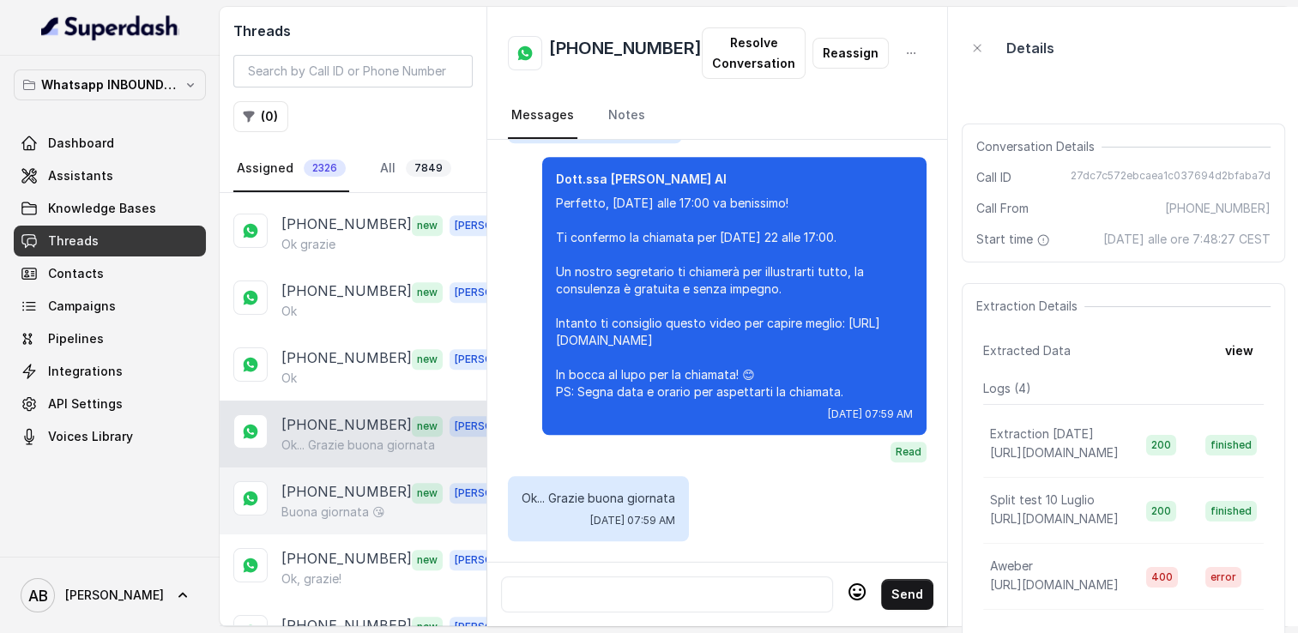
click at [323, 481] on p "[PHONE_NUMBER]" at bounding box center [346, 492] width 130 height 22
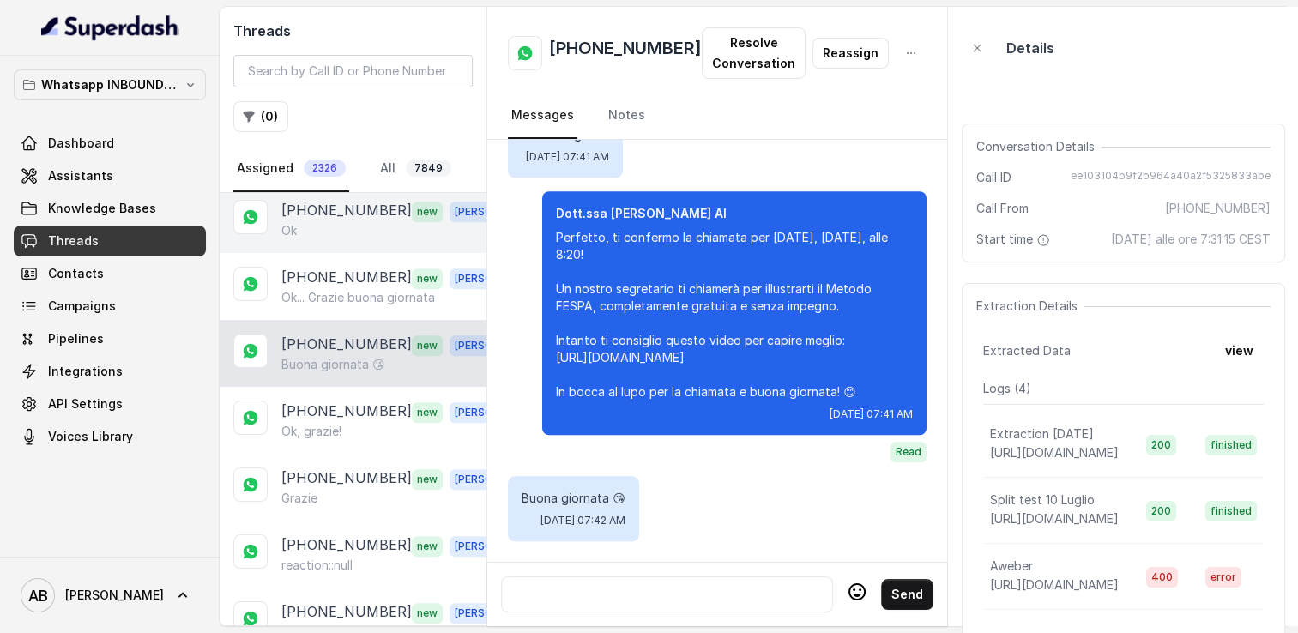
scroll to position [1373, 0]
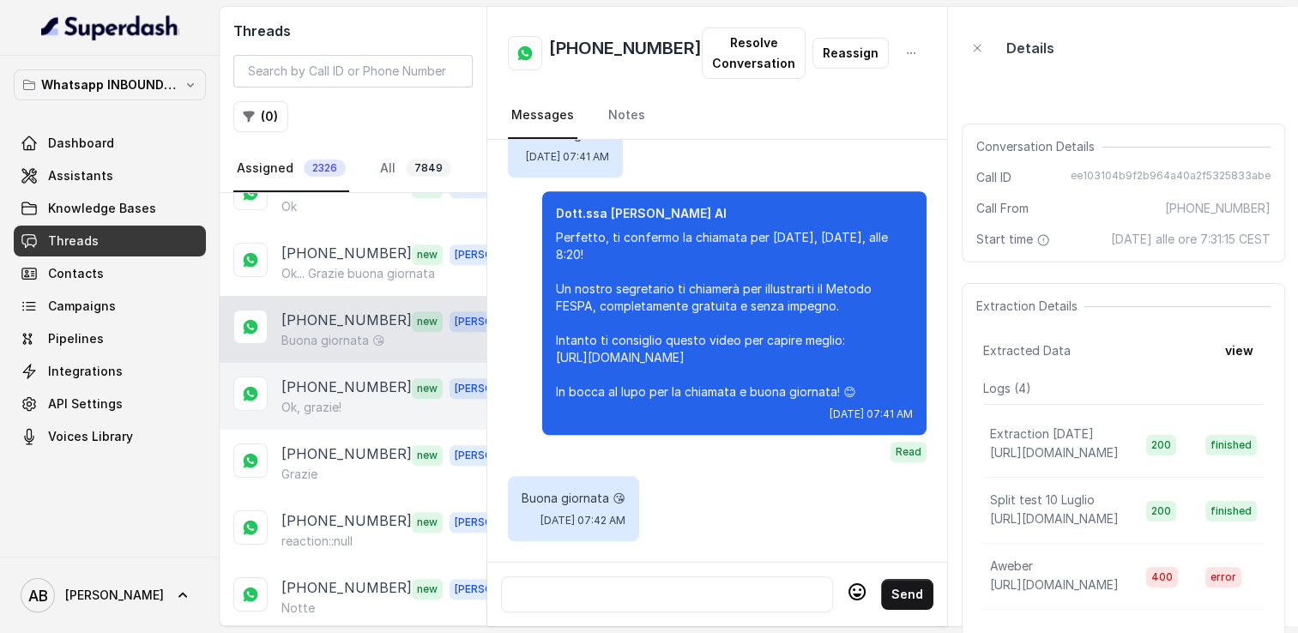
click at [338, 377] on p "[PHONE_NUMBER]" at bounding box center [346, 388] width 130 height 22
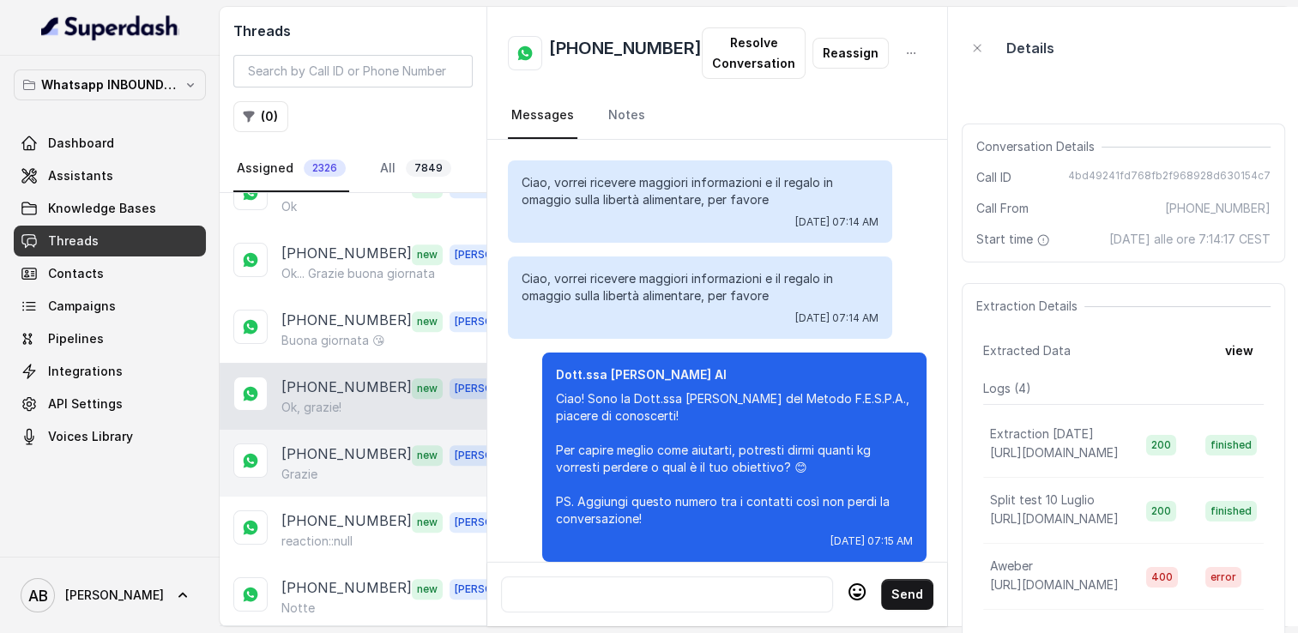
scroll to position [2097, 0]
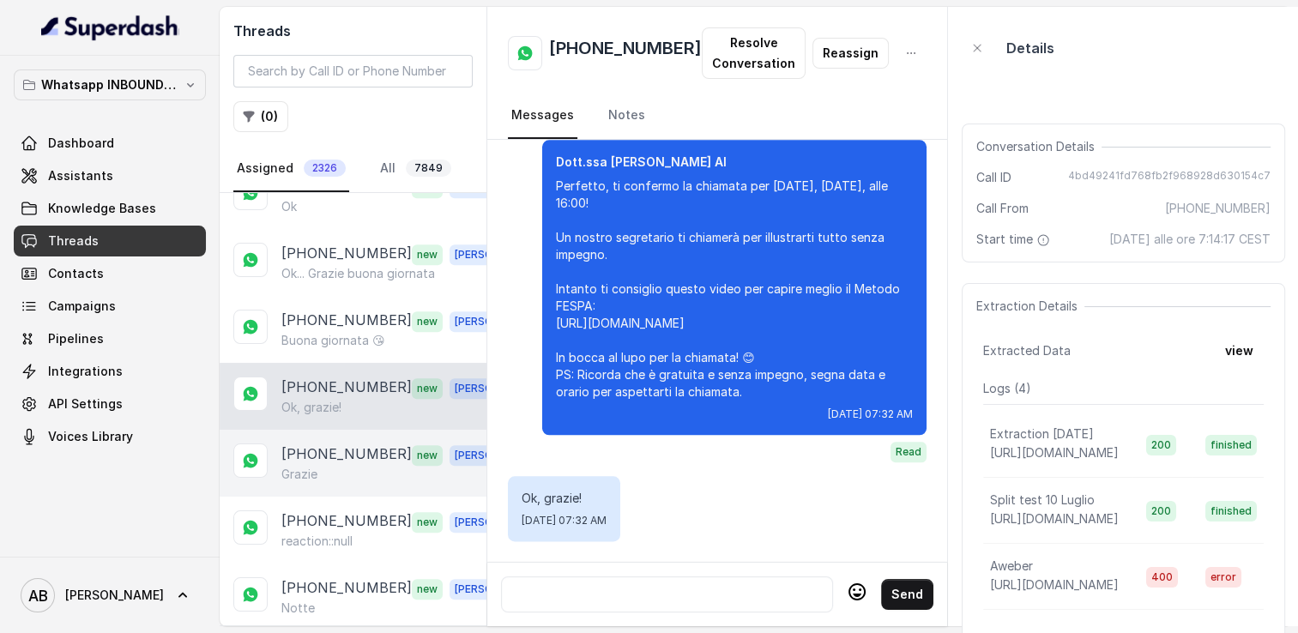
click at [326, 445] on p "[PHONE_NUMBER]" at bounding box center [346, 455] width 130 height 22
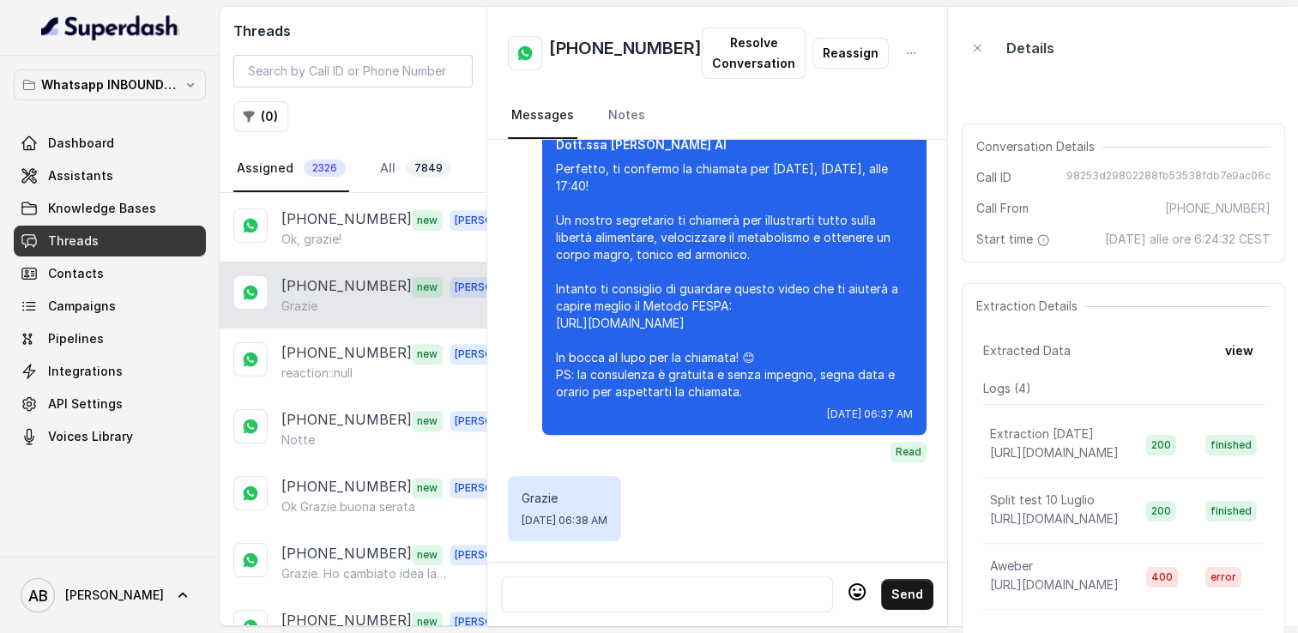
scroll to position [1631, 0]
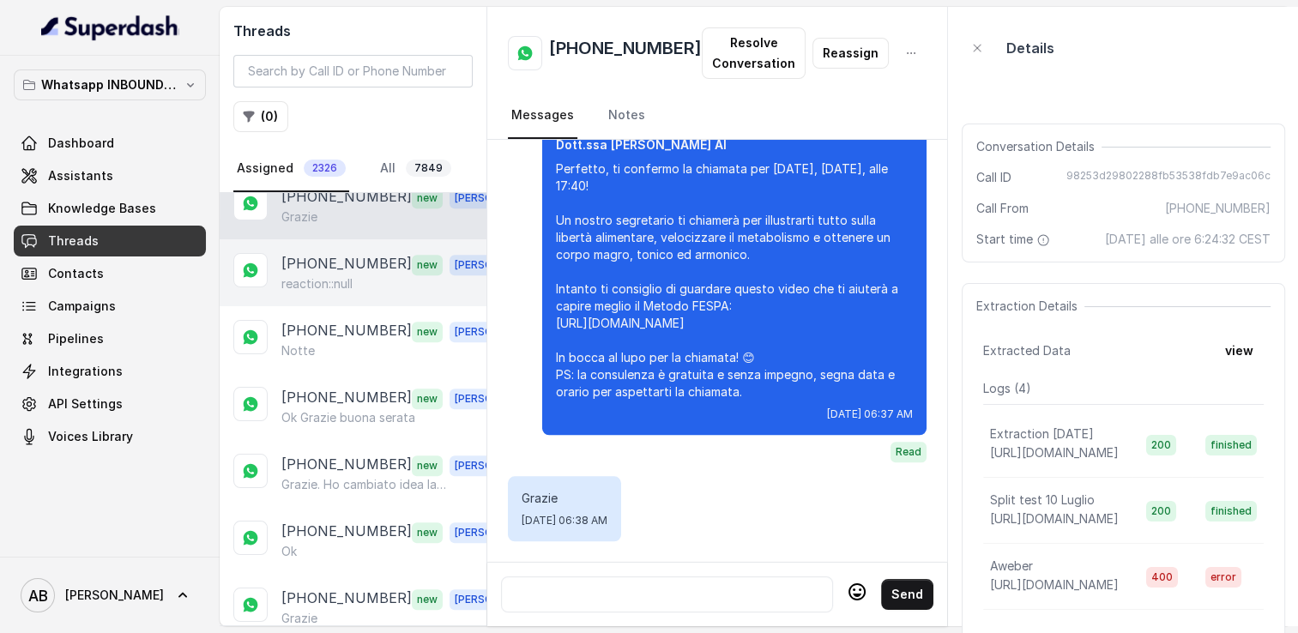
click at [356, 253] on p "[PHONE_NUMBER]" at bounding box center [346, 264] width 130 height 22
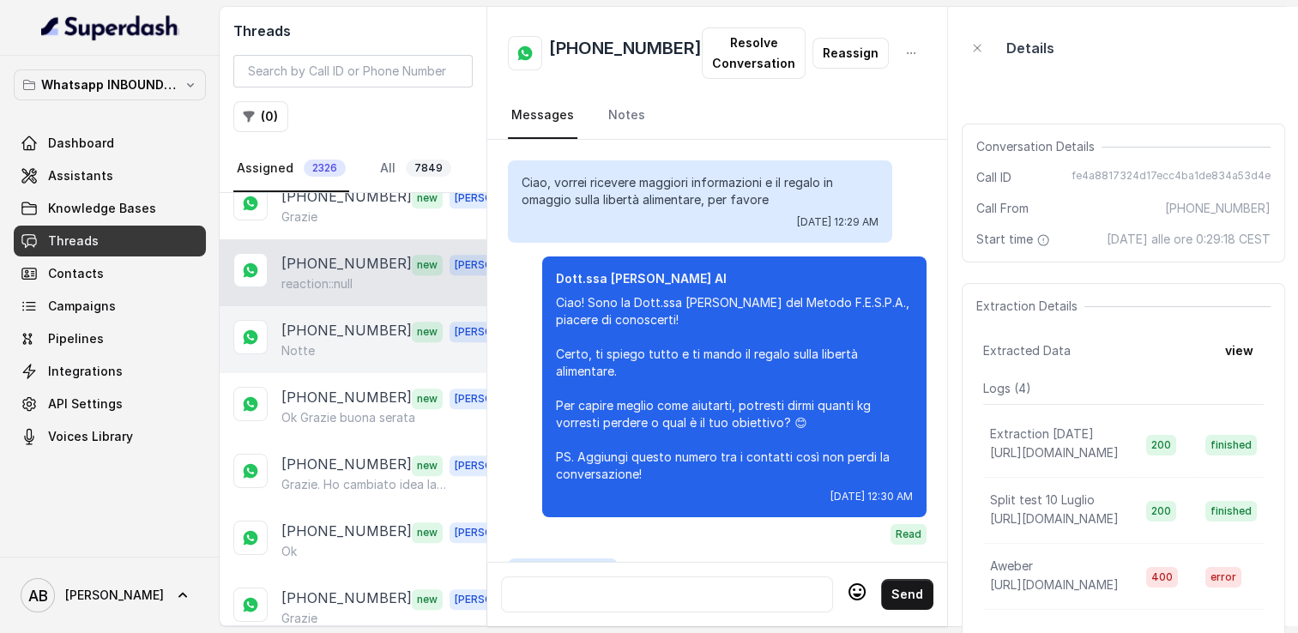
scroll to position [1970, 0]
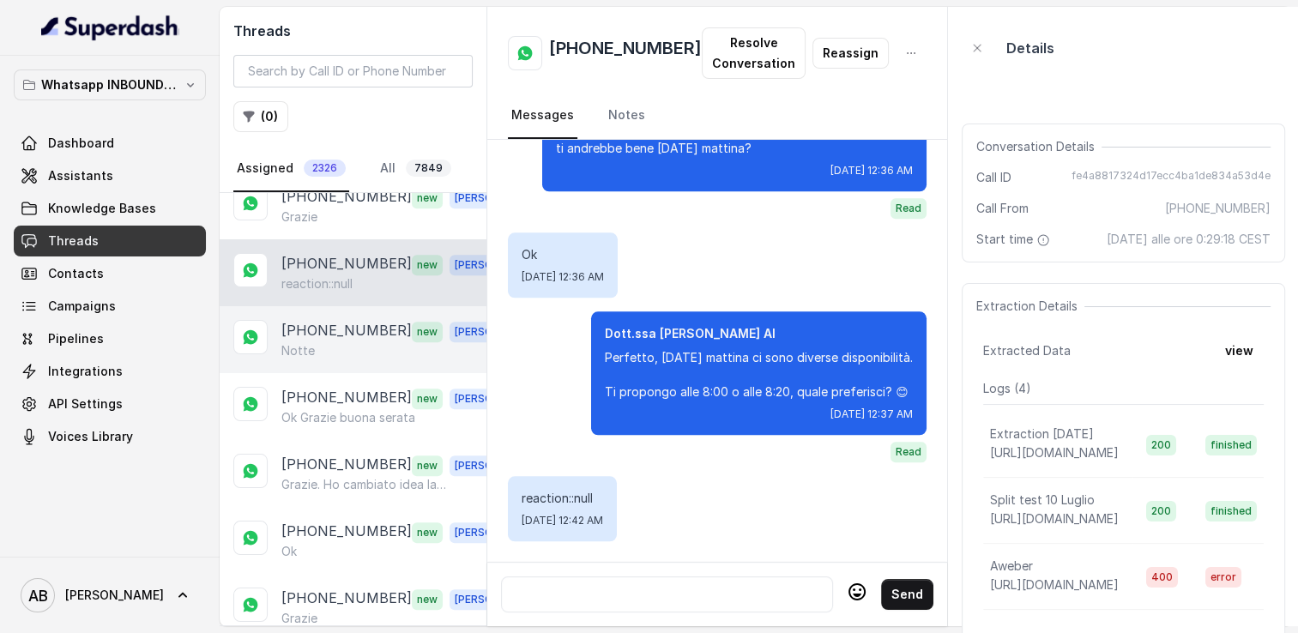
click at [326, 320] on p "[PHONE_NUMBER]" at bounding box center [346, 331] width 130 height 22
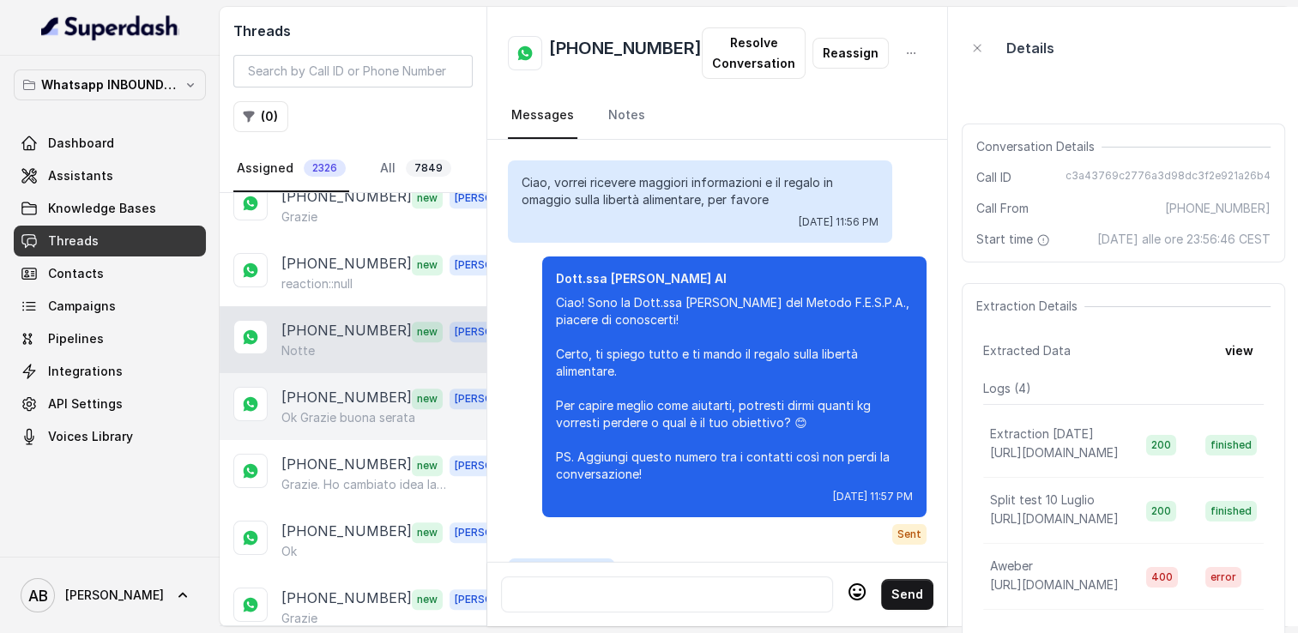
scroll to position [1898, 0]
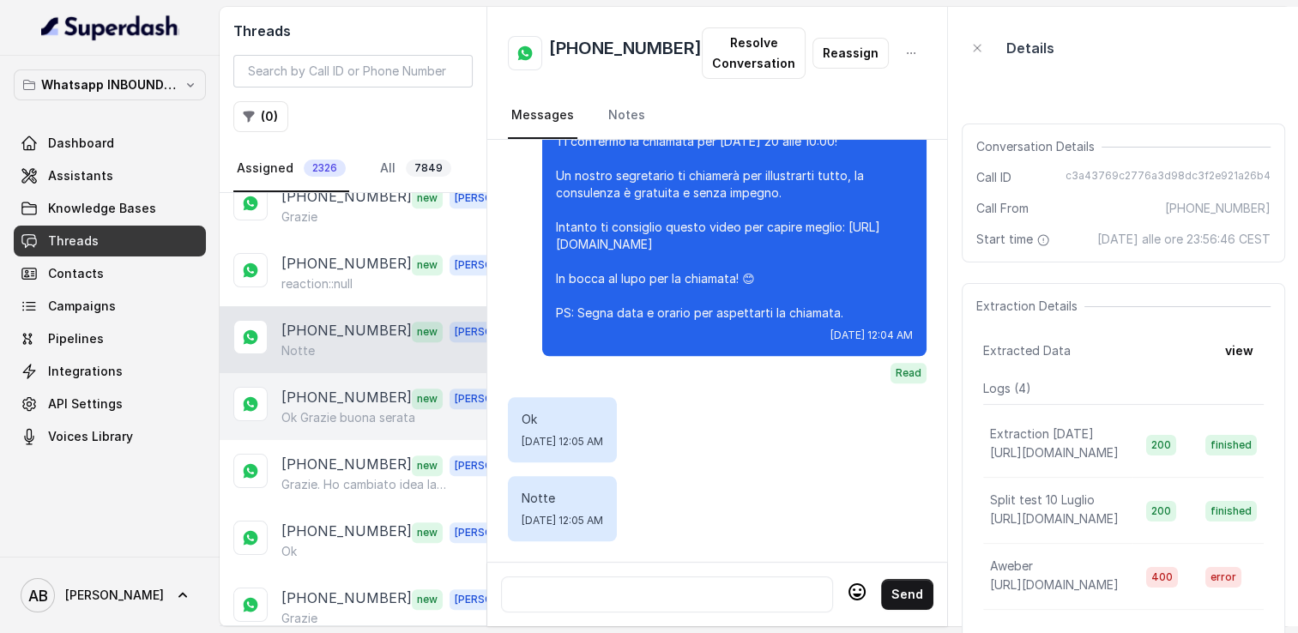
click at [302, 409] on p "Ok Grazie buona serata" at bounding box center [348, 417] width 134 height 17
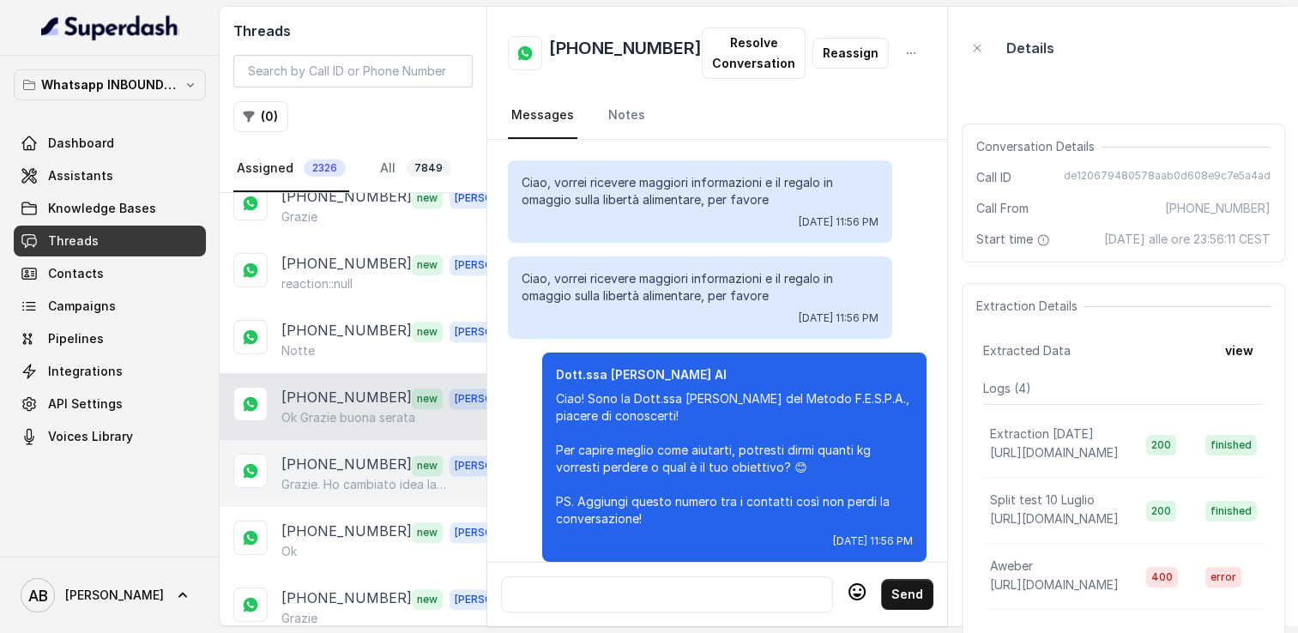
scroll to position [2221, 0]
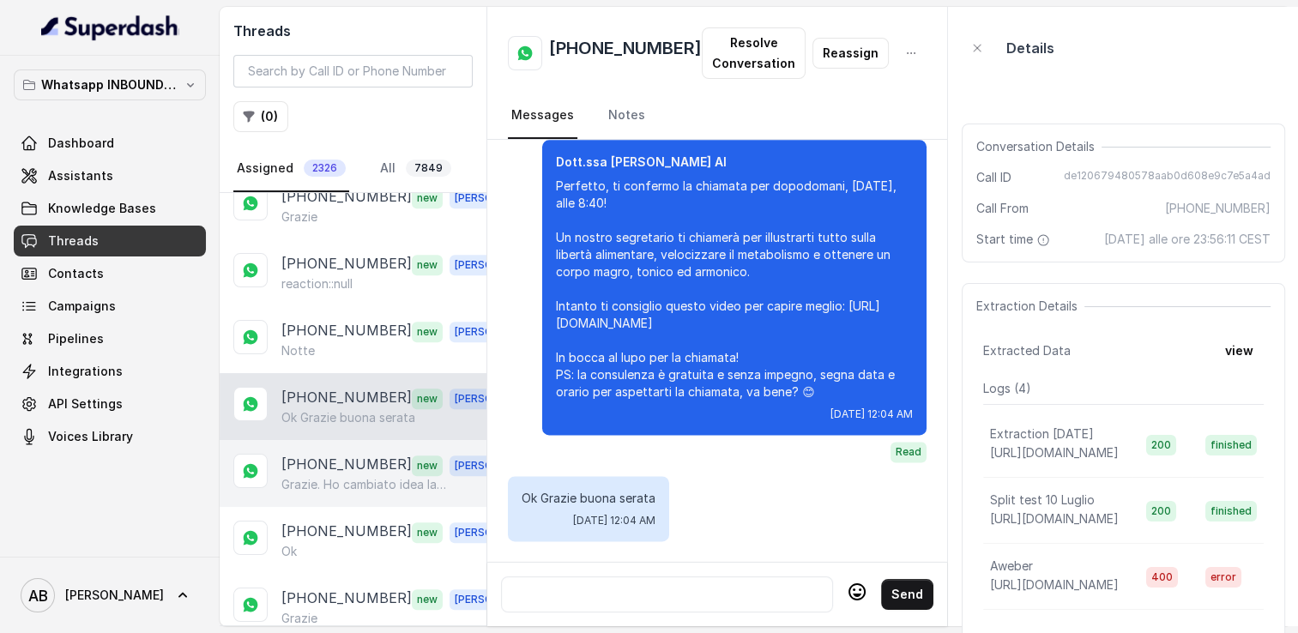
click at [341, 476] on p "Grazie. Ho cambiato idea la ringrazio" at bounding box center [363, 484] width 165 height 17
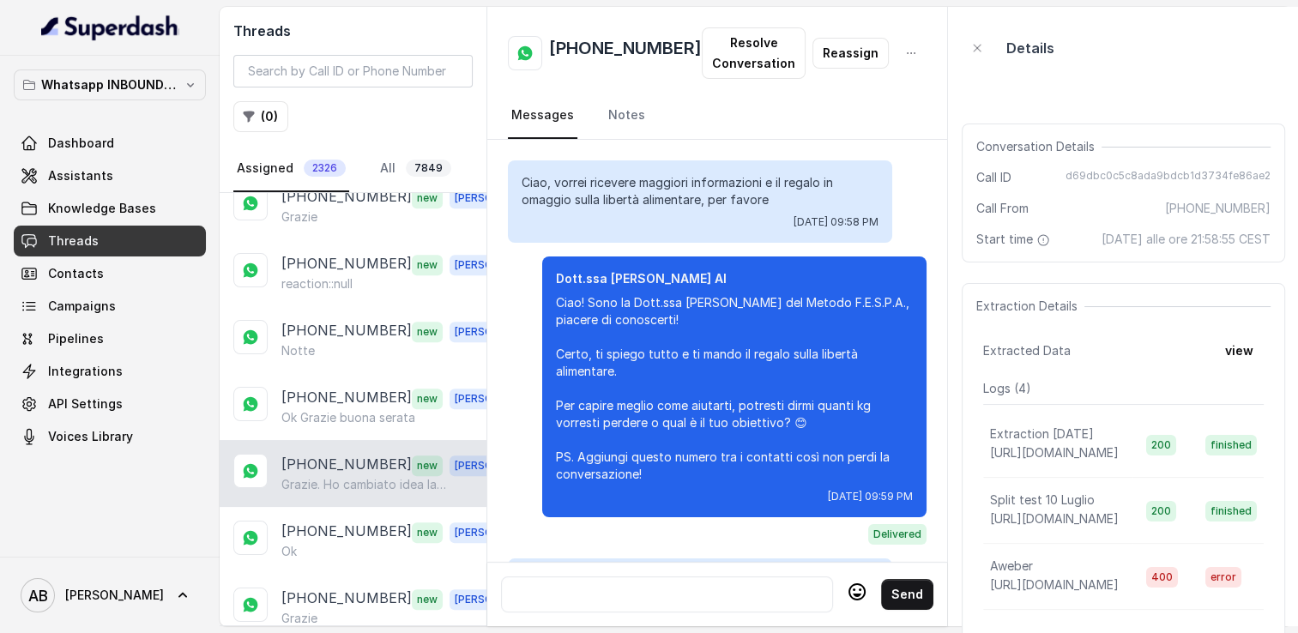
scroll to position [1950, 0]
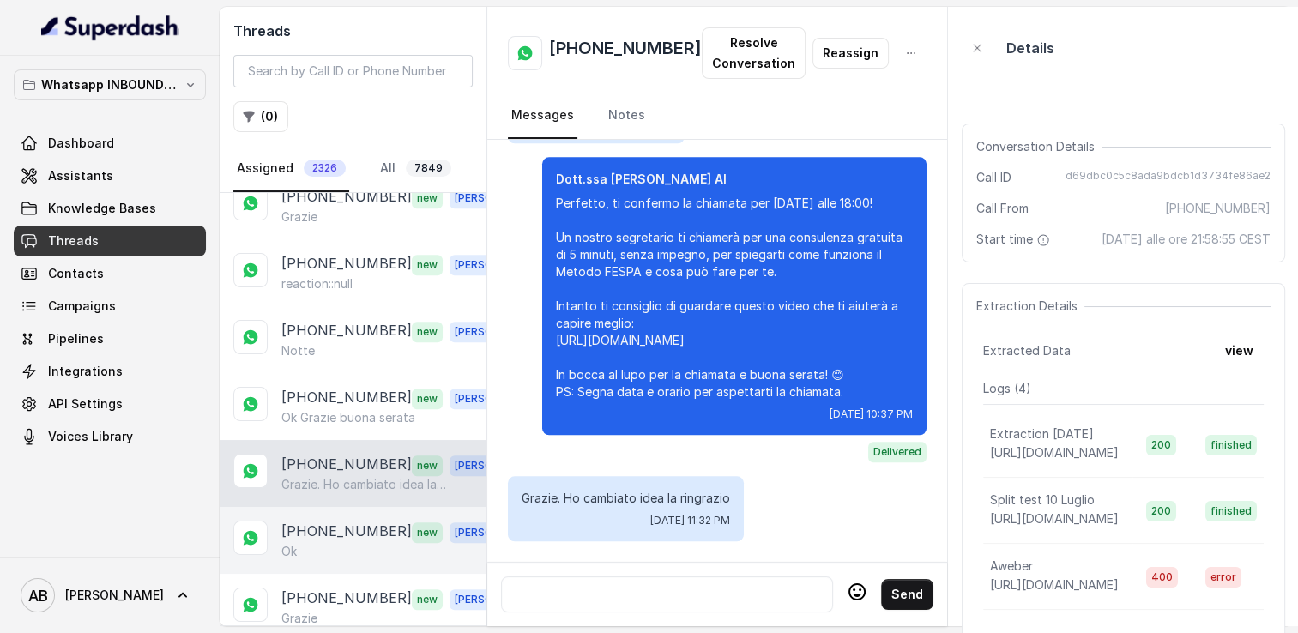
click at [336, 521] on p "[PHONE_NUMBER]" at bounding box center [346, 532] width 130 height 22
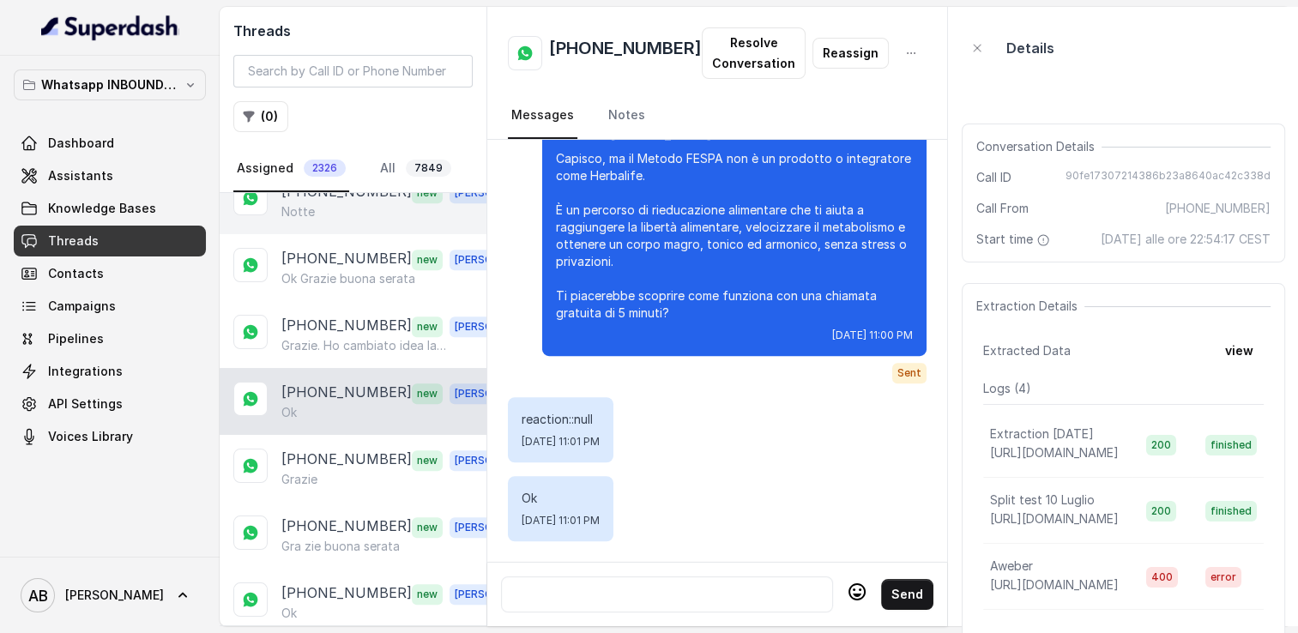
scroll to position [1802, 0]
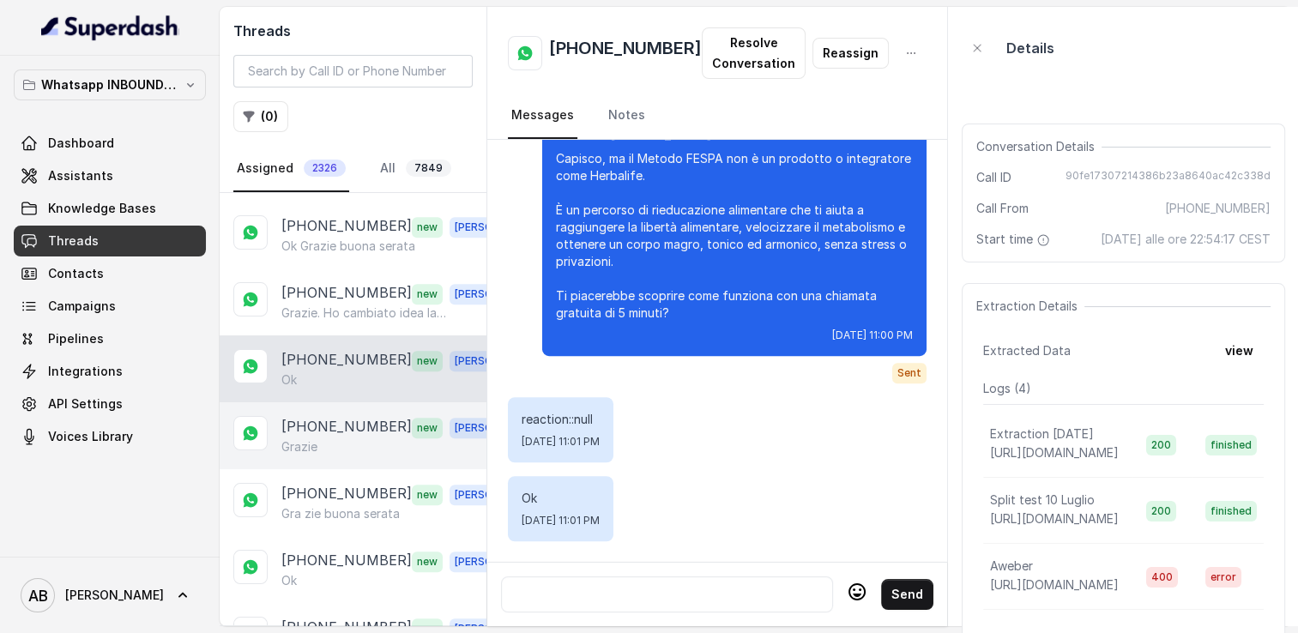
click at [346, 439] on div "Grazie" at bounding box center [400, 447] width 239 height 17
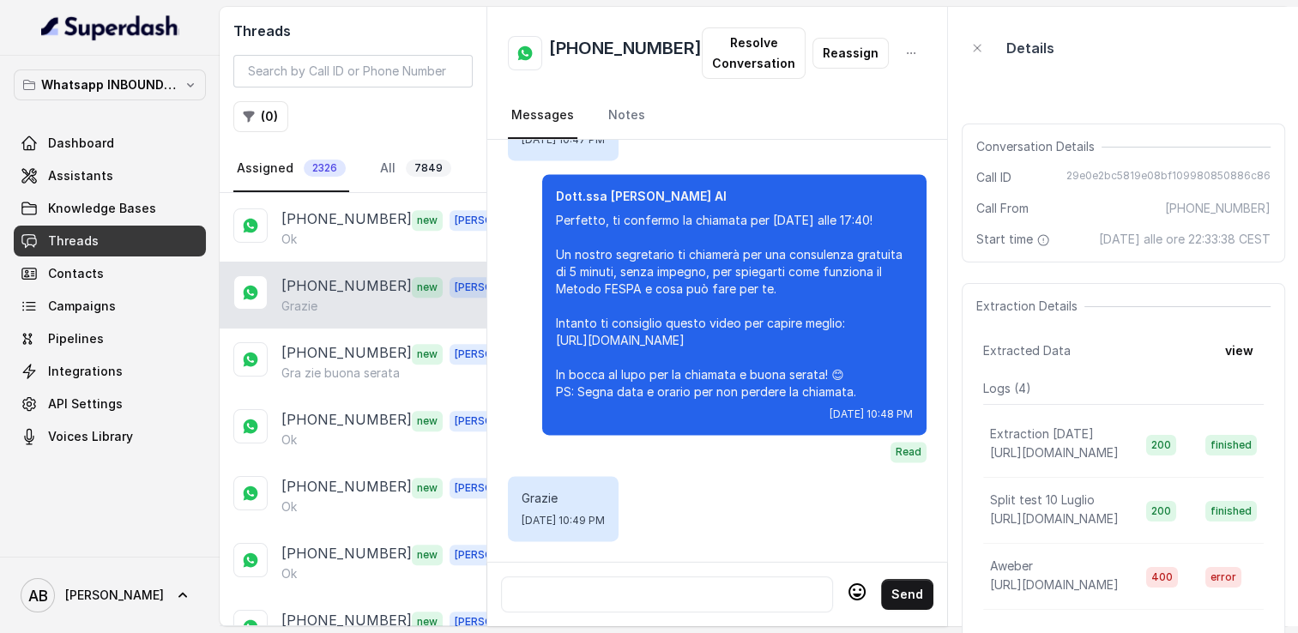
scroll to position [1974, 0]
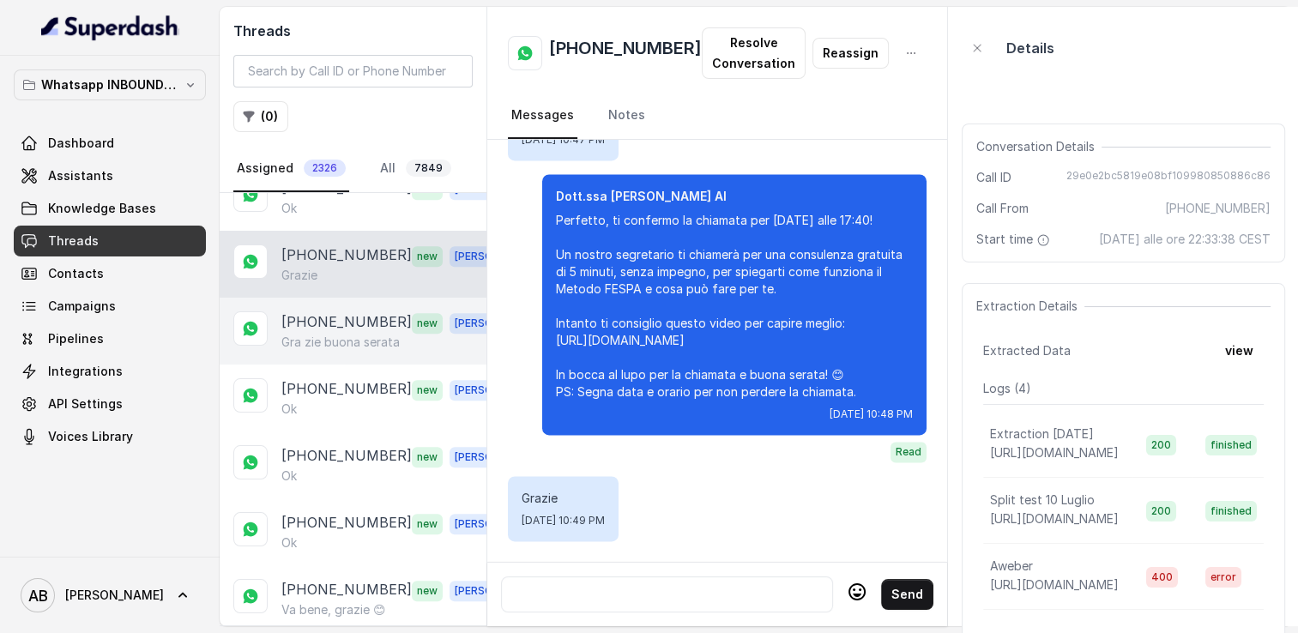
click at [340, 328] on div "+393884629192 new Alessandro Gra zie buona serata" at bounding box center [353, 331] width 267 height 67
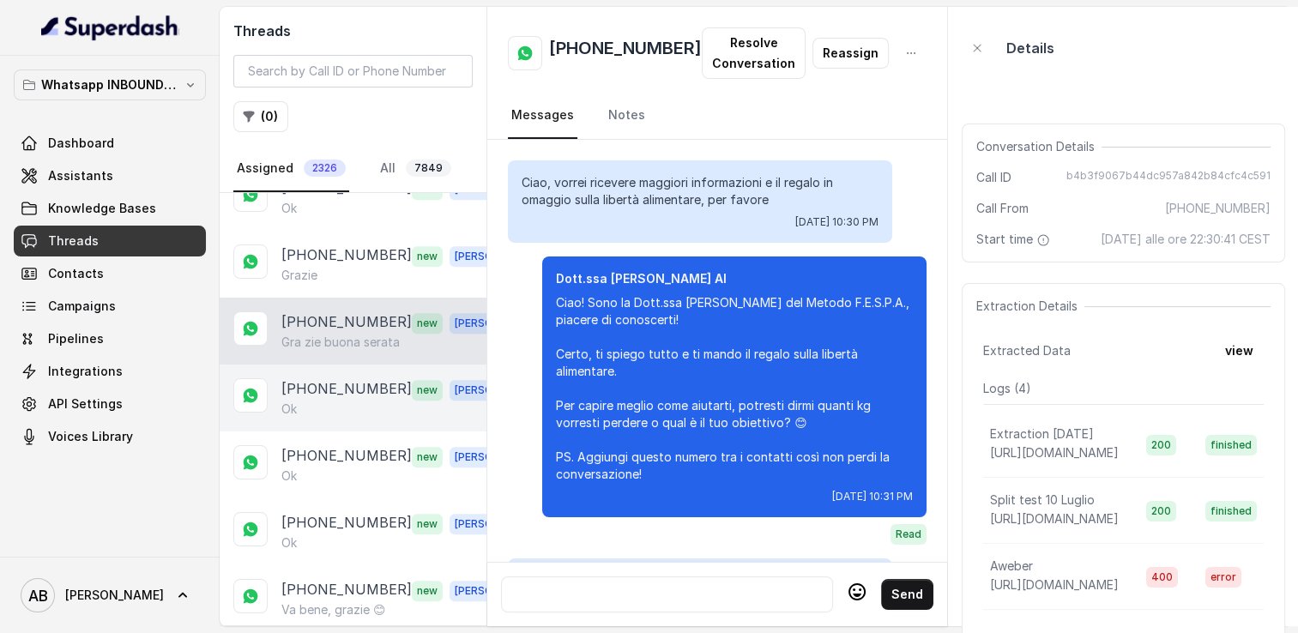
scroll to position [2523, 0]
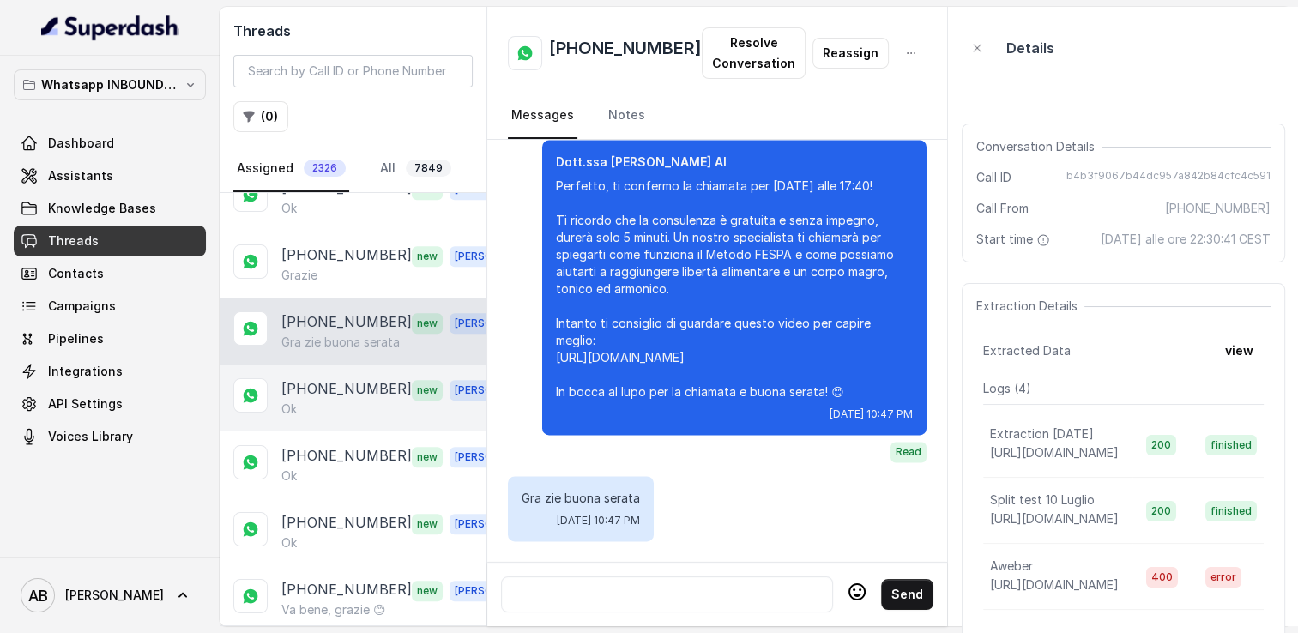
click at [332, 401] on div "Ok" at bounding box center [400, 409] width 239 height 17
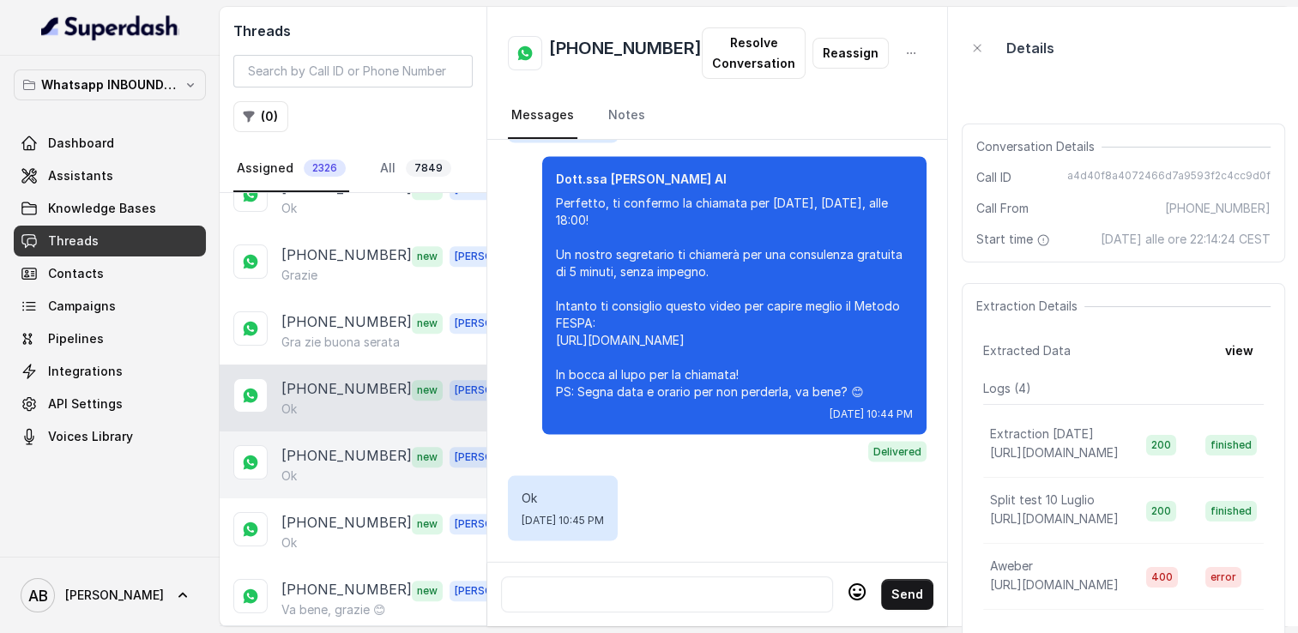
click at [325, 468] on div "Ok" at bounding box center [400, 476] width 239 height 17
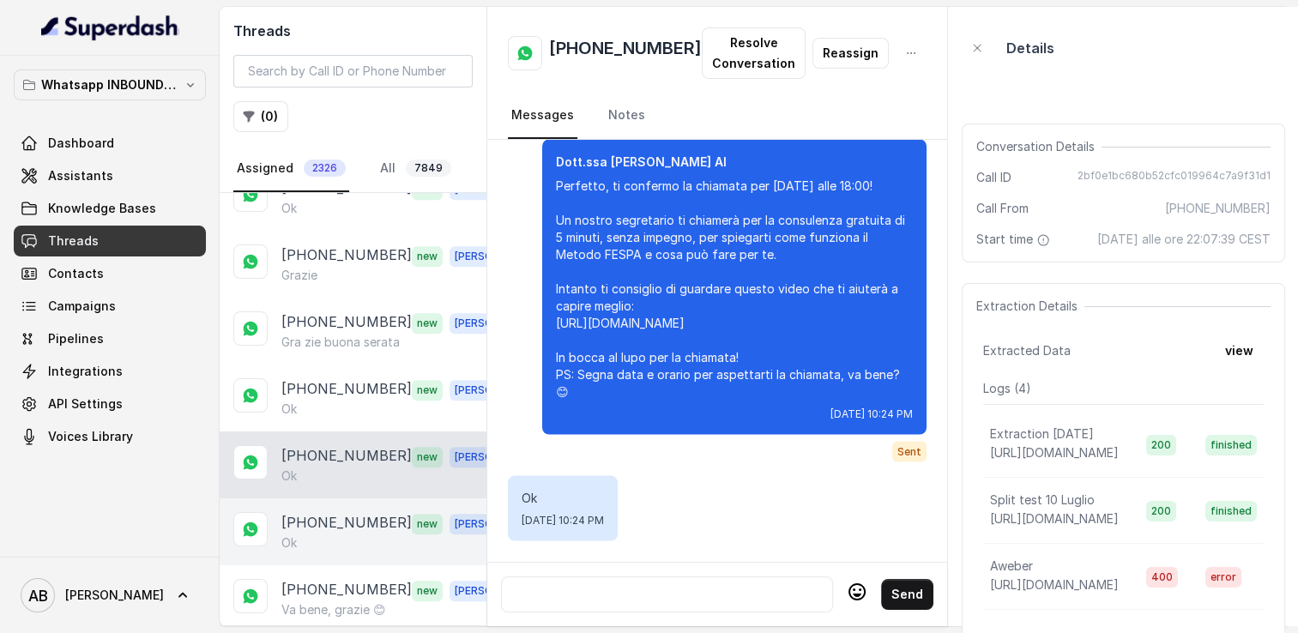
click at [318, 512] on p "[PHONE_NUMBER]" at bounding box center [346, 523] width 130 height 22
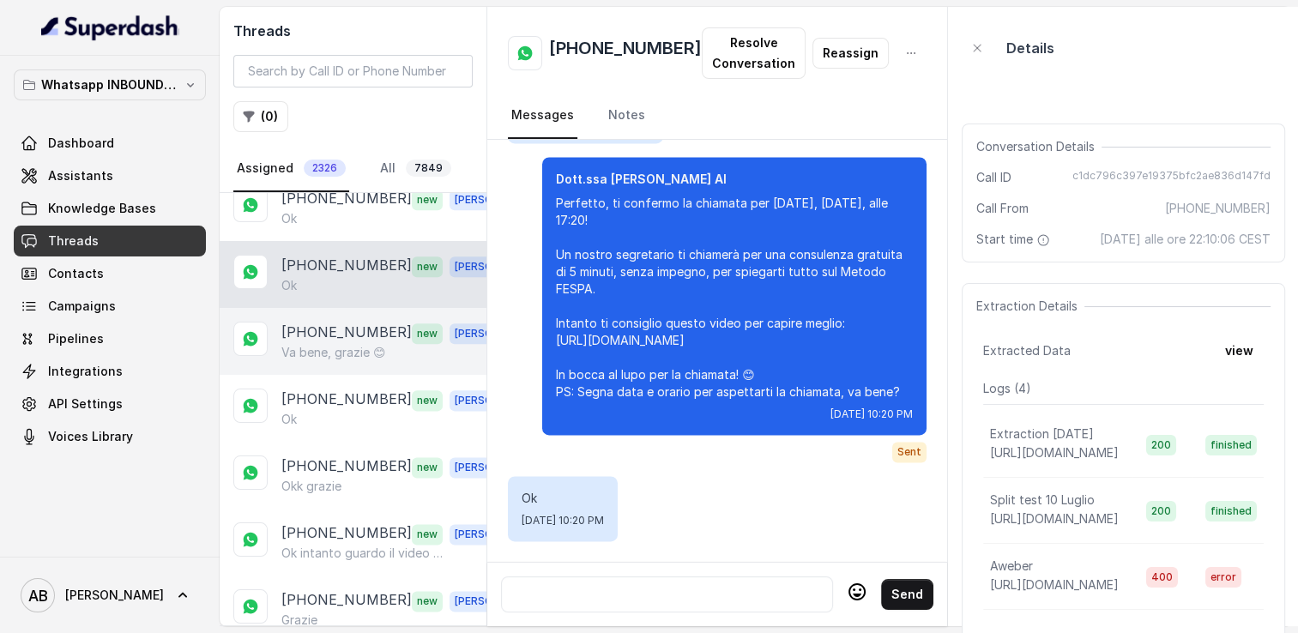
click at [342, 344] on p "Va bene, grazie 😊" at bounding box center [333, 352] width 105 height 17
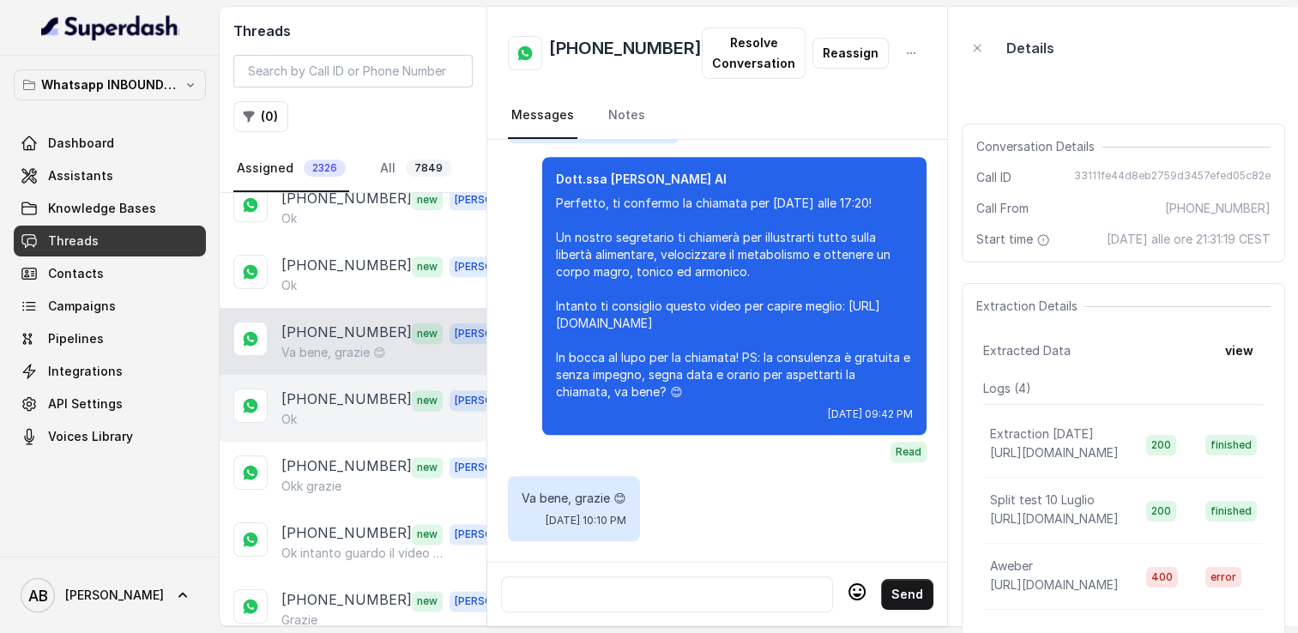
click at [345, 411] on div "Ok" at bounding box center [400, 419] width 239 height 17
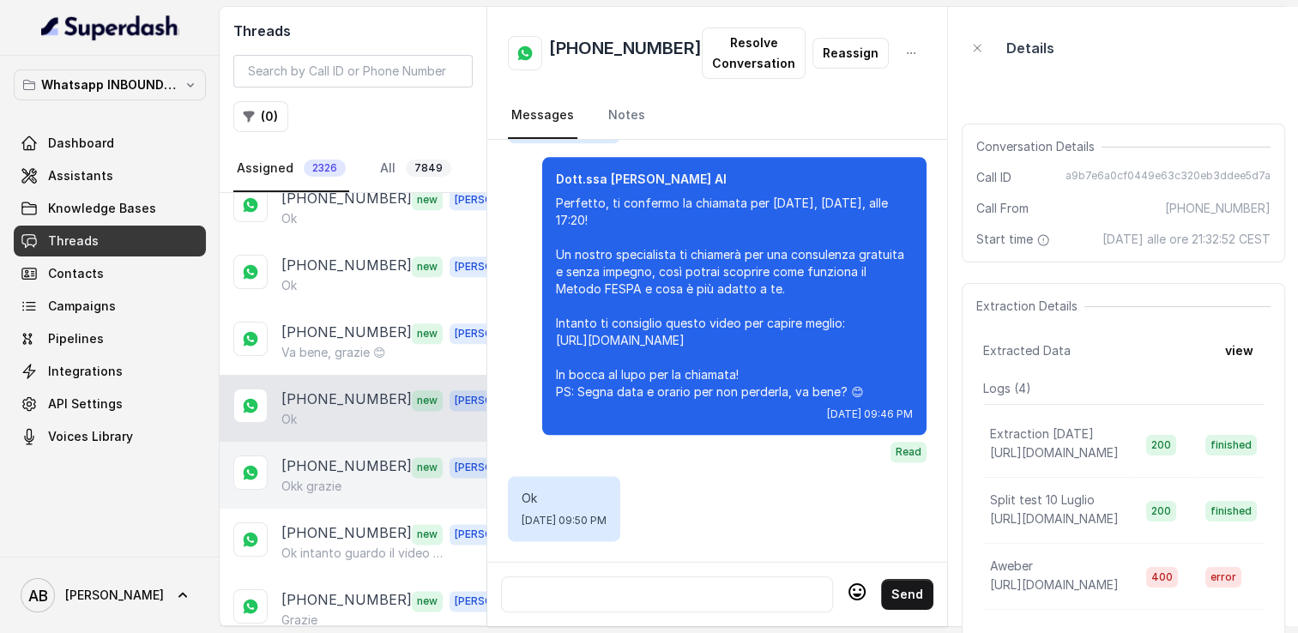
click at [340, 478] on p "Okk grazie" at bounding box center [311, 486] width 60 height 17
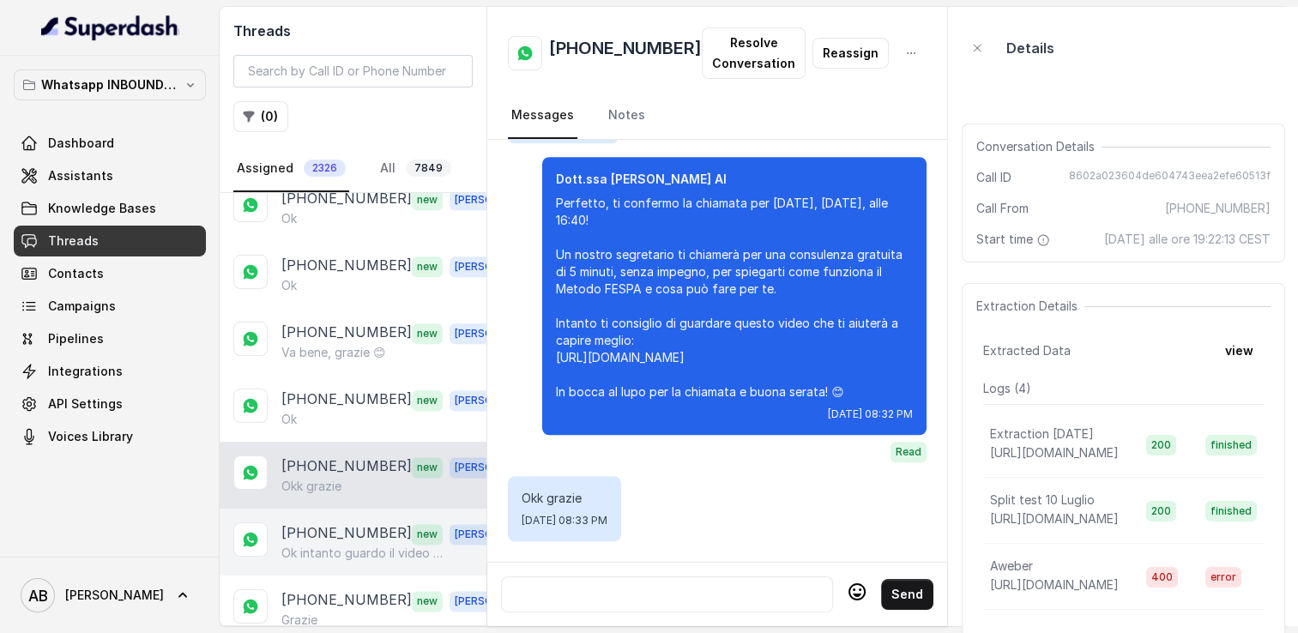
click at [340, 523] on p "[PHONE_NUMBER]" at bounding box center [346, 534] width 130 height 22
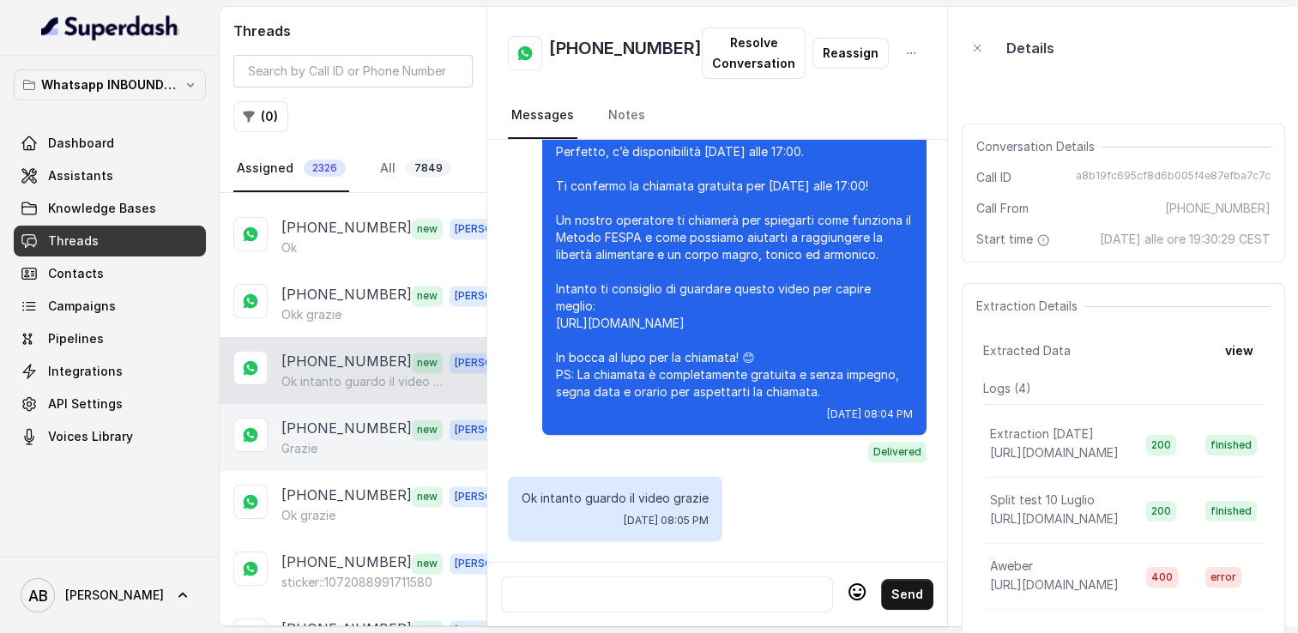
click at [319, 404] on div "+393288010746 new Alessandro Grazie" at bounding box center [353, 437] width 267 height 67
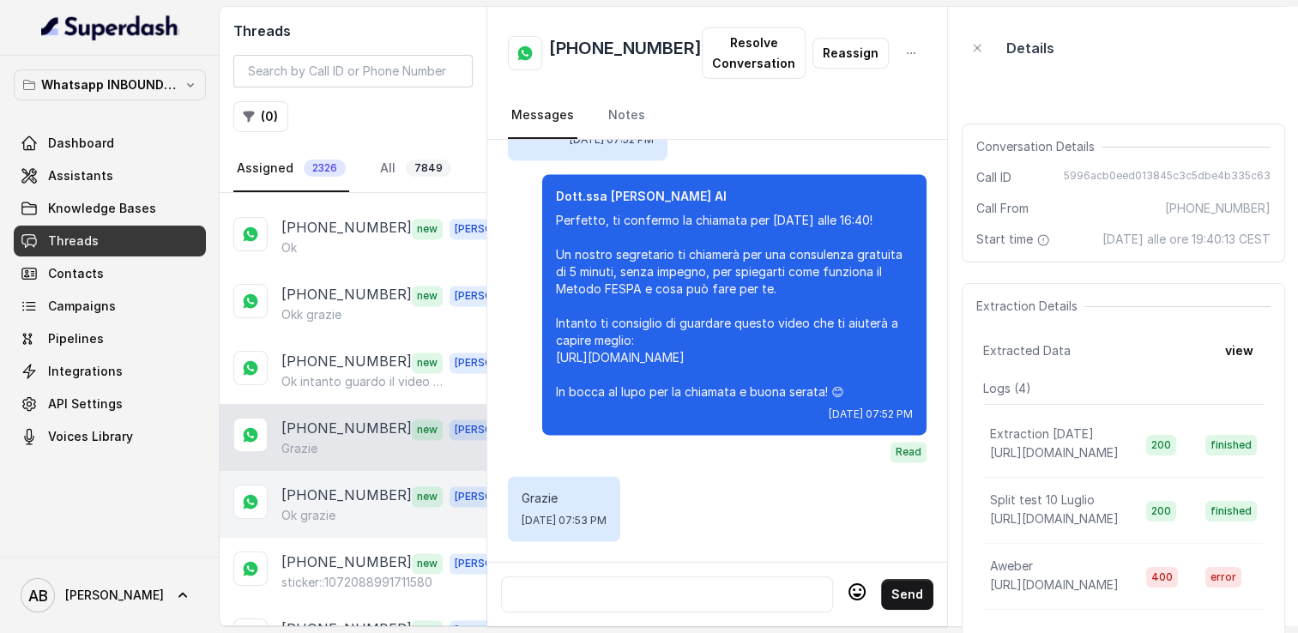
click at [318, 485] on p "[PHONE_NUMBER]" at bounding box center [346, 496] width 130 height 22
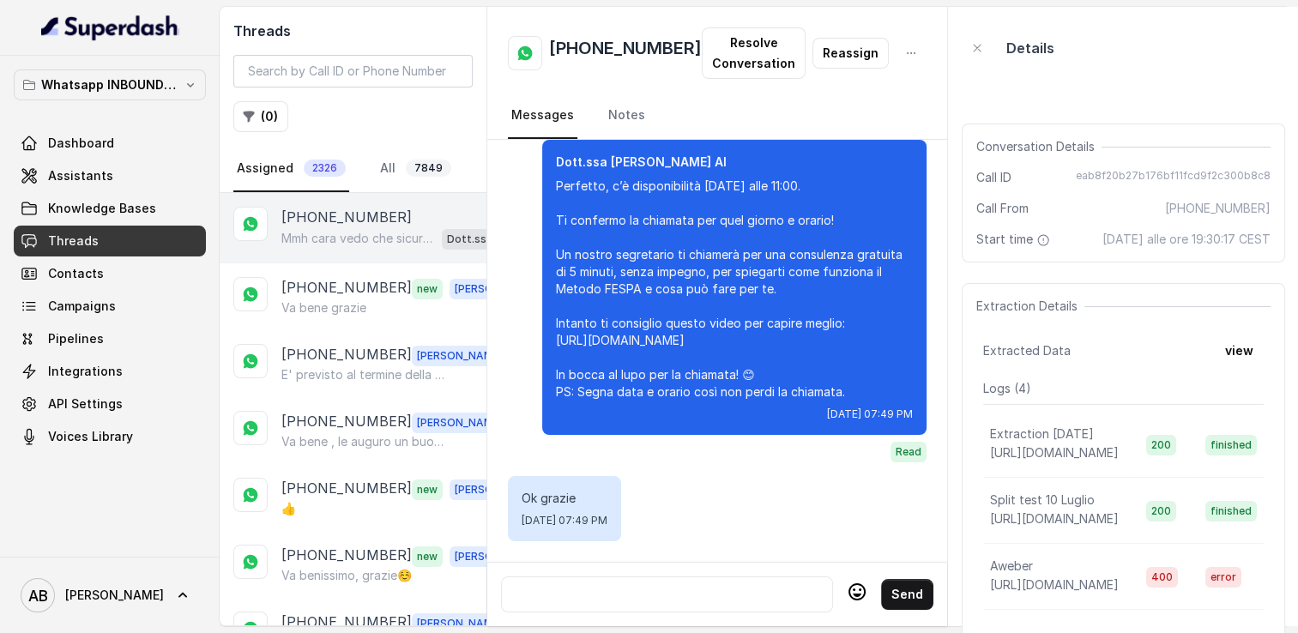
click at [371, 237] on p "Mmh cara vedo che sicuramente ci sono molti kg da perdere .. Qual è il tuo obie…" at bounding box center [358, 238] width 154 height 17
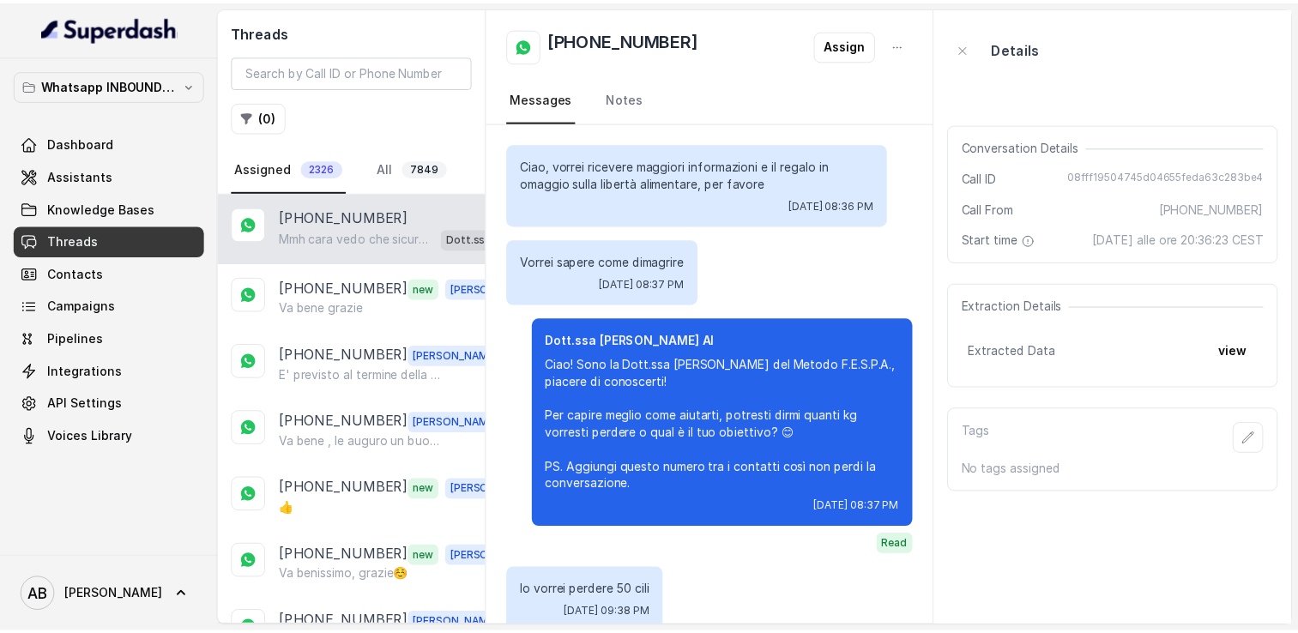
scroll to position [864, 0]
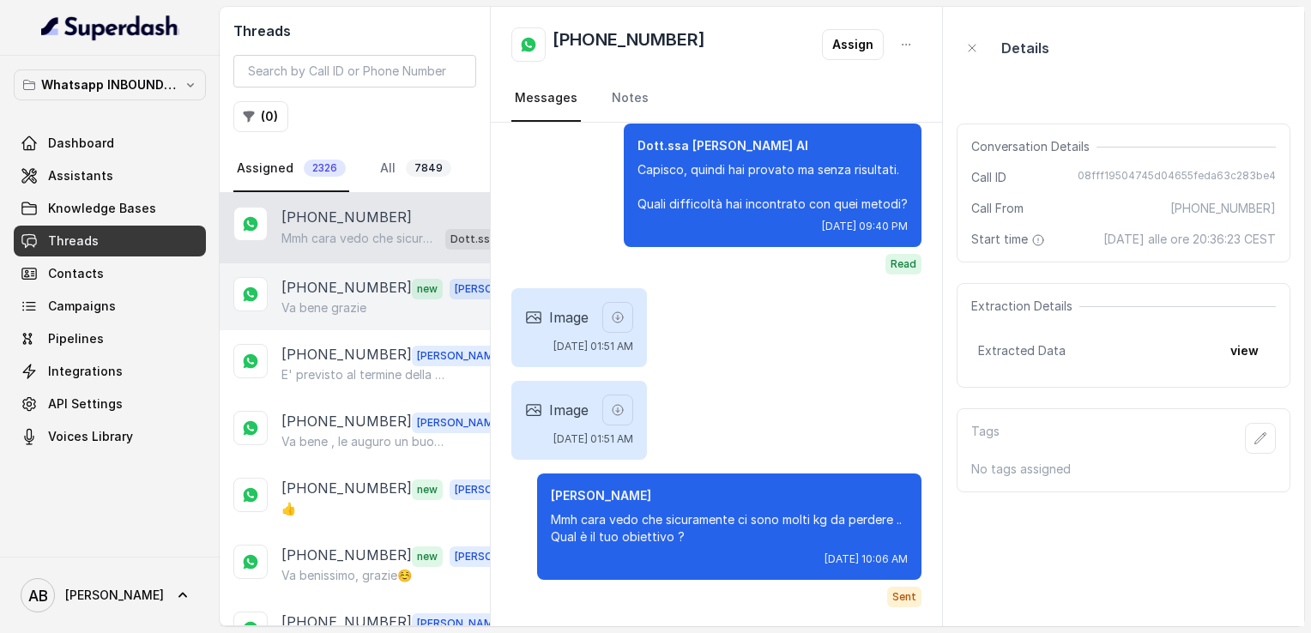
click at [354, 315] on div "+393498530574 new Alessandro Va bene grazie" at bounding box center [355, 296] width 270 height 67
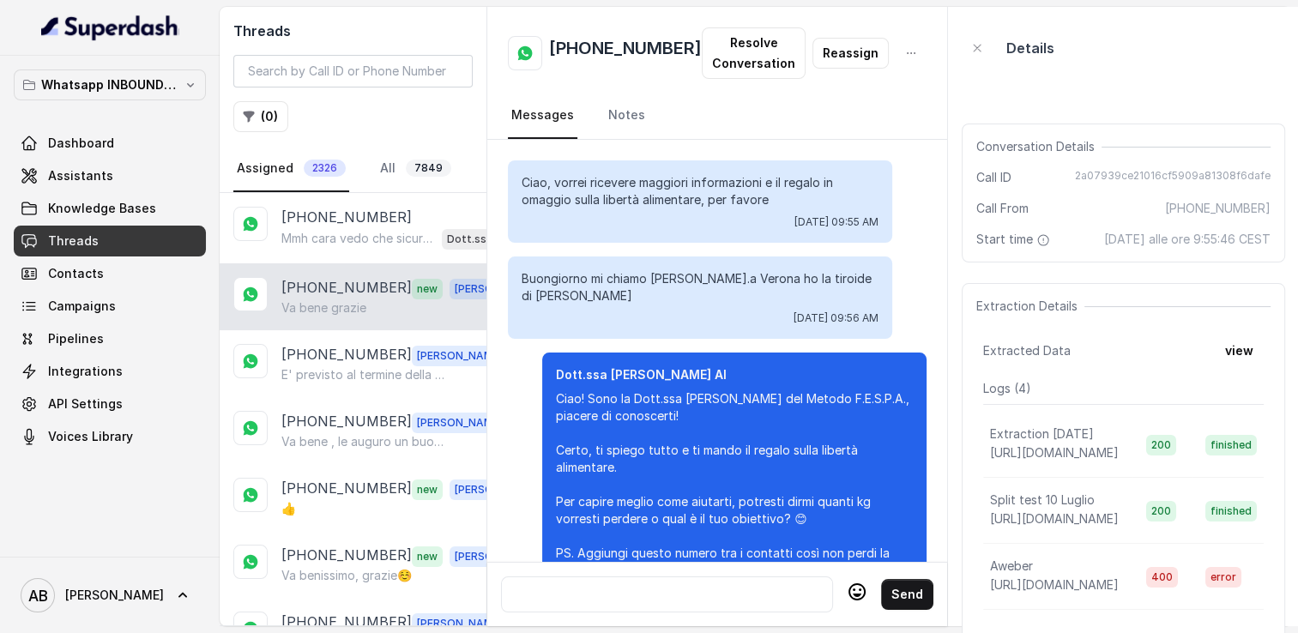
scroll to position [2029, 0]
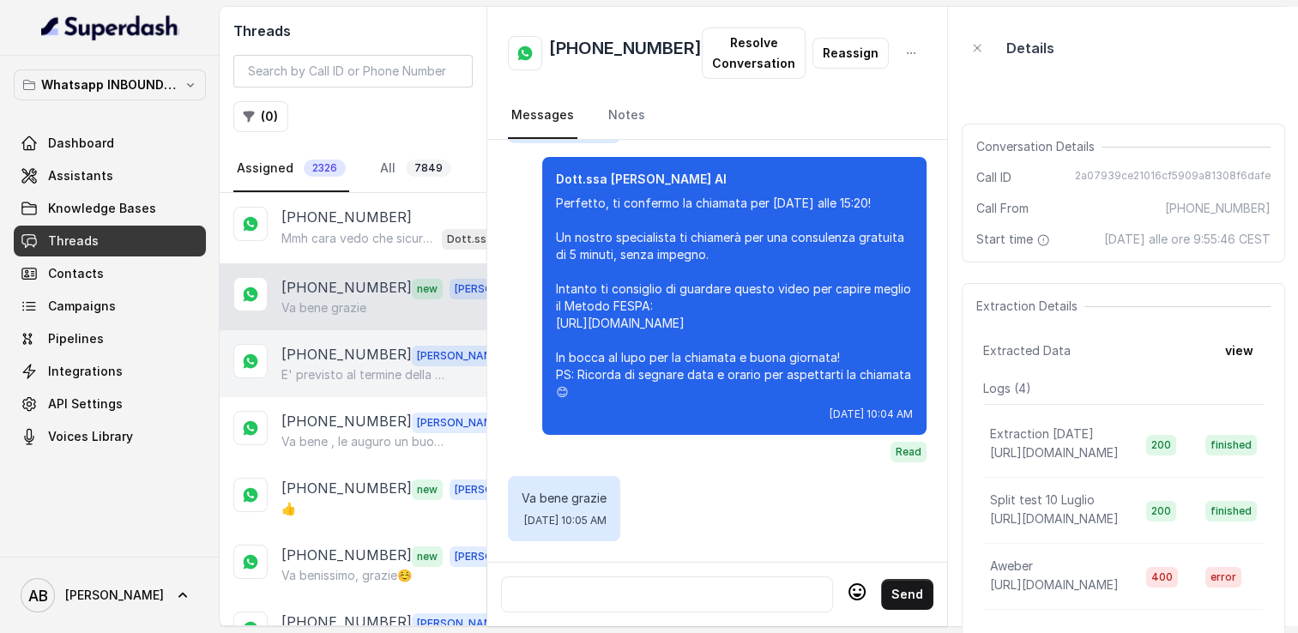
click at [340, 357] on p "[PHONE_NUMBER]" at bounding box center [346, 355] width 130 height 22
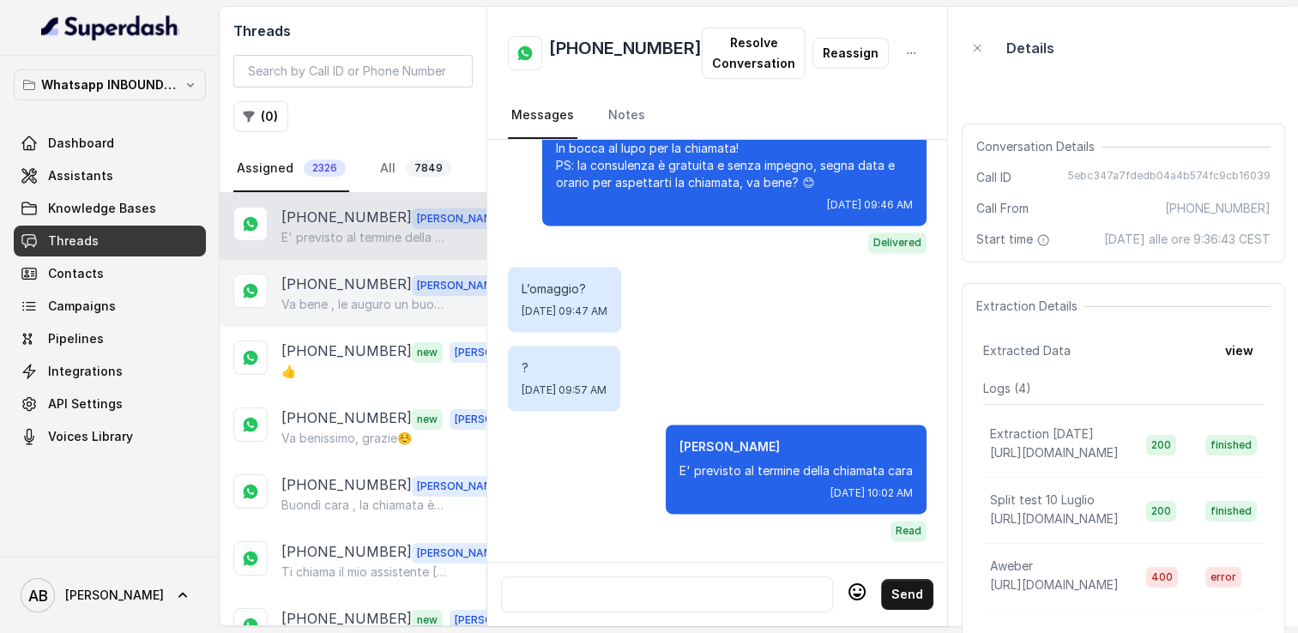
scroll to position [172, 0]
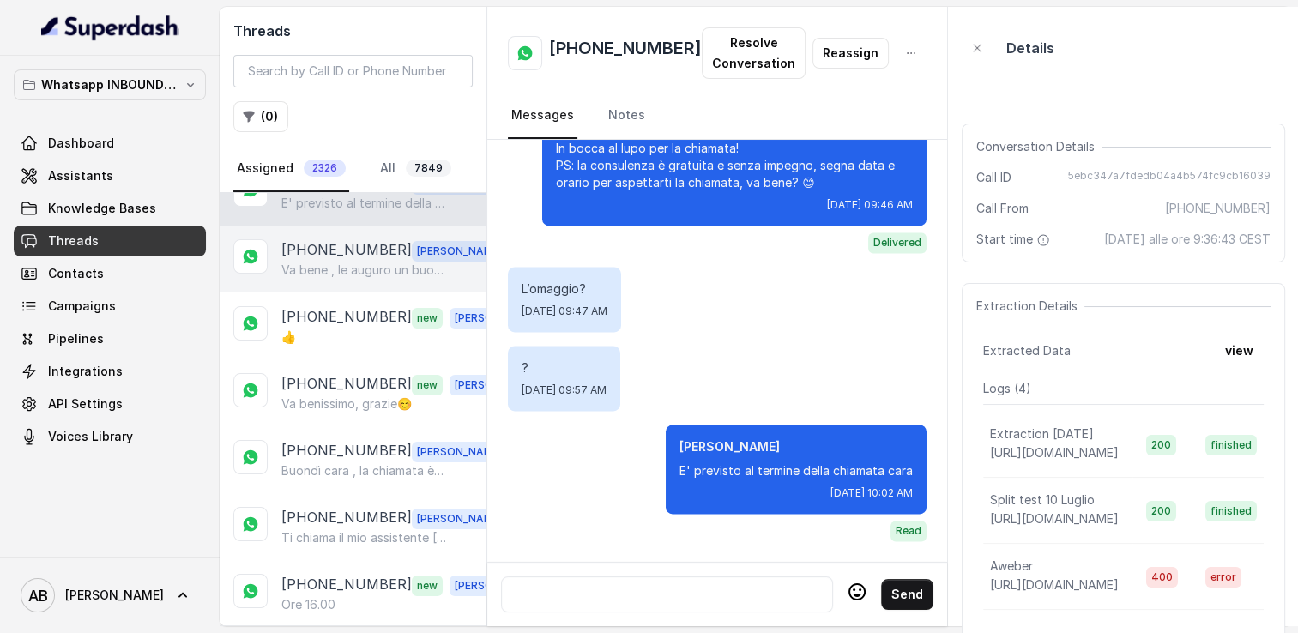
click at [333, 262] on p "Va bene , le auguro un buon lavoro ed una buona giornata" at bounding box center [363, 270] width 165 height 17
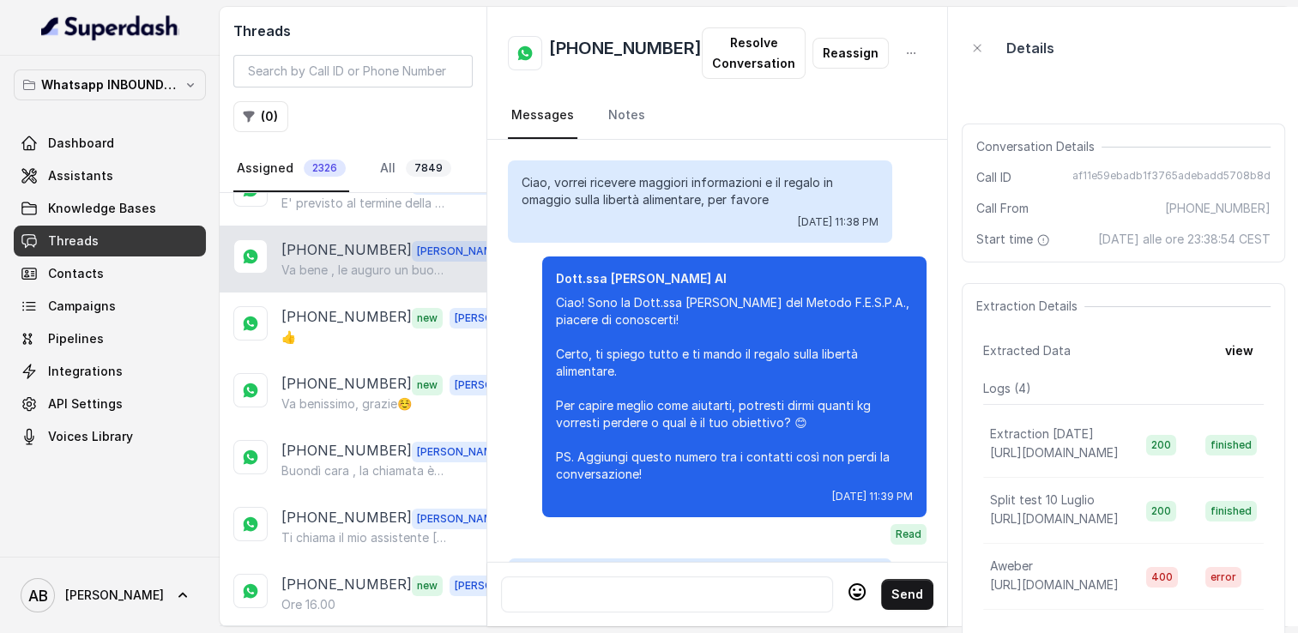
scroll to position [3268, 0]
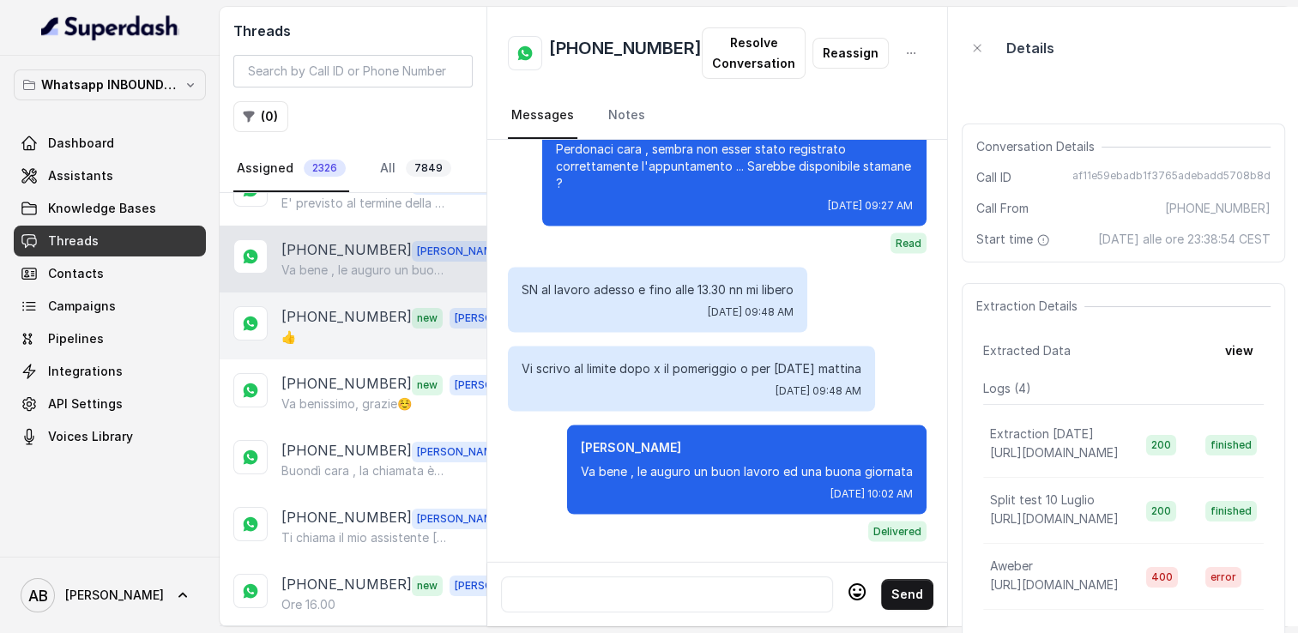
click at [318, 330] on div "👍" at bounding box center [400, 337] width 239 height 17
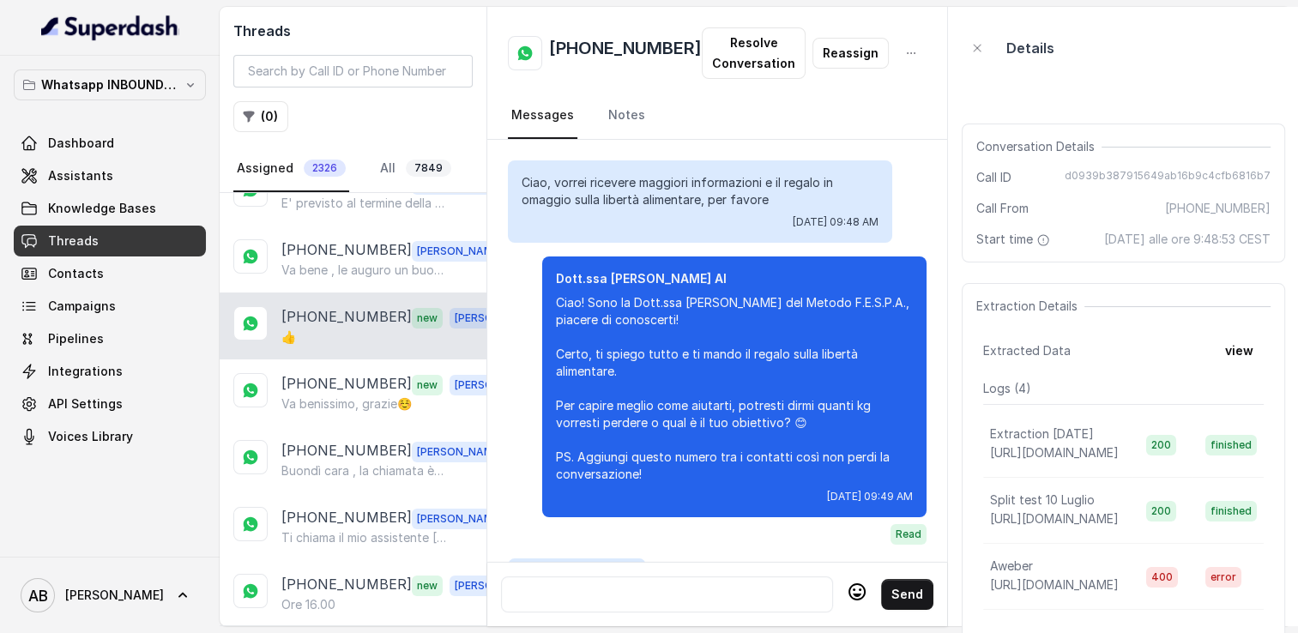
scroll to position [1655, 0]
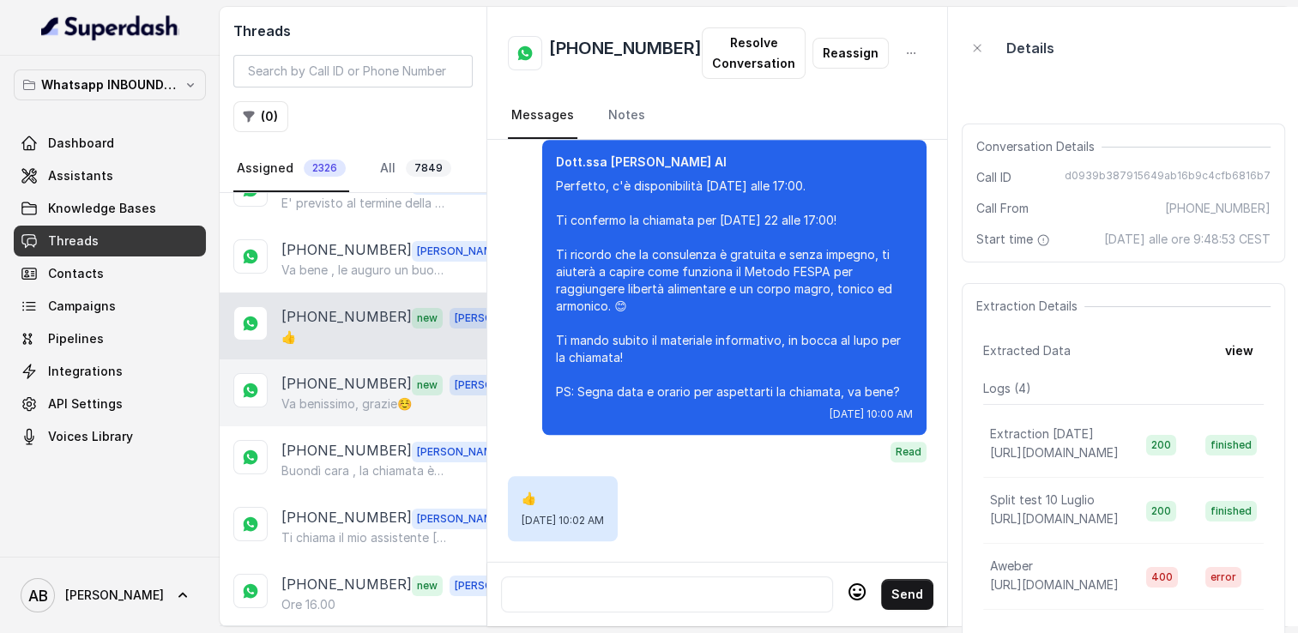
click at [326, 379] on p "[PHONE_NUMBER]" at bounding box center [346, 384] width 130 height 22
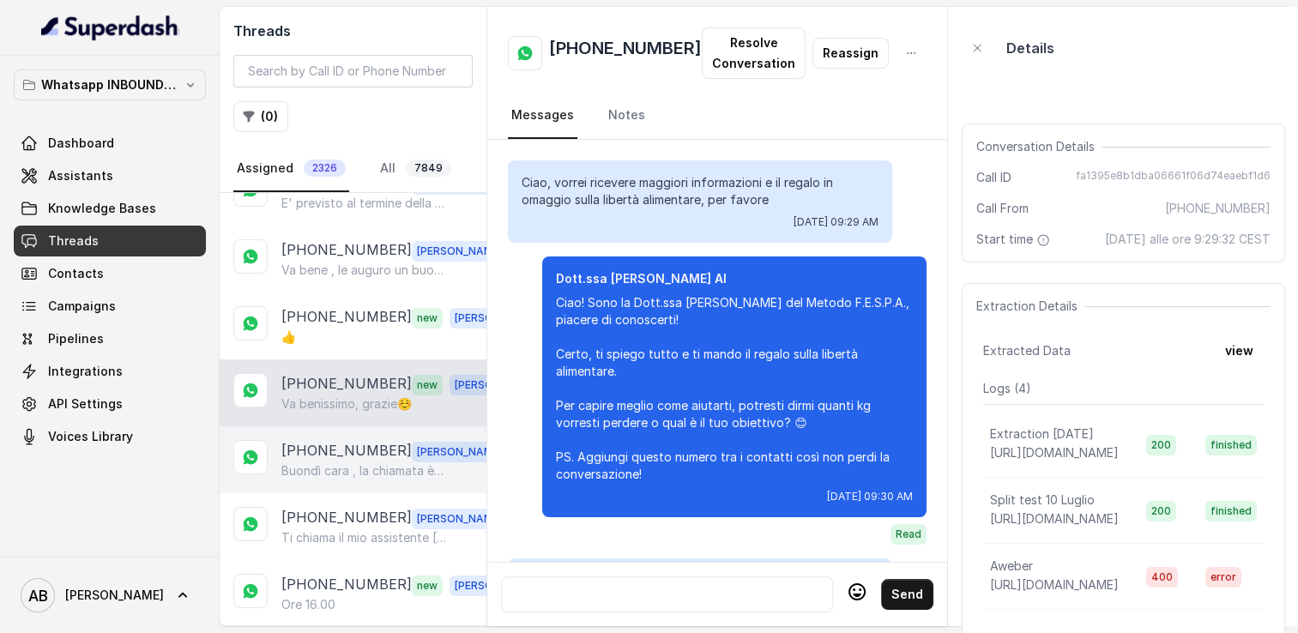
scroll to position [1984, 0]
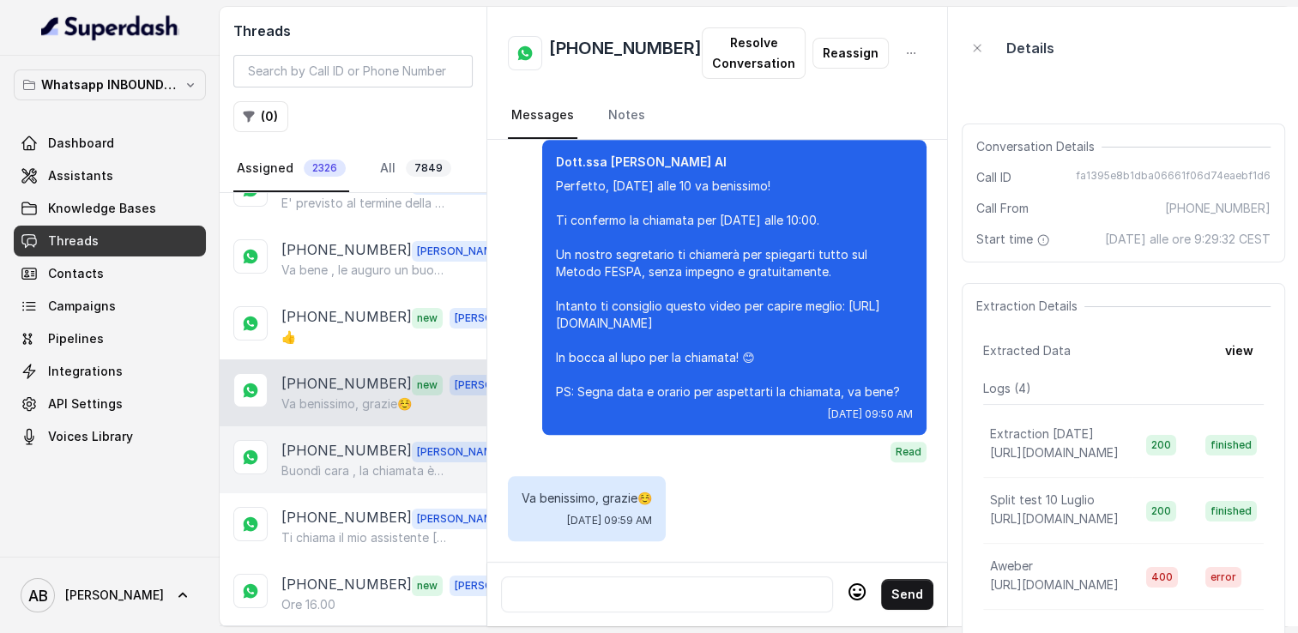
click at [348, 463] on p "Buondì cara , la chiamata è stata prenotata per stamane alle ore 10e20" at bounding box center [363, 471] width 165 height 17
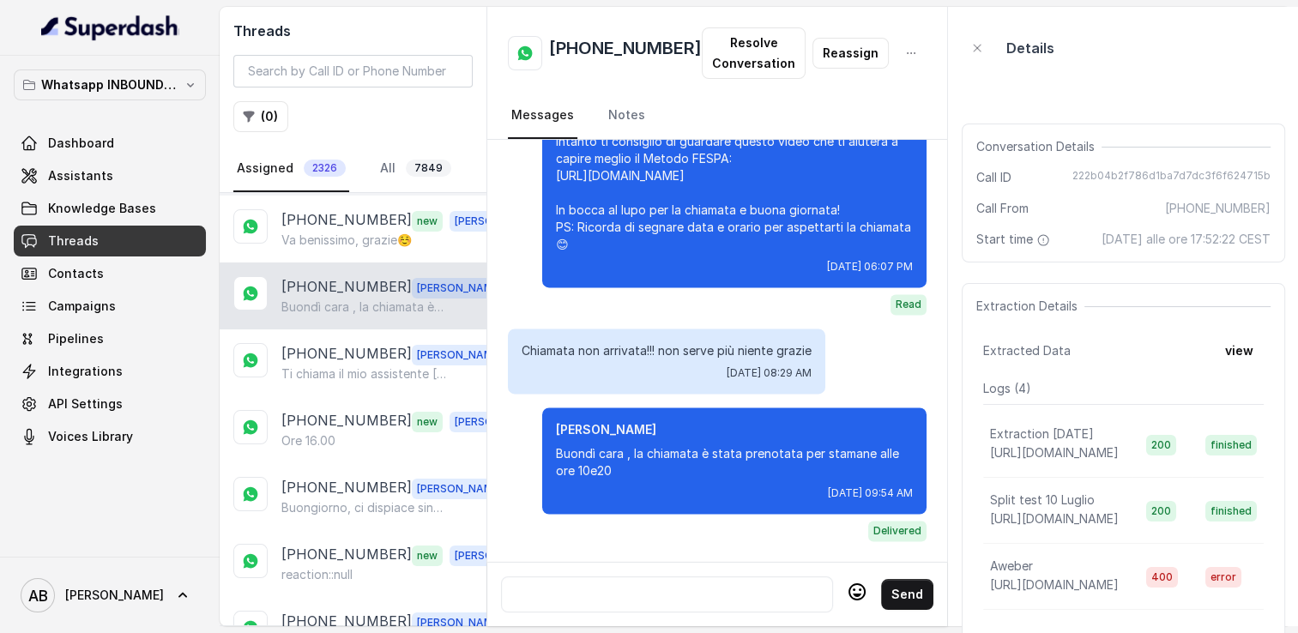
scroll to position [343, 0]
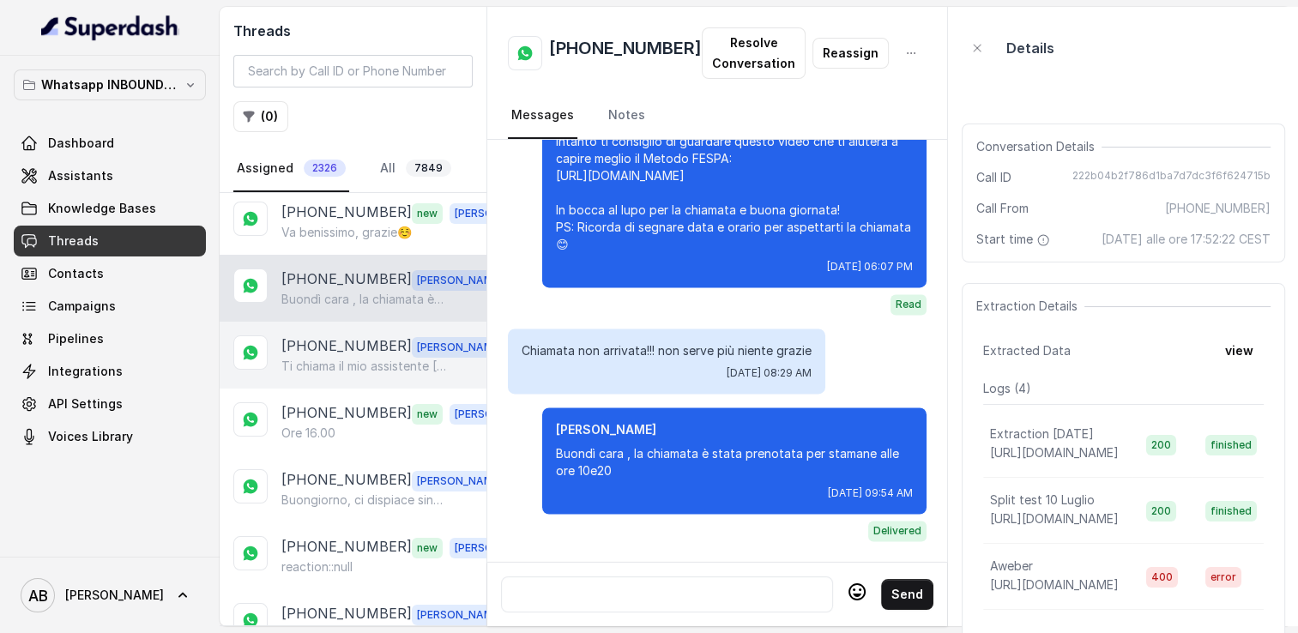
click at [357, 358] on p "Ti chiama il mio assistente [PERSON_NAME]" at bounding box center [363, 366] width 165 height 17
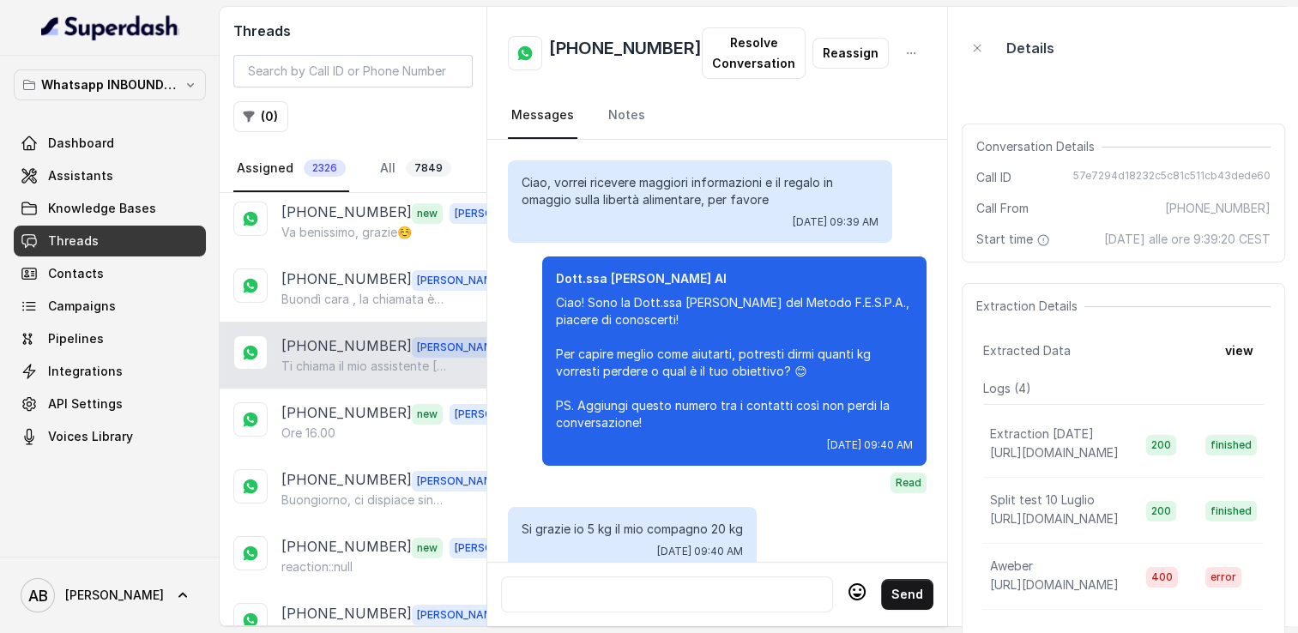
scroll to position [2132, 0]
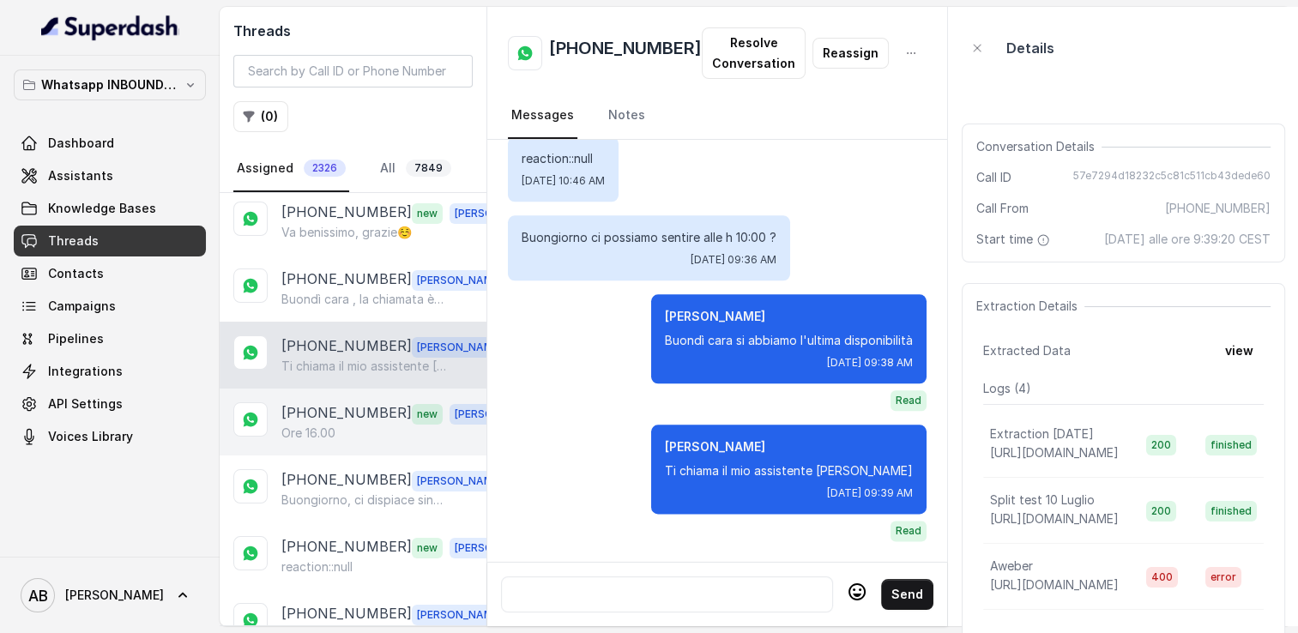
click at [352, 429] on div "Ore 16.00" at bounding box center [400, 433] width 239 height 17
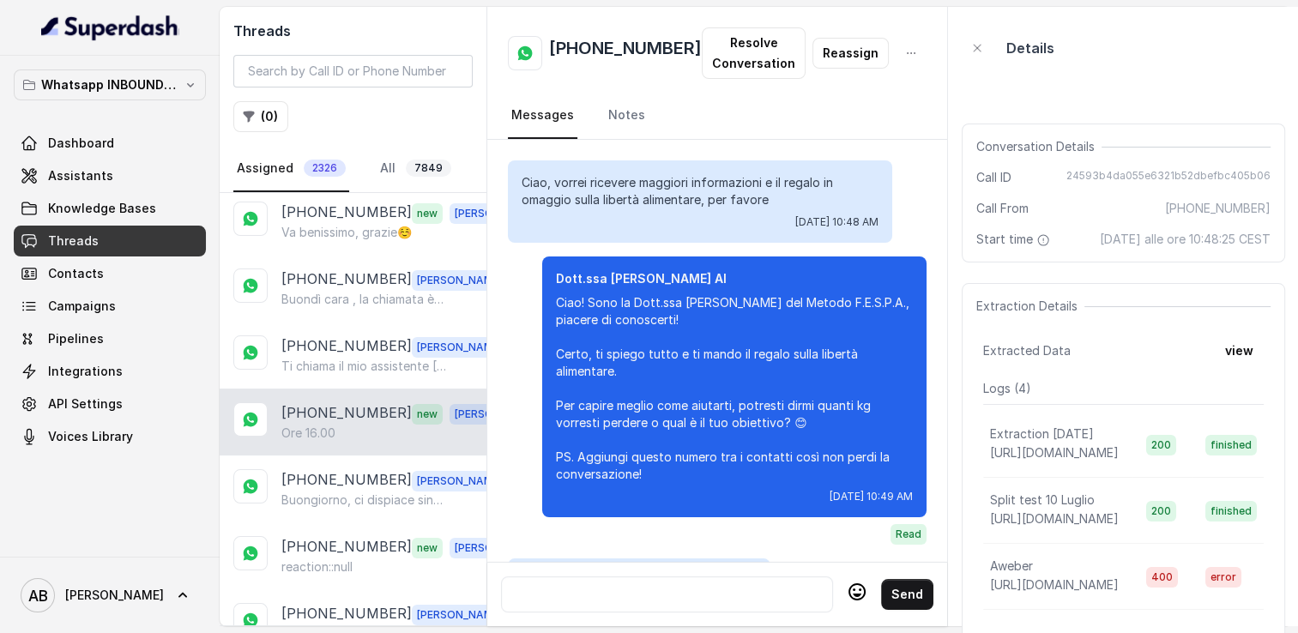
scroll to position [2314, 0]
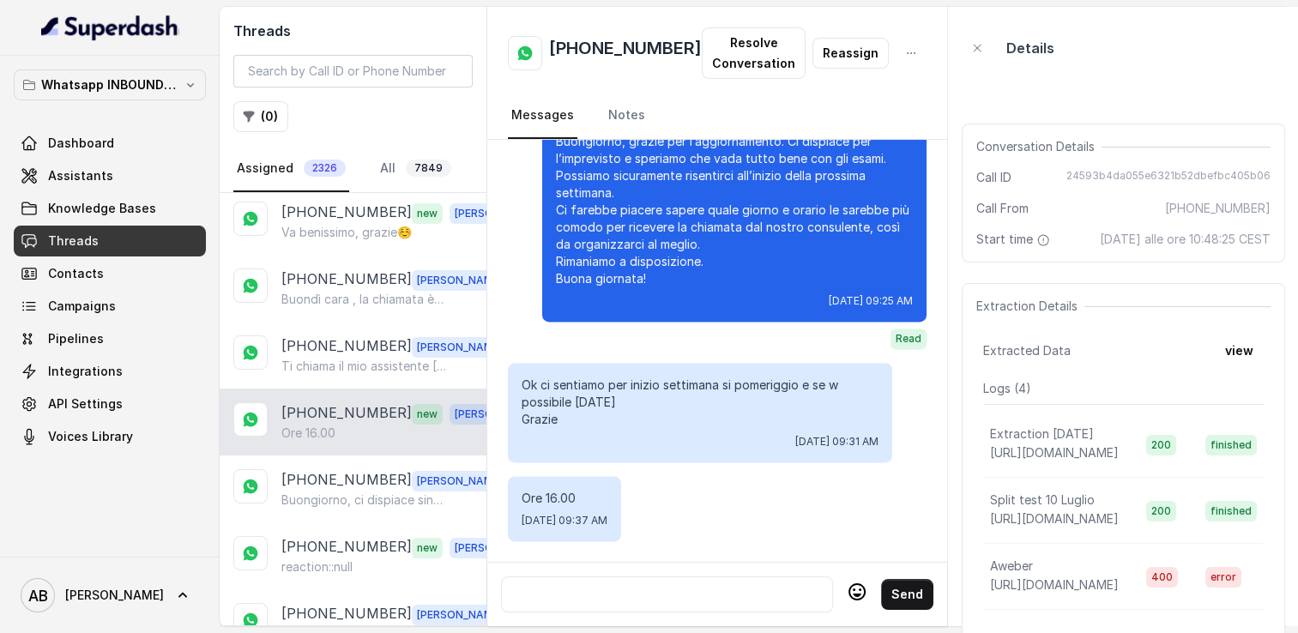
click at [600, 53] on h2 "[PHONE_NUMBER]" at bounding box center [625, 53] width 153 height 34
copy h2 "[PHONE_NUMBER]"
click at [657, 586] on div at bounding box center [667, 594] width 317 height 21
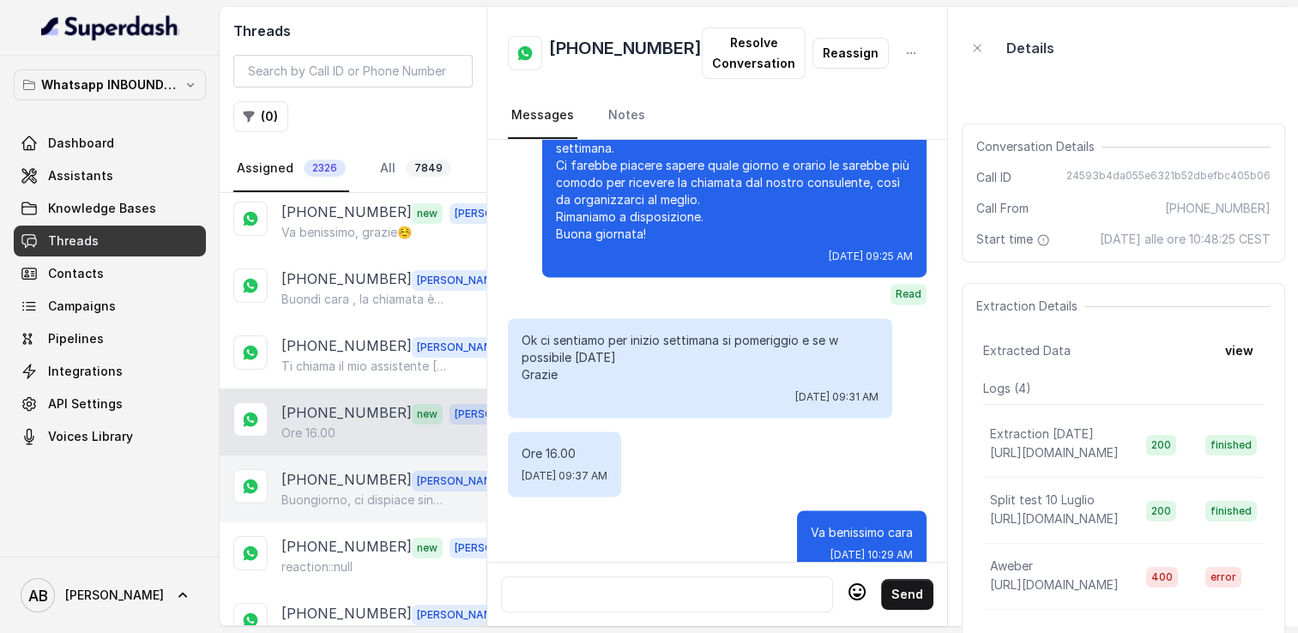
click at [350, 472] on p "[PHONE_NUMBER]" at bounding box center [346, 480] width 130 height 22
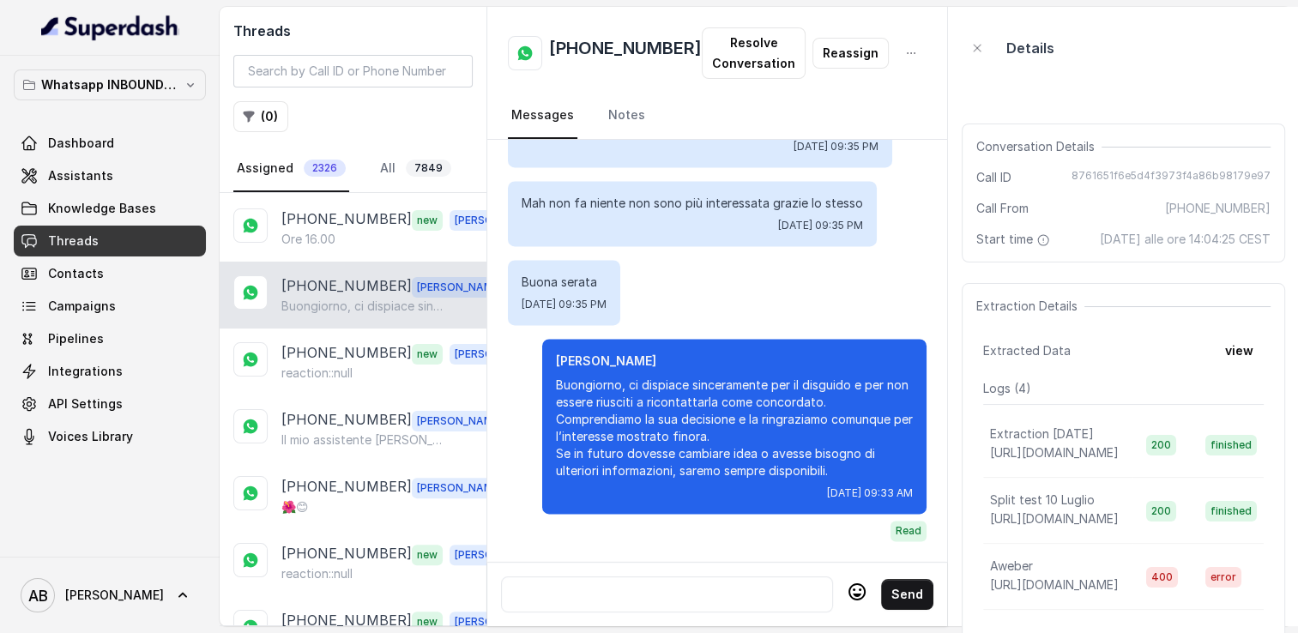
scroll to position [601, 0]
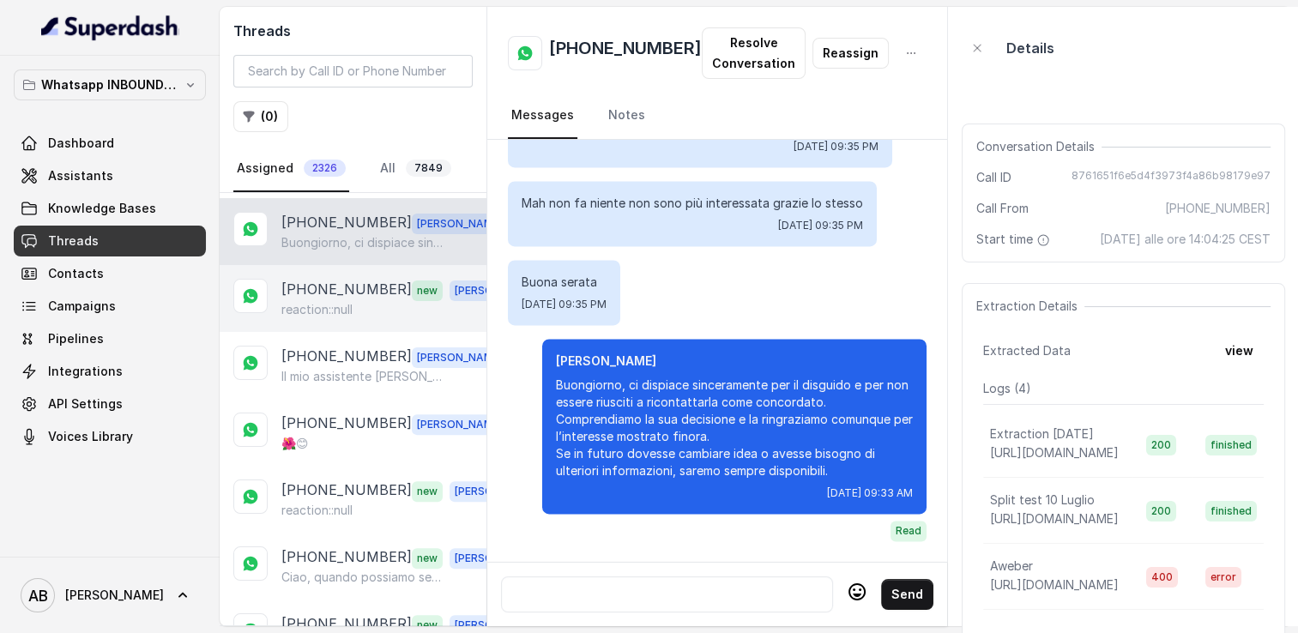
click at [321, 301] on p "reaction::null" at bounding box center [316, 309] width 71 height 17
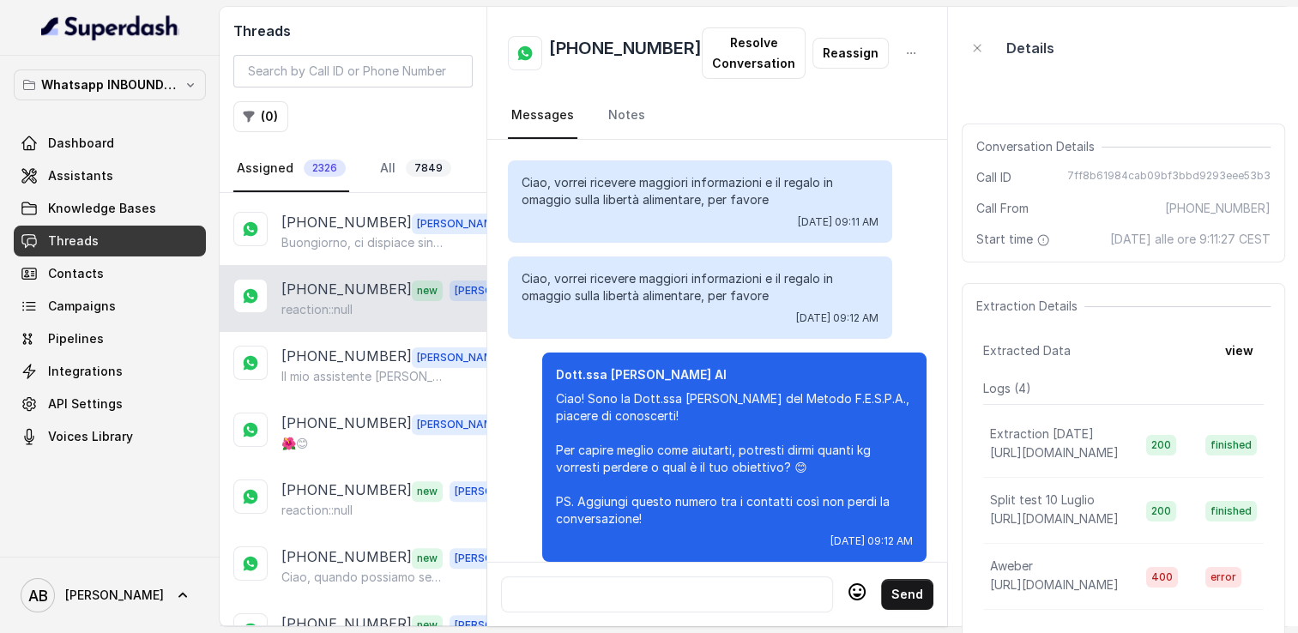
scroll to position [1888, 0]
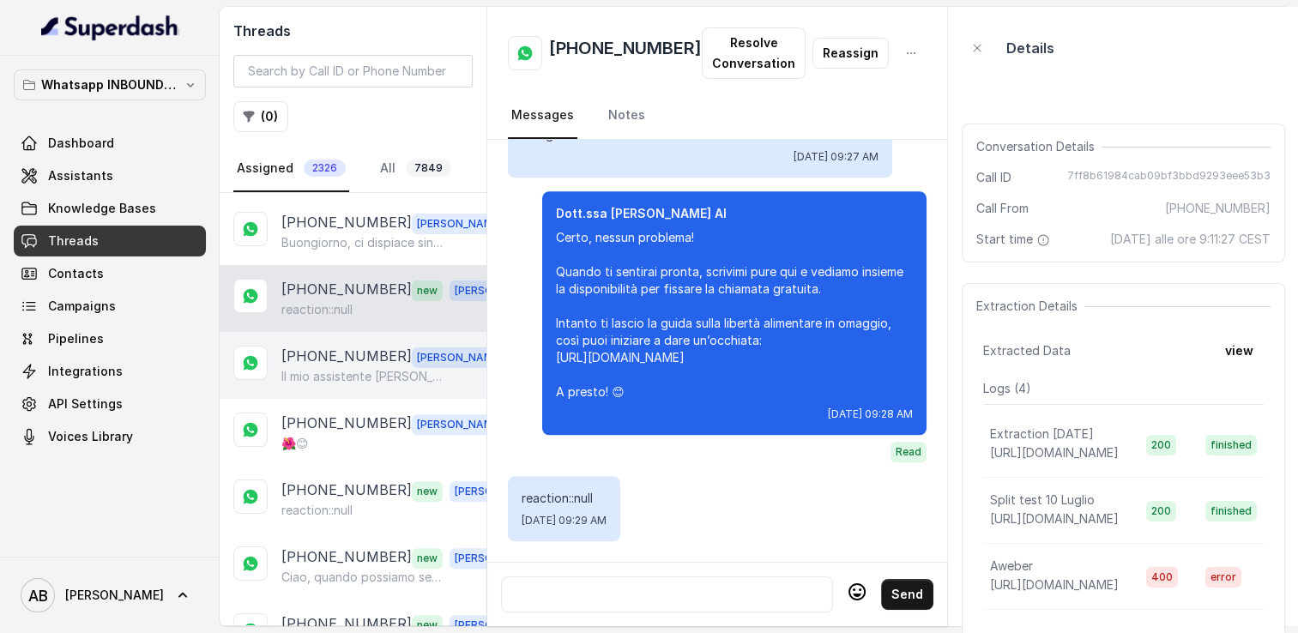
click at [348, 335] on div "+393336008529 Alessandro Il mio assistente Federico Tenan cara" at bounding box center [353, 365] width 267 height 67
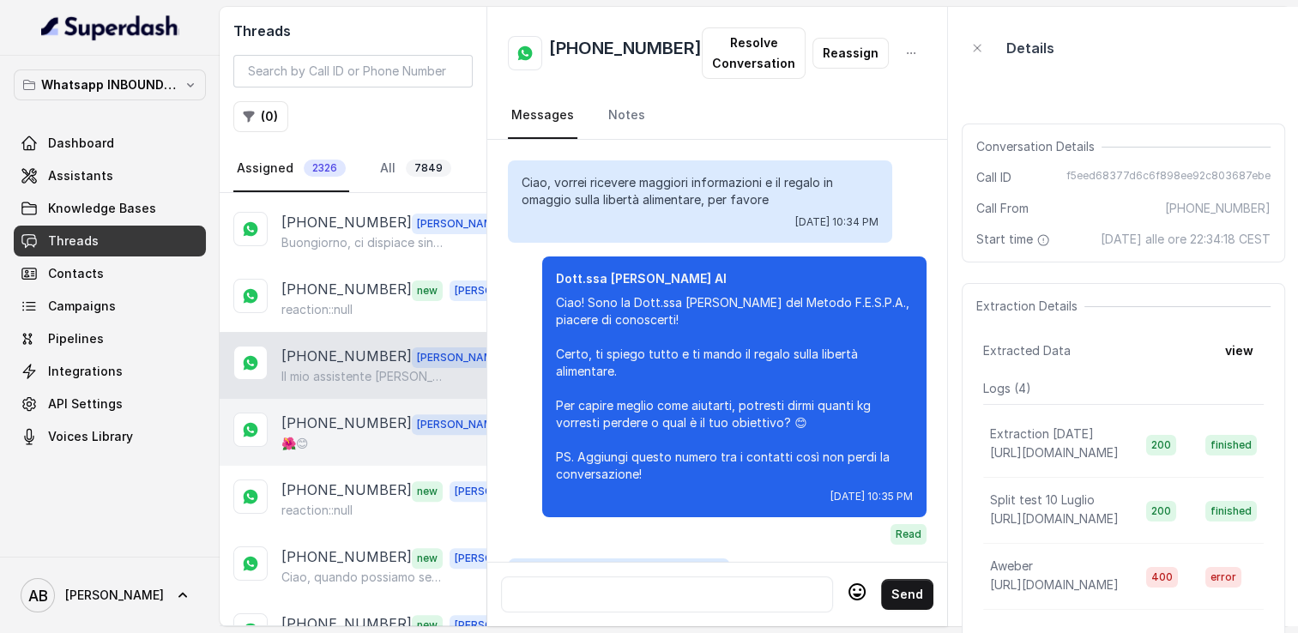
scroll to position [1977, 0]
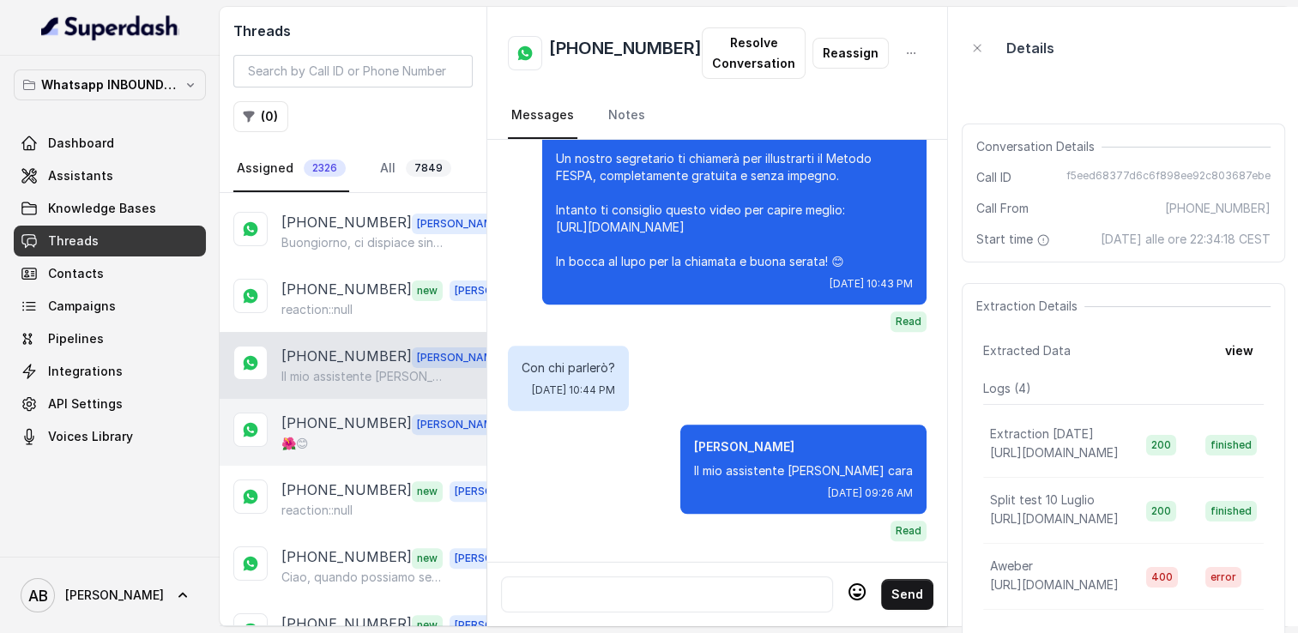
click at [361, 435] on div "🌺😊" at bounding box center [394, 443] width 227 height 17
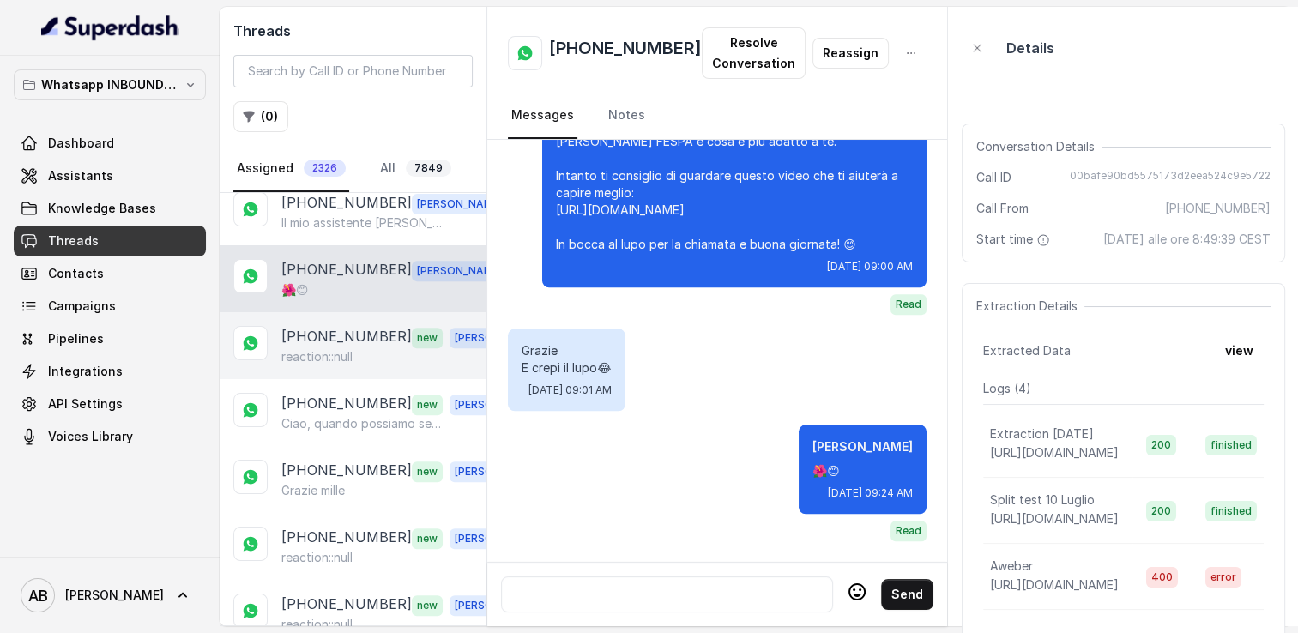
scroll to position [772, 0]
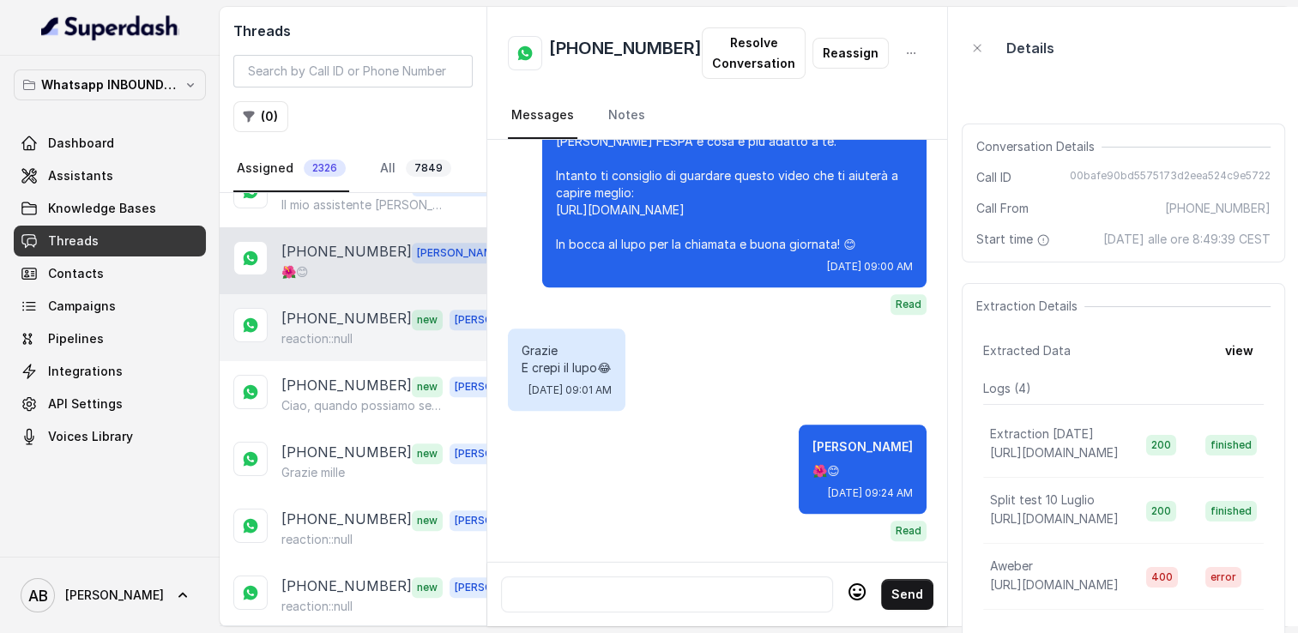
click at [342, 316] on p "[PHONE_NUMBER]" at bounding box center [346, 319] width 130 height 22
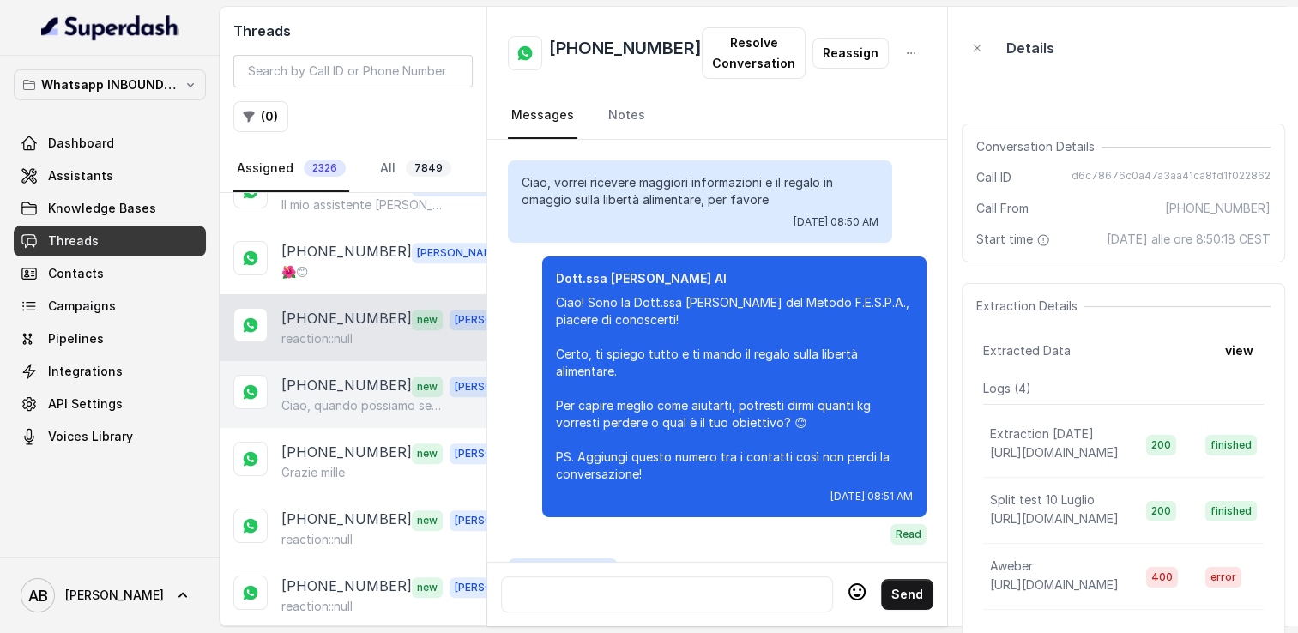
scroll to position [2472, 0]
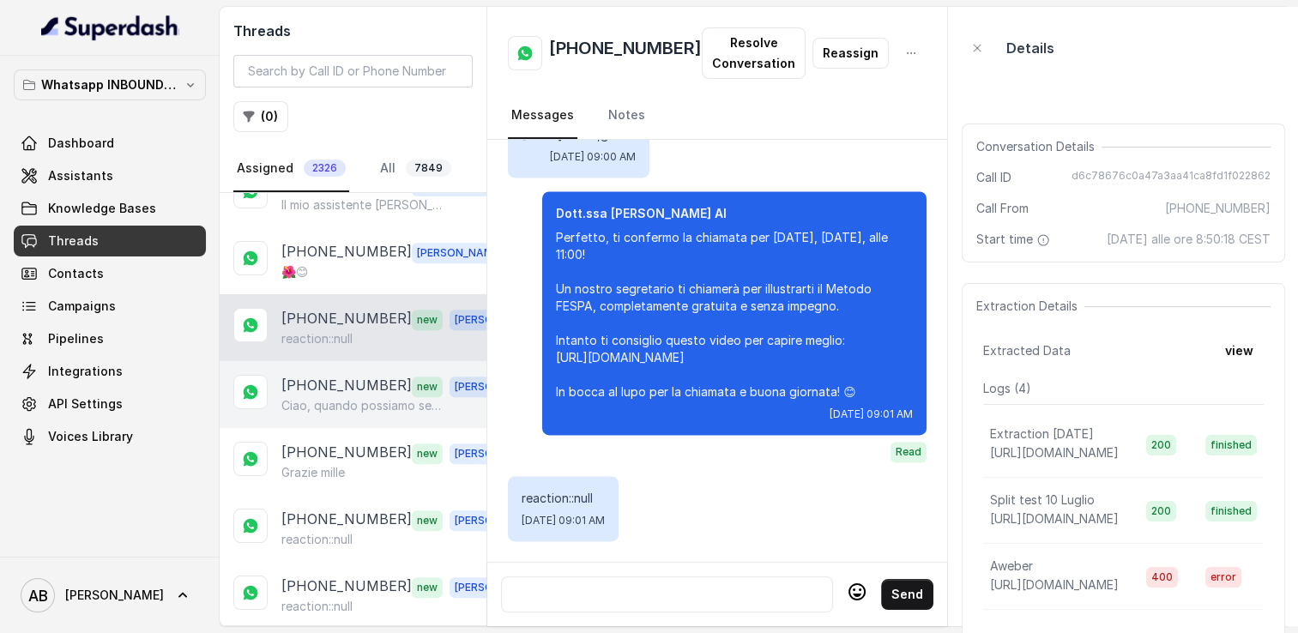
click at [363, 375] on p "[PHONE_NUMBER]" at bounding box center [346, 386] width 130 height 22
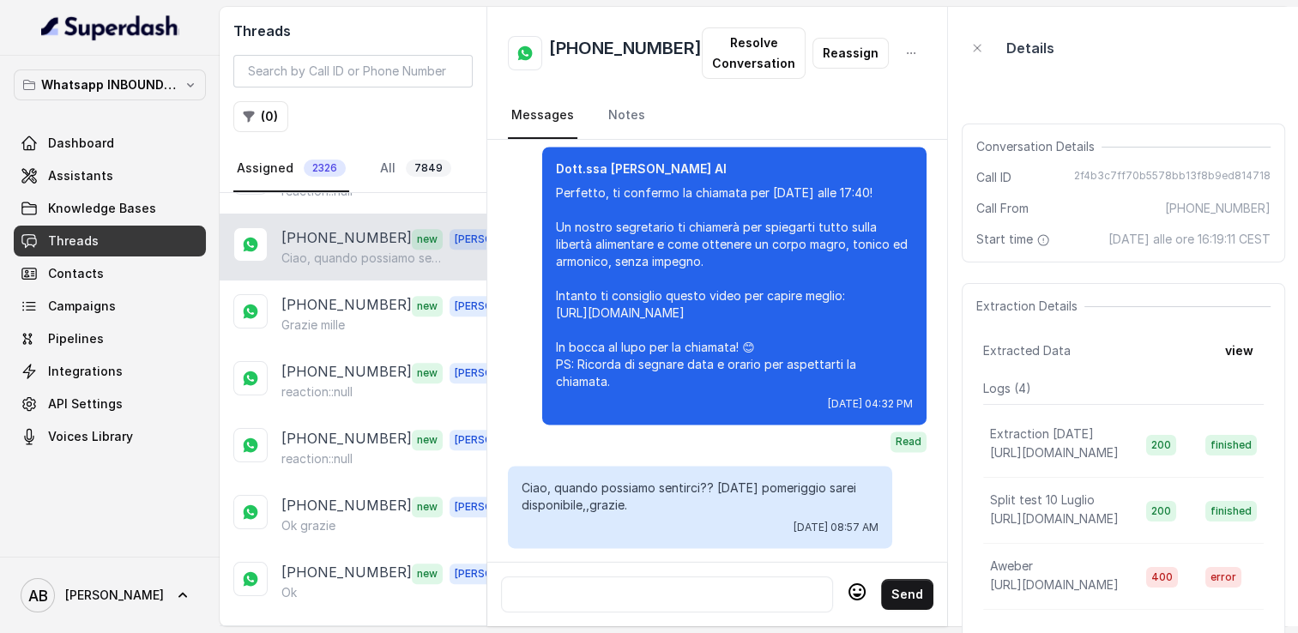
scroll to position [944, 0]
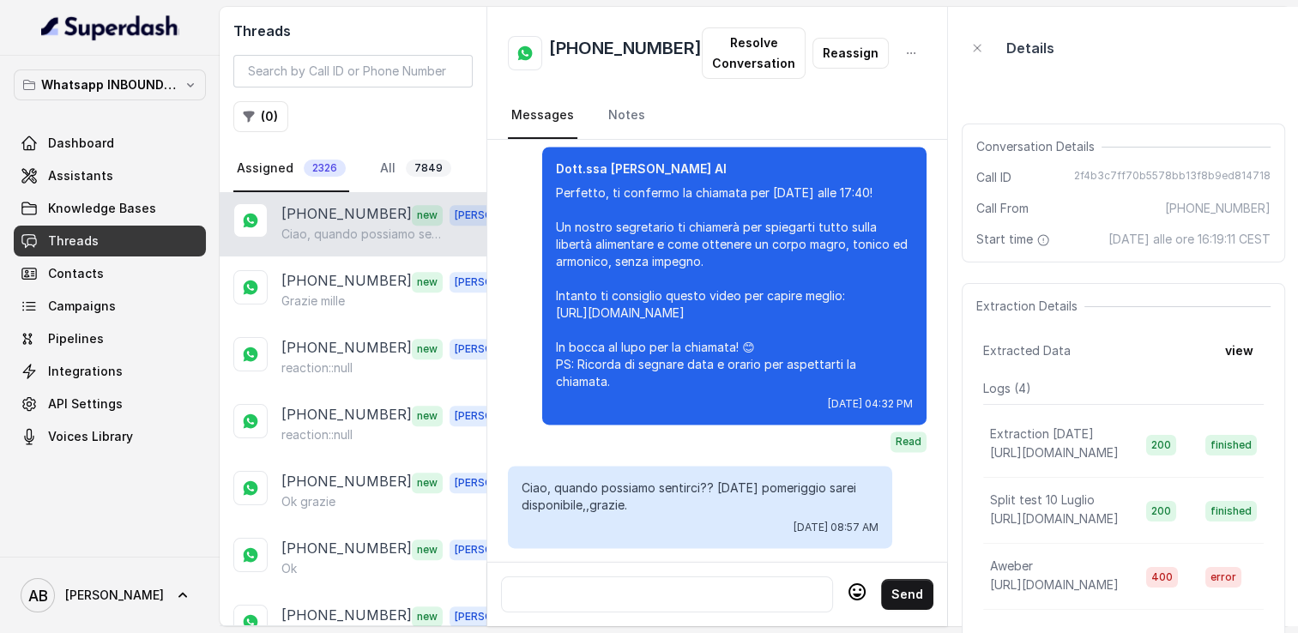
click at [620, 584] on div at bounding box center [667, 594] width 317 height 21
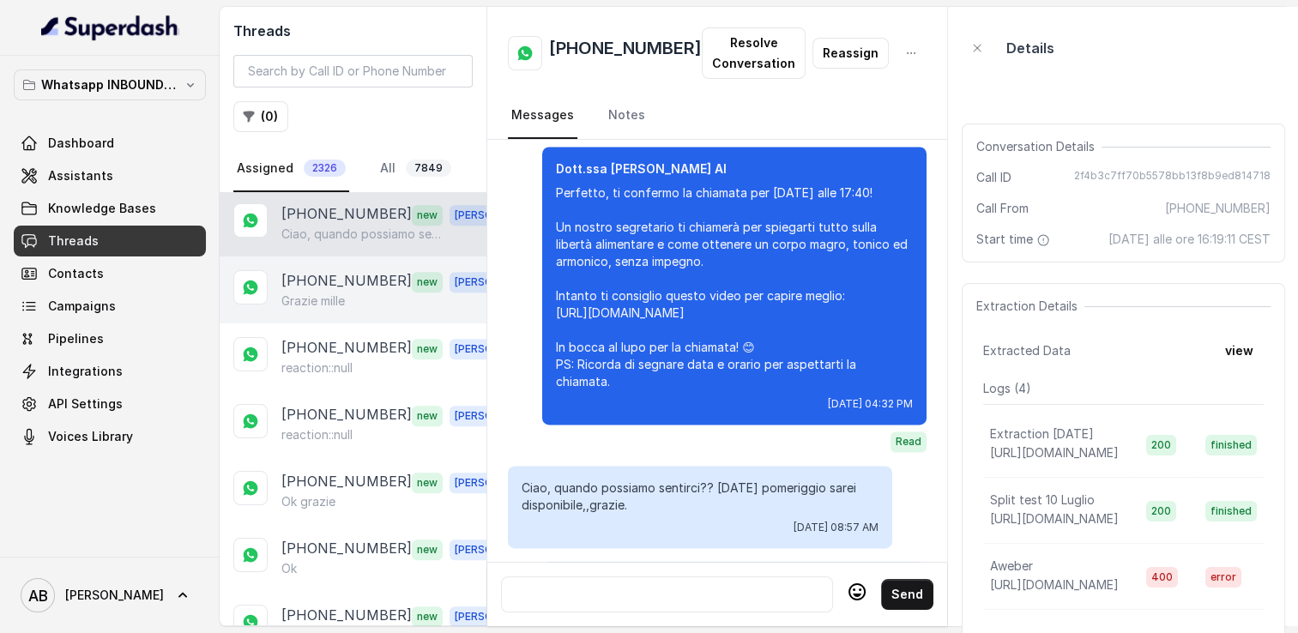
click at [305, 298] on div "+393315777631 new Alessandro Grazie mille" at bounding box center [353, 290] width 267 height 67
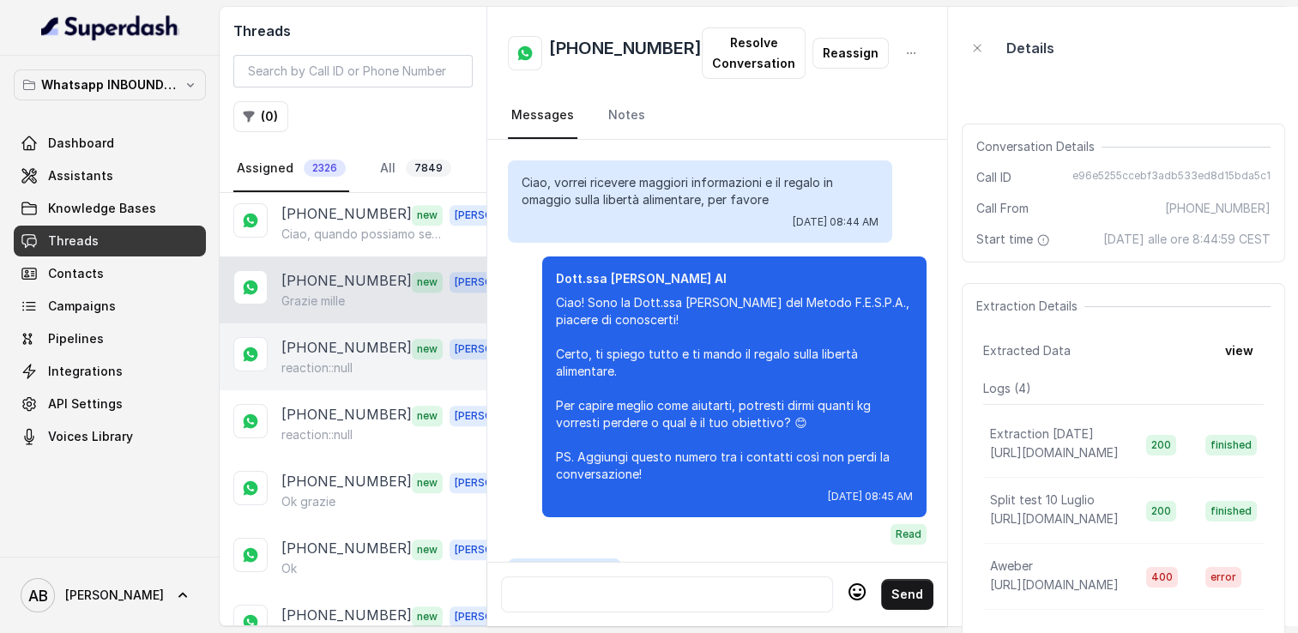
scroll to position [2176, 0]
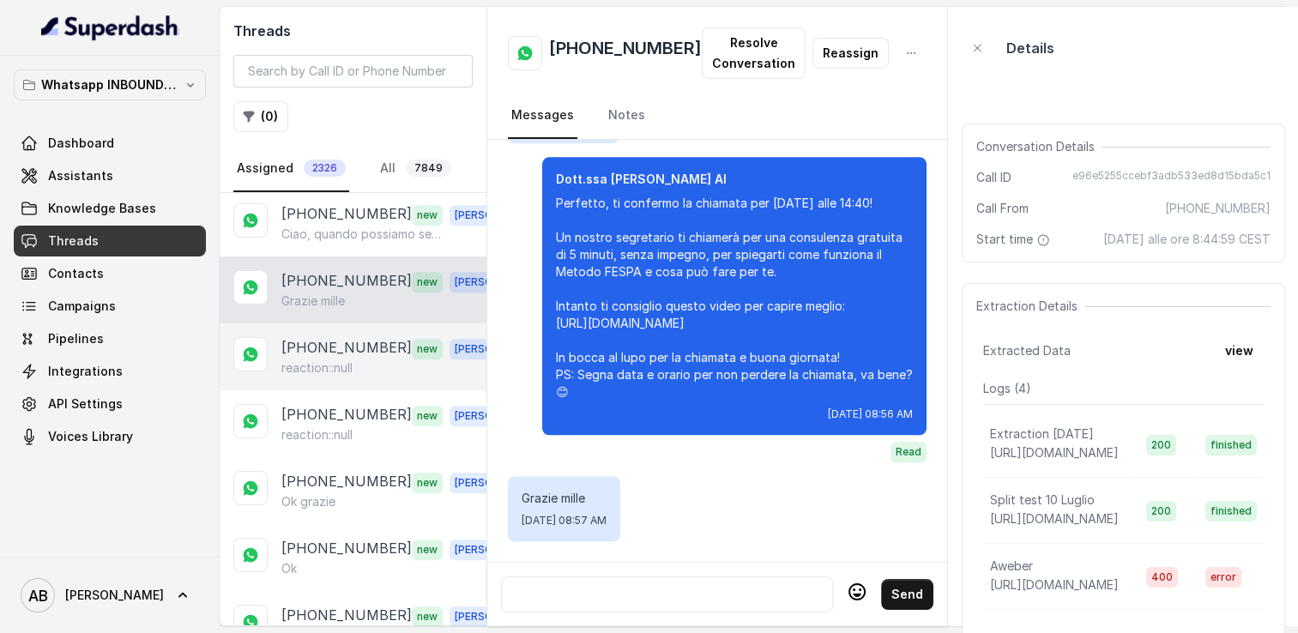
click at [335, 345] on p "[PHONE_NUMBER]" at bounding box center [346, 348] width 130 height 22
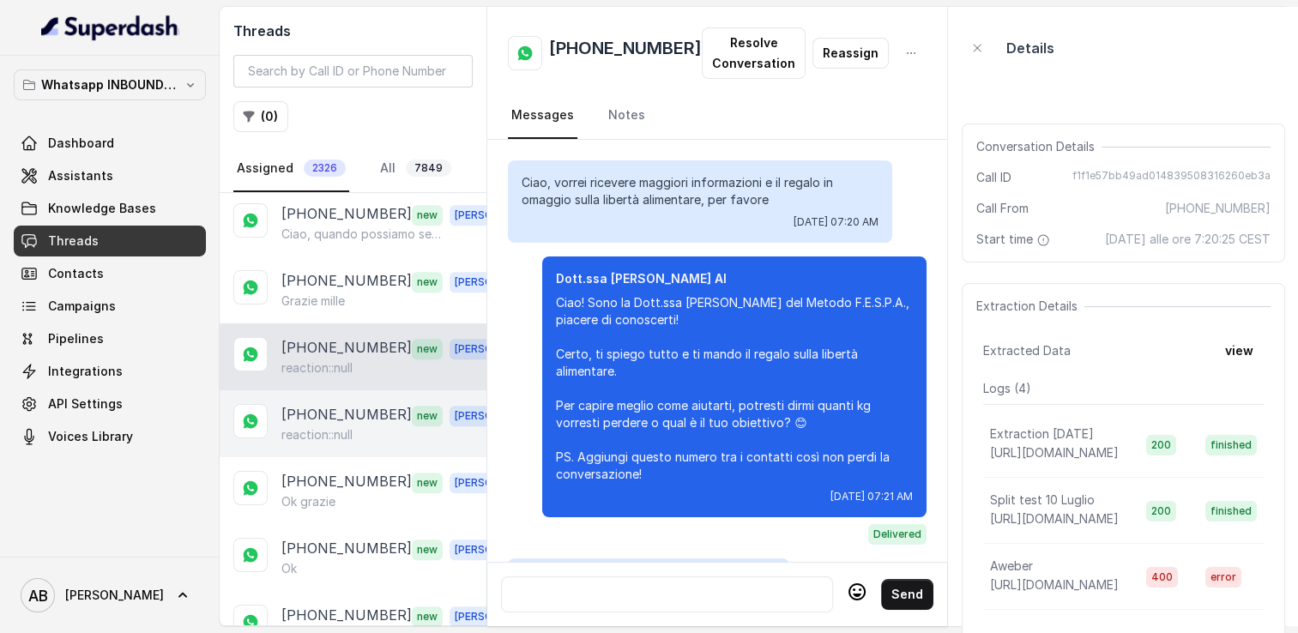
scroll to position [1294, 0]
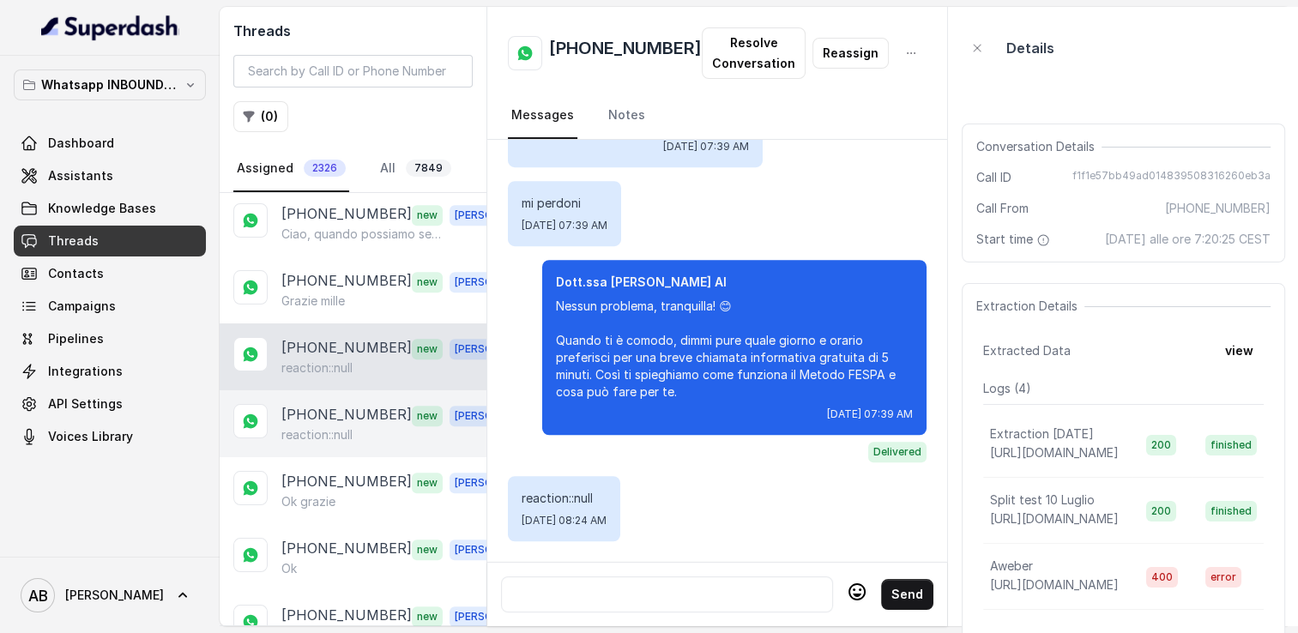
click at [359, 427] on div "reaction::null" at bounding box center [400, 435] width 239 height 17
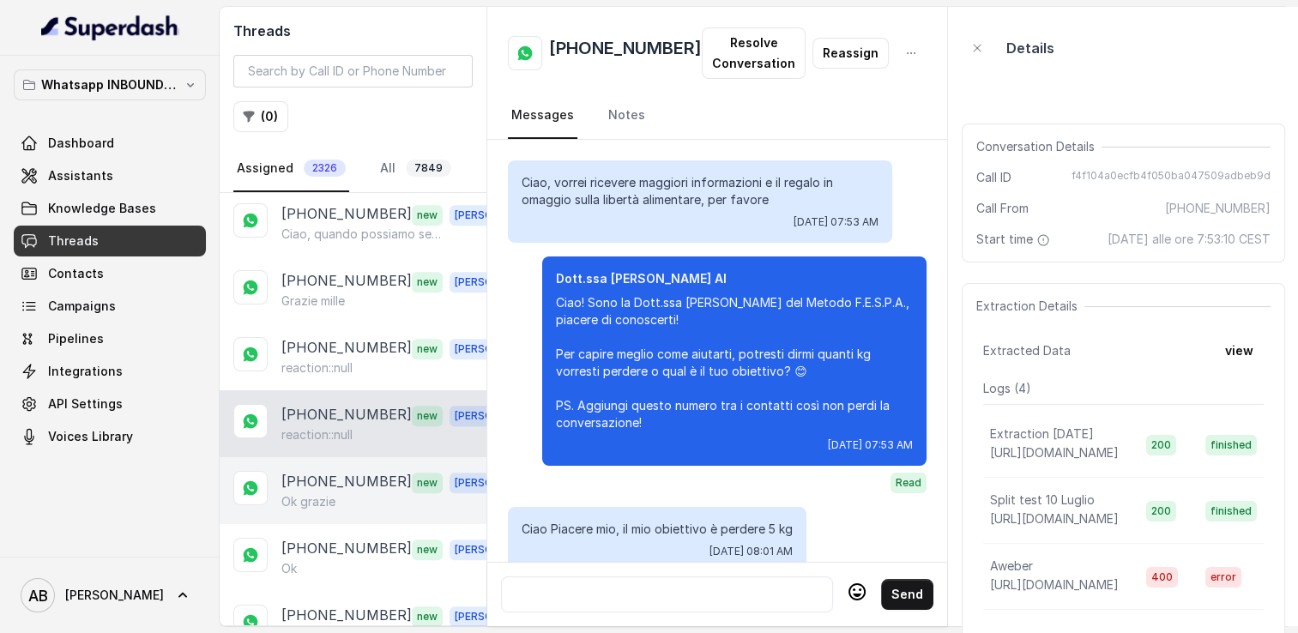
click at [363, 457] on div "+393286917973 new Alessandro Ok grazie" at bounding box center [353, 490] width 267 height 67
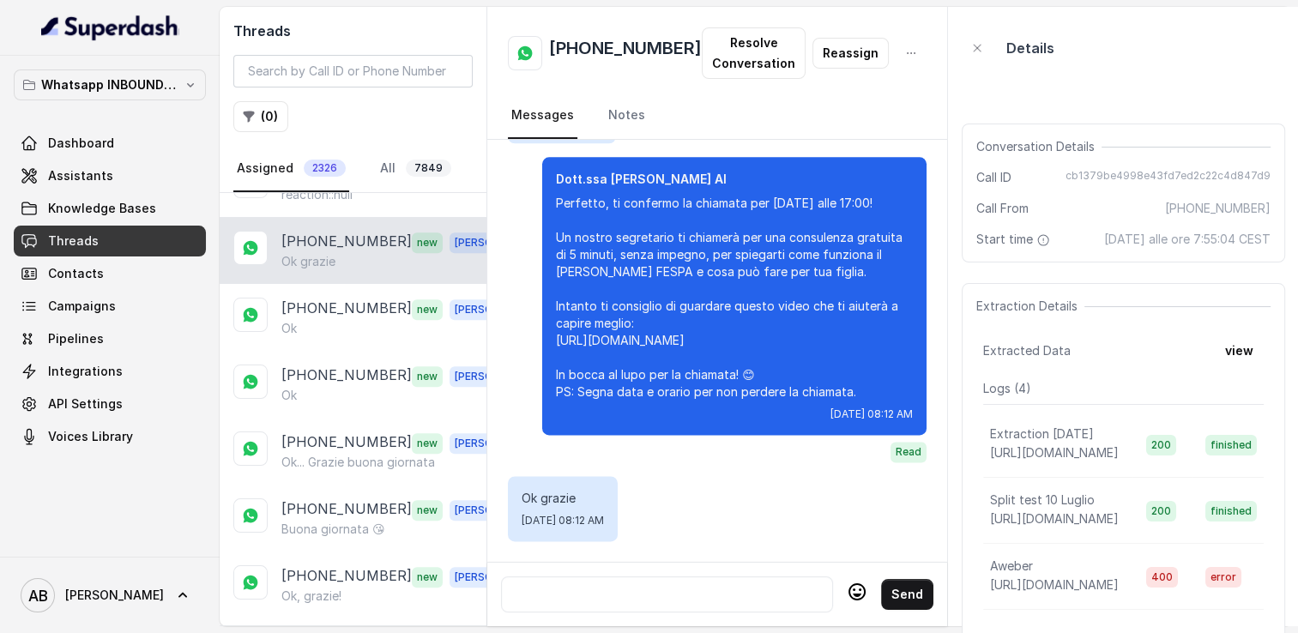
scroll to position [1287, 0]
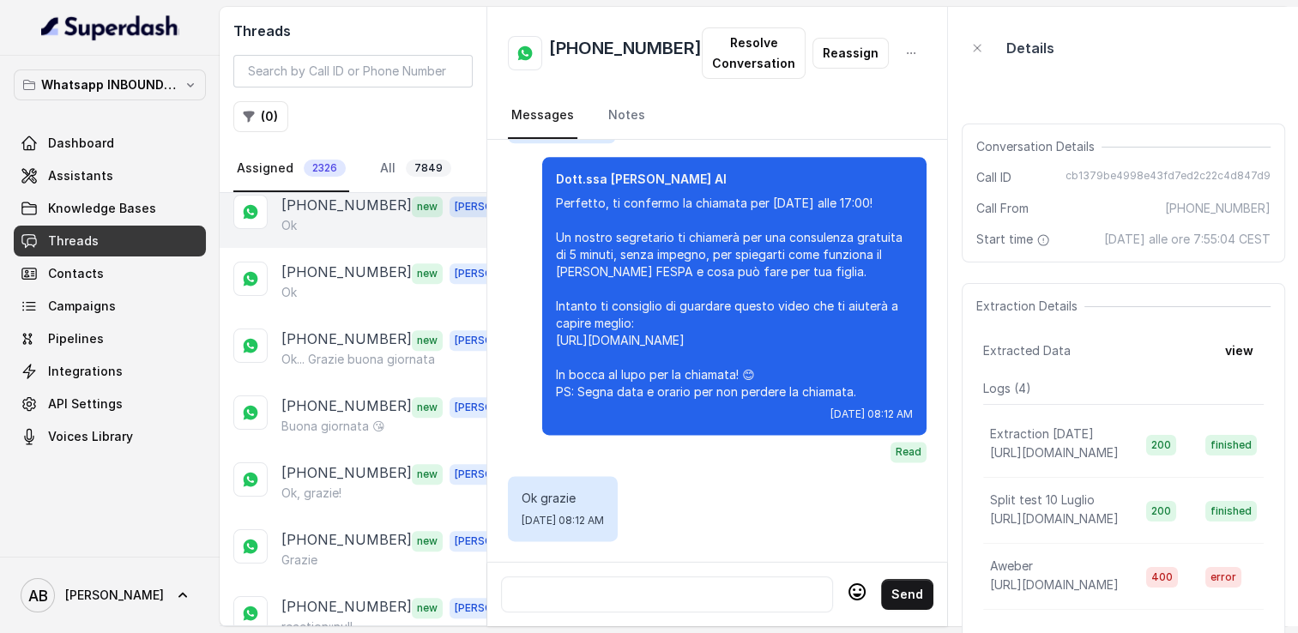
click at [366, 218] on div "Ok" at bounding box center [400, 225] width 239 height 17
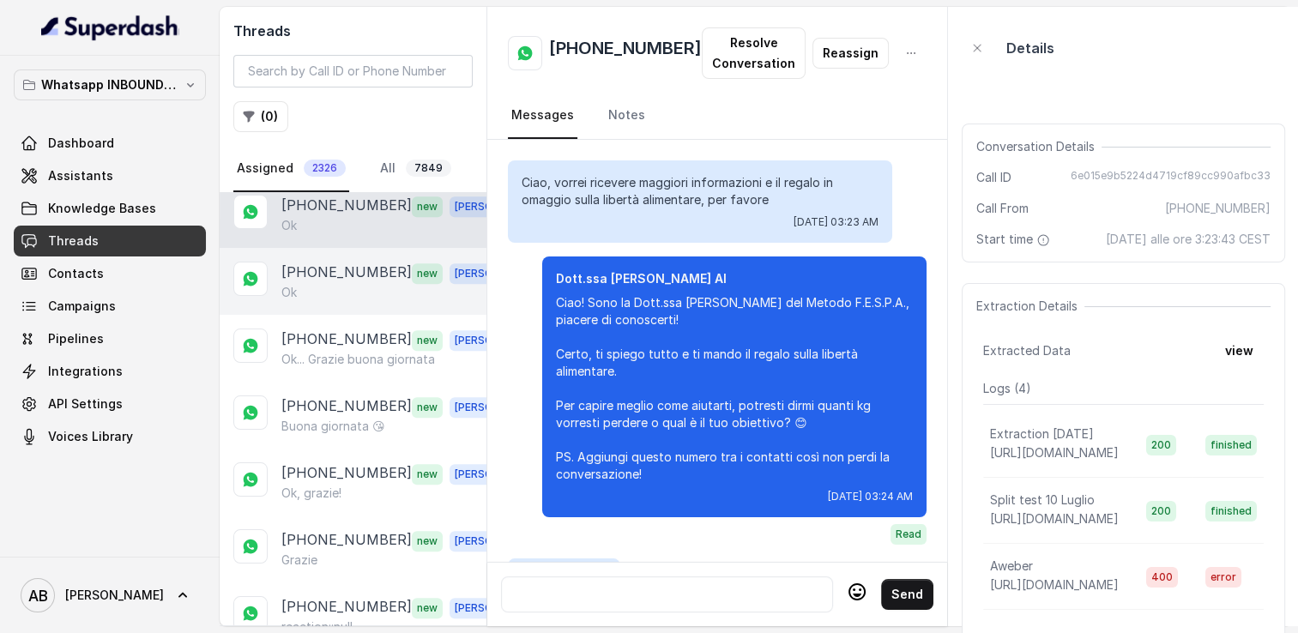
click at [364, 262] on p "[PHONE_NUMBER]" at bounding box center [346, 273] width 130 height 22
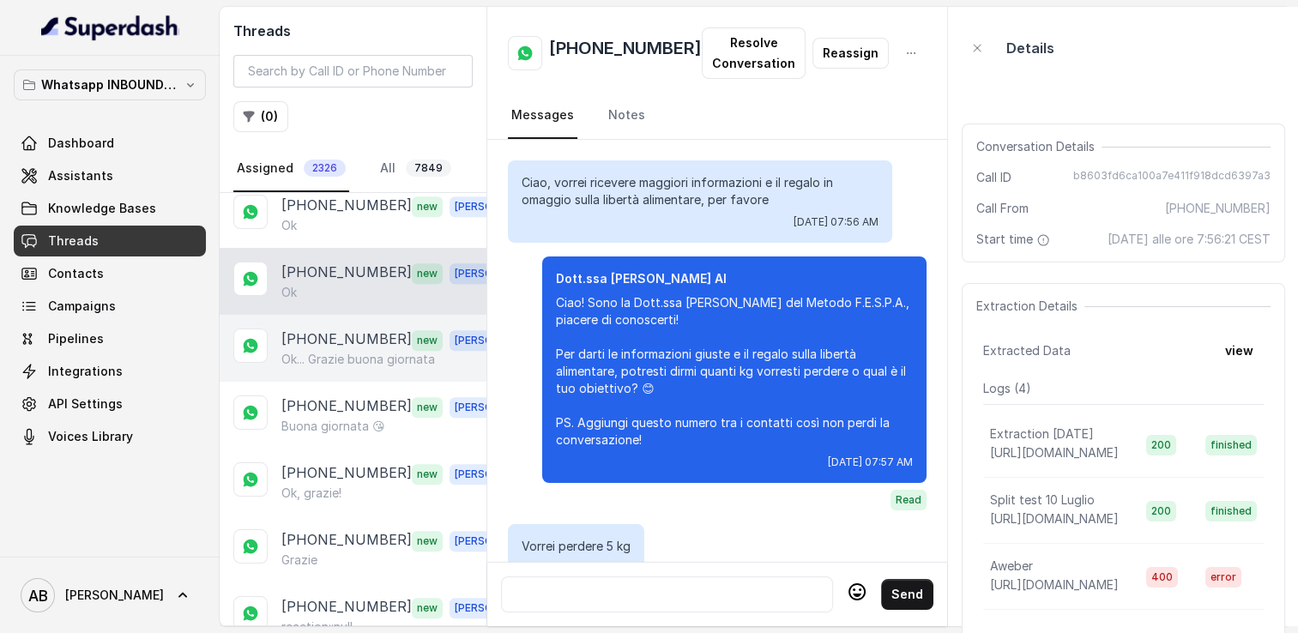
click at [372, 315] on div "+393935131819 new Alessandro Ok... Grazie buona giornata" at bounding box center [353, 348] width 267 height 67
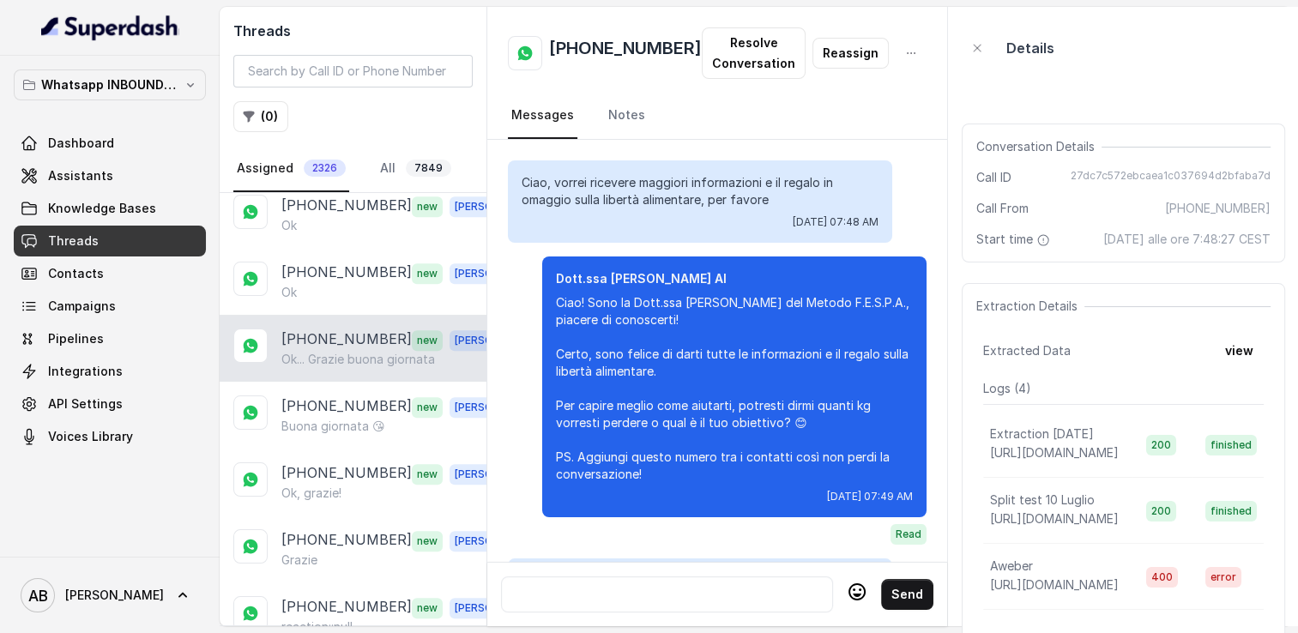
scroll to position [1854, 0]
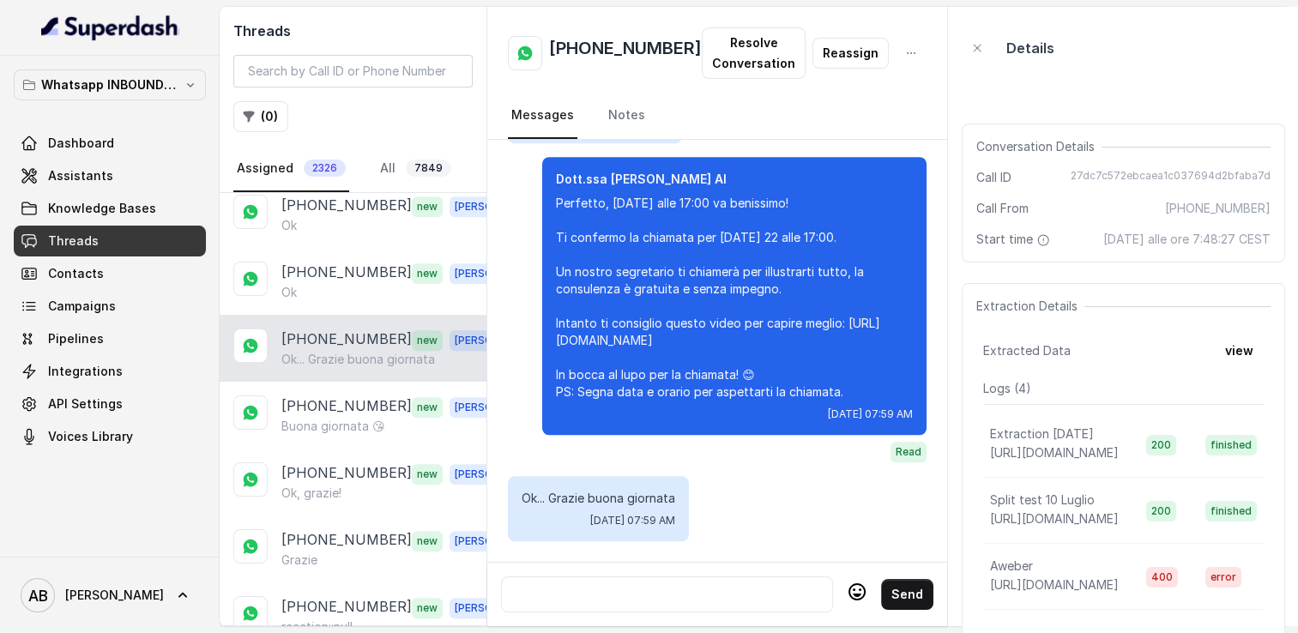
click at [383, 361] on div "+393935131819 new Alessandro Ok... Grazie buona giornata" at bounding box center [353, 348] width 267 height 67
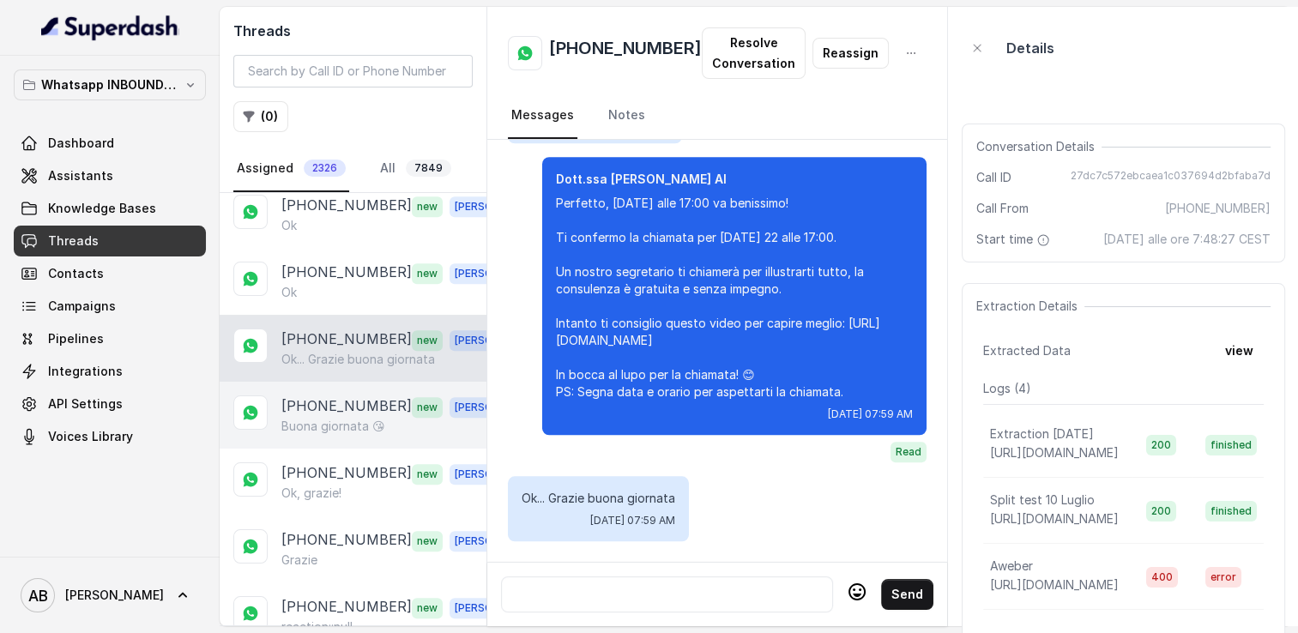
click at [374, 427] on div "+393385732753 new Alessandro Buona giornata 😘" at bounding box center [353, 415] width 267 height 67
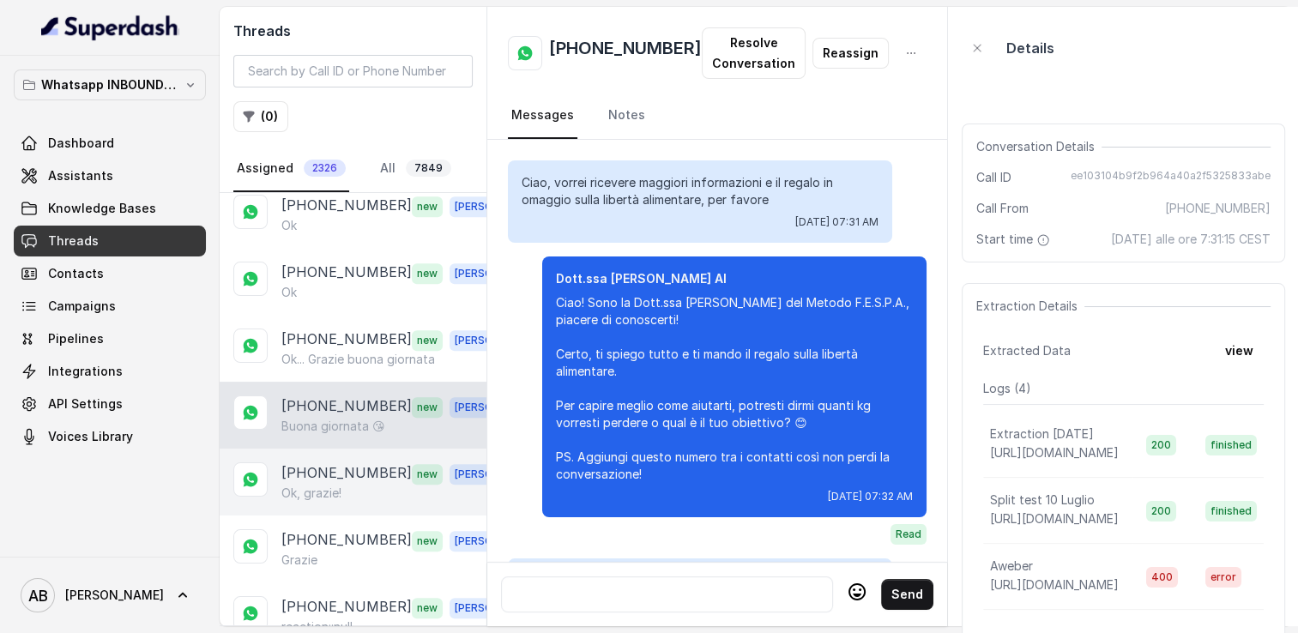
scroll to position [1740, 0]
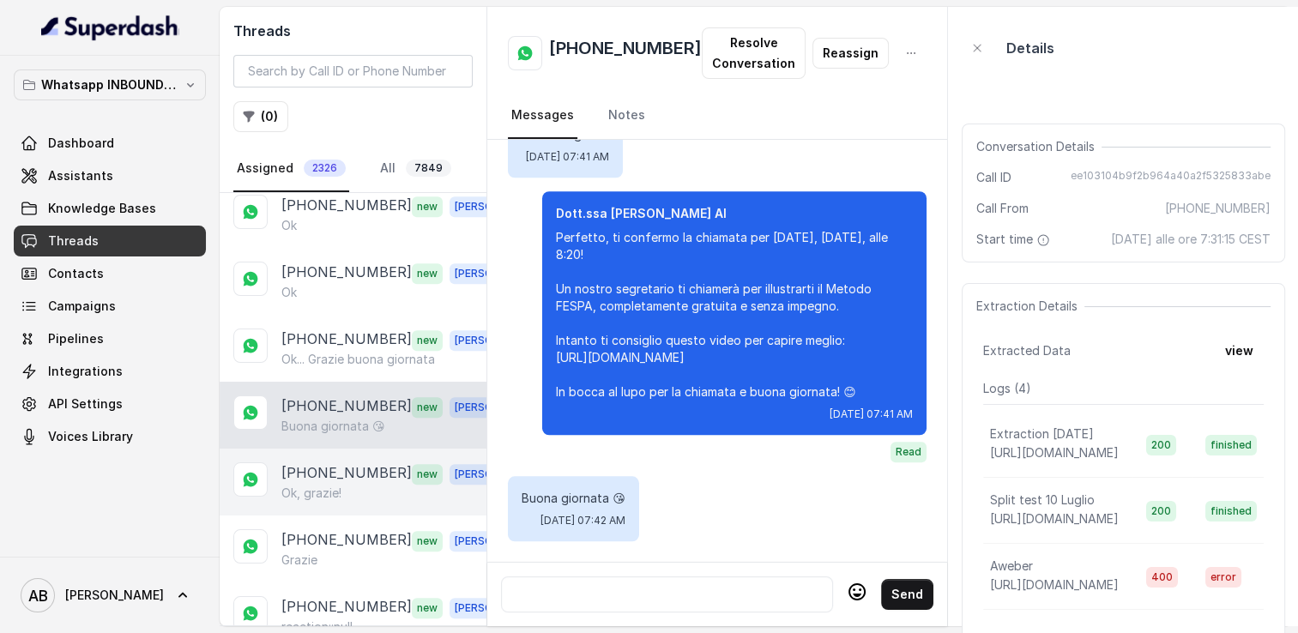
click at [354, 485] on div "Ok, grazie!" at bounding box center [400, 493] width 239 height 17
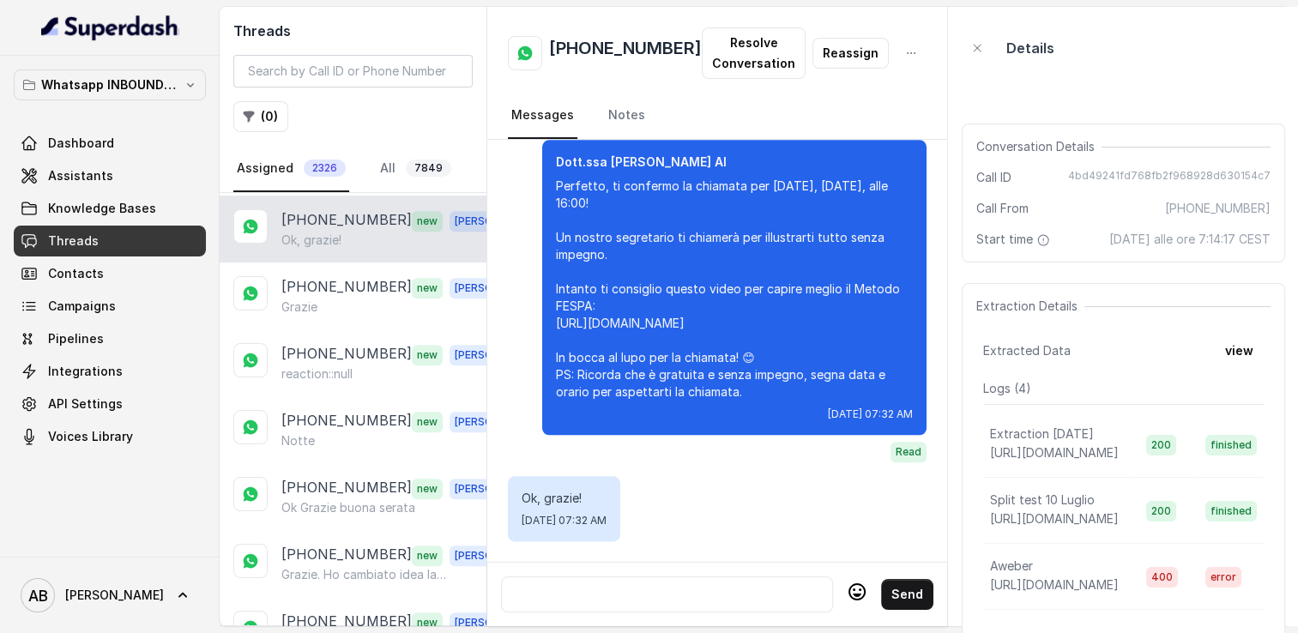
scroll to position [1545, 0]
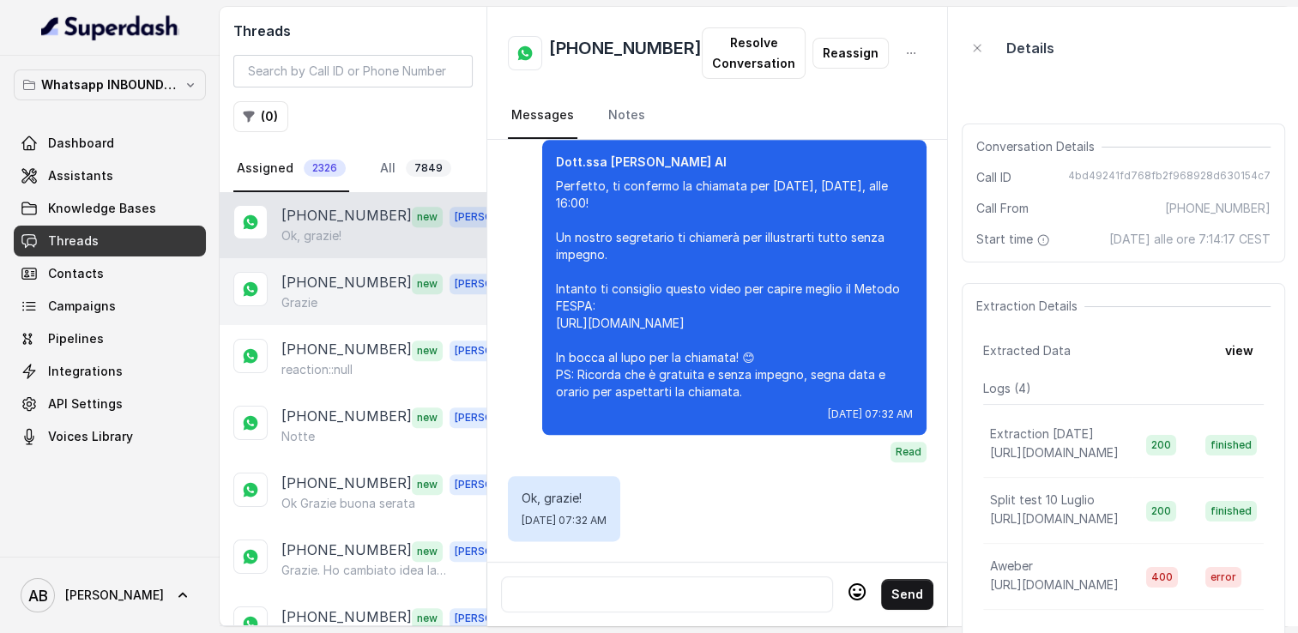
click at [374, 294] on div "Grazie" at bounding box center [400, 302] width 239 height 17
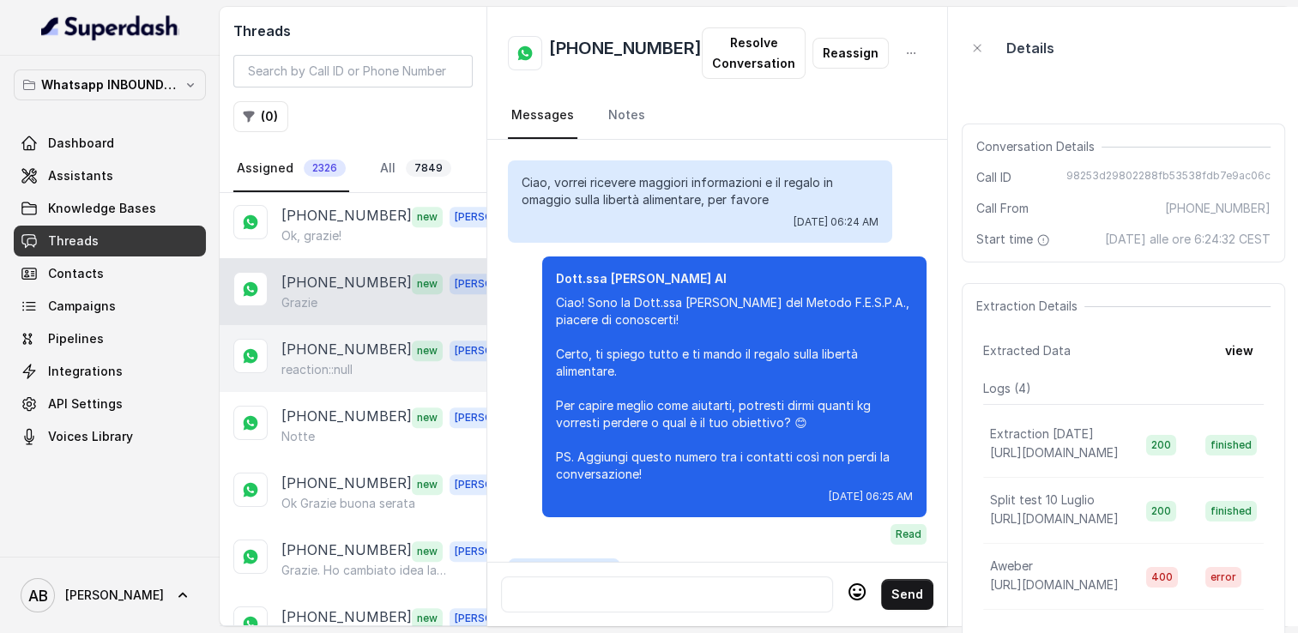
scroll to position [1984, 0]
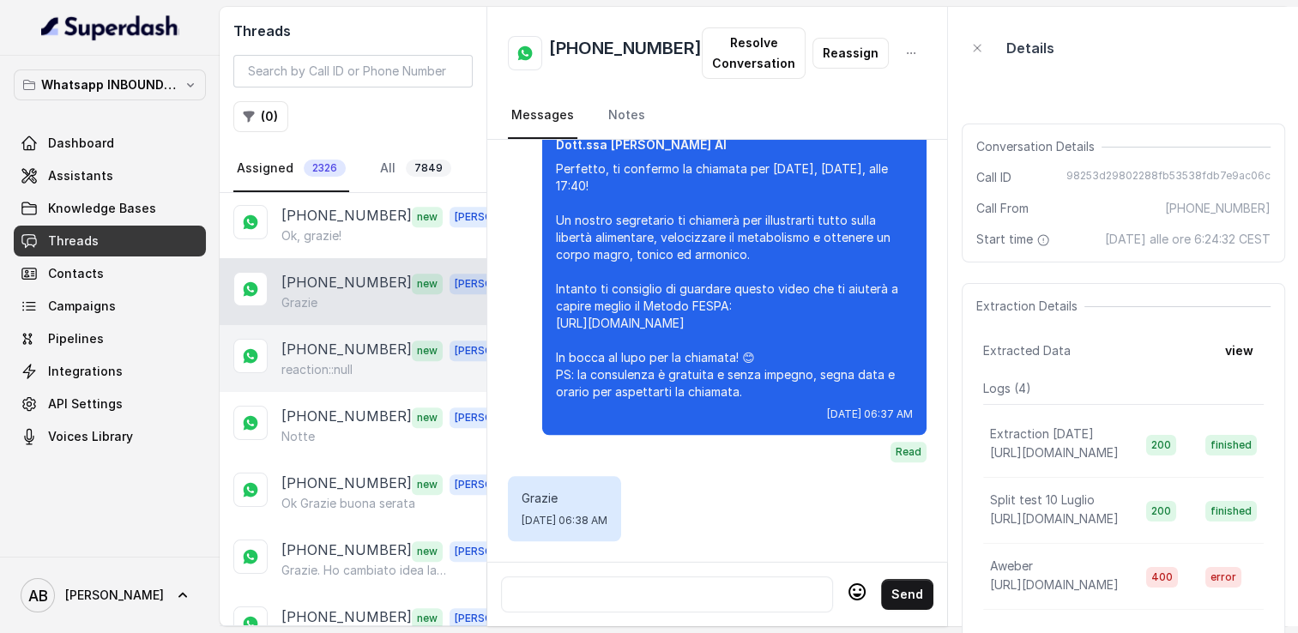
click at [356, 341] on p "[PHONE_NUMBER]" at bounding box center [346, 350] width 130 height 22
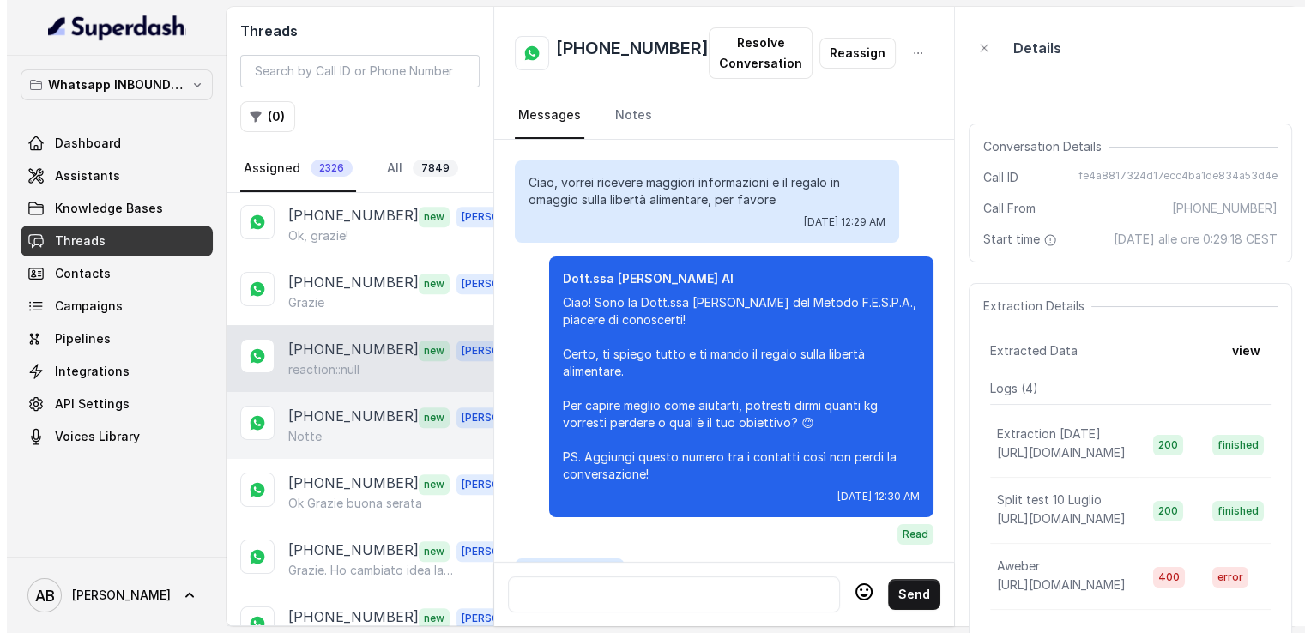
scroll to position [1970, 0]
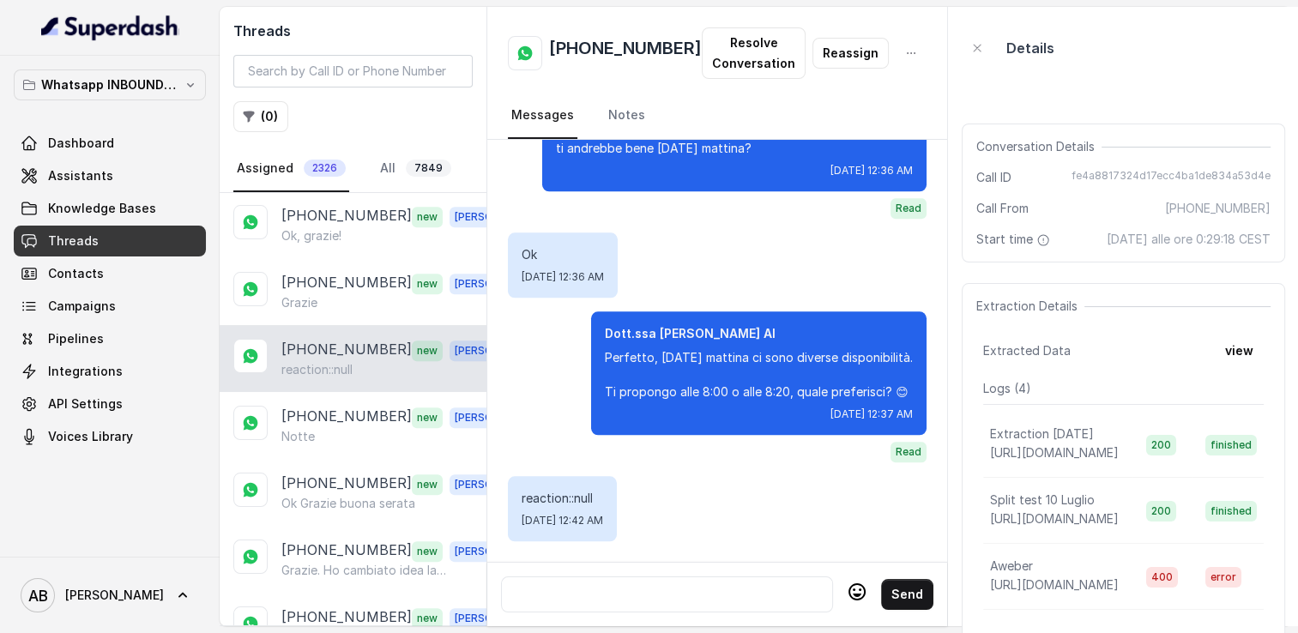
click at [653, 589] on div at bounding box center [667, 594] width 317 height 21
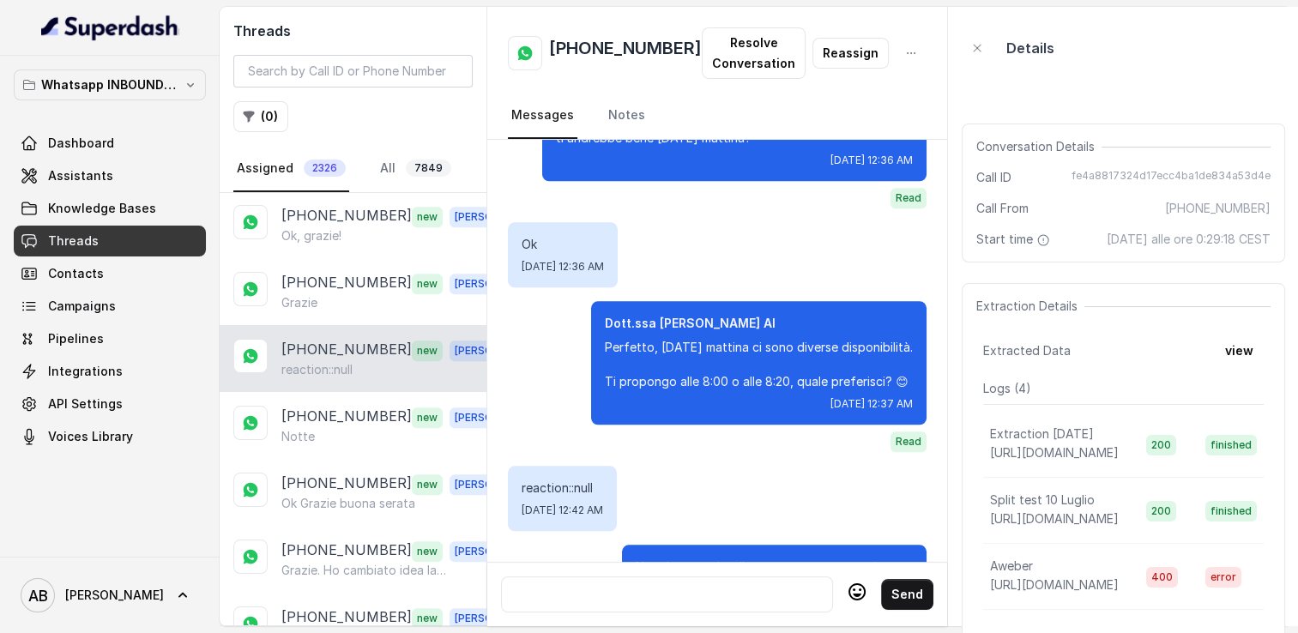
click at [724, 57] on button "Resolve Conversation" at bounding box center [754, 52] width 104 height 51
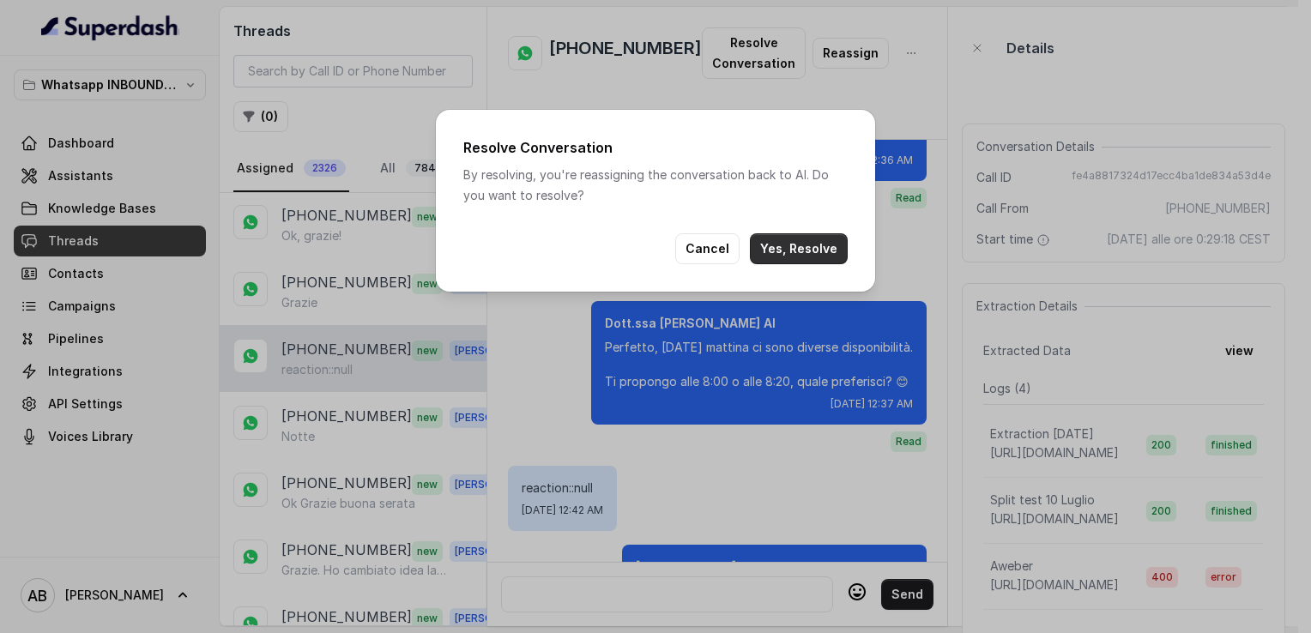
click at [774, 252] on button "Yes, Resolve" at bounding box center [799, 248] width 98 height 31
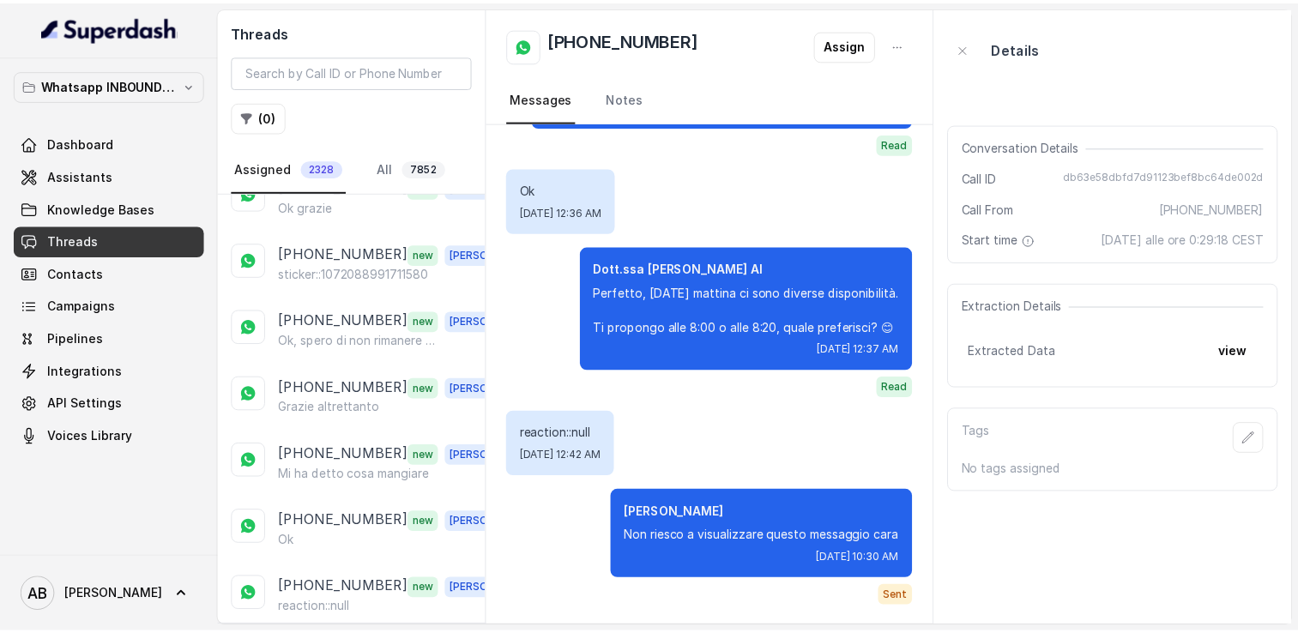
scroll to position [2996, 0]
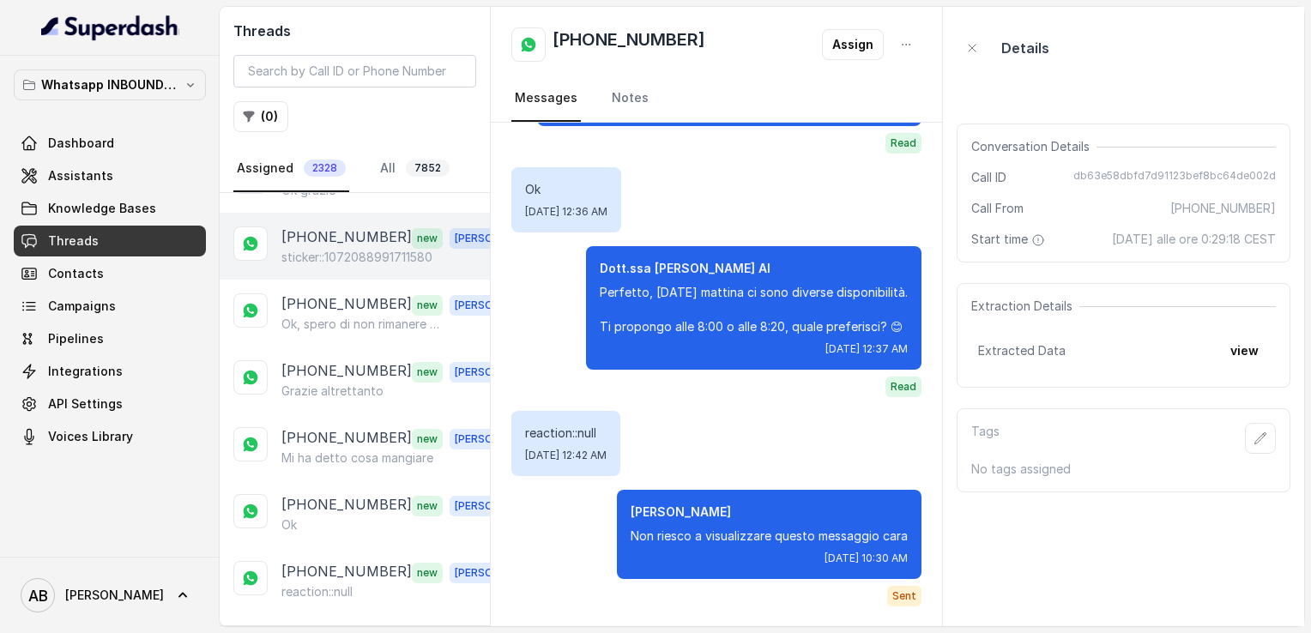
click at [342, 227] on p "[PHONE_NUMBER]" at bounding box center [346, 238] width 130 height 22
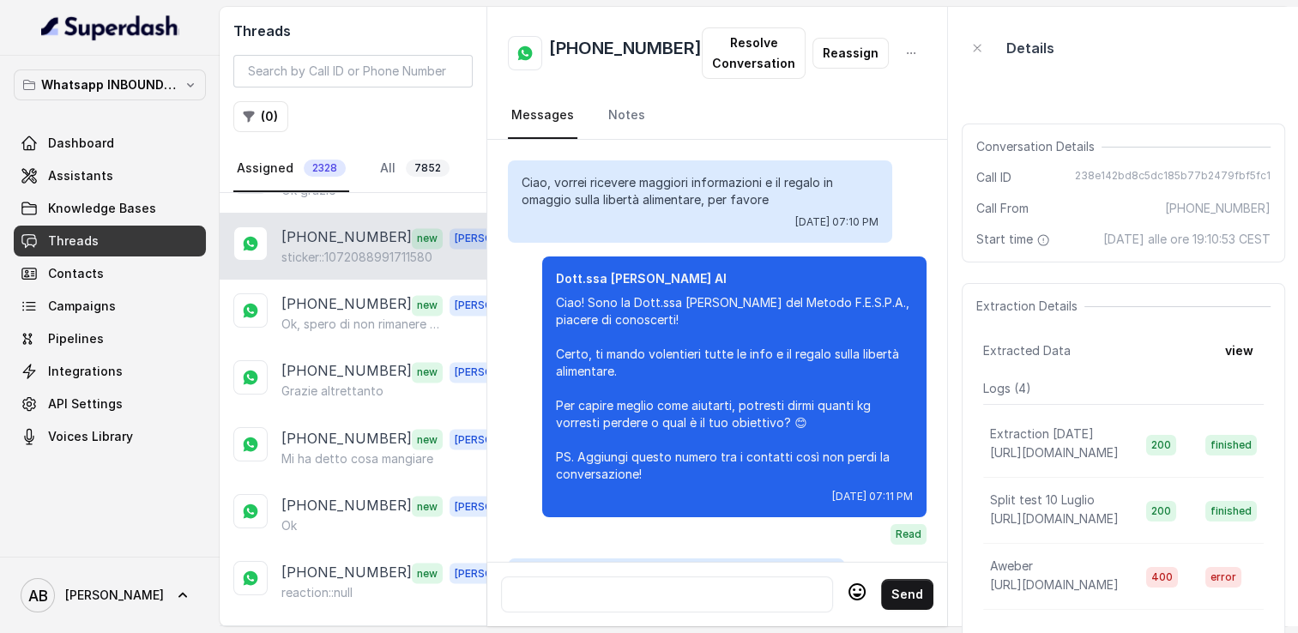
scroll to position [2420, 0]
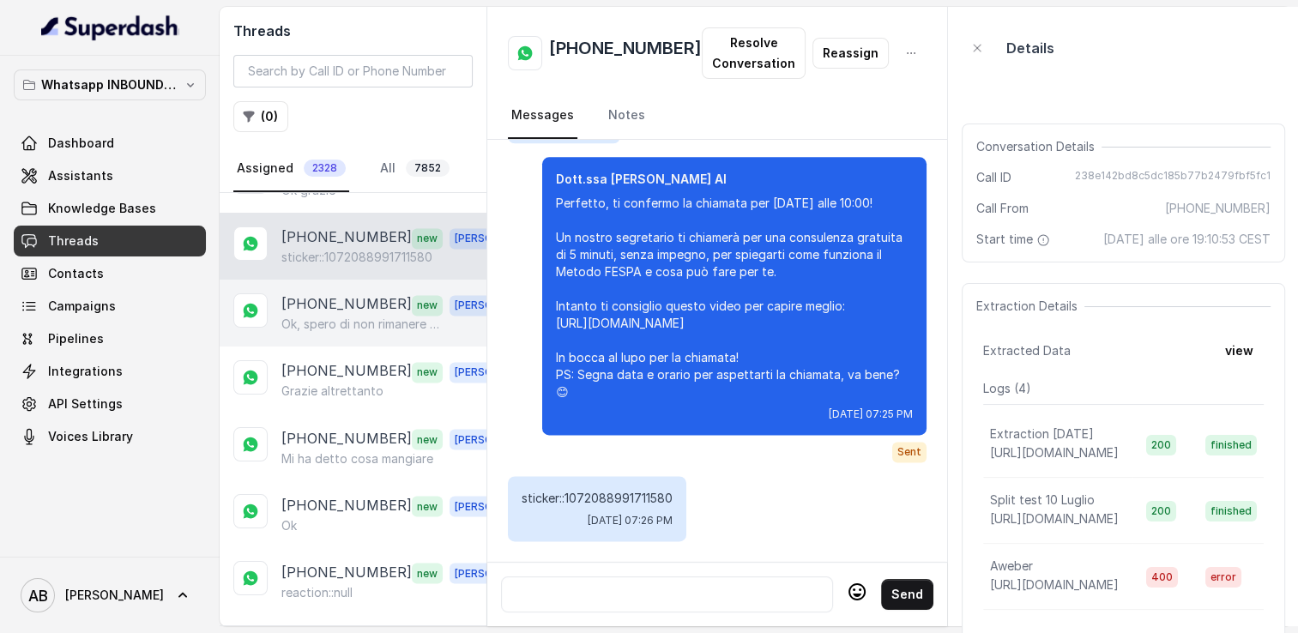
click at [348, 316] on p "Ok, spero di non rimanere delusa" at bounding box center [363, 324] width 165 height 17
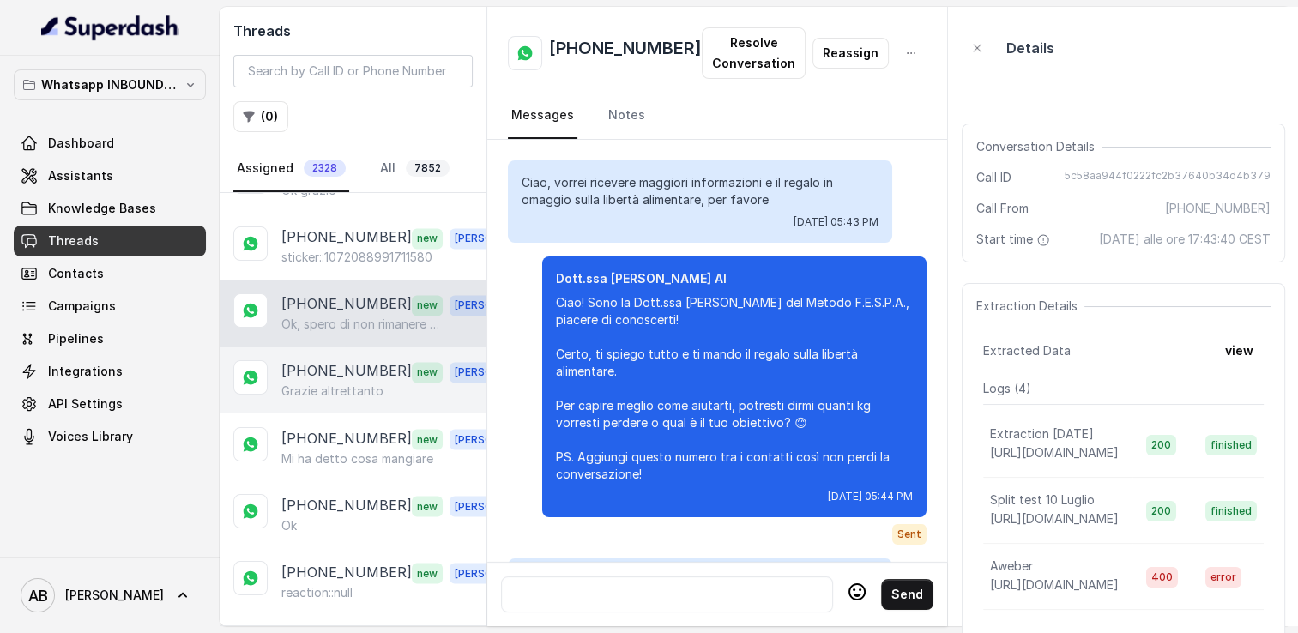
scroll to position [2036, 0]
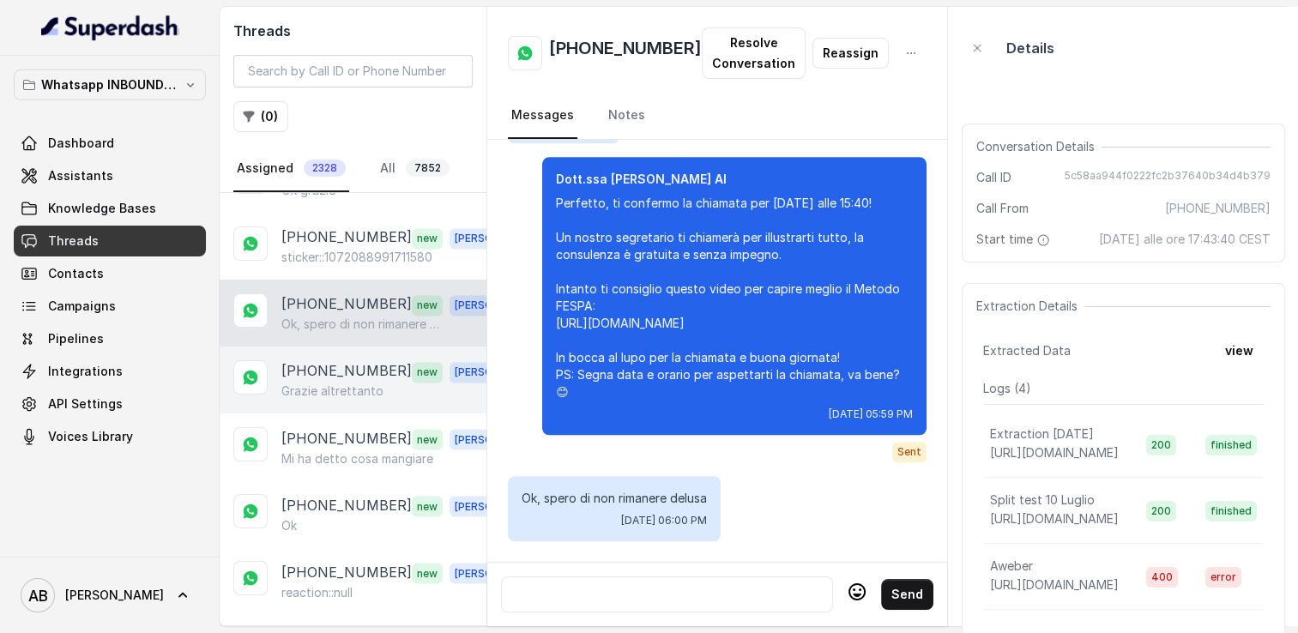
click at [346, 383] on p "Grazie altrettanto" at bounding box center [332, 391] width 102 height 17
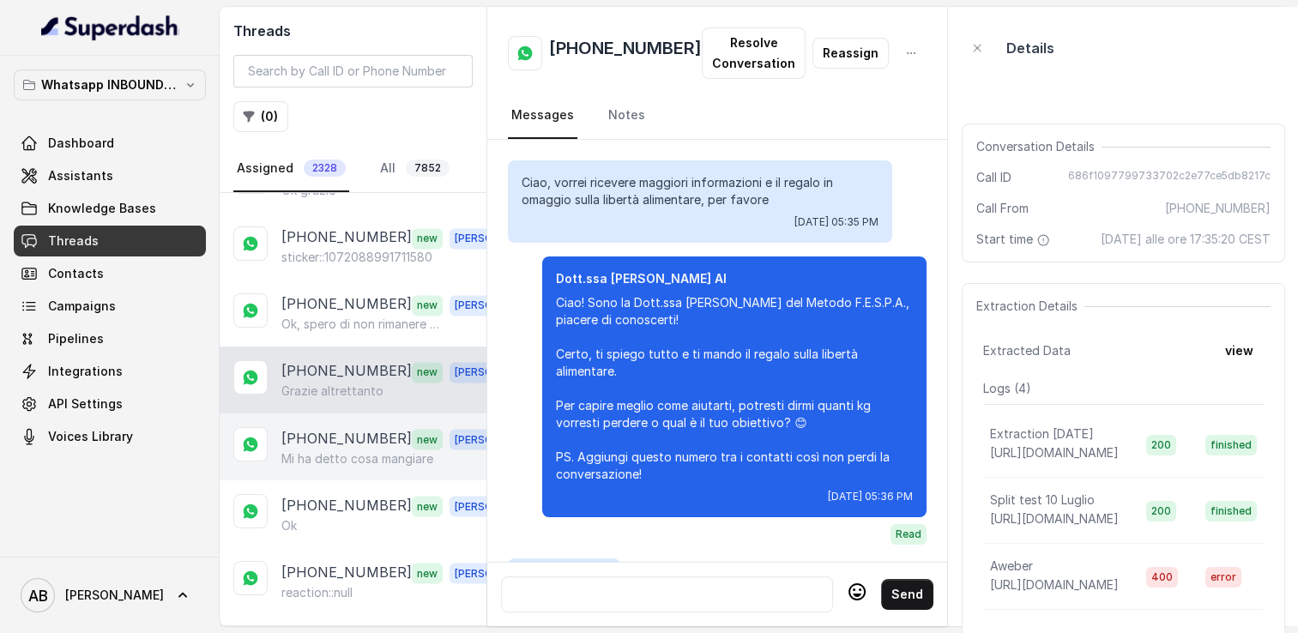
click at [340, 450] on p "Mi ha detto cosa mangiare" at bounding box center [357, 458] width 152 height 17
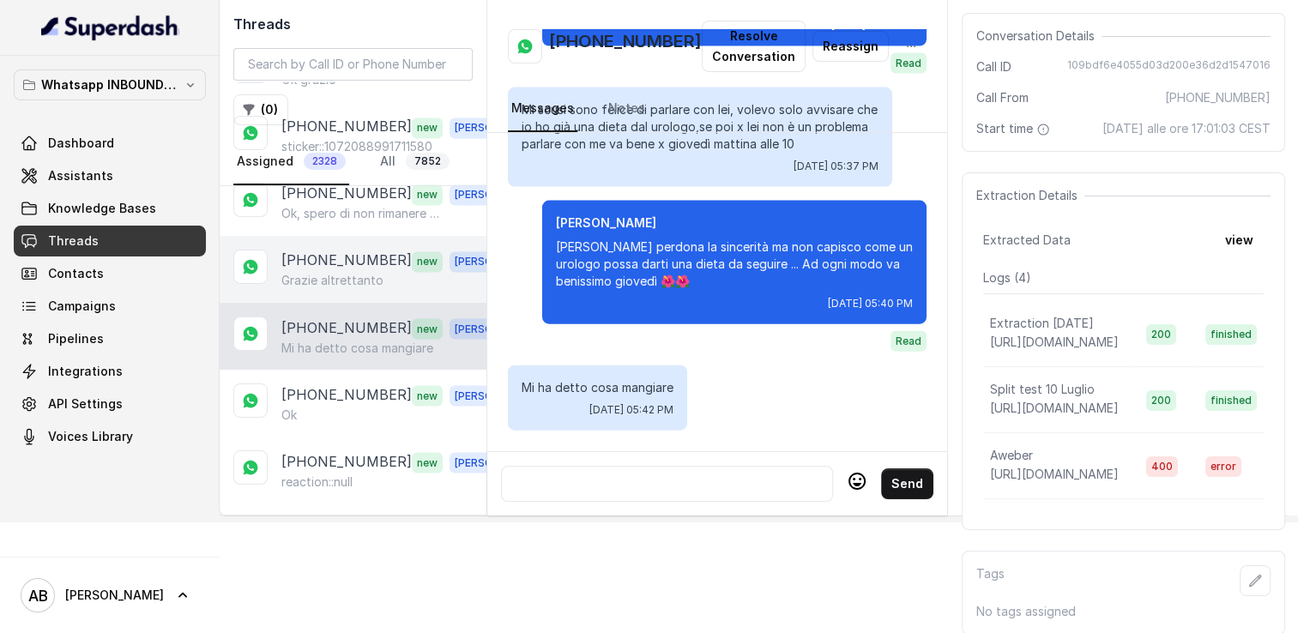
scroll to position [127, 0]
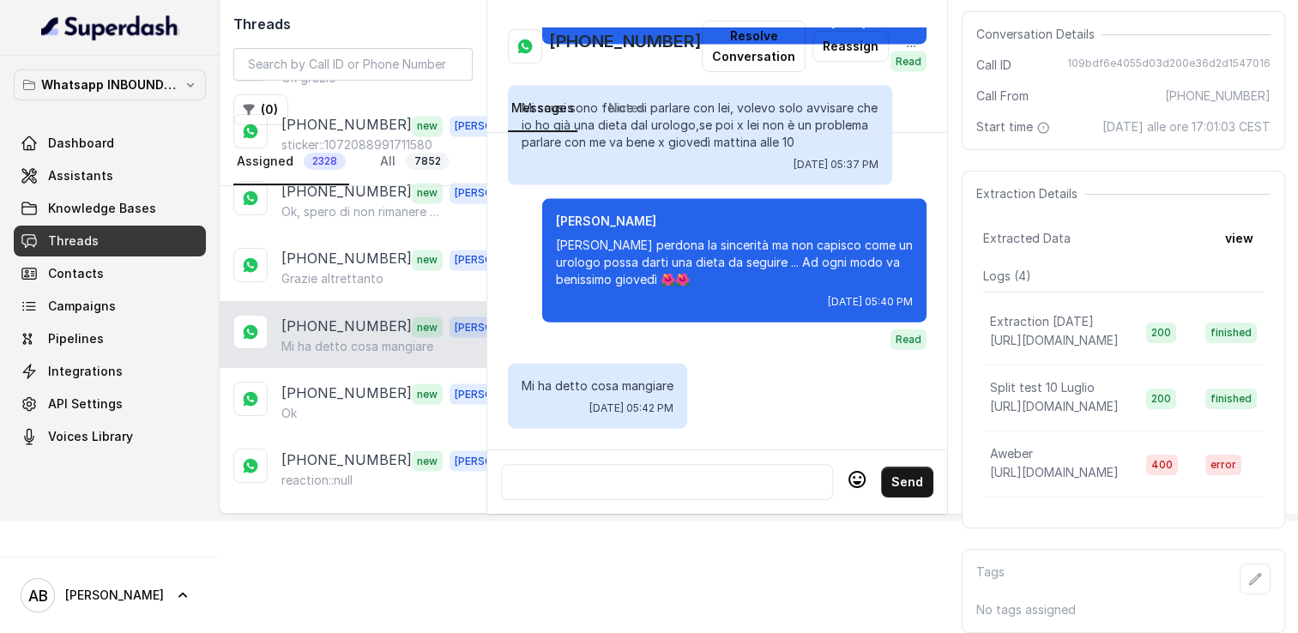
click at [340, 516] on p "Load more conversations" at bounding box center [353, 526] width 168 height 21
click at [614, 472] on div at bounding box center [667, 482] width 317 height 21
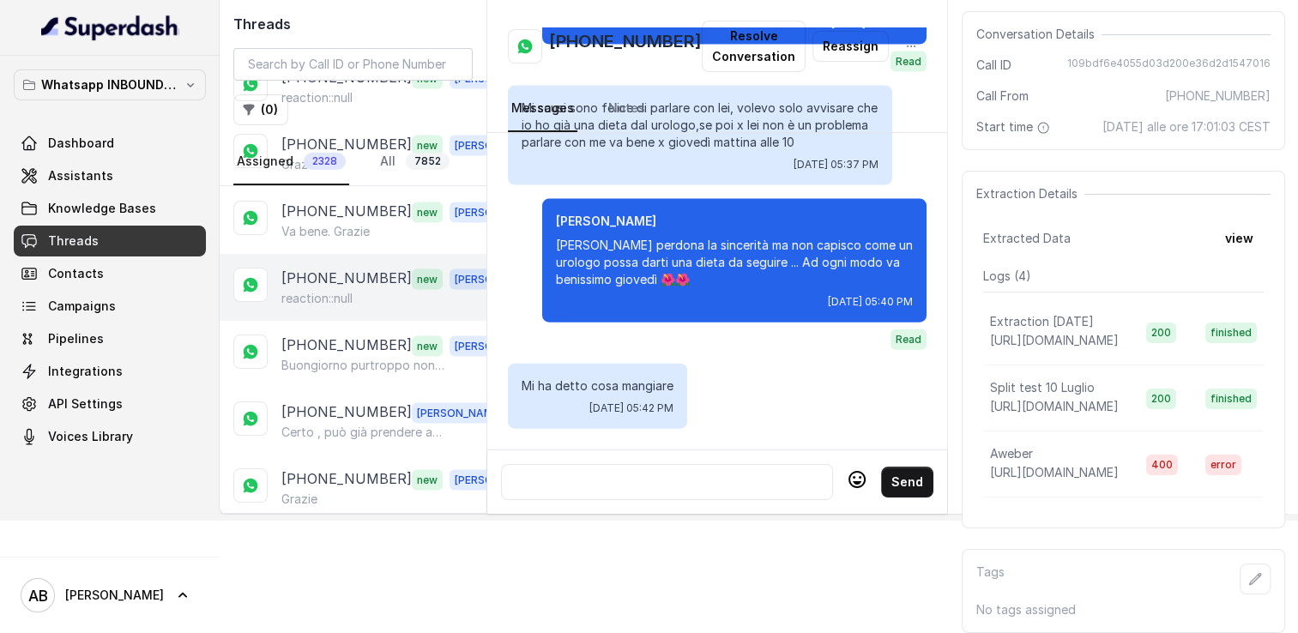
scroll to position [3597, 0]
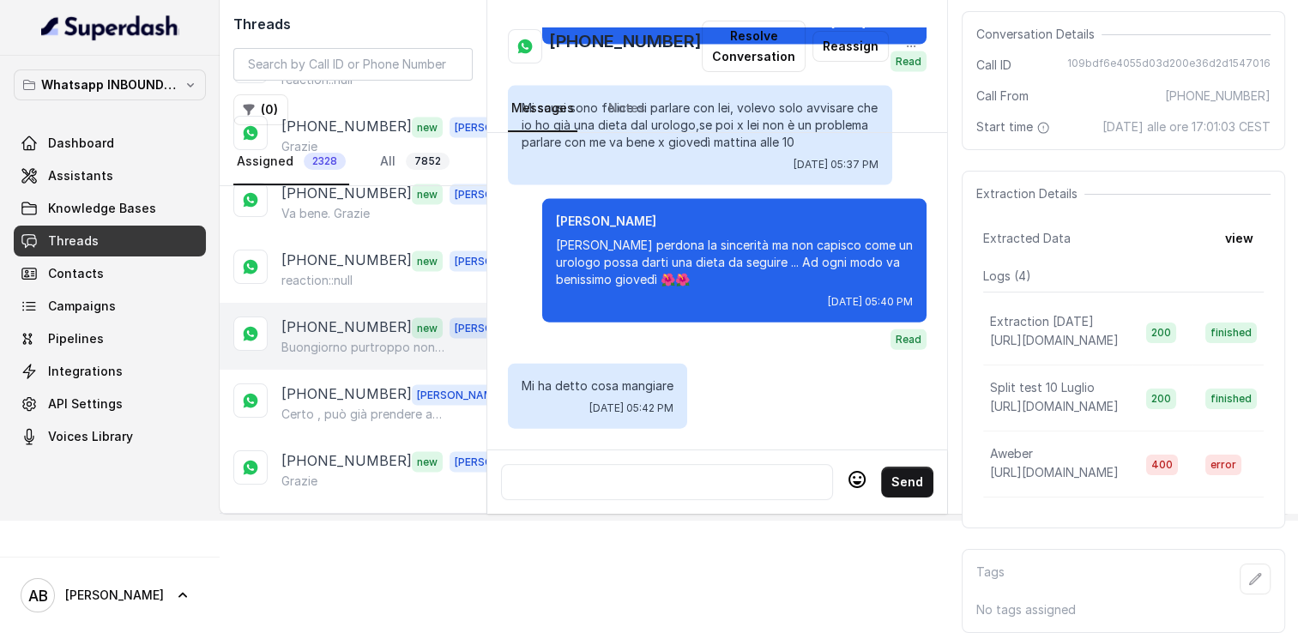
click at [348, 339] on p "Buongiorno purtroppo non sono più interessata scusate se vi ho fatto perdere te…" at bounding box center [363, 347] width 165 height 17
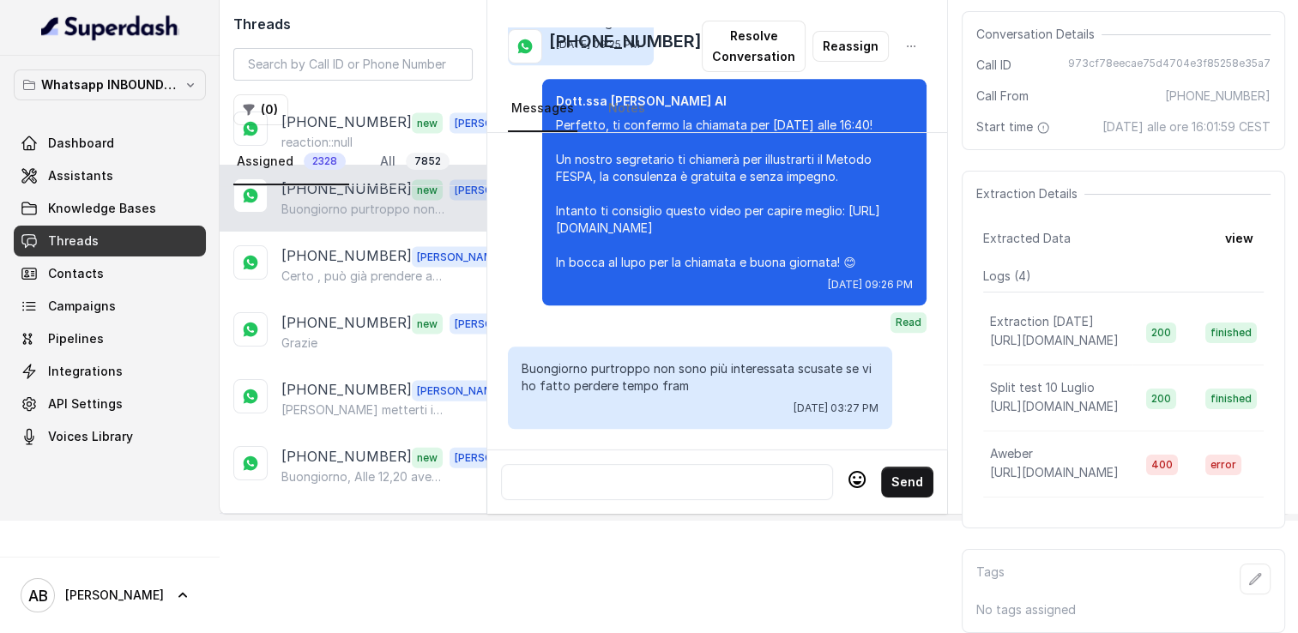
scroll to position [3768, 0]
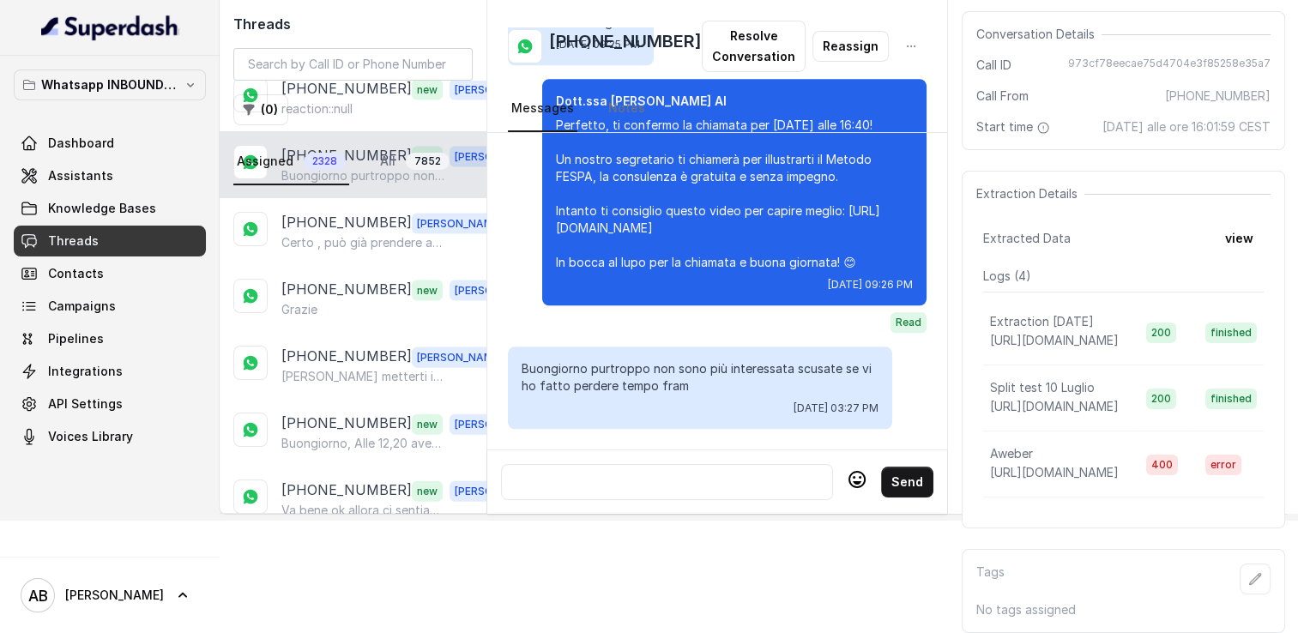
click at [341, 178] on link "Assigned 2328" at bounding box center [291, 162] width 116 height 46
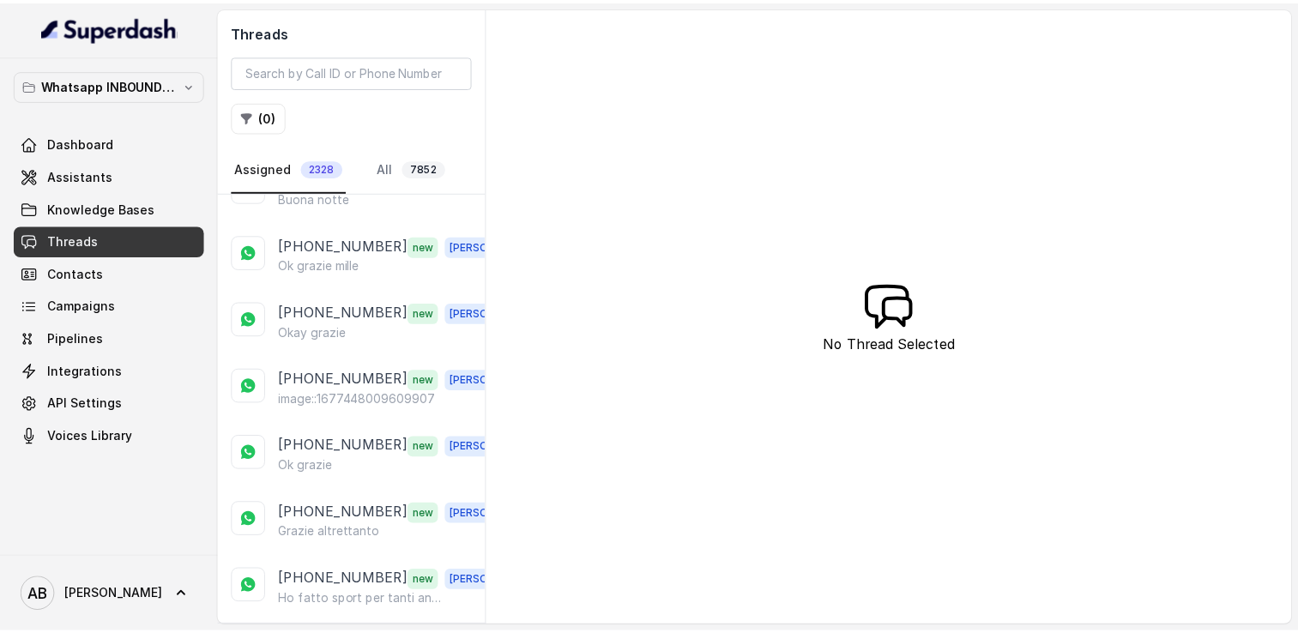
scroll to position [6257, 0]
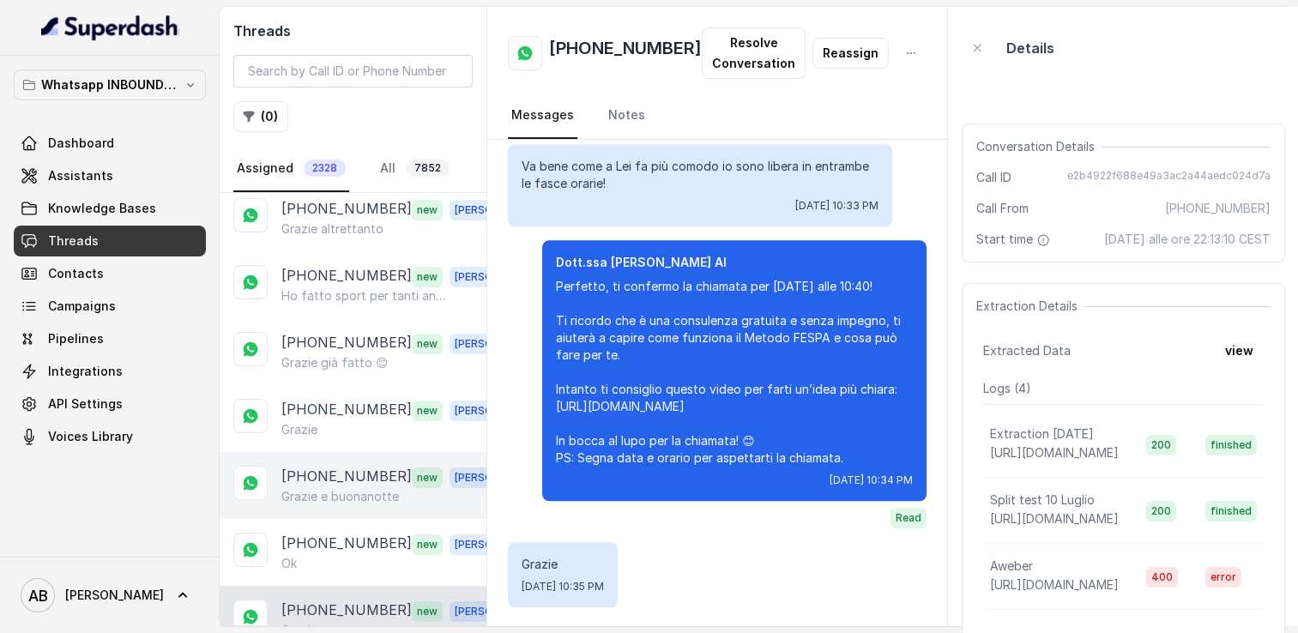
scroll to position [6309, 0]
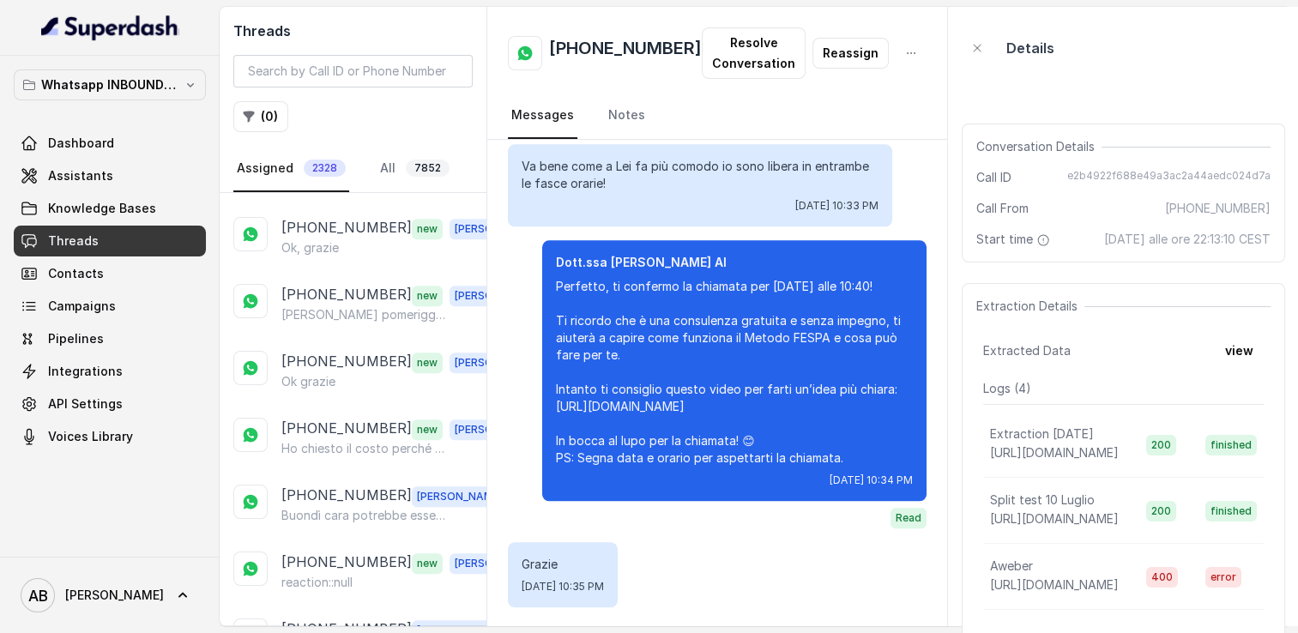
scroll to position [7510, 0]
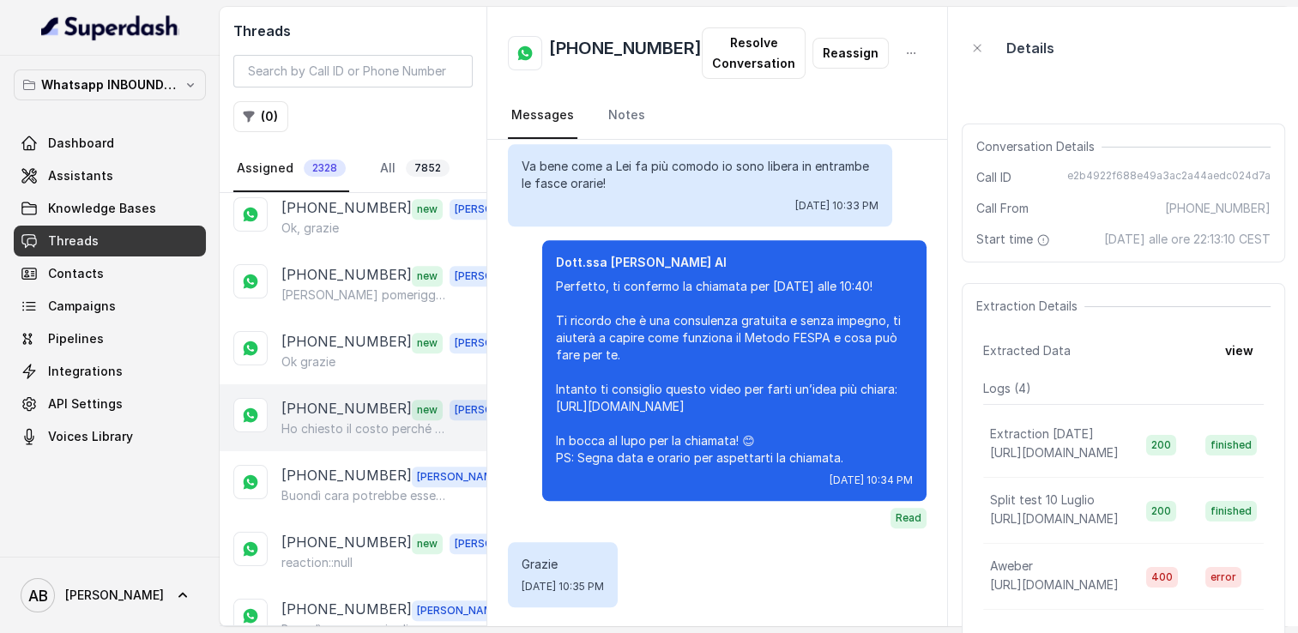
click at [342, 421] on p "Ho chiesto il costo perché le cose on line non è che mi convincano molto. Grazie" at bounding box center [363, 429] width 165 height 17
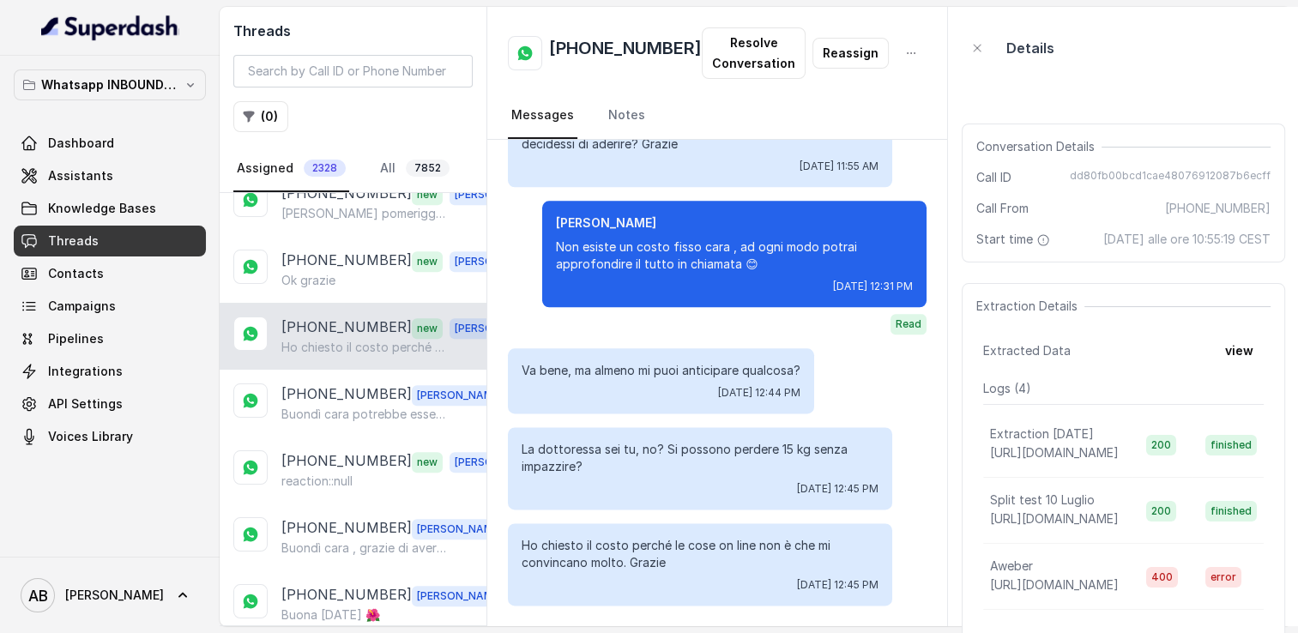
scroll to position [7596, 0]
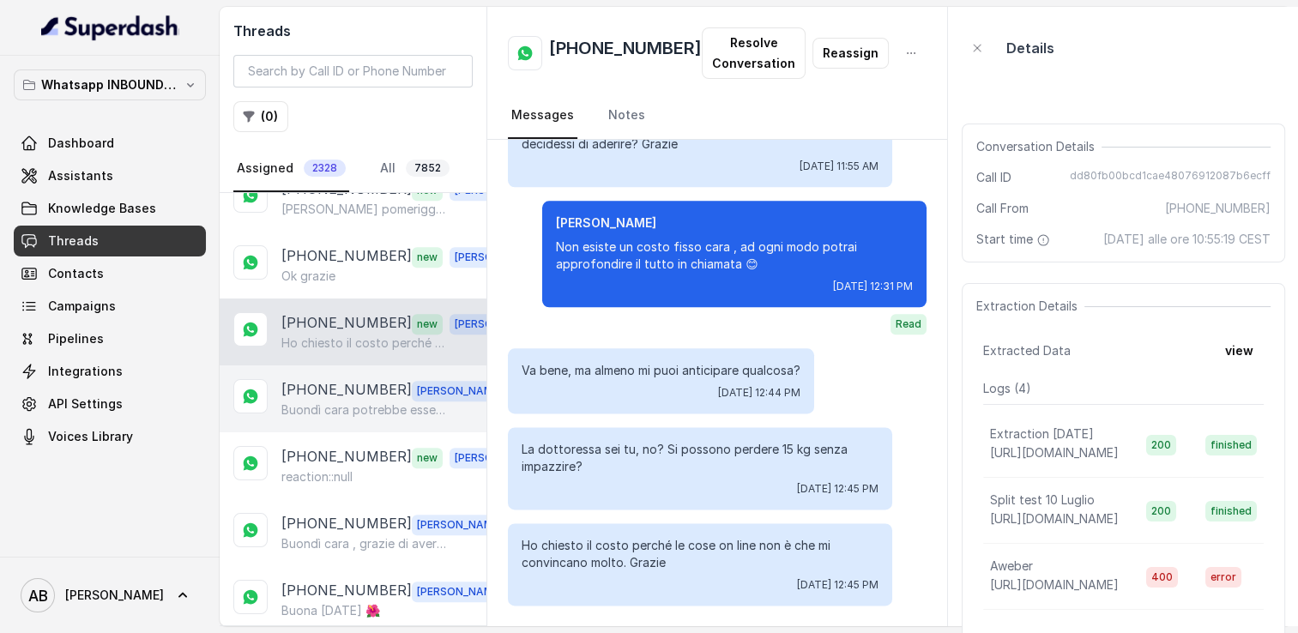
click at [333, 402] on p "Buondì cara potrebbe essere collegato a tanti fattori come ad esempio una scars…" at bounding box center [363, 410] width 165 height 17
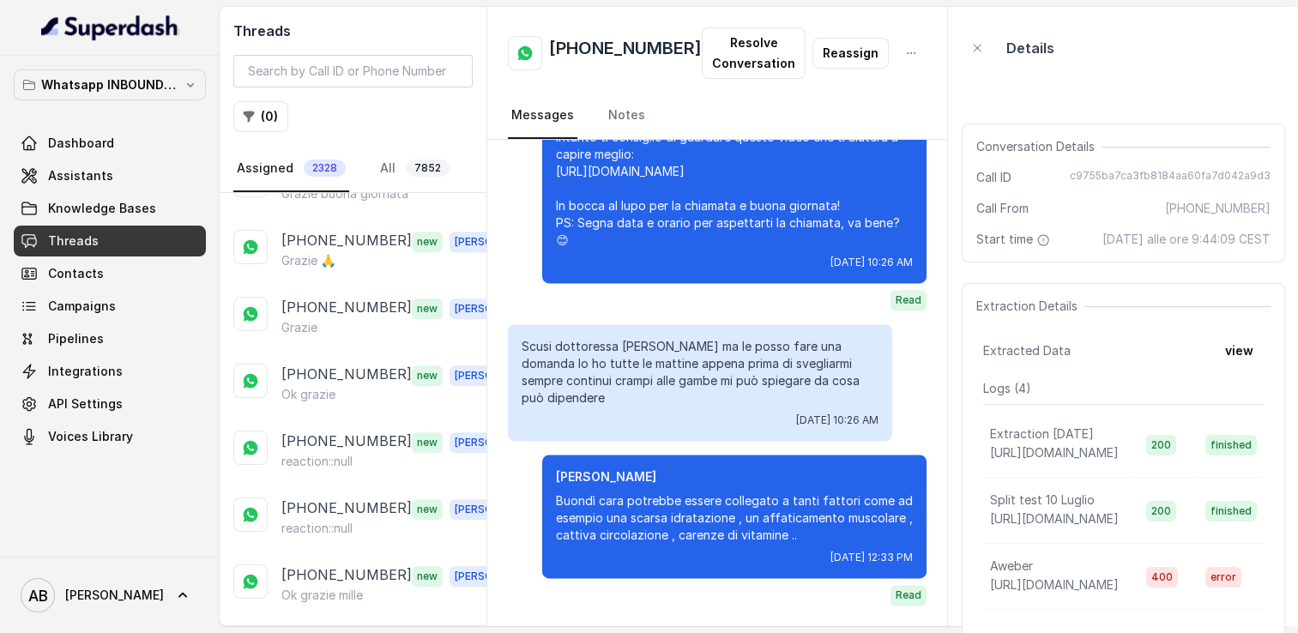
scroll to position [8368, 0]
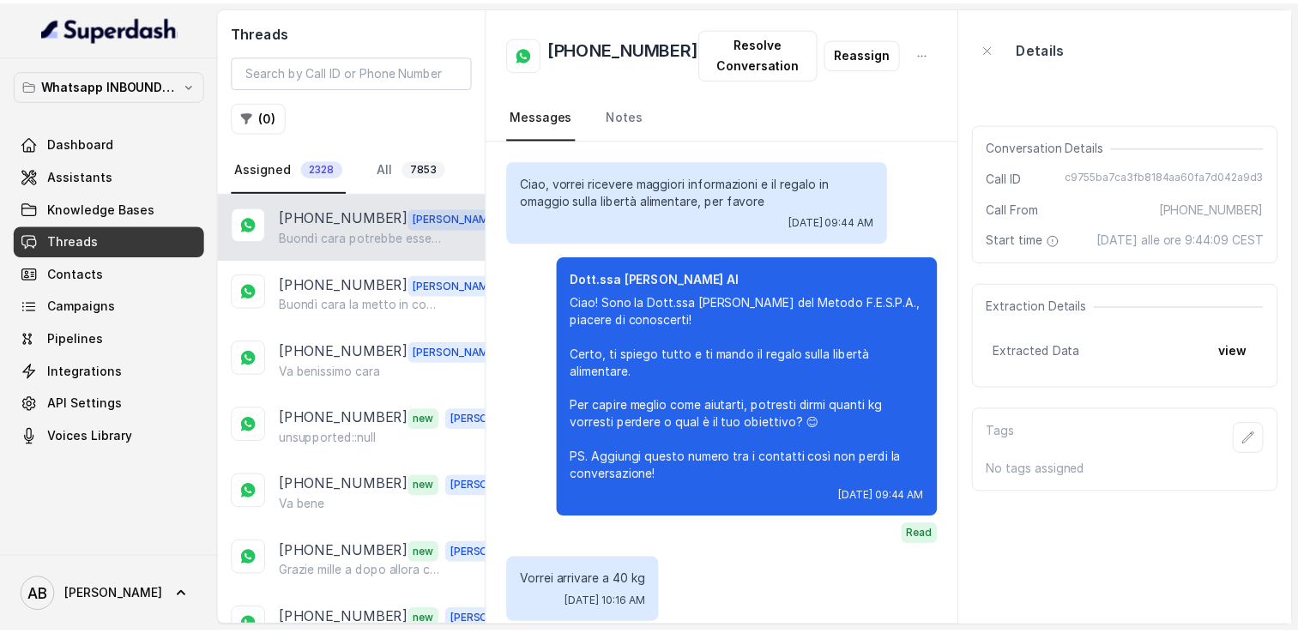
scroll to position [2330, 0]
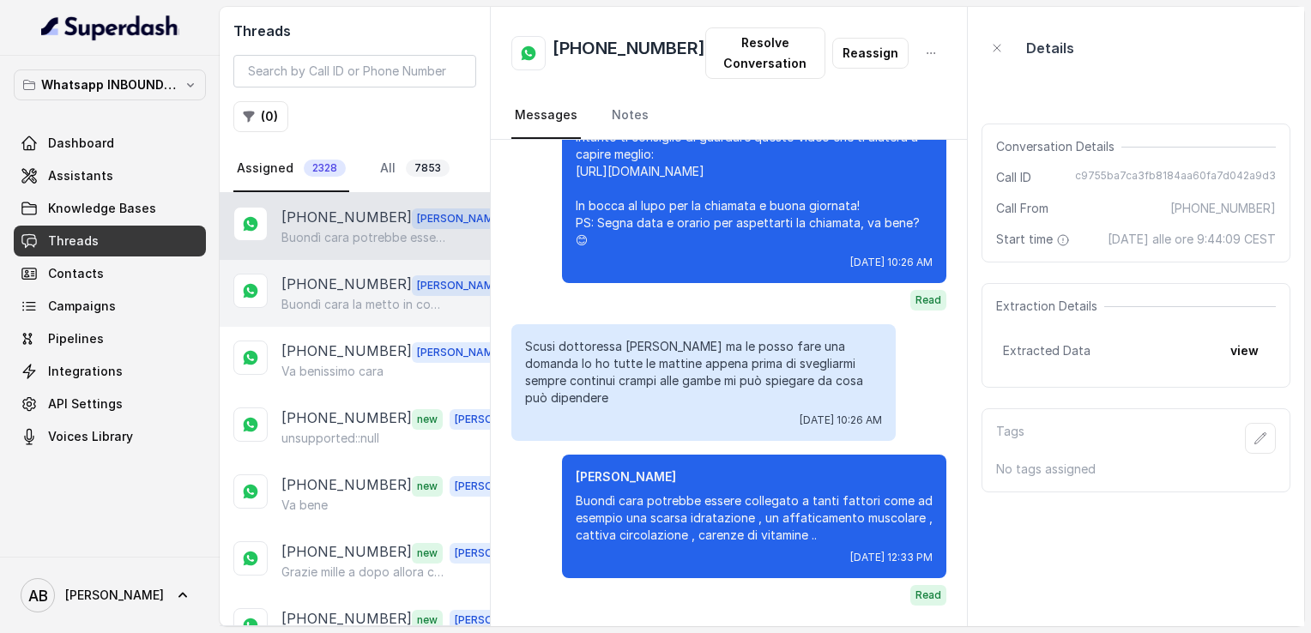
click at [342, 306] on p "Buondì cara la metto in contatto con la mia assistente Manuela" at bounding box center [363, 304] width 165 height 17
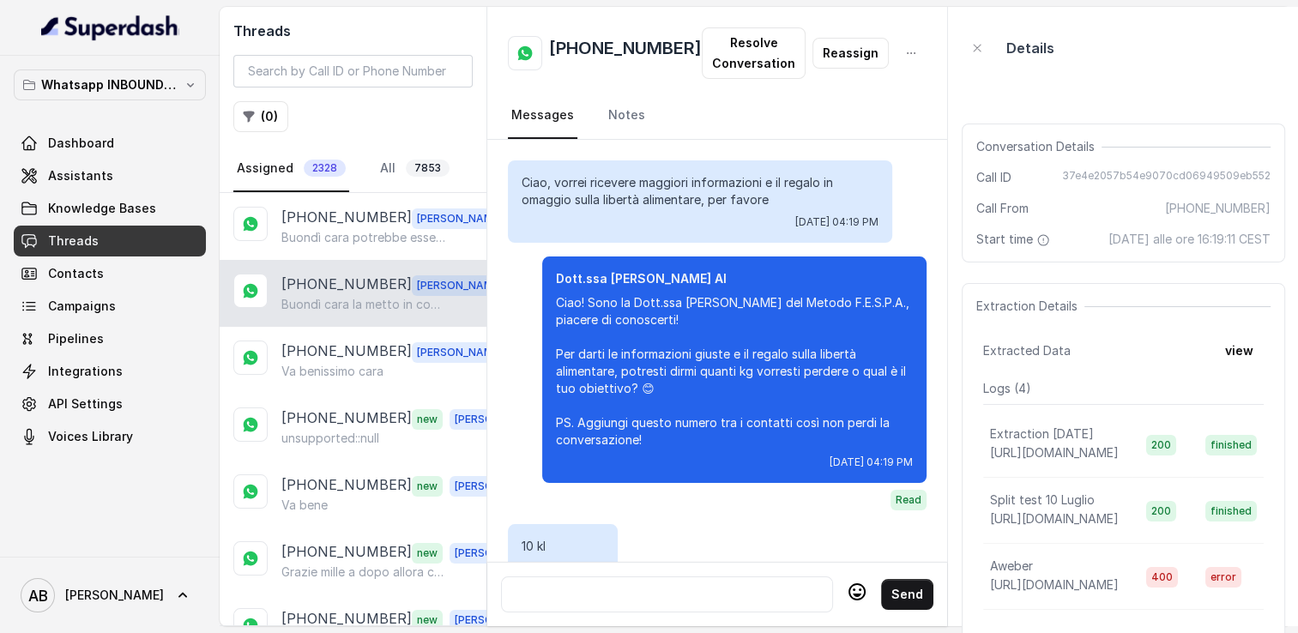
scroll to position [2647, 0]
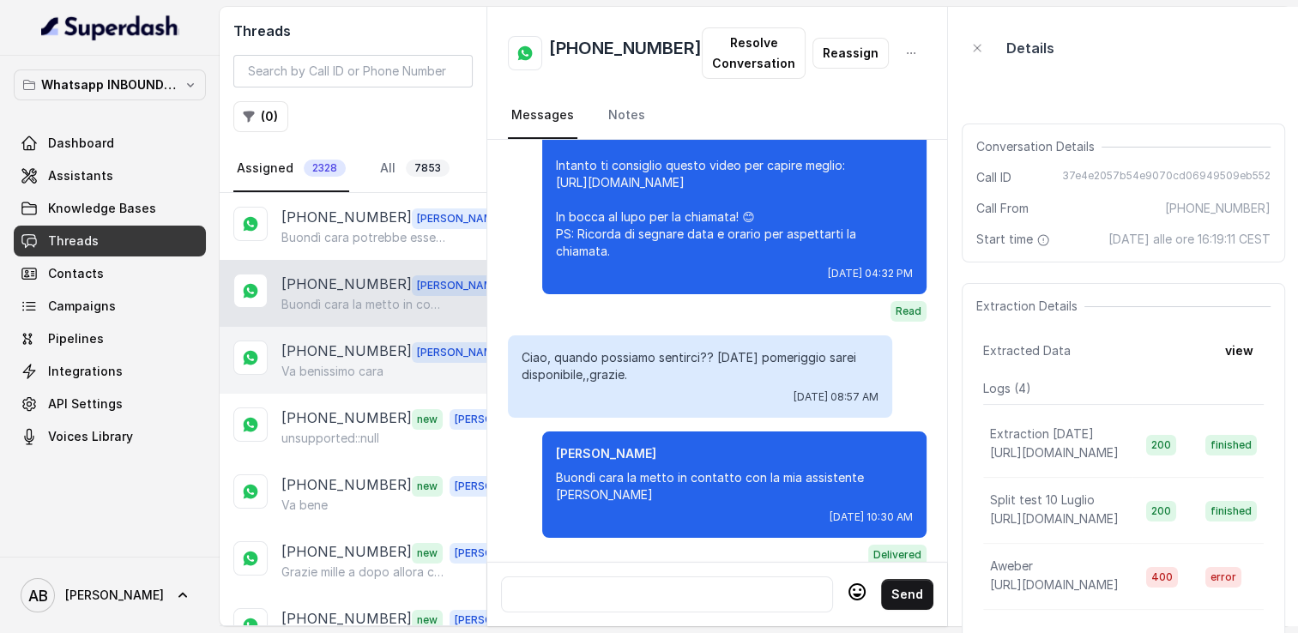
click at [347, 344] on p "[PHONE_NUMBER]" at bounding box center [346, 352] width 130 height 22
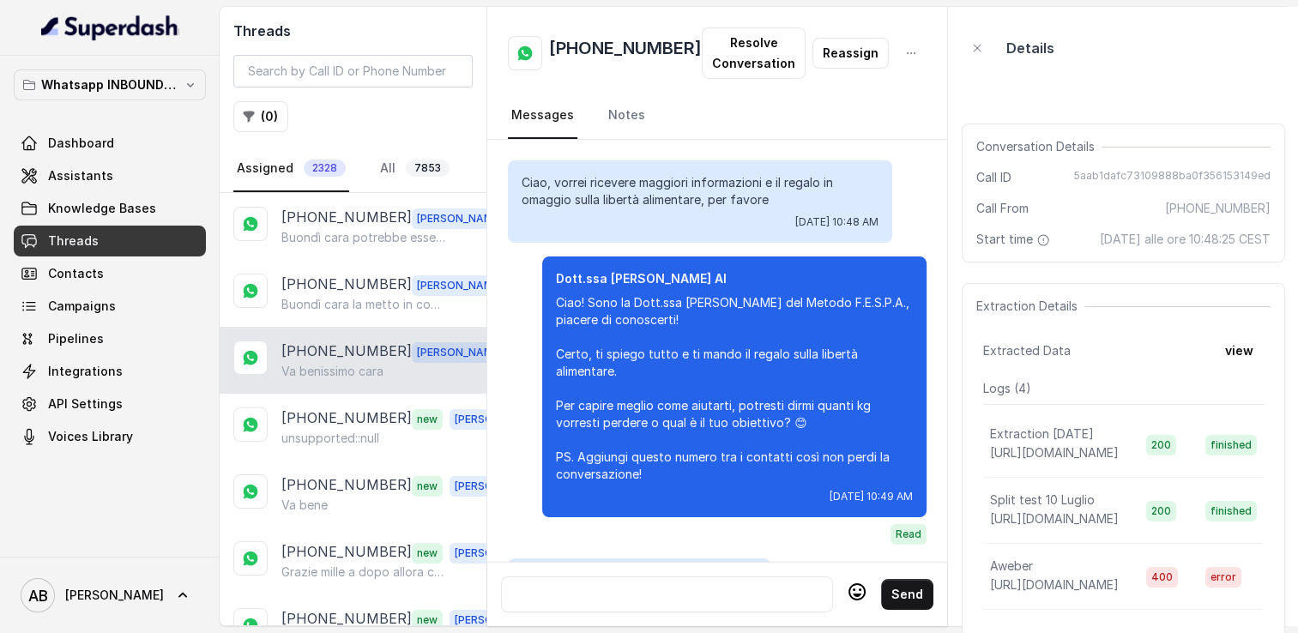
scroll to position [2444, 0]
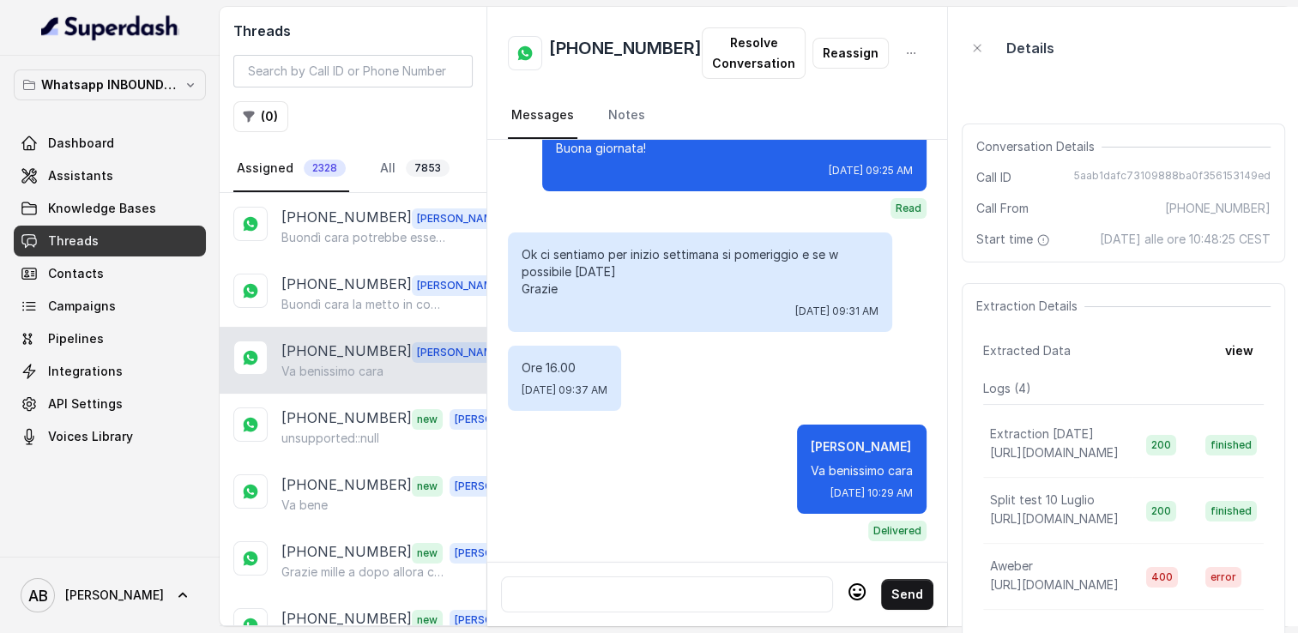
click at [348, 384] on div "+393299817846 Alessandro Va benissimo cara" at bounding box center [353, 360] width 267 height 67
click at [350, 397] on div "+393400896373 new Alessandro unsupported::null" at bounding box center [353, 427] width 267 height 67
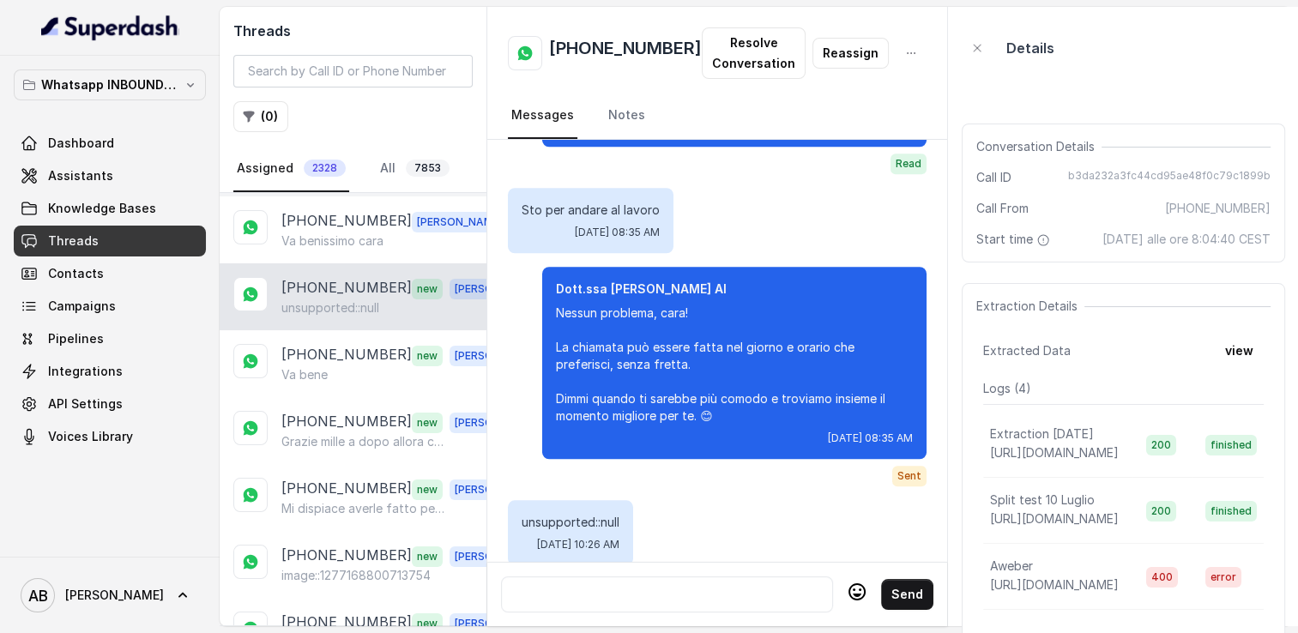
scroll to position [172, 0]
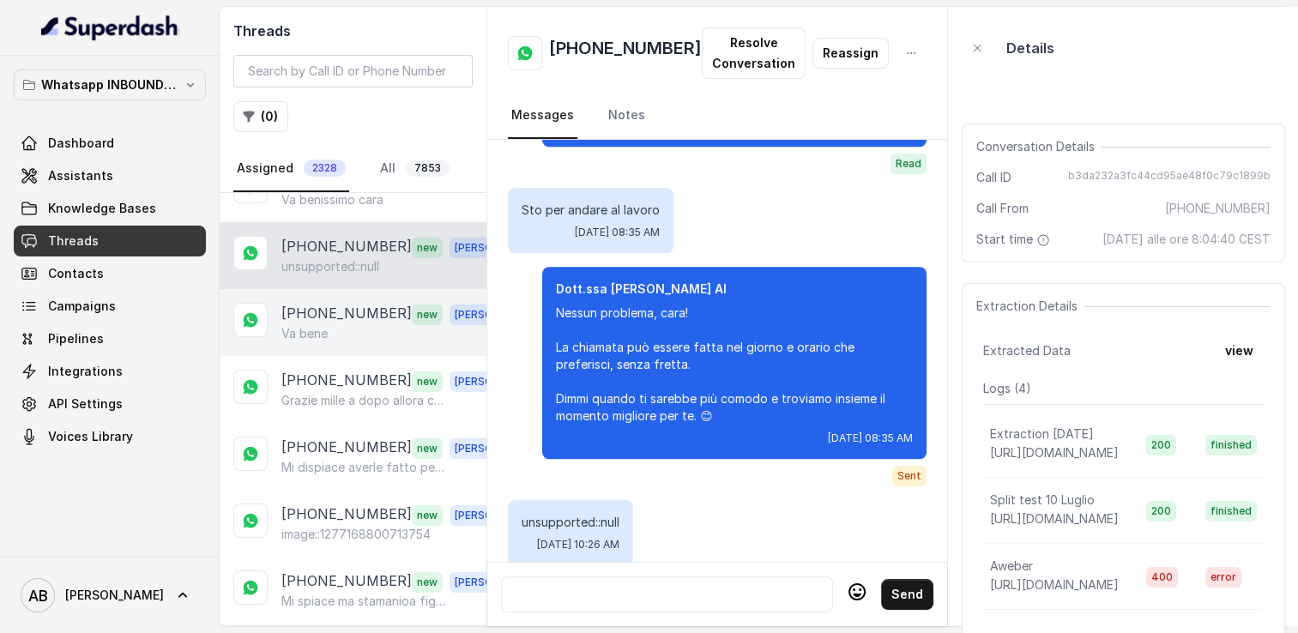
click at [337, 325] on div "Va bene" at bounding box center [400, 333] width 239 height 17
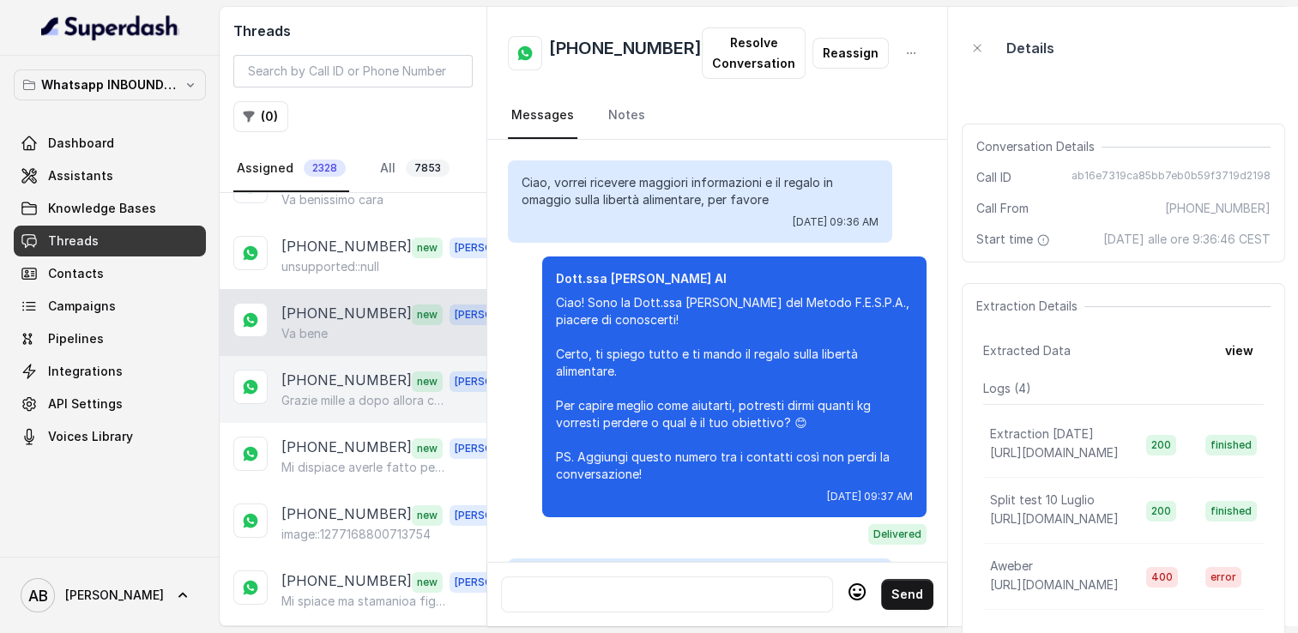
scroll to position [2564, 0]
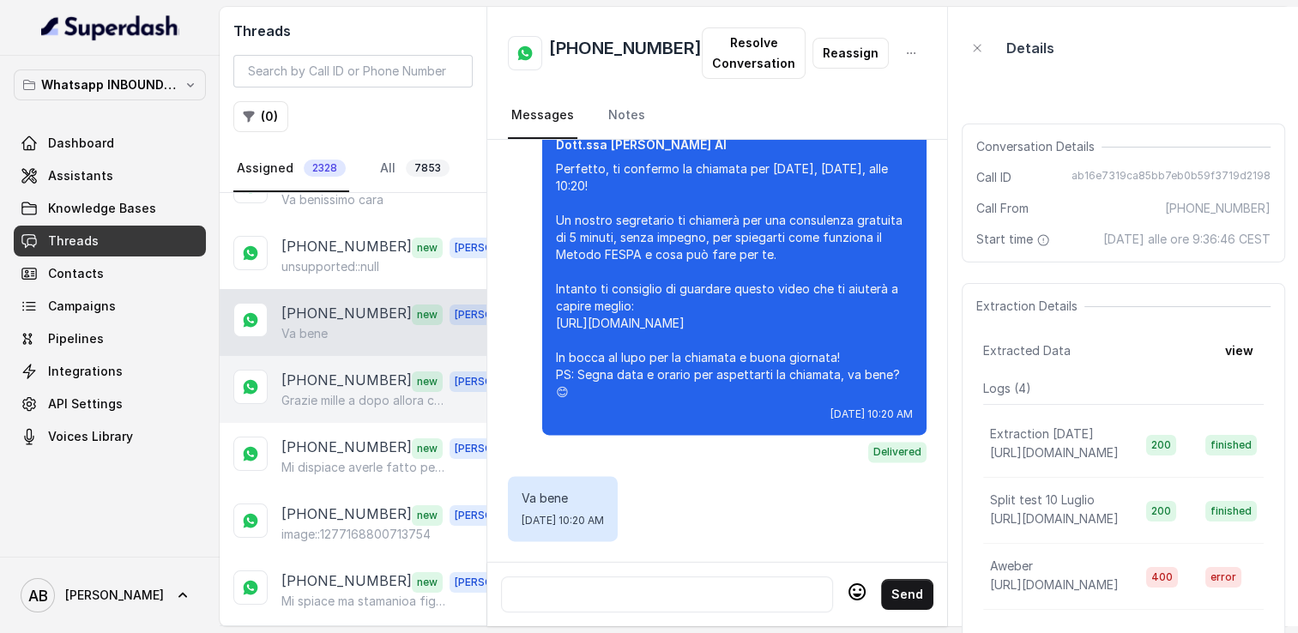
click at [343, 392] on p "Grazie mille a dopo allora che vi scrivo se riesco pomeriggio o domani mattina …" at bounding box center [363, 400] width 165 height 17
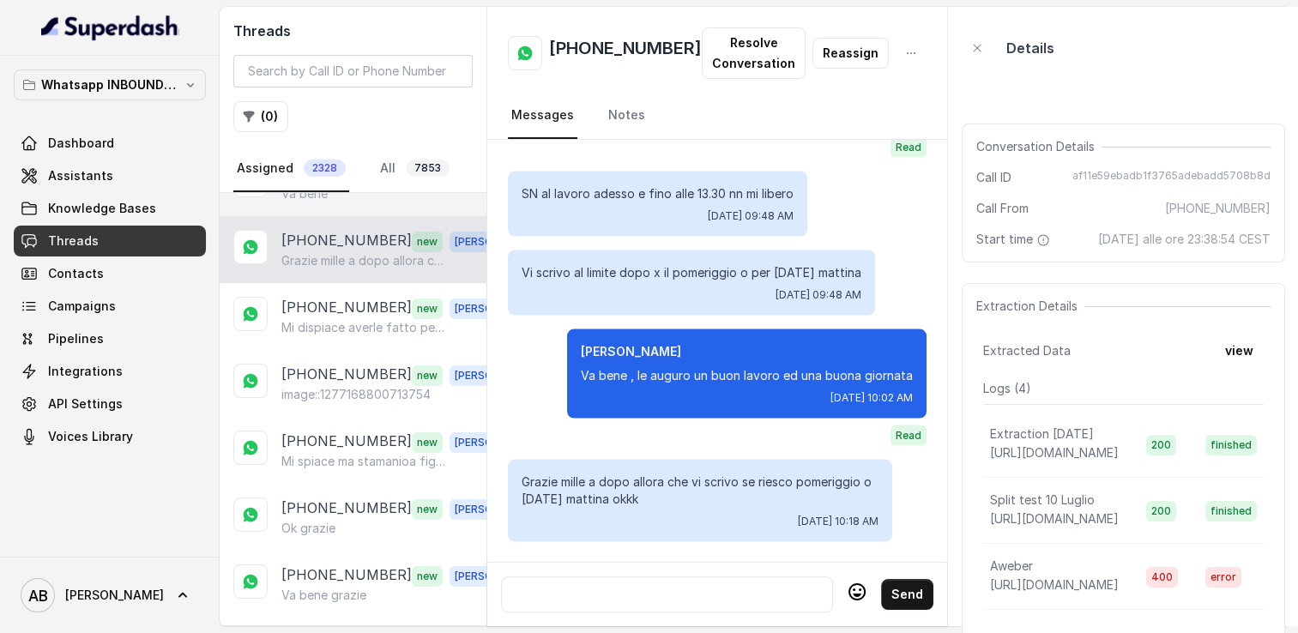
scroll to position [343, 0]
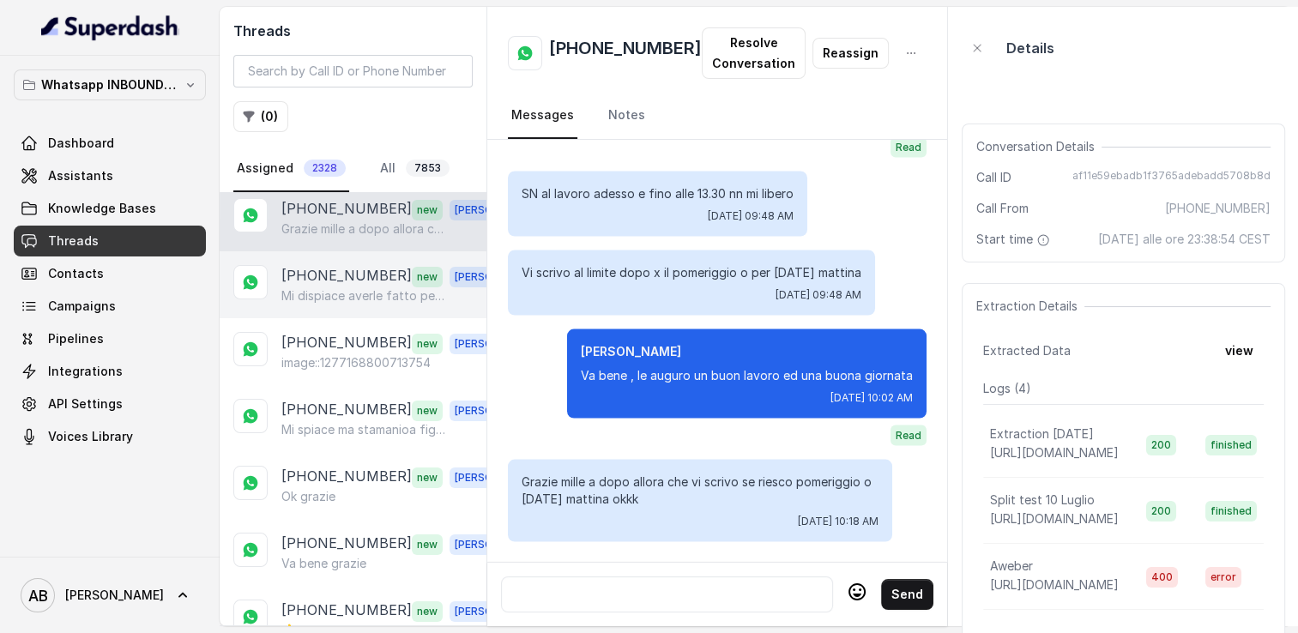
click at [357, 273] on p "+393402618209" at bounding box center [346, 276] width 130 height 22
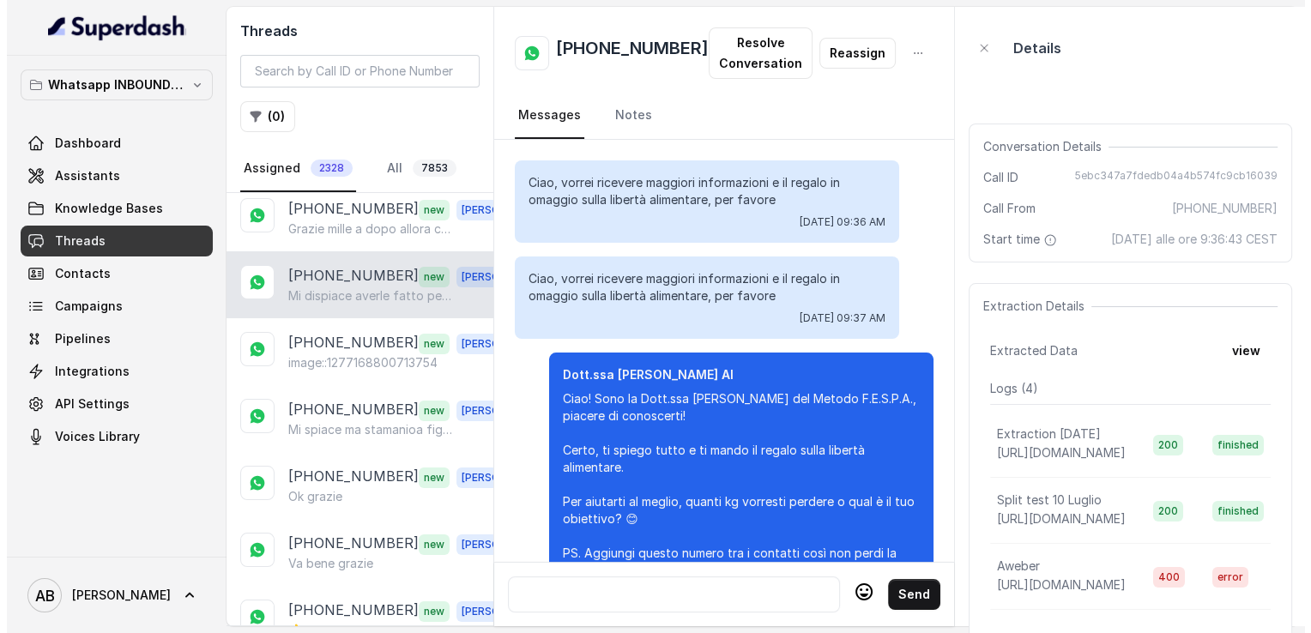
scroll to position [2918, 0]
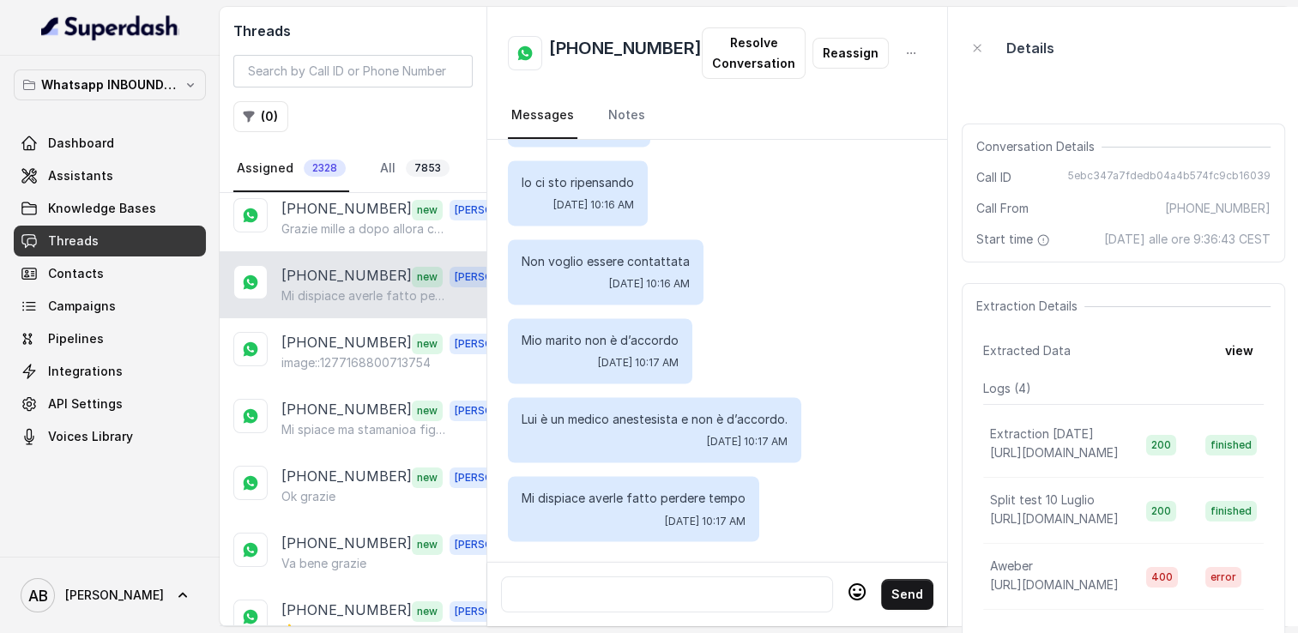
click at [690, 584] on div at bounding box center [667, 594] width 317 height 21
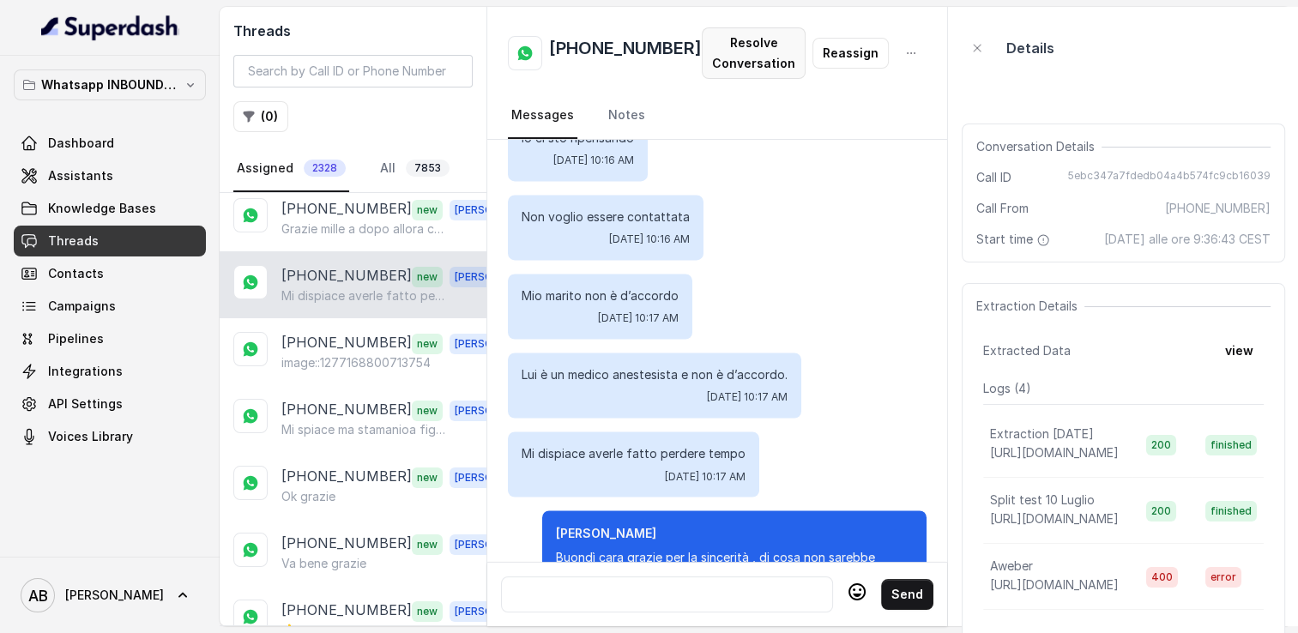
click at [771, 66] on button "Resolve Conversation" at bounding box center [754, 52] width 104 height 51
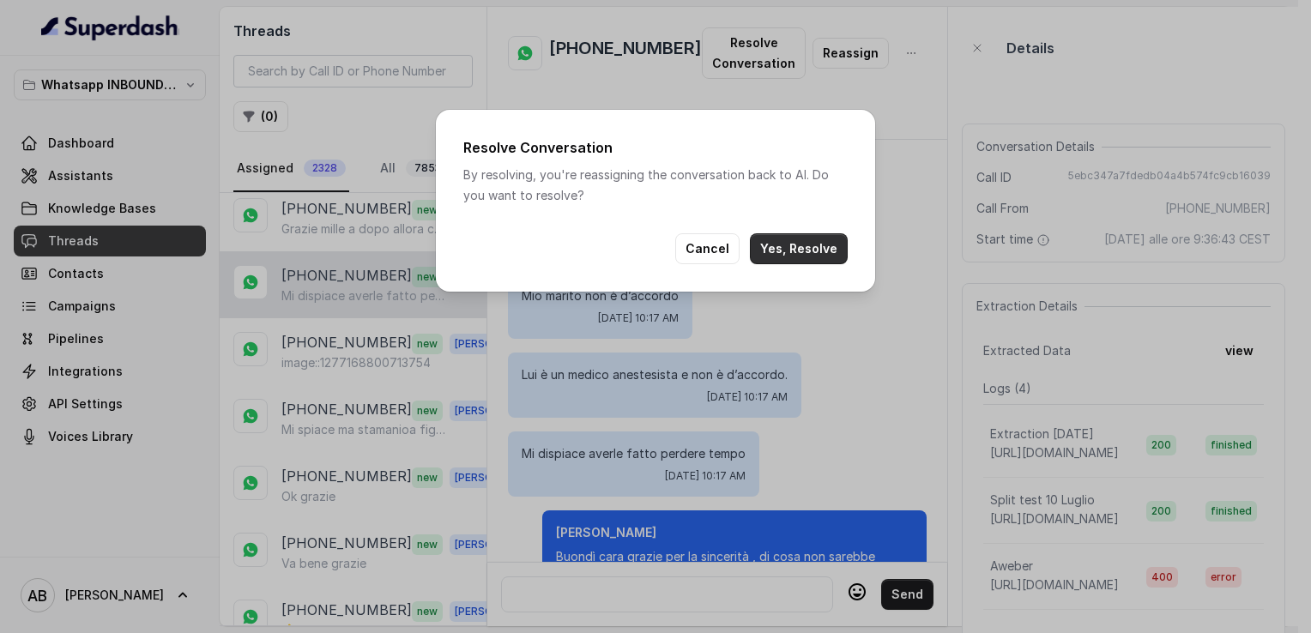
click at [823, 274] on div "Resolve Conversation By resolving, you're reassigning the conversation back to …" at bounding box center [655, 201] width 439 height 182
click at [808, 246] on button "Yes, Resolve" at bounding box center [799, 248] width 98 height 31
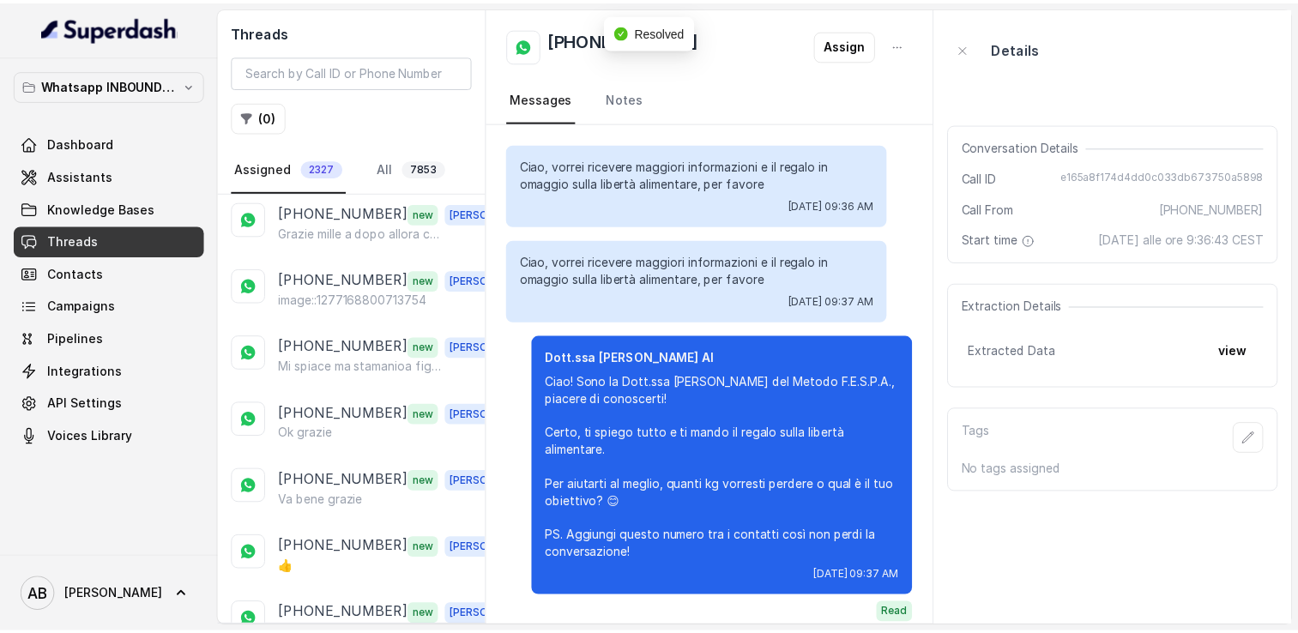
scroll to position [2973, 0]
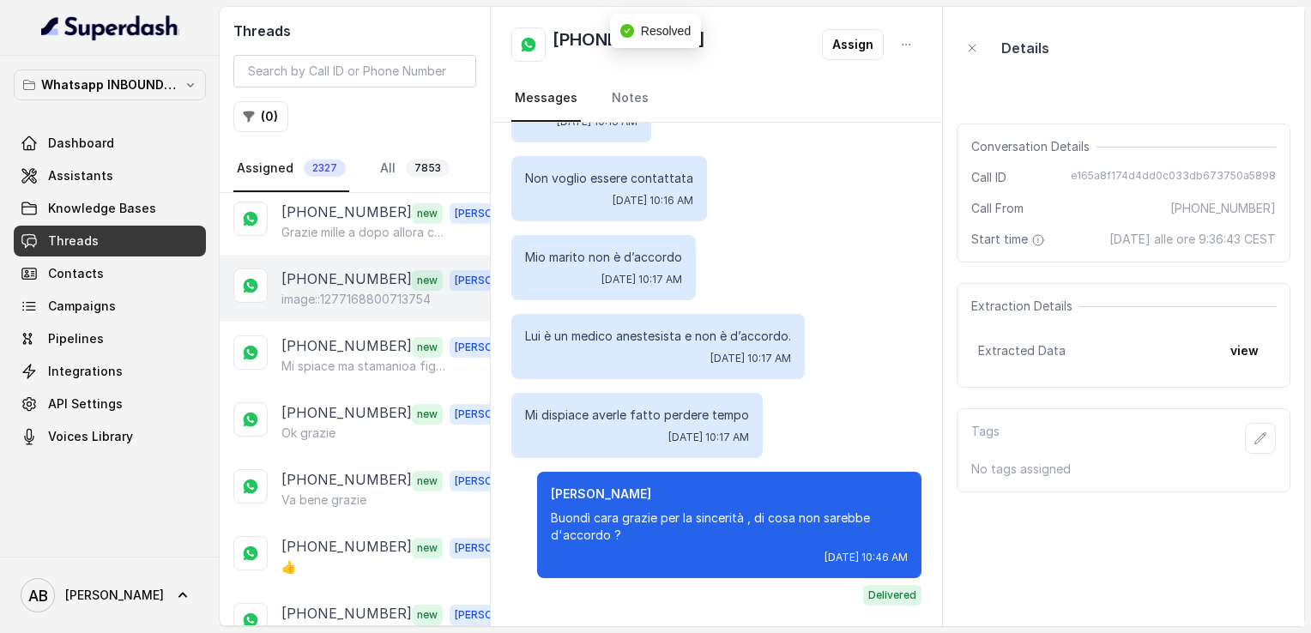
click at [318, 294] on p "image::1277168800713754" at bounding box center [355, 299] width 149 height 17
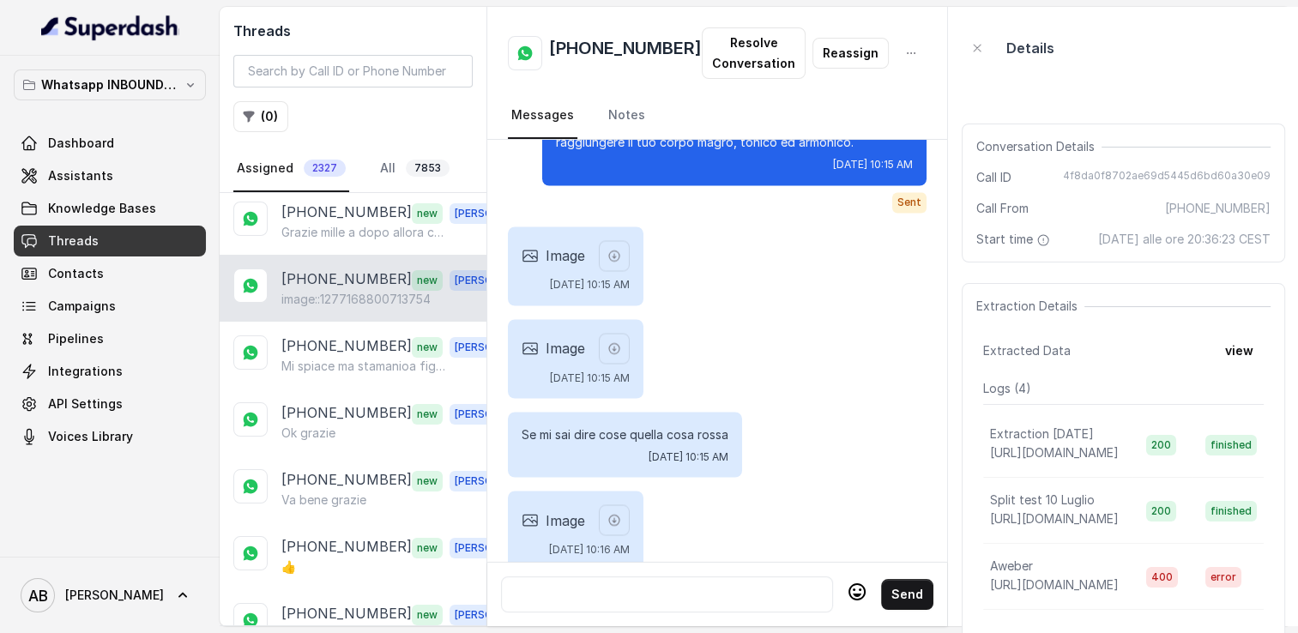
scroll to position [3065, 0]
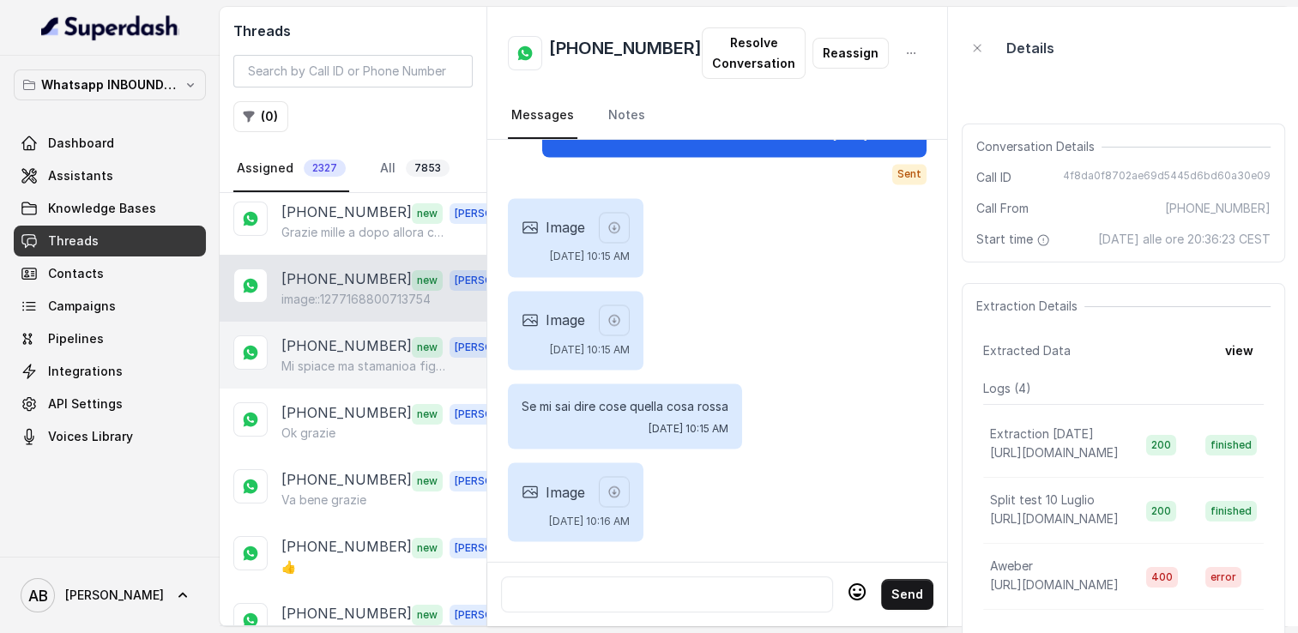
click at [336, 367] on p "Mi spiace ma stamanioa figlia lavora Se vi è possibile domani o venerdì sempre …" at bounding box center [363, 366] width 165 height 17
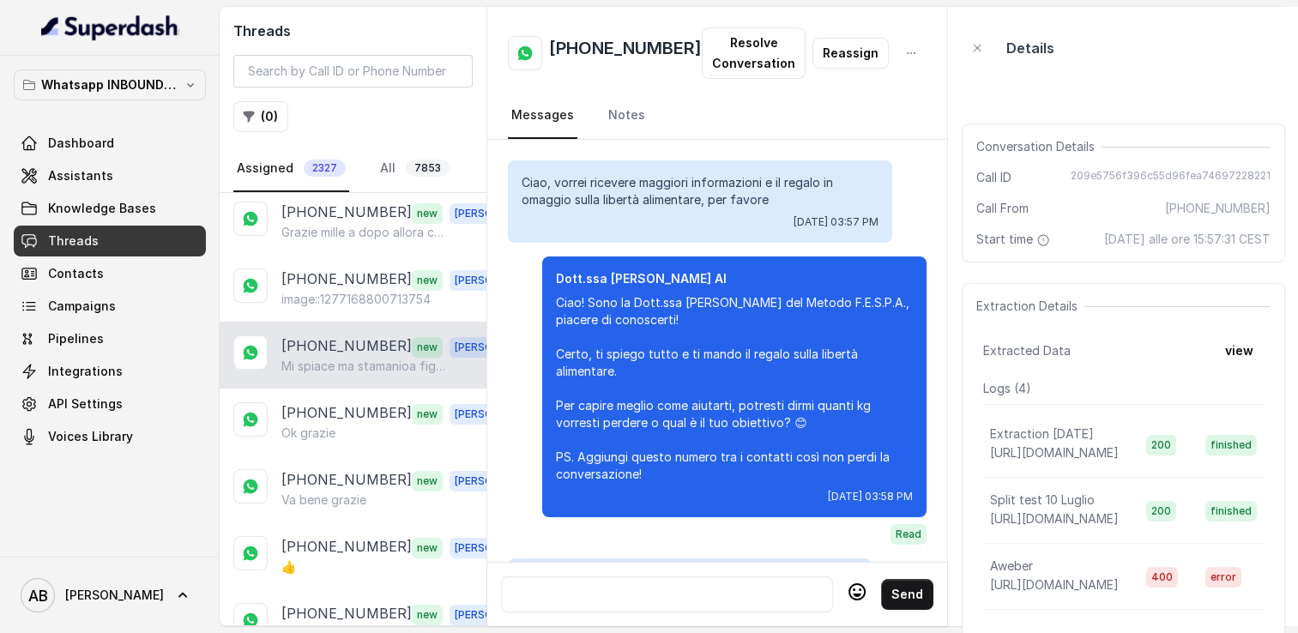
scroll to position [1843, 0]
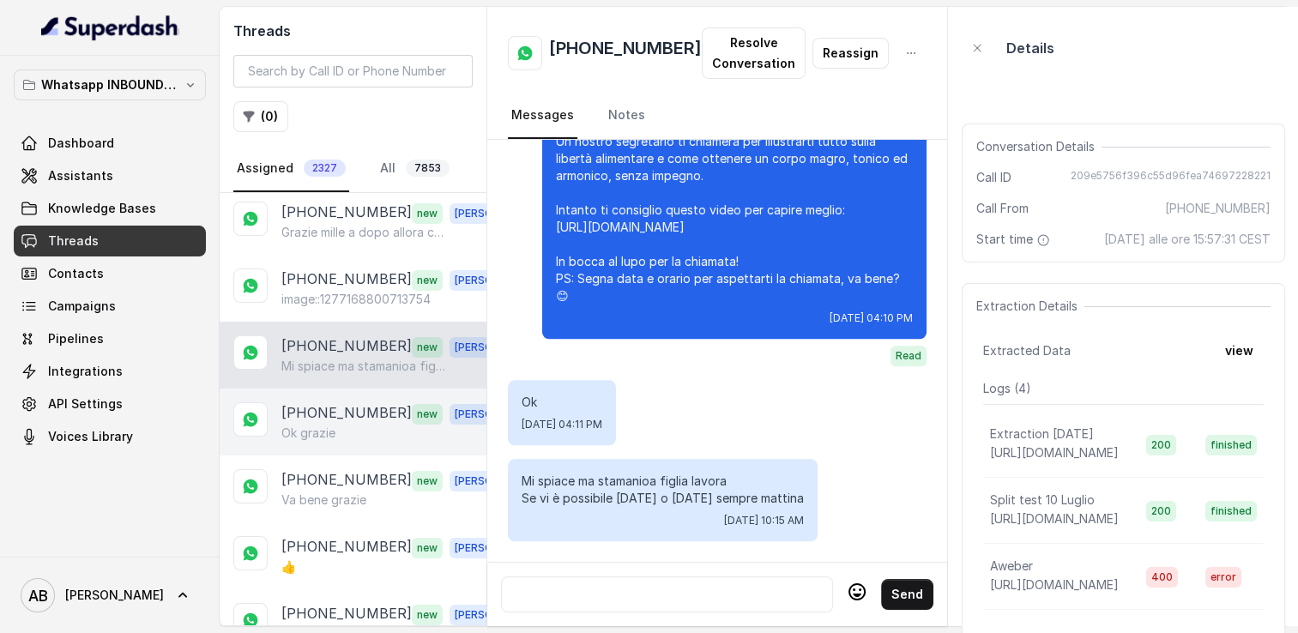
click at [335, 407] on p "[PHONE_NUMBER]" at bounding box center [346, 414] width 130 height 22
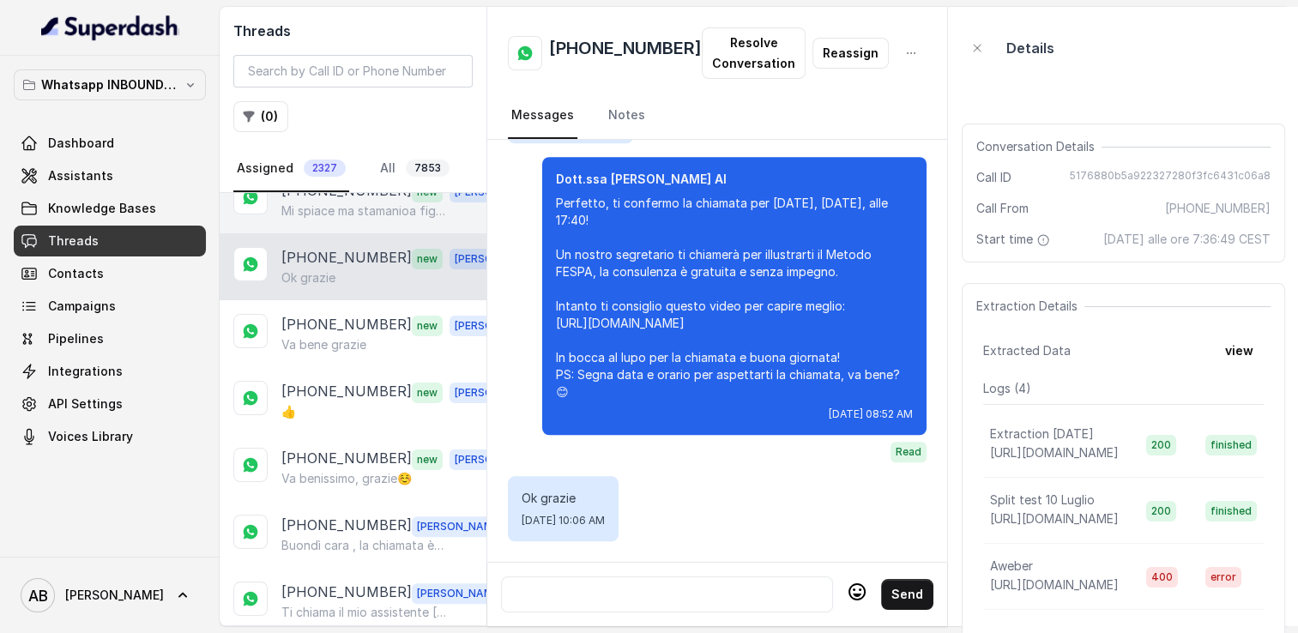
scroll to position [515, 0]
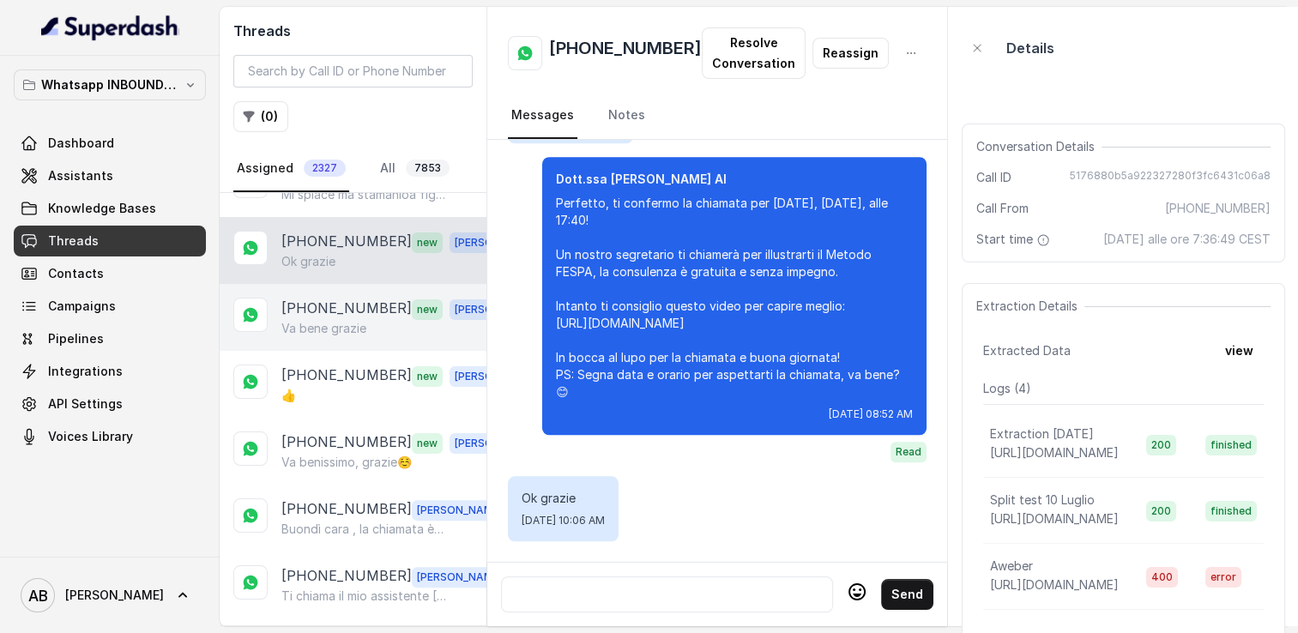
click at [354, 320] on p "Va bene grazie" at bounding box center [323, 328] width 85 height 17
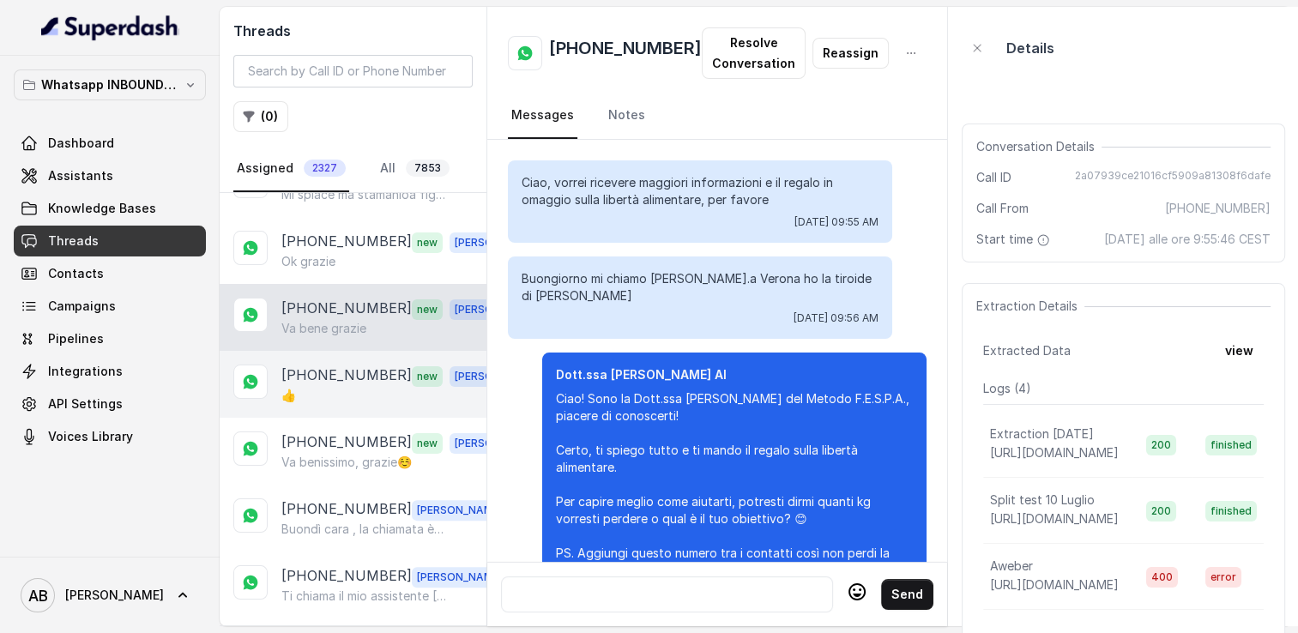
scroll to position [2029, 0]
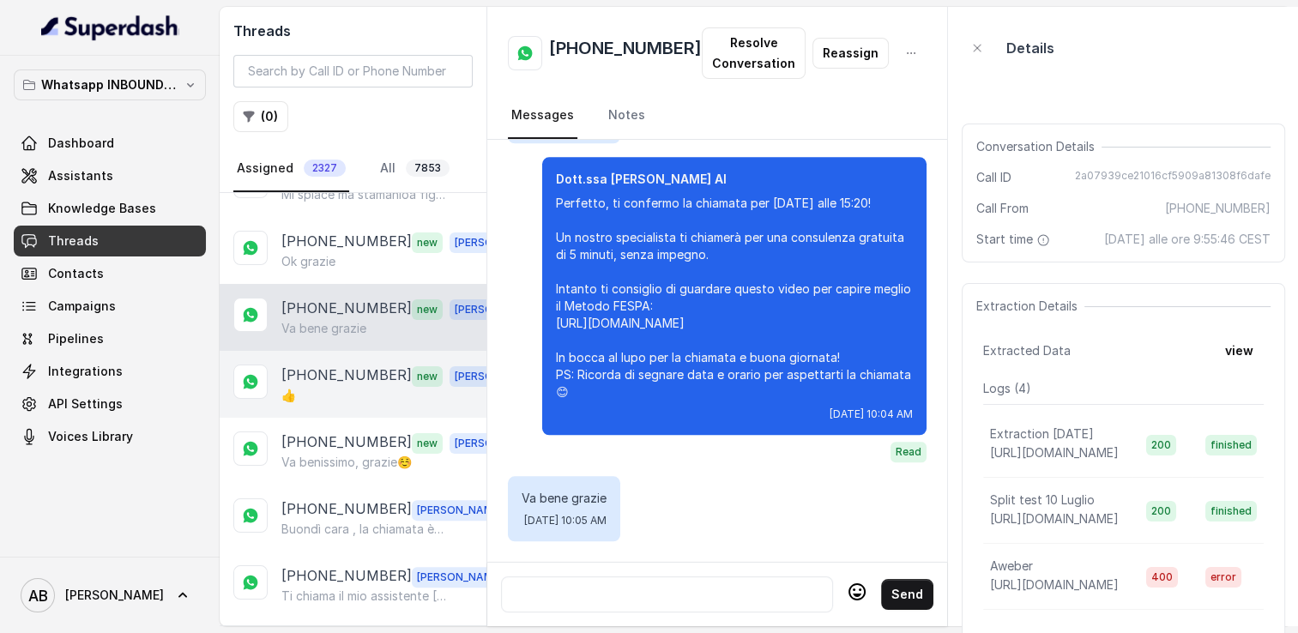
click at [354, 374] on p "+393295721679" at bounding box center [346, 376] width 130 height 22
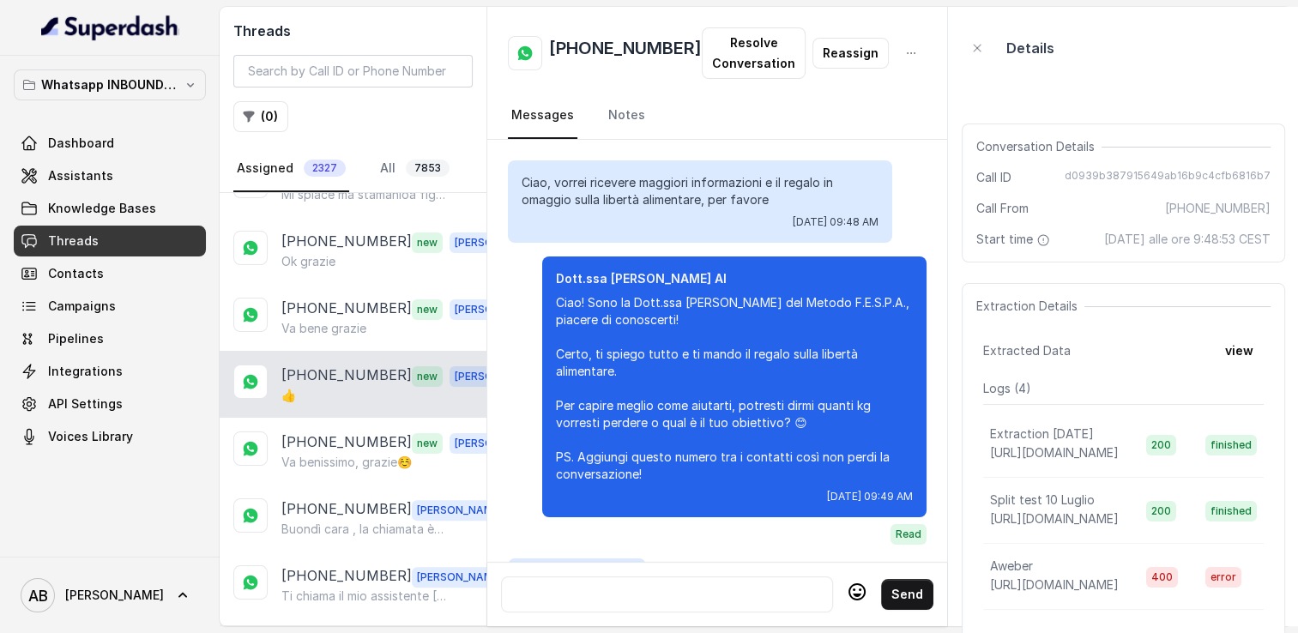
scroll to position [1655, 0]
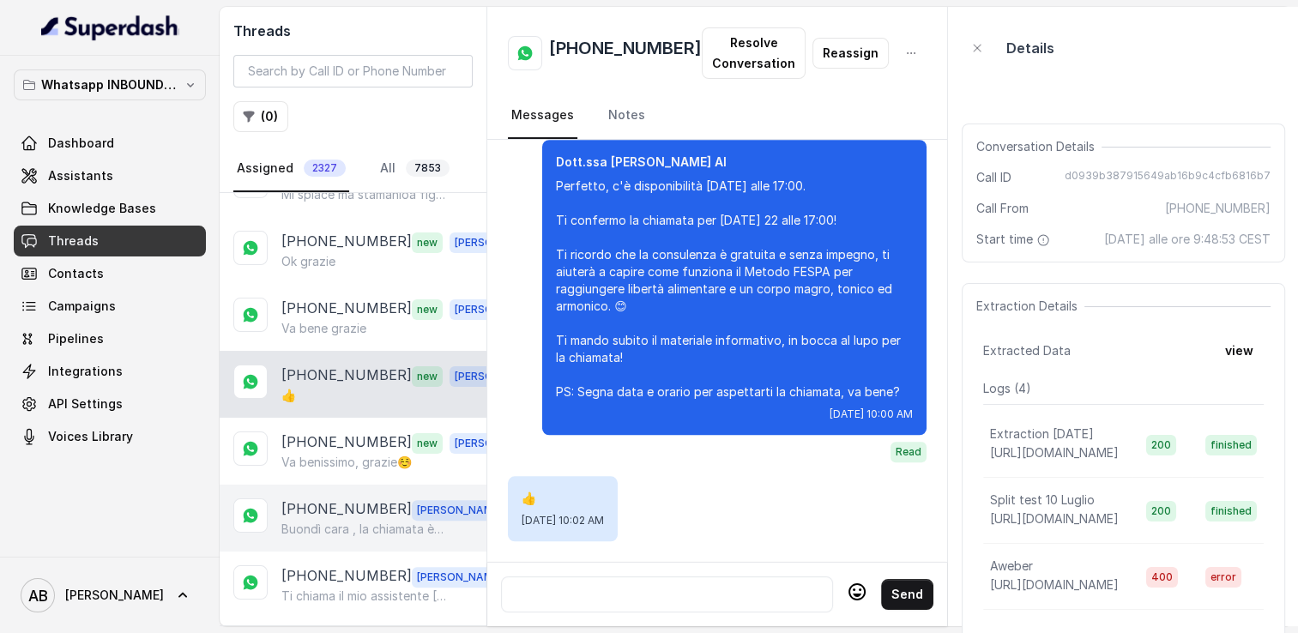
click at [351, 485] on div "+393392639990 Alessandro Buondì cara , la chiamata è stata prenotata per staman…" at bounding box center [353, 518] width 267 height 67
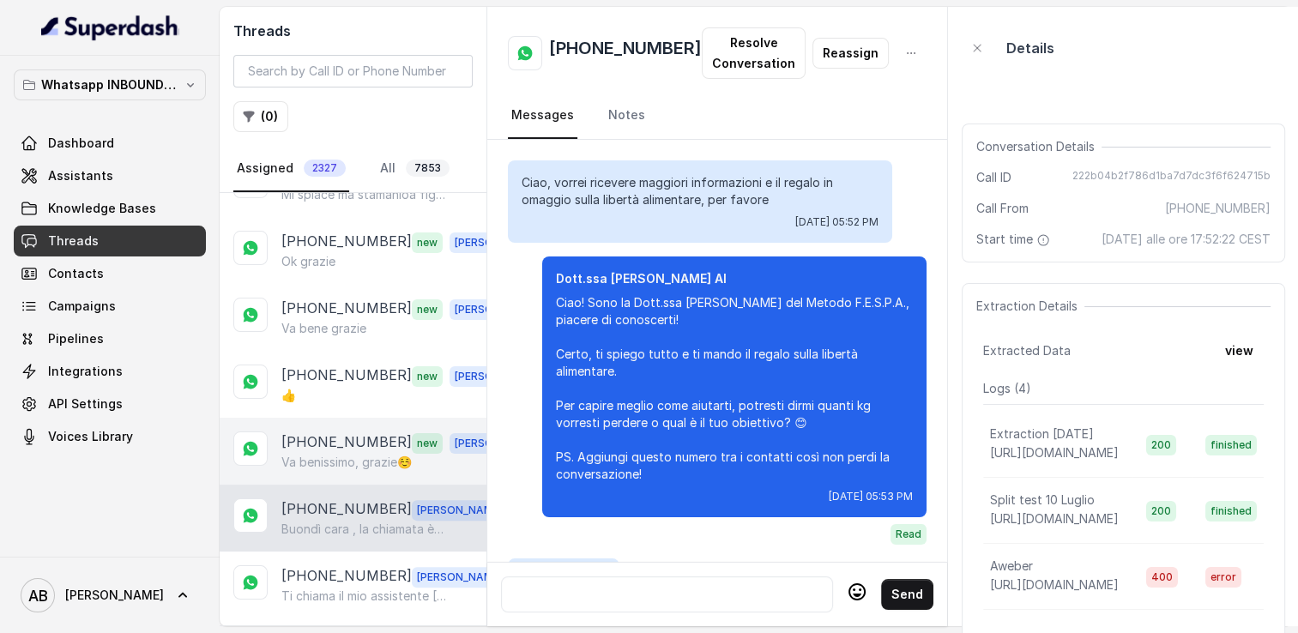
scroll to position [2750, 0]
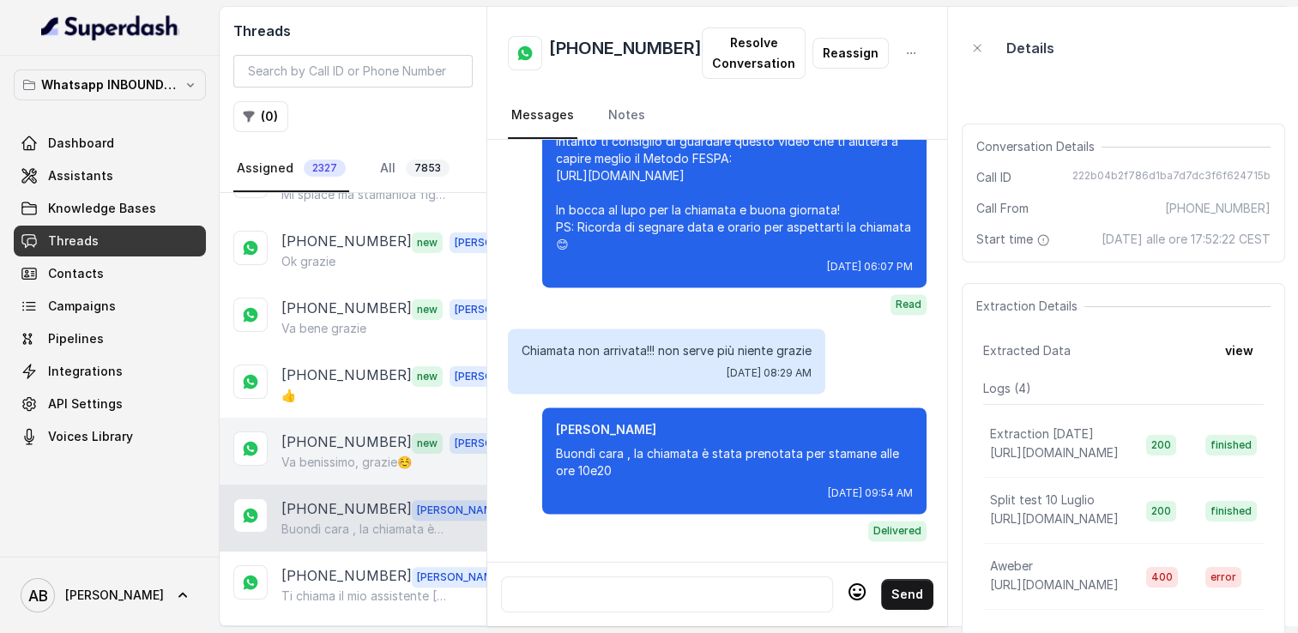
click at [342, 454] on p "Va benissimo, grazie☺️" at bounding box center [346, 462] width 130 height 17
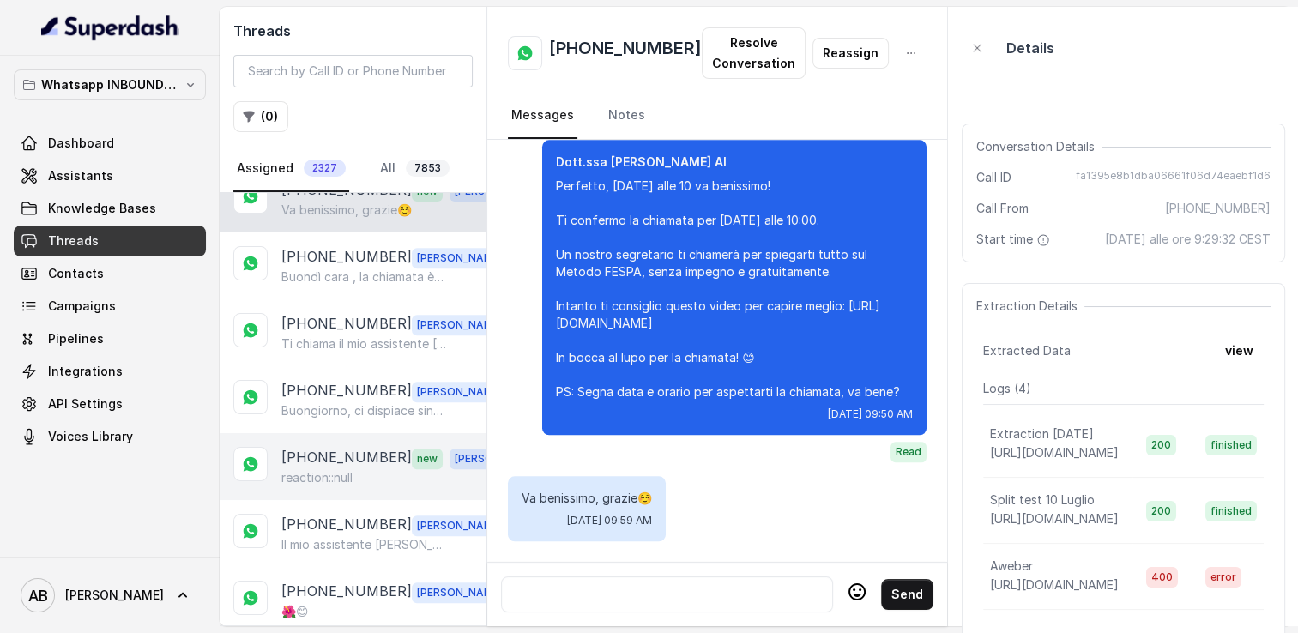
scroll to position [772, 0]
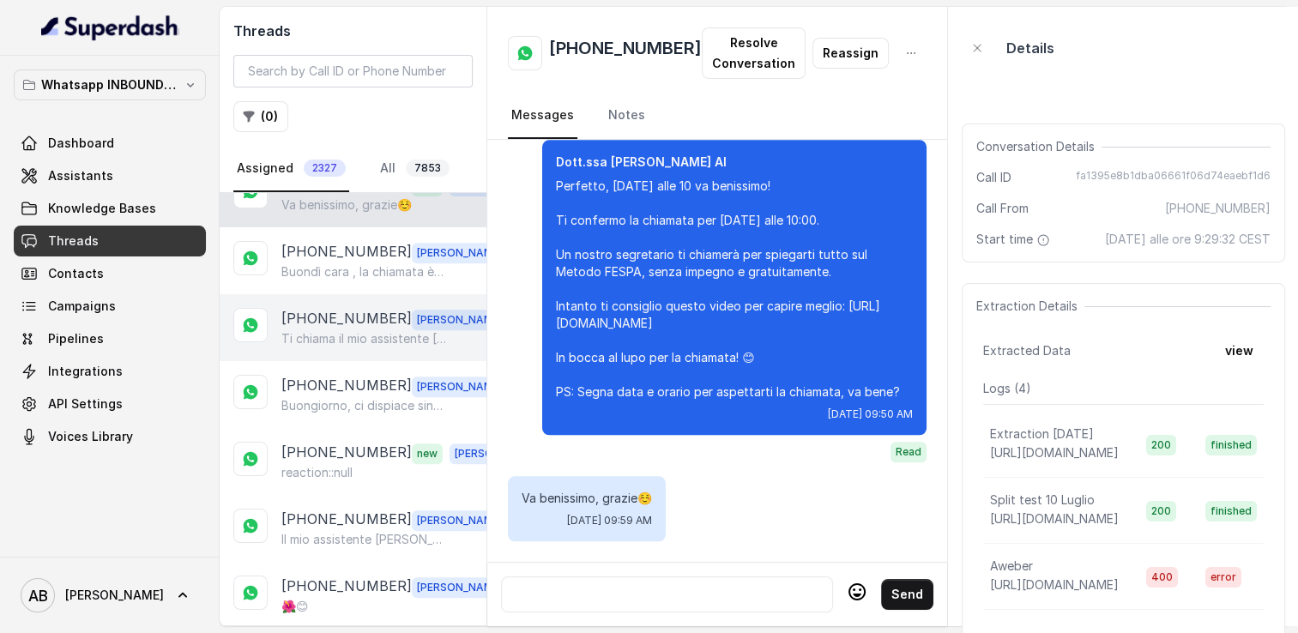
click at [341, 308] on p "+393896812232" at bounding box center [346, 319] width 130 height 22
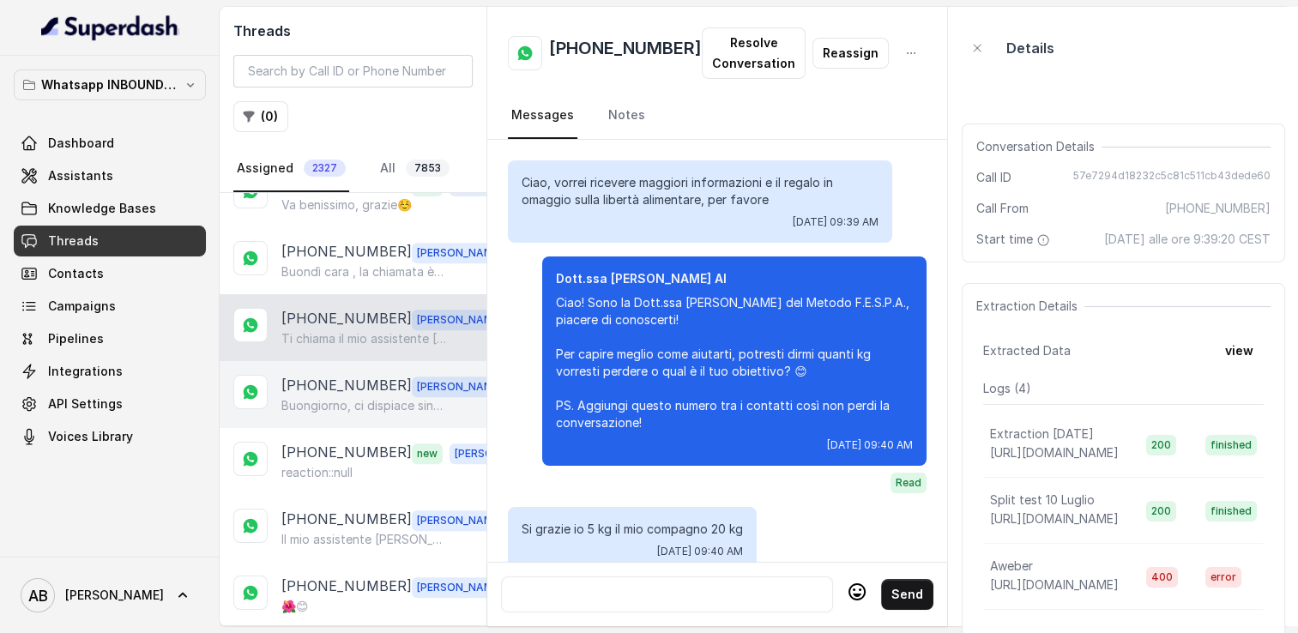
scroll to position [2132, 0]
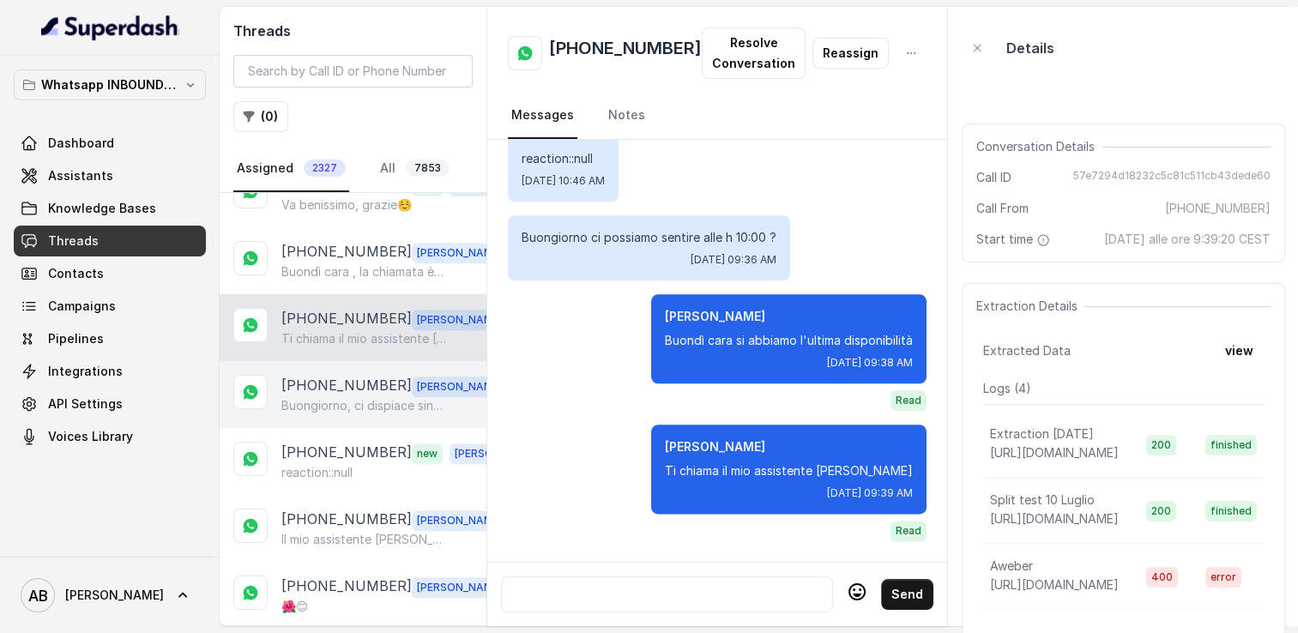
click at [348, 383] on p "[PHONE_NUMBER]" at bounding box center [346, 386] width 130 height 22
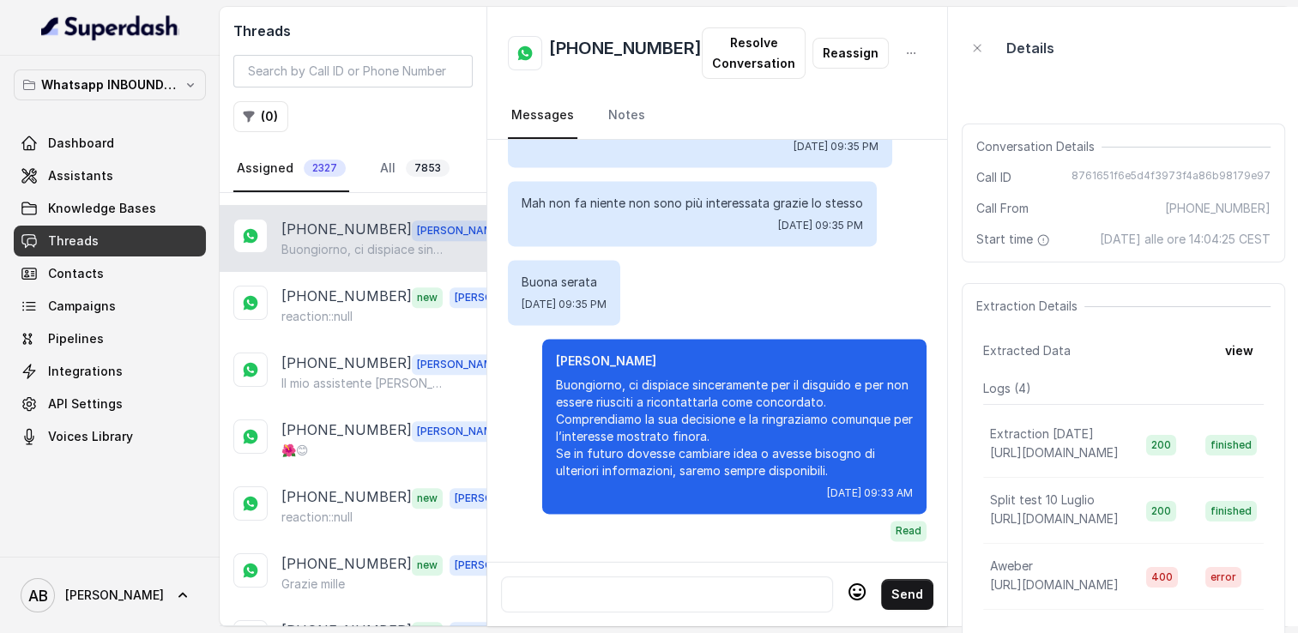
scroll to position [944, 0]
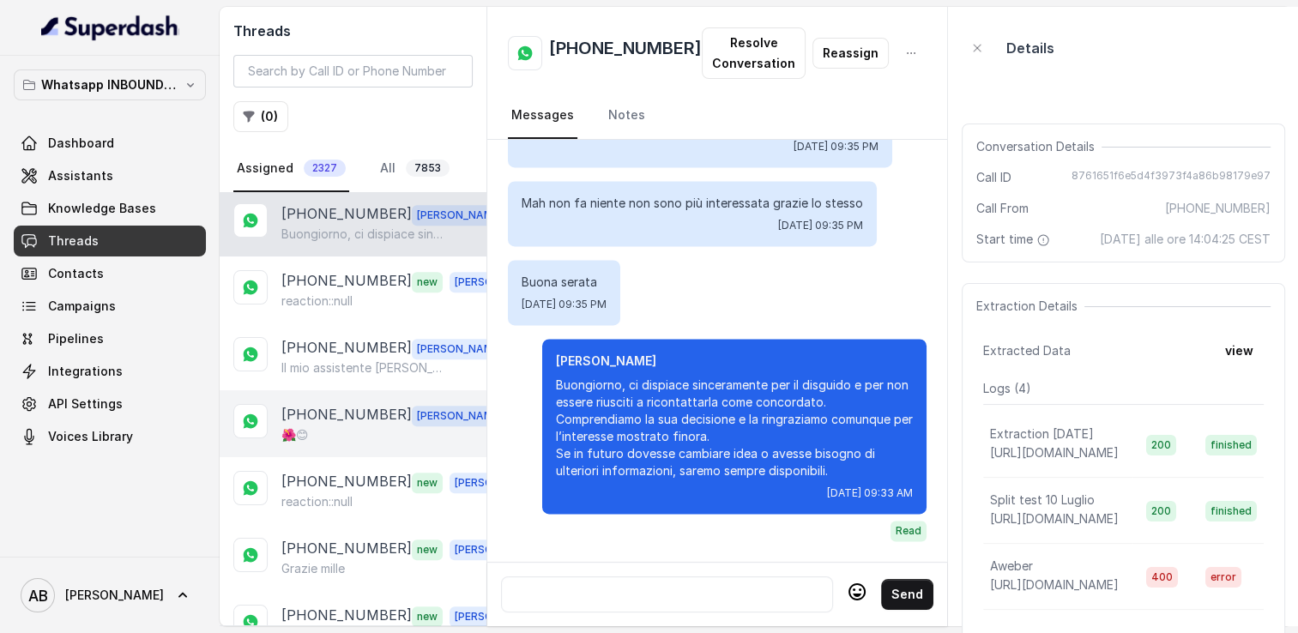
click at [354, 409] on p "[PHONE_NUMBER]" at bounding box center [346, 415] width 130 height 22
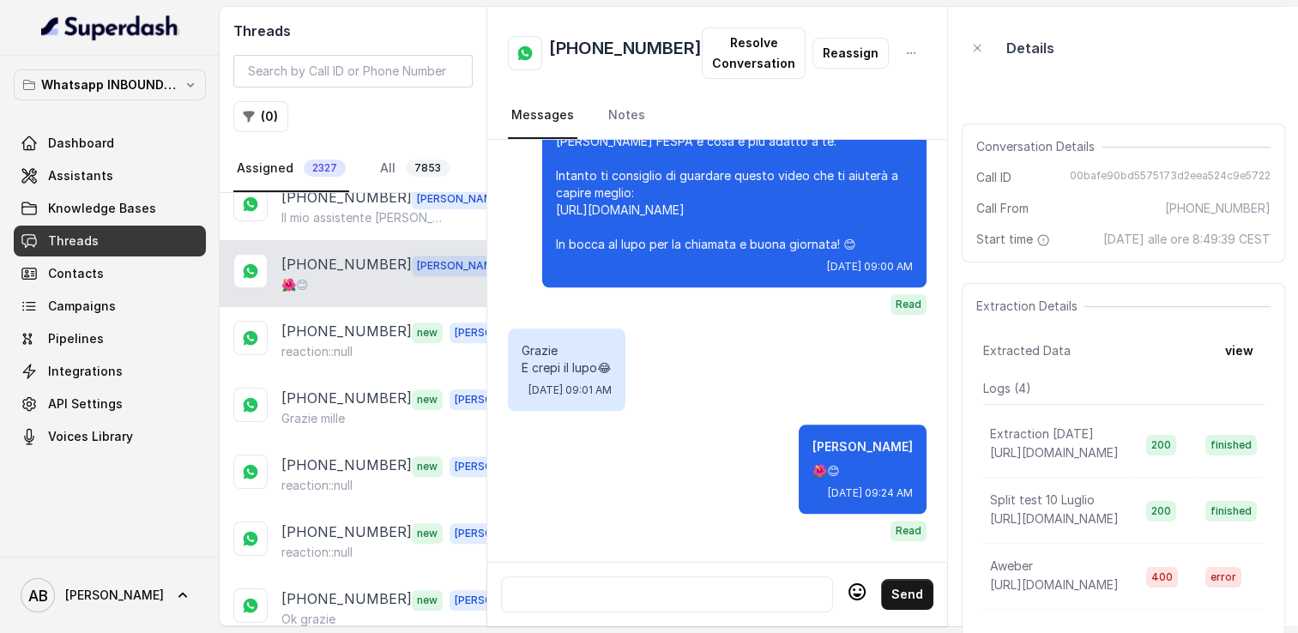
scroll to position [1116, 0]
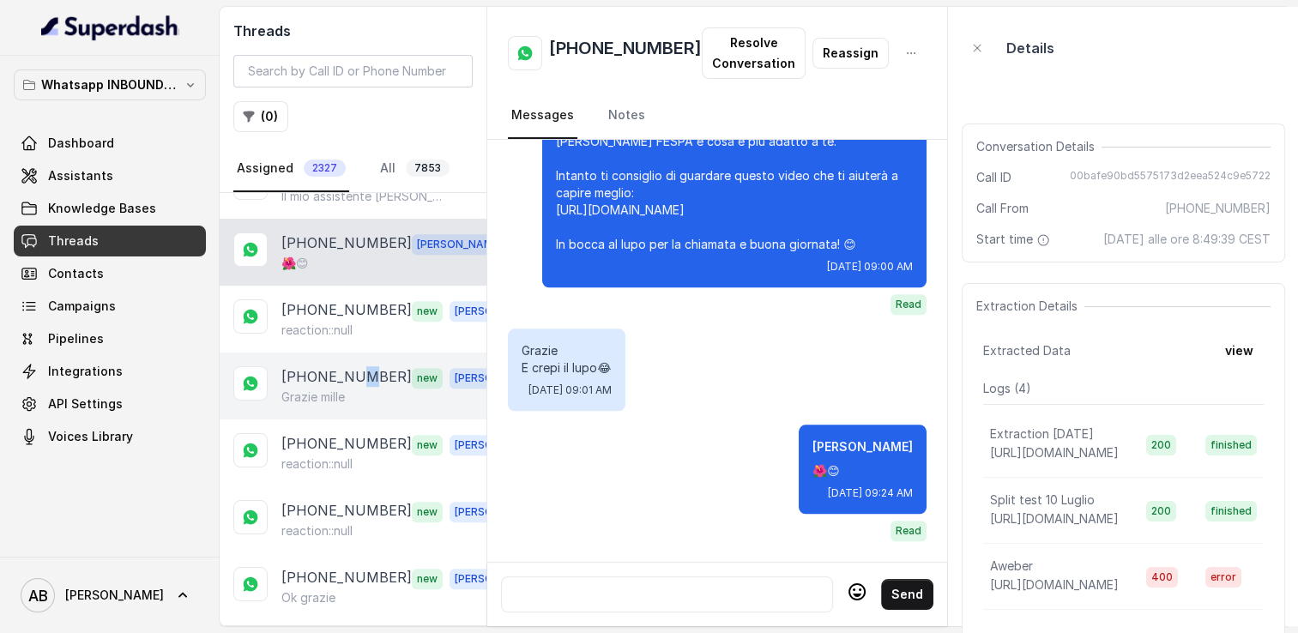
click at [355, 367] on p "[PHONE_NUMBER]" at bounding box center [346, 377] width 130 height 22
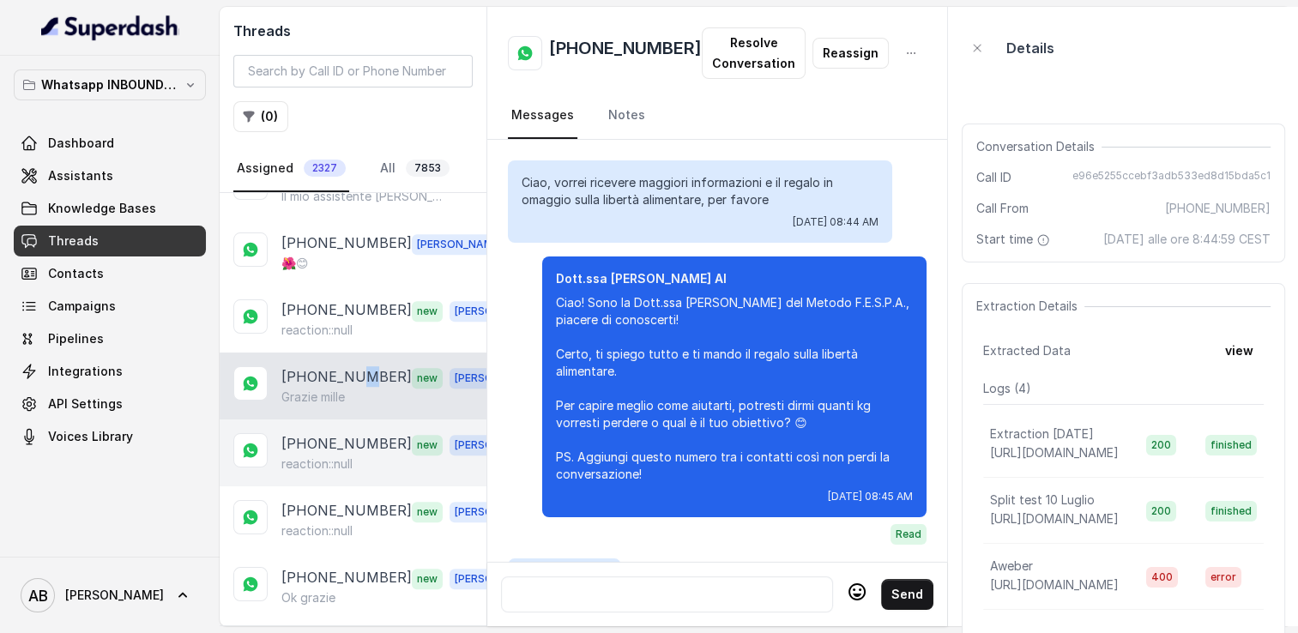
scroll to position [2176, 0]
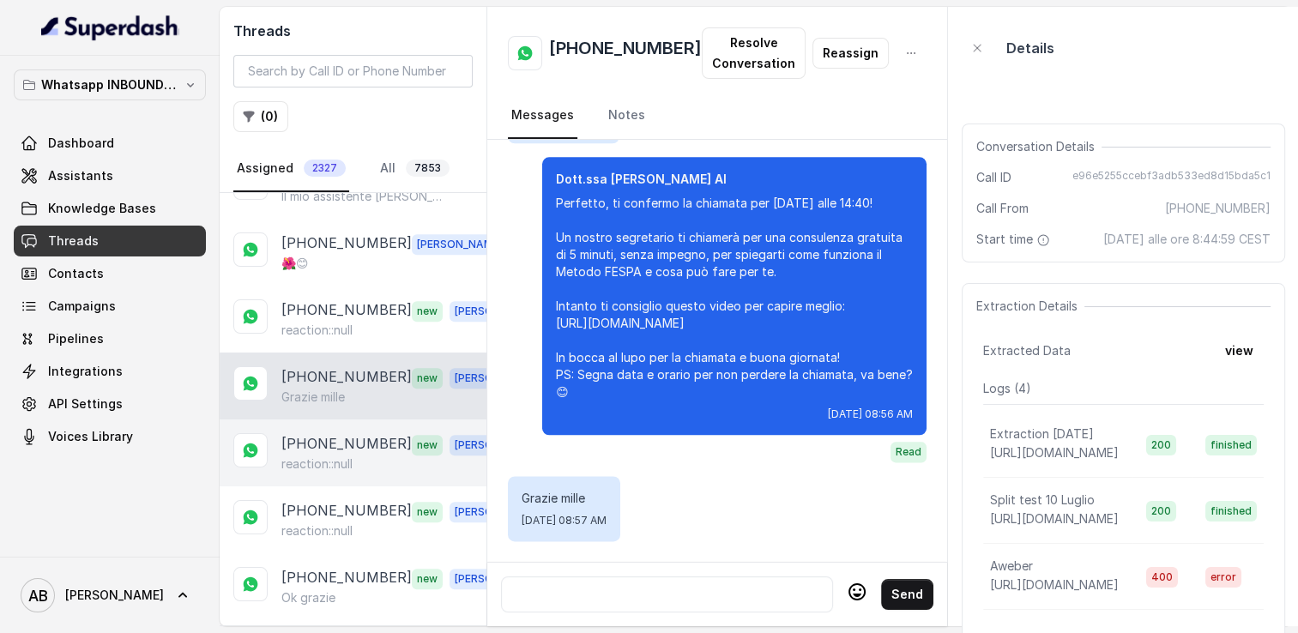
click at [346, 433] on p "[PHONE_NUMBER]" at bounding box center [346, 444] width 130 height 22
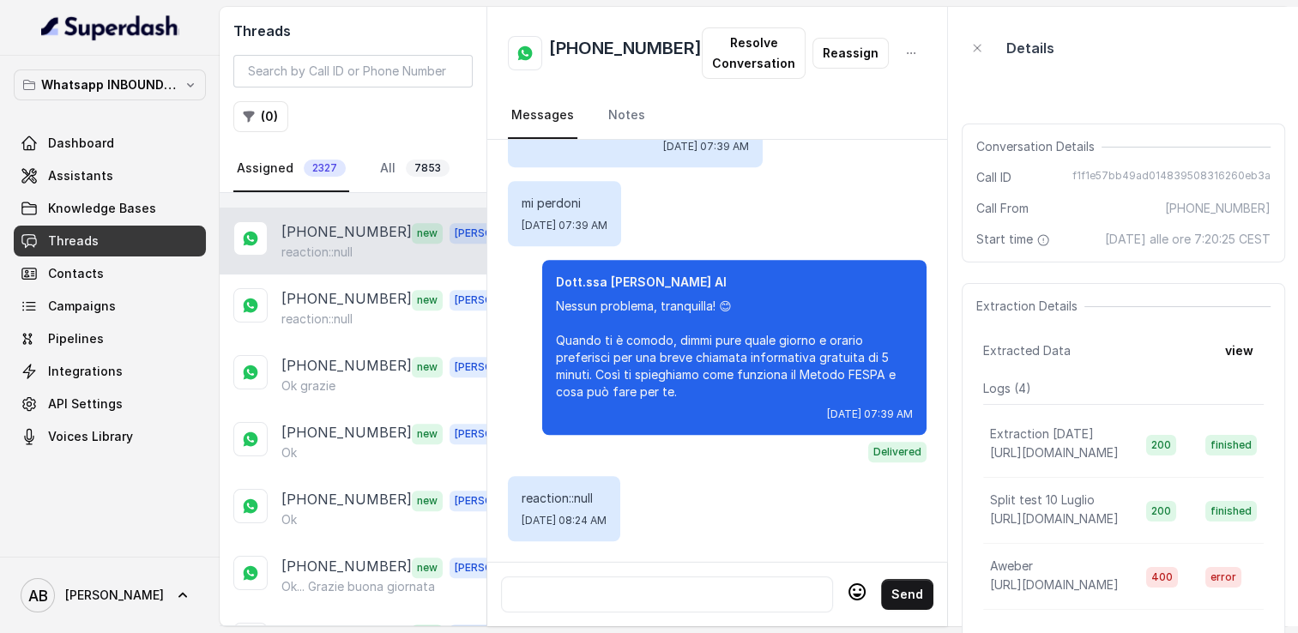
scroll to position [1373, 0]
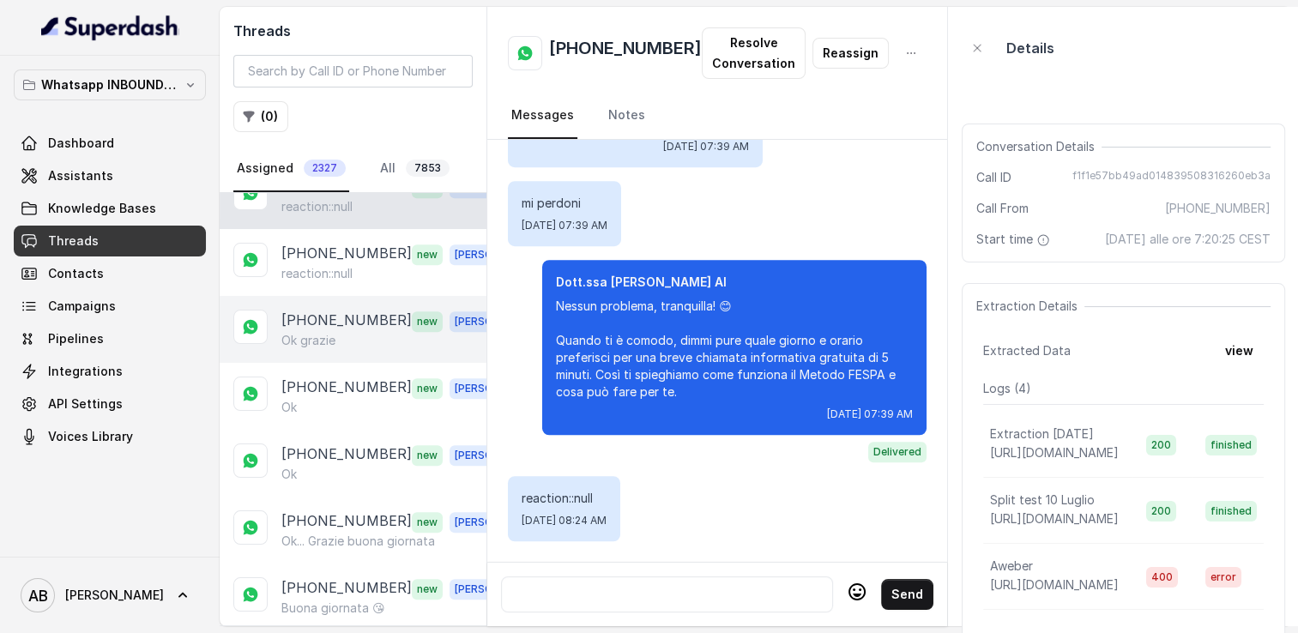
click at [335, 310] on p "[PHONE_NUMBER]" at bounding box center [346, 321] width 130 height 22
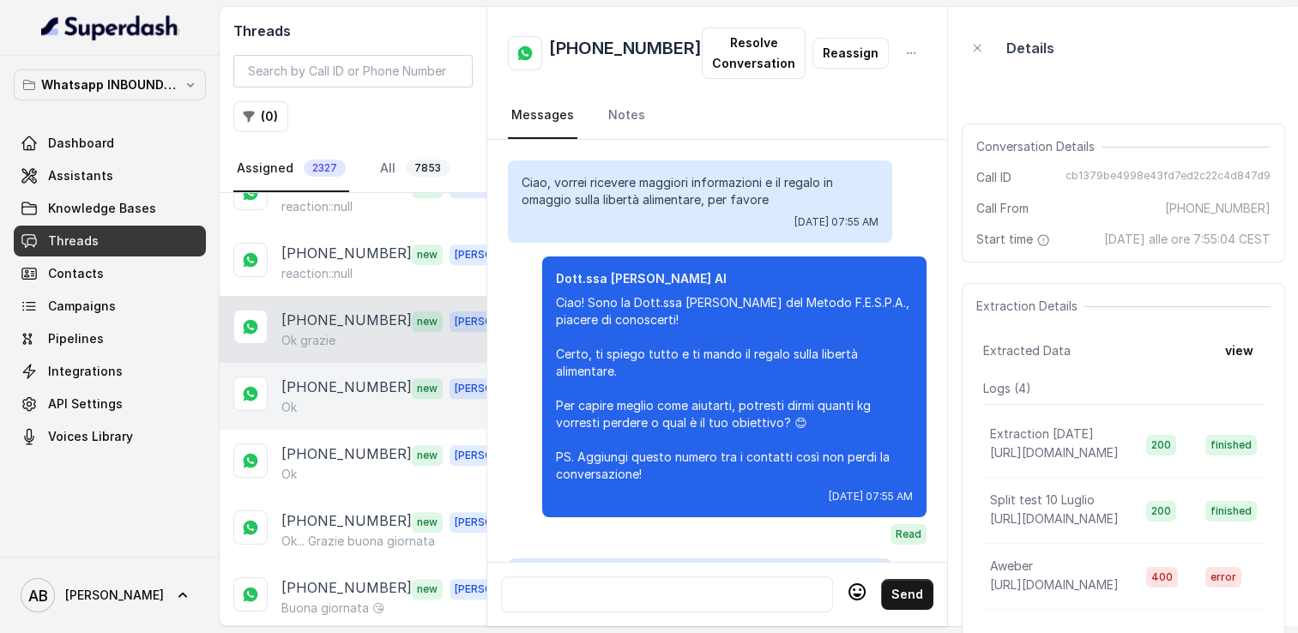
scroll to position [2297, 0]
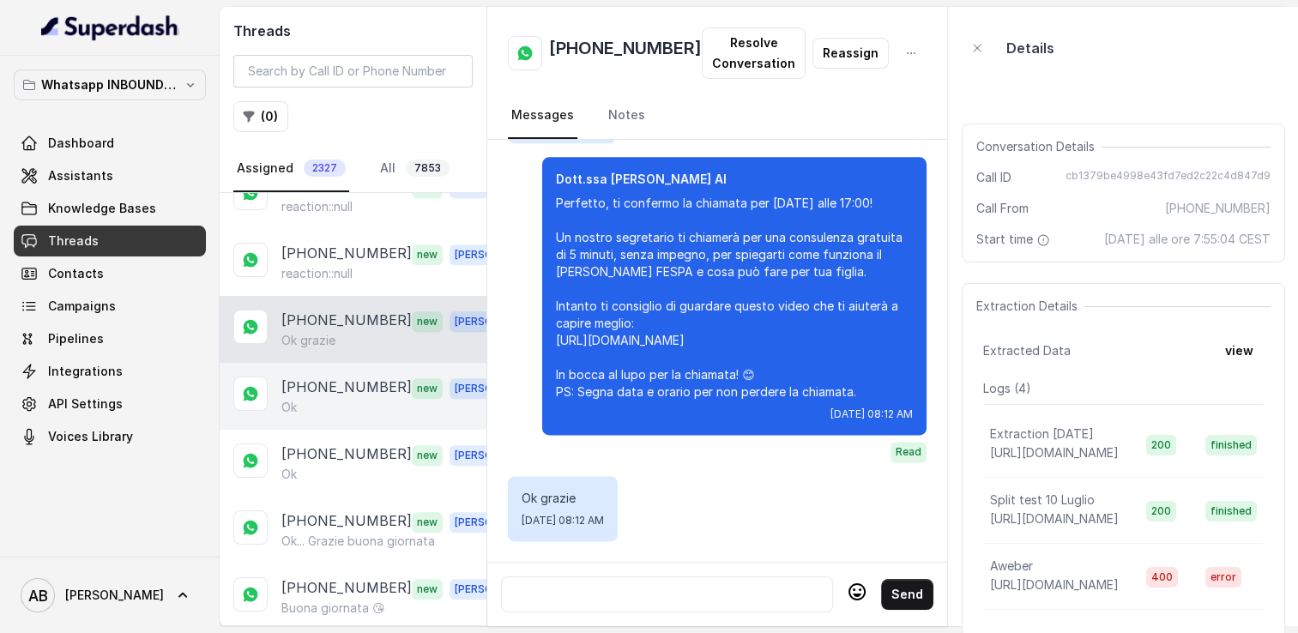
click at [347, 399] on div "Ok" at bounding box center [400, 407] width 239 height 17
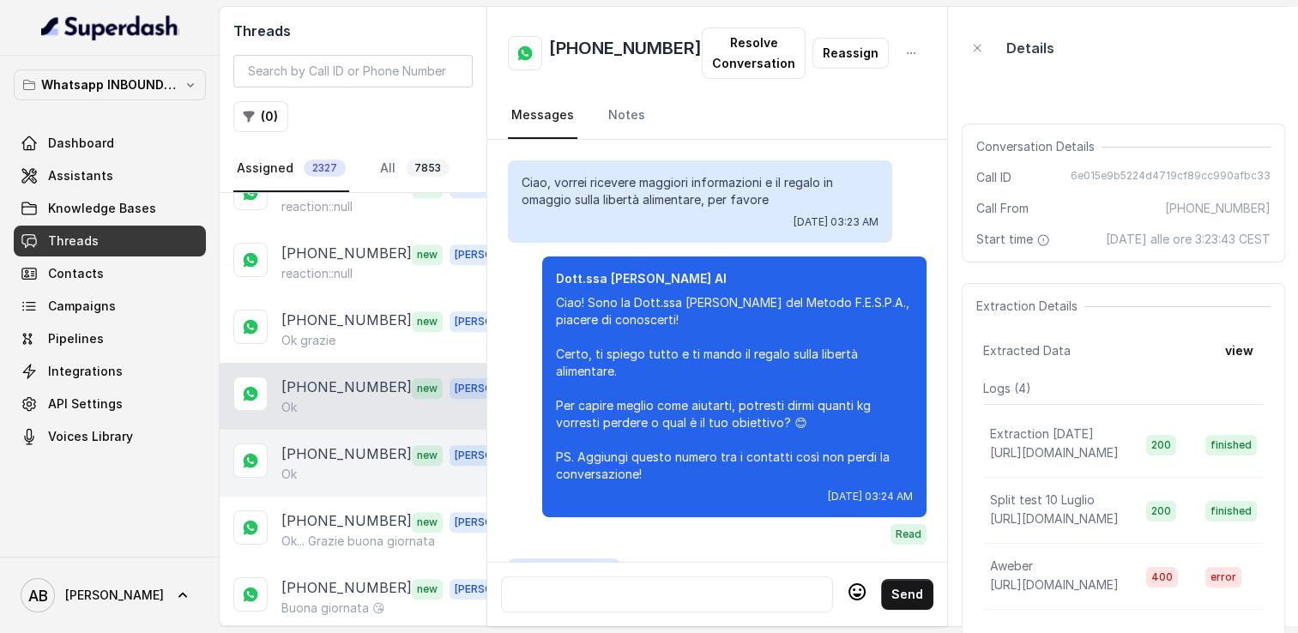
scroll to position [2194, 0]
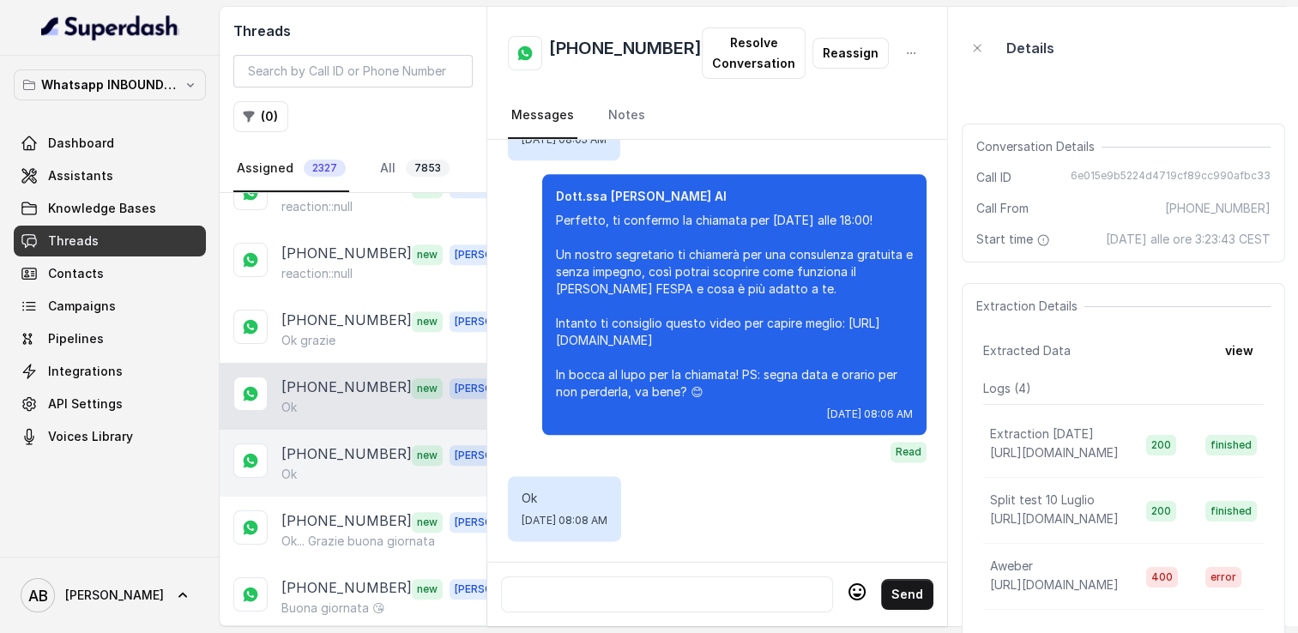
click at [351, 444] on p "[PHONE_NUMBER]" at bounding box center [346, 455] width 130 height 22
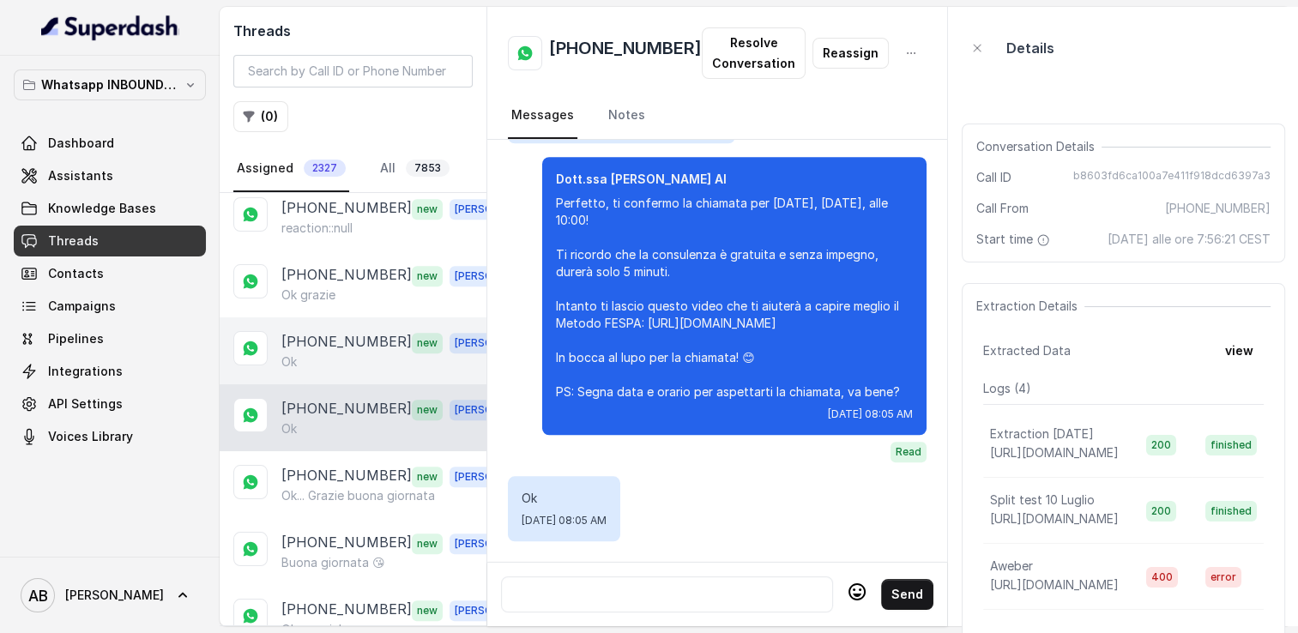
scroll to position [1631, 0]
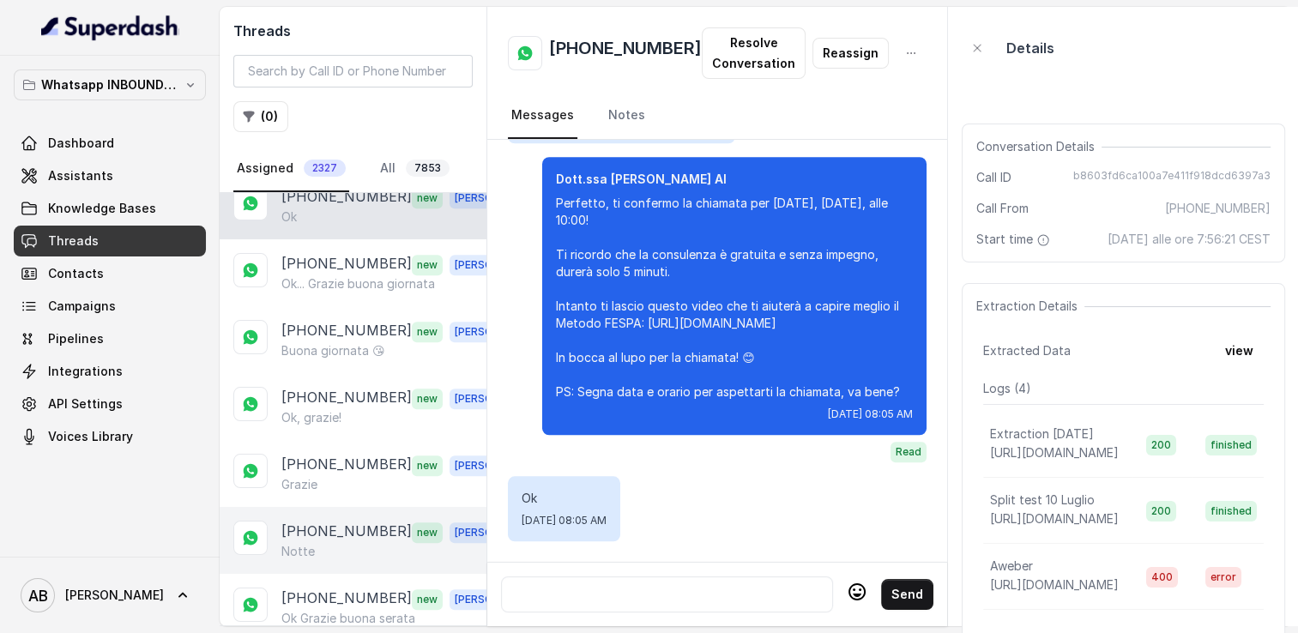
click at [336, 521] on p "[PHONE_NUMBER]" at bounding box center [346, 532] width 130 height 22
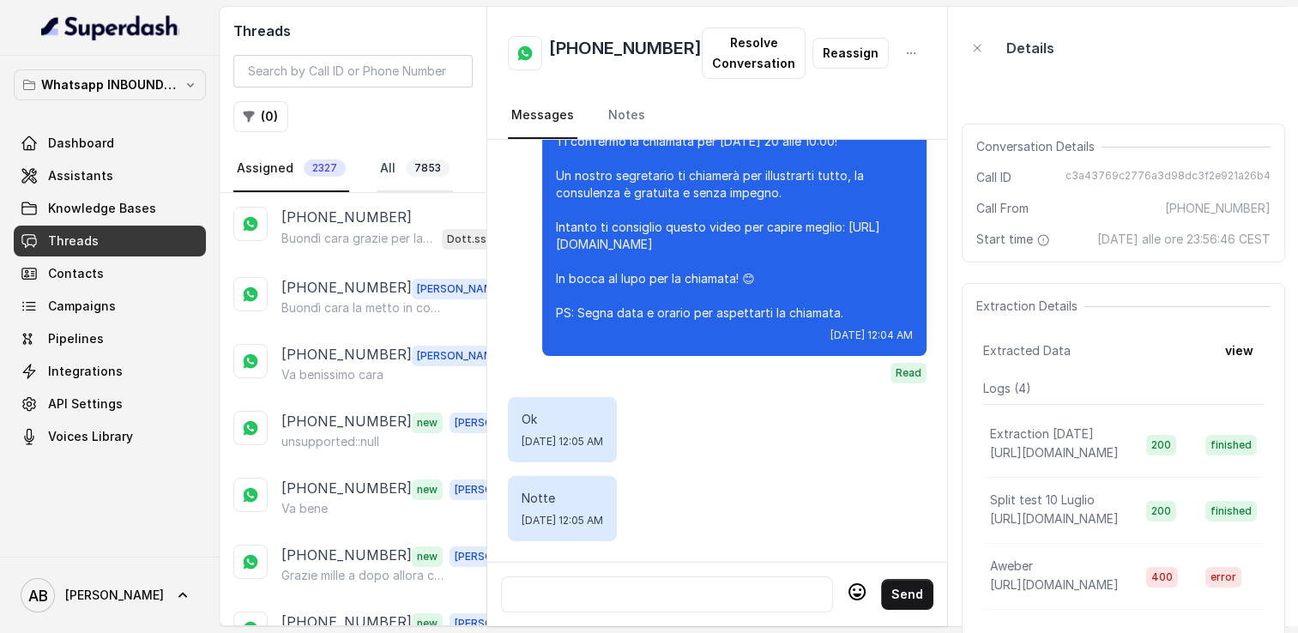
click at [381, 160] on link "All 7853" at bounding box center [415, 169] width 76 height 46
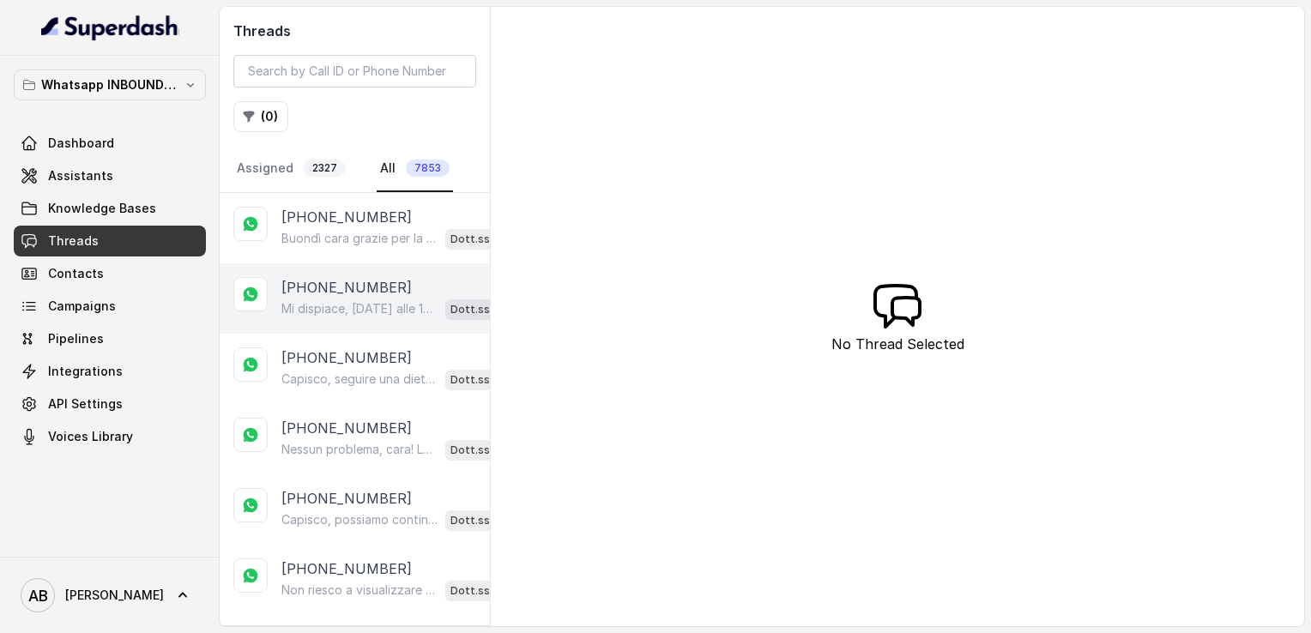
click at [330, 300] on p "Mi dispiace, oggi alle 18 non è disponibile. Posso offrirti domani mattina alle…" at bounding box center [359, 308] width 157 height 17
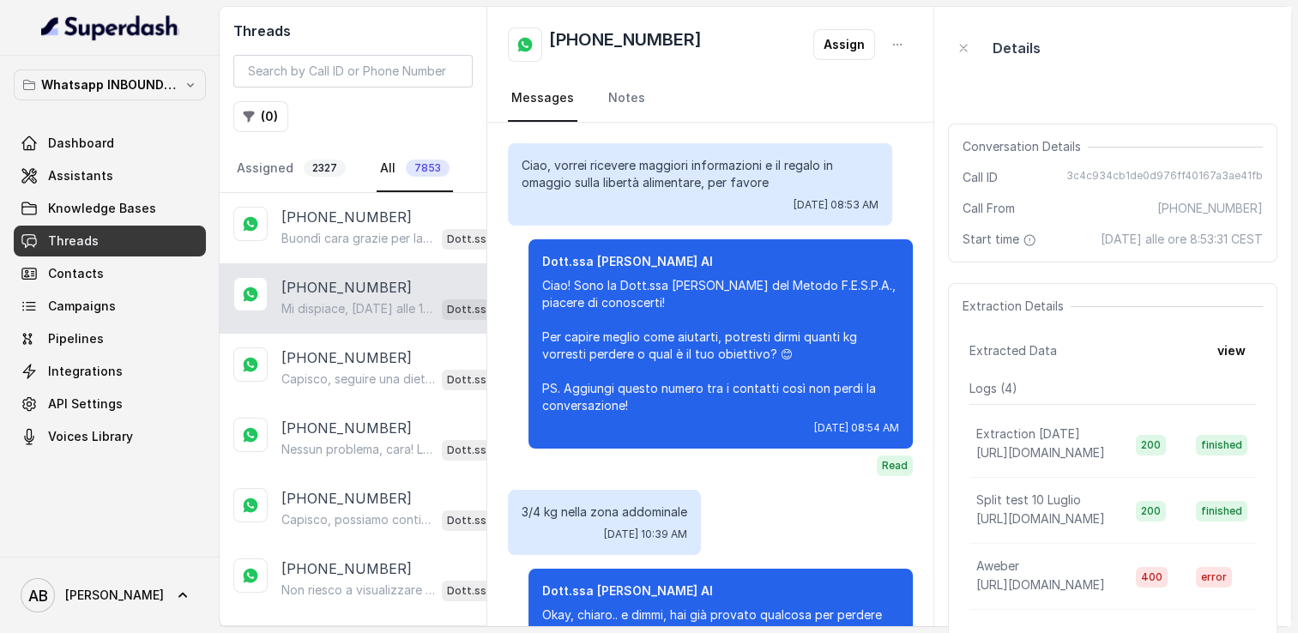
scroll to position [1270, 0]
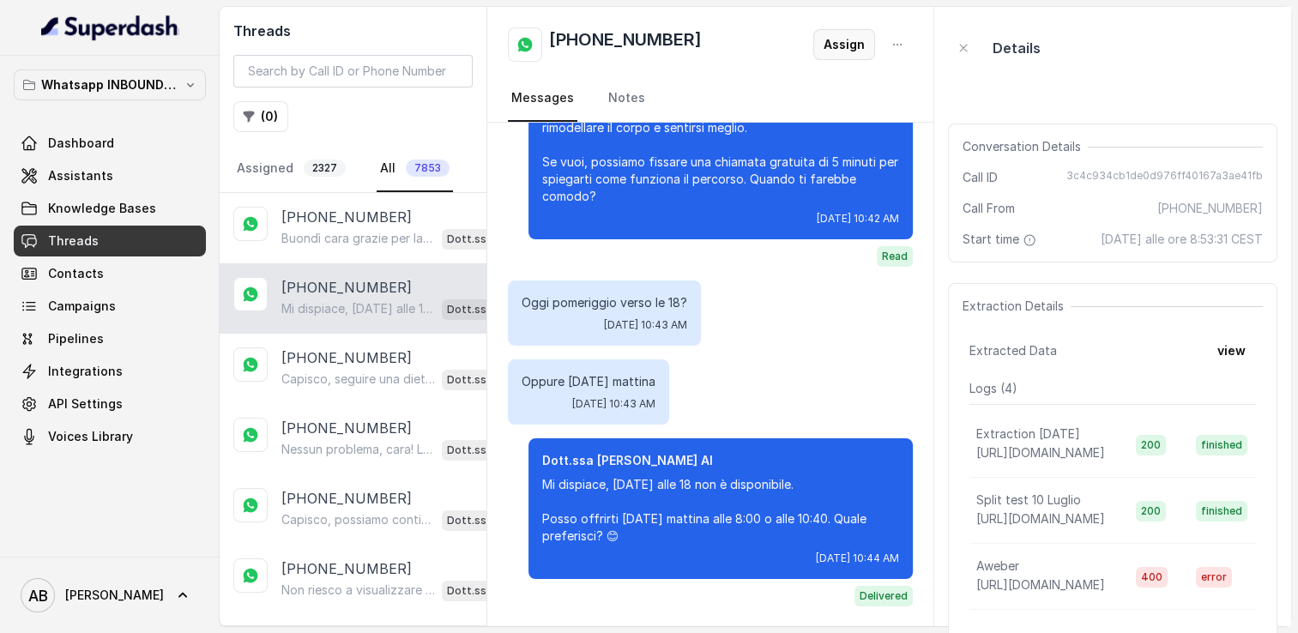
click at [835, 52] on button "Assign" at bounding box center [845, 44] width 62 height 31
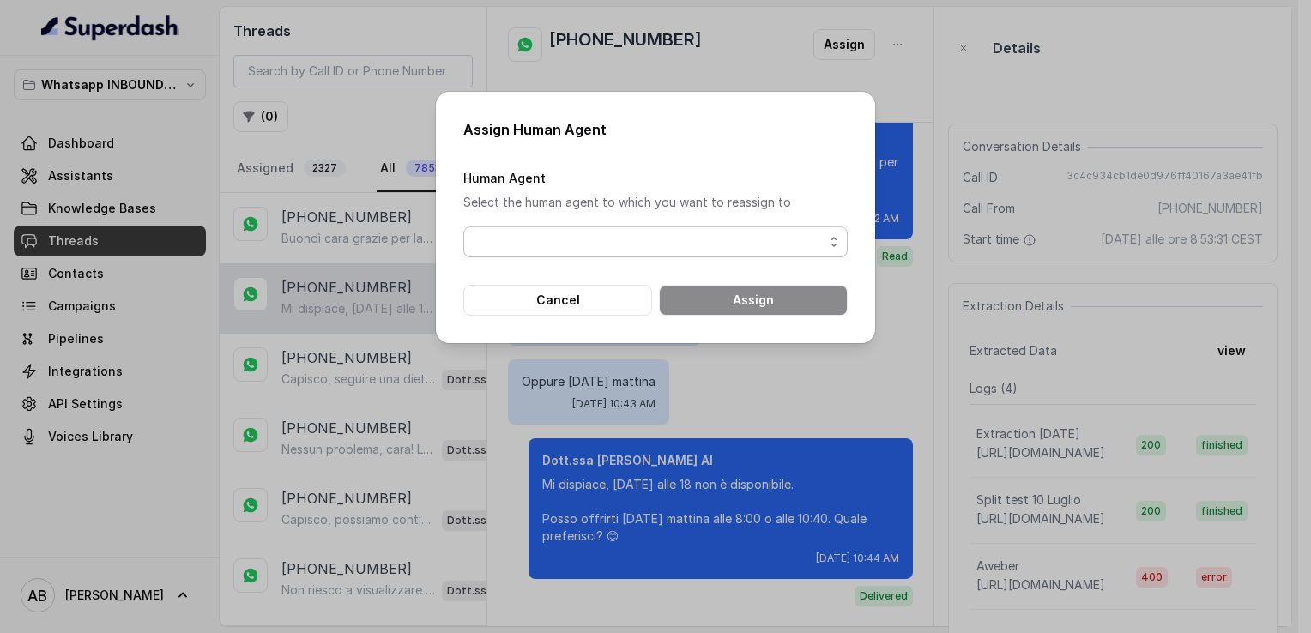
click at [585, 239] on span "button" at bounding box center [655, 242] width 384 height 31
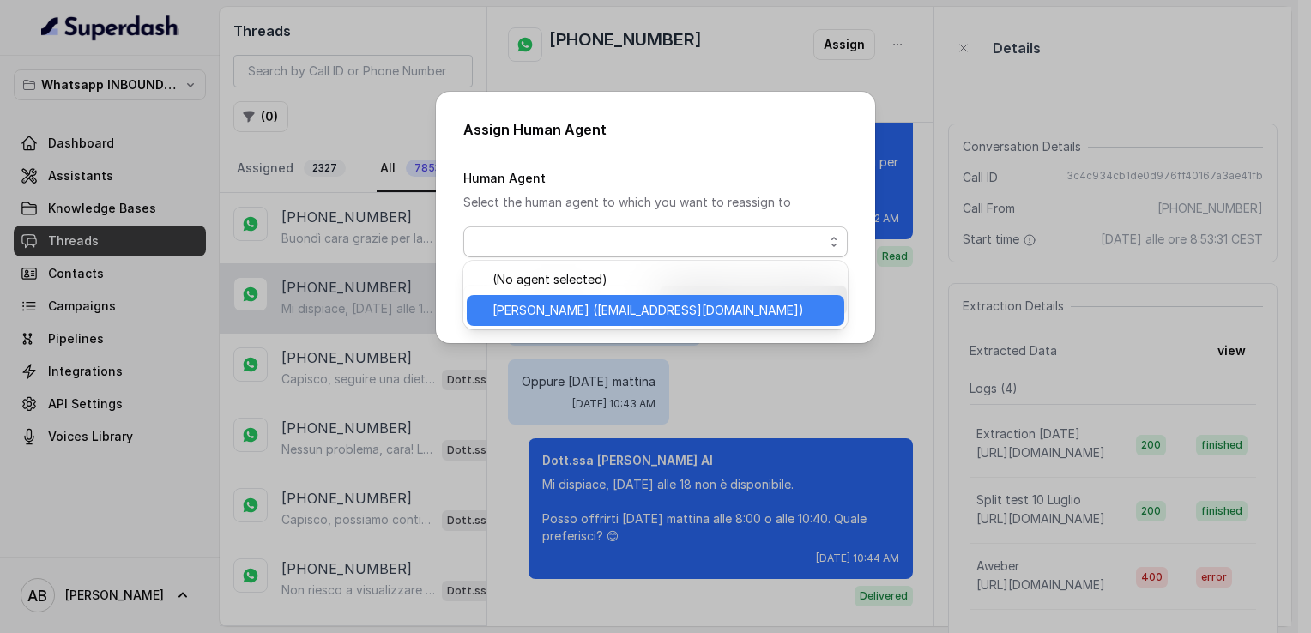
click at [578, 308] on span "Alessandro (metodofespa@gmail.com)" at bounding box center [664, 310] width 342 height 21
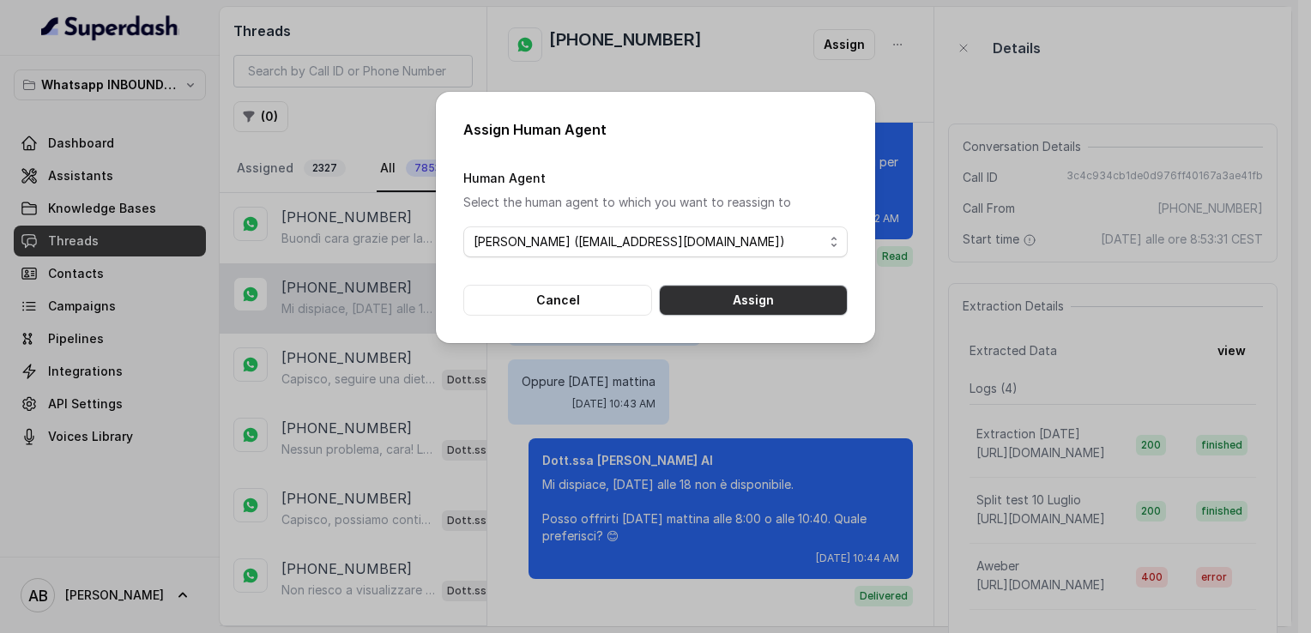
click at [724, 307] on button "Assign" at bounding box center [753, 300] width 189 height 31
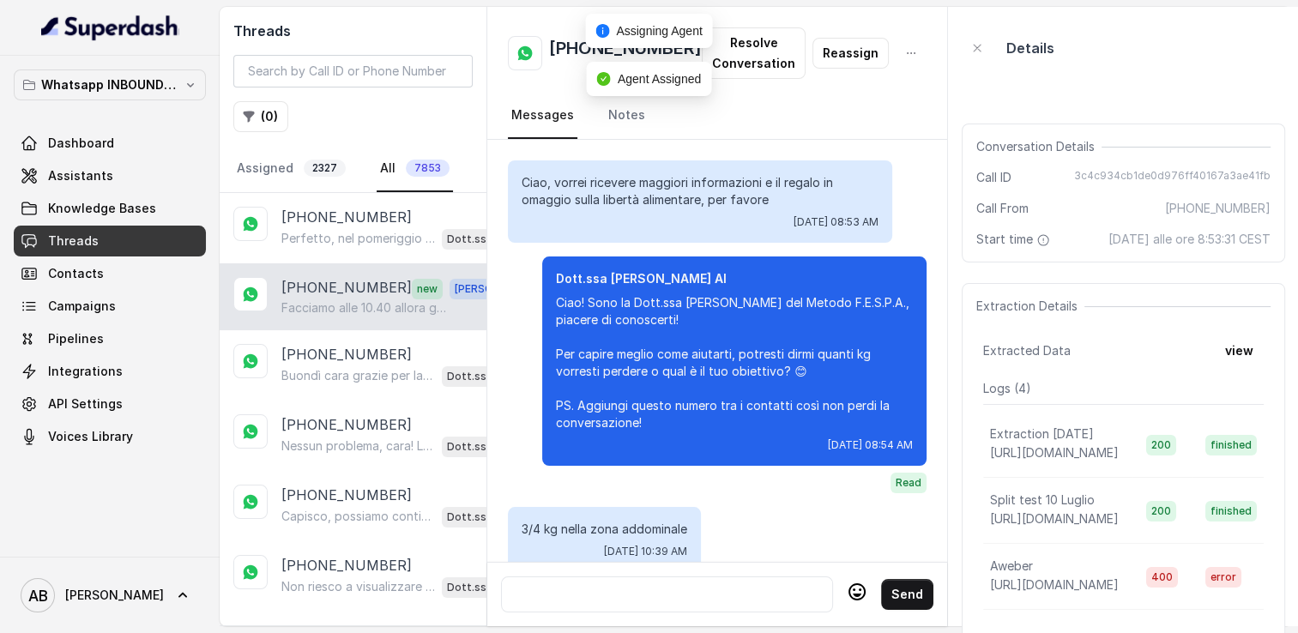
scroll to position [1442, 0]
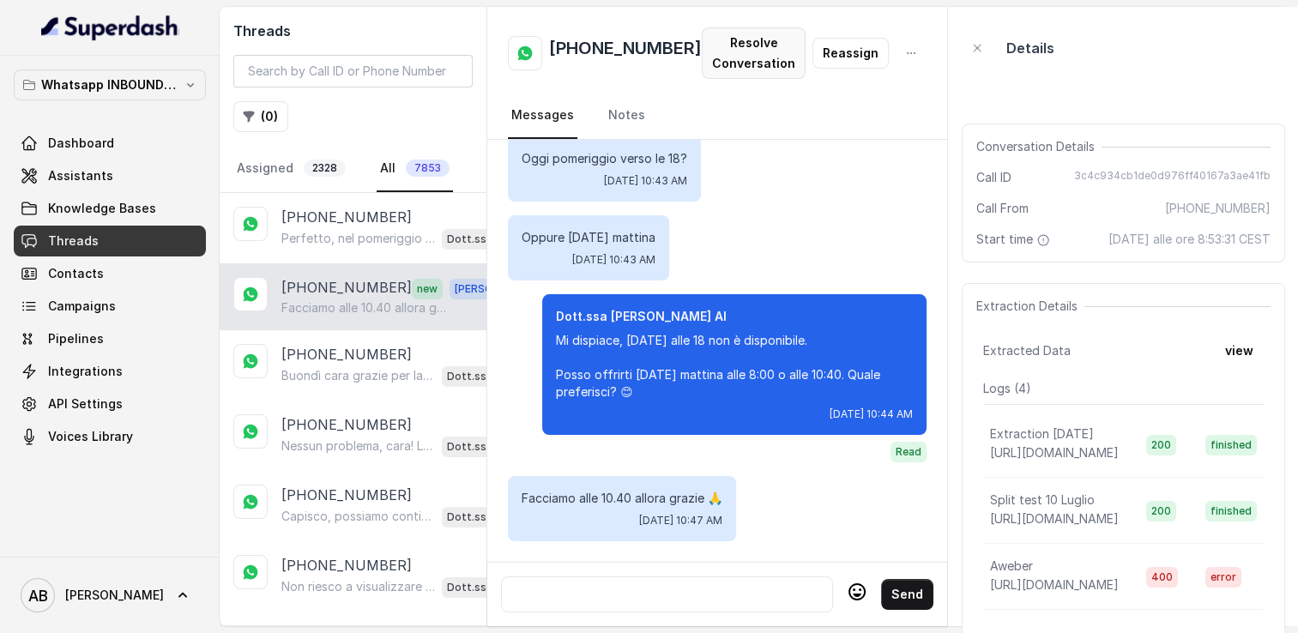
click at [742, 60] on button "Resolve Conversation" at bounding box center [754, 52] width 104 height 51
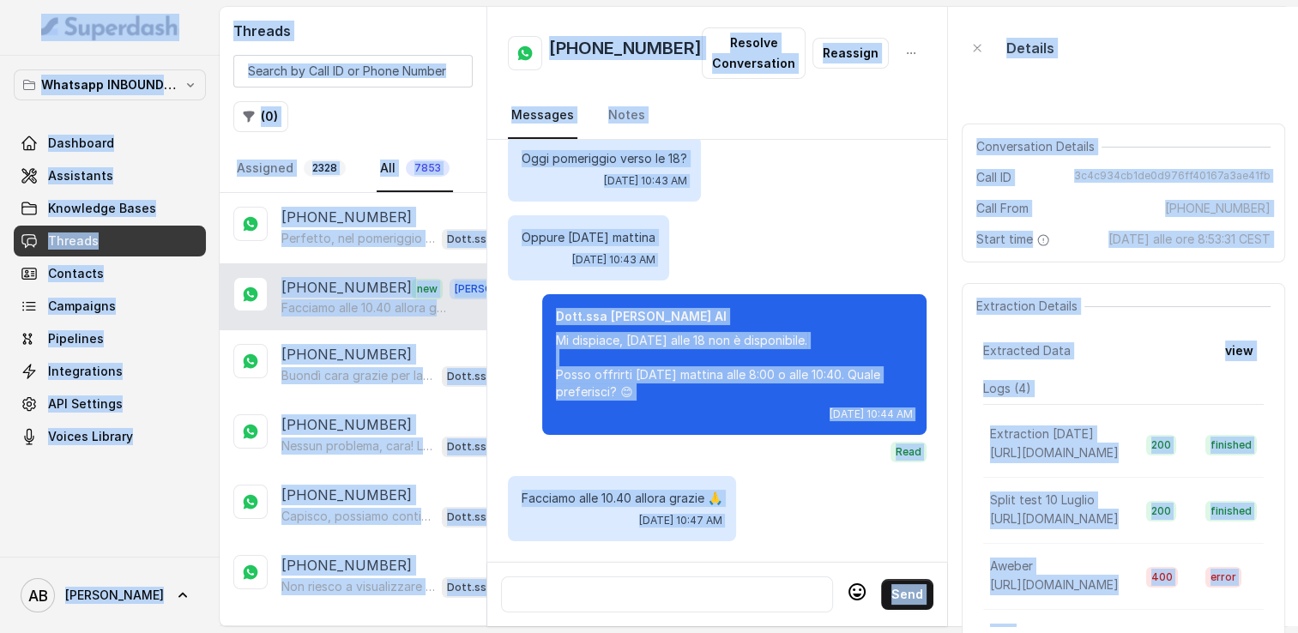
click at [748, 57] on button "Resolve Conversation" at bounding box center [754, 52] width 104 height 51
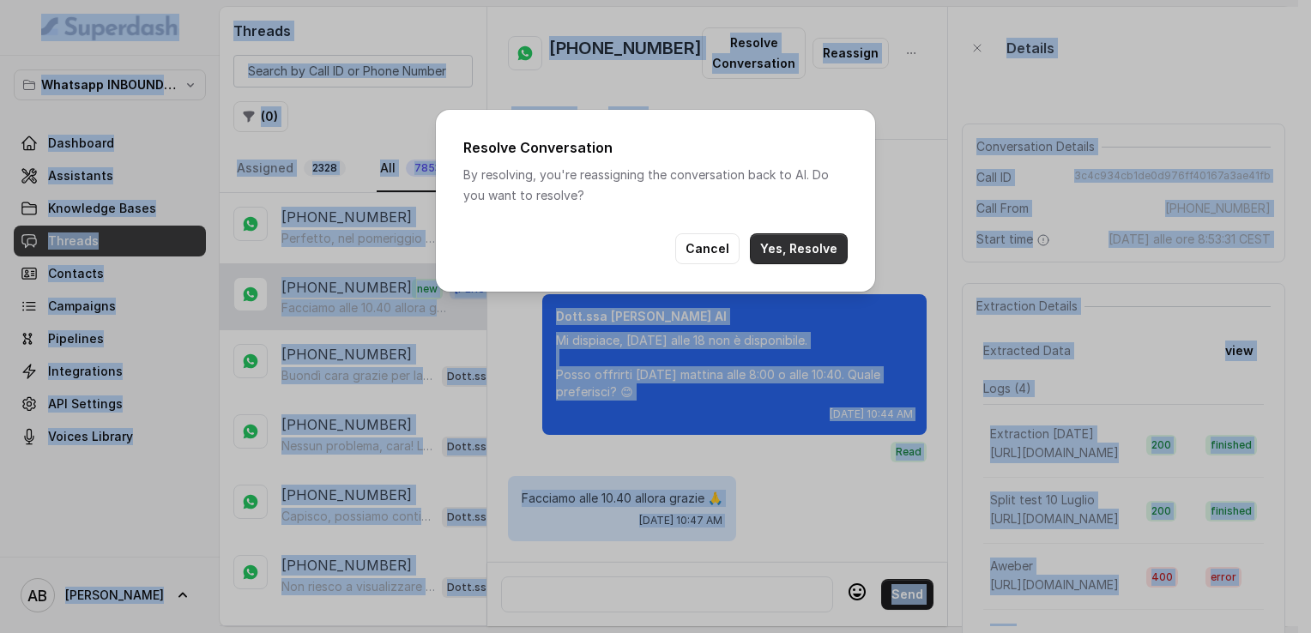
click at [800, 258] on button "Yes, Resolve" at bounding box center [799, 248] width 98 height 31
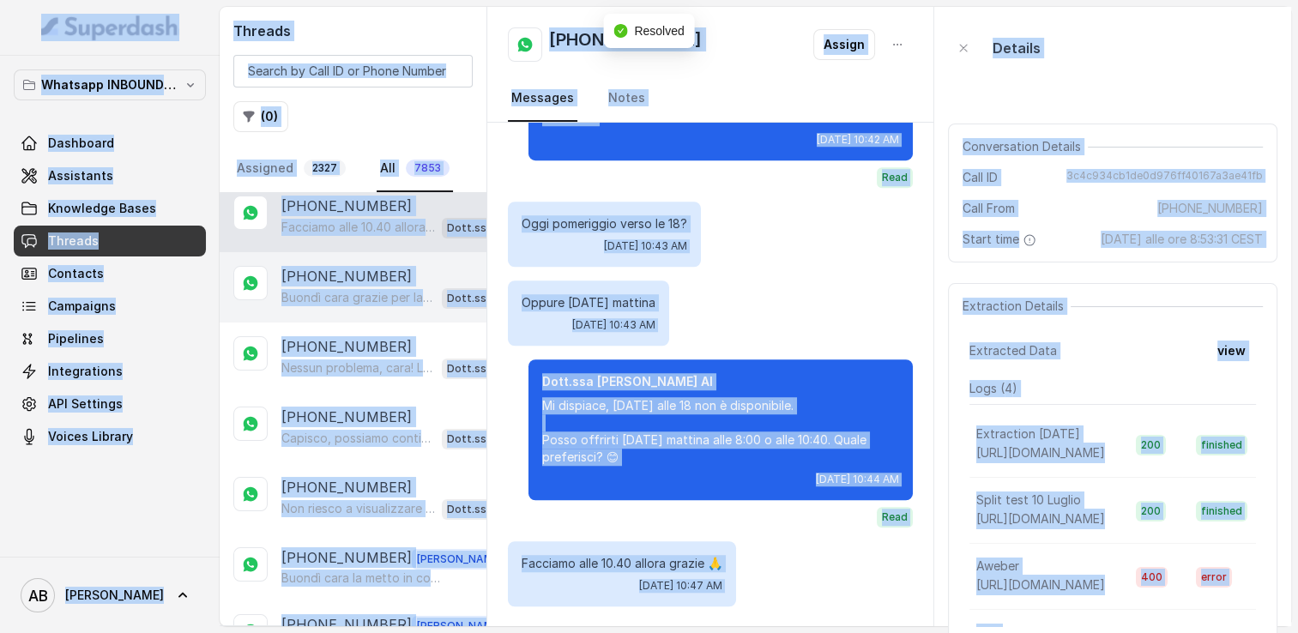
scroll to position [86, 0]
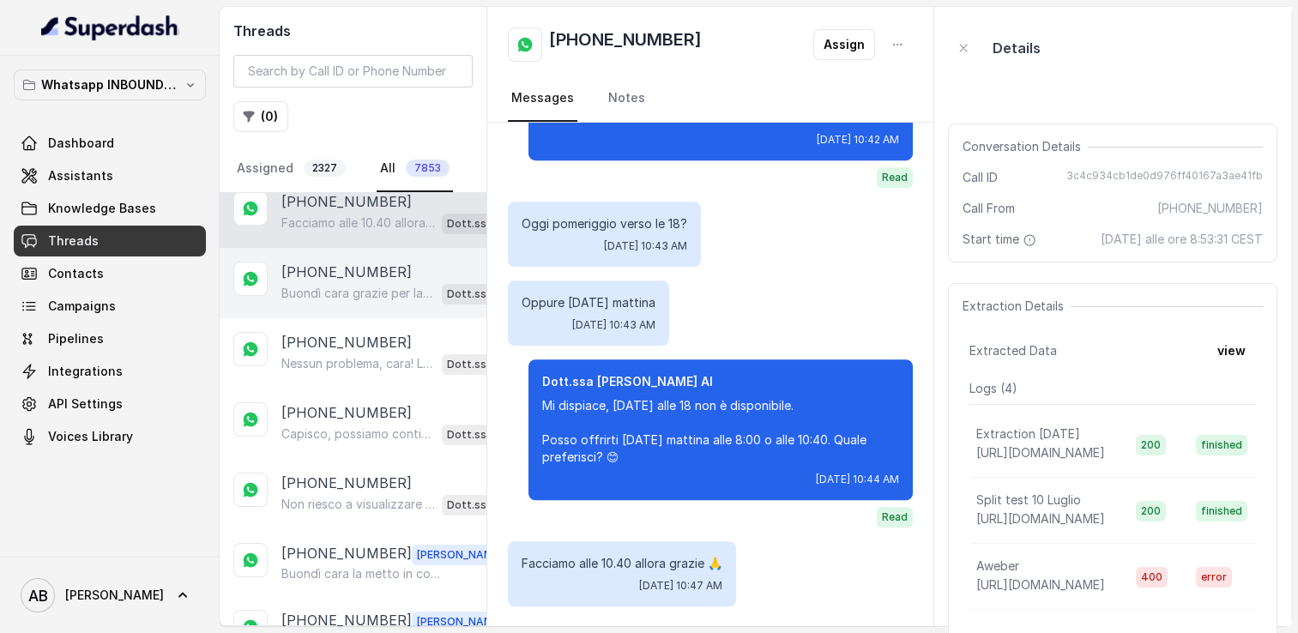
click at [343, 285] on p "Buondì cara grazie per la sincerità , di cosa non sarebbe d'accordo ?" at bounding box center [358, 293] width 154 height 17
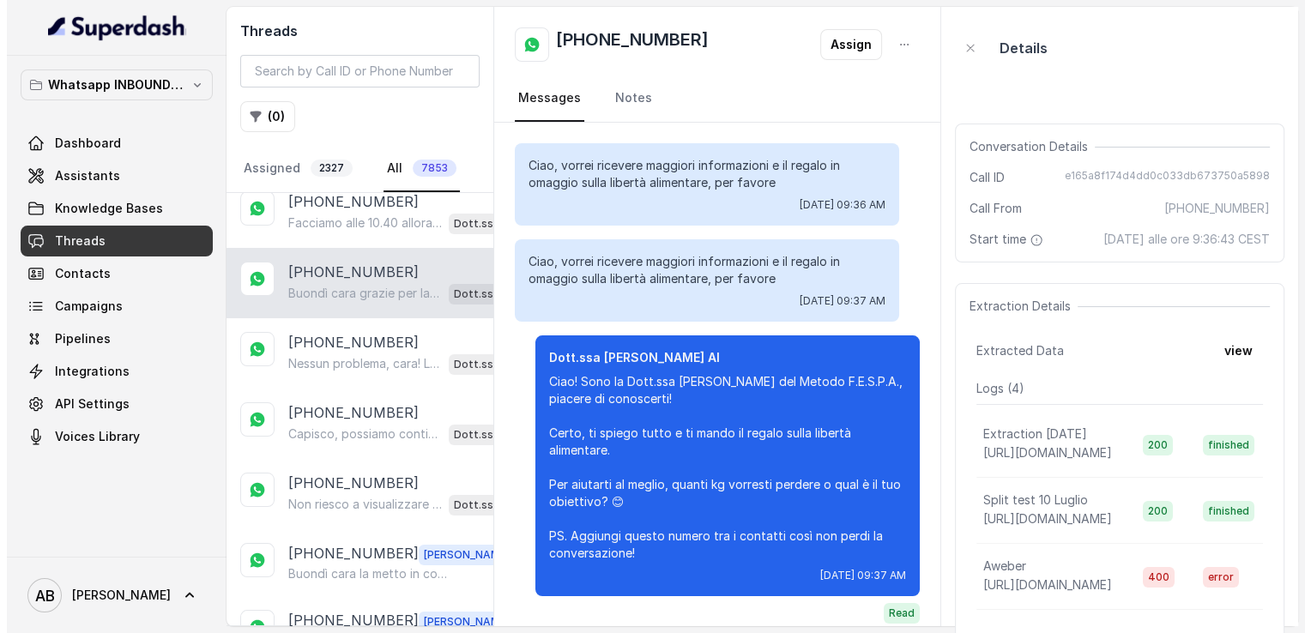
scroll to position [2973, 0]
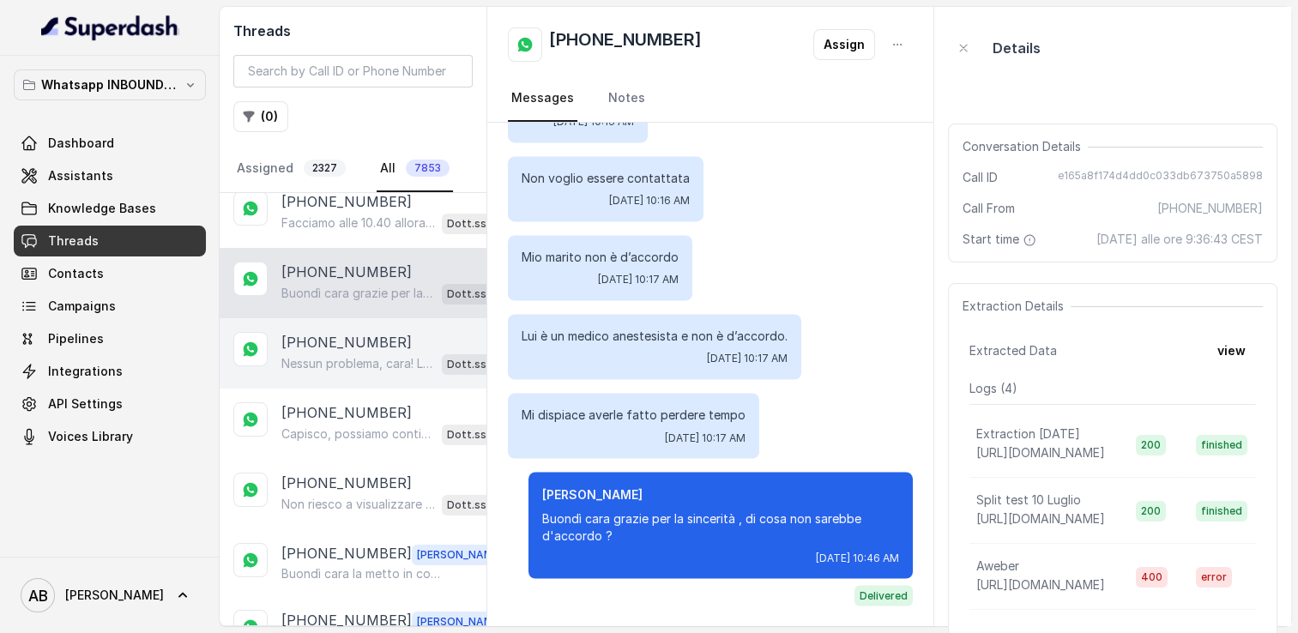
click at [348, 344] on p "+393203096371" at bounding box center [346, 342] width 130 height 21
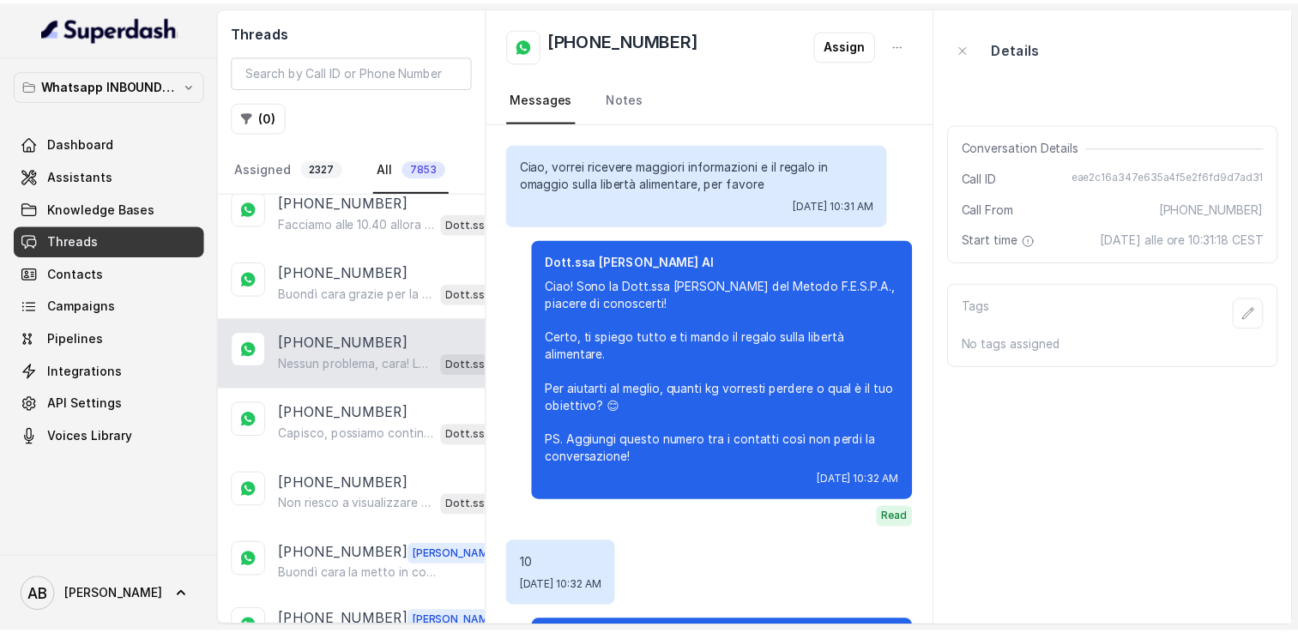
scroll to position [1432, 0]
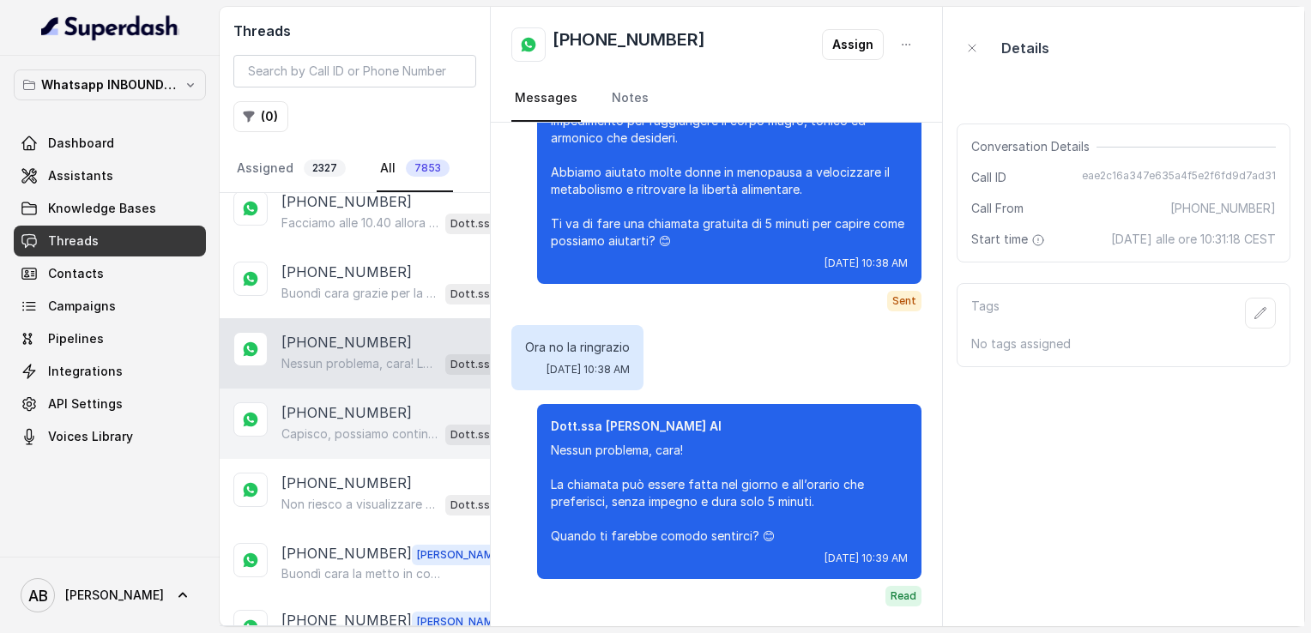
click at [340, 410] on p "[PHONE_NUMBER]" at bounding box center [346, 413] width 130 height 21
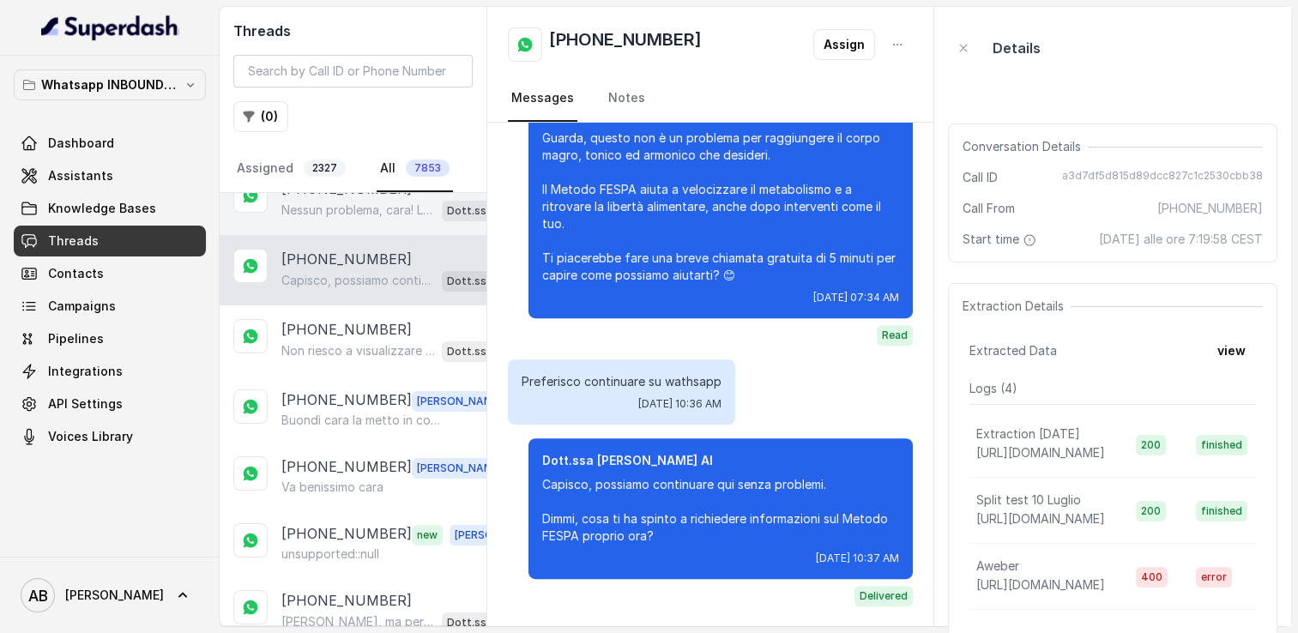
scroll to position [257, 0]
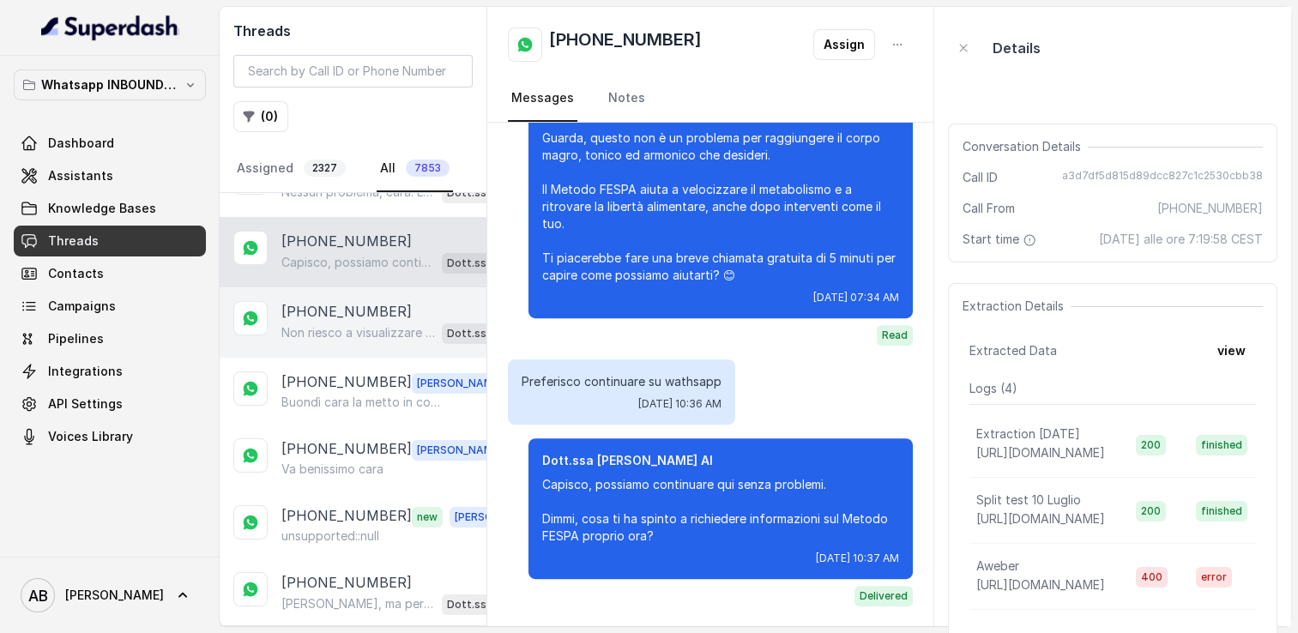
click at [340, 324] on p "Non riesco a visualizzare questo messaggio cara" at bounding box center [358, 332] width 154 height 17
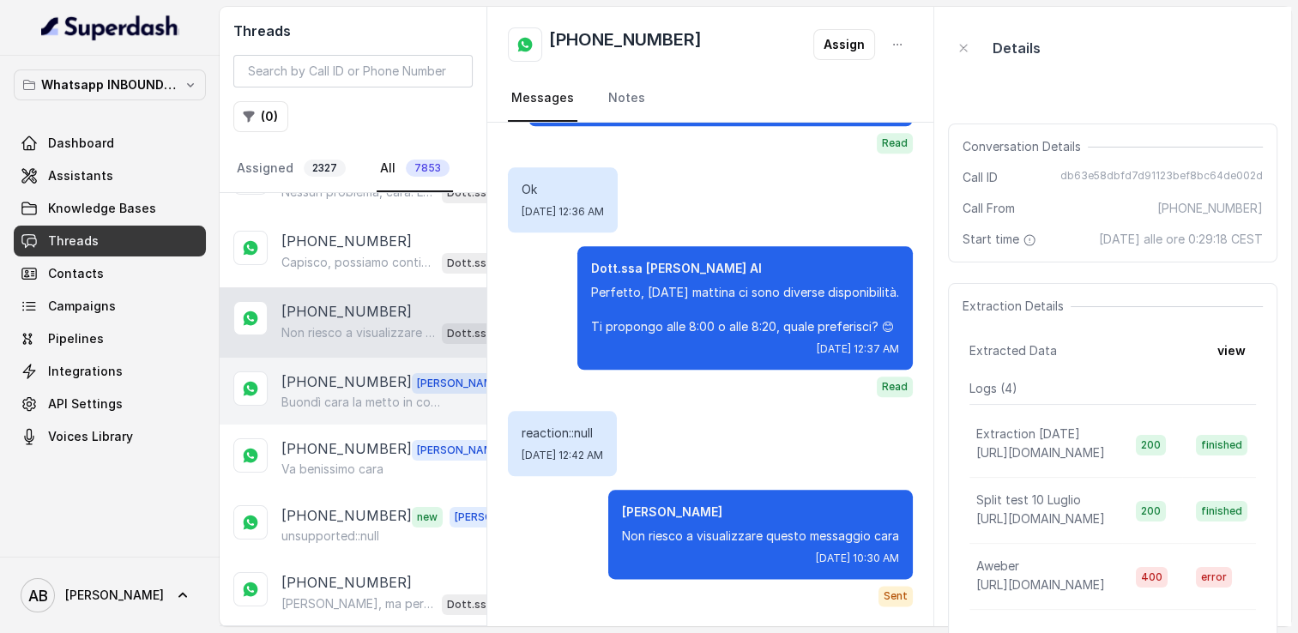
click at [350, 376] on p "[PHONE_NUMBER]" at bounding box center [346, 383] width 130 height 22
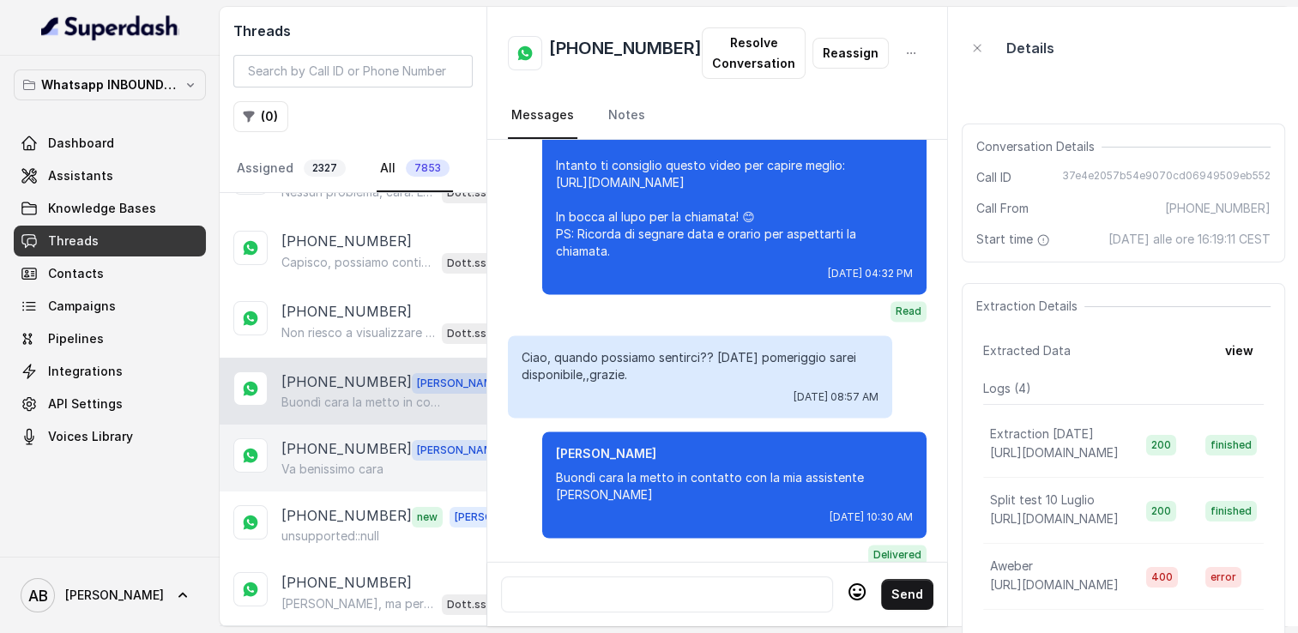
click at [348, 439] on p "[PHONE_NUMBER]" at bounding box center [346, 450] width 130 height 22
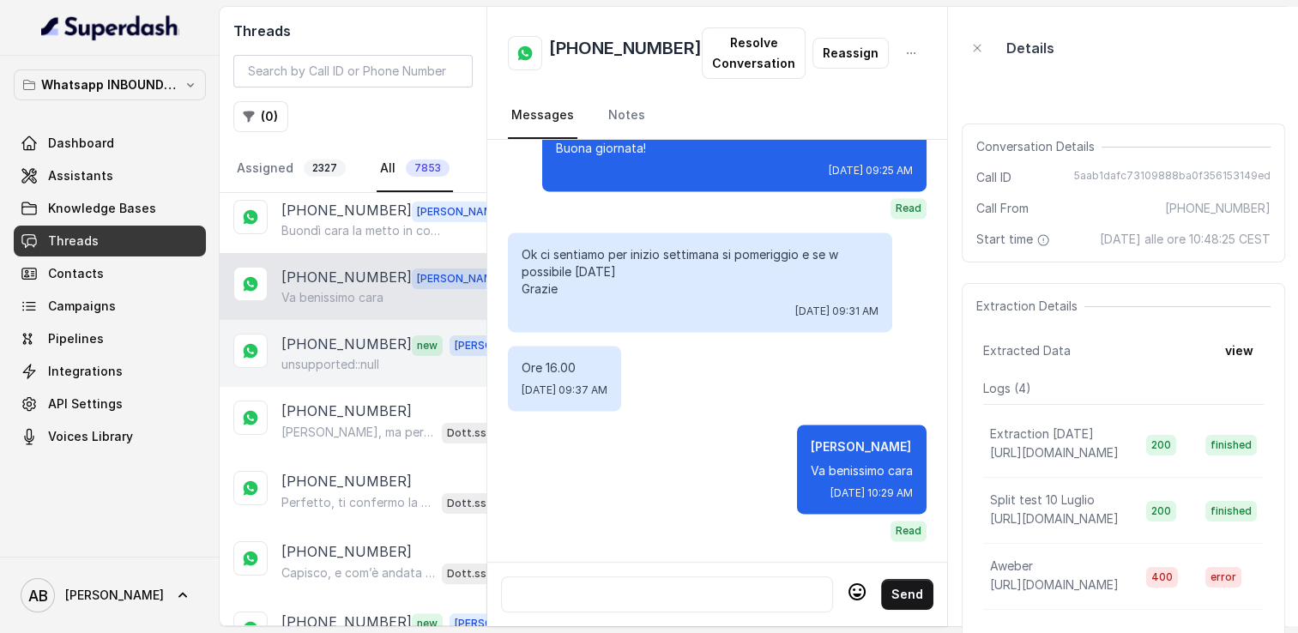
click at [348, 340] on p "+393400896373" at bounding box center [346, 345] width 130 height 22
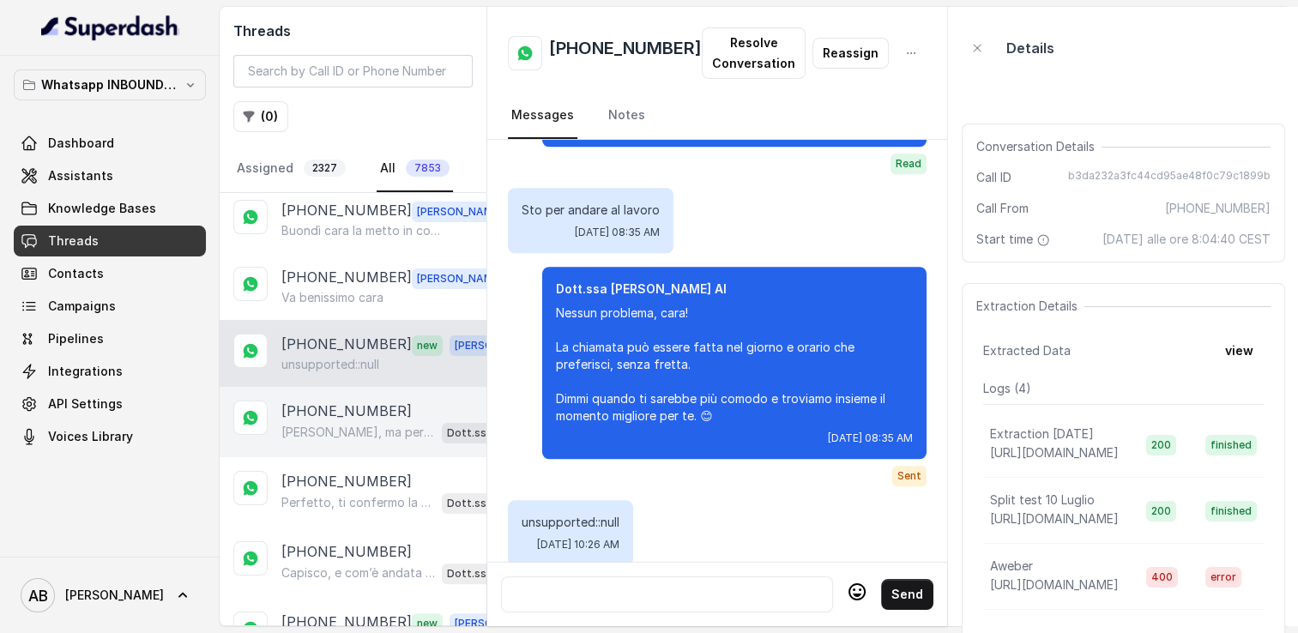
click at [343, 433] on p "Capisco, ma per spiegarti bene come funziona il Metodo FESPA e capire cosa può …" at bounding box center [358, 432] width 154 height 17
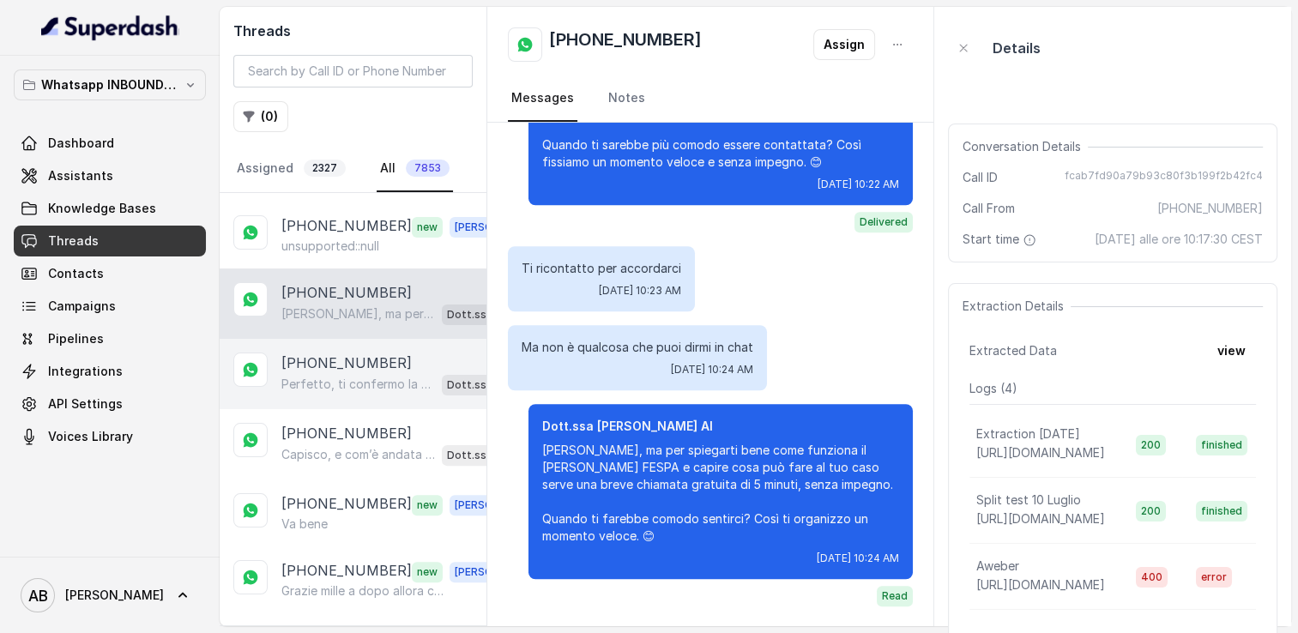
scroll to position [601, 0]
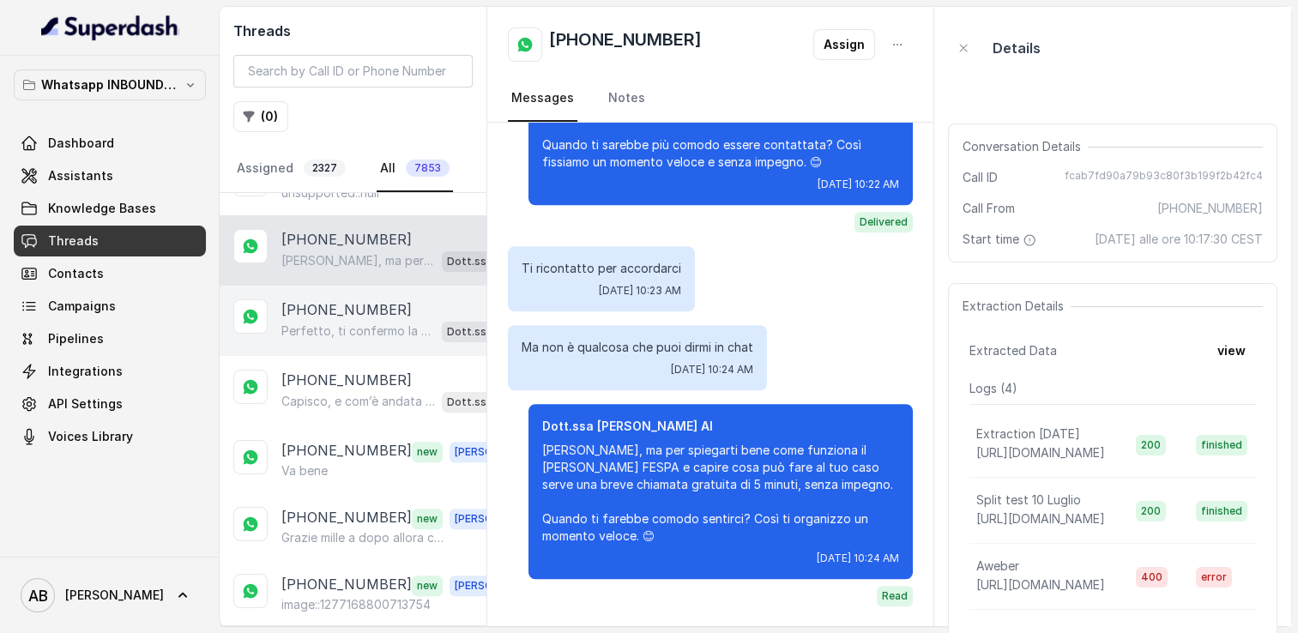
click at [346, 300] on p "+393382448490" at bounding box center [346, 310] width 130 height 21
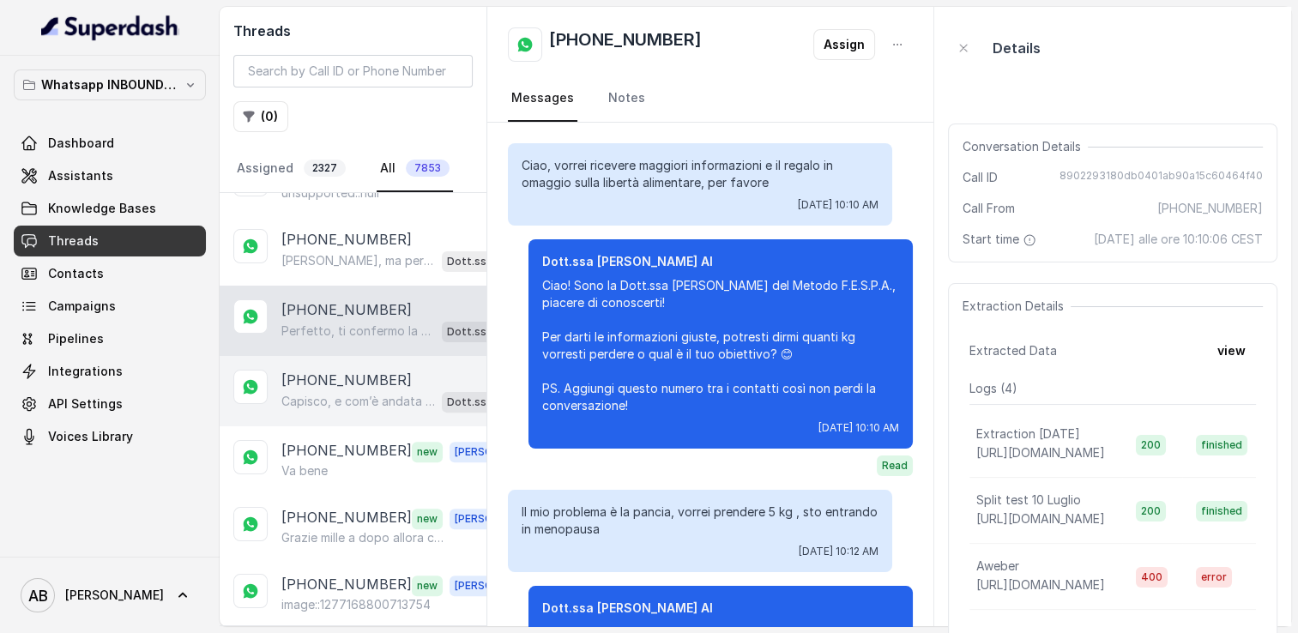
scroll to position [2039, 0]
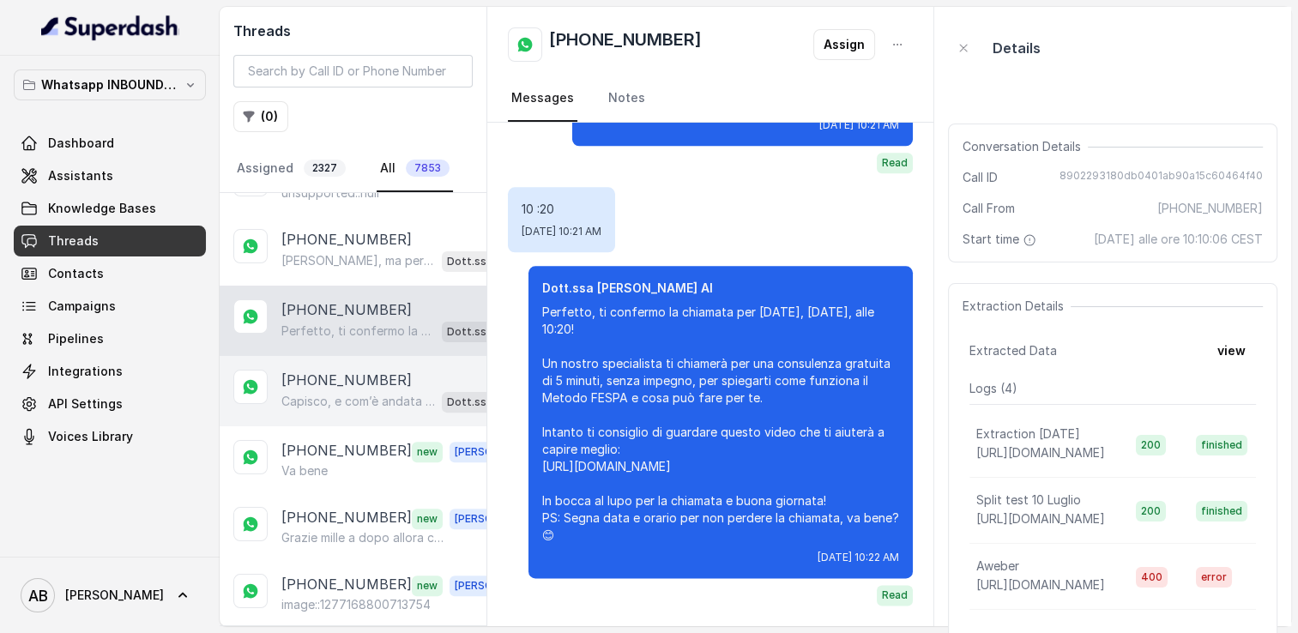
click at [348, 370] on p "+393468130939" at bounding box center [346, 380] width 130 height 21
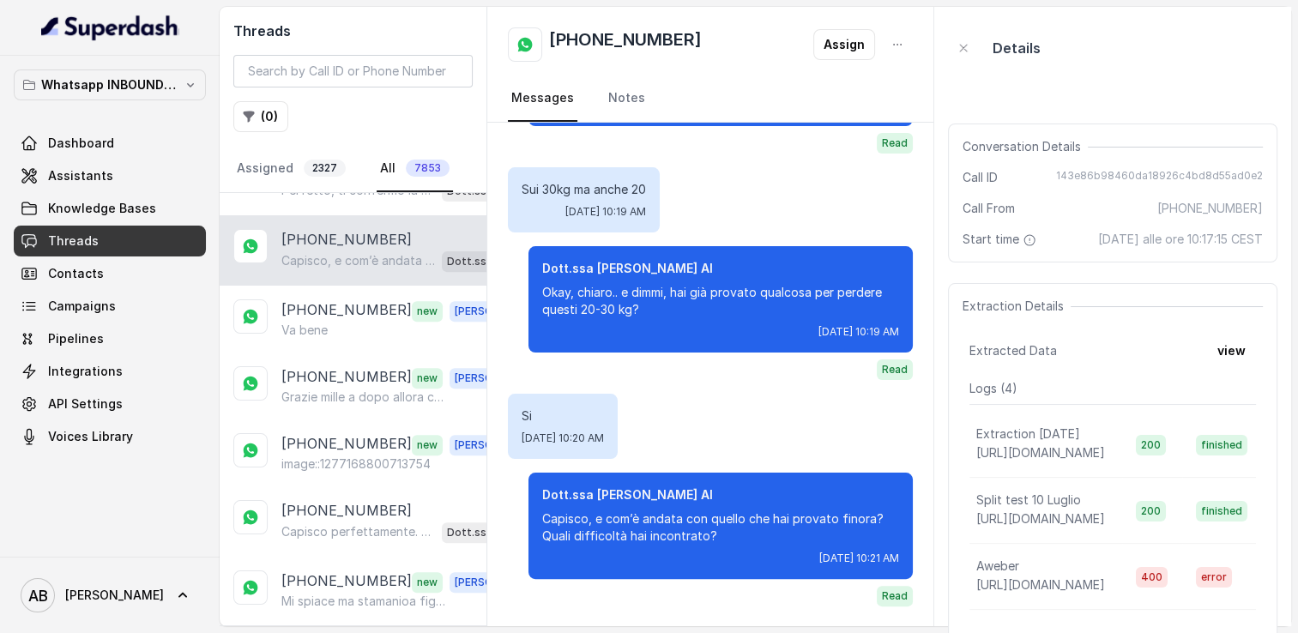
scroll to position [772, 0]
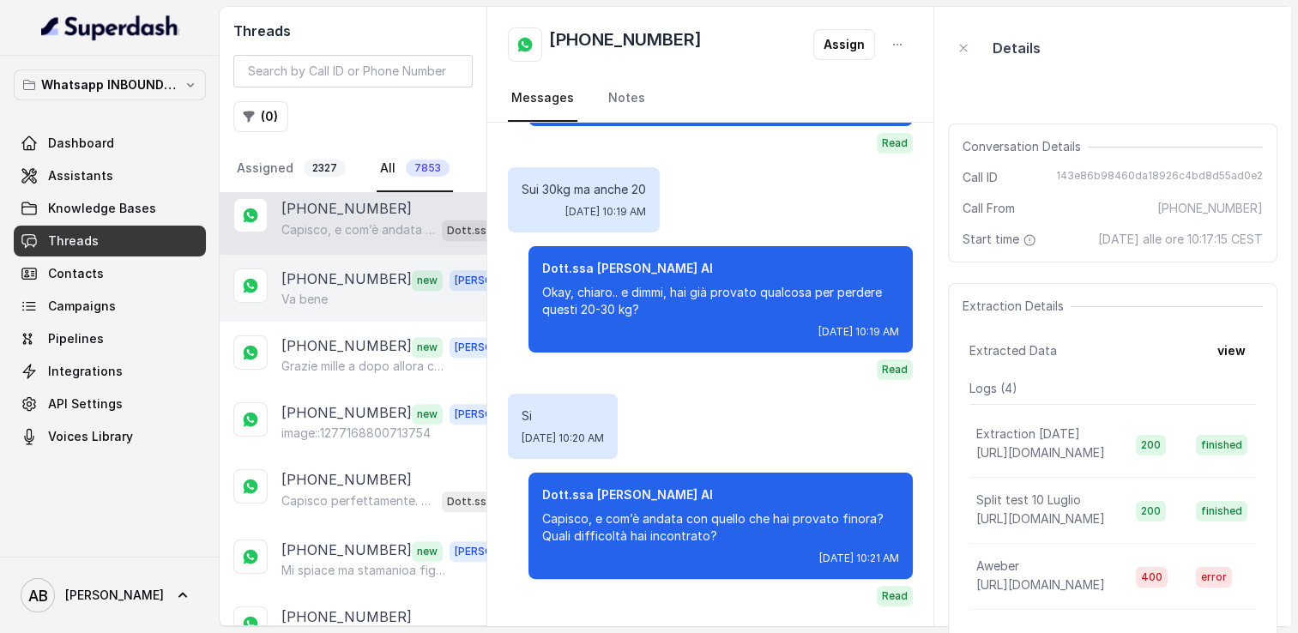
click at [344, 300] on div "+393920775961 new Alessandro Va bene" at bounding box center [353, 288] width 267 height 67
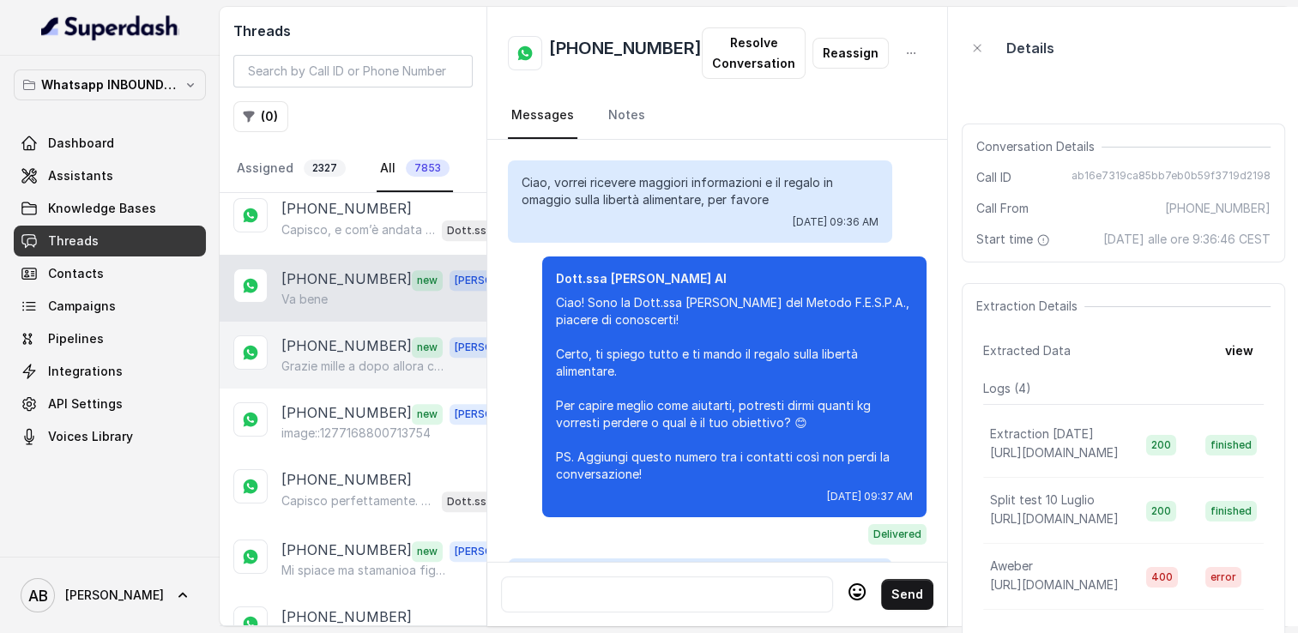
scroll to position [2564, 0]
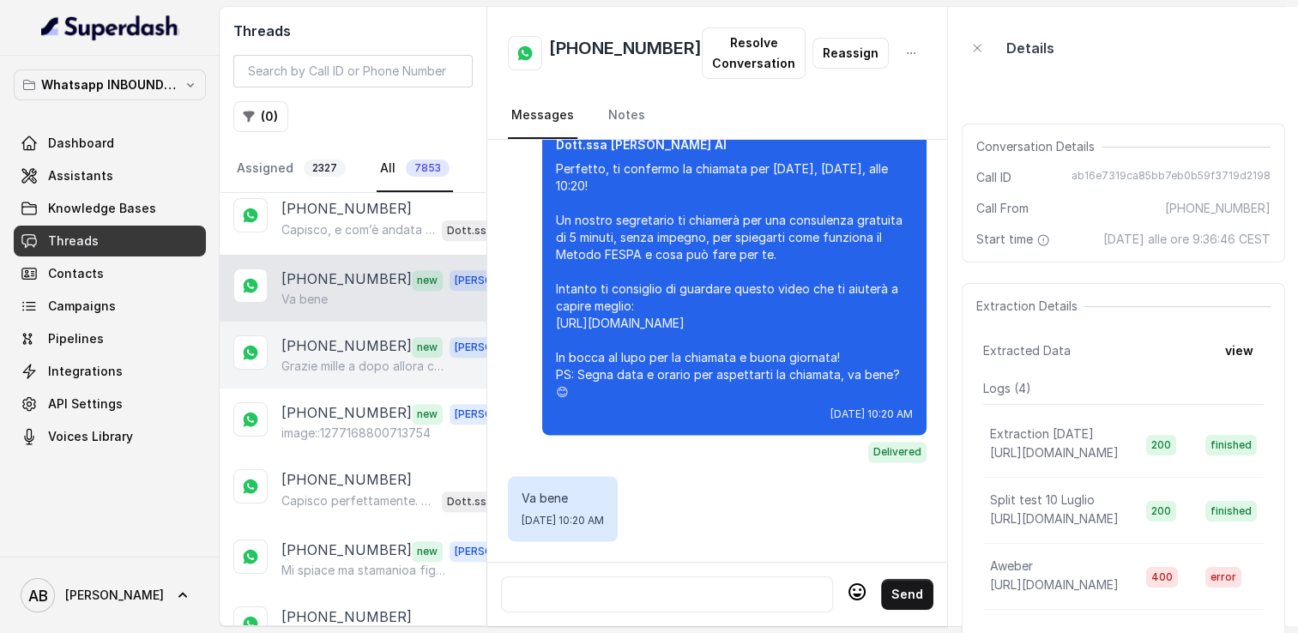
click at [360, 358] on p "Grazie mille a dopo allora che vi scrivo se riesco pomeriggio o domani mattina …" at bounding box center [363, 366] width 165 height 17
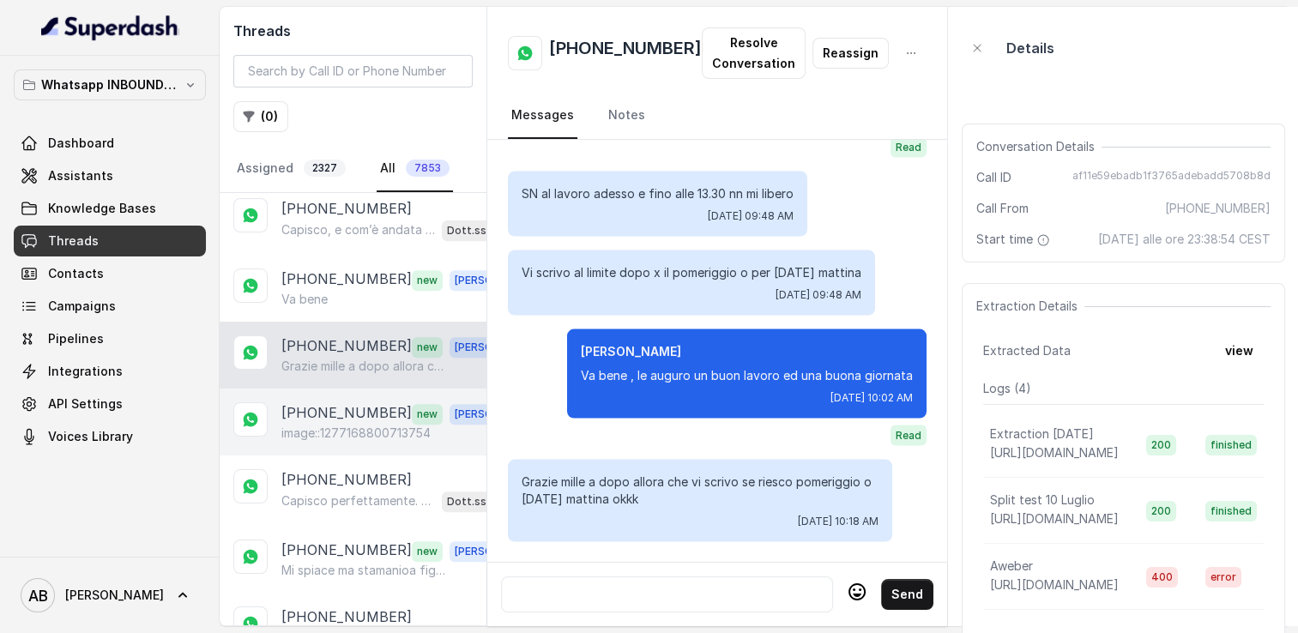
click at [352, 411] on p "[PHONE_NUMBER]" at bounding box center [346, 414] width 130 height 22
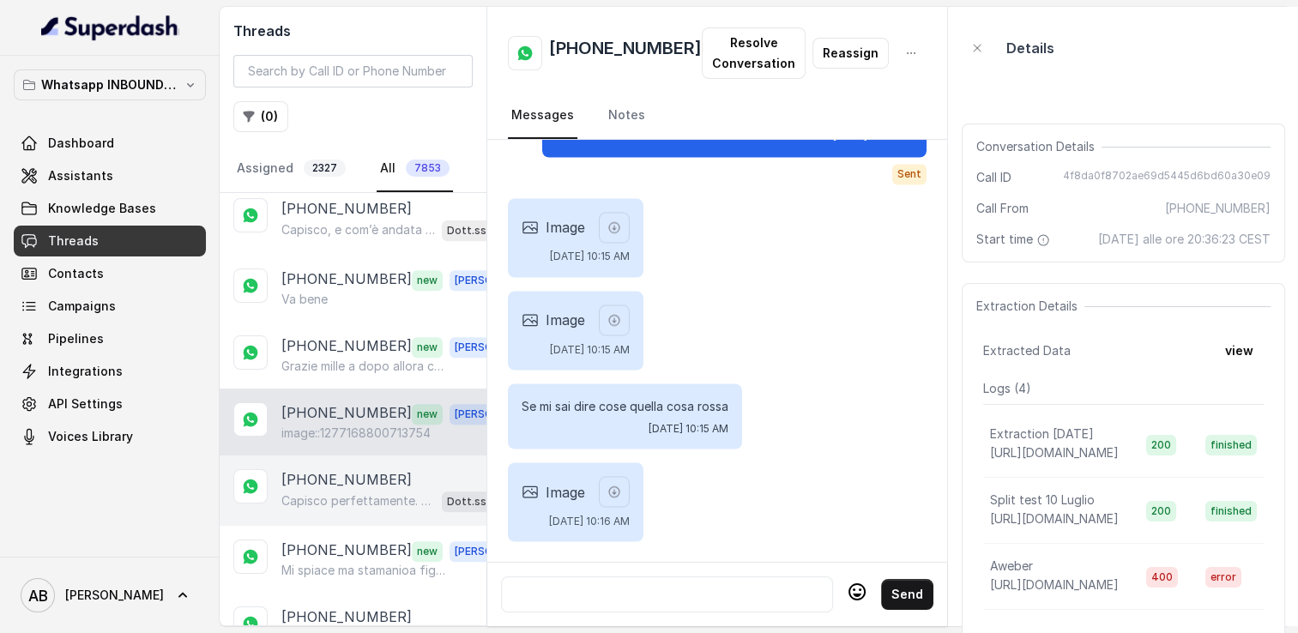
click at [345, 493] on p "Capisco perfettamente. 😊 Se in futuro vorrai riprendere il discorso o avere inf…" at bounding box center [358, 501] width 154 height 17
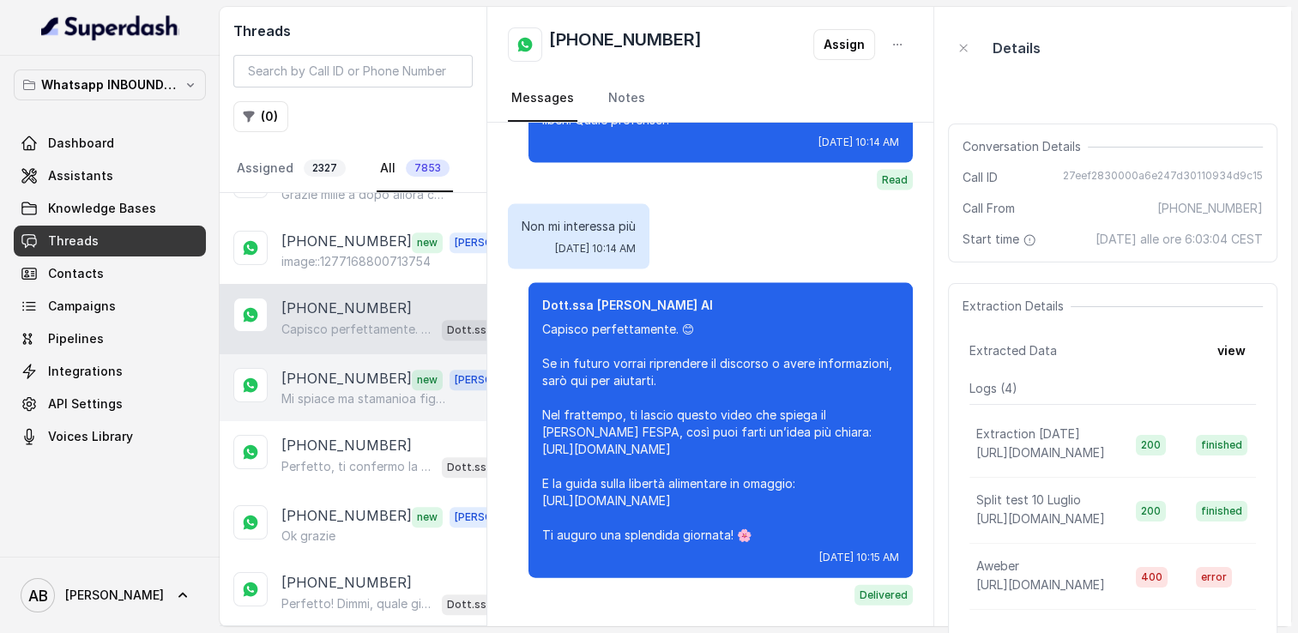
click at [348, 390] on p "Mi spiace ma stamanioa figlia lavora Se vi è possibile [DATE] o [DATE] sempre m…" at bounding box center [363, 398] width 165 height 17
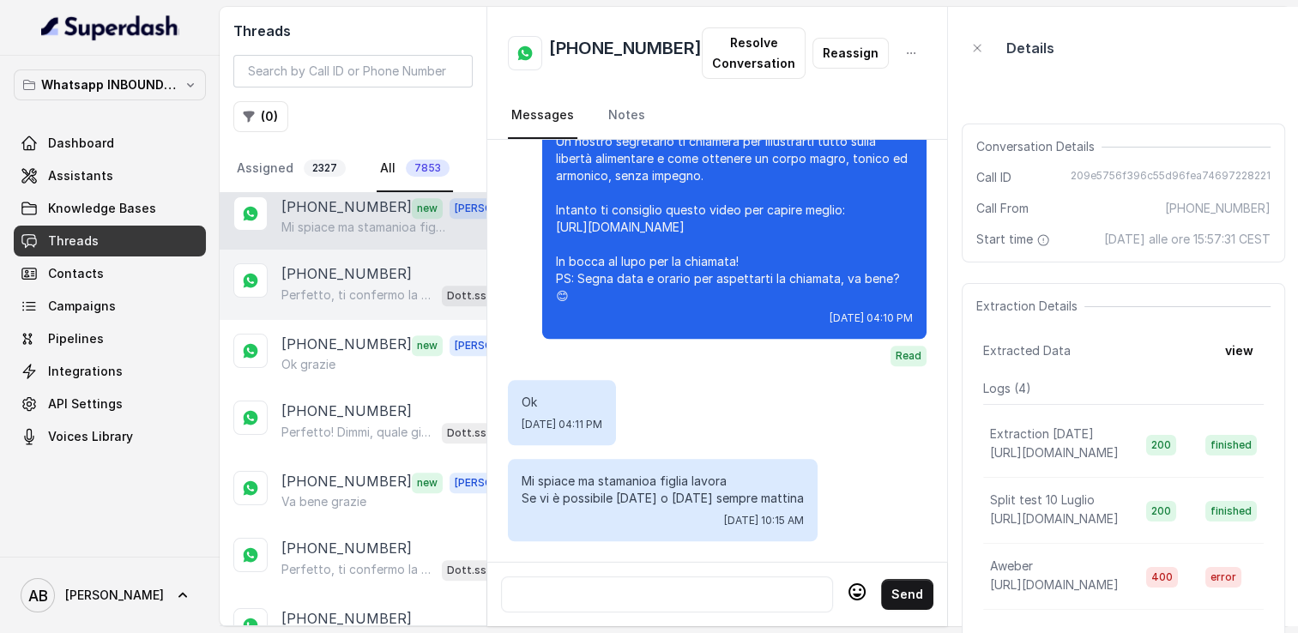
click at [344, 287] on p "Perfetto, ti confermo la chiamata per [DATE], [DATE], alle 10:00! Un nostro spe…" at bounding box center [358, 295] width 154 height 17
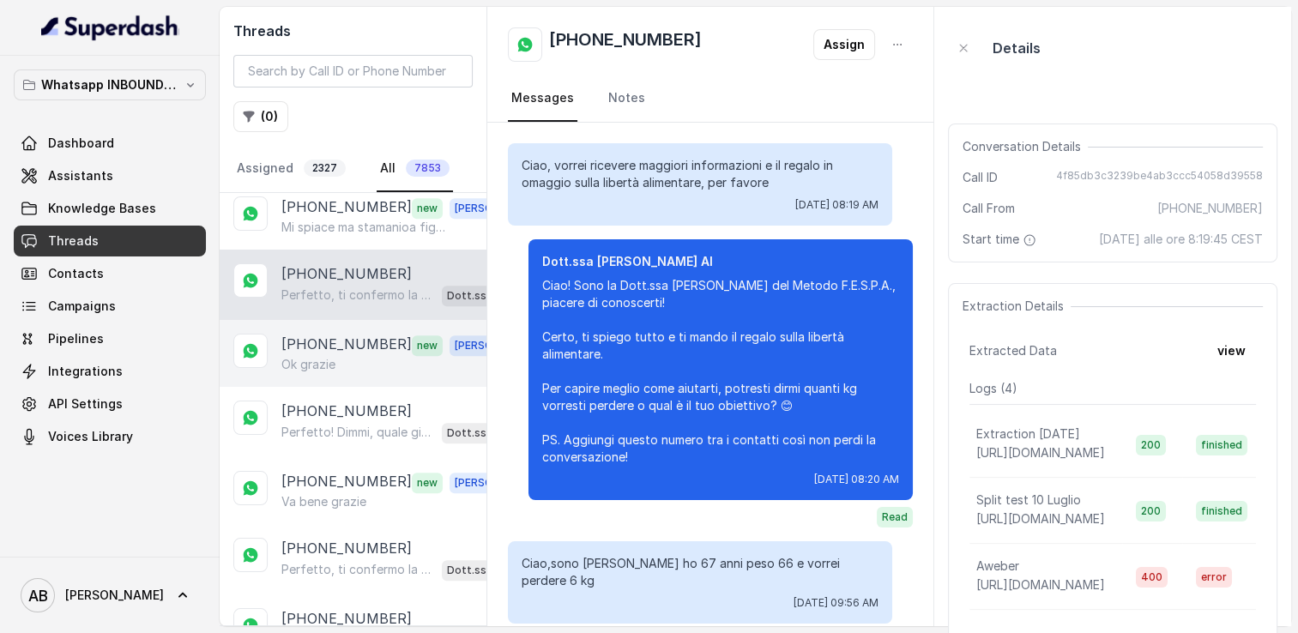
click at [350, 356] on div "Ok grazie" at bounding box center [400, 364] width 239 height 17
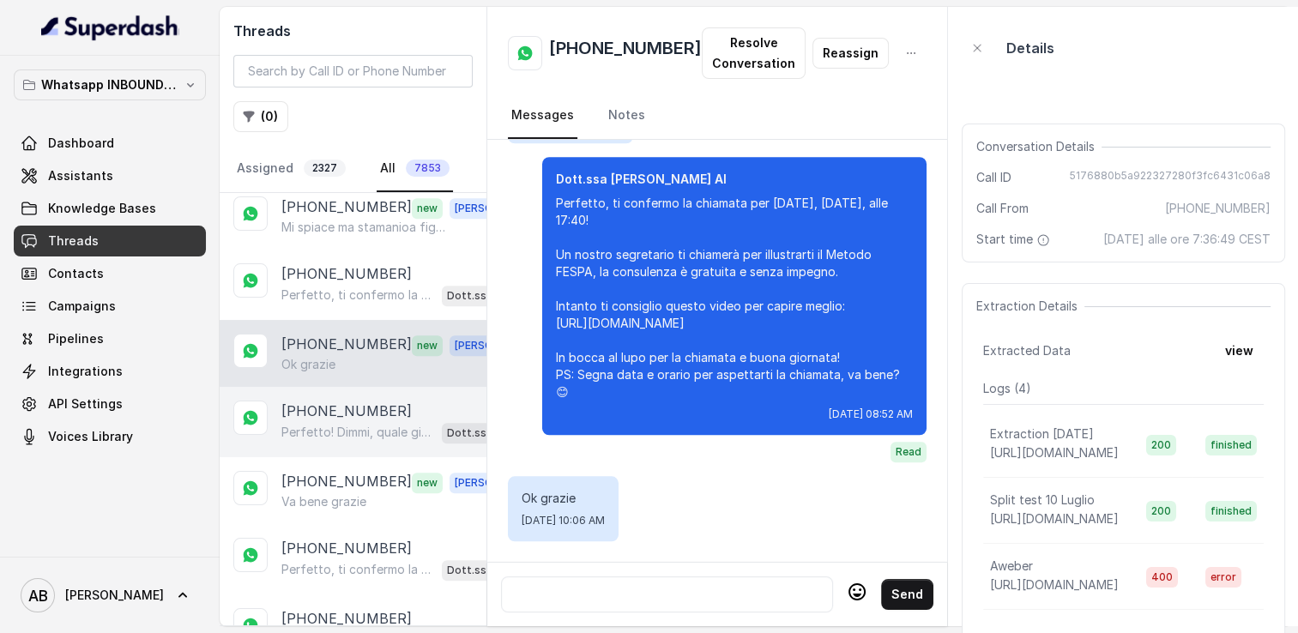
click at [348, 421] on div "Perfetto! Dimmi, quale giorno e orario preferisci per la chiamata gratuita di 5…" at bounding box center [400, 432] width 239 height 22
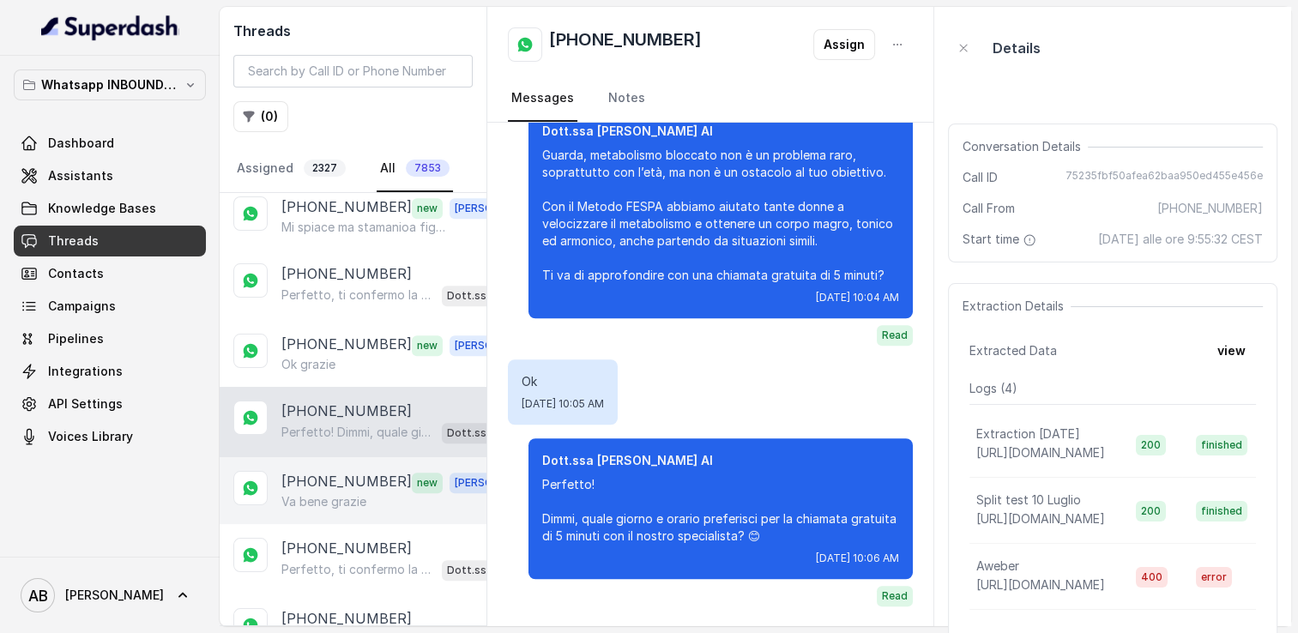
click at [358, 493] on p "Va bene grazie" at bounding box center [323, 501] width 85 height 17
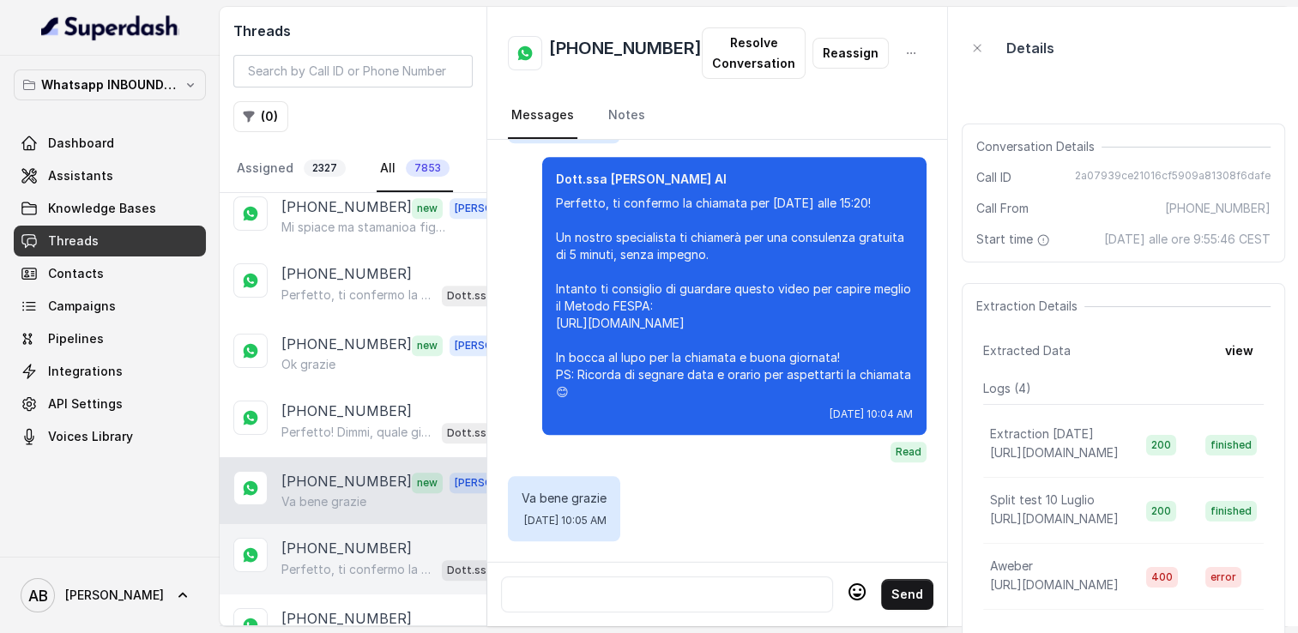
click at [367, 561] on p "Perfetto, ti confermo la chiamata per [DATE] alle 15:40! Un nostro segretario t…" at bounding box center [358, 569] width 154 height 17
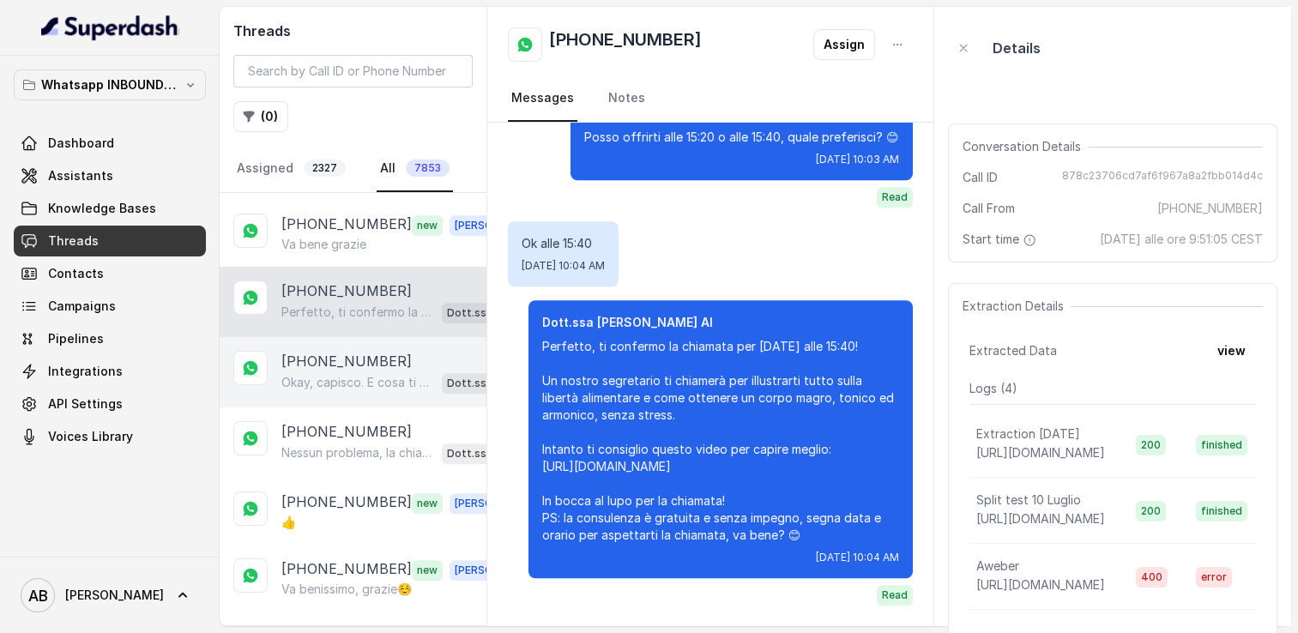
click at [354, 374] on p "Okay, capisco. E cosa ti ha spinto a richiedere maggiori informazioni sul Metod…" at bounding box center [358, 382] width 154 height 17
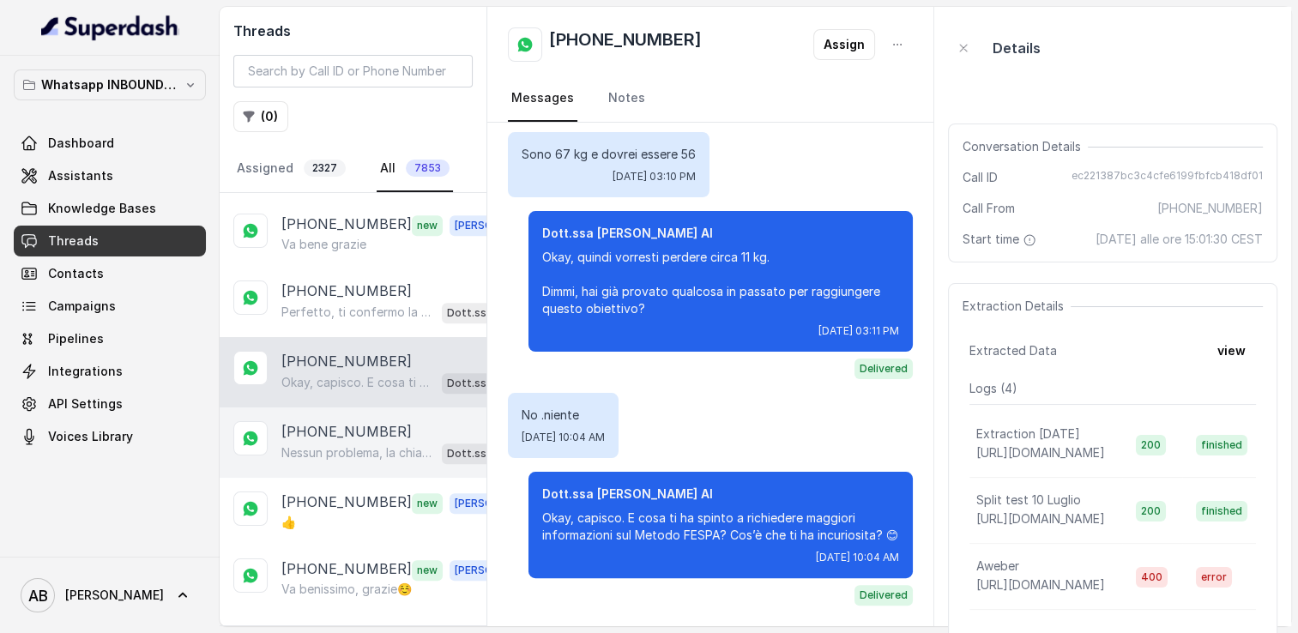
click at [354, 449] on div "+393408734195 Nessun problema, la chiamata può essere fatta nel giorno e all’or…" at bounding box center [353, 443] width 267 height 70
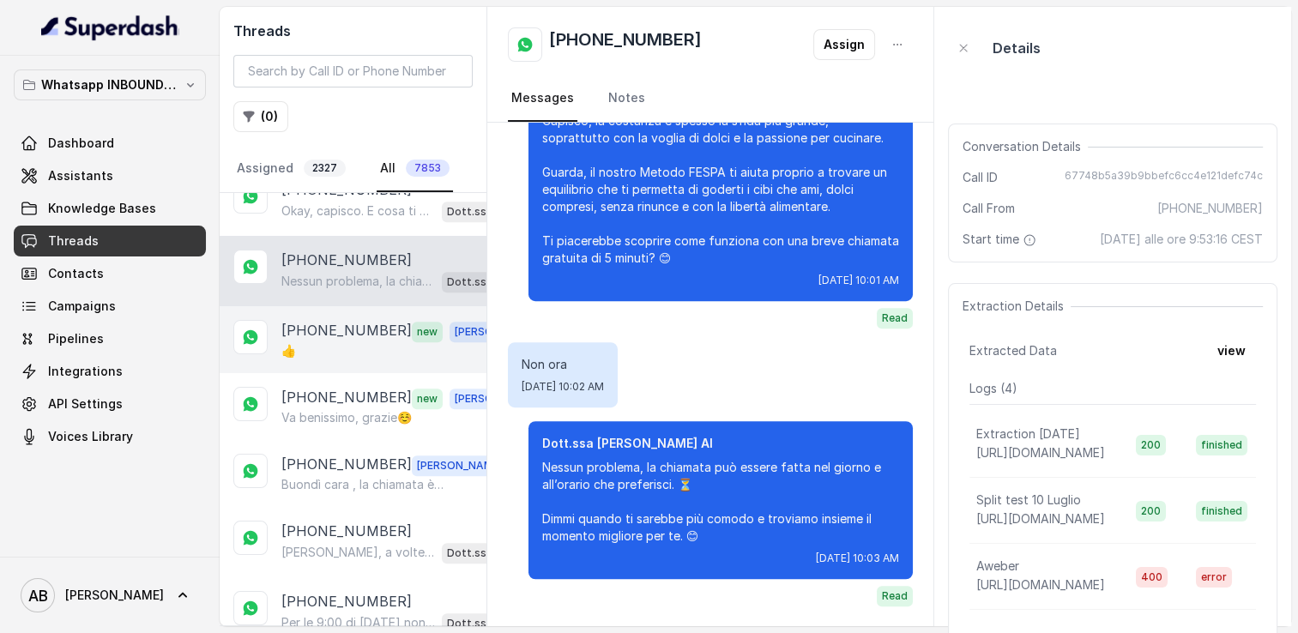
click at [343, 342] on div "👍" at bounding box center [400, 350] width 239 height 17
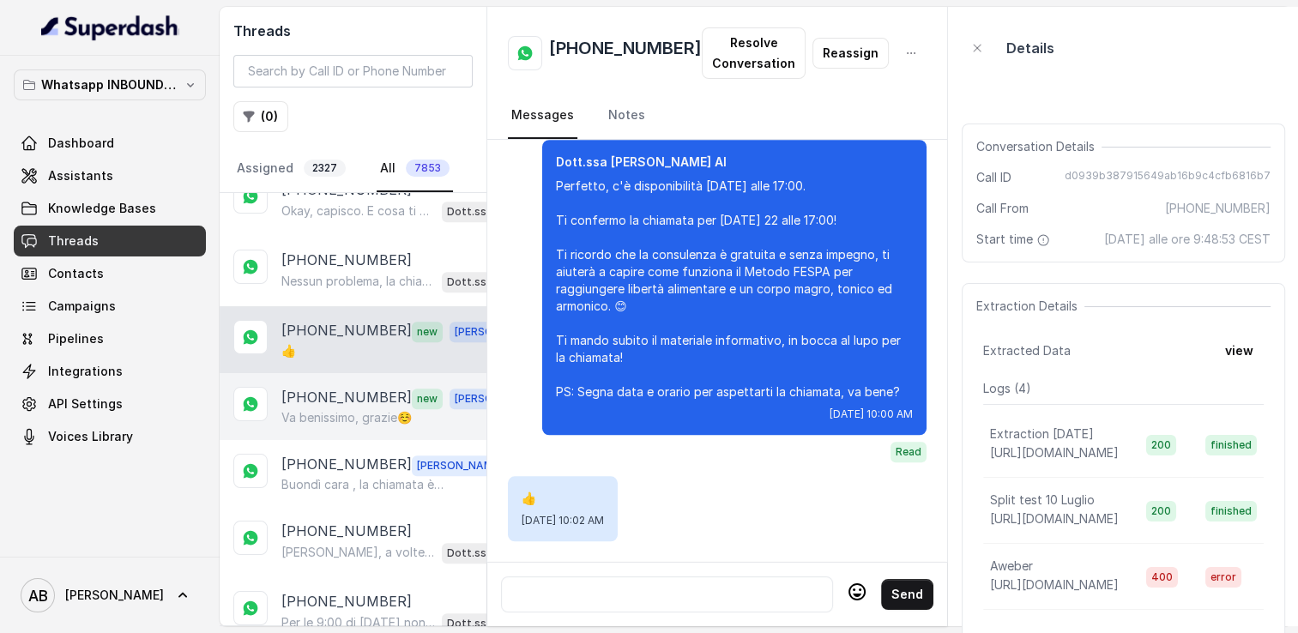
click at [342, 387] on p "[PHONE_NUMBER]" at bounding box center [346, 398] width 130 height 22
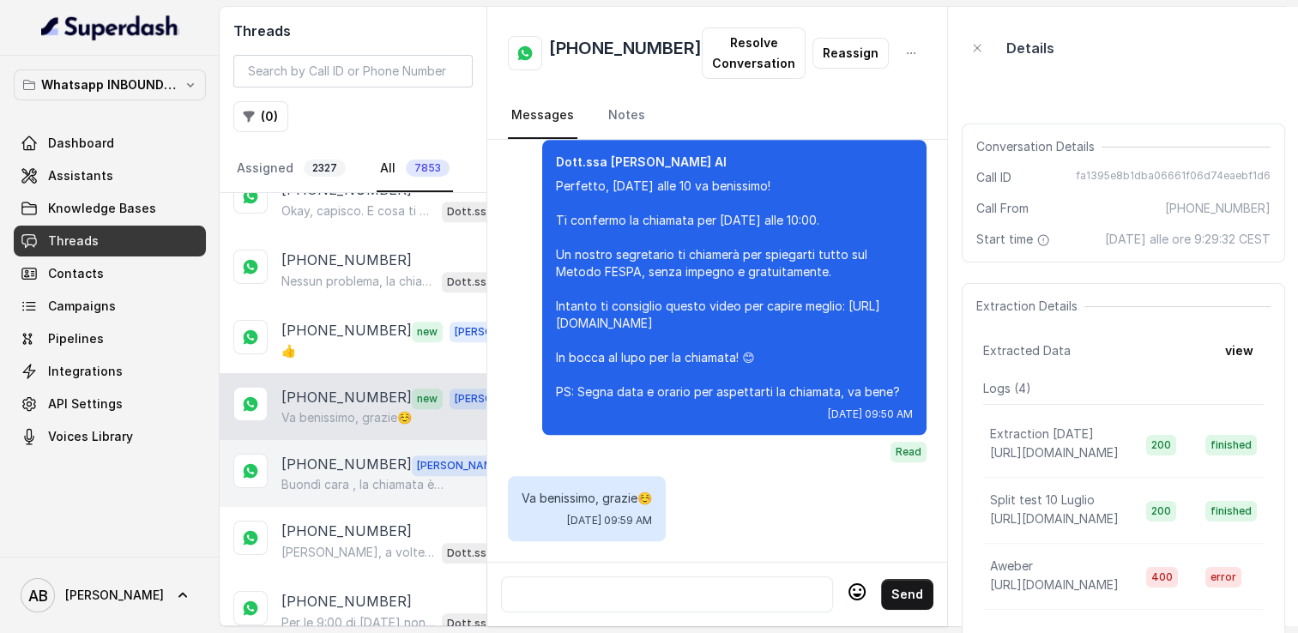
click at [349, 454] on p "[PHONE_NUMBER]" at bounding box center [346, 465] width 130 height 22
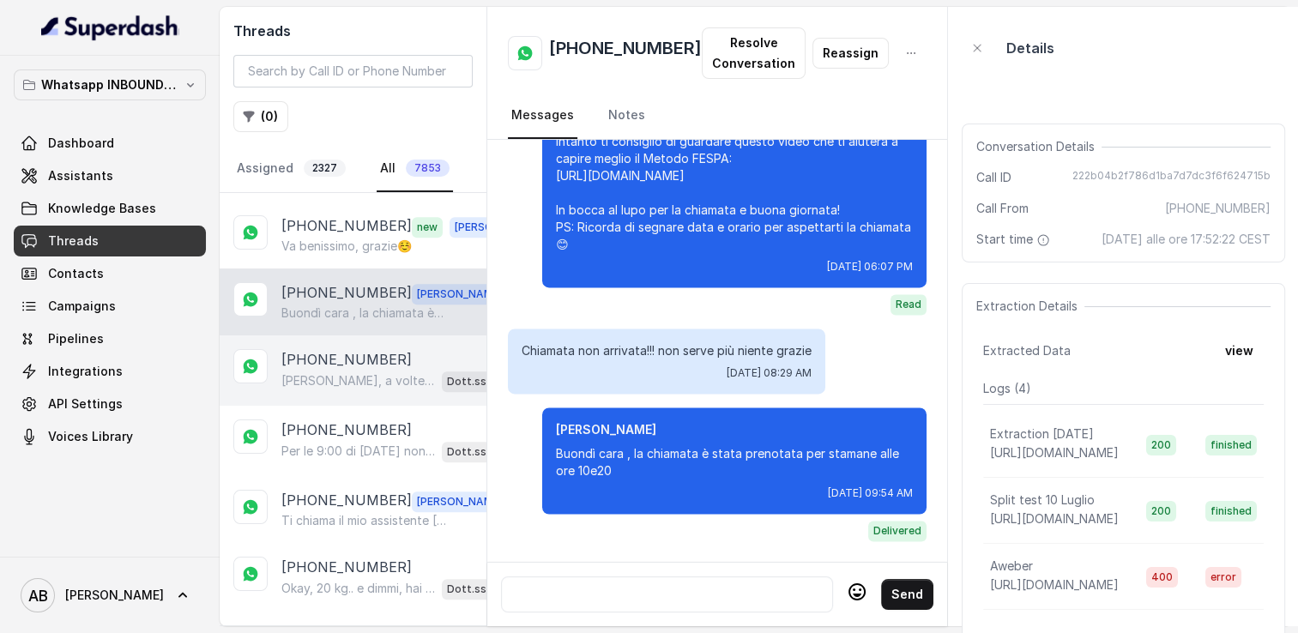
click at [354, 372] on p "[PERSON_NAME], a volte basta solo un segnale per capire che è il momento di cam…" at bounding box center [358, 380] width 154 height 17
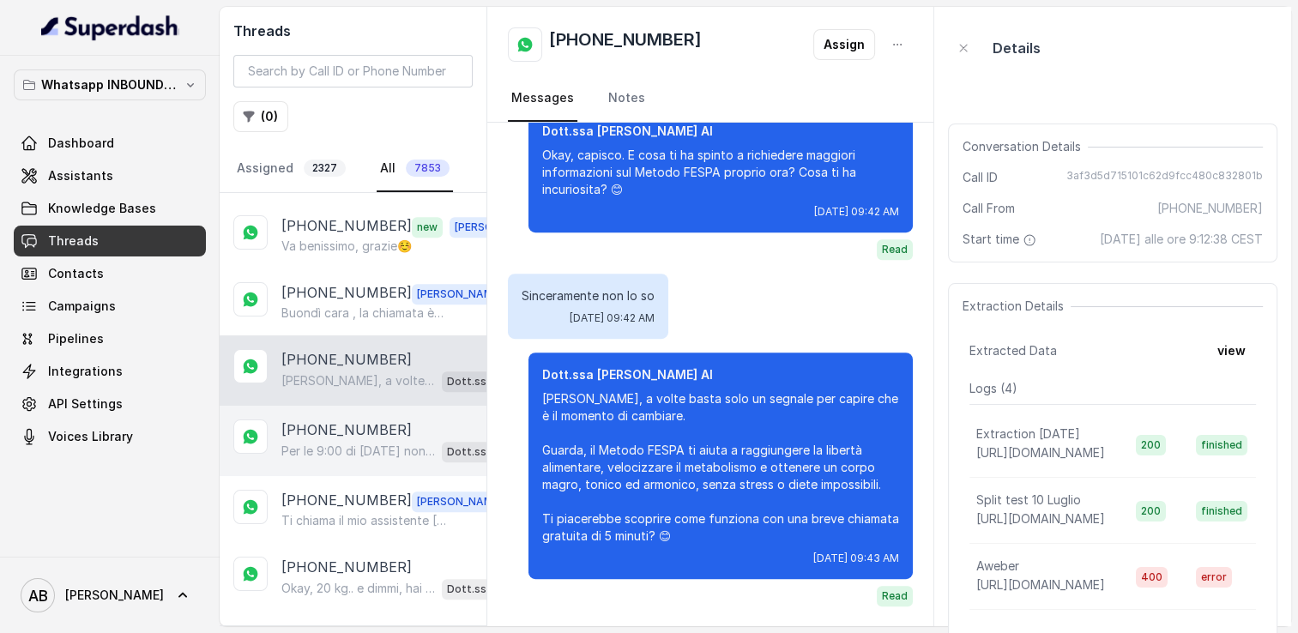
click at [354, 406] on div "+393518702005 Per le 9:00 di domani non c’è disponibilità, ma ti posso proporre…" at bounding box center [353, 441] width 267 height 70
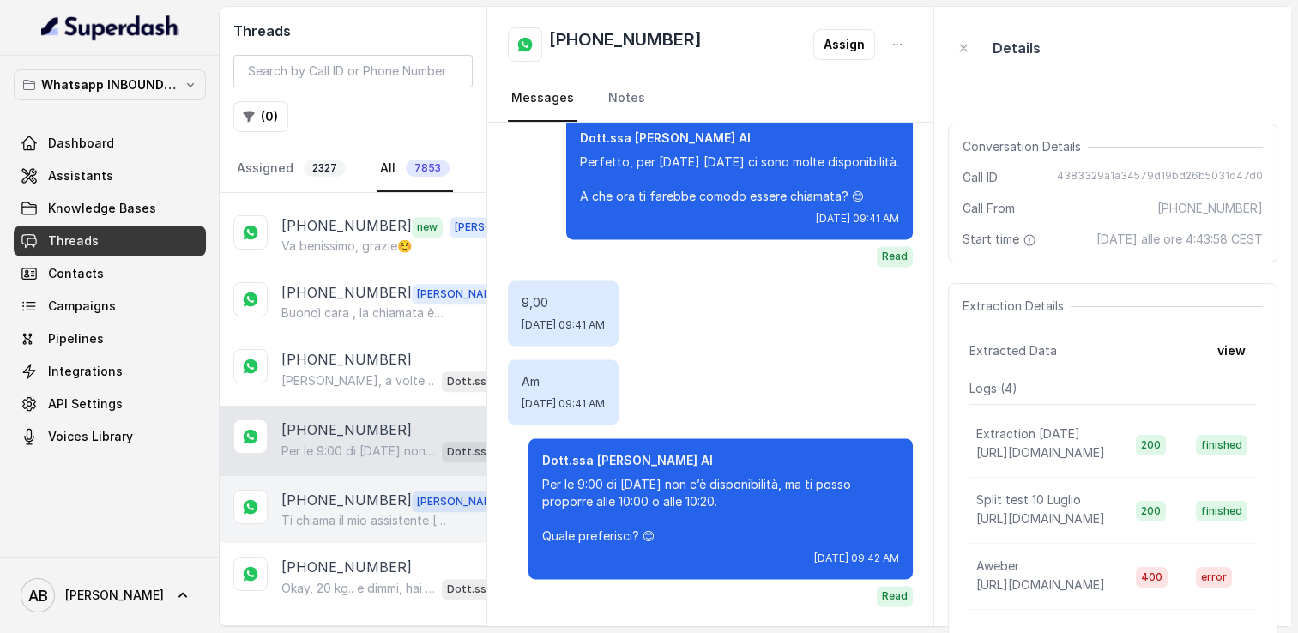
click at [360, 490] on p "[PHONE_NUMBER]" at bounding box center [346, 501] width 130 height 22
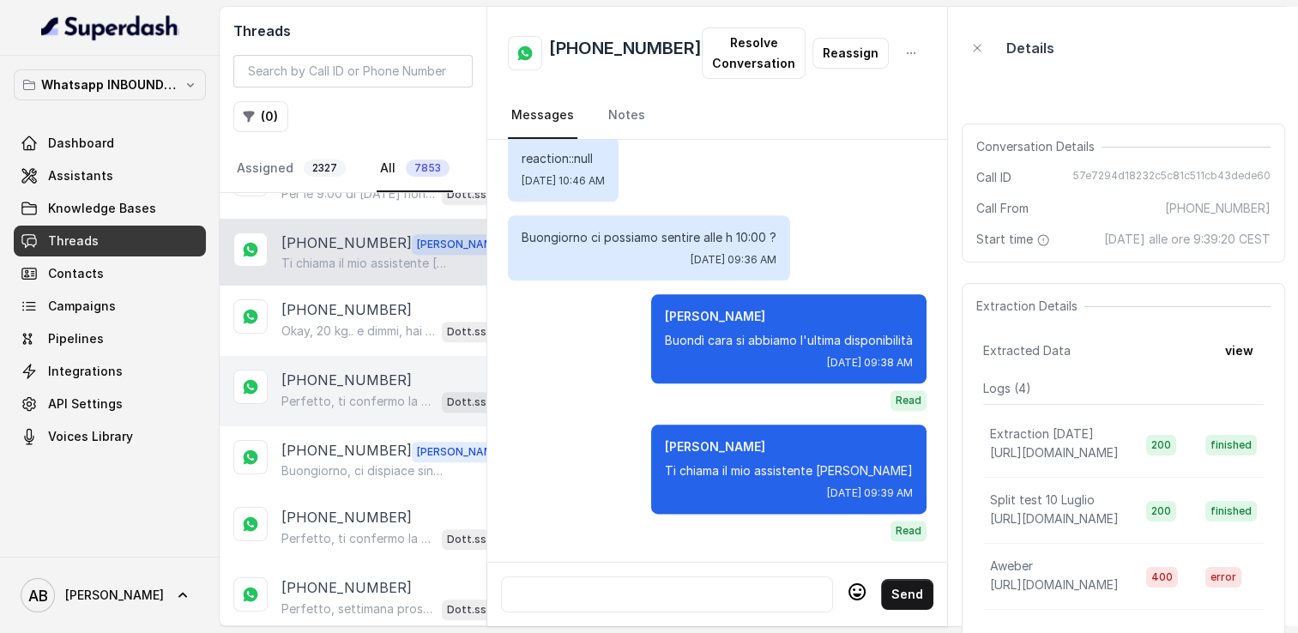
click at [346, 370] on p "[PHONE_NUMBER]" at bounding box center [346, 380] width 130 height 21
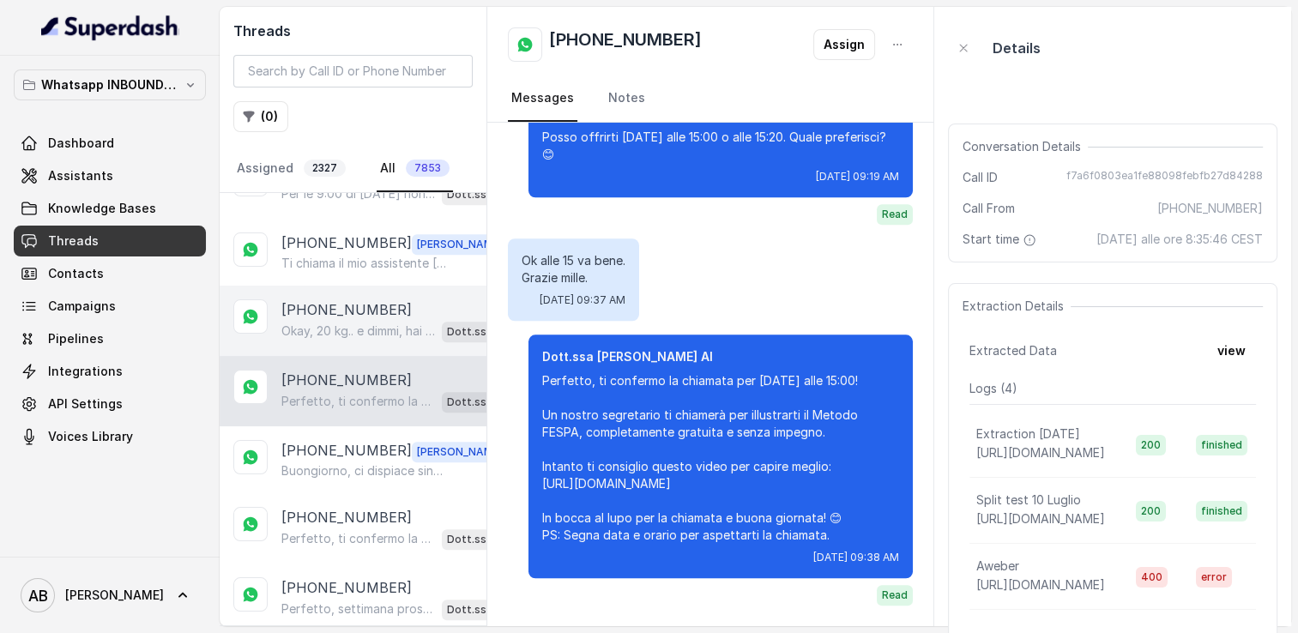
click at [329, 320] on div "Okay, 20 kg.. e dimmi, hai già provato qualcosa in passato per perdere questi 2…" at bounding box center [400, 331] width 239 height 22
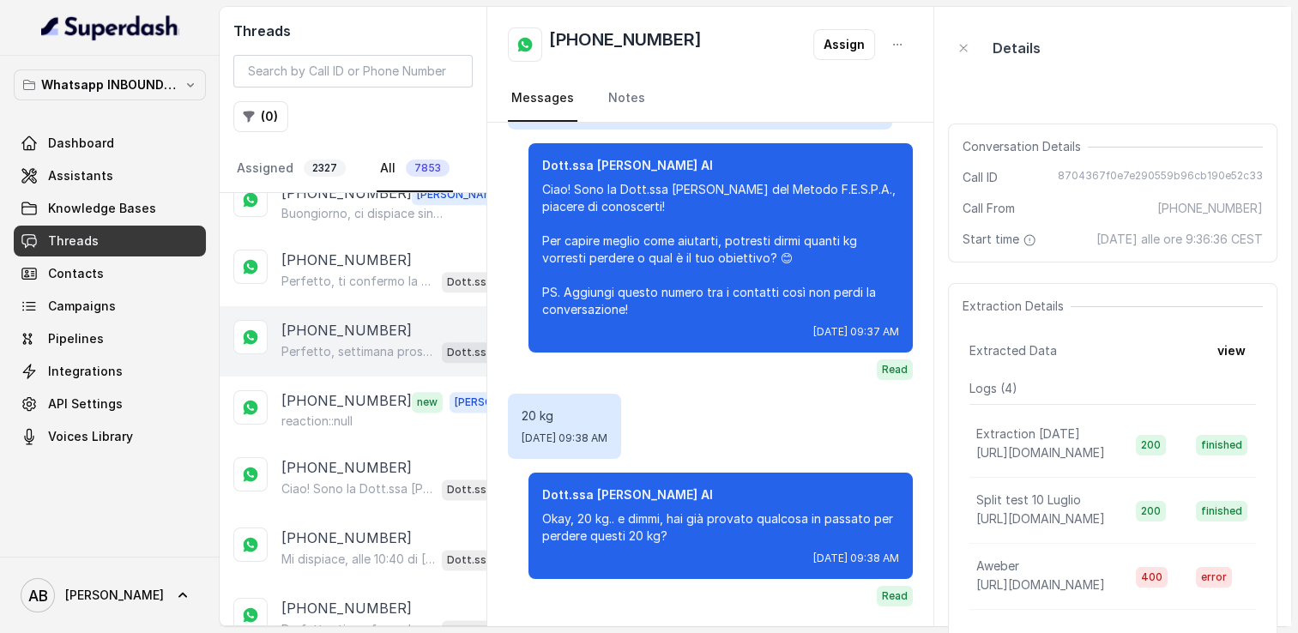
click at [330, 343] on p "Perfetto, settimana prossima va benissimo! Quale giorno e orario preferisci per…" at bounding box center [358, 351] width 154 height 17
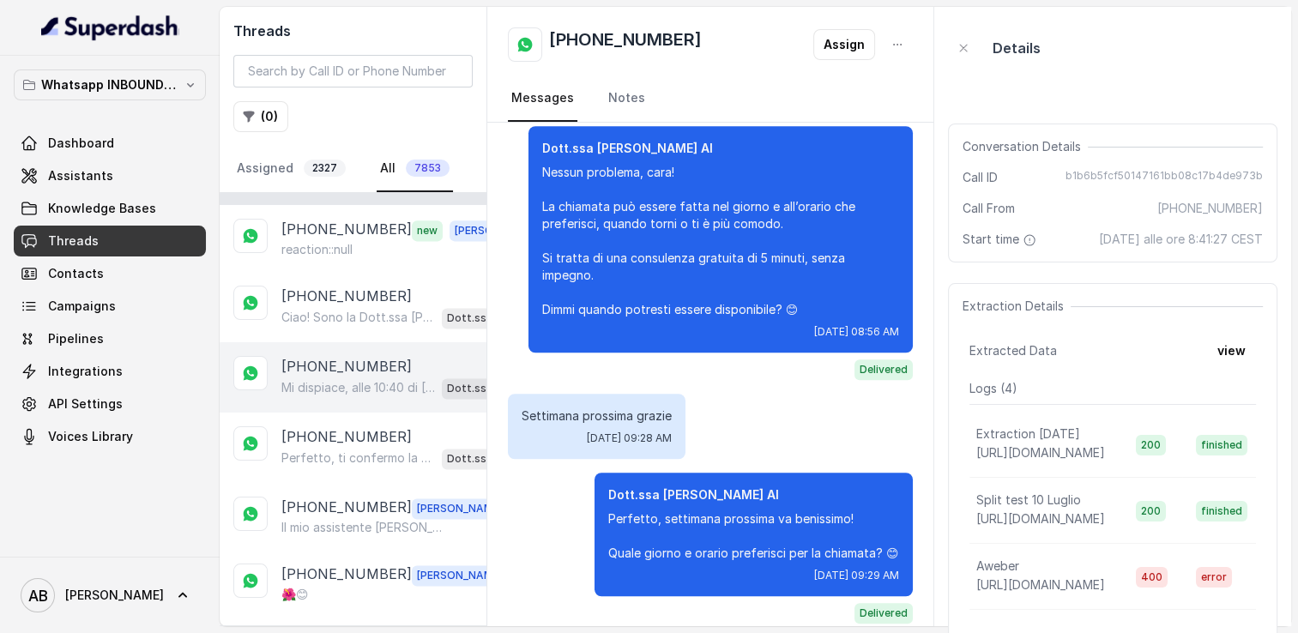
click at [337, 379] on p "Mi dispiace, alle 10:40 di [DATE] non è disponibile. Posso offrirti [DATE] alle…" at bounding box center [358, 387] width 154 height 17
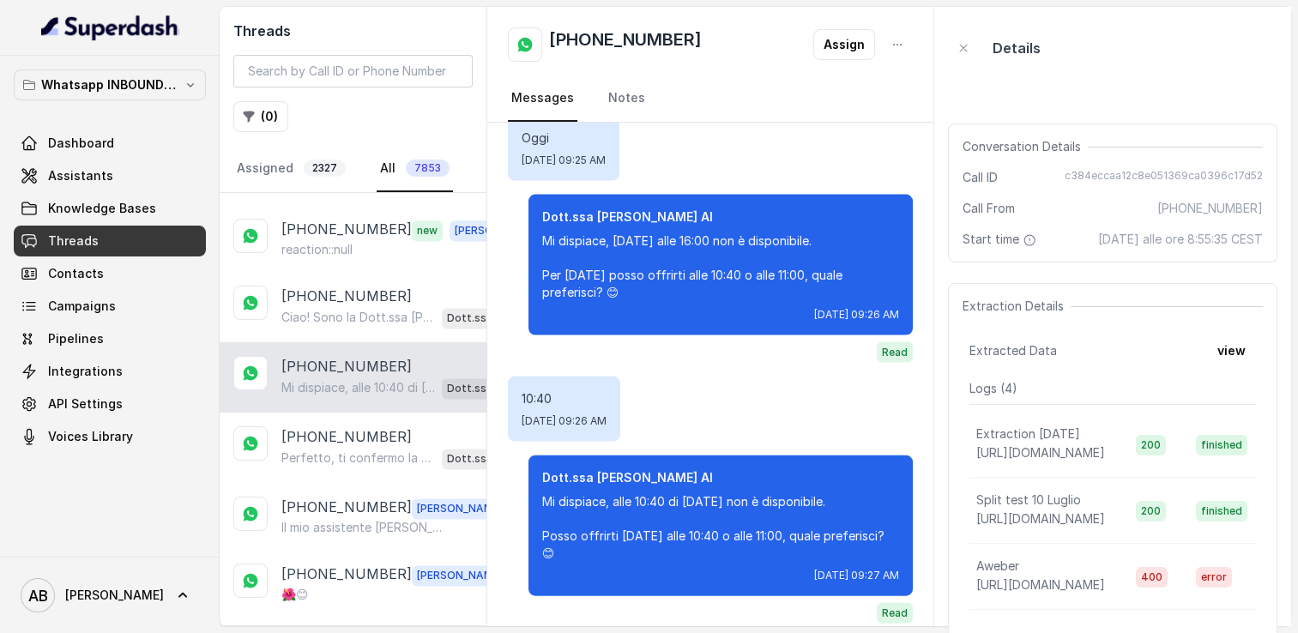
click at [614, 42] on h2 "[PHONE_NUMBER]" at bounding box center [625, 44] width 153 height 34
copy h2 "[PHONE_NUMBER]"
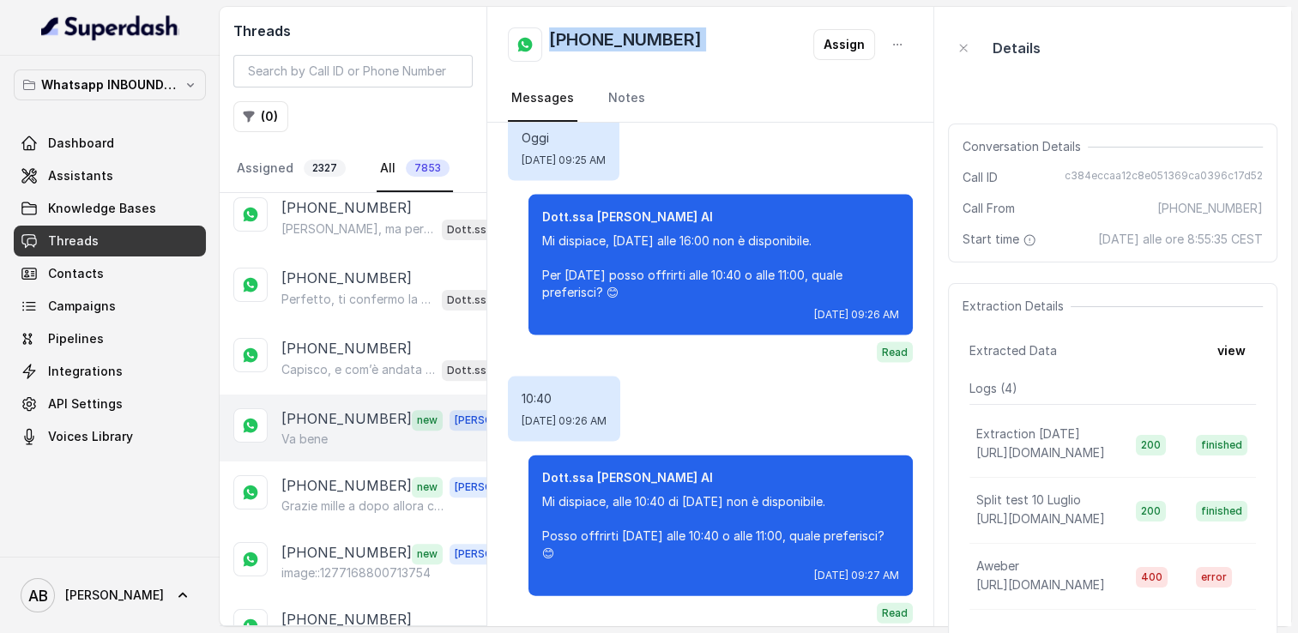
scroll to position [687, 0]
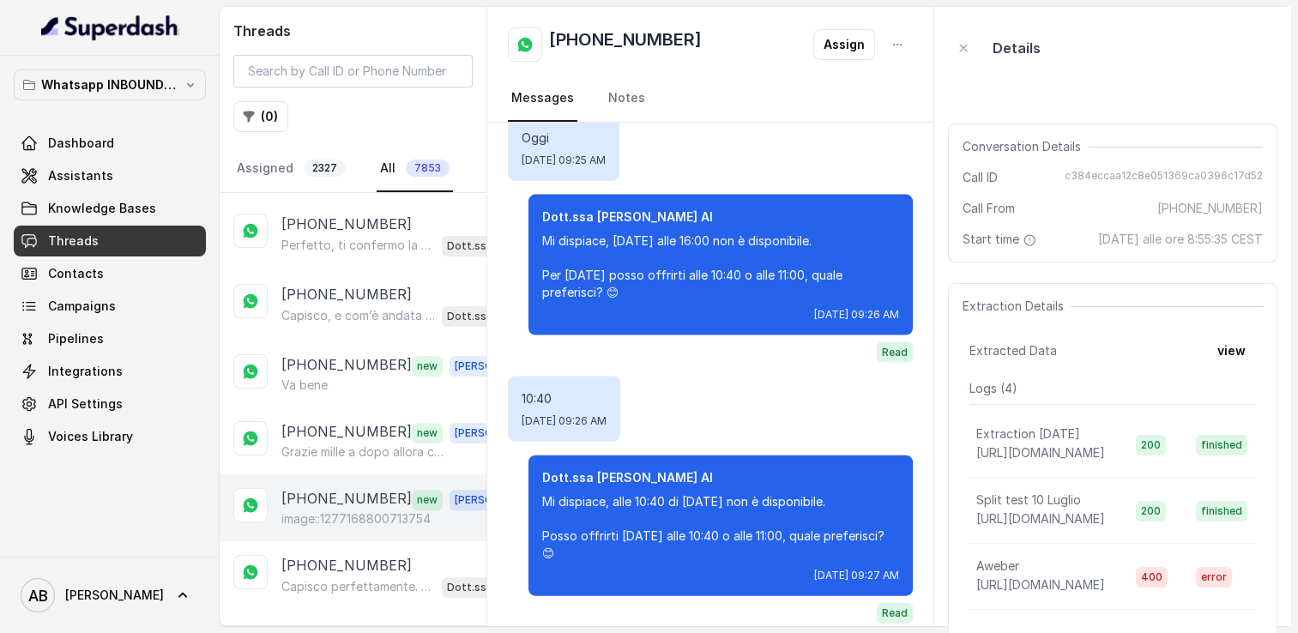
click at [378, 488] on p "[PHONE_NUMBER]" at bounding box center [346, 499] width 130 height 22
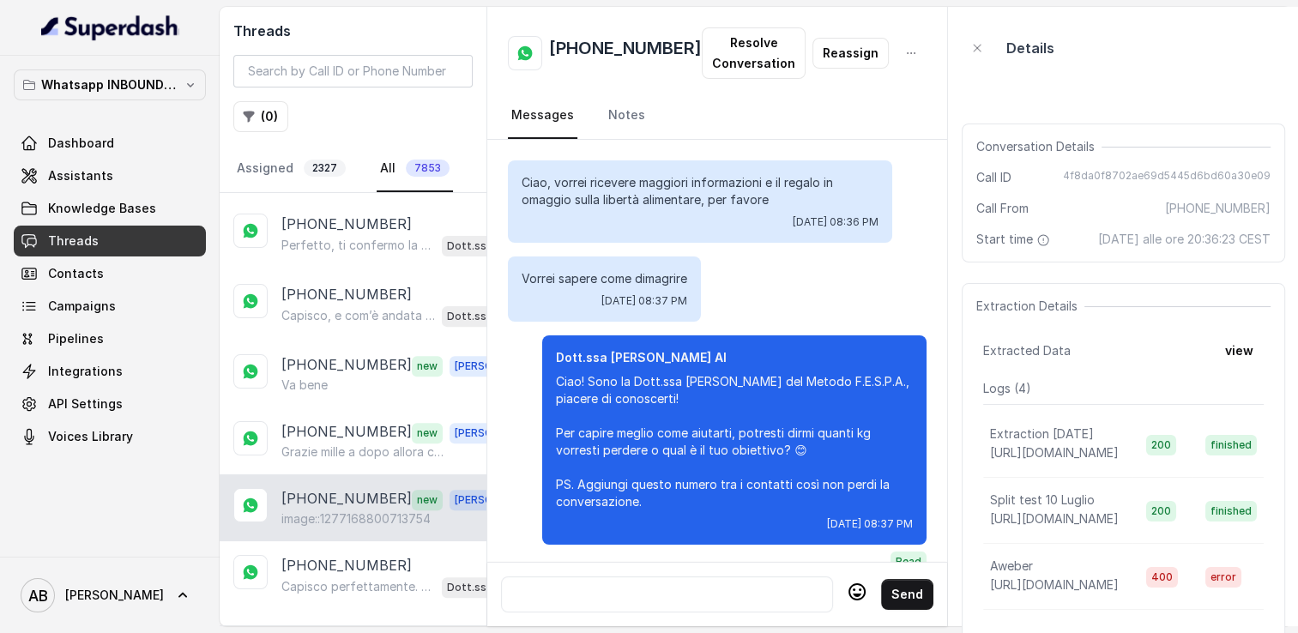
scroll to position [3065, 0]
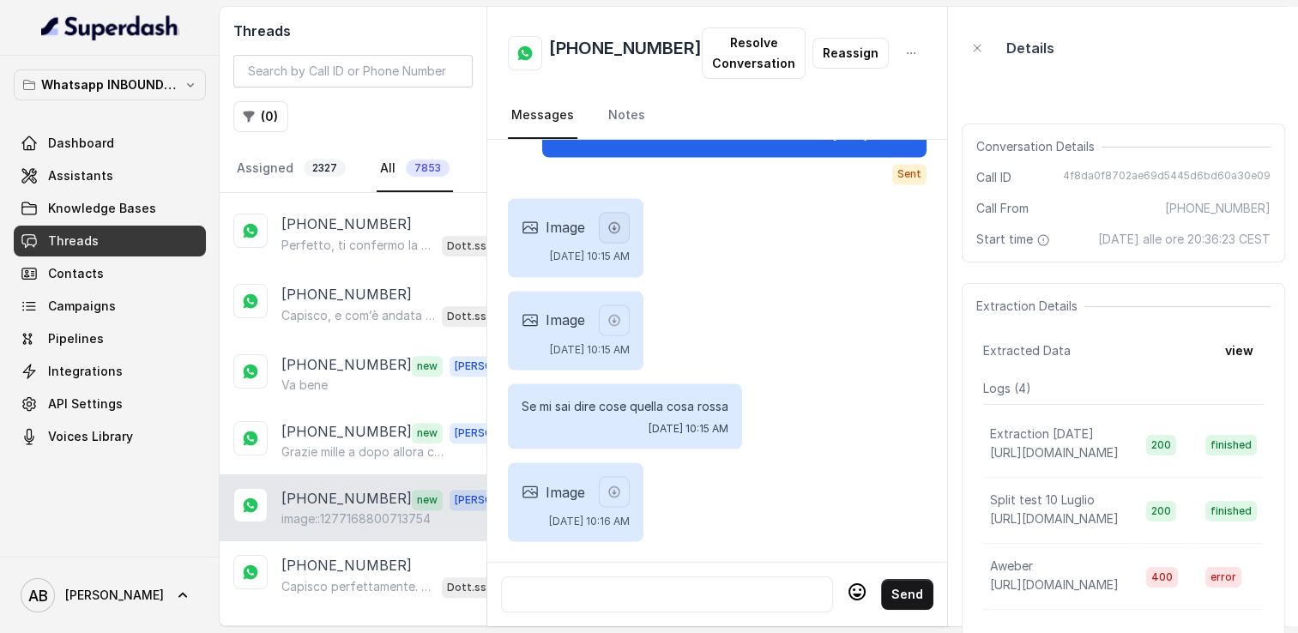
click at [620, 222] on icon "button" at bounding box center [614, 227] width 10 height 10
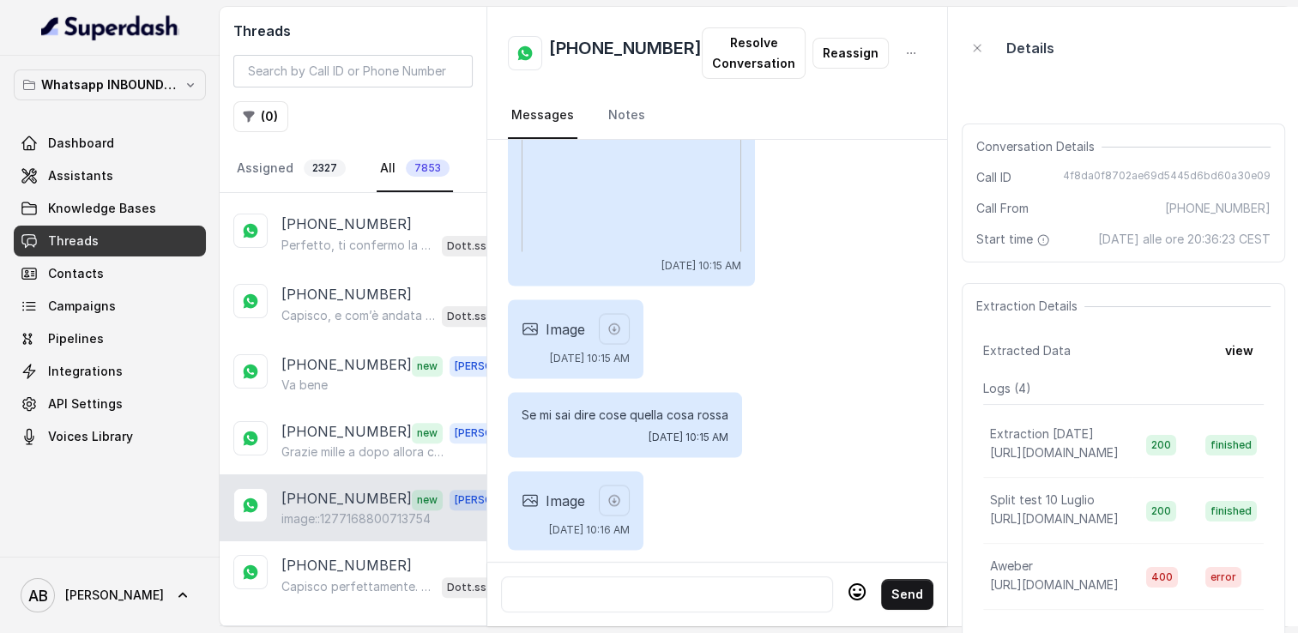
scroll to position [3236, 0]
click at [621, 330] on icon "button" at bounding box center [615, 328] width 14 height 14
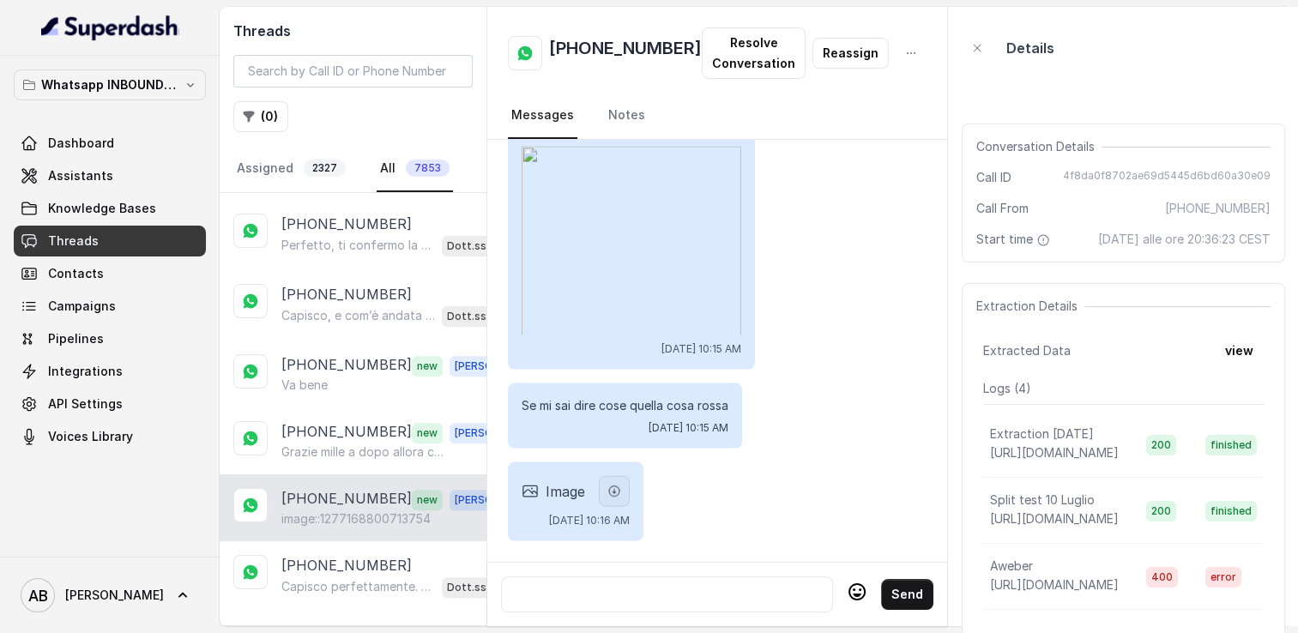
click at [630, 476] on button "button" at bounding box center [614, 491] width 31 height 31
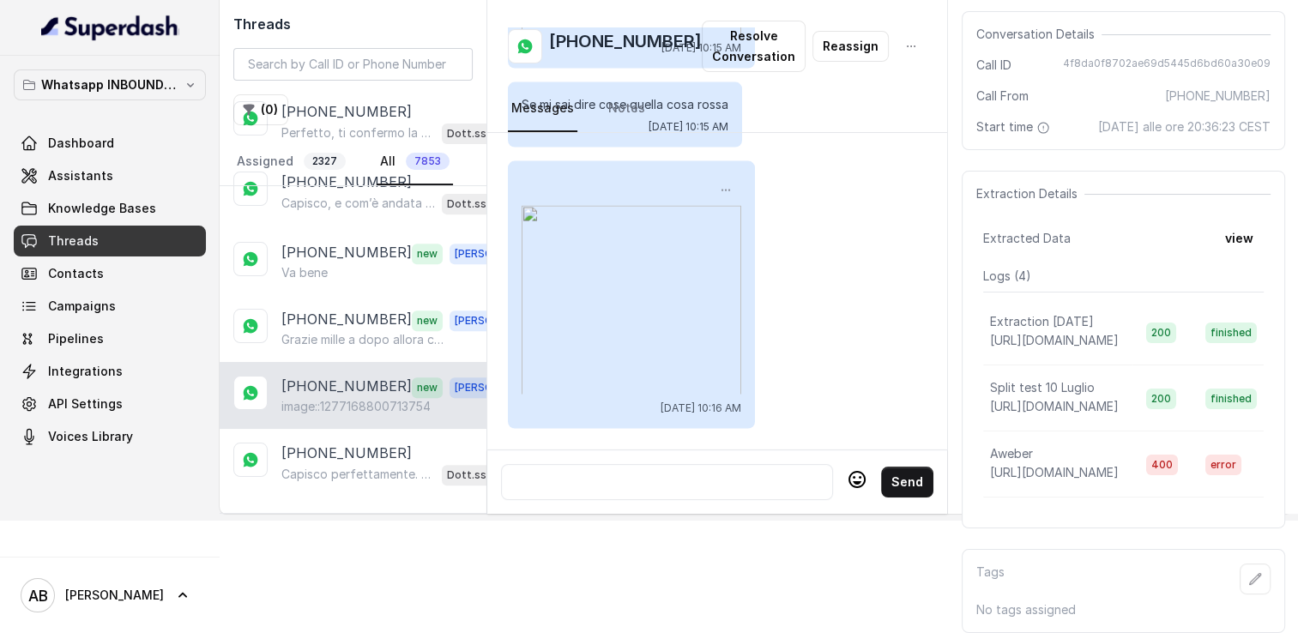
scroll to position [127, 0]
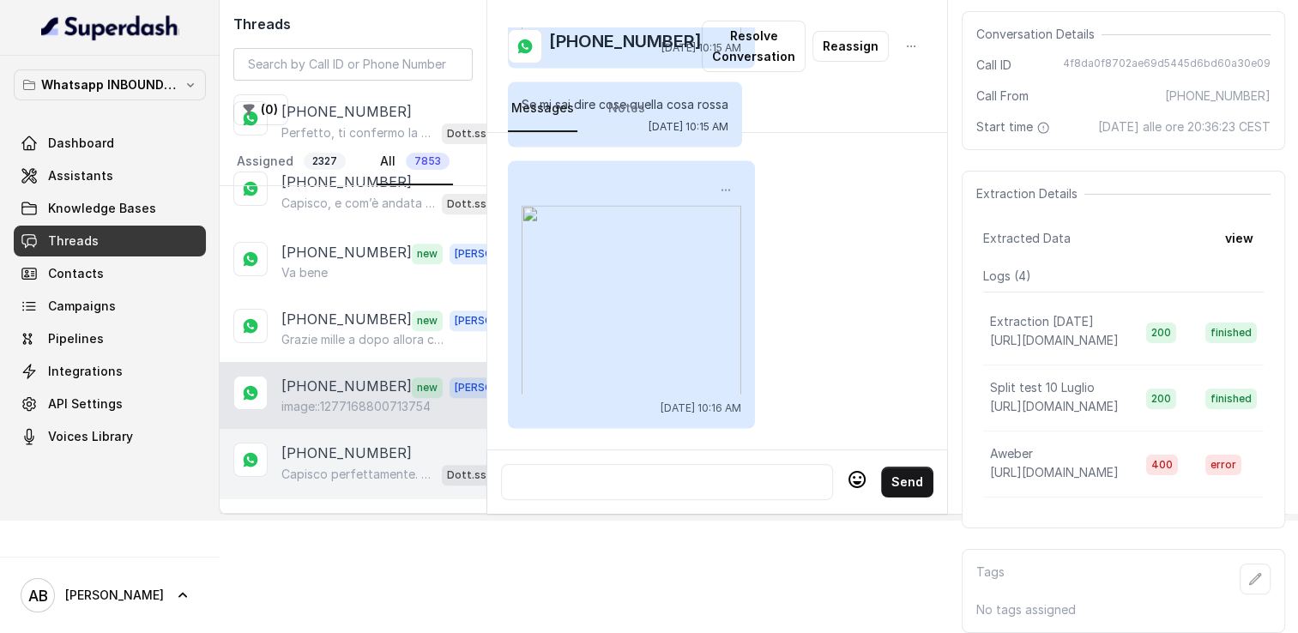
click at [339, 464] on div "+393403960799 Capisco perfettamente. 😊 Se in futuro vorrai riprendere il discor…" at bounding box center [353, 464] width 267 height 70
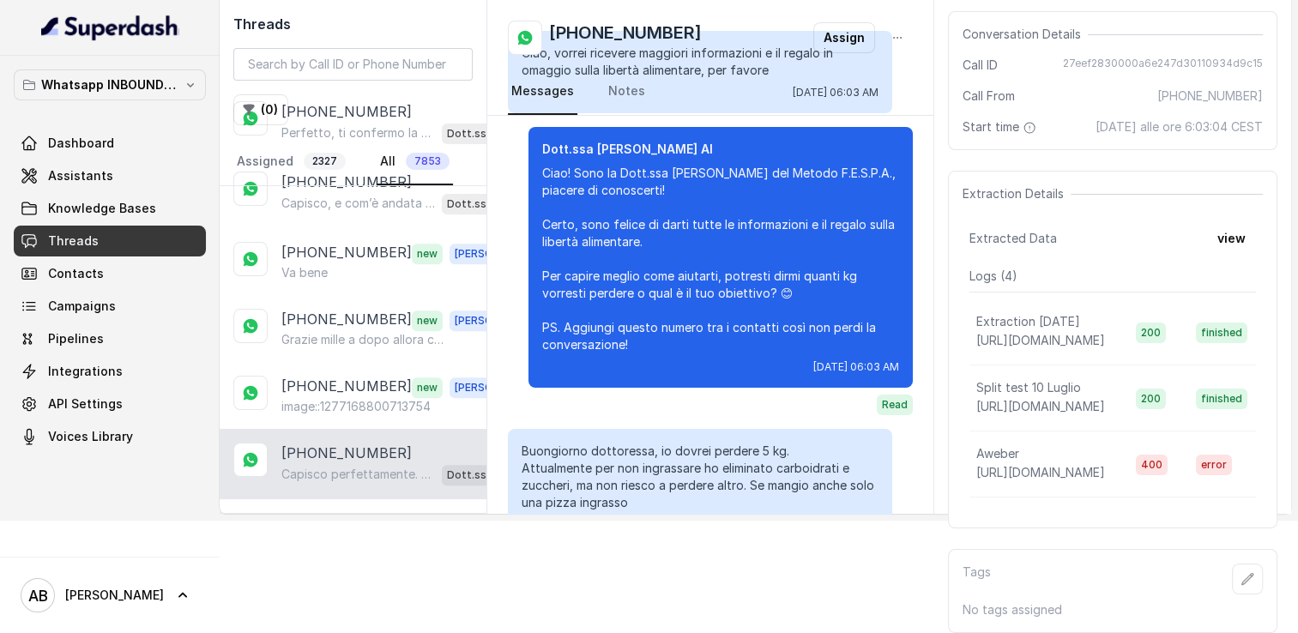
scroll to position [3704, 0]
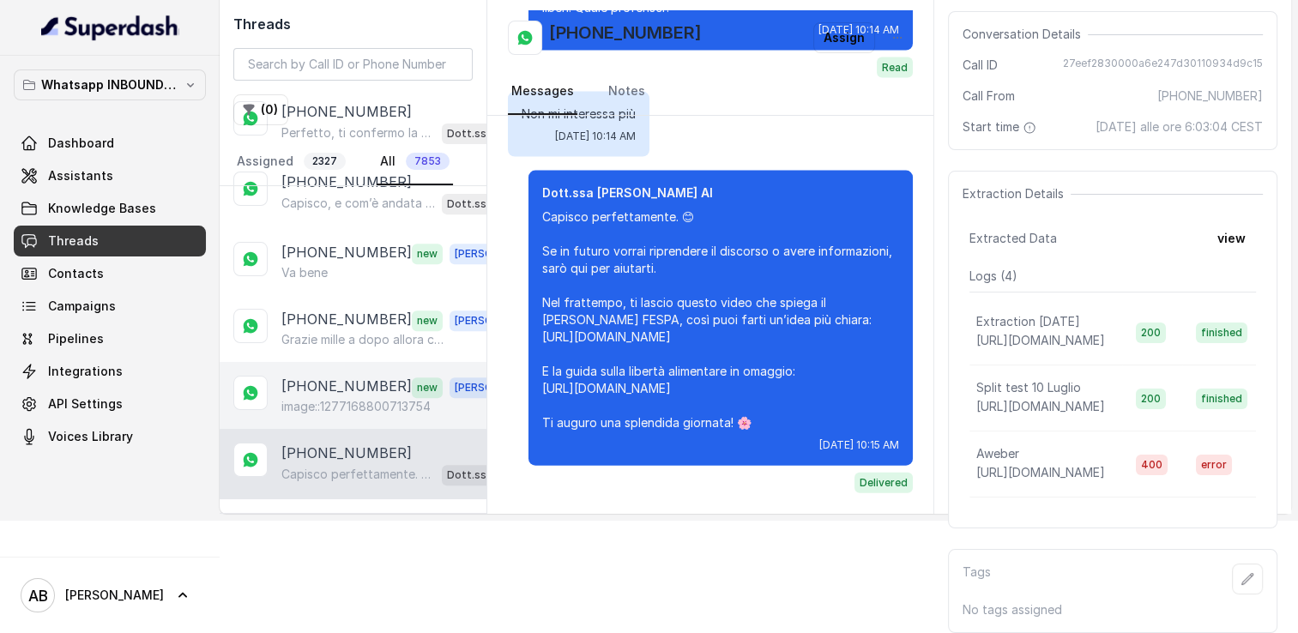
click at [369, 398] on p "image::1277168800713754" at bounding box center [355, 406] width 149 height 17
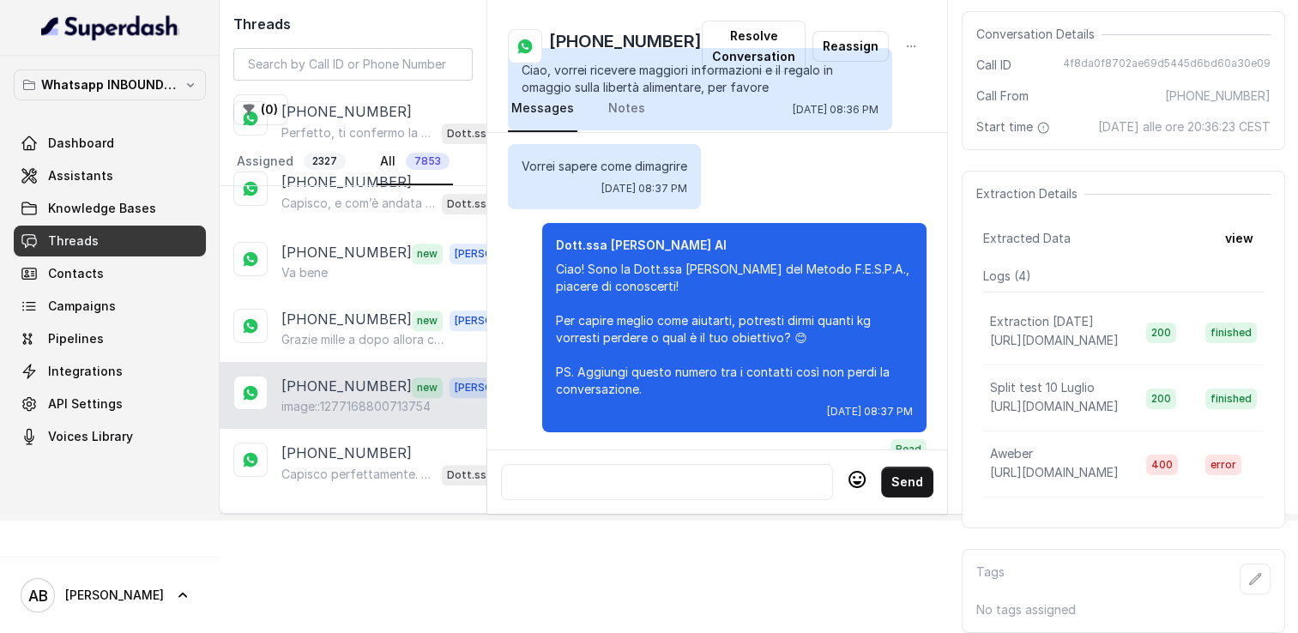
scroll to position [3065, 0]
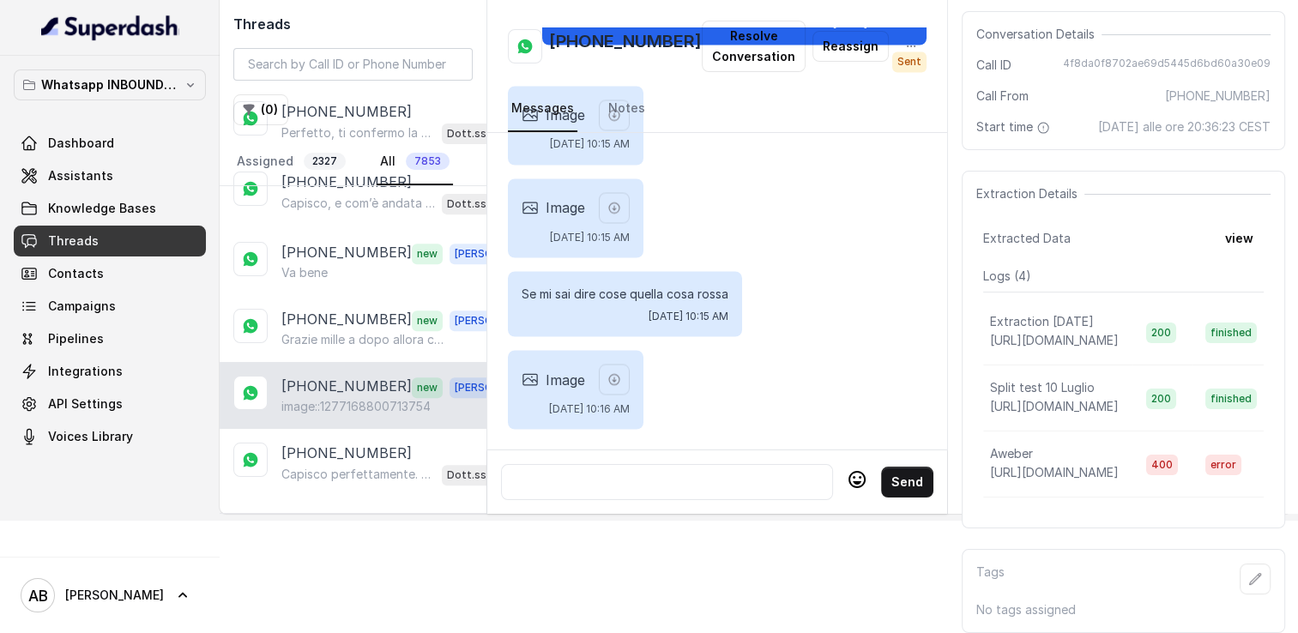
click at [656, 472] on div at bounding box center [667, 482] width 317 height 21
click at [695, 472] on div at bounding box center [667, 482] width 317 height 21
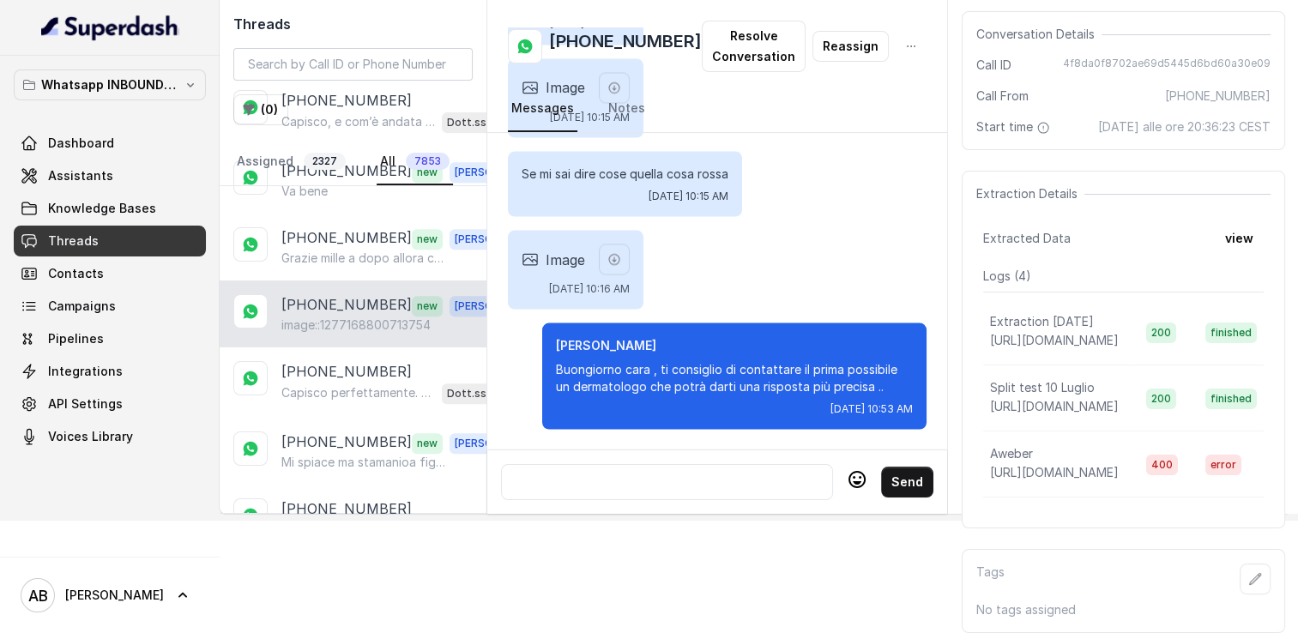
scroll to position [772, 0]
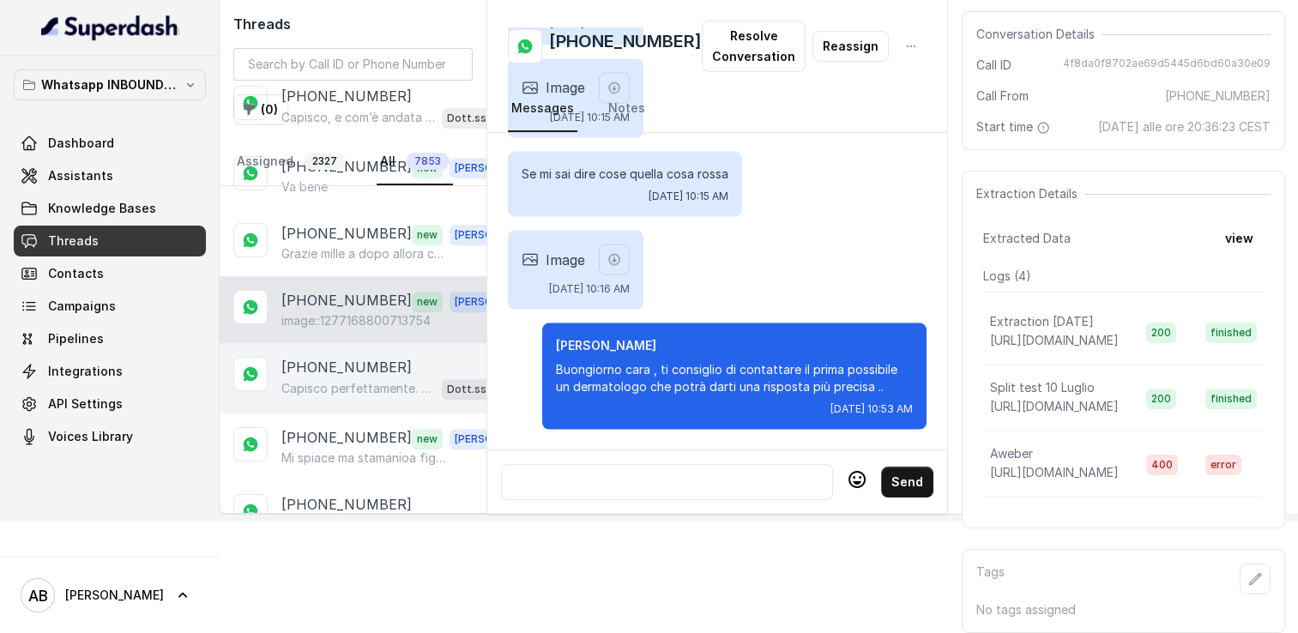
click at [325, 378] on div "Capisco perfettamente. 😊 Se in futuro vorrai riprendere il discorso o avere inf…" at bounding box center [400, 389] width 239 height 22
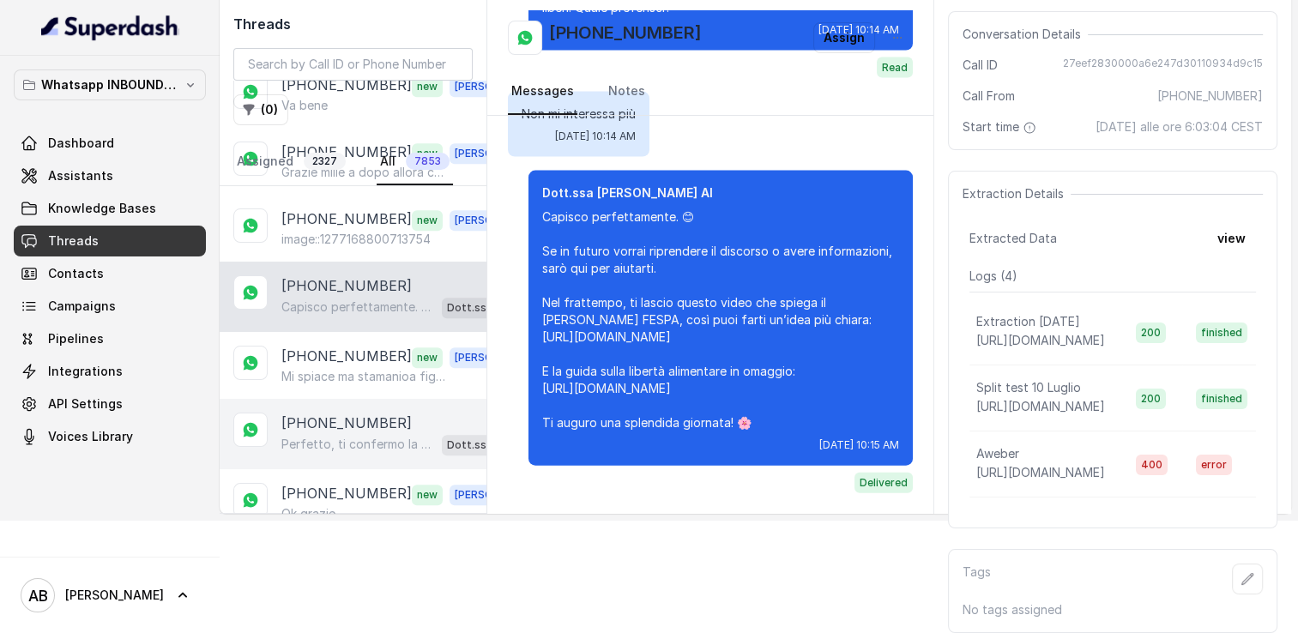
scroll to position [858, 0]
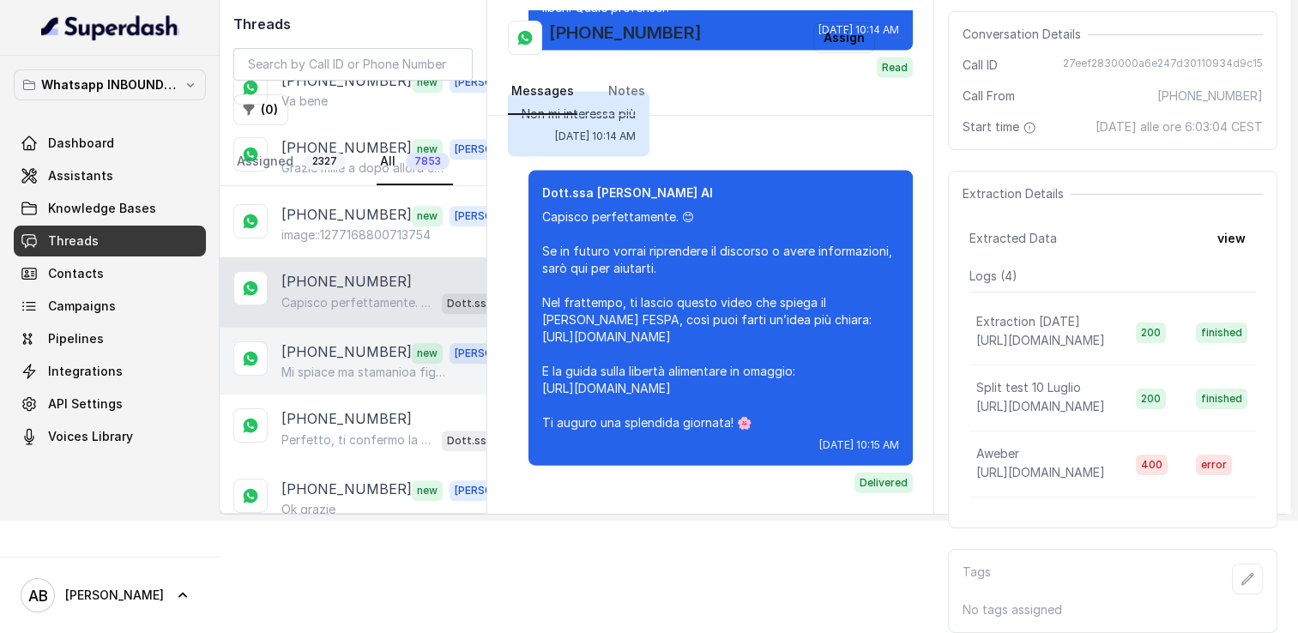
click at [354, 342] on p "[PHONE_NUMBER]" at bounding box center [346, 353] width 130 height 22
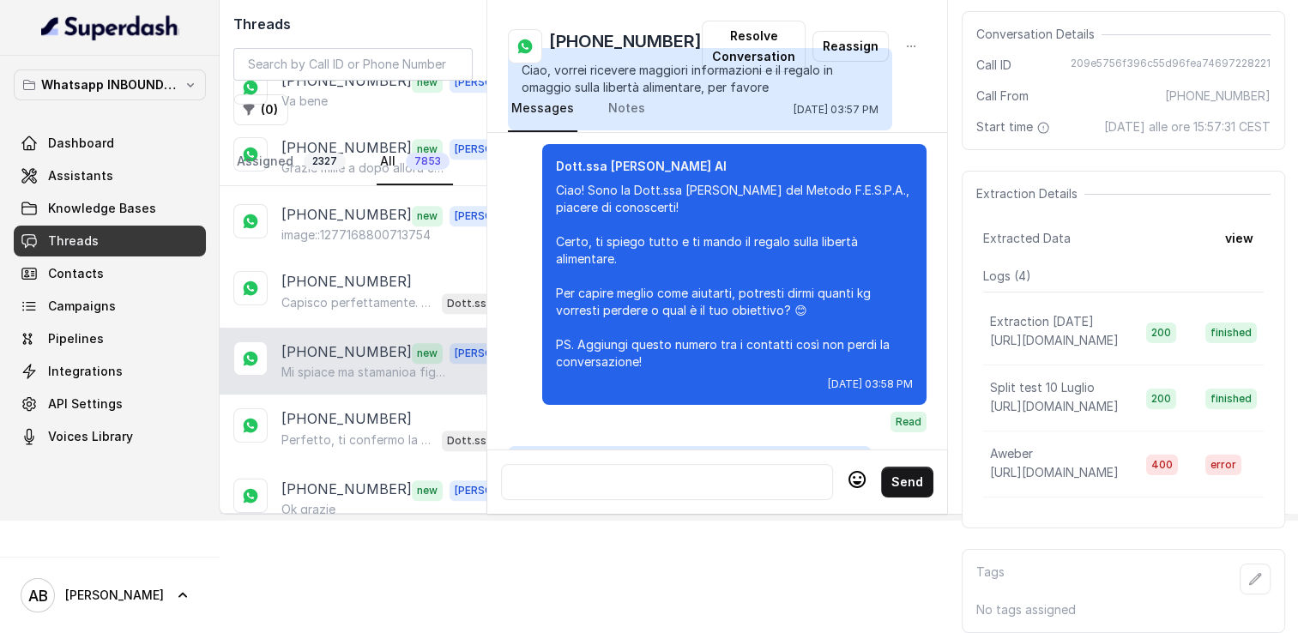
scroll to position [1843, 0]
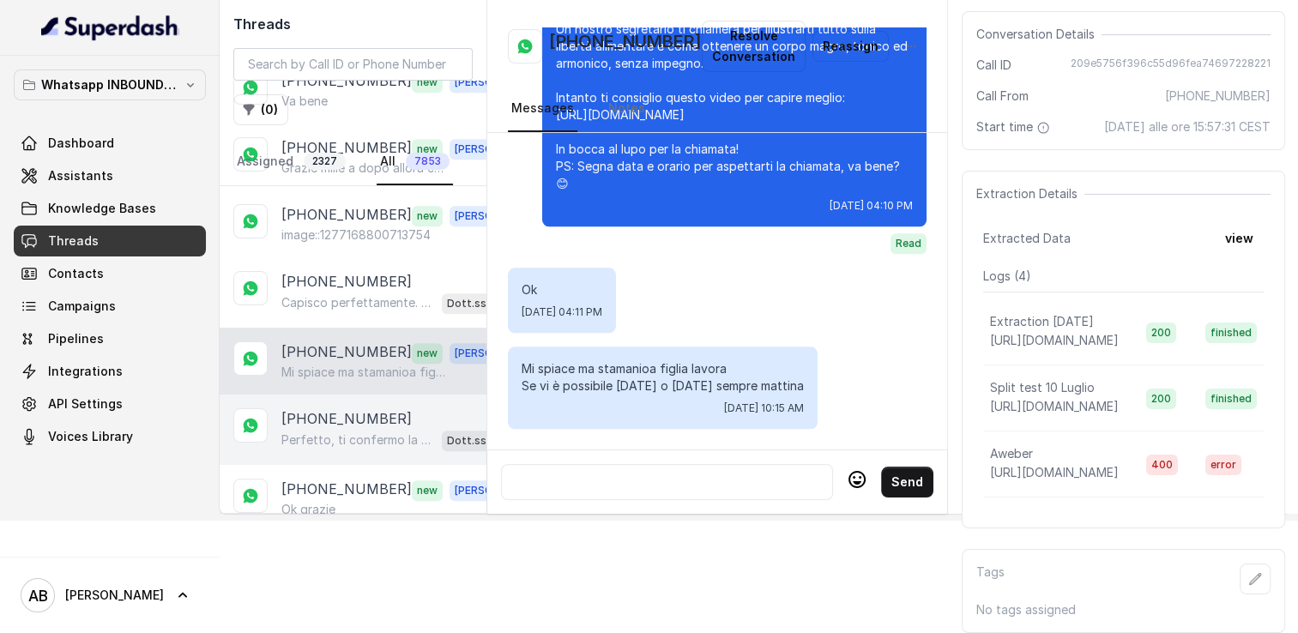
click at [352, 409] on p "[PHONE_NUMBER]" at bounding box center [346, 419] width 130 height 21
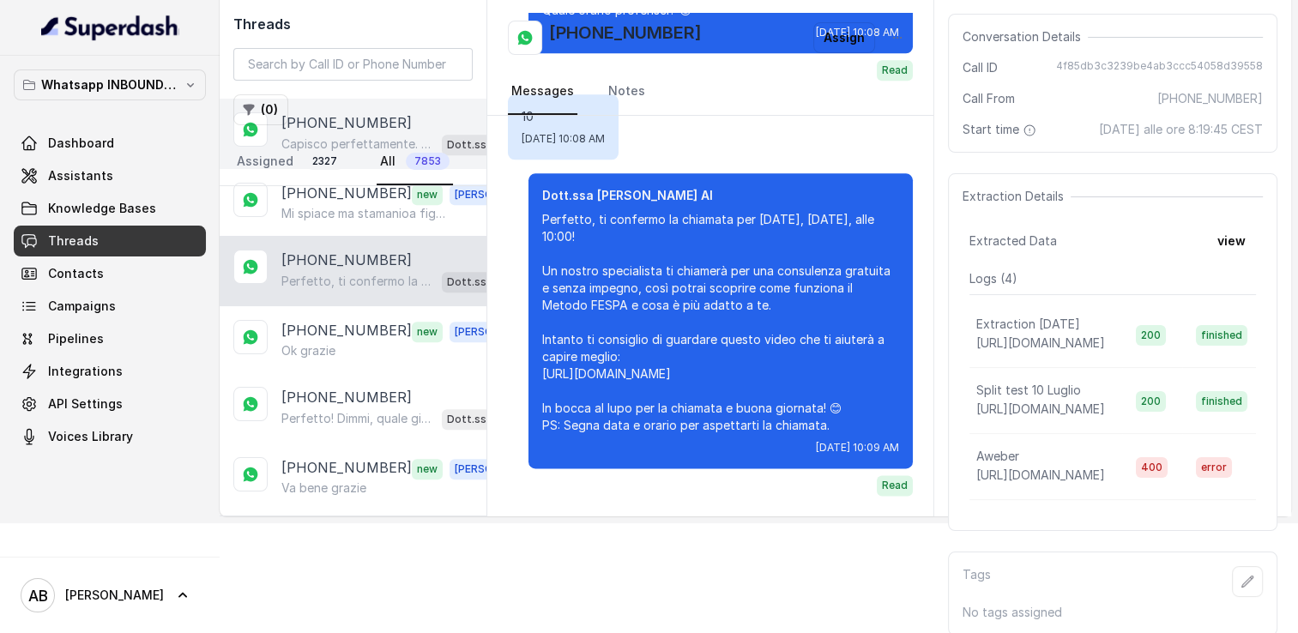
scroll to position [1030, 0]
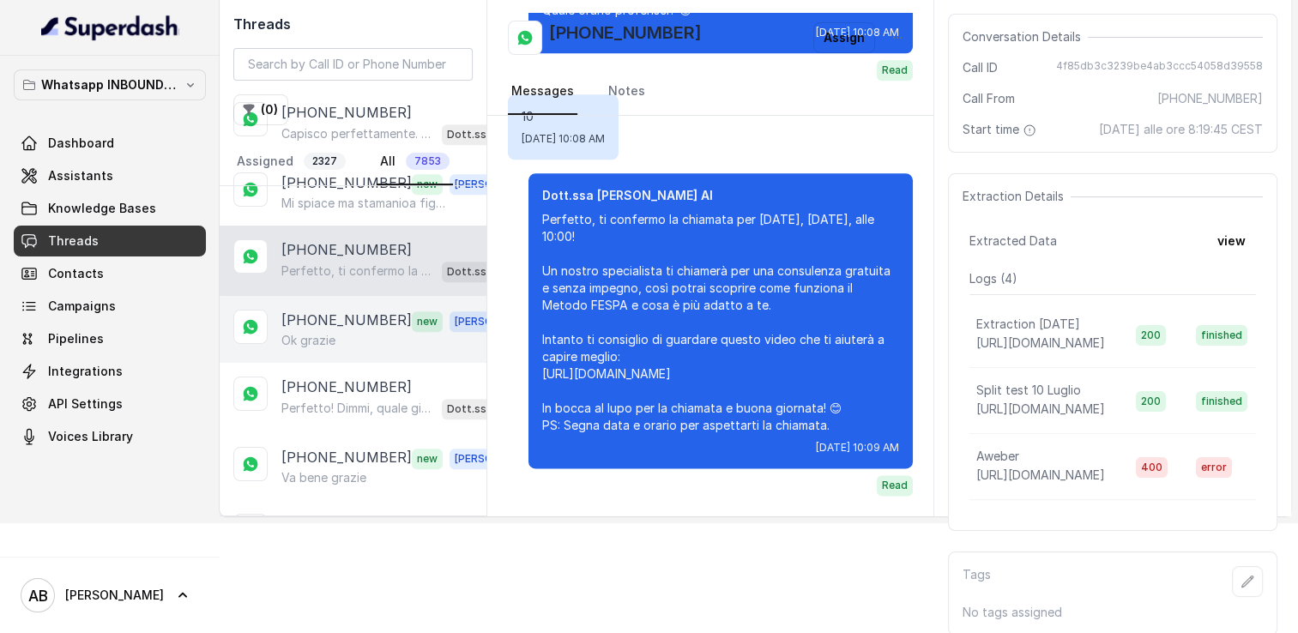
click at [340, 310] on p "[PHONE_NUMBER]" at bounding box center [346, 321] width 130 height 22
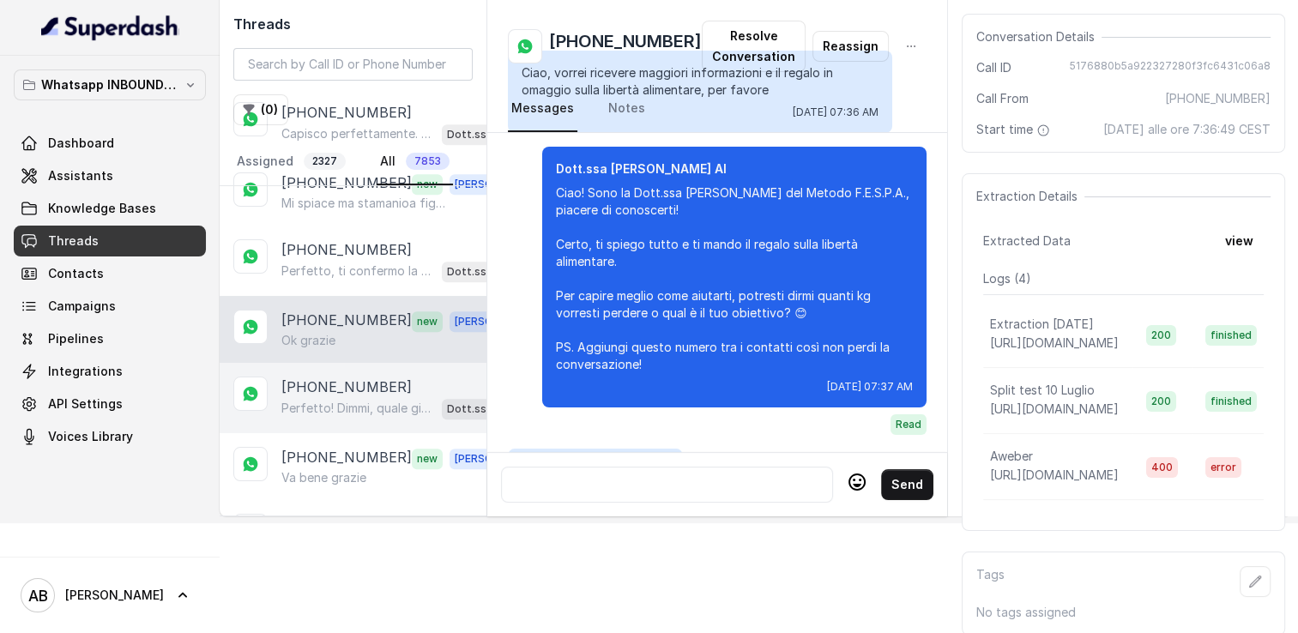
scroll to position [1795, 0]
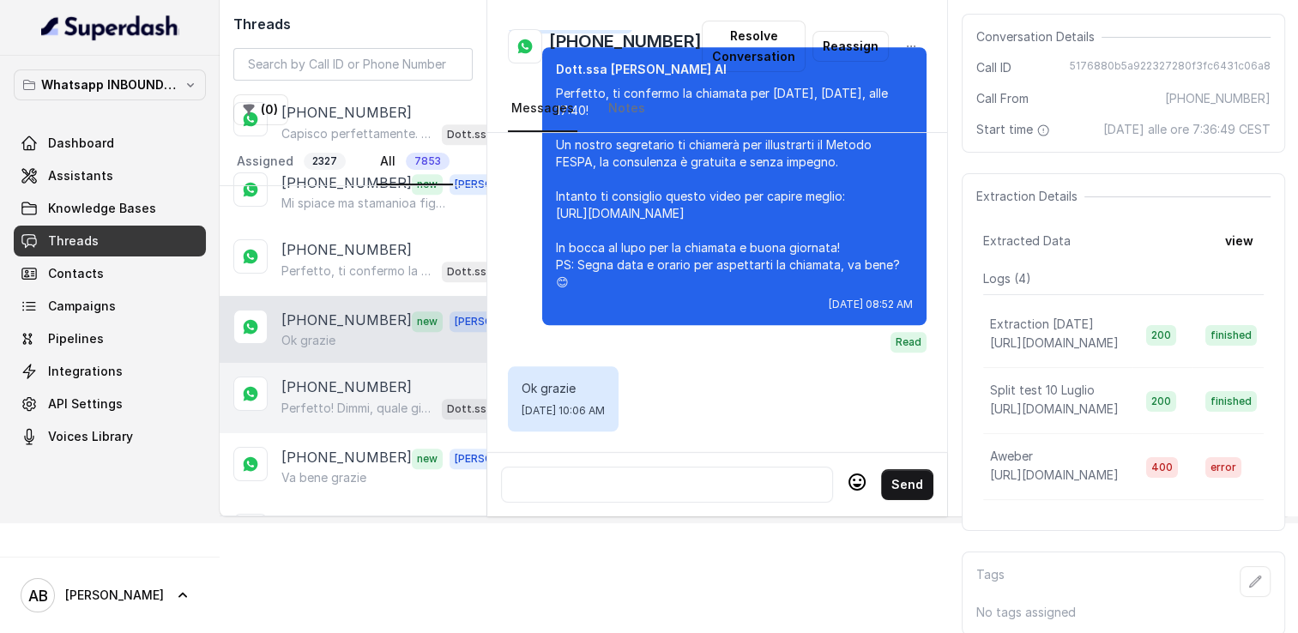
click at [342, 377] on p "[PHONE_NUMBER]" at bounding box center [346, 387] width 130 height 21
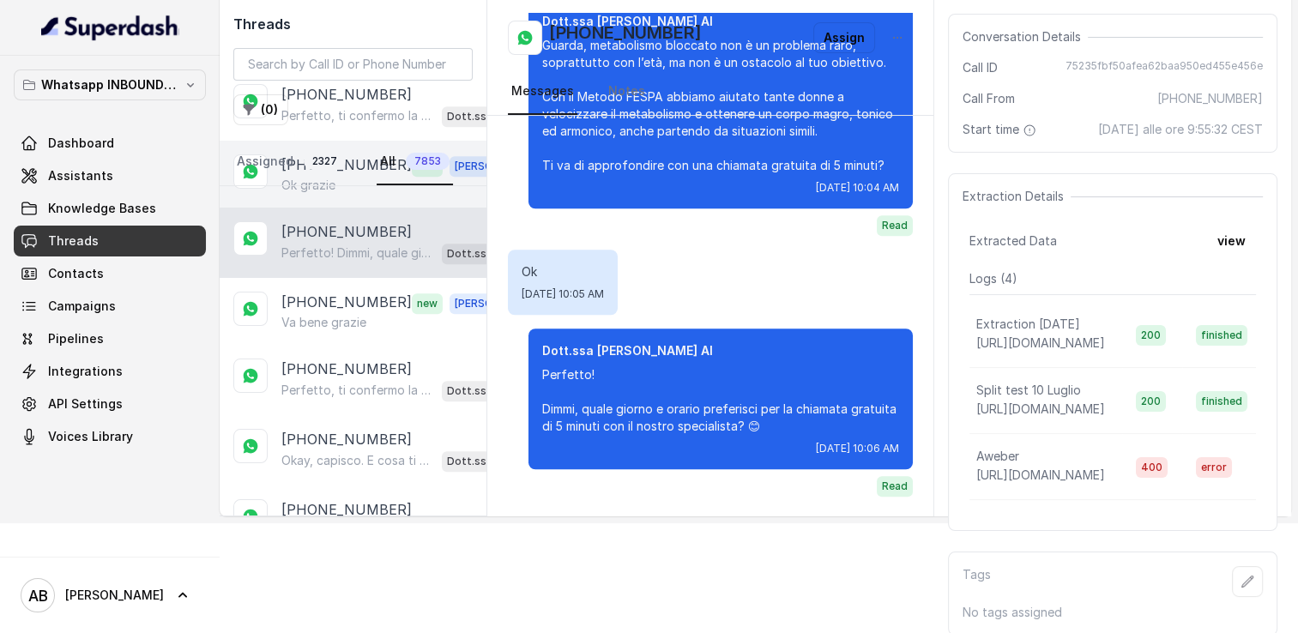
scroll to position [1202, 0]
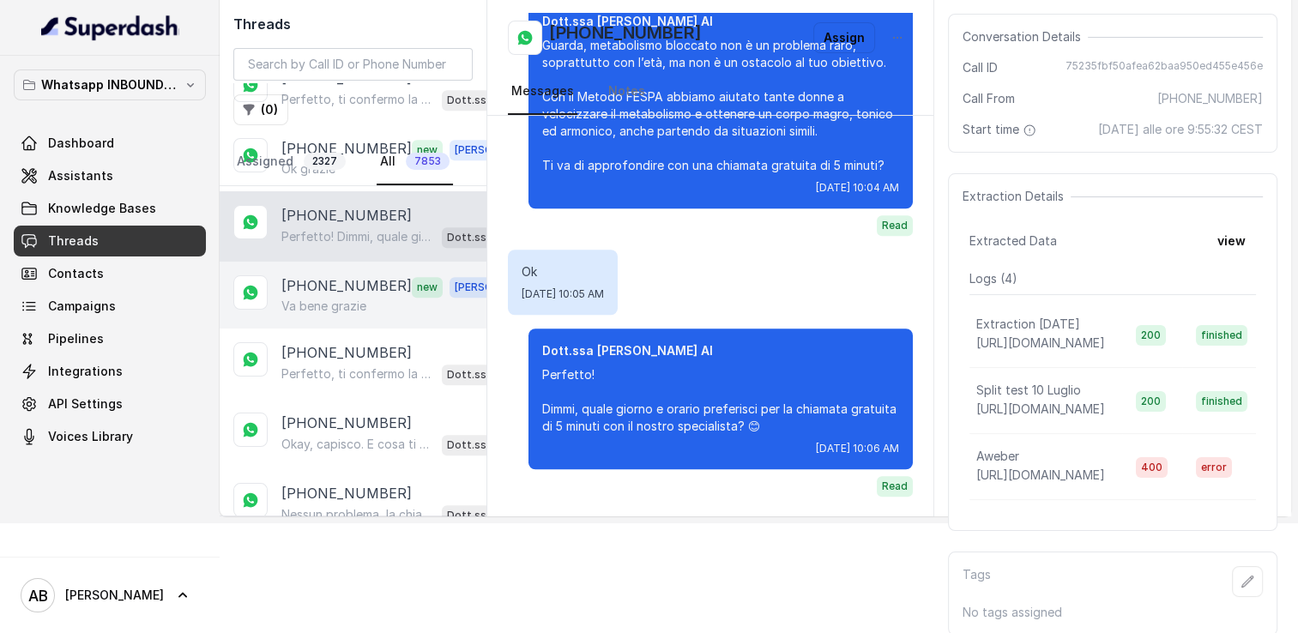
click at [347, 279] on p "[PHONE_NUMBER]" at bounding box center [346, 286] width 130 height 22
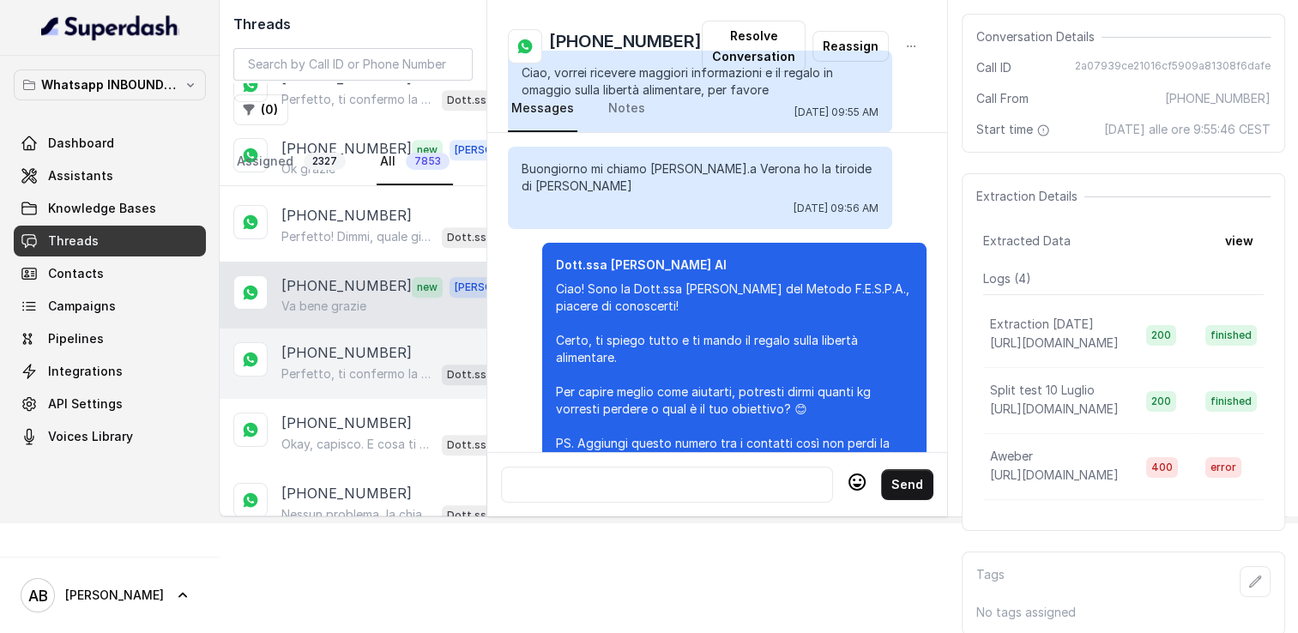
click at [360, 344] on p "[PHONE_NUMBER]" at bounding box center [346, 352] width 130 height 21
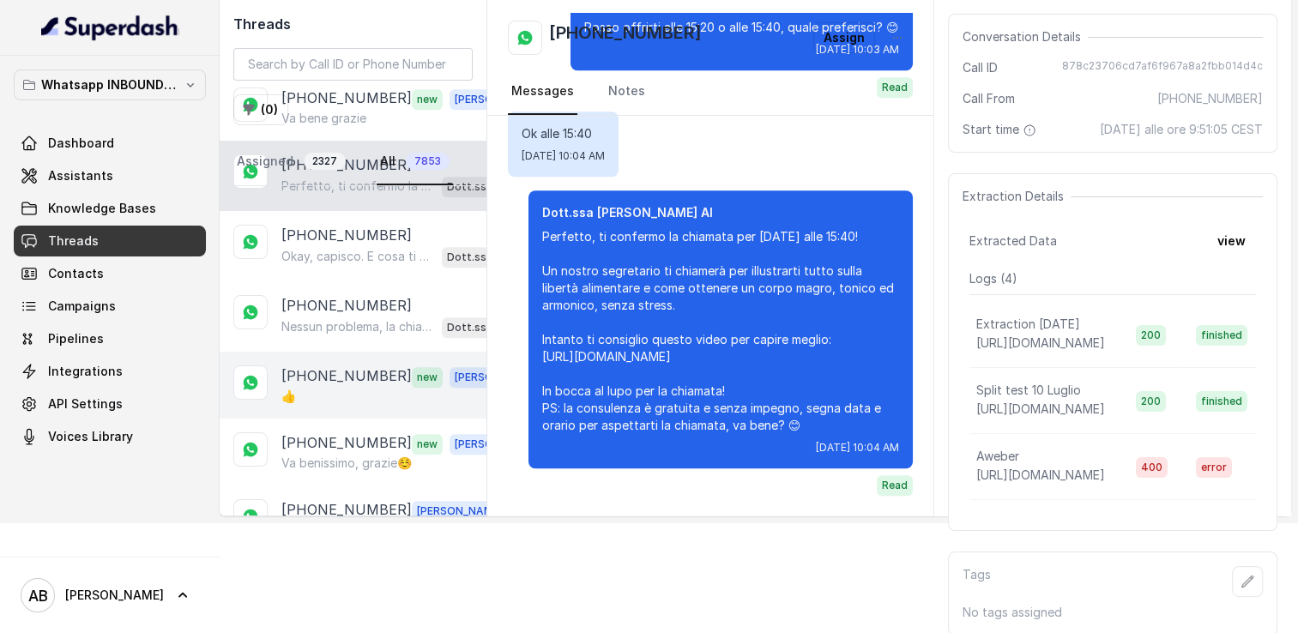
scroll to position [1459, 0]
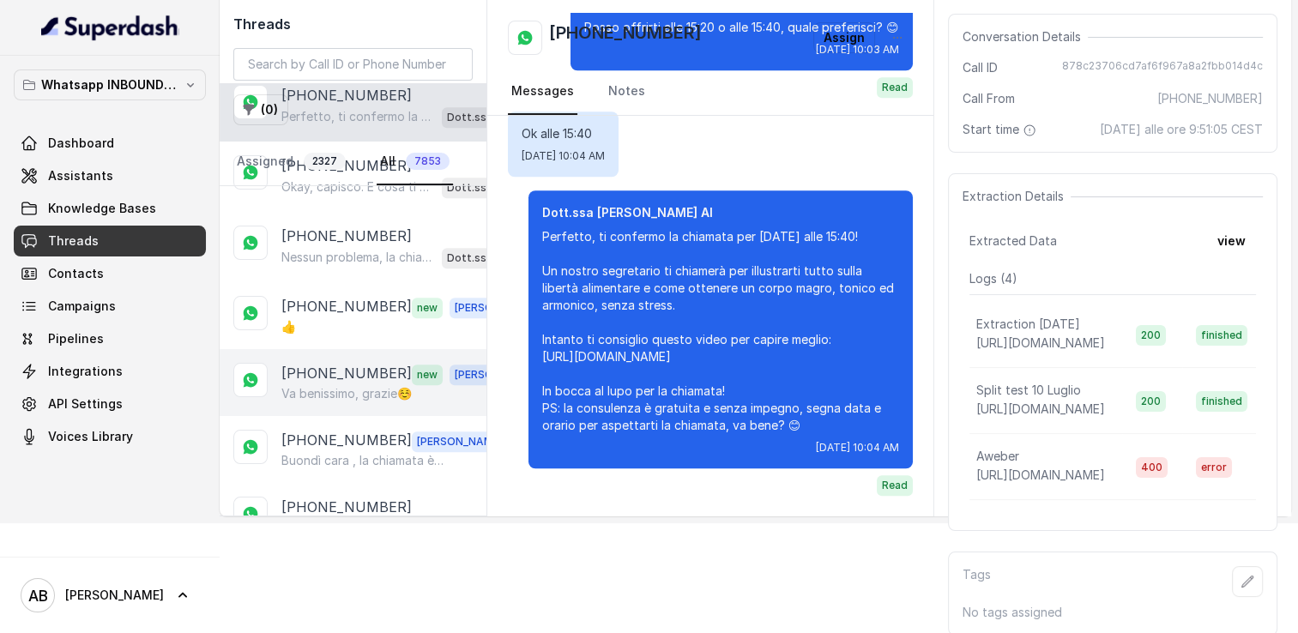
click at [338, 349] on div "+393490723969 new Alessandro Va benissimo, grazie☺️" at bounding box center [353, 382] width 267 height 67
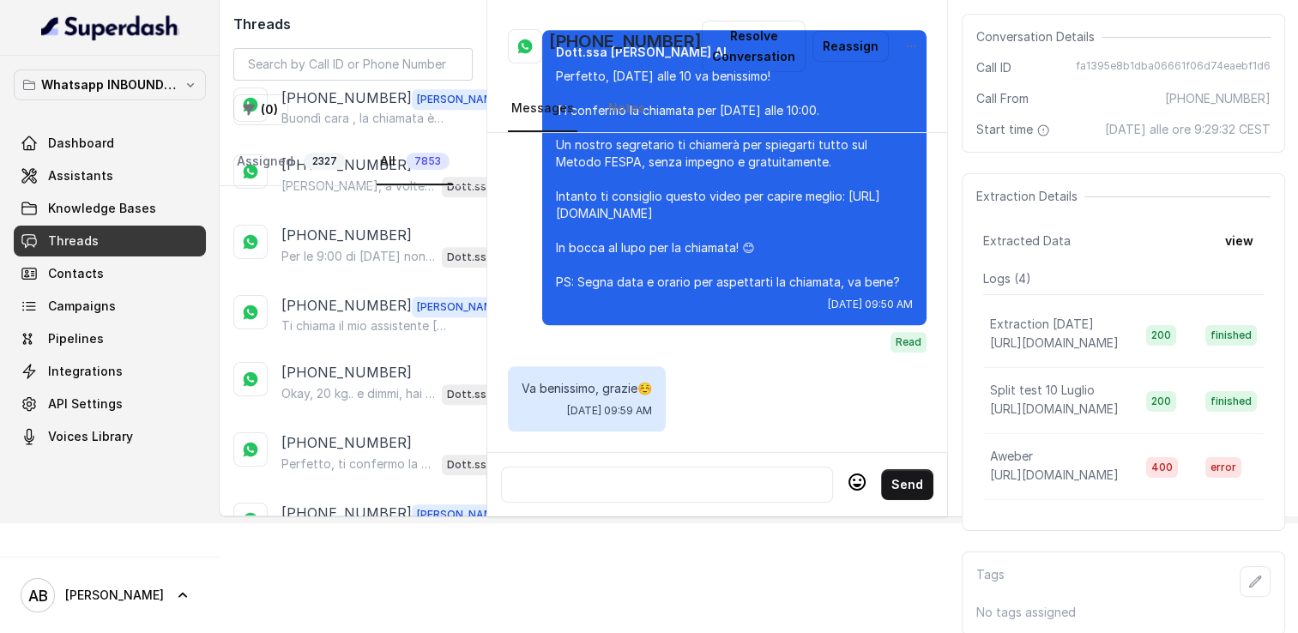
scroll to position [1802, 0]
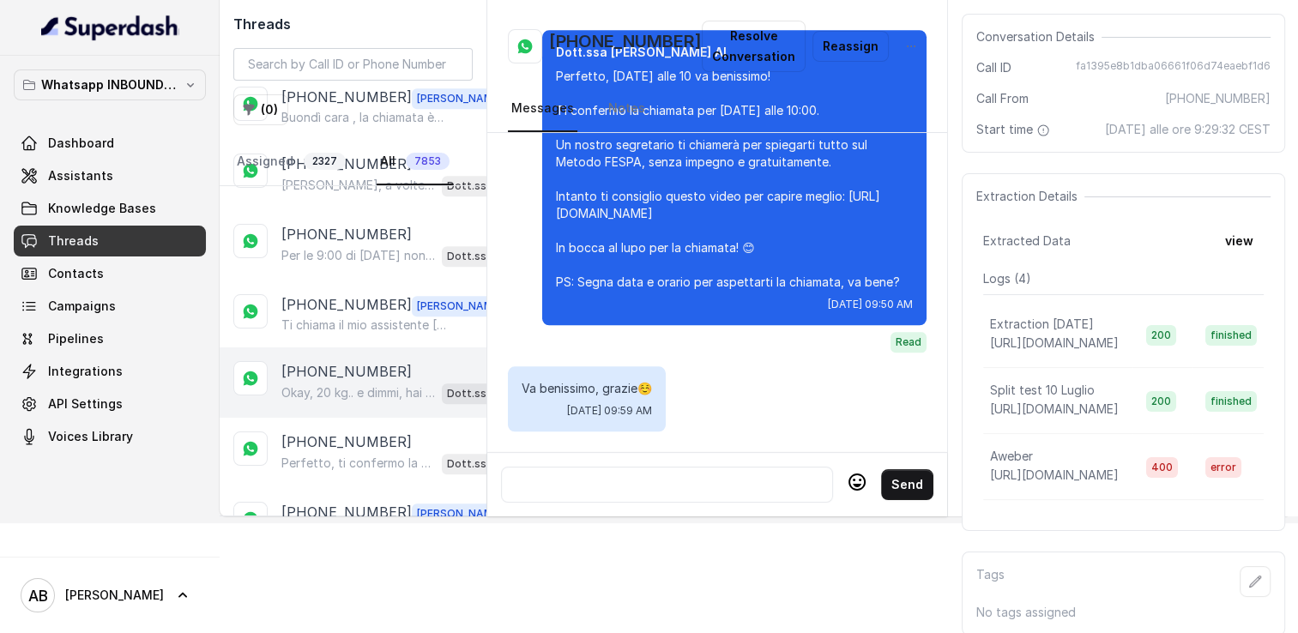
click at [347, 348] on div "+393247979336 Okay, 20 kg.. e dimmi, hai già provato qualcosa in passato per pe…" at bounding box center [353, 383] width 267 height 70
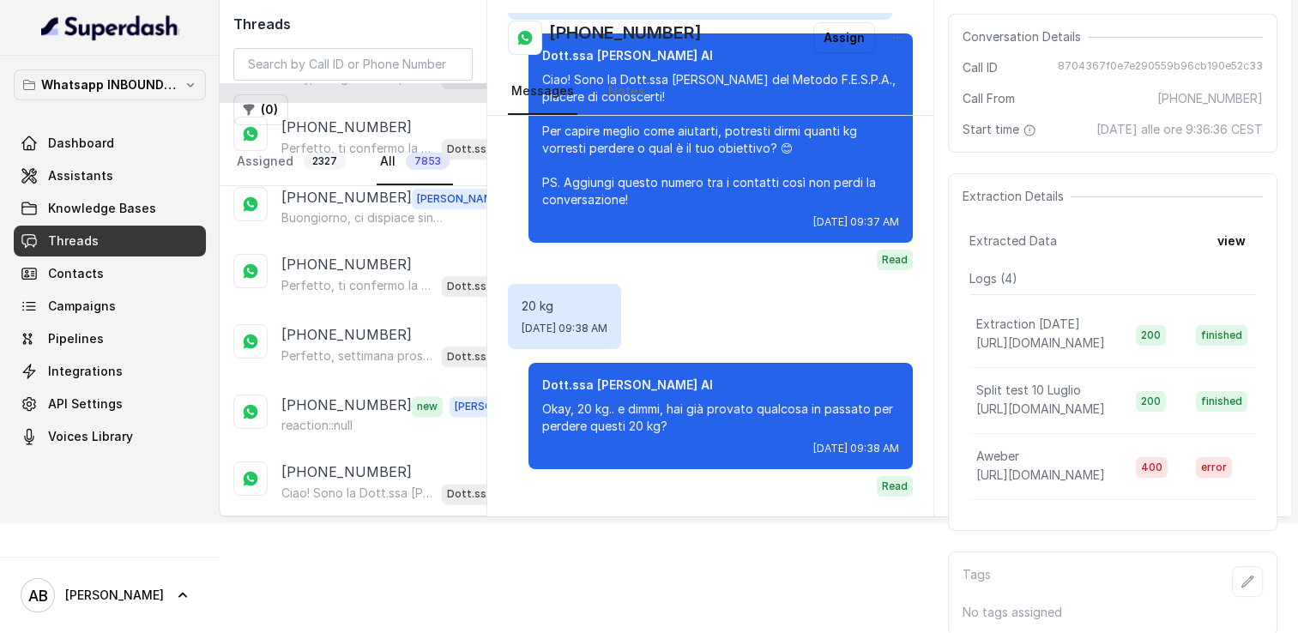
scroll to position [2146, 0]
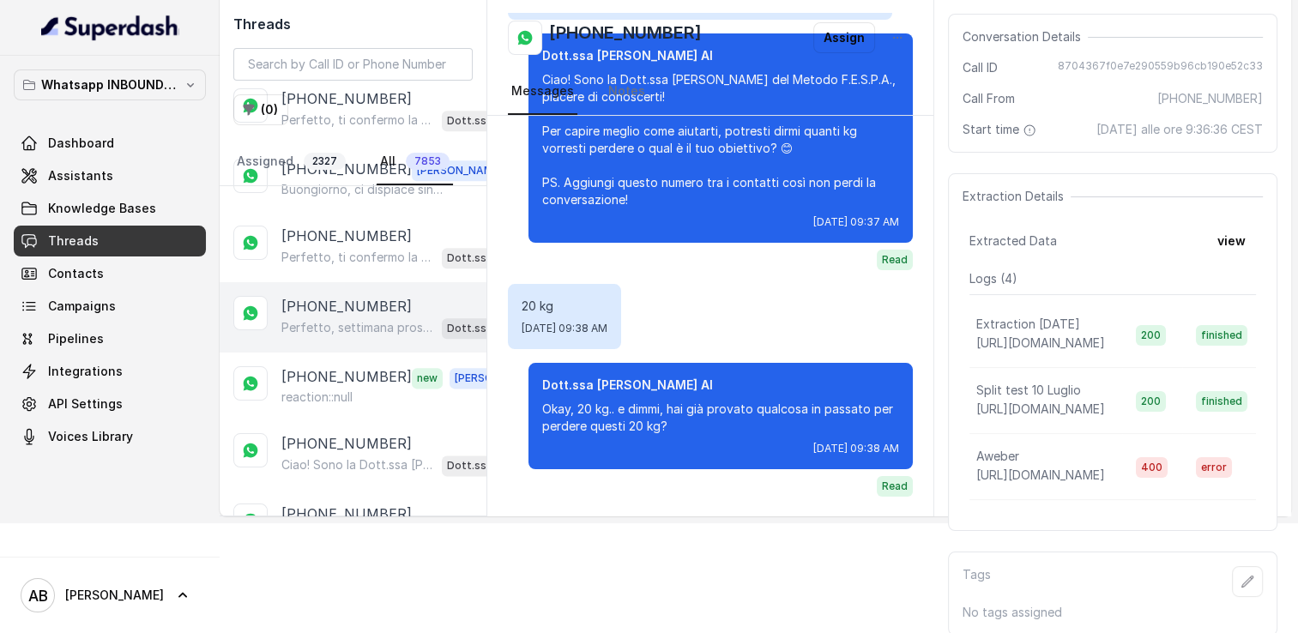
click at [356, 319] on p "Perfetto, settimana prossima va benissimo! Quale giorno e orario preferisci per…" at bounding box center [358, 327] width 154 height 17
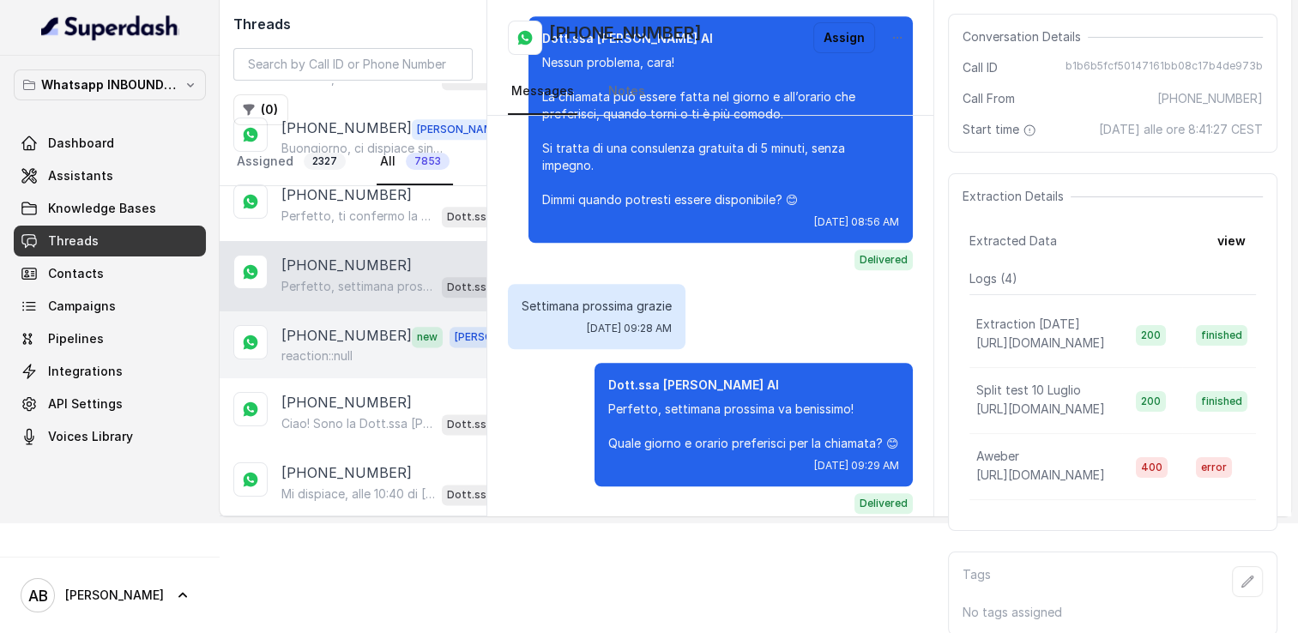
scroll to position [2317, 0]
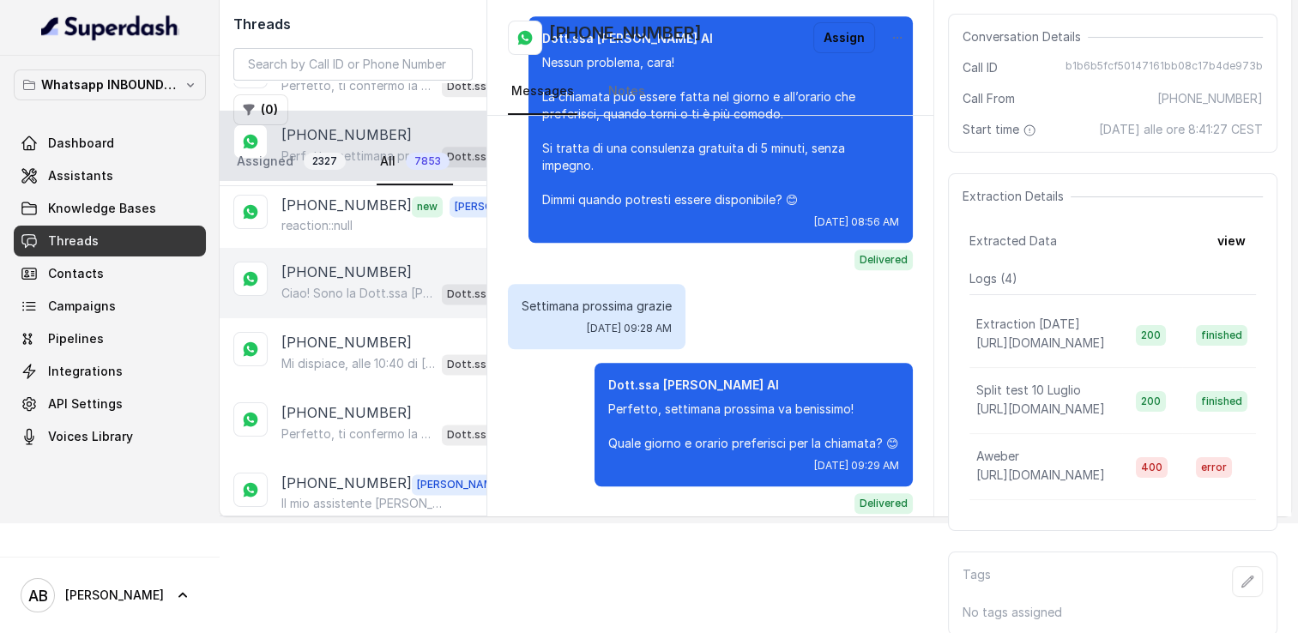
click at [356, 282] on div "Ciao! Sono la Dott.ssa Federica Saccone del Metodo F.E.S.P.A., piacere di conos…" at bounding box center [400, 293] width 239 height 22
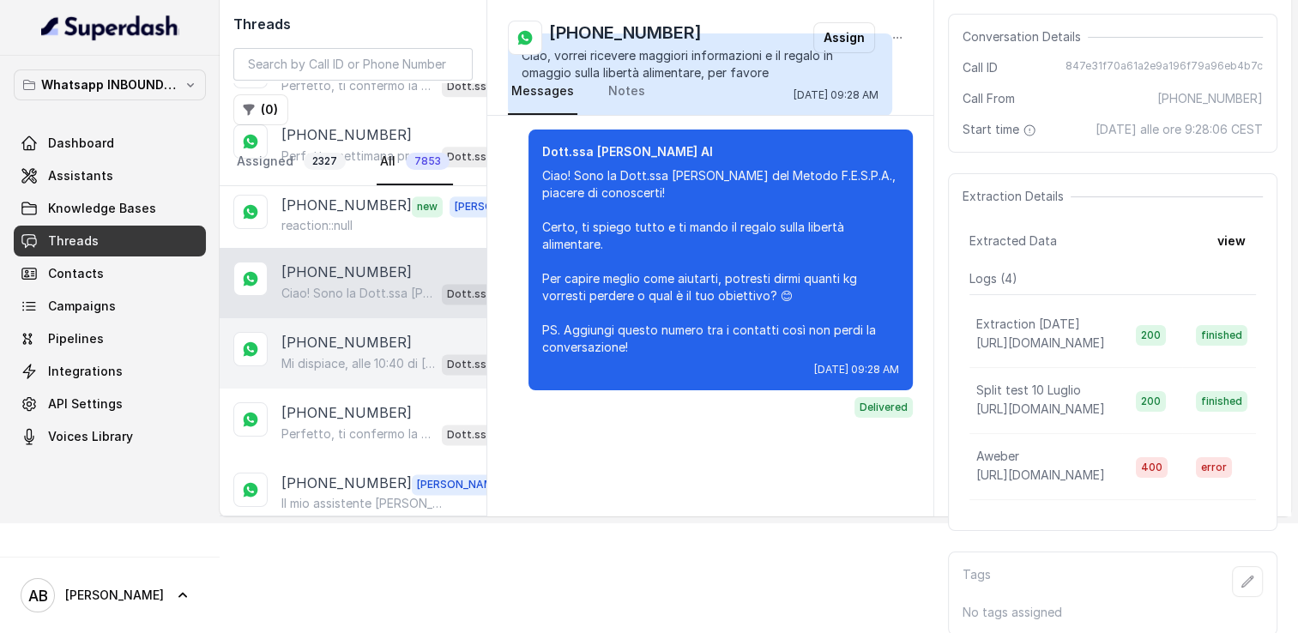
click at [334, 351] on div "+393392621430 Mi dispiace, alle 10:40 di oggi non è disponibile. Posso offrirti…" at bounding box center [353, 353] width 267 height 70
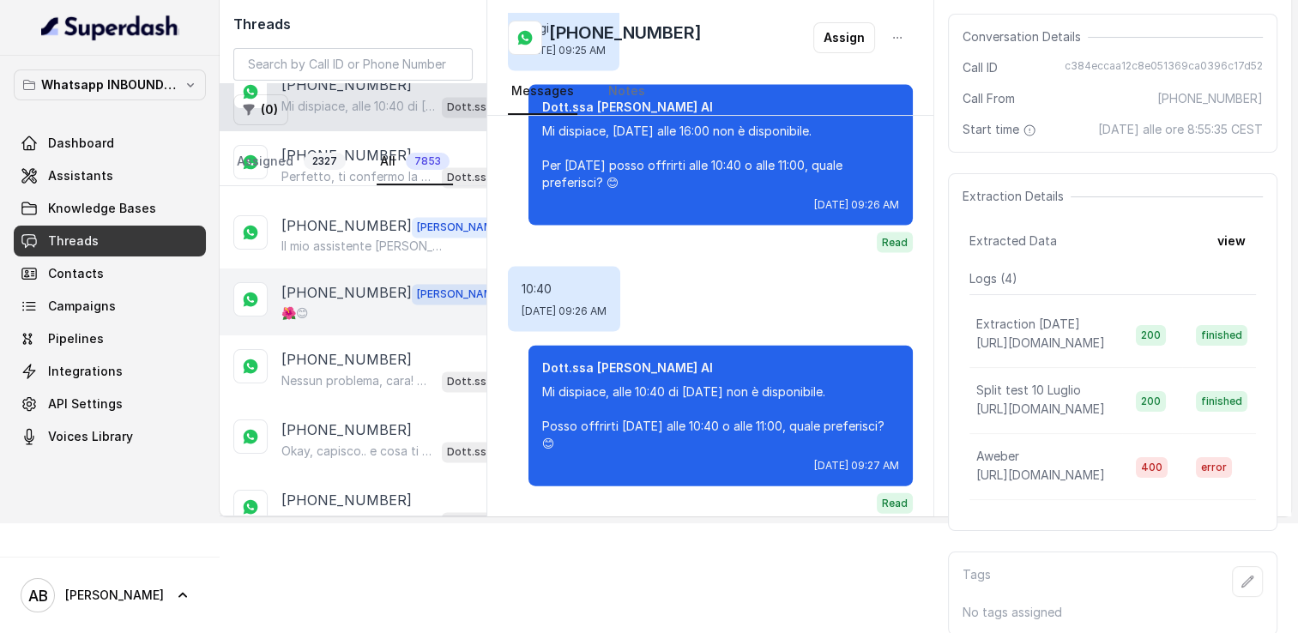
click at [348, 282] on p "[PHONE_NUMBER]" at bounding box center [346, 293] width 130 height 22
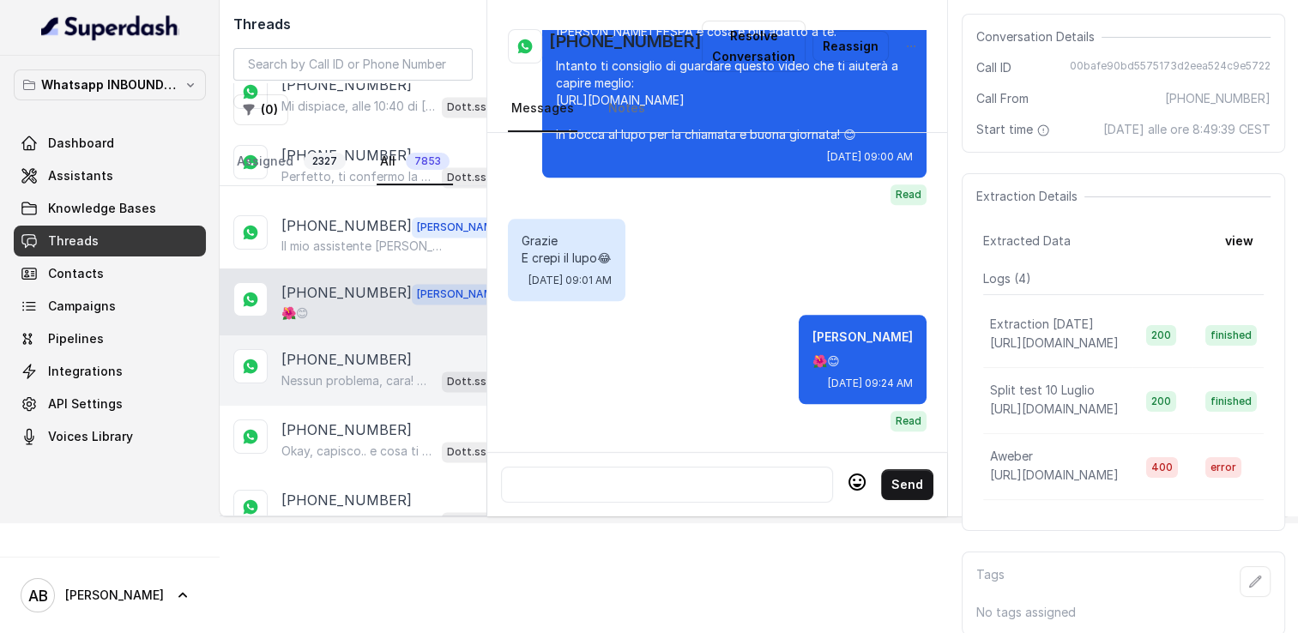
click at [355, 349] on p "[PHONE_NUMBER]" at bounding box center [346, 359] width 130 height 21
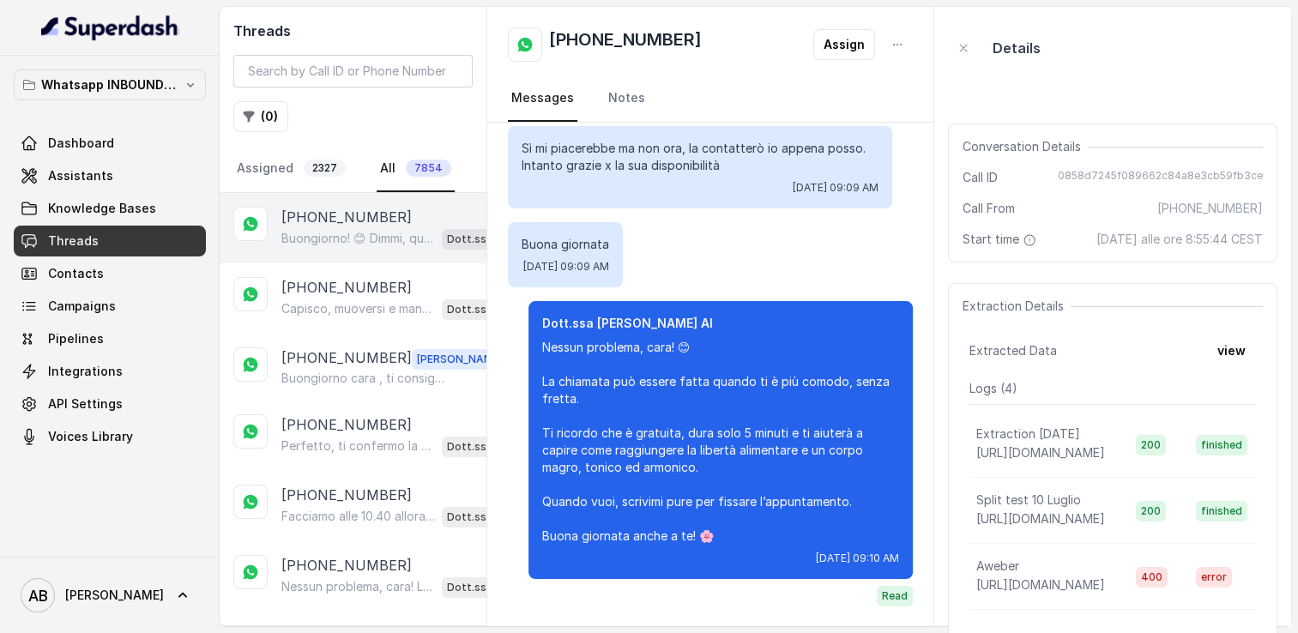
click at [344, 249] on div "[PHONE_NUMBER] Buongiorno! 😊 Dimmi, quanti kg vorresti perdere o qual è il tuo …" at bounding box center [353, 228] width 267 height 70
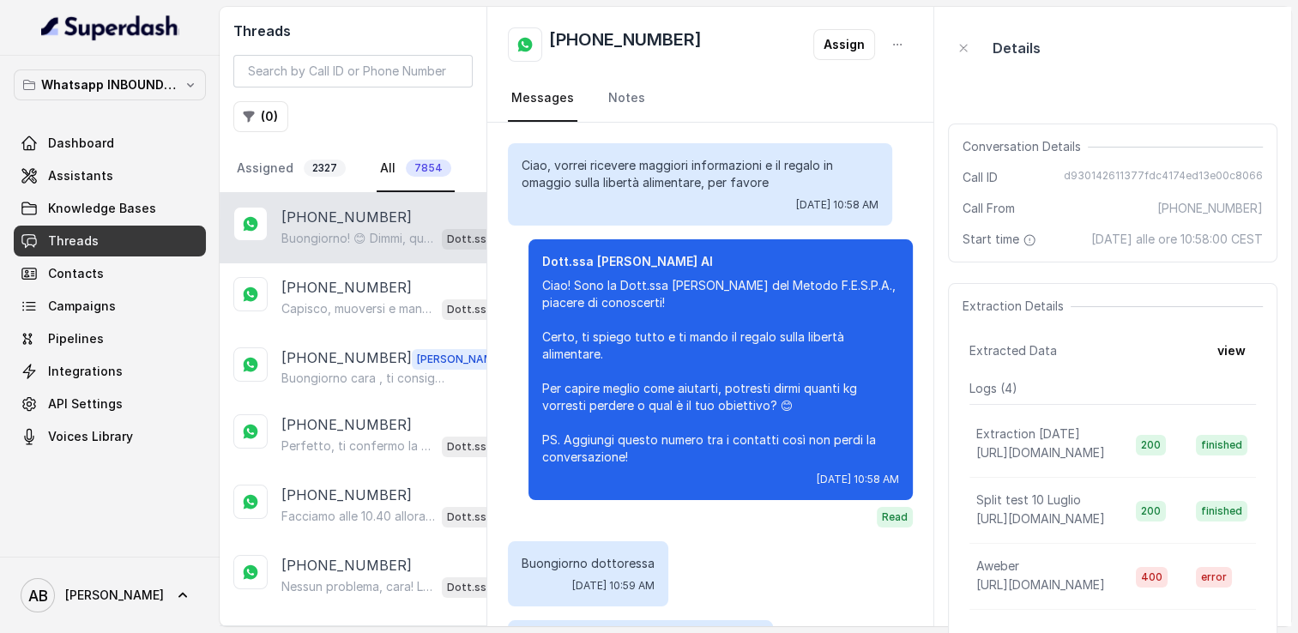
scroll to position [261, 0]
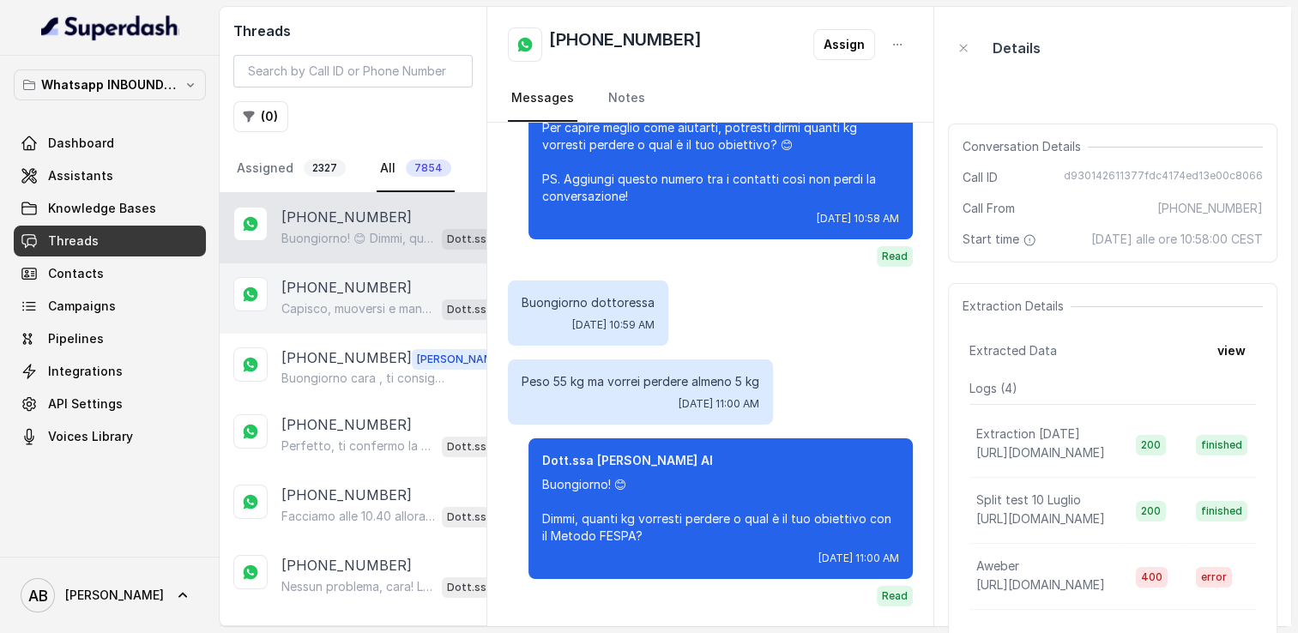
click at [327, 287] on p "[PHONE_NUMBER]" at bounding box center [346, 287] width 130 height 21
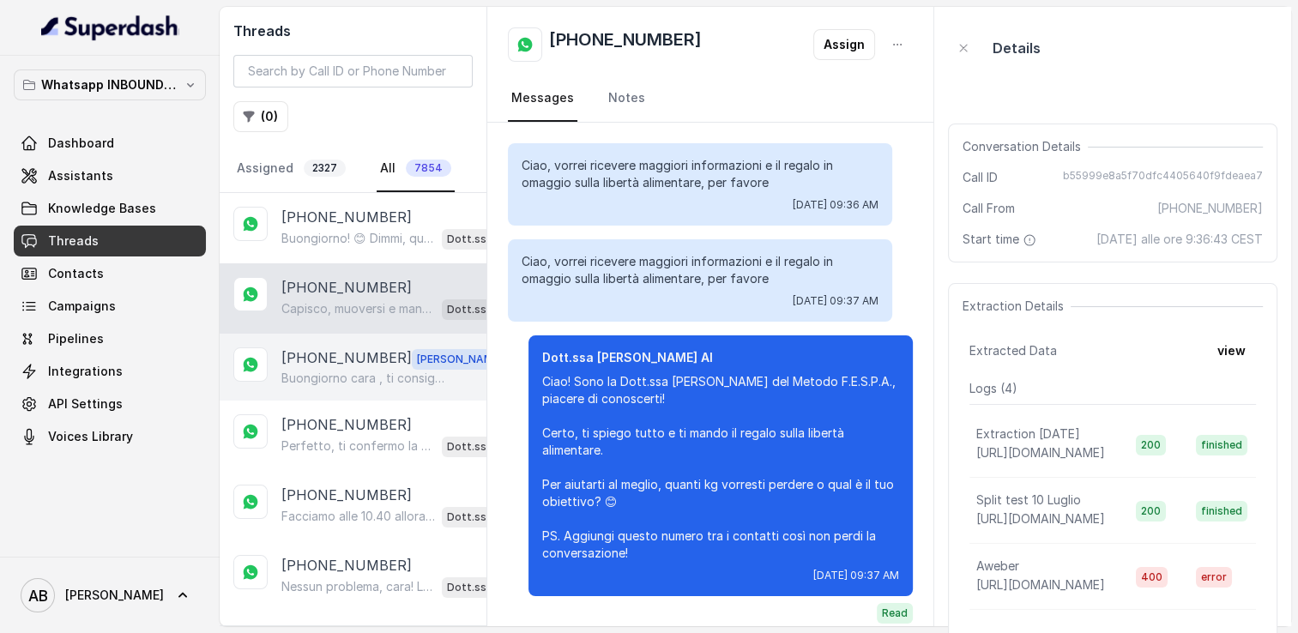
scroll to position [3762, 0]
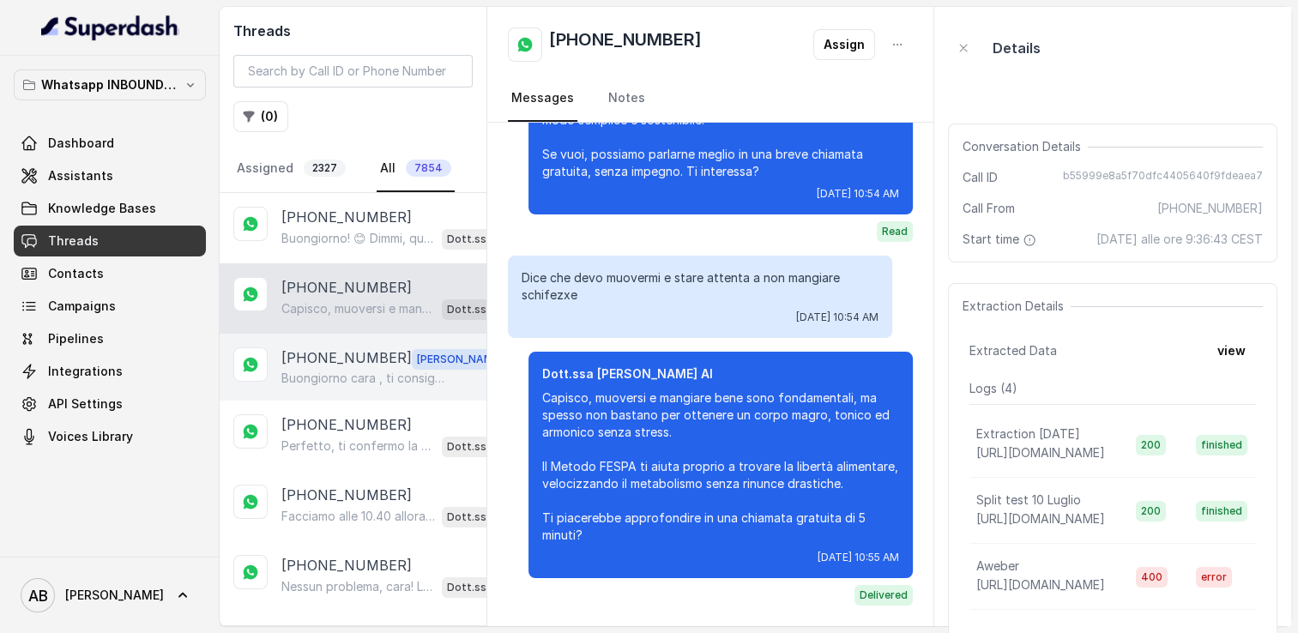
click at [333, 343] on div "[PHONE_NUMBER] [PERSON_NAME] , ti consiglio di contattare il prima possibile un…" at bounding box center [353, 367] width 267 height 67
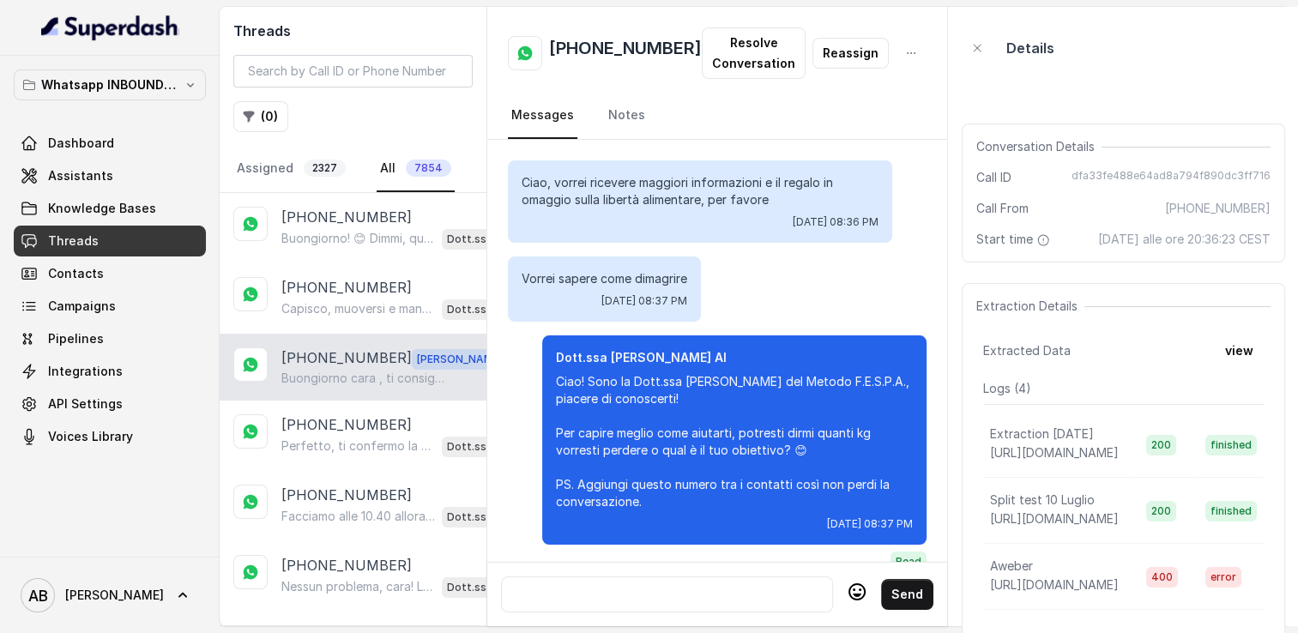
scroll to position [3212, 0]
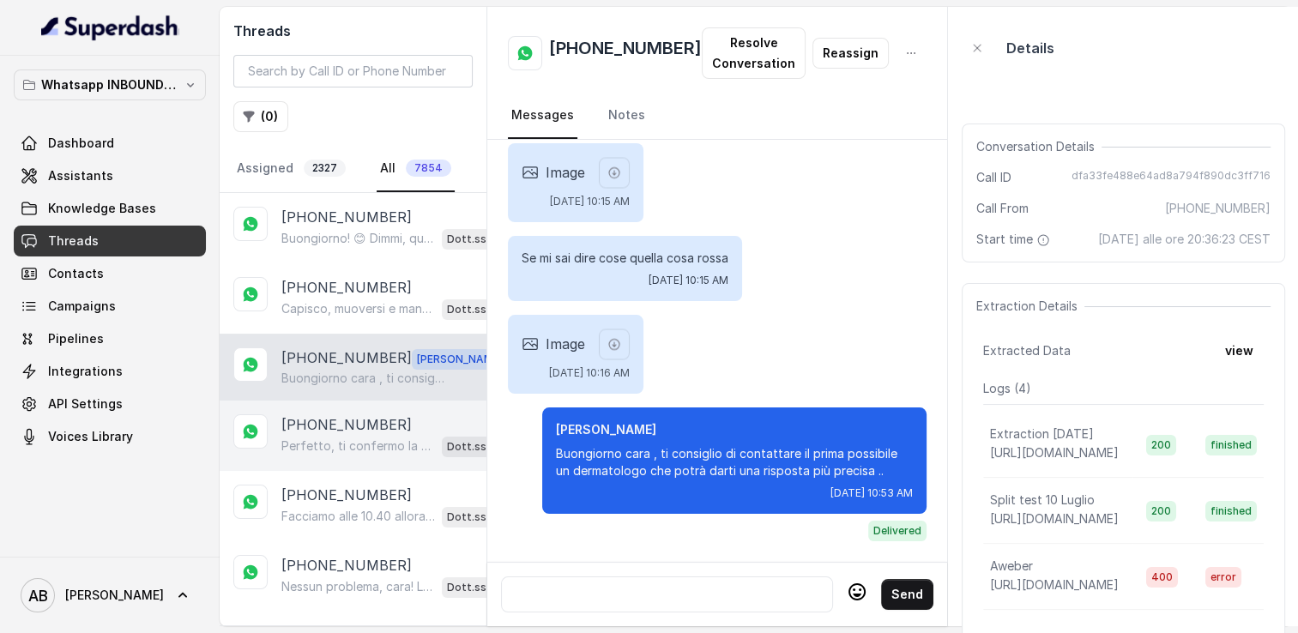
click at [348, 403] on div "[PHONE_NUMBER] Perfetto, ti confermo la chiamata per [DATE], [DATE], alle 15:00…" at bounding box center [353, 436] width 267 height 70
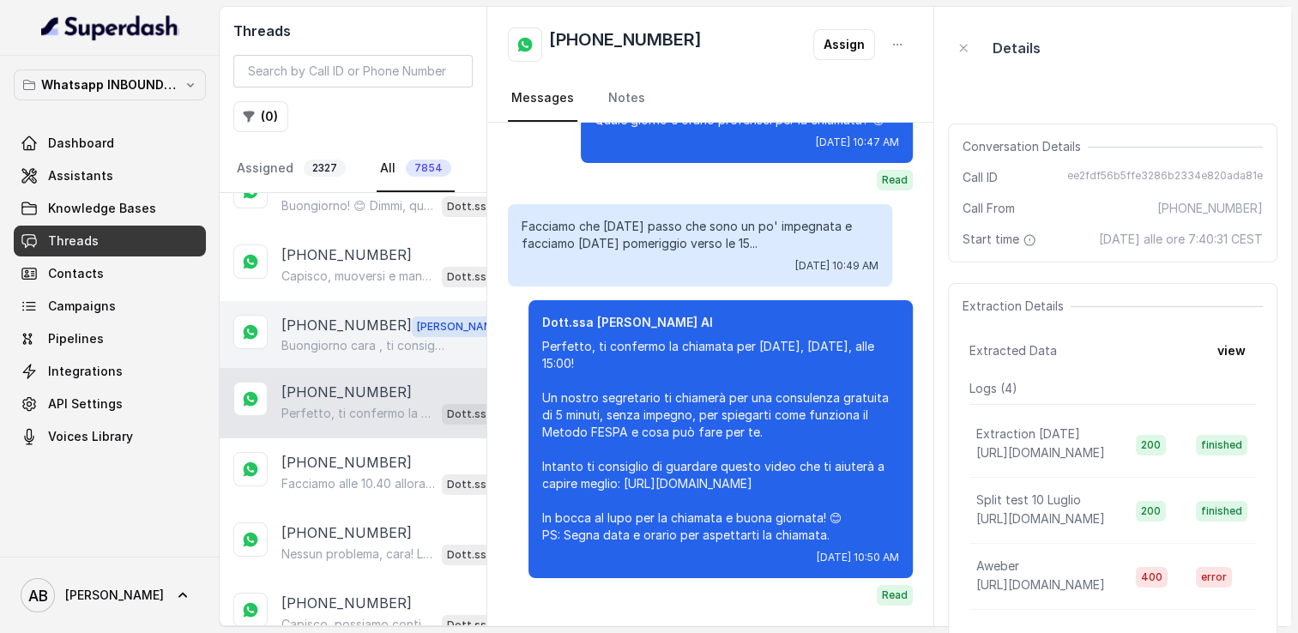
scroll to position [86, 0]
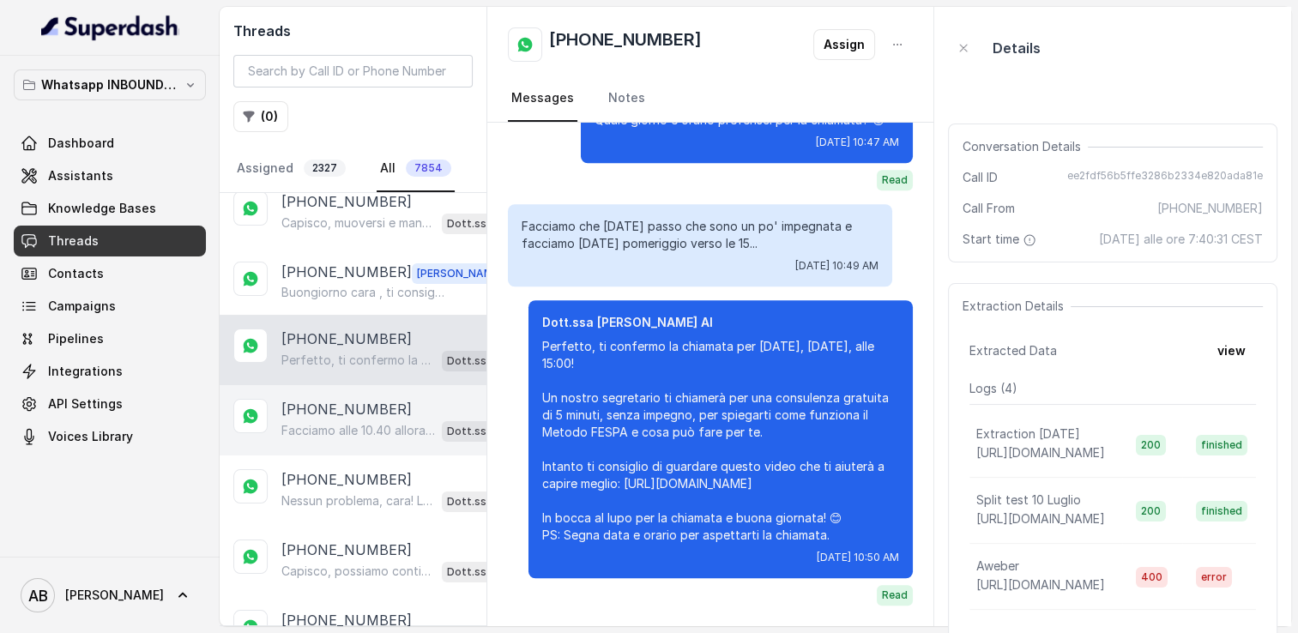
click at [336, 401] on p "[PHONE_NUMBER]" at bounding box center [346, 409] width 130 height 21
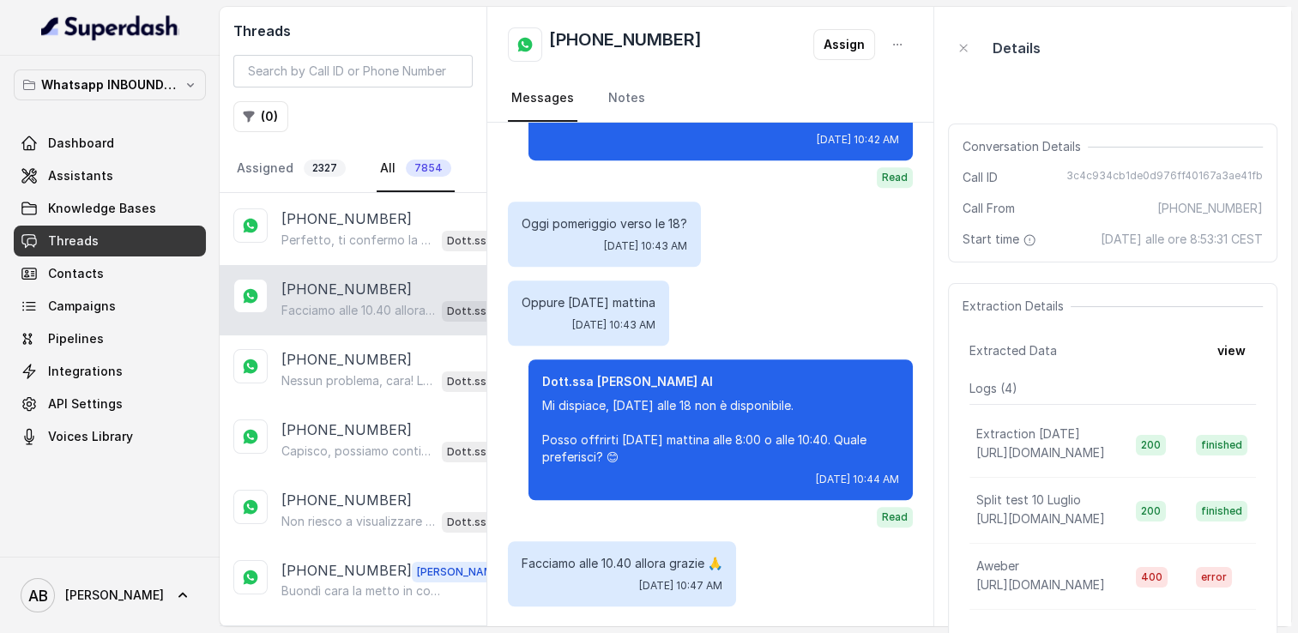
scroll to position [257, 0]
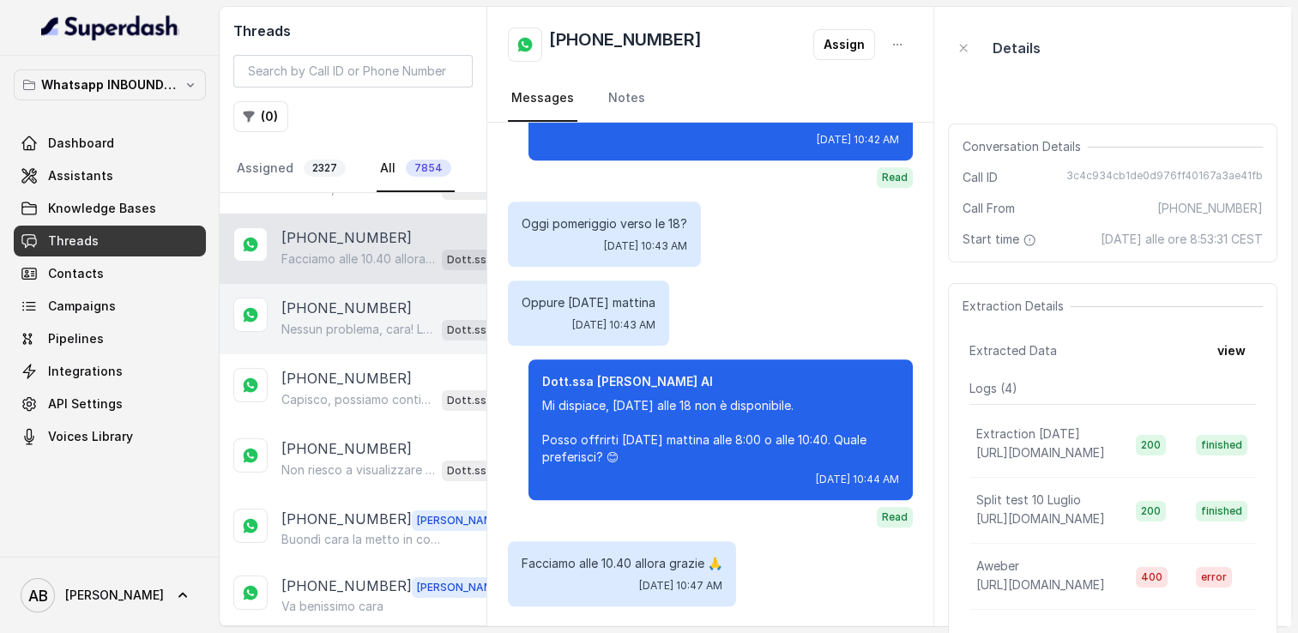
click at [338, 334] on div "Nessun problema, cara! La chiamata può essere fatta nel giorno e all’orario che…" at bounding box center [400, 329] width 239 height 22
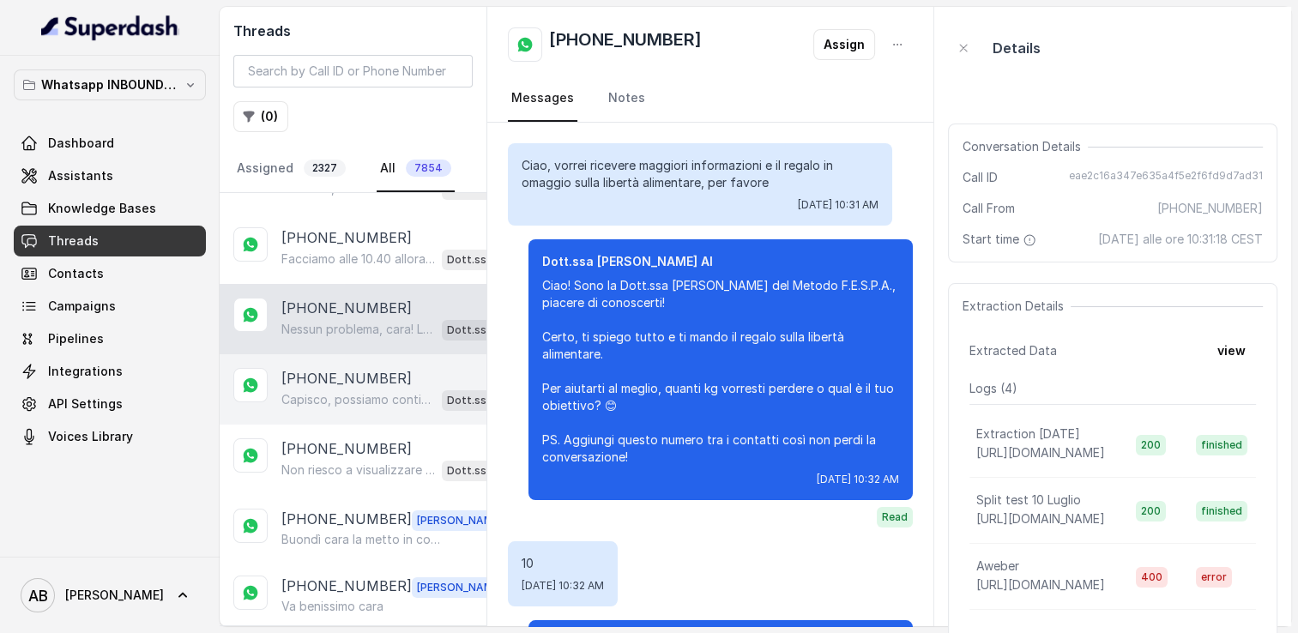
scroll to position [1432, 0]
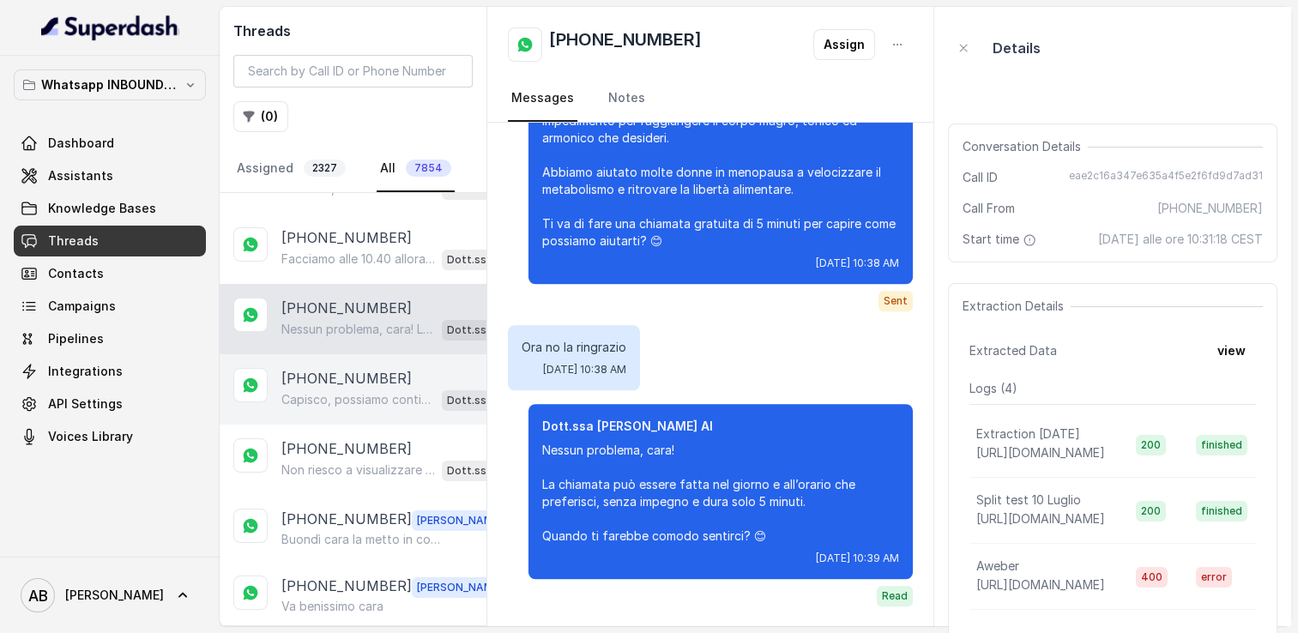
click at [330, 393] on p "Capisco, possiamo continuare qui senza problemi. Dimmi, cosa ti ha spinto a ric…" at bounding box center [358, 399] width 154 height 17
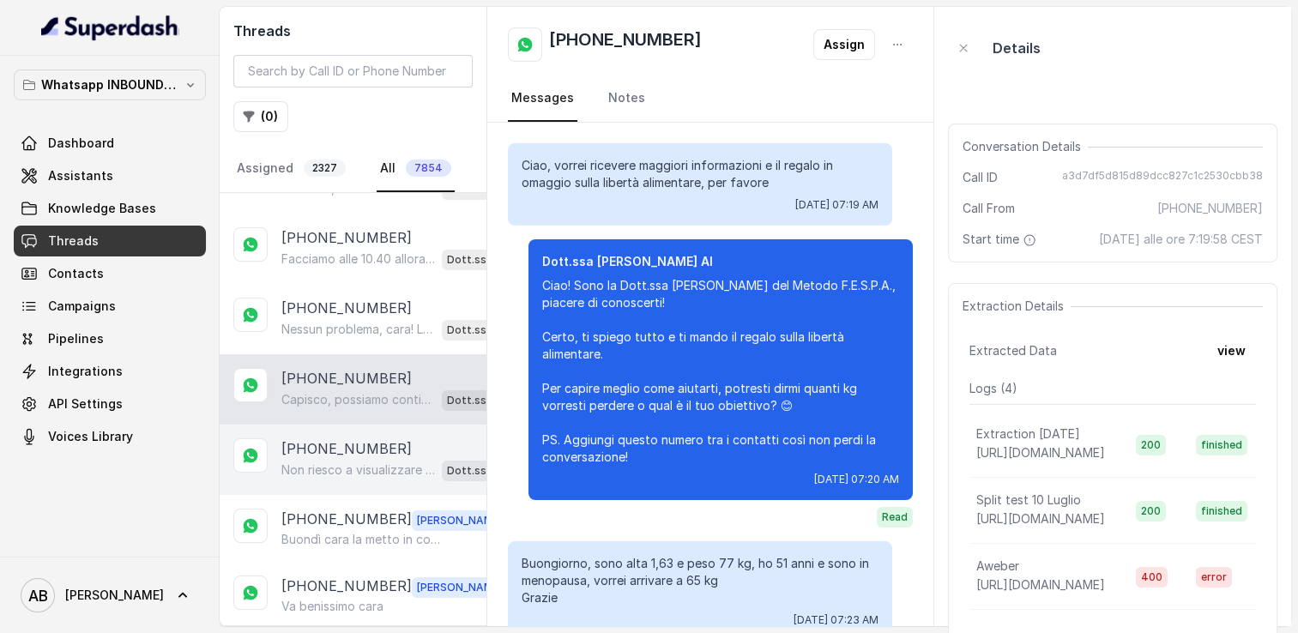
scroll to position [875, 0]
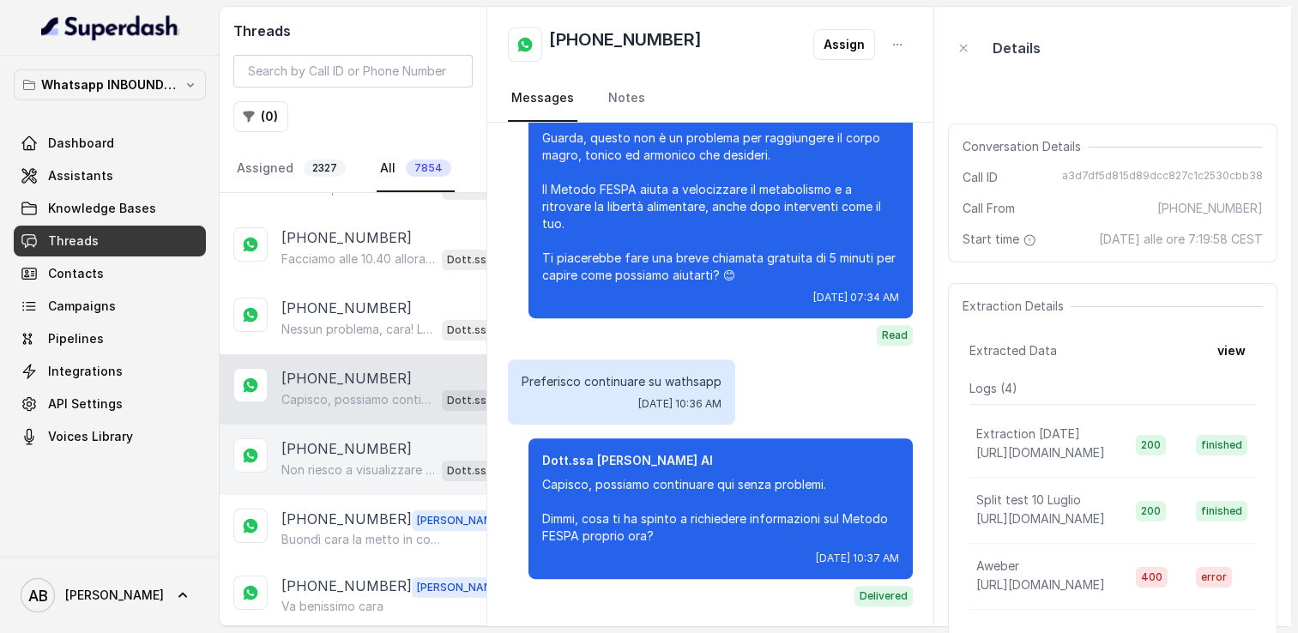
click at [339, 446] on p "[PHONE_NUMBER]" at bounding box center [346, 449] width 130 height 21
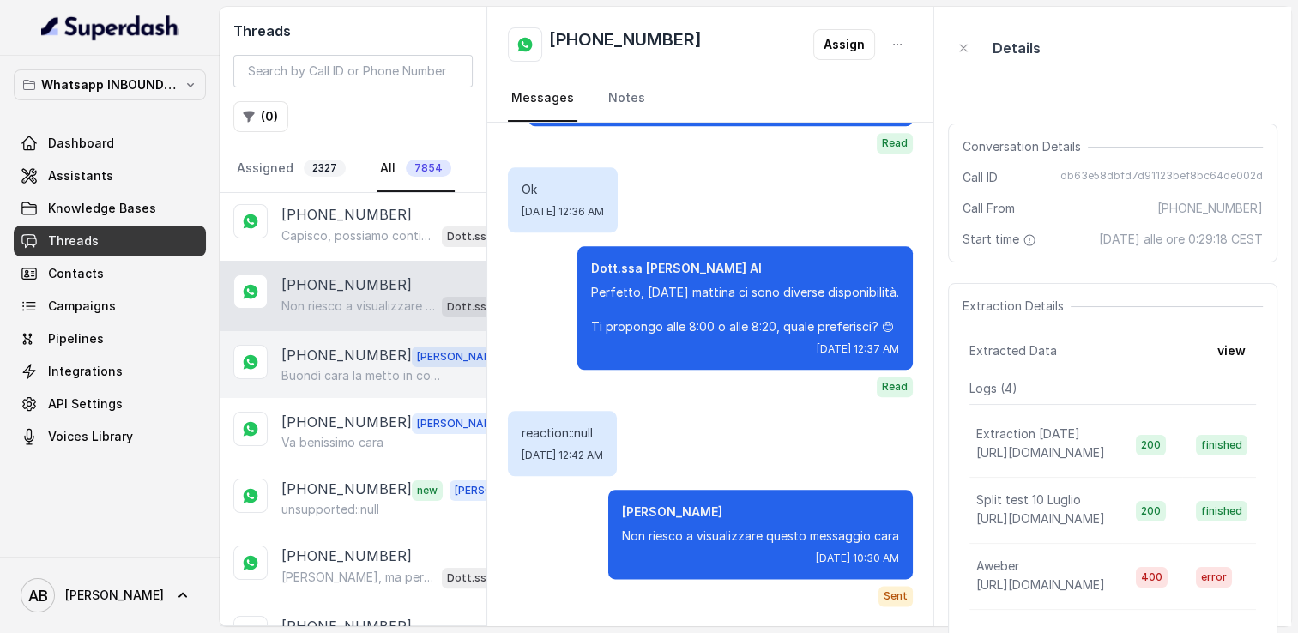
scroll to position [429, 0]
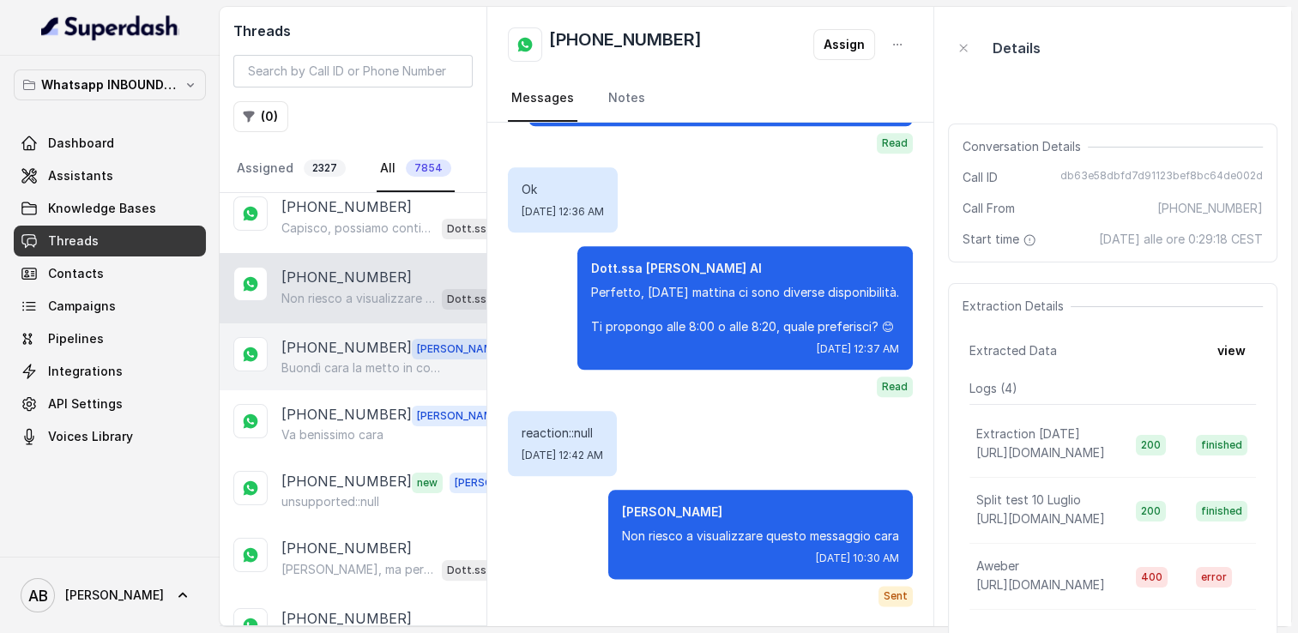
click at [343, 360] on p "Buondì cara la metto in contatto con la mia assistente [PERSON_NAME]" at bounding box center [363, 368] width 165 height 17
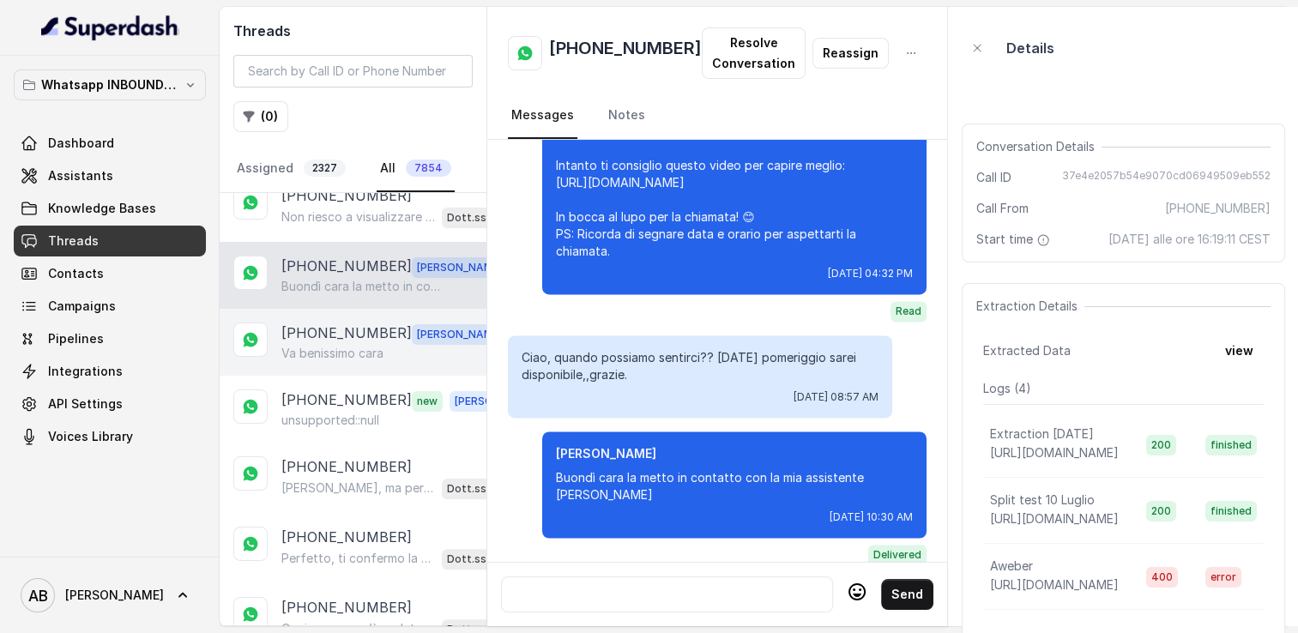
scroll to position [515, 0]
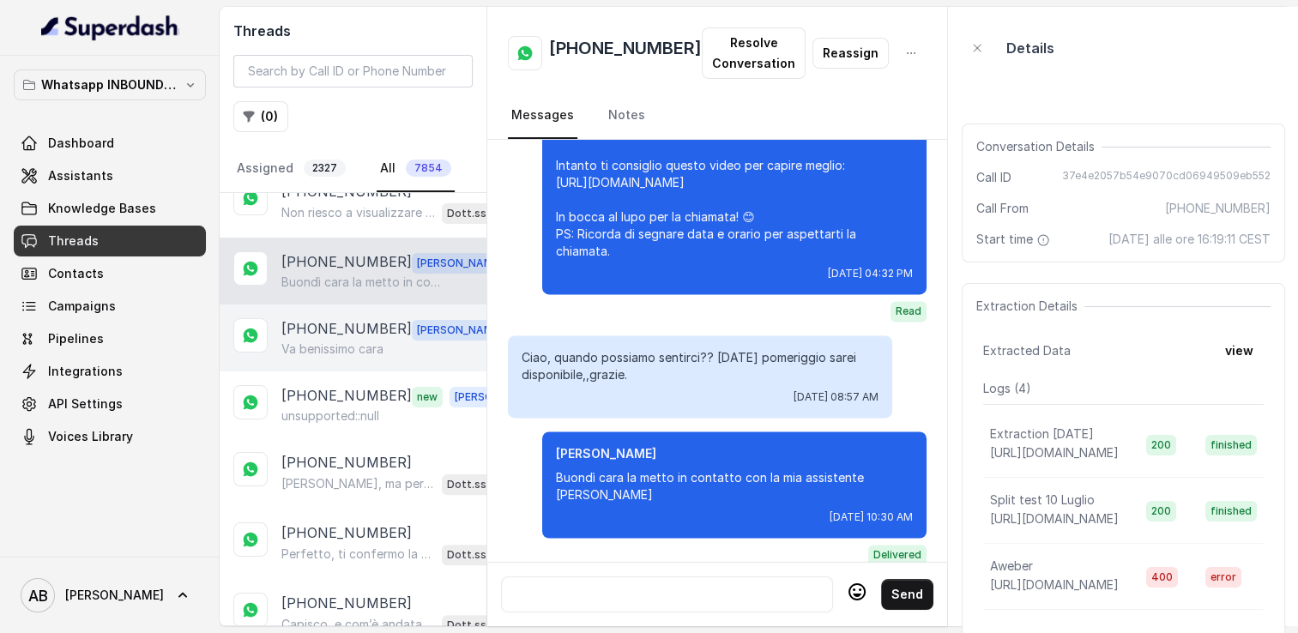
click at [342, 330] on p "[PHONE_NUMBER]" at bounding box center [346, 329] width 130 height 22
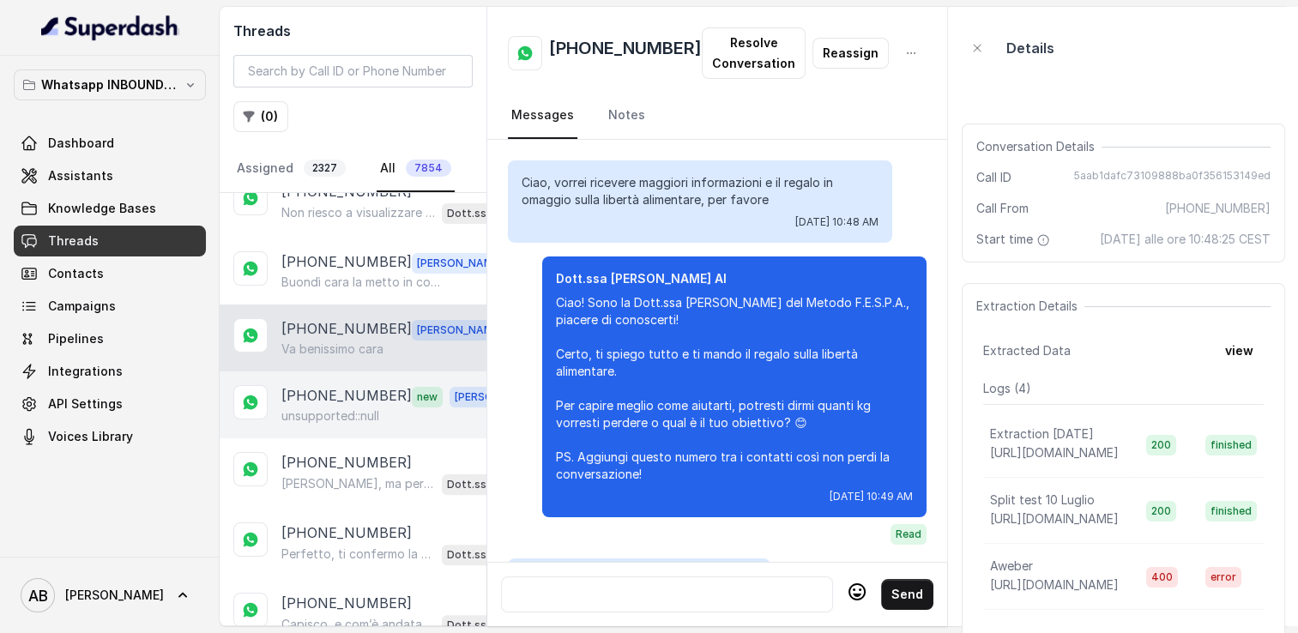
scroll to position [2444, 0]
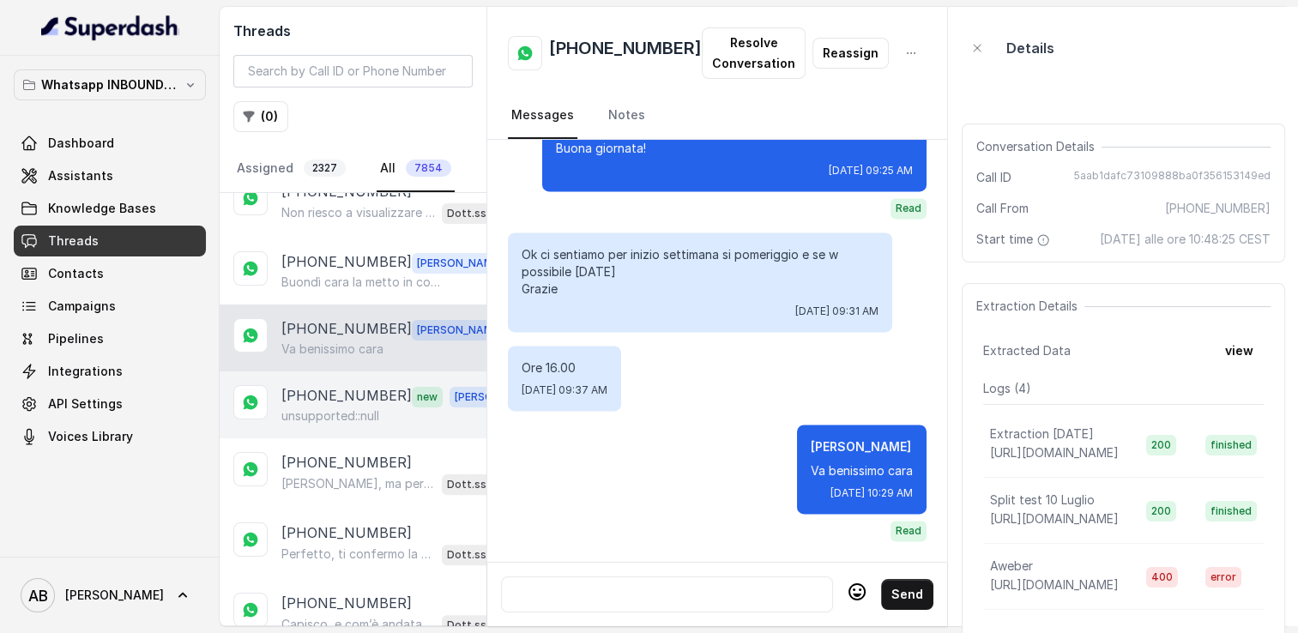
click at [338, 385] on p "[PHONE_NUMBER]" at bounding box center [346, 396] width 130 height 22
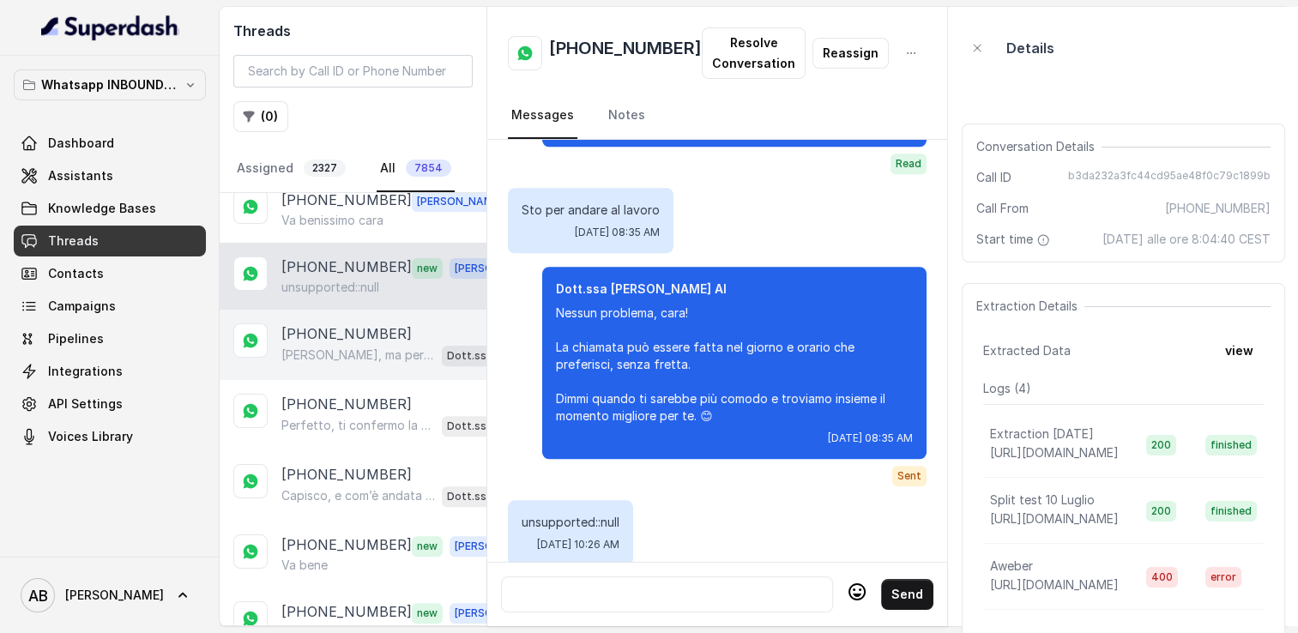
scroll to position [687, 0]
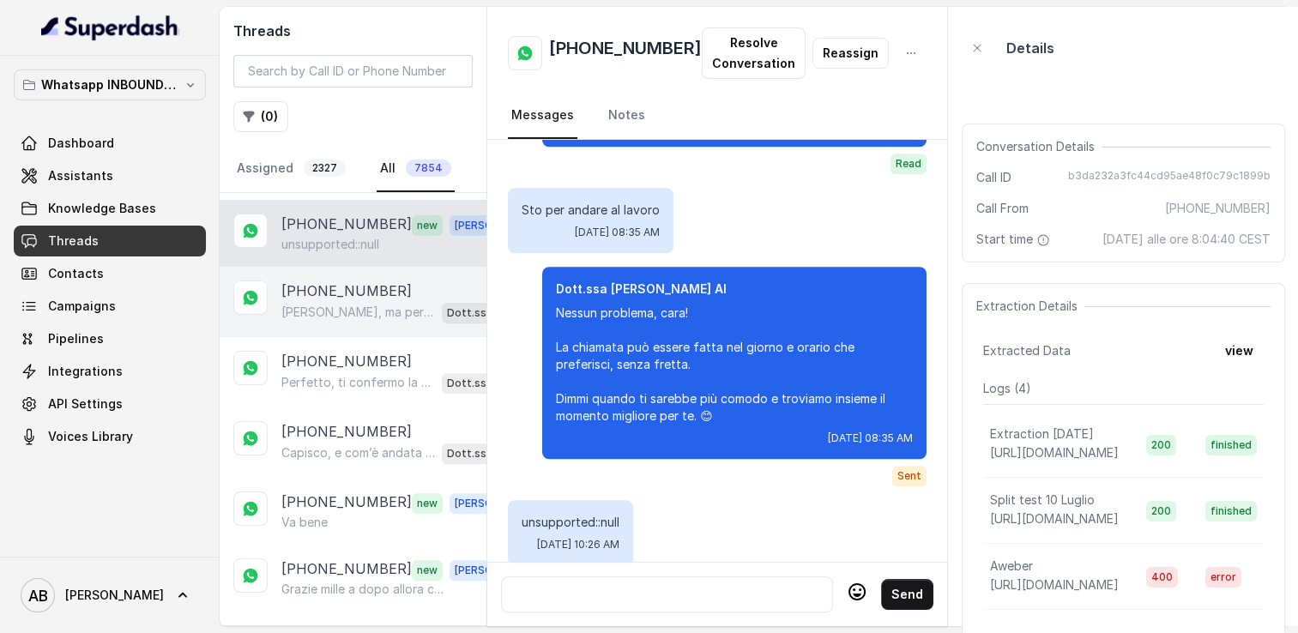
click at [342, 312] on div "[PERSON_NAME], ma per spiegarti bene come funziona il [PERSON_NAME] FESPA e cap…" at bounding box center [400, 312] width 239 height 22
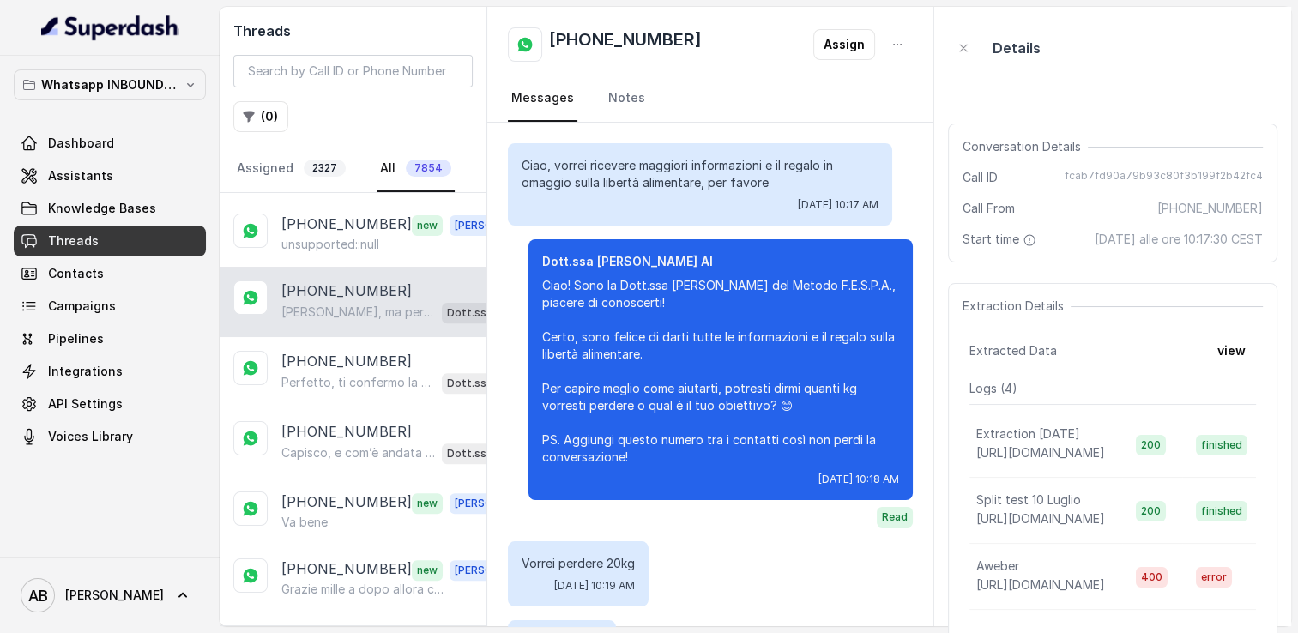
scroll to position [1356, 0]
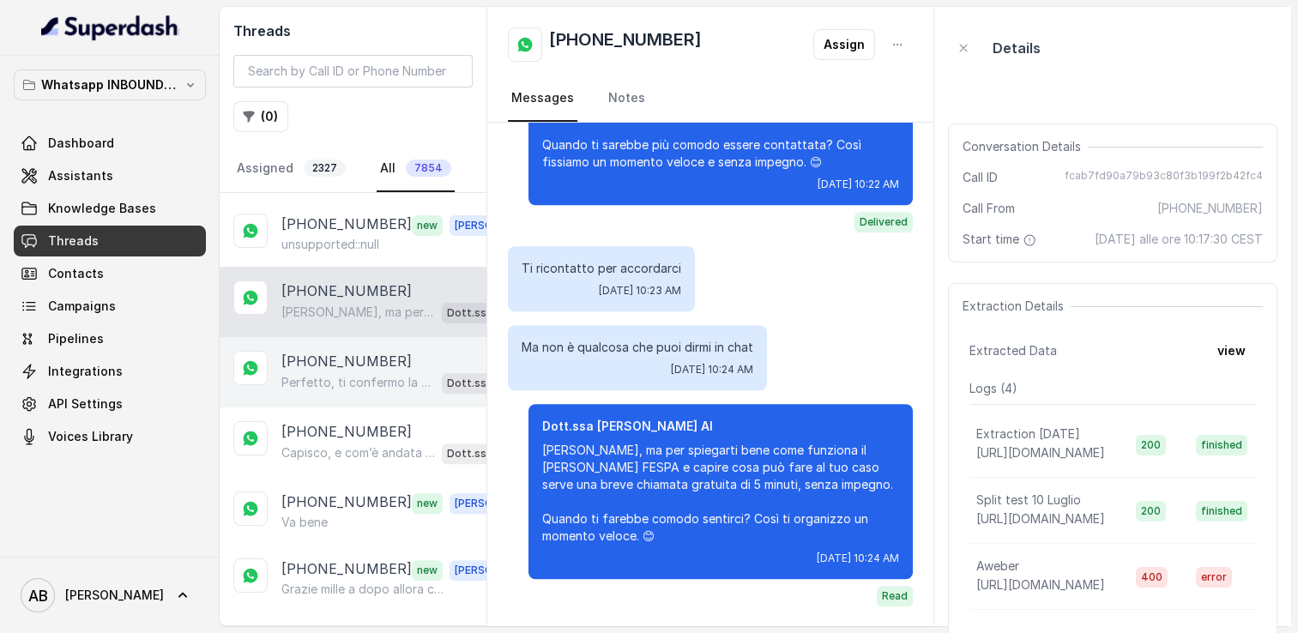
click at [340, 374] on p "Perfetto, ti confermo la chiamata per [DATE], [DATE], alle 10:20! Un nostro spe…" at bounding box center [358, 382] width 154 height 17
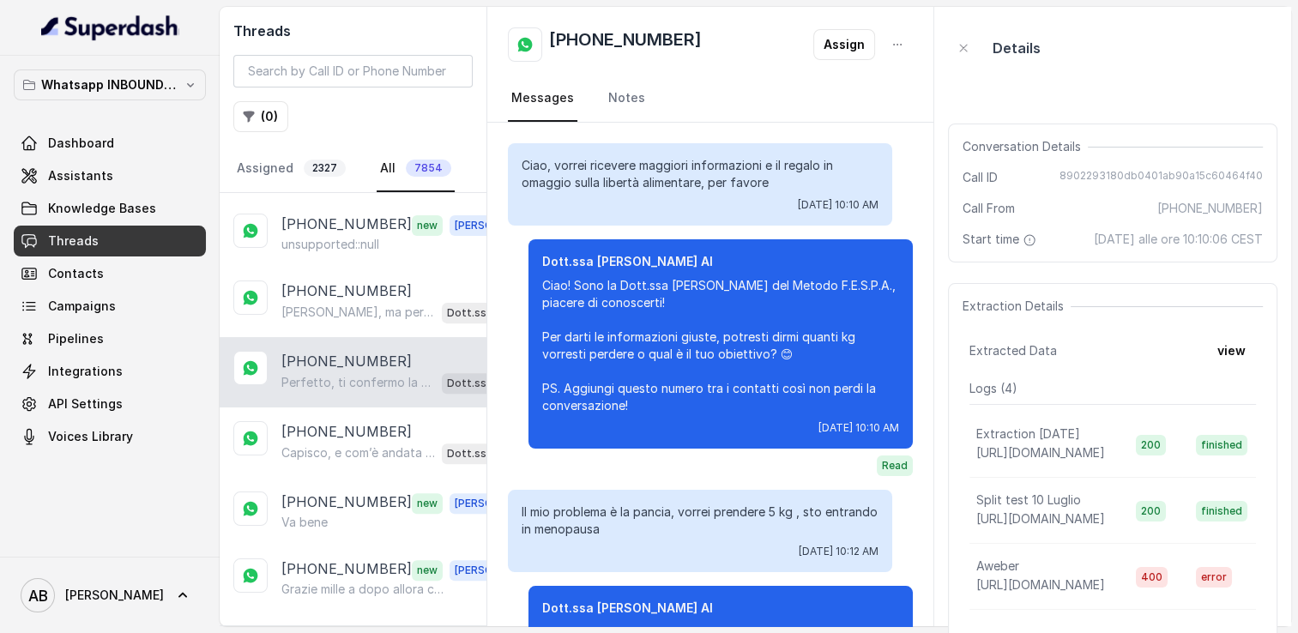
scroll to position [2039, 0]
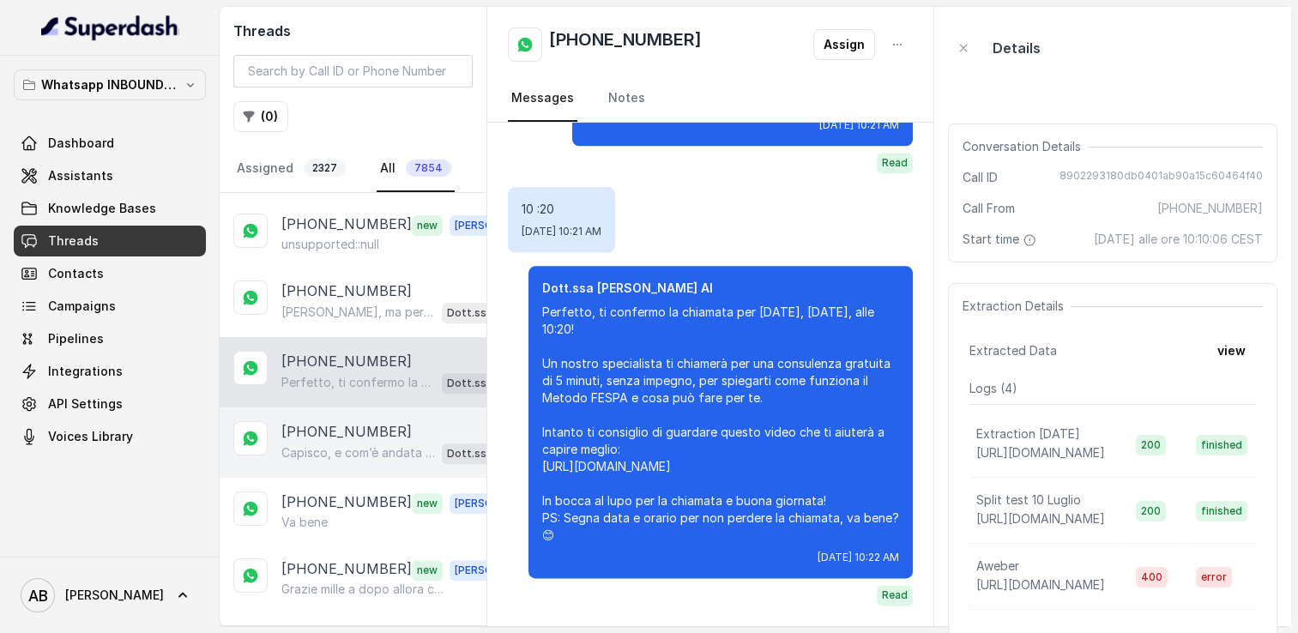
click at [350, 452] on div "Capisco, e com’è andata con quello che hai provato finora? Quali difficoltà hai…" at bounding box center [400, 453] width 239 height 22
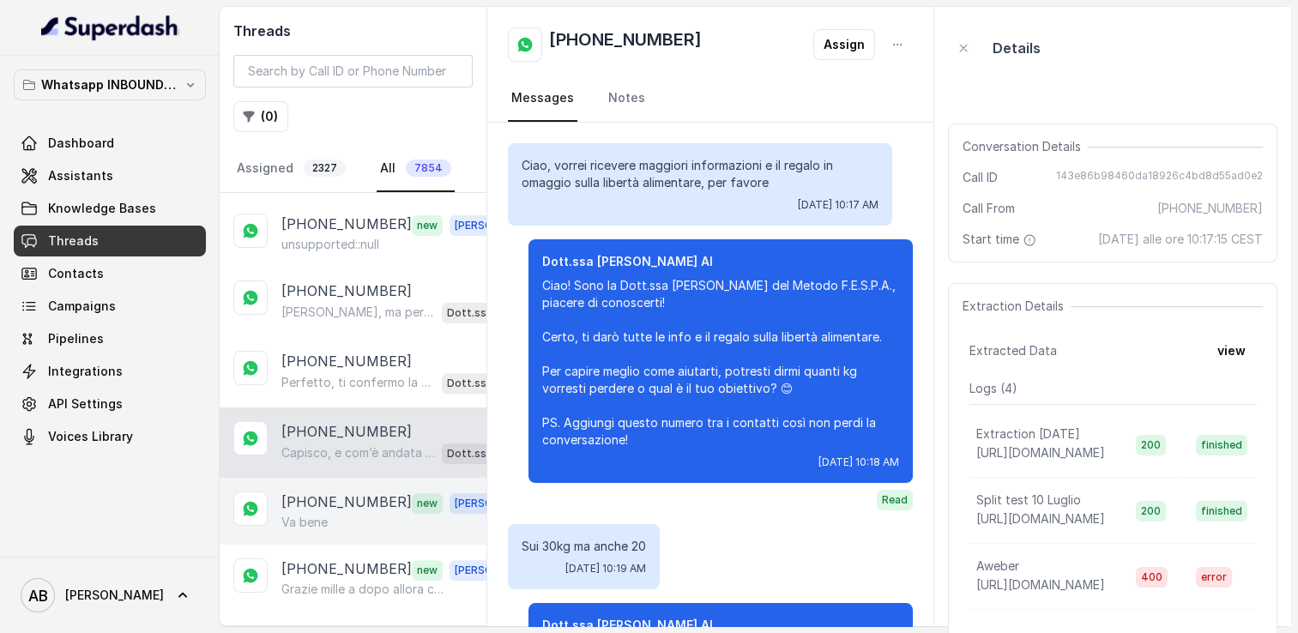
scroll to position [357, 0]
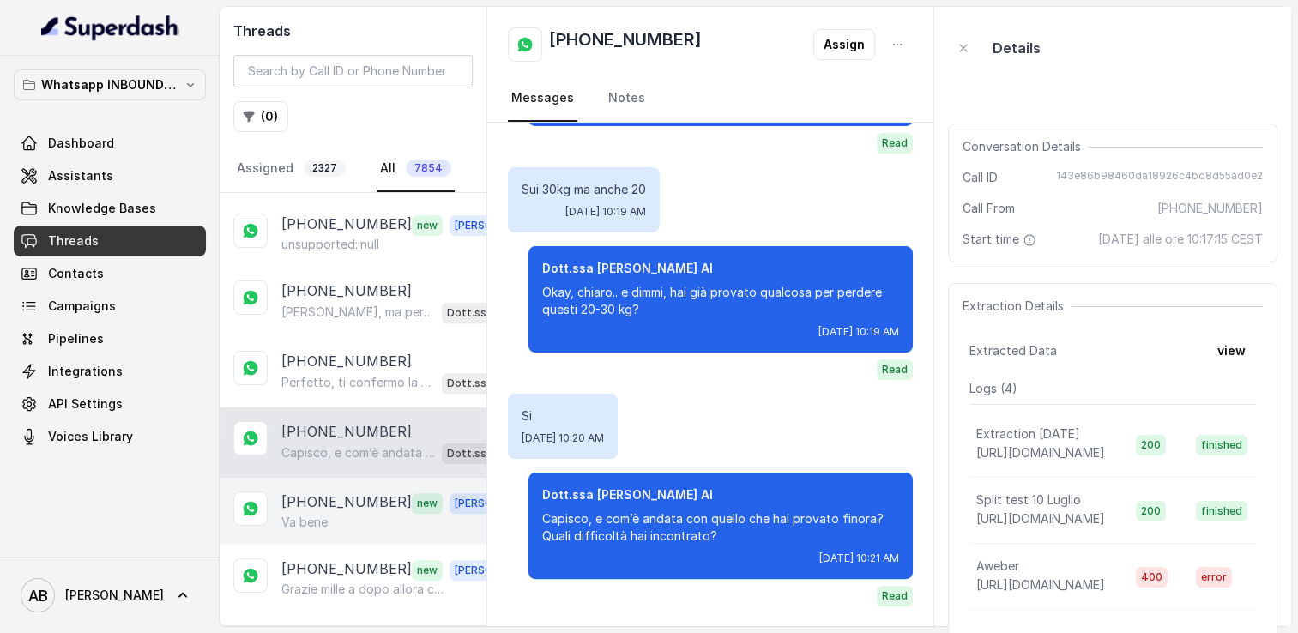
click at [350, 514] on div "Va bene" at bounding box center [400, 522] width 239 height 17
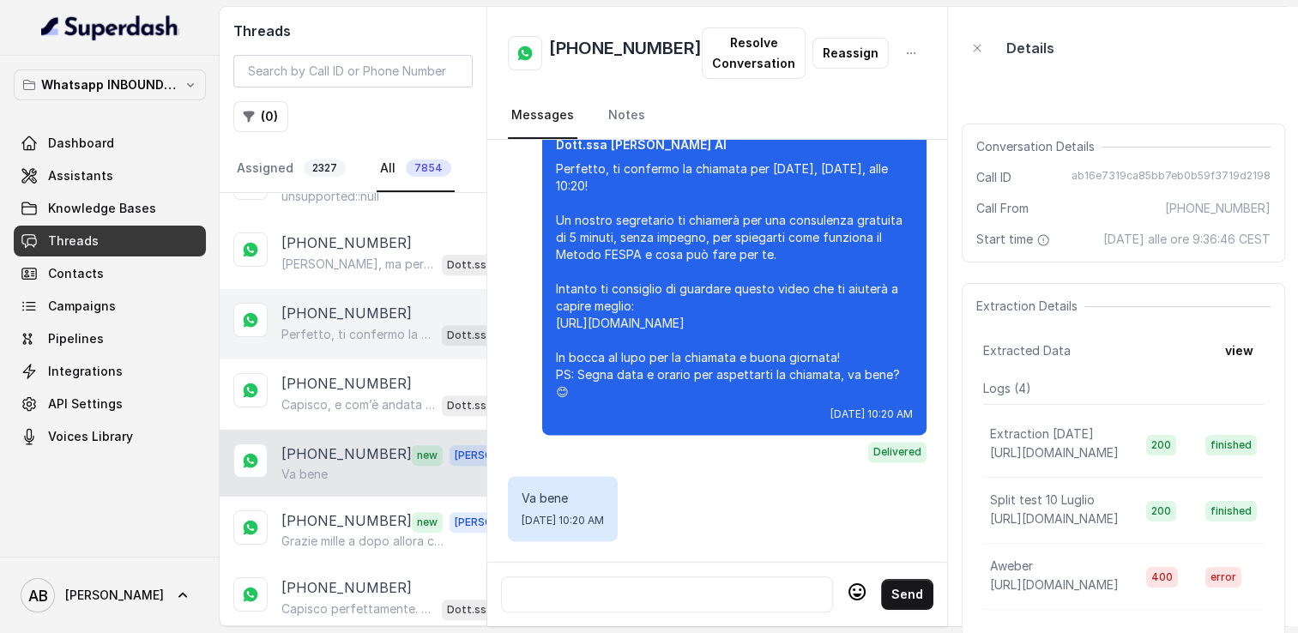
scroll to position [944, 0]
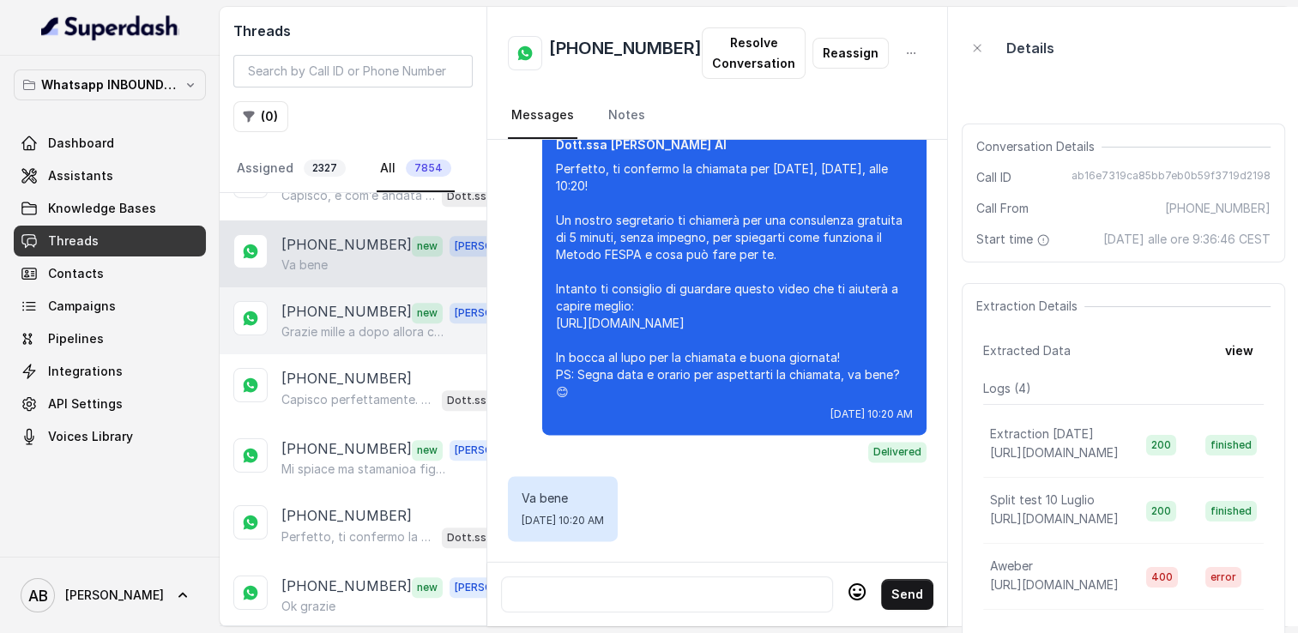
click at [334, 325] on p "Grazie mille a dopo allora che vi scrivo se riesco pomeriggio o [DATE] mattina …" at bounding box center [363, 332] width 165 height 17
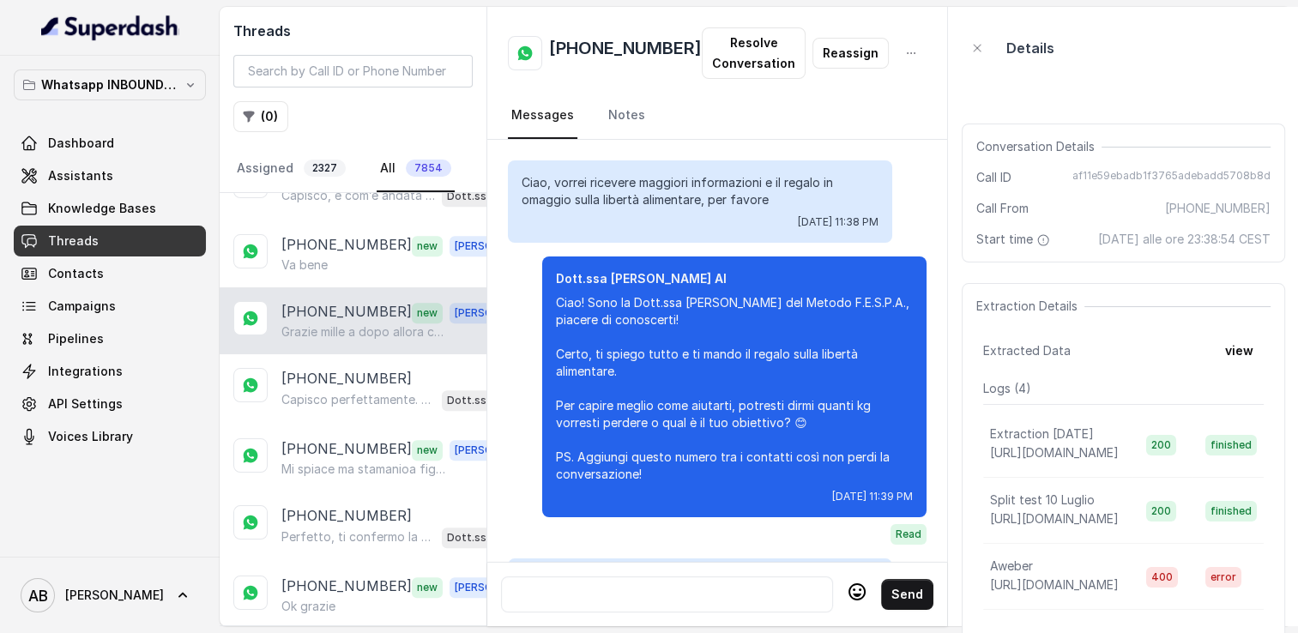
scroll to position [3364, 0]
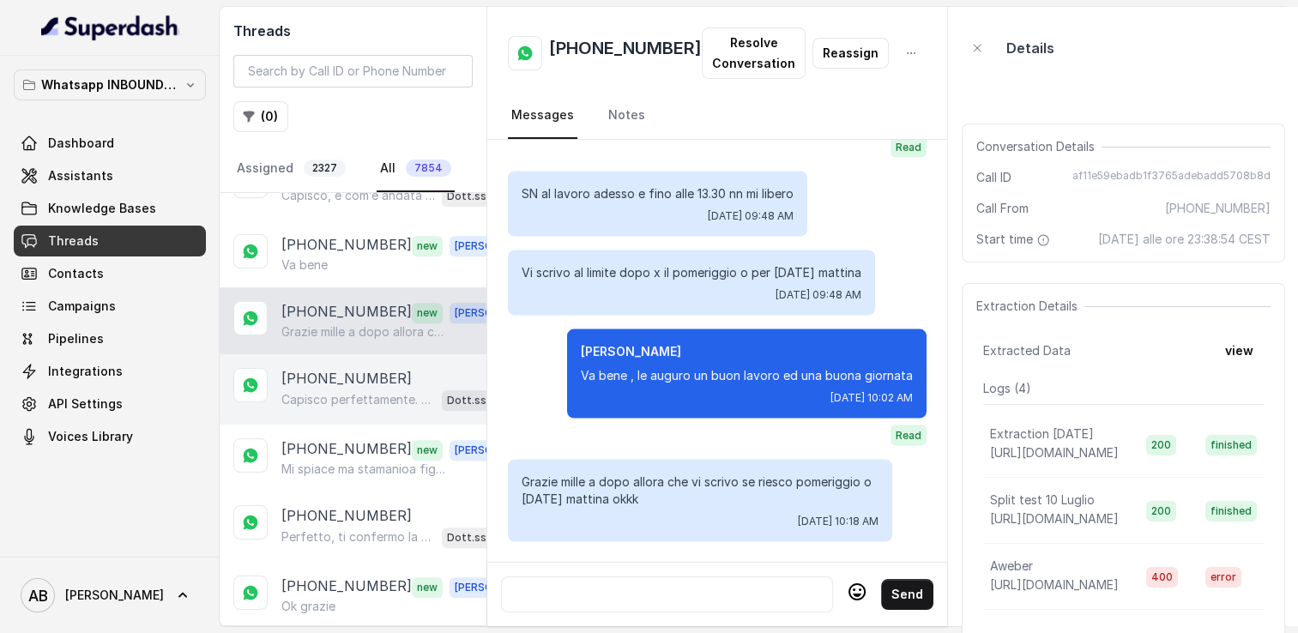
click at [325, 391] on p "Capisco perfettamente. 😊 Se in futuro vorrai riprendere il discorso o avere inf…" at bounding box center [358, 399] width 154 height 17
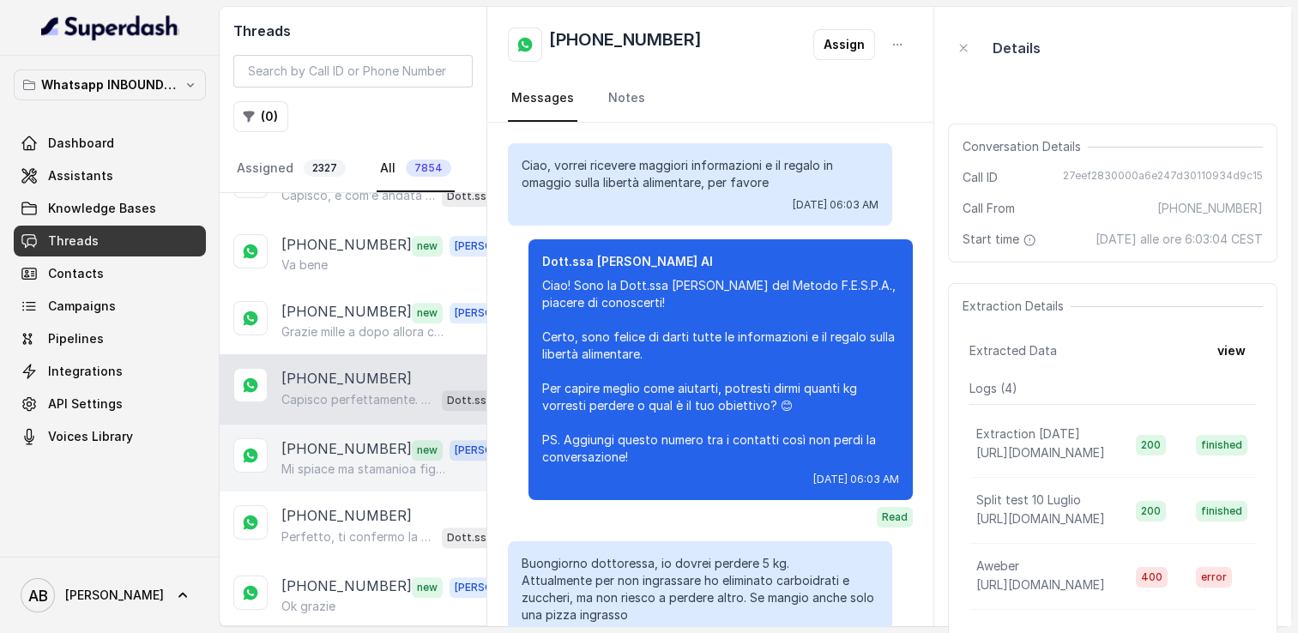
click at [326, 425] on div "[PHONE_NUMBER] new [PERSON_NAME] spiace ma stamanioa figlia lavora Se vi è poss…" at bounding box center [353, 458] width 267 height 67
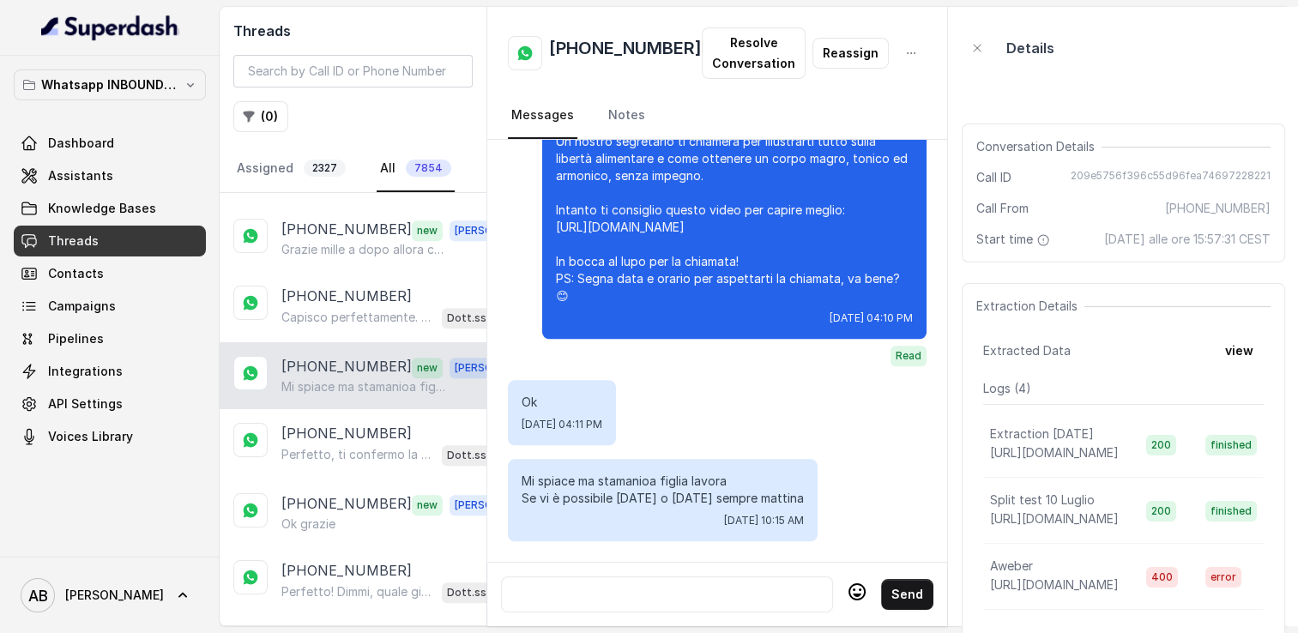
scroll to position [1030, 0]
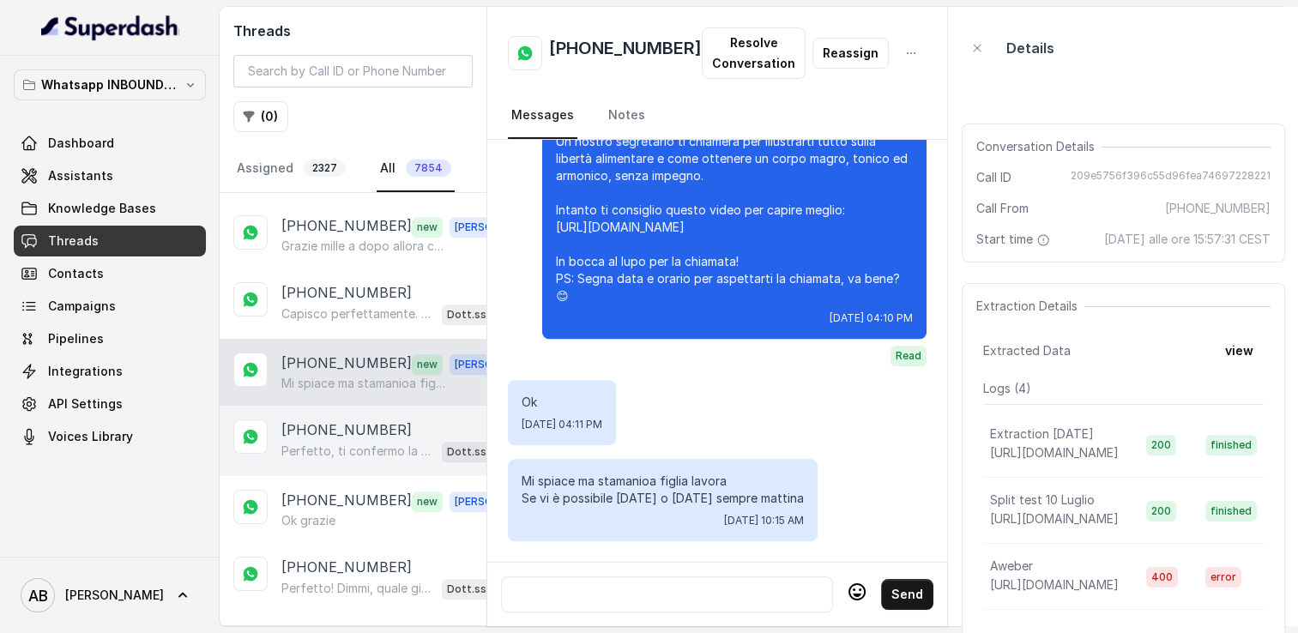
click at [347, 424] on p "[PHONE_NUMBER]" at bounding box center [346, 430] width 130 height 21
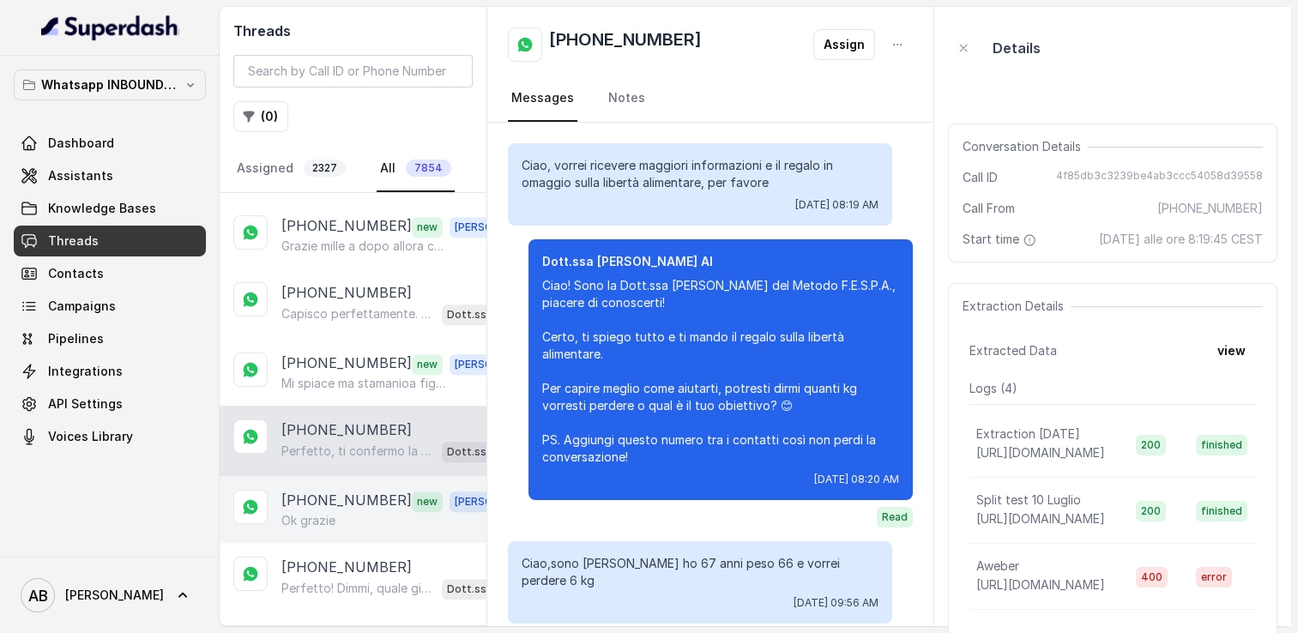
click at [350, 490] on p "[PHONE_NUMBER]" at bounding box center [346, 501] width 130 height 22
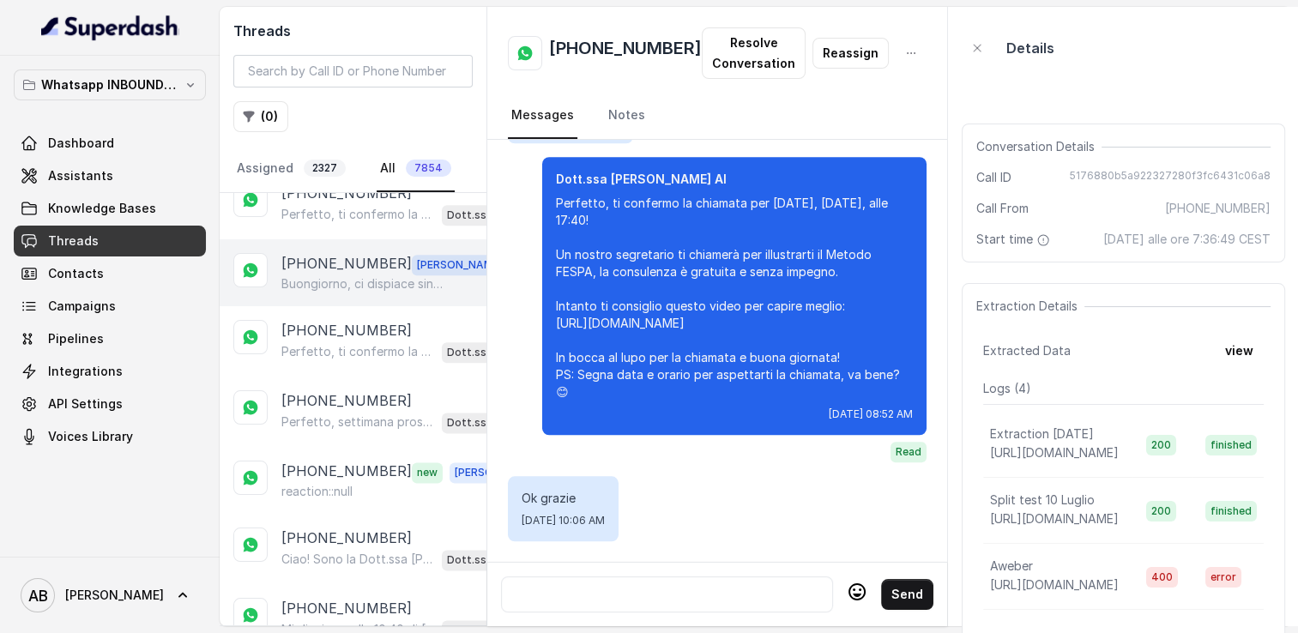
click at [333, 253] on p "[PHONE_NUMBER]" at bounding box center [346, 264] width 130 height 22
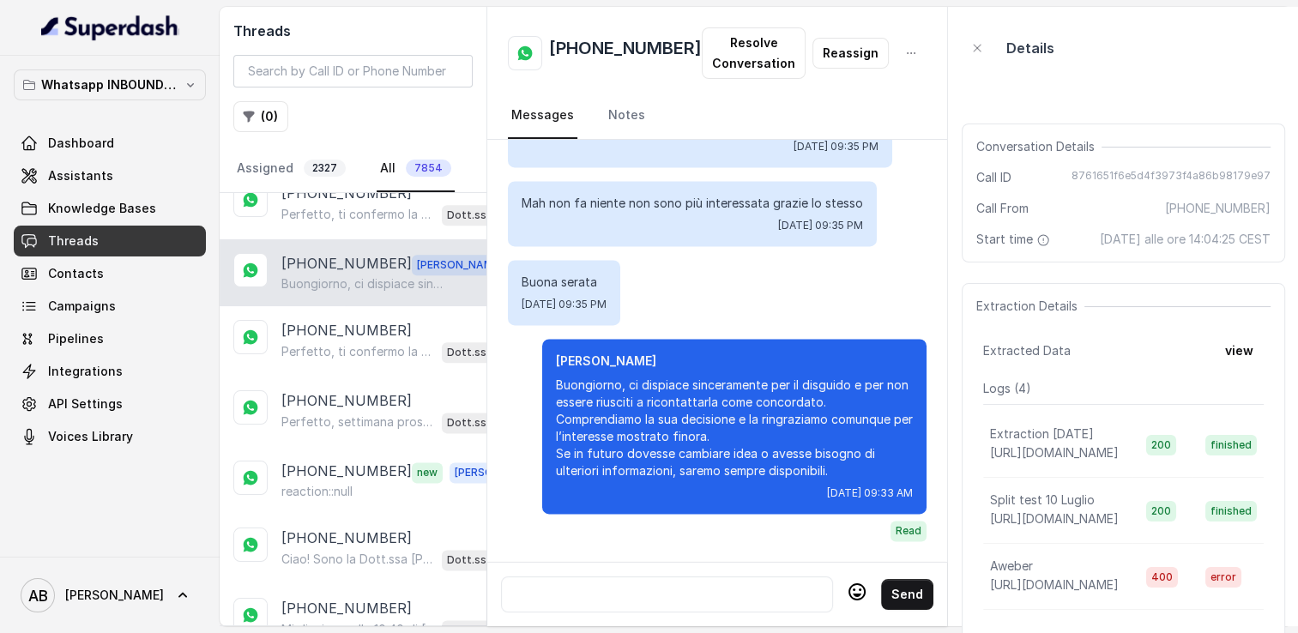
scroll to position [2630, 0]
click at [598, 61] on h2 "[PHONE_NUMBER]" at bounding box center [625, 53] width 153 height 34
click at [601, 55] on h2 "[PHONE_NUMBER]" at bounding box center [625, 53] width 153 height 34
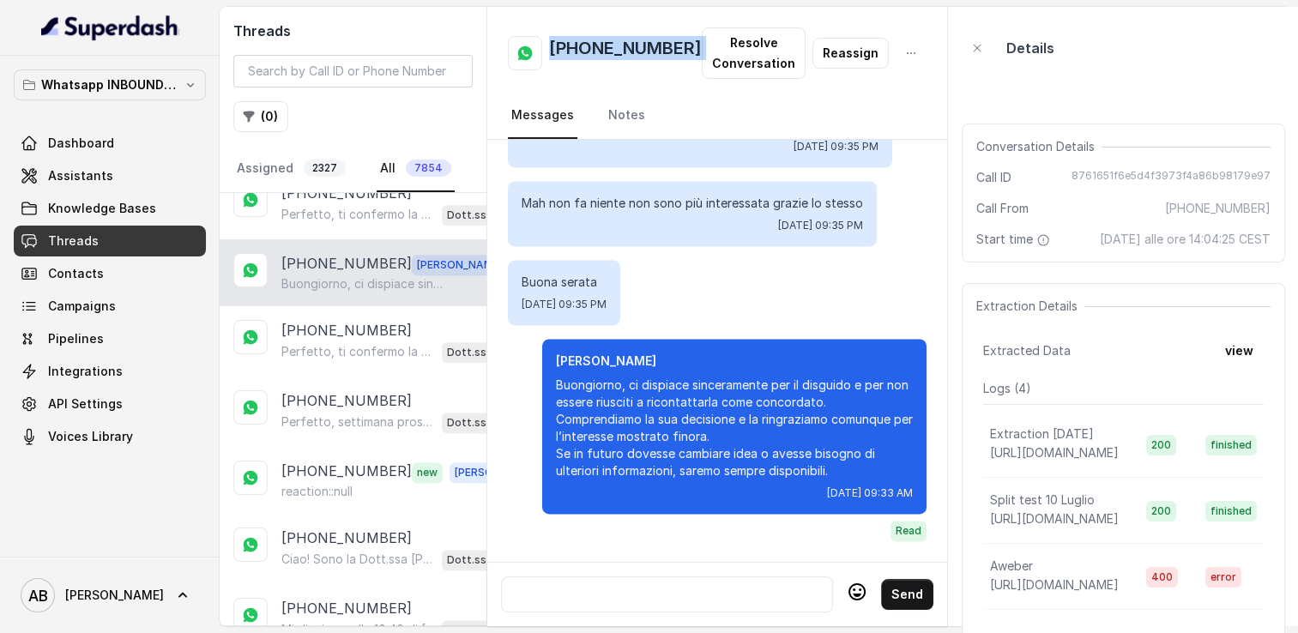
copy h2 "[PHONE_NUMBER]"
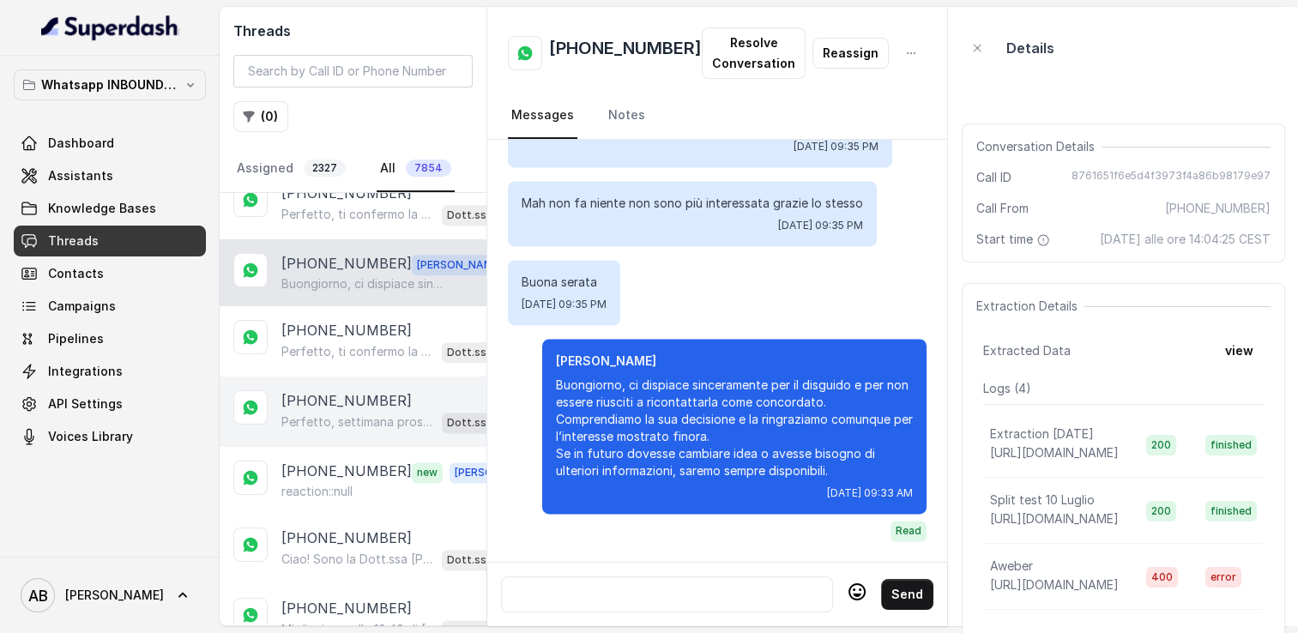
click at [336, 377] on div "[PHONE_NUMBER] Perfetto, settimana prossima va benissimo! Quale giorno e orario…" at bounding box center [353, 412] width 267 height 70
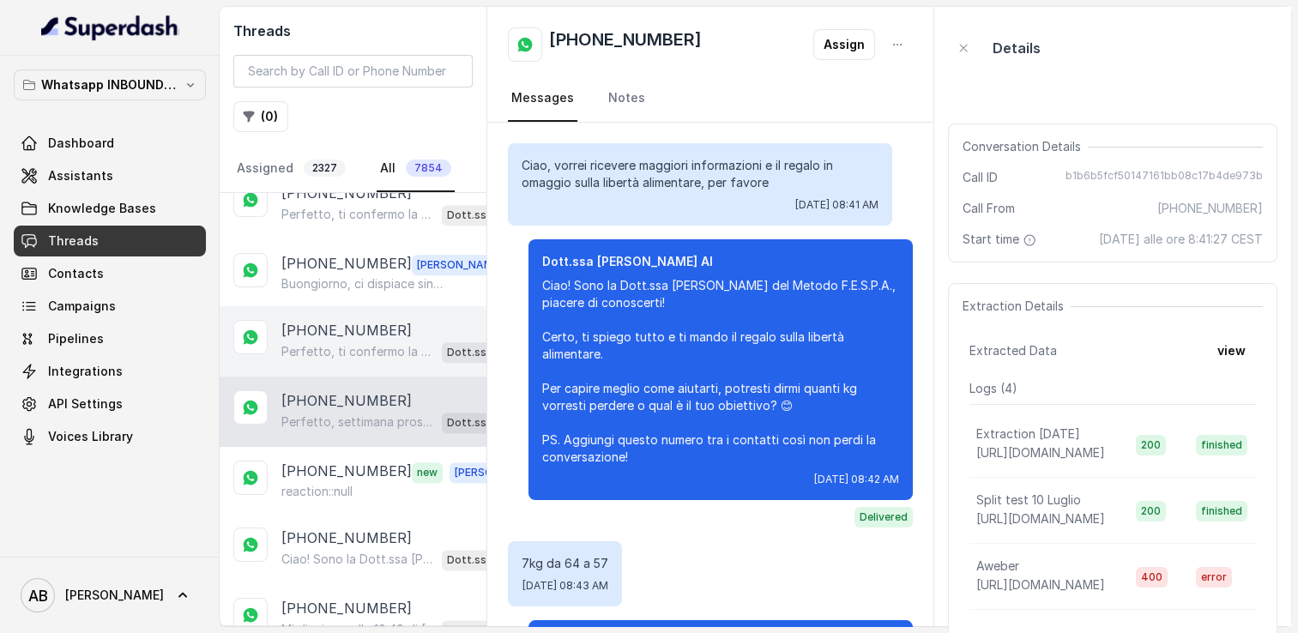
scroll to position [1380, 0]
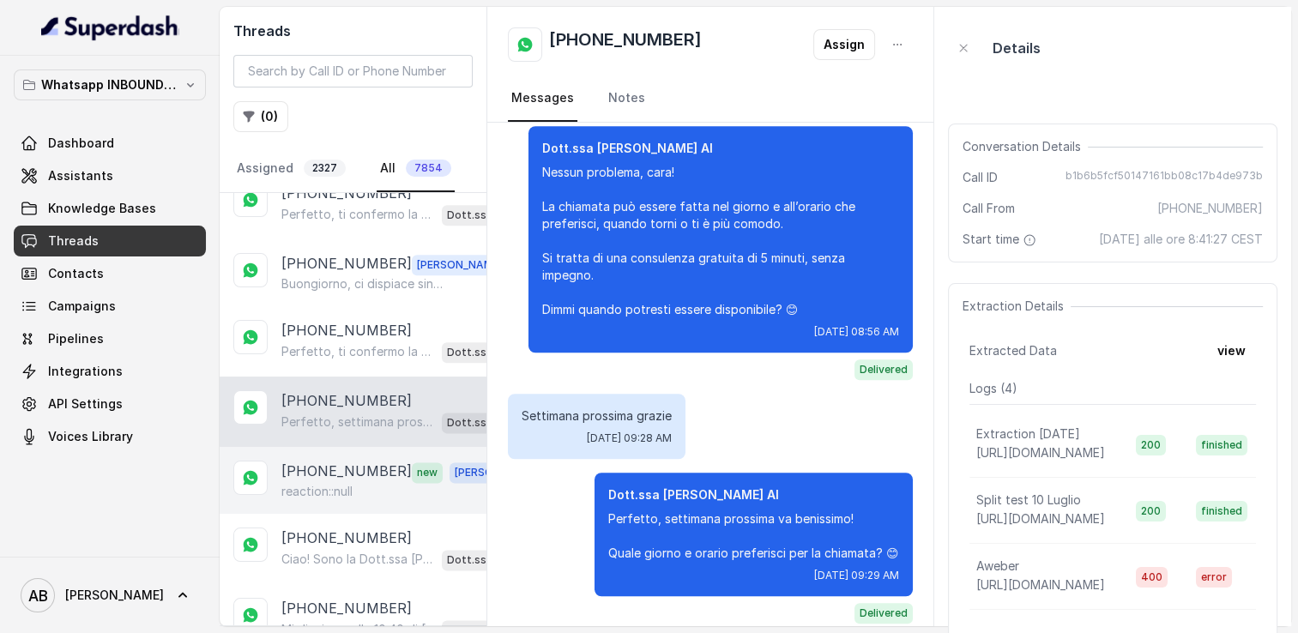
click at [345, 483] on p "reaction::null" at bounding box center [316, 491] width 71 height 17
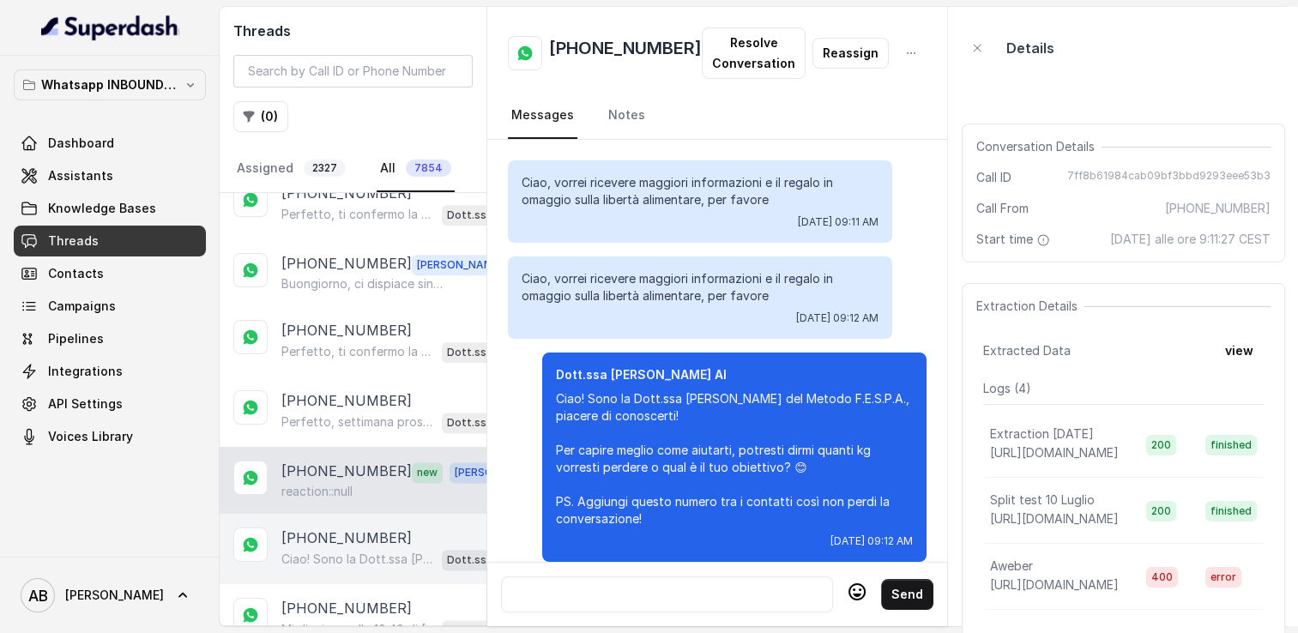
scroll to position [1888, 0]
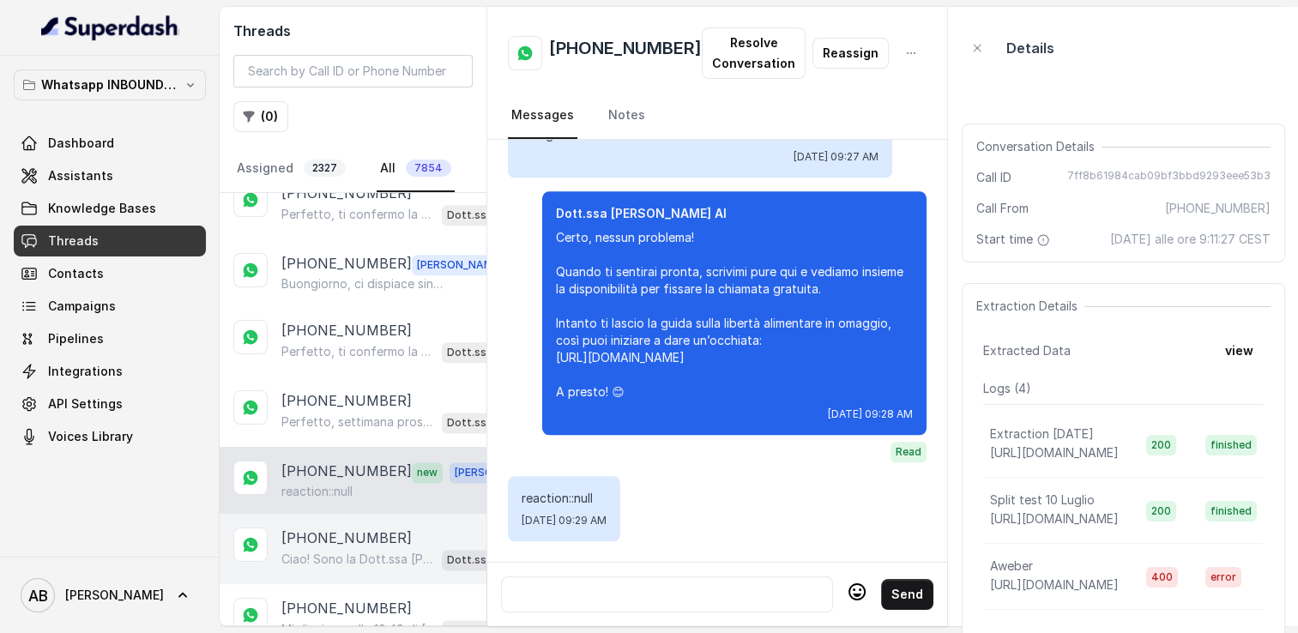
click at [359, 528] on p "[PHONE_NUMBER]" at bounding box center [346, 538] width 130 height 21
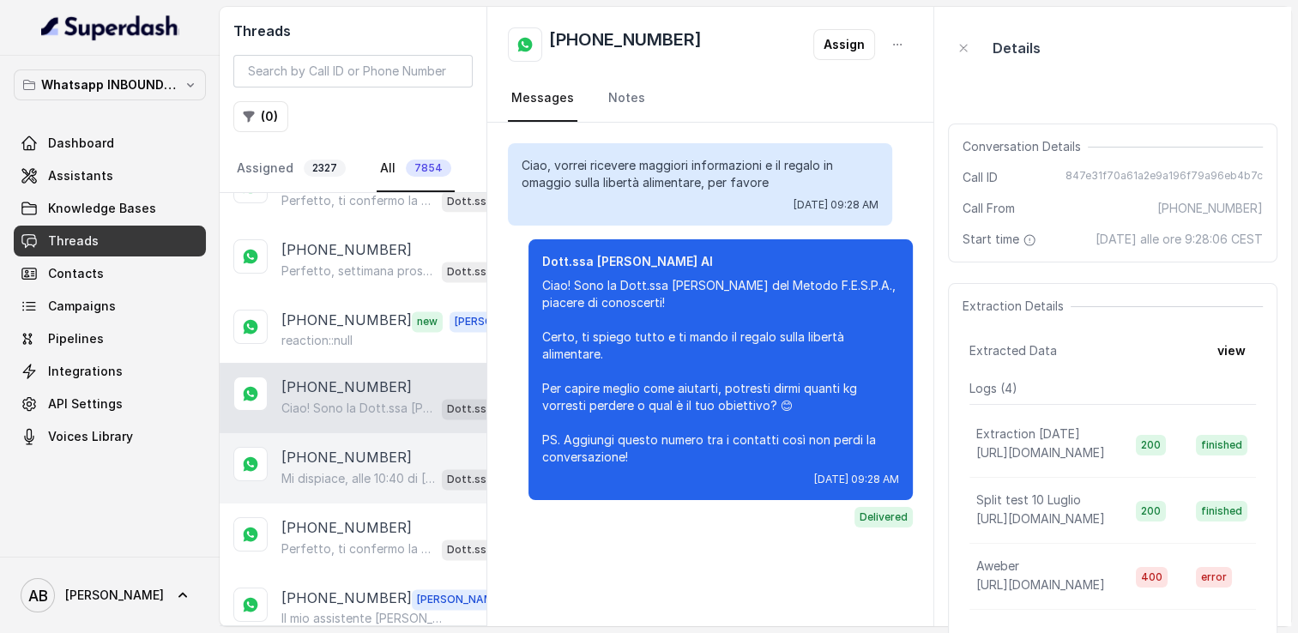
scroll to position [2403, 0]
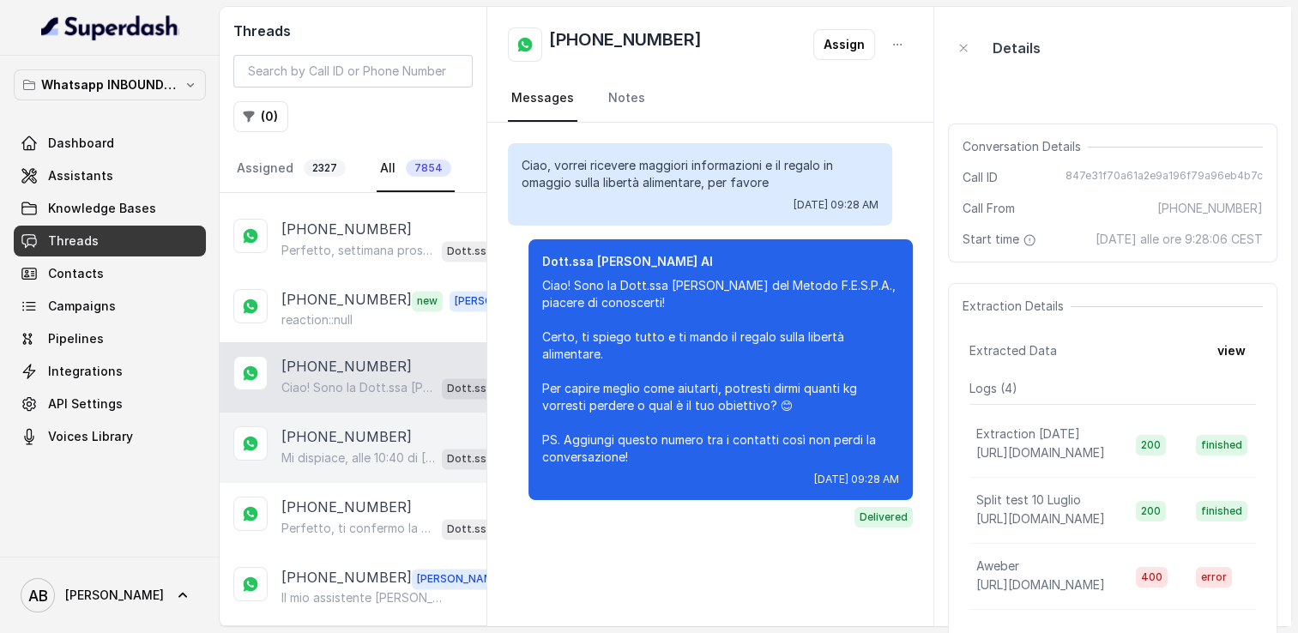
click at [343, 427] on p "[PHONE_NUMBER]" at bounding box center [346, 437] width 130 height 21
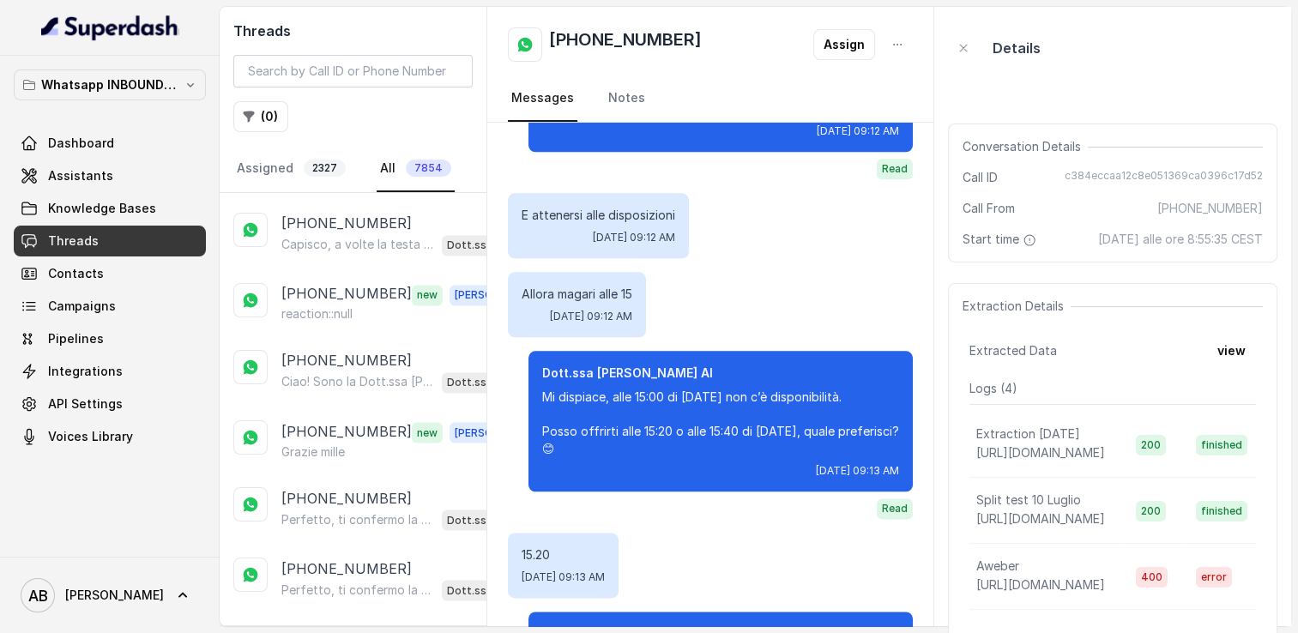
scroll to position [2015, 0]
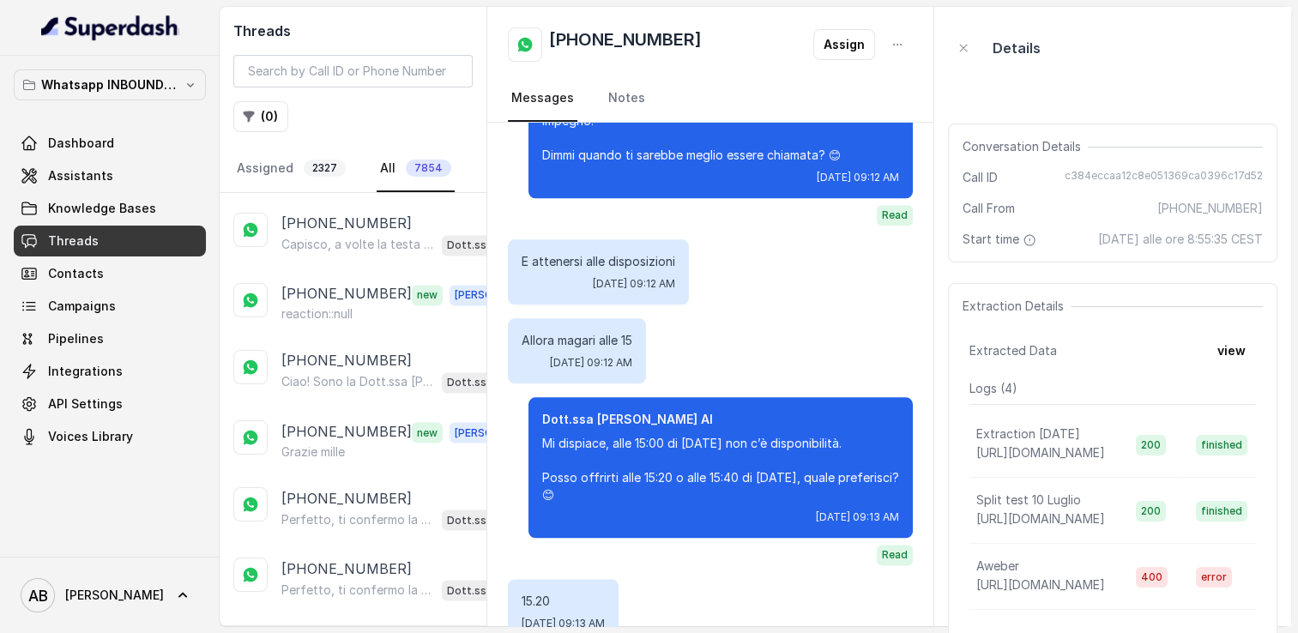
click at [604, 40] on h2 "[PHONE_NUMBER]" at bounding box center [625, 44] width 153 height 34
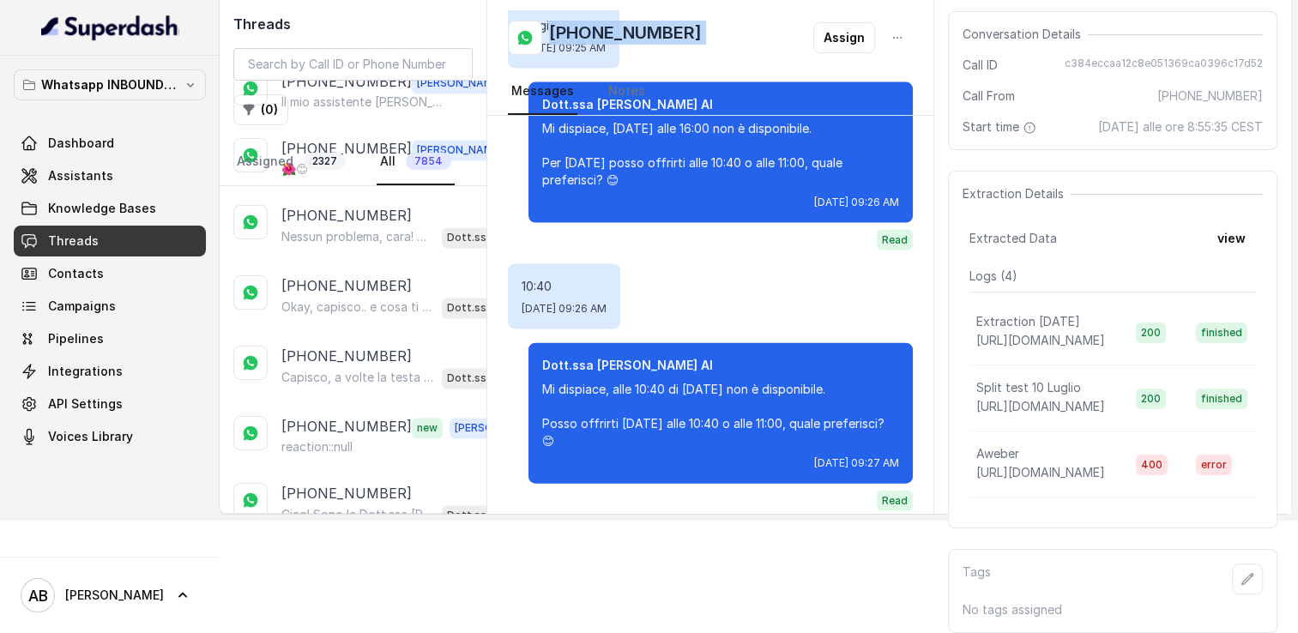
scroll to position [2775, 0]
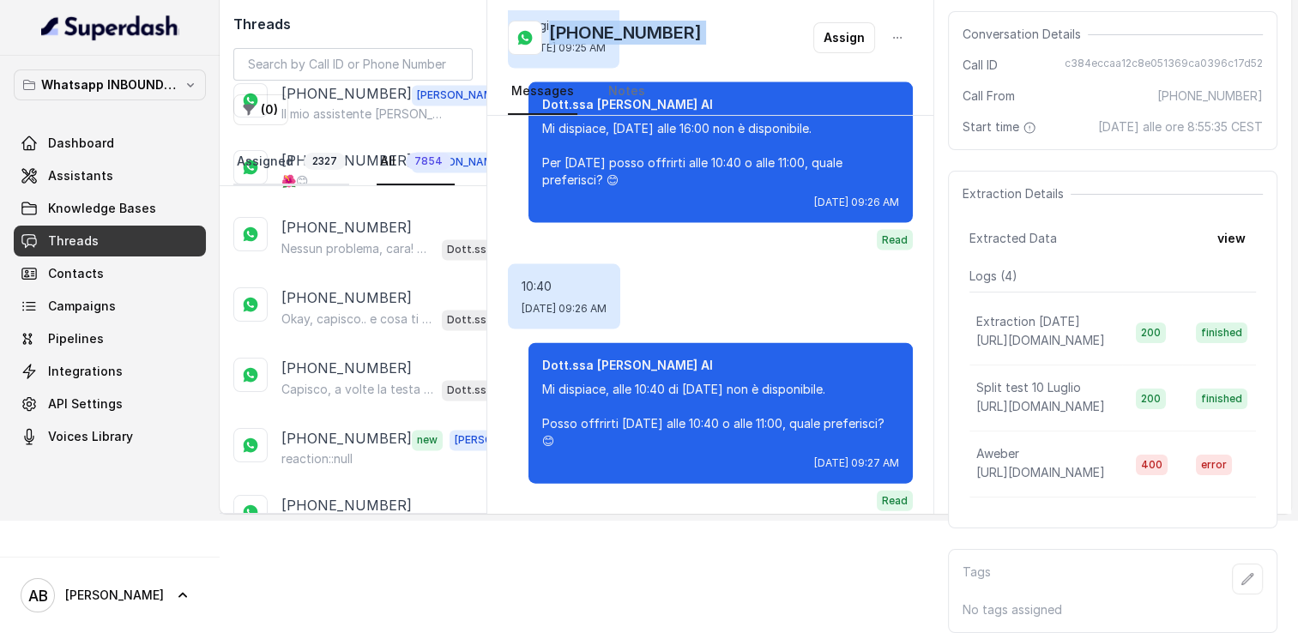
click at [285, 153] on link "Assigned 2327" at bounding box center [291, 162] width 116 height 46
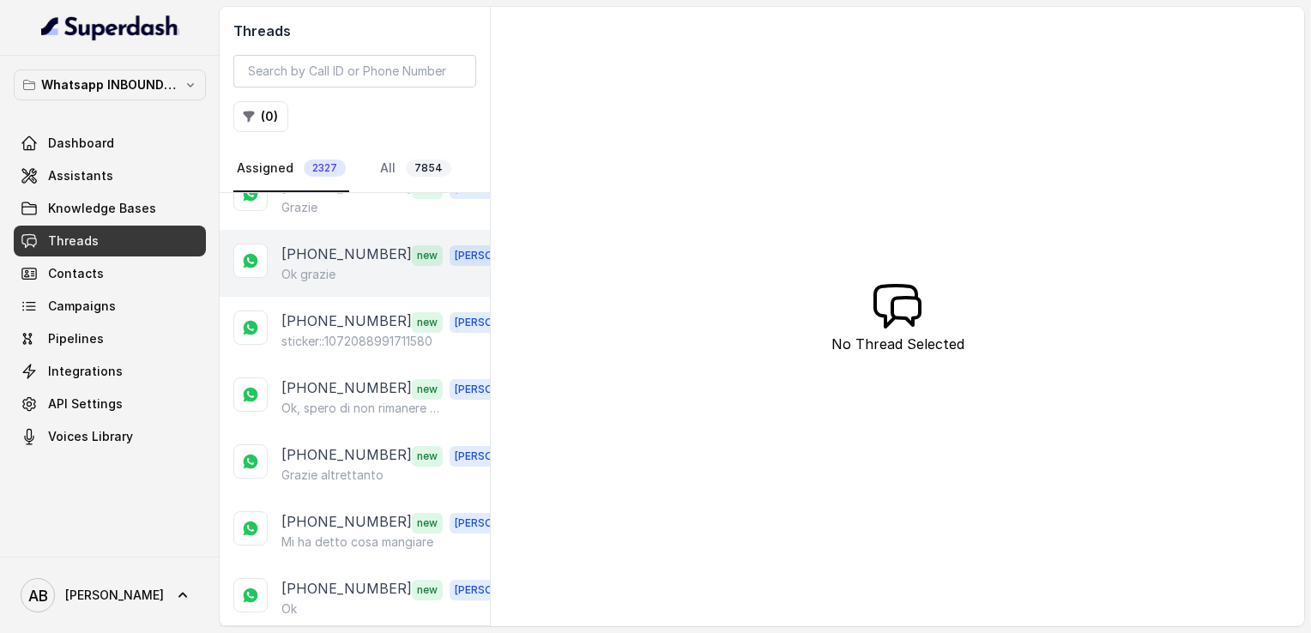
click at [351, 266] on div "Ok grazie" at bounding box center [402, 274] width 243 height 17
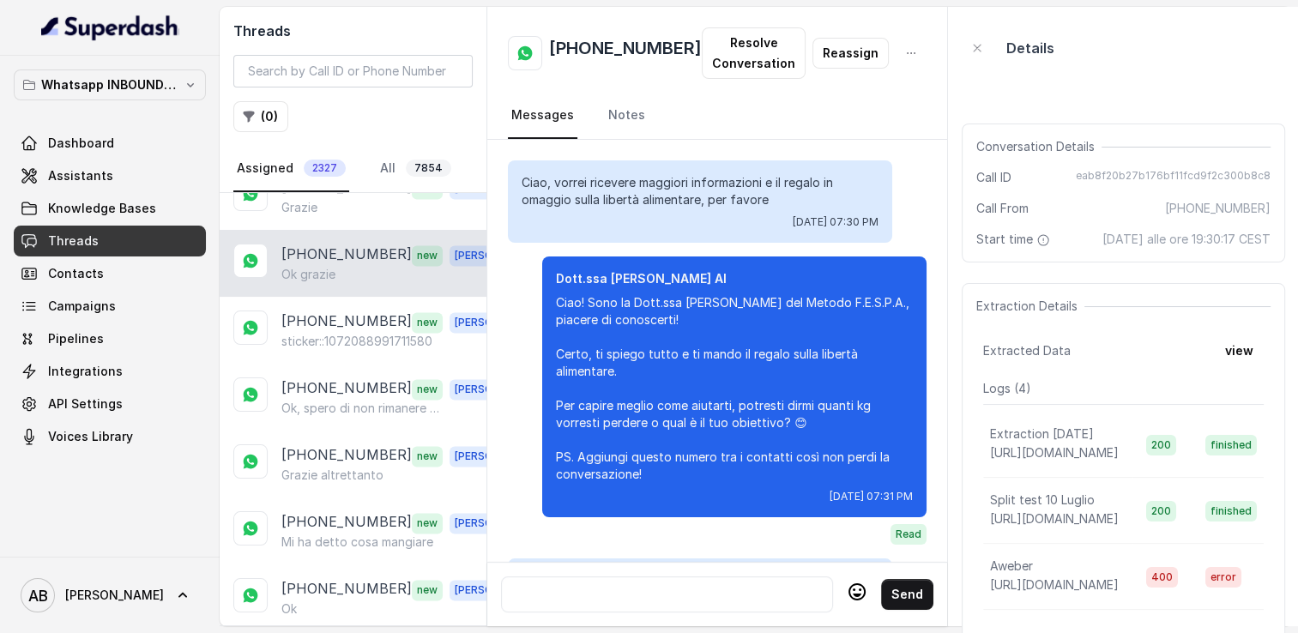
scroll to position [3368, 0]
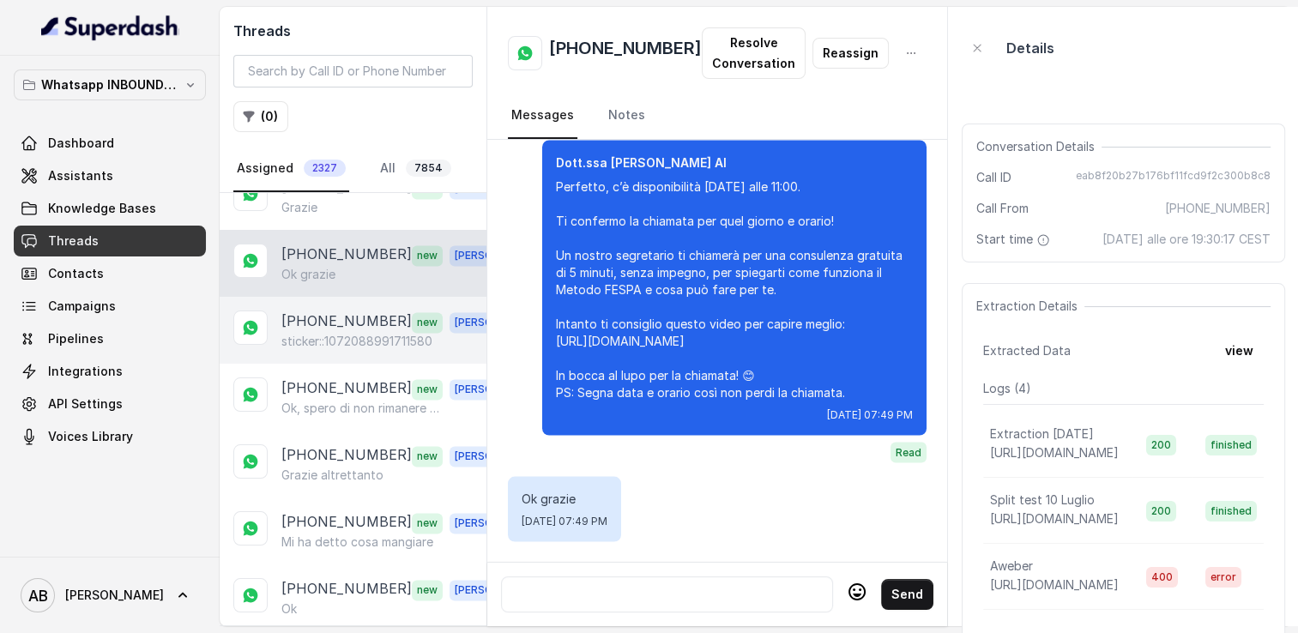
click at [333, 333] on p "sticker::1072088991711580" at bounding box center [356, 341] width 151 height 17
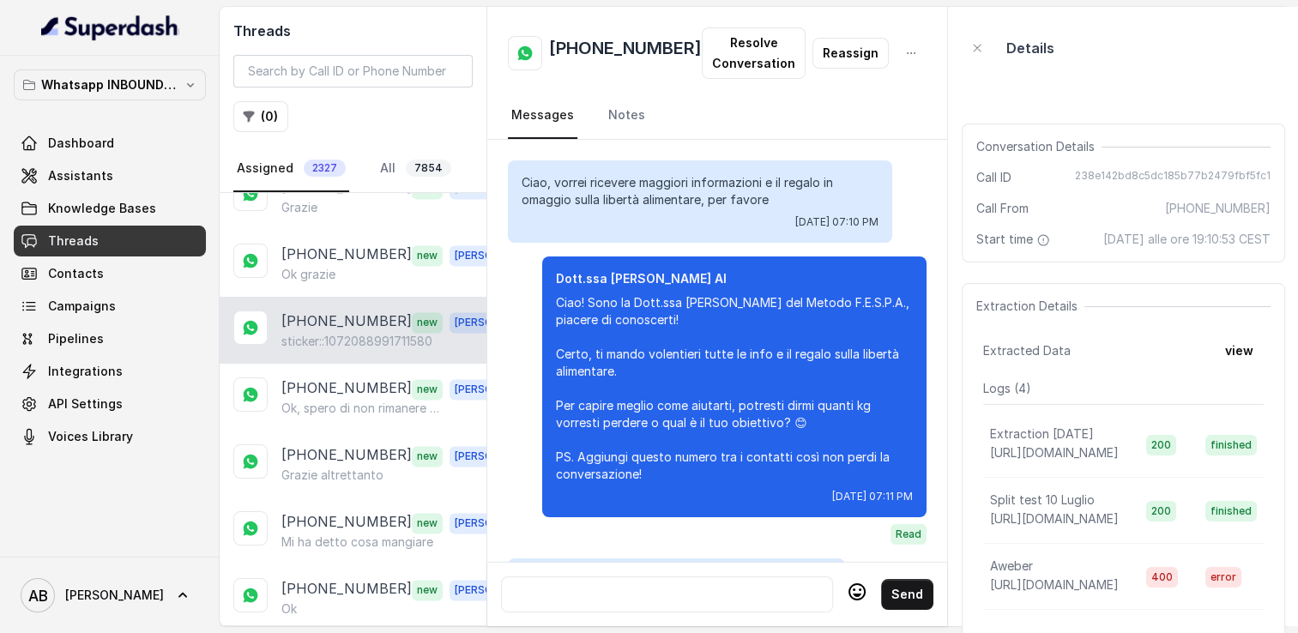
scroll to position [2420, 0]
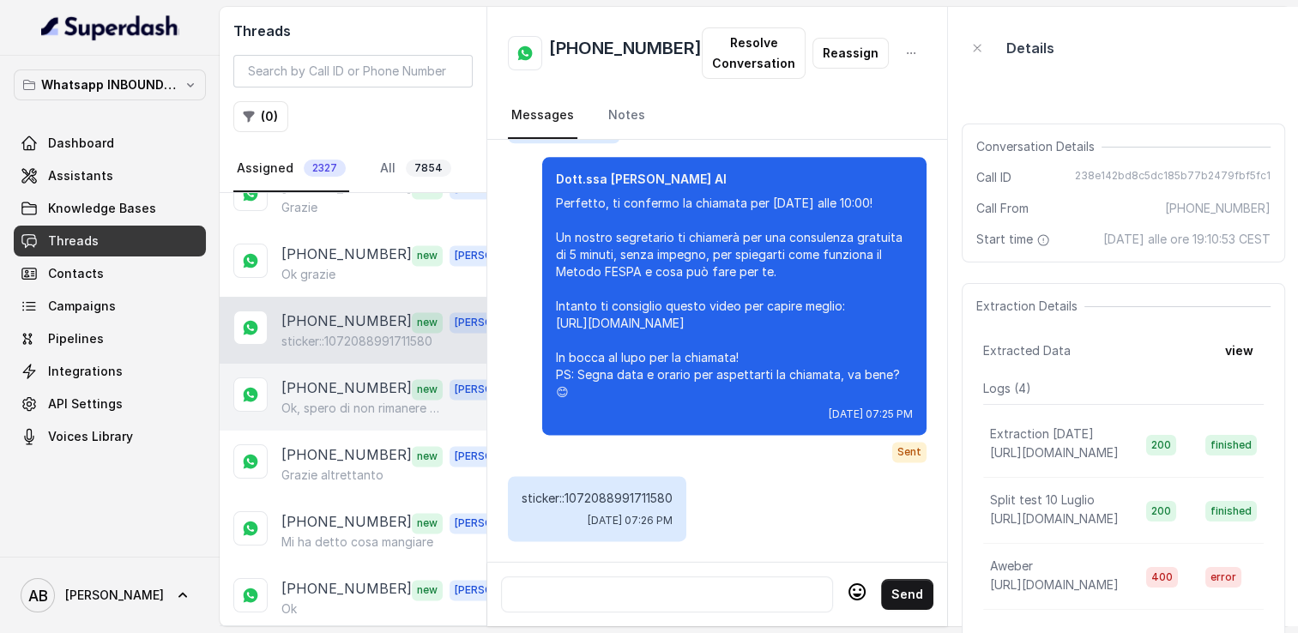
click at [324, 378] on p "[PHONE_NUMBER]" at bounding box center [346, 389] width 130 height 22
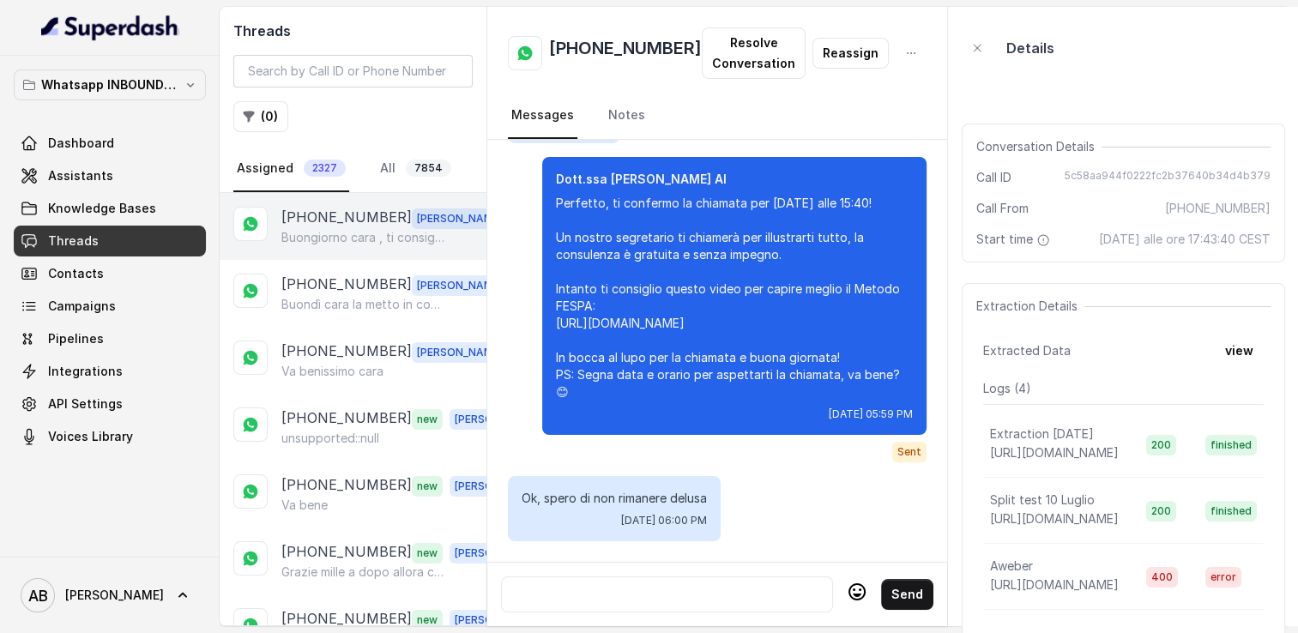
click at [329, 244] on p "Buongiorno cara , ti consiglio di contattare il prima possibile un dermatologo …" at bounding box center [363, 237] width 165 height 17
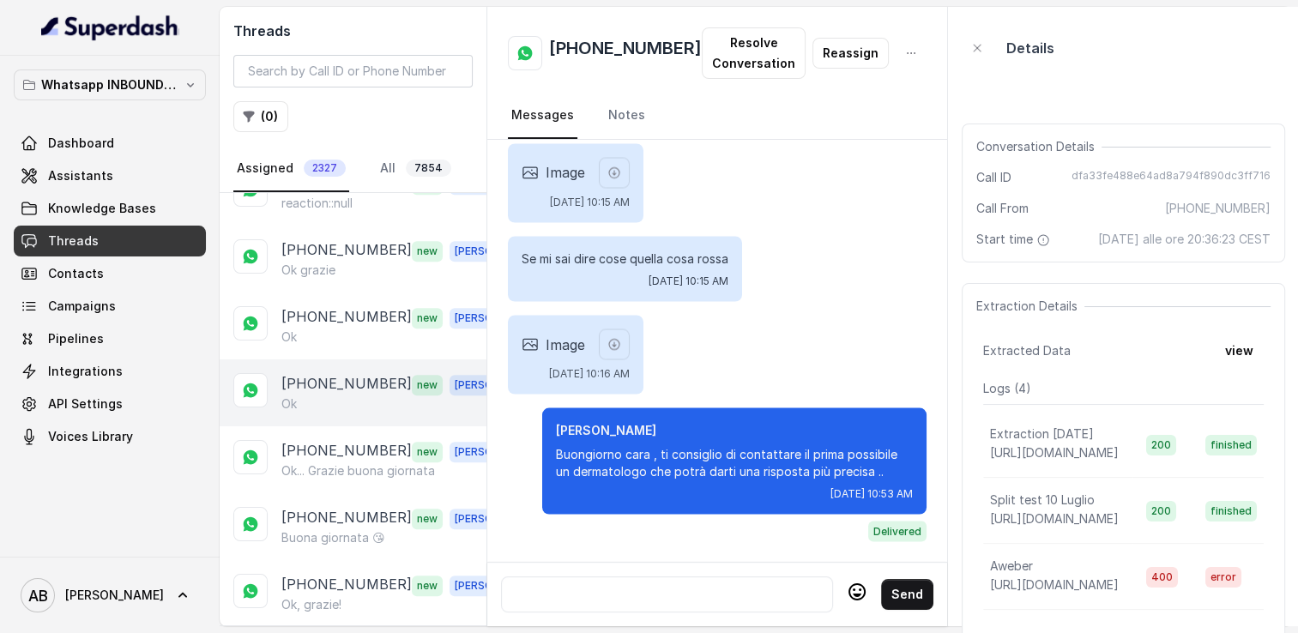
scroll to position [1716, 0]
